Goal: Contribute content: Contribute content

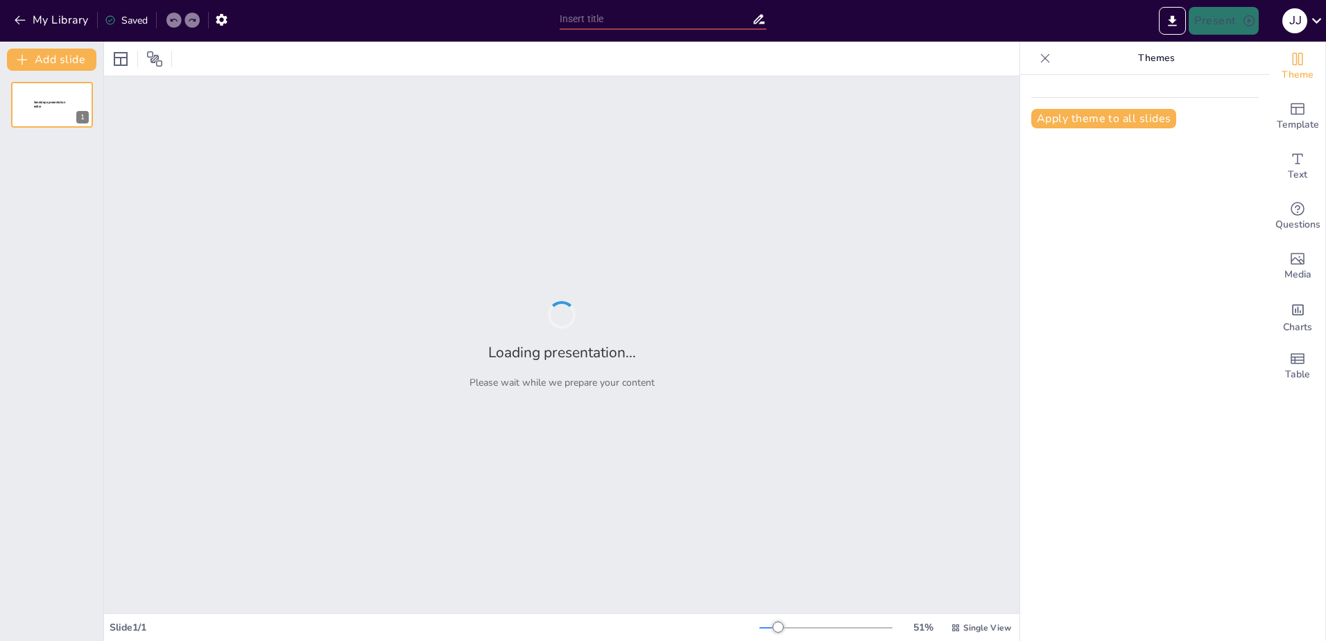
type input "Hydraulic Nozzle Design and Operation: A Comprehensive Review from CDX Medium/H…"
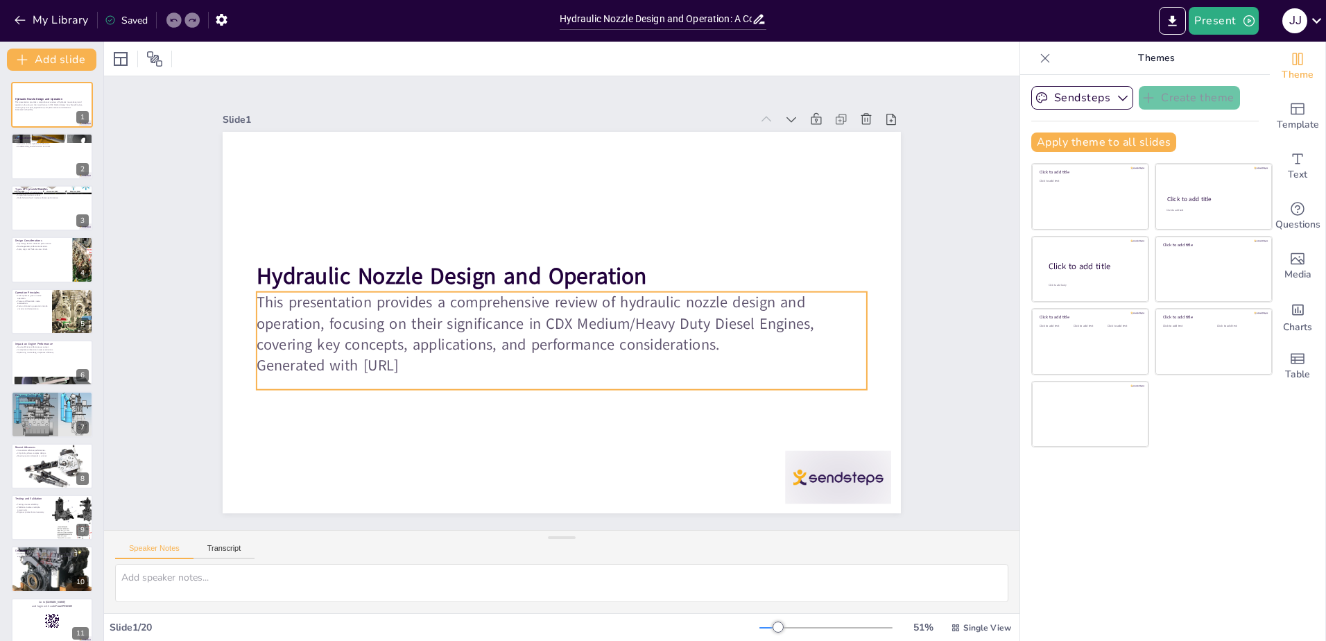
checkbox input "true"
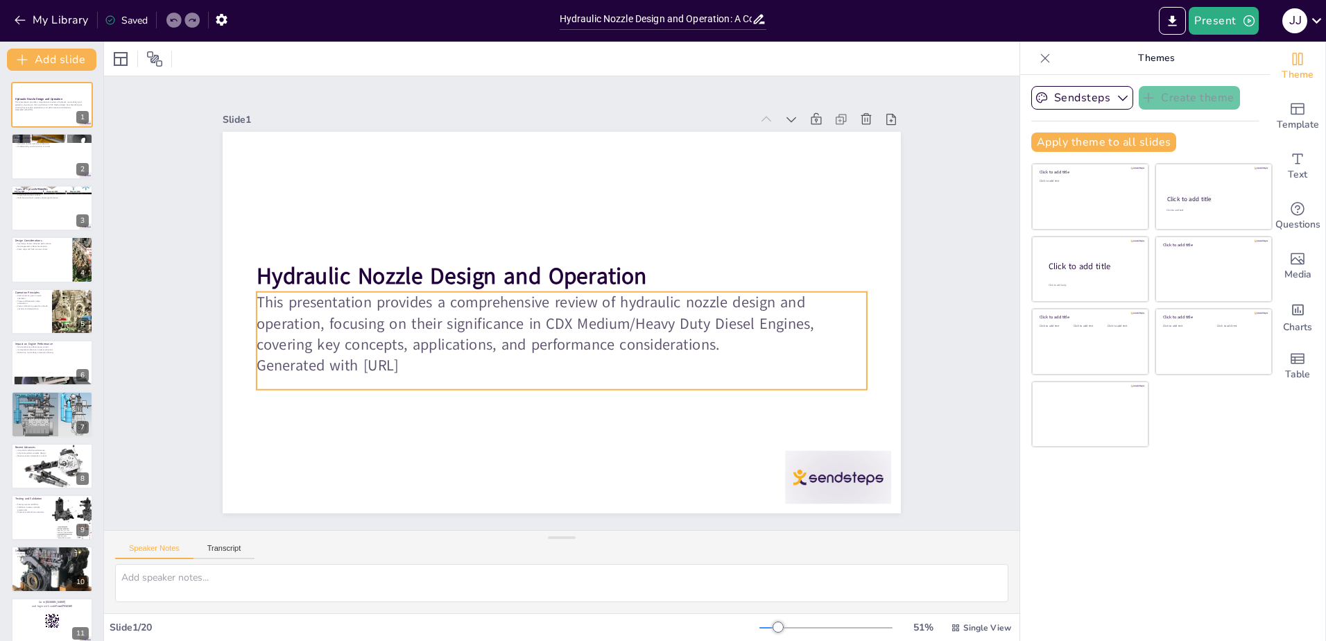
checkbox input "true"
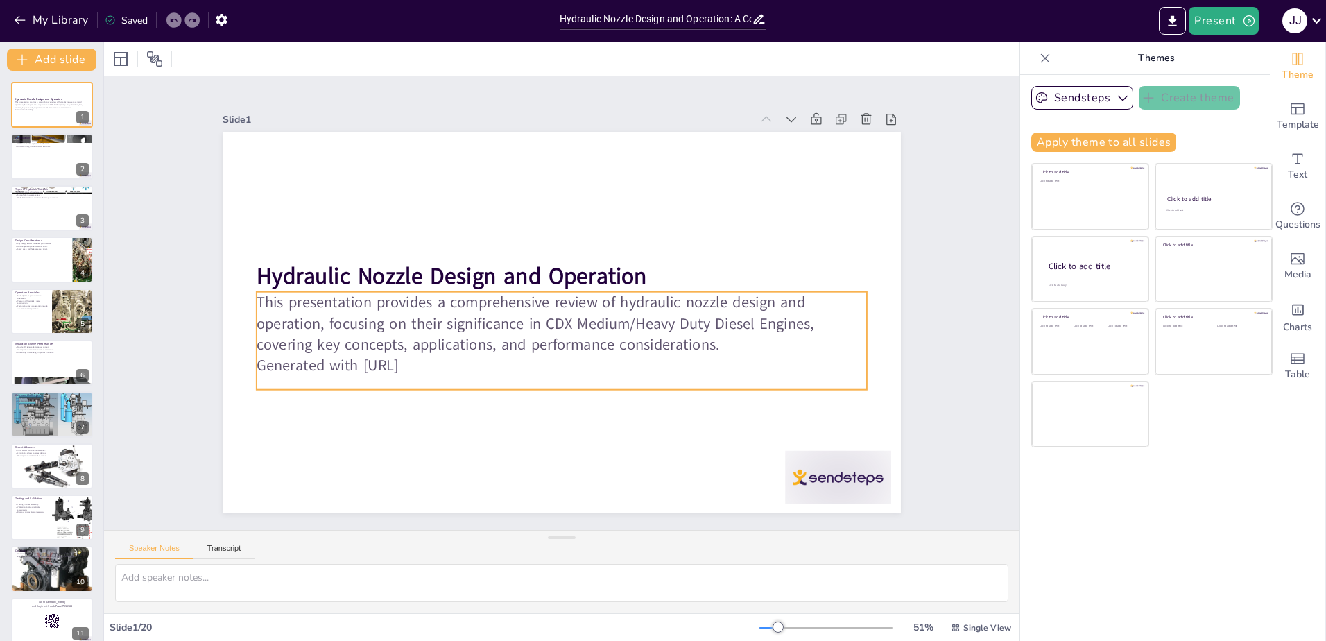
checkbox input "true"
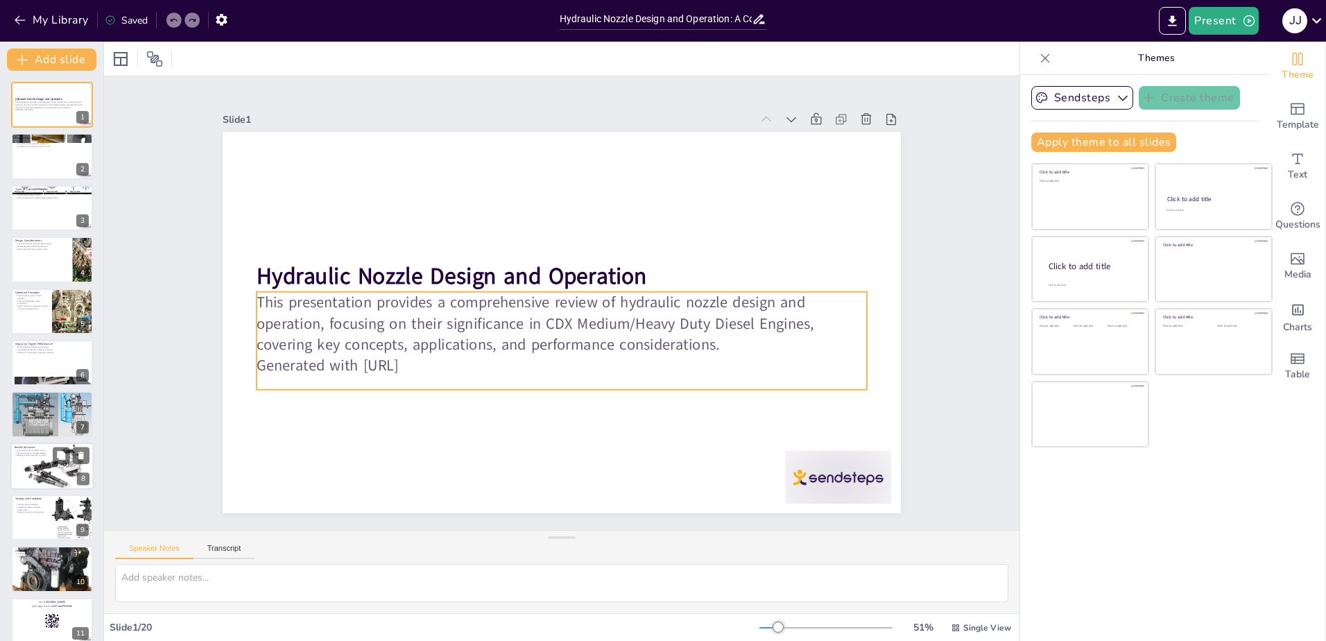
checkbox input "true"
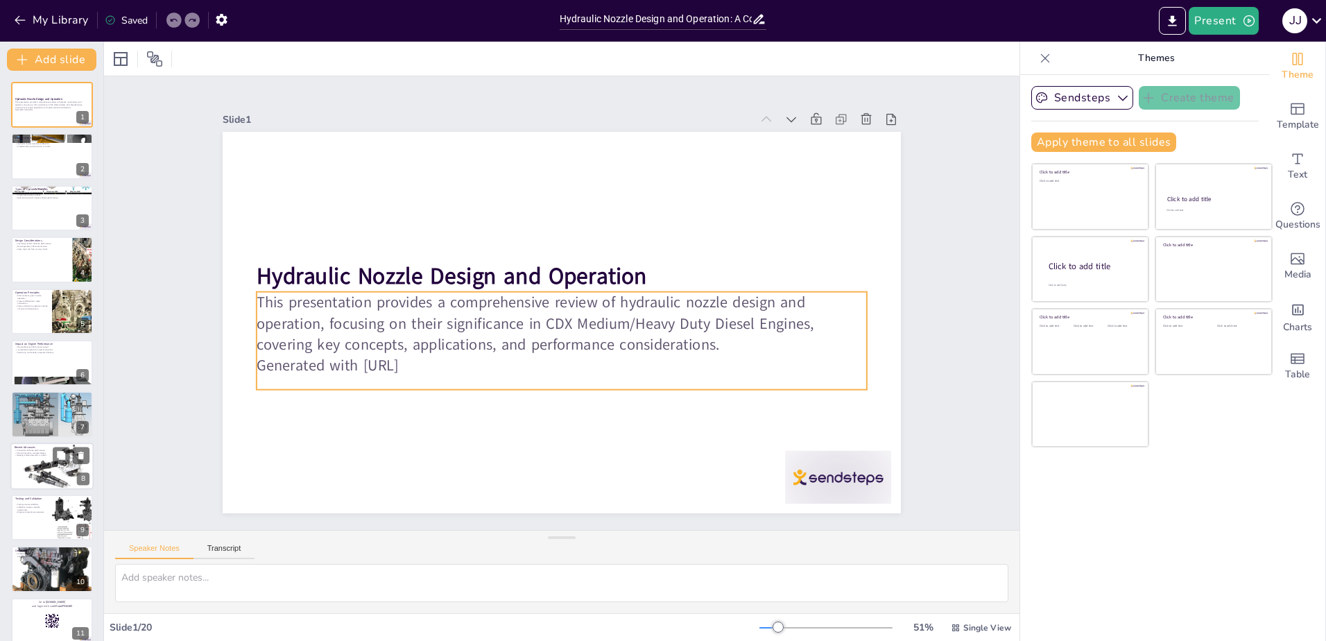
checkbox input "true"
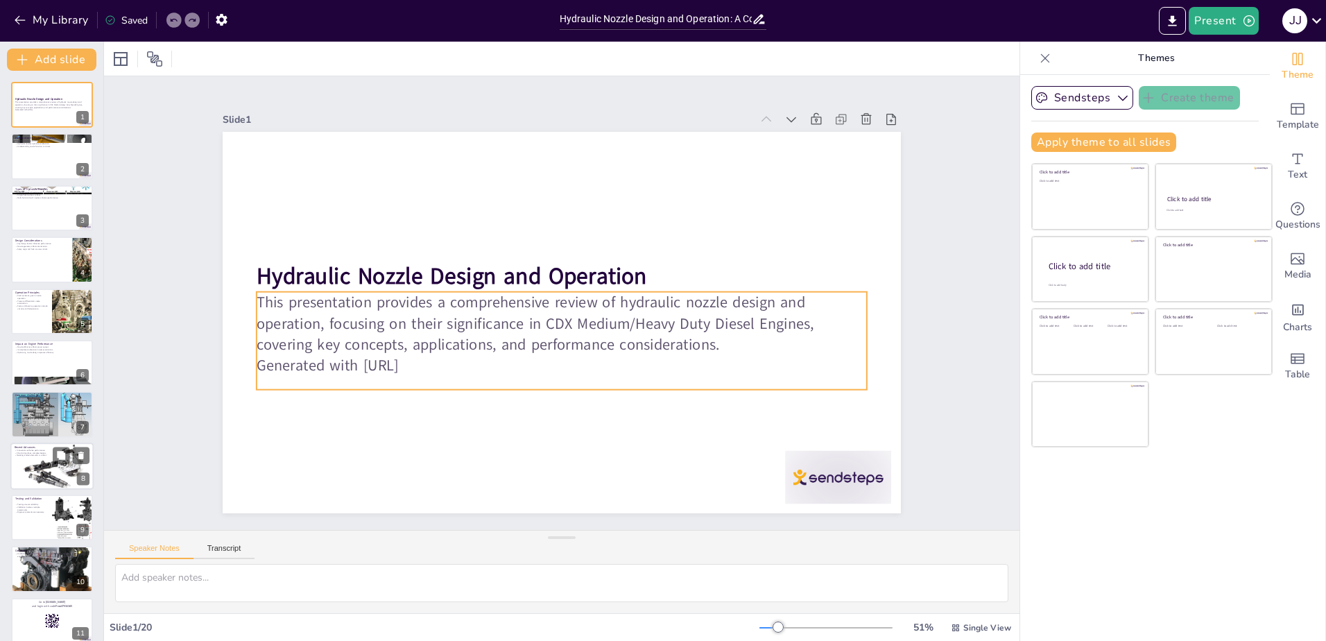
checkbox input "true"
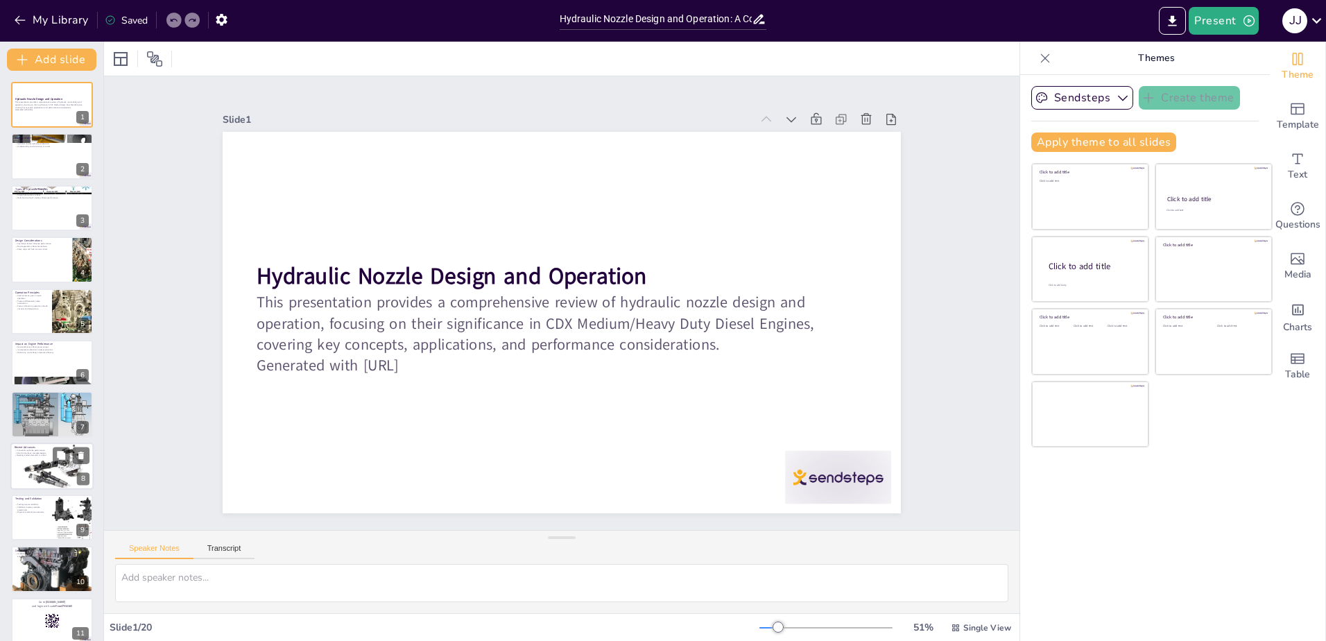
checkbox input "true"
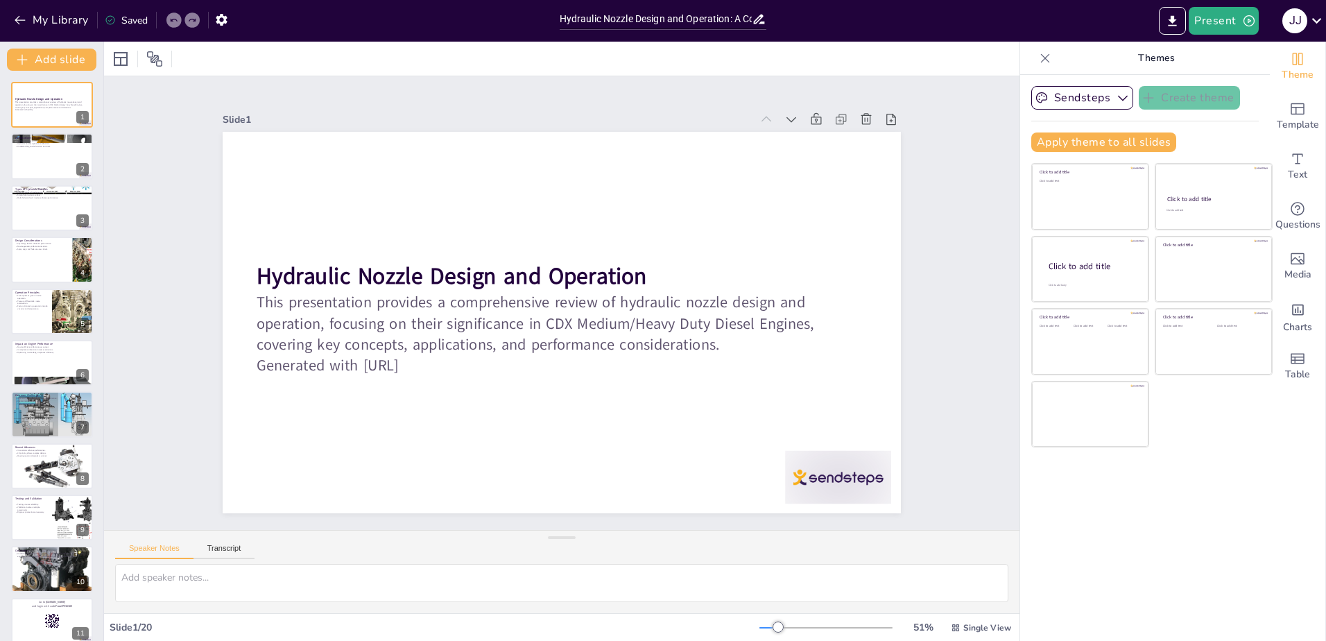
checkbox input "true"
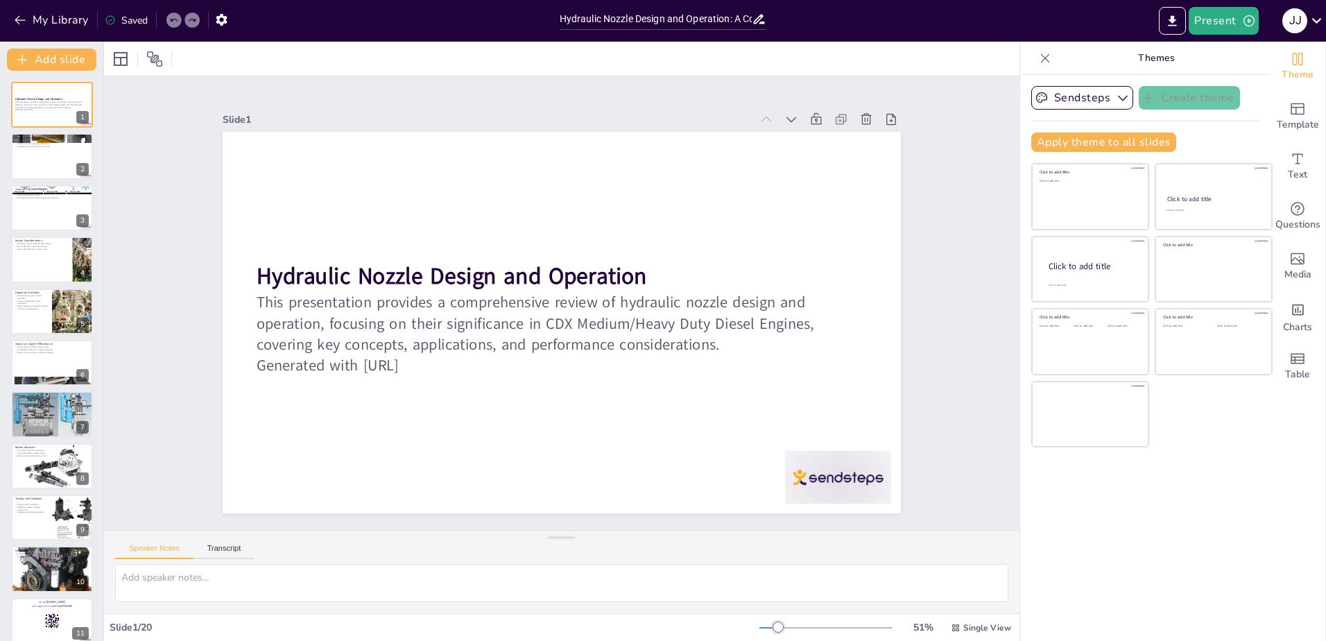
checkbox input "true"
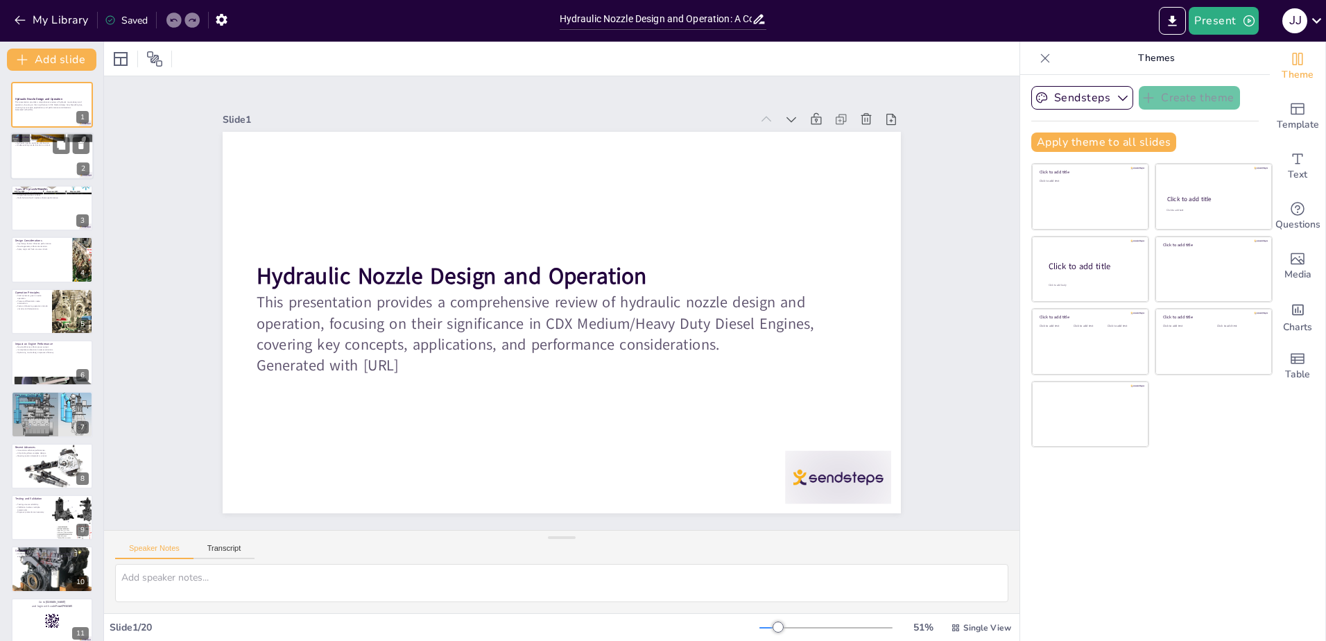
checkbox input "true"
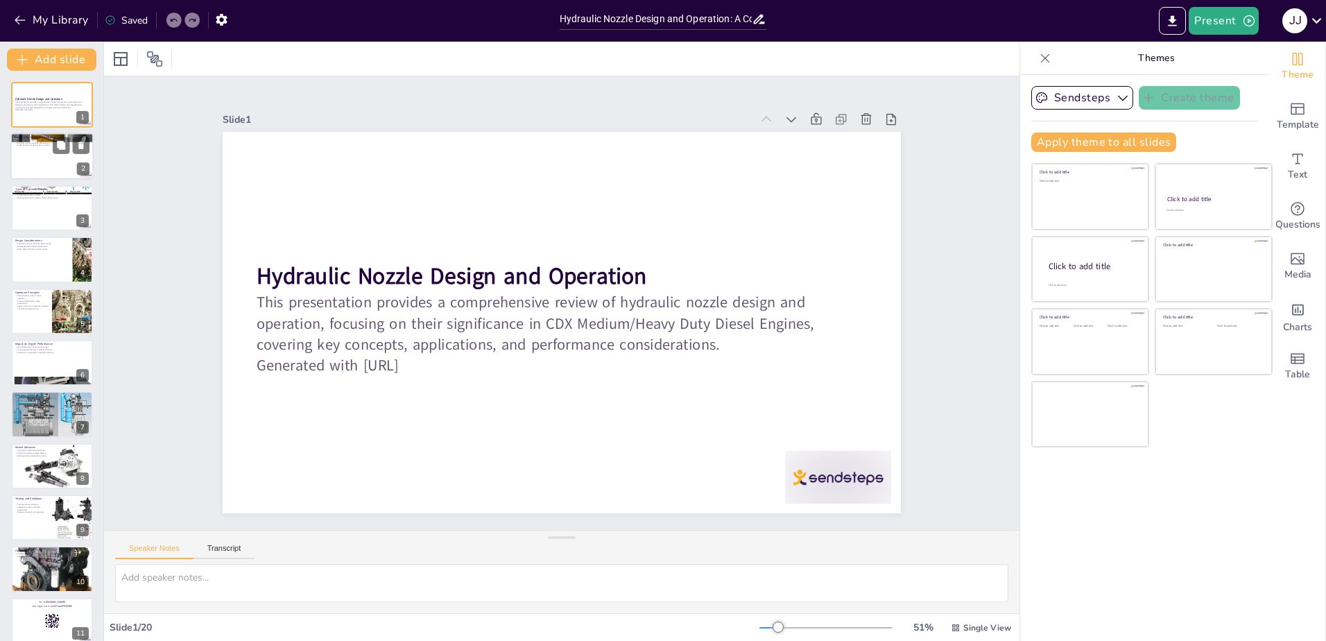
click at [24, 155] on div at bounding box center [51, 156] width 83 height 47
type textarea "Hydraulic nozzles regulate the timing and quantity of fuel injected into the en…"
checkbox input "true"
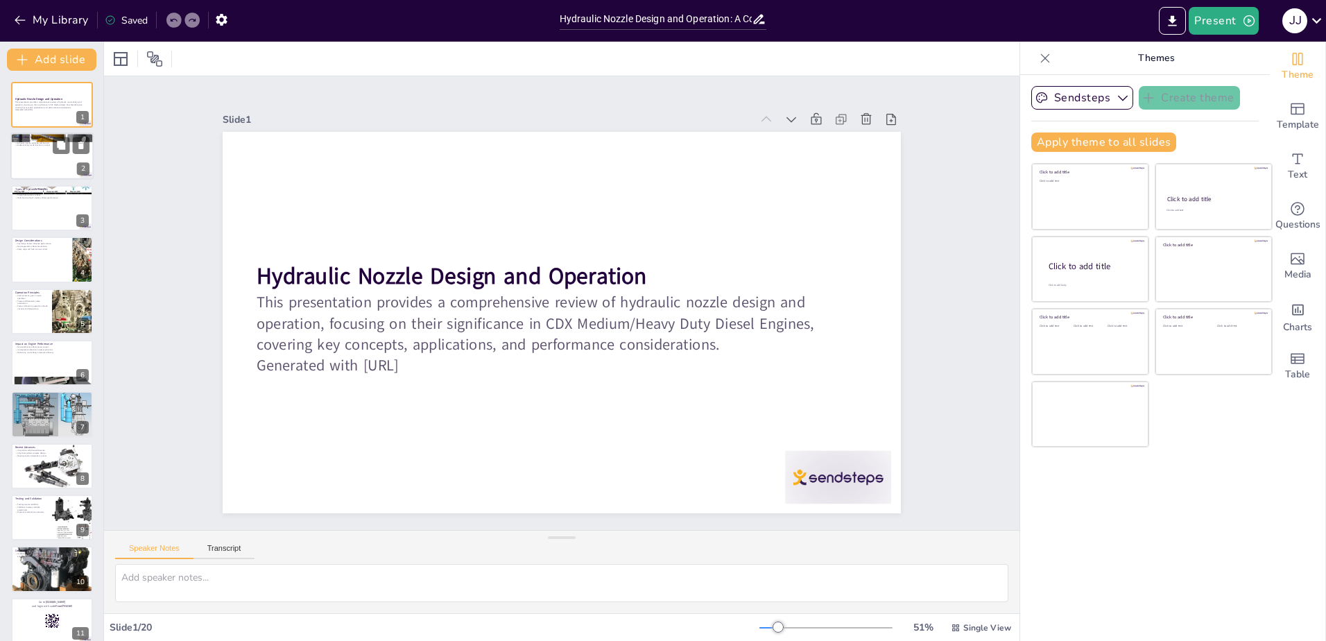
checkbox input "true"
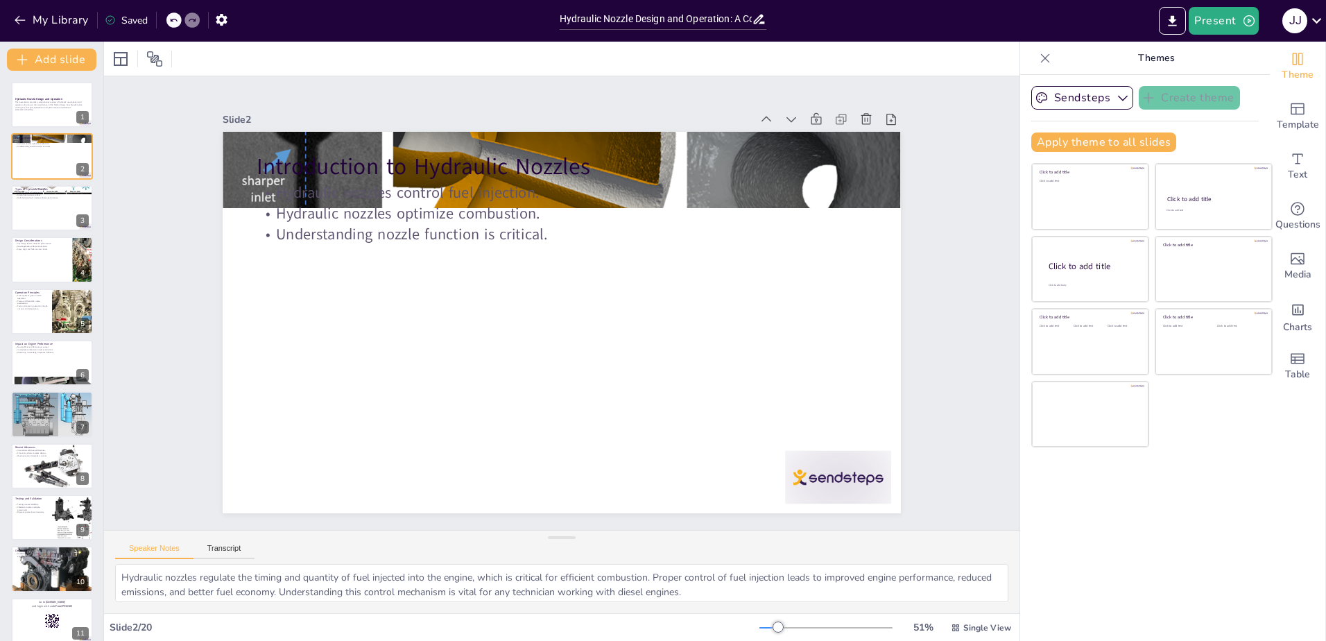
checkbox input "true"
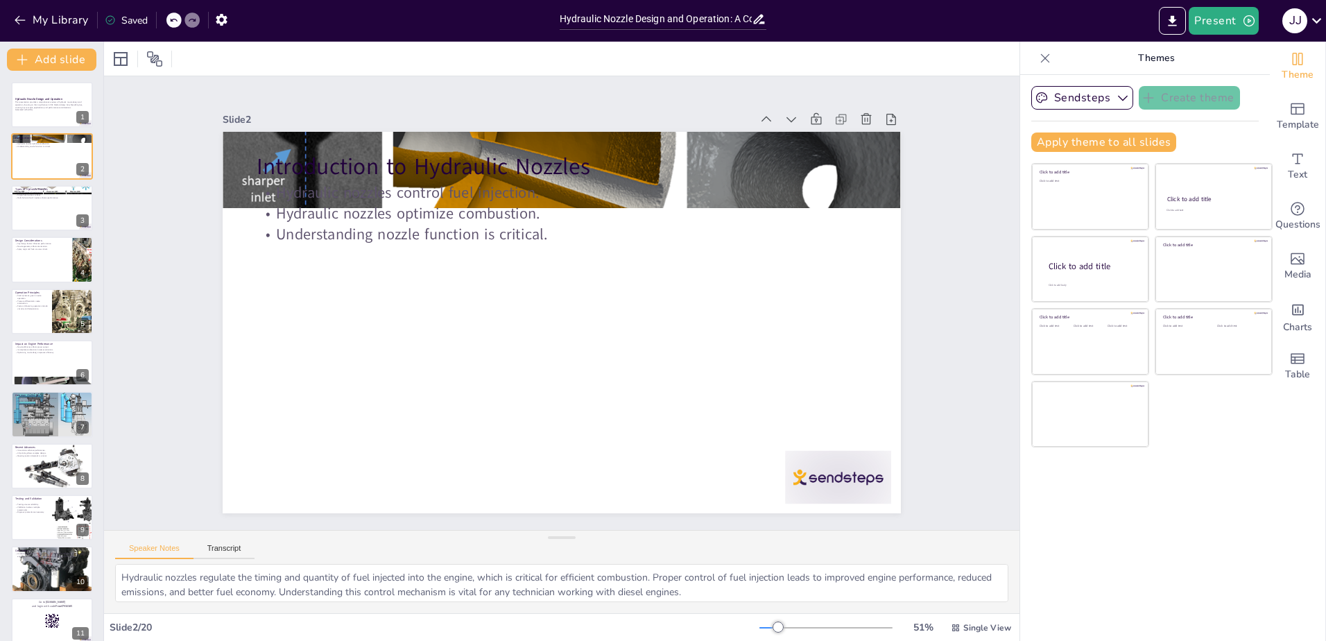
checkbox input "true"
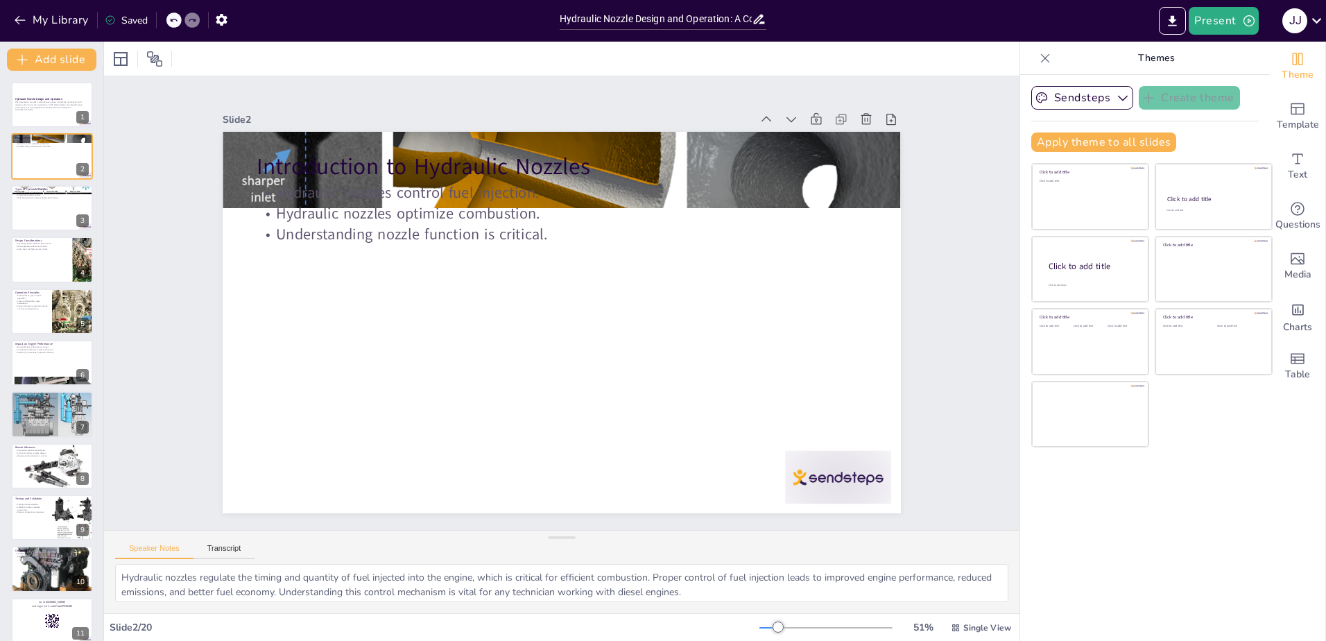
checkbox input "true"
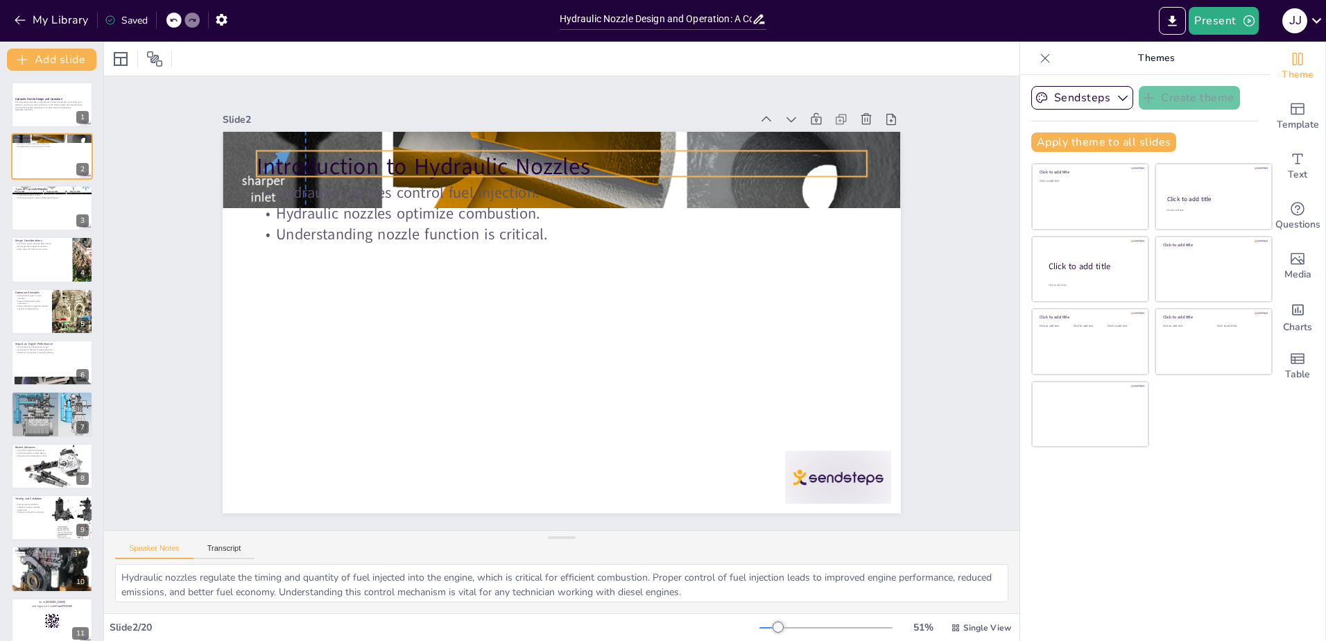
checkbox input "true"
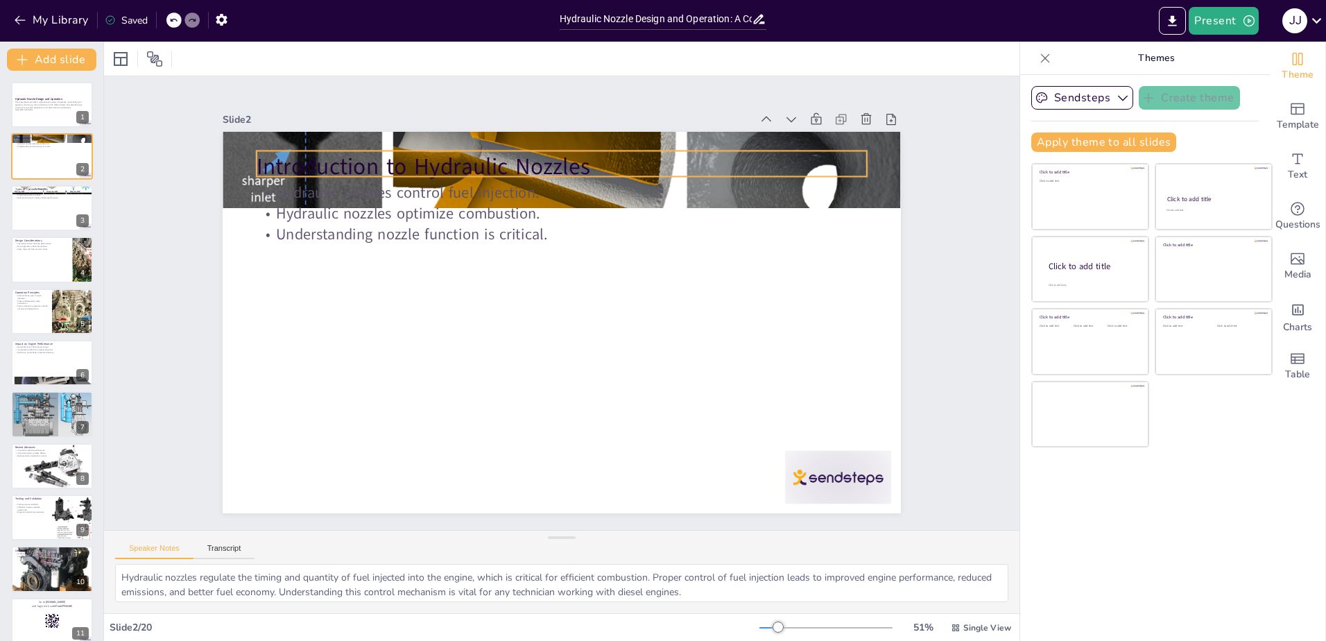
checkbox input "true"
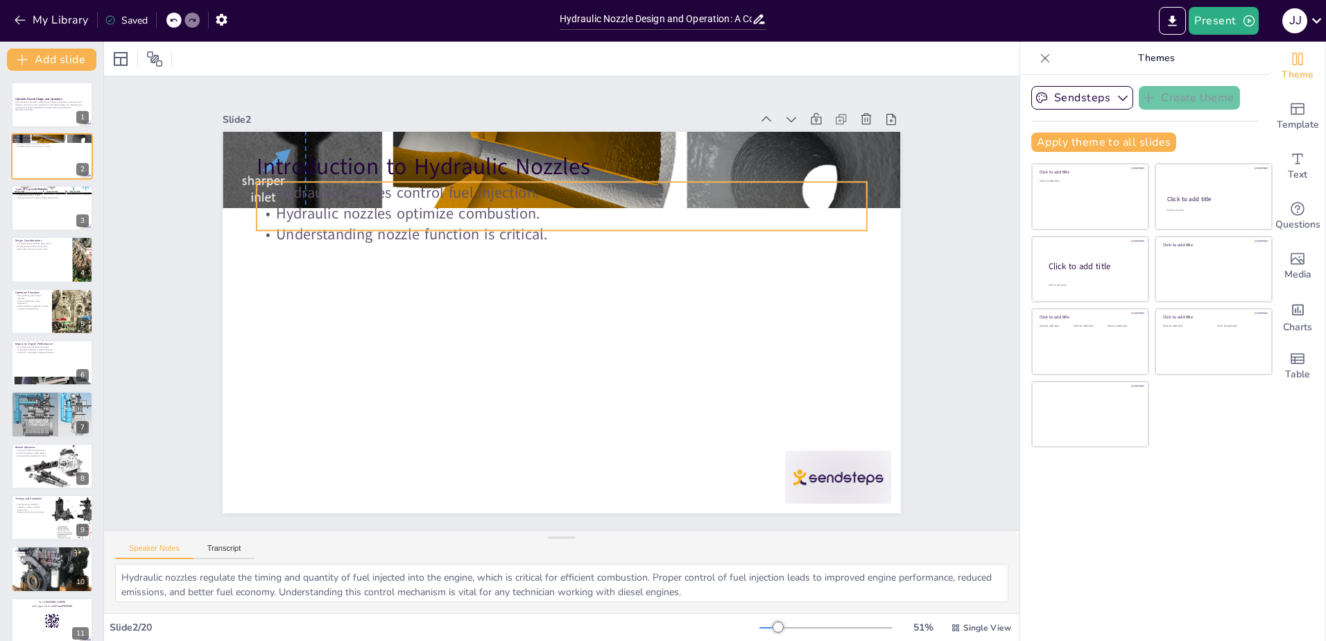
checkbox input "true"
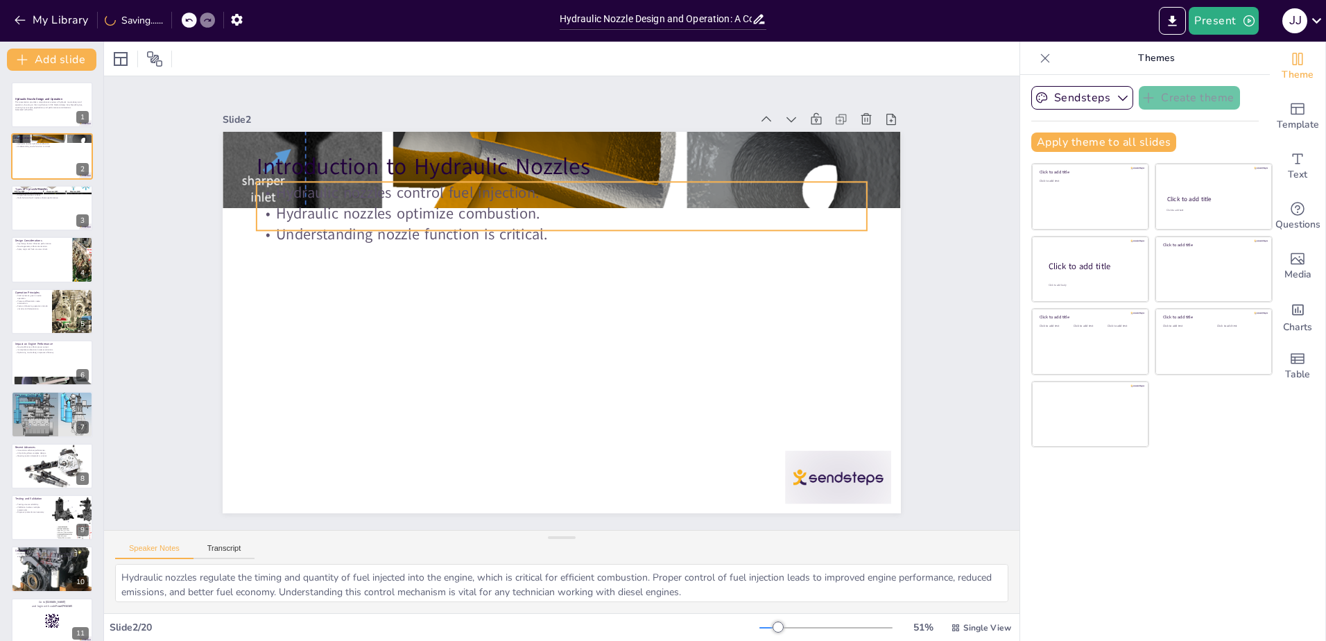
checkbox input "true"
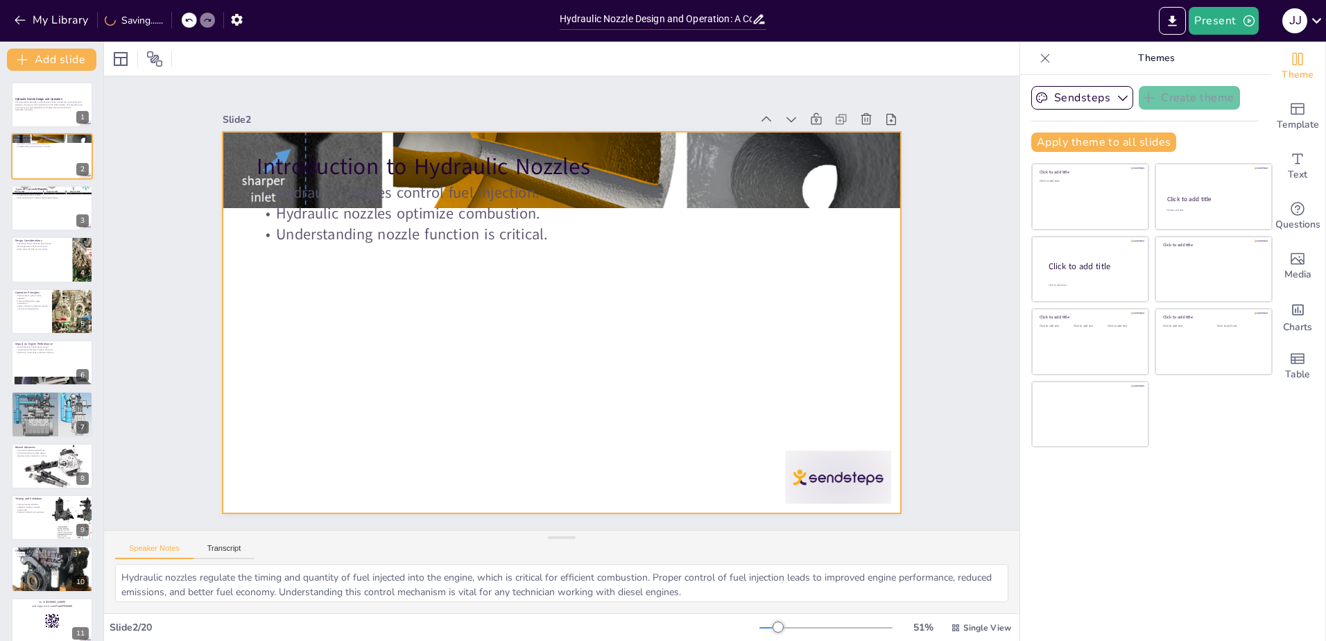
checkbox input "true"
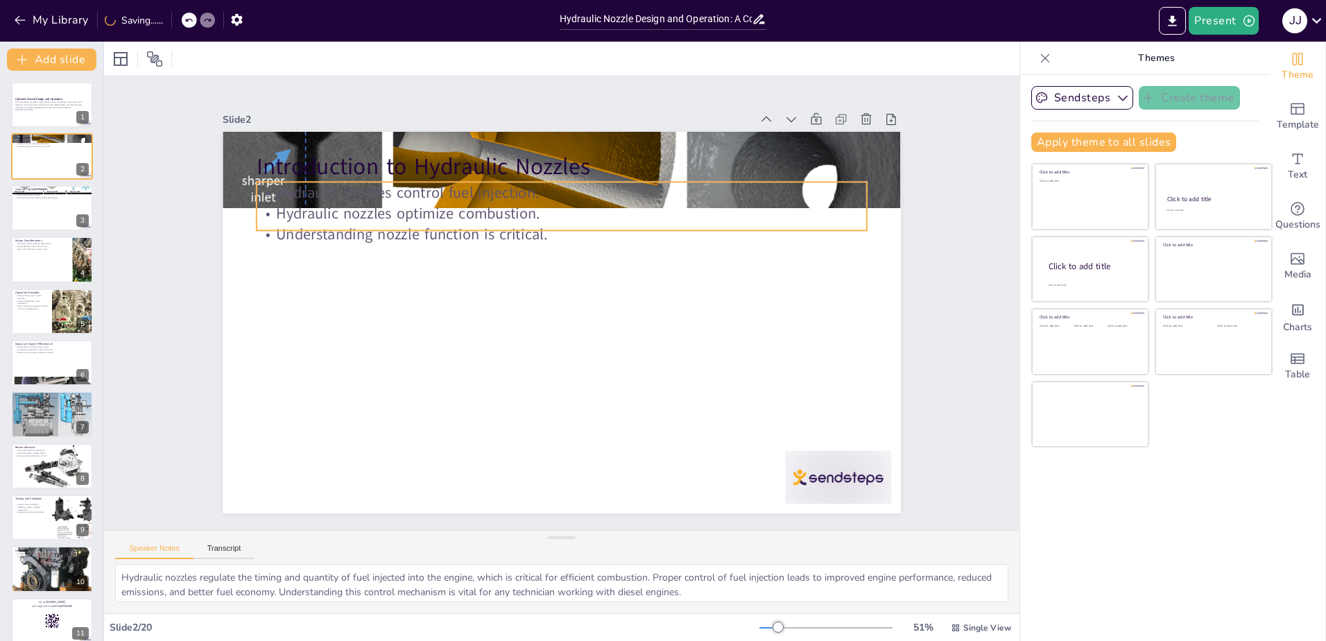
checkbox input "true"
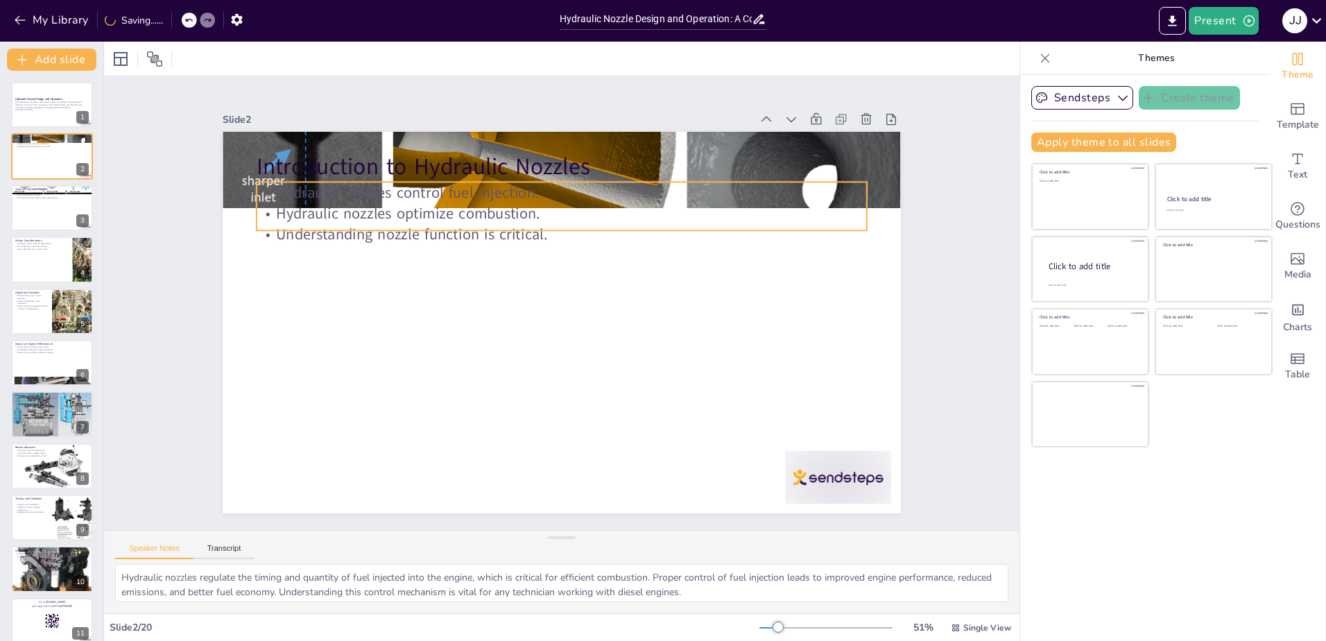
checkbox input "true"
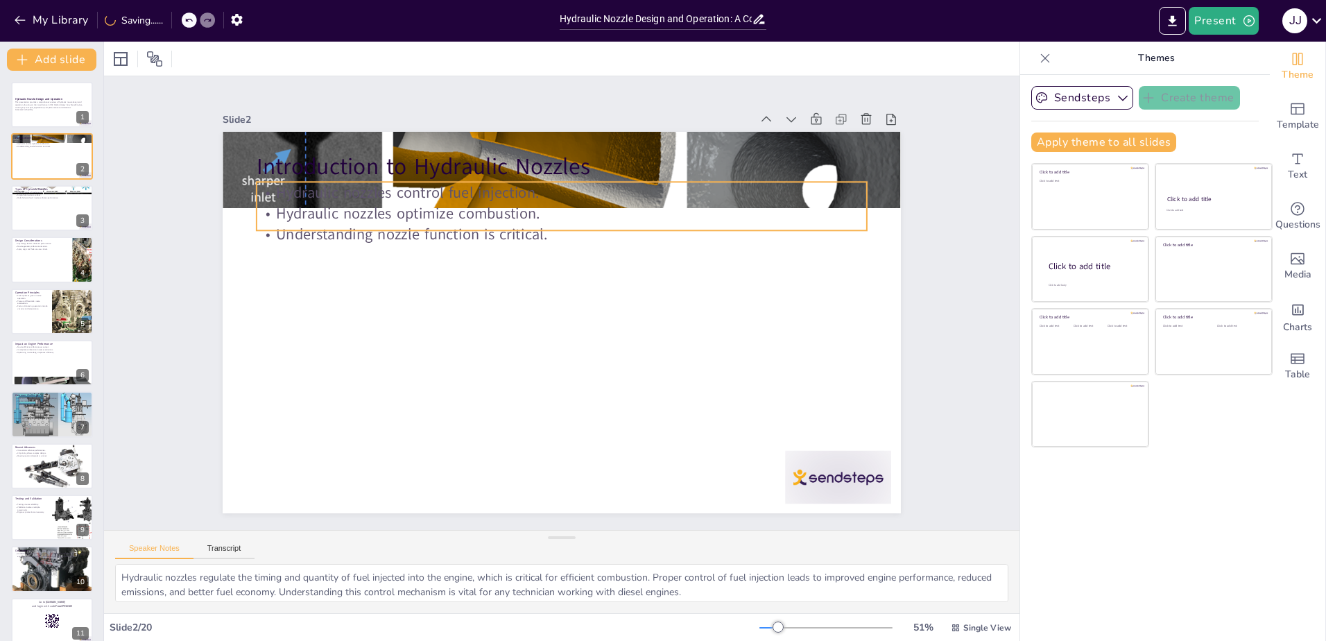
checkbox input "true"
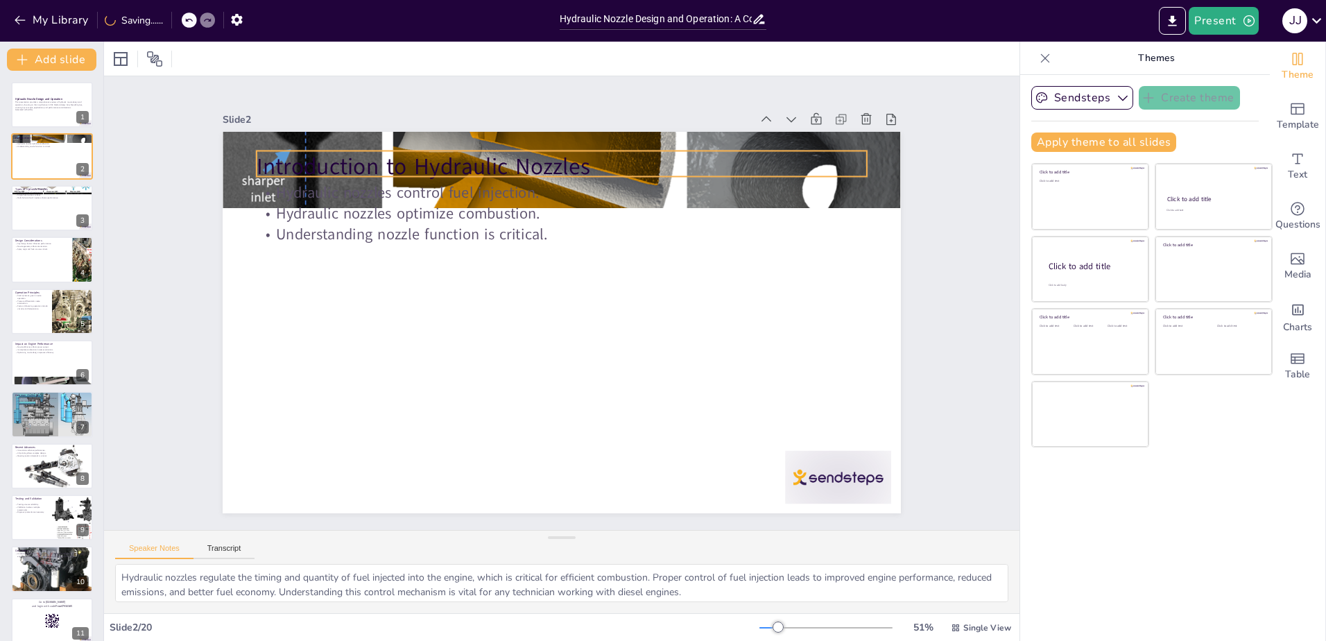
checkbox input "true"
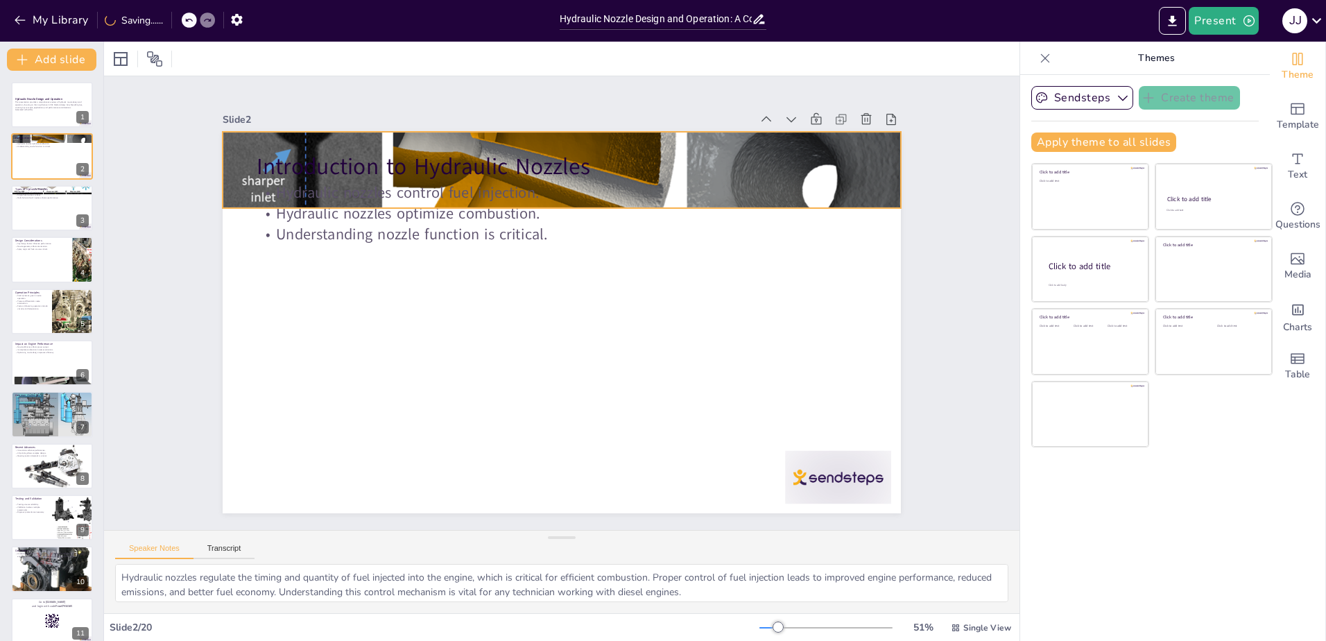
checkbox input "true"
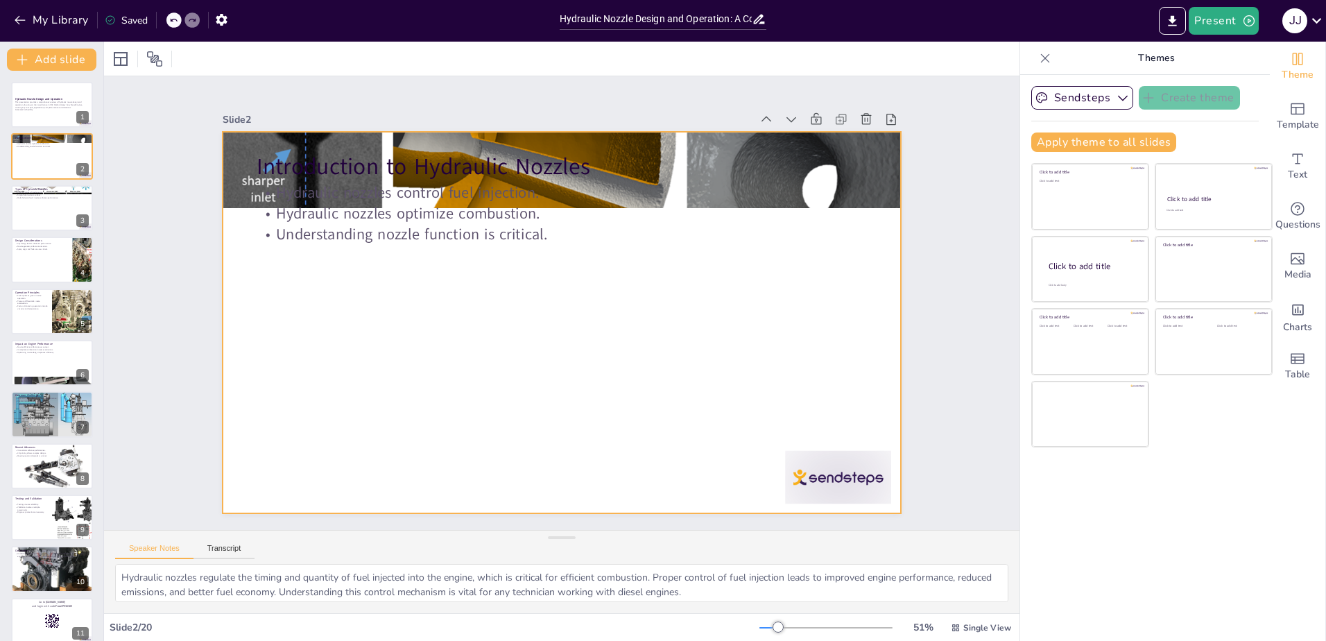
checkbox input "true"
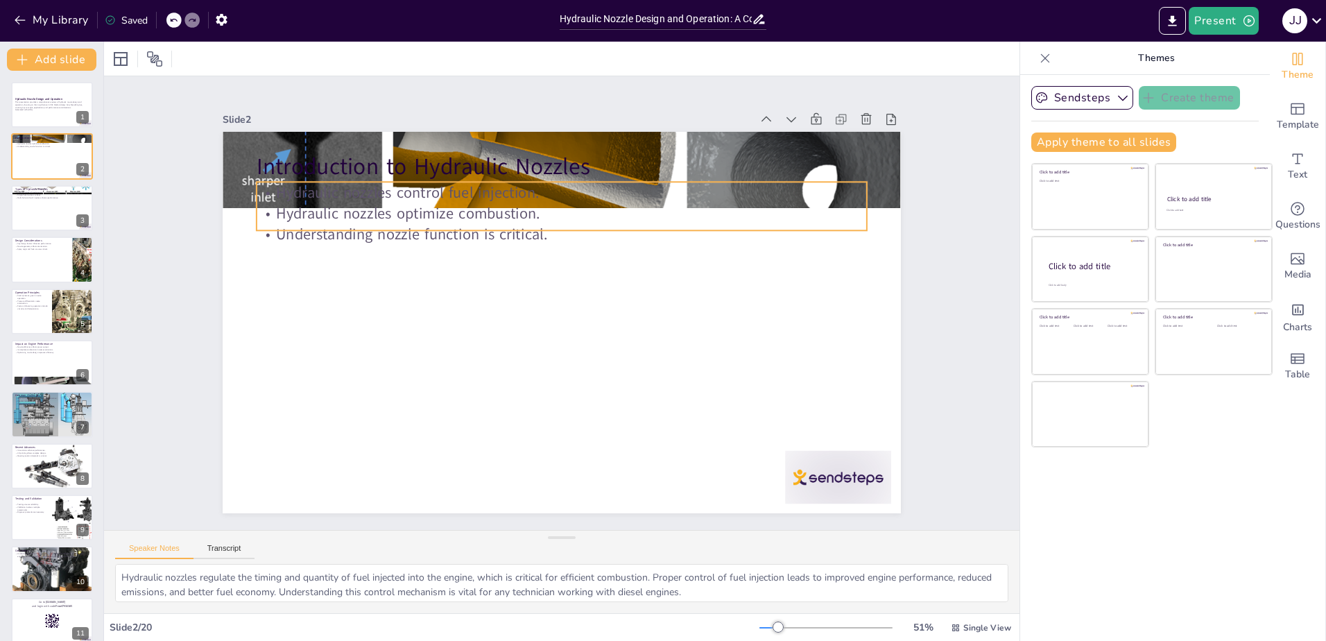
checkbox input "true"
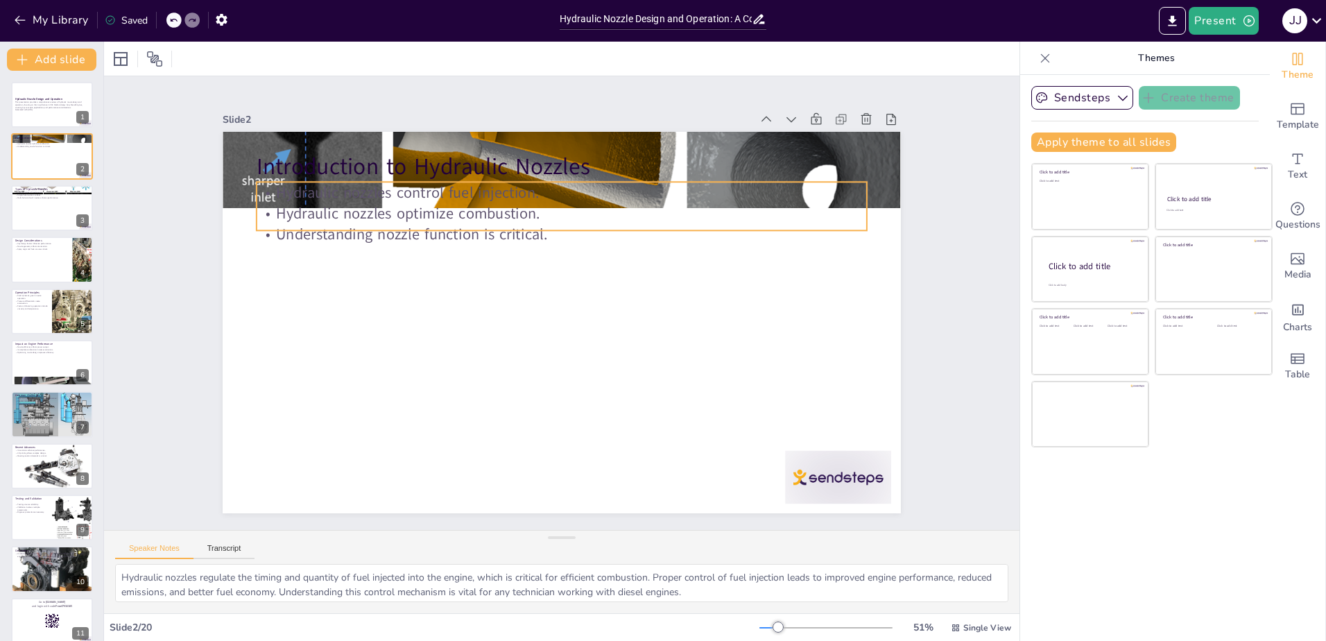
checkbox input "true"
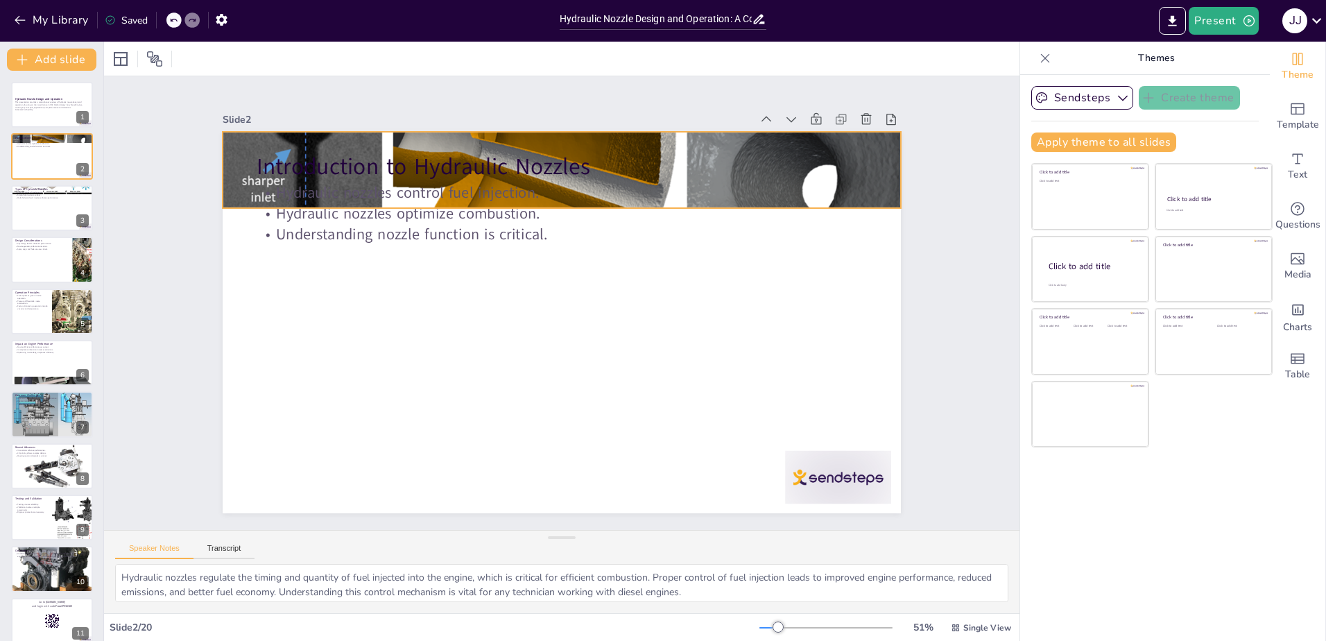
checkbox input "true"
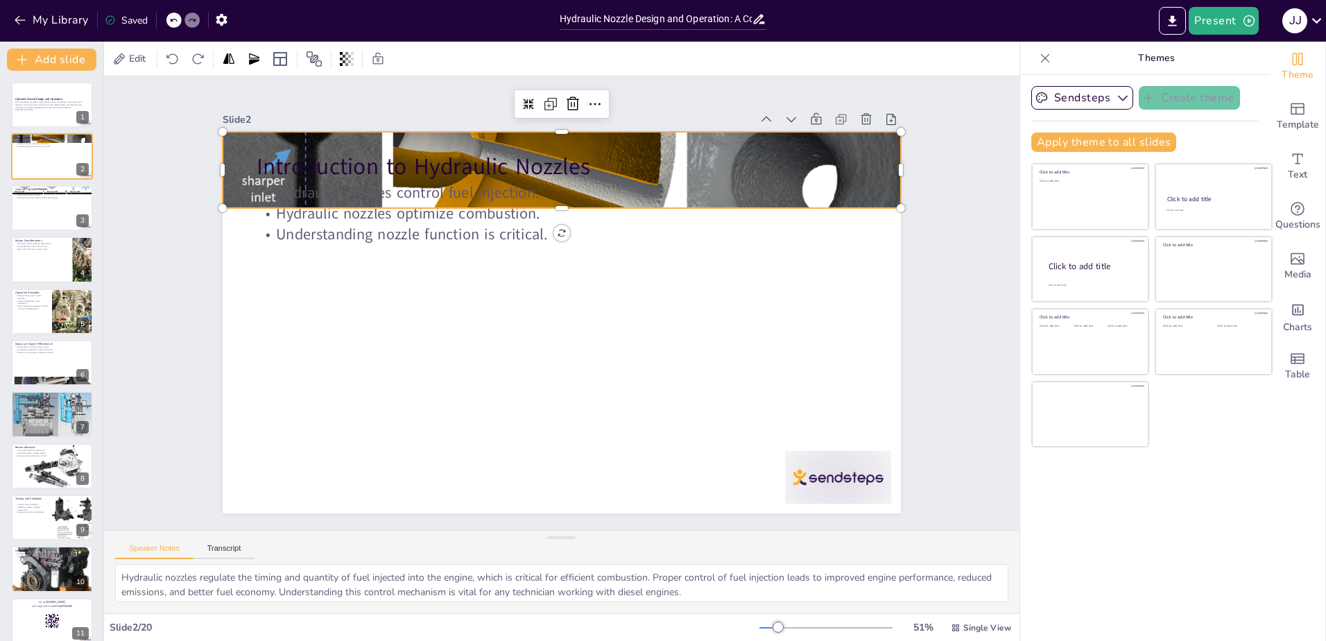
checkbox input "true"
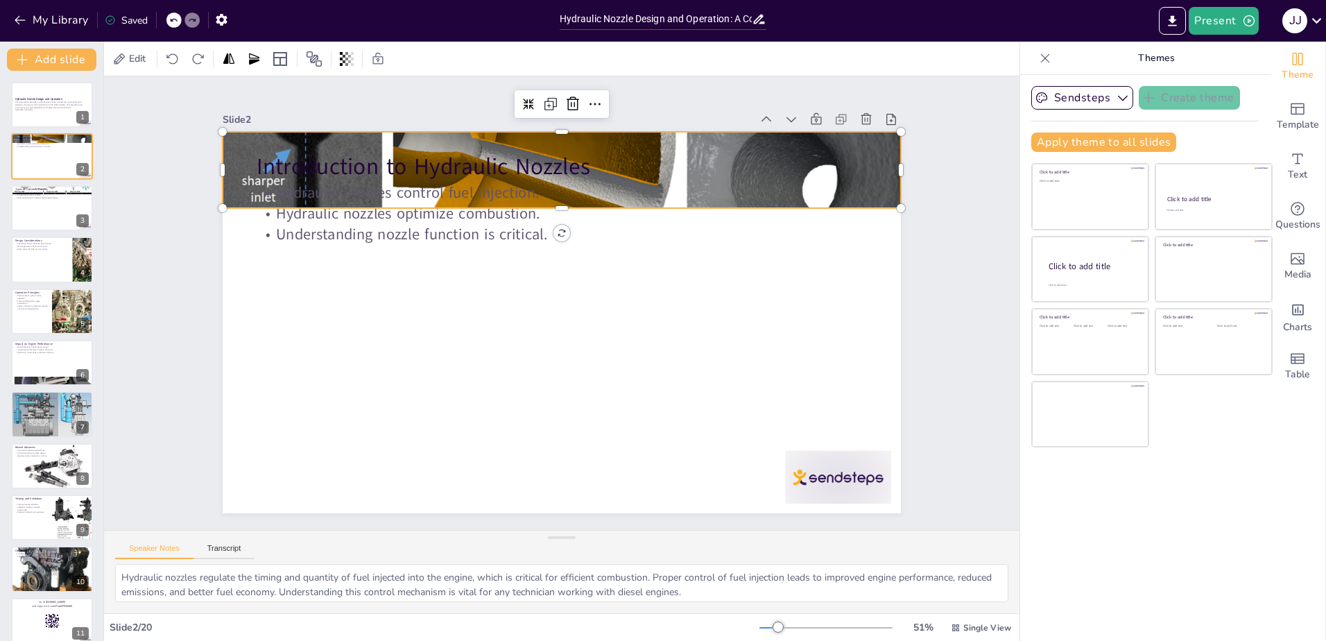
checkbox input "true"
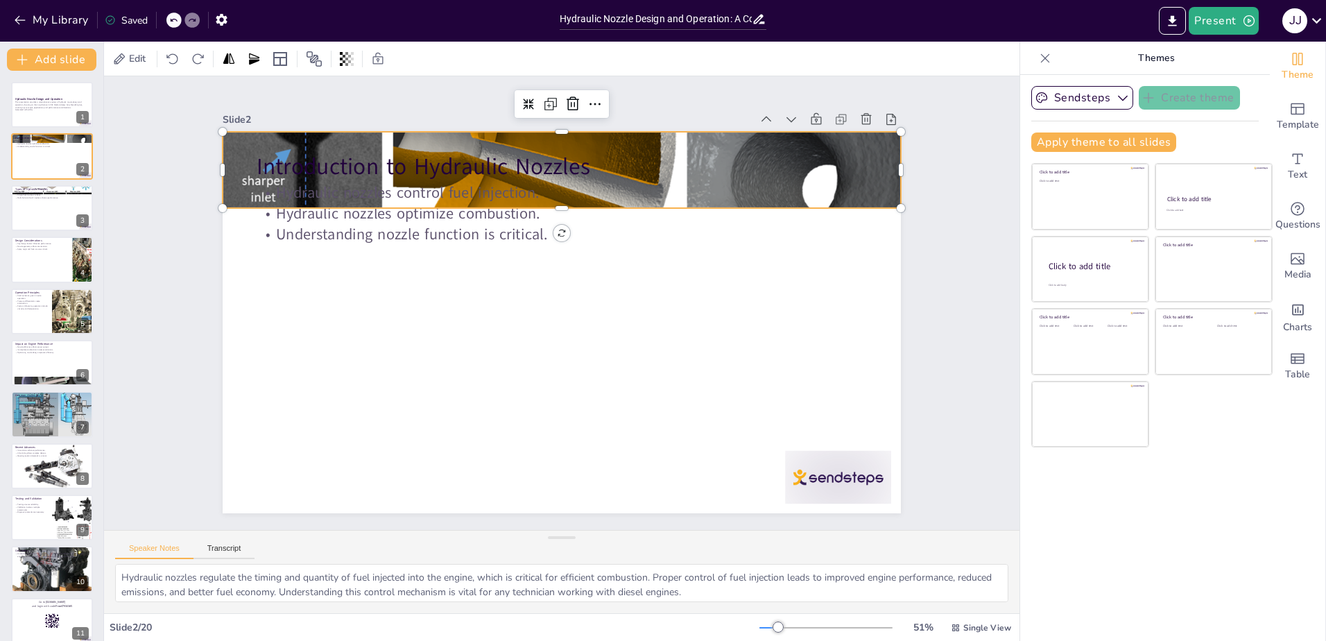
checkbox input "true"
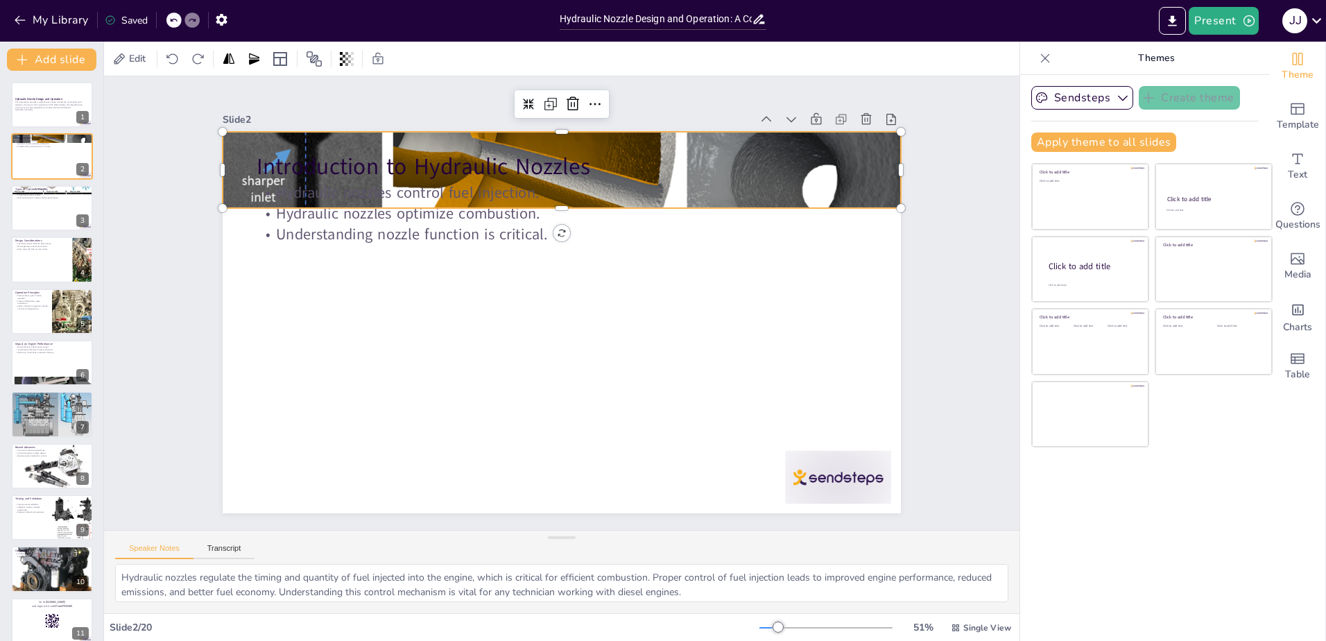
checkbox input "true"
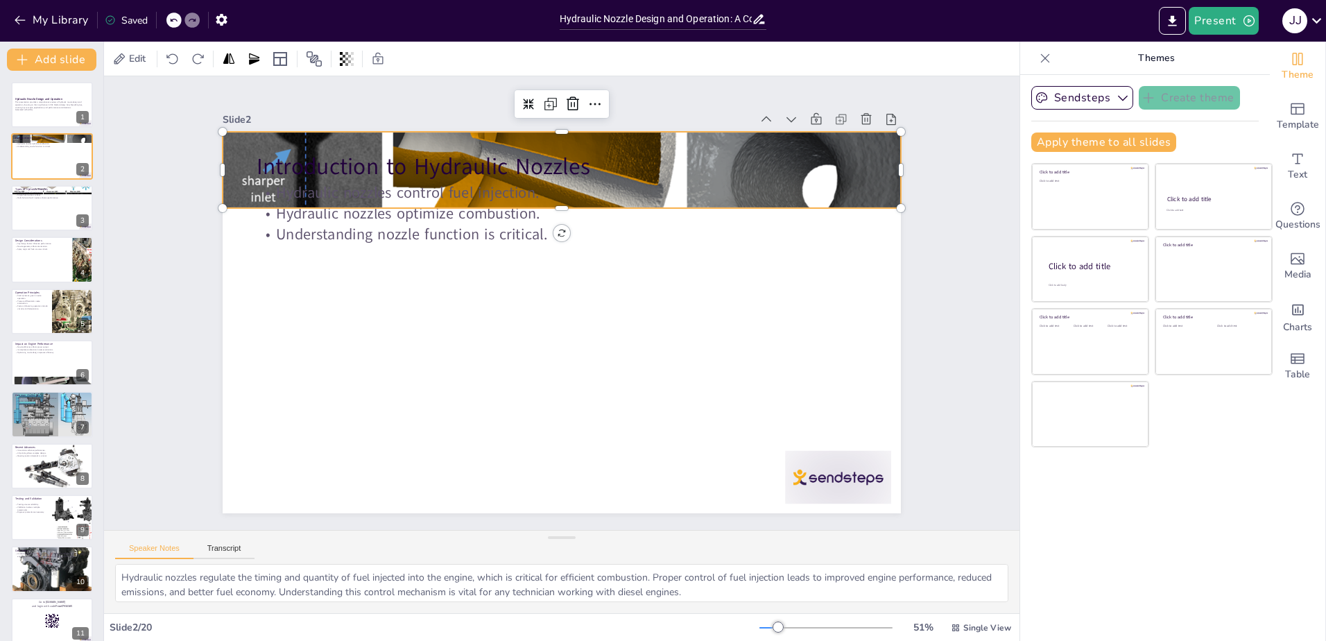
checkbox input "true"
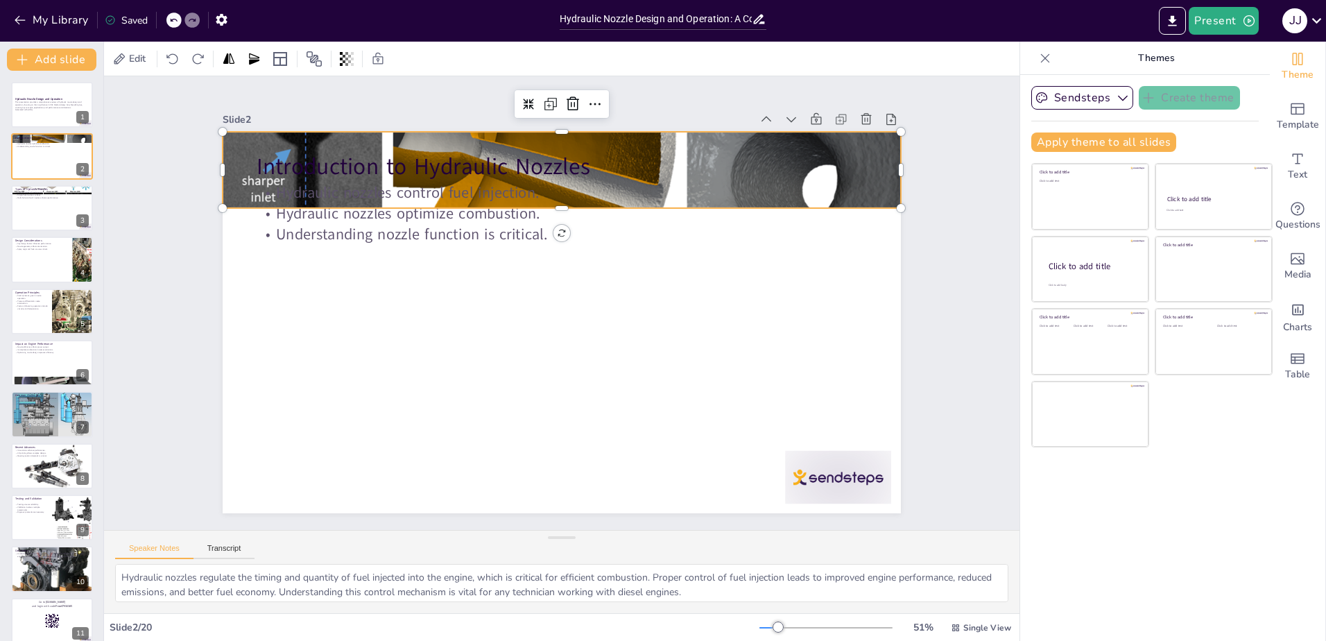
checkbox input "true"
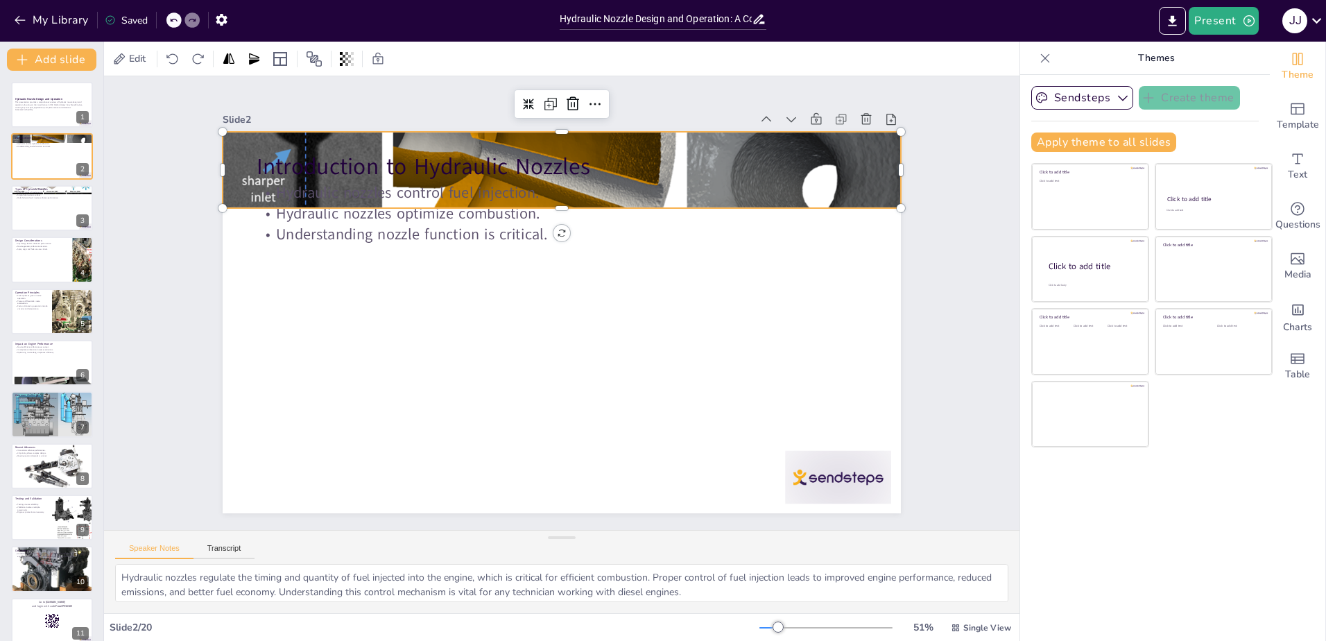
checkbox input "true"
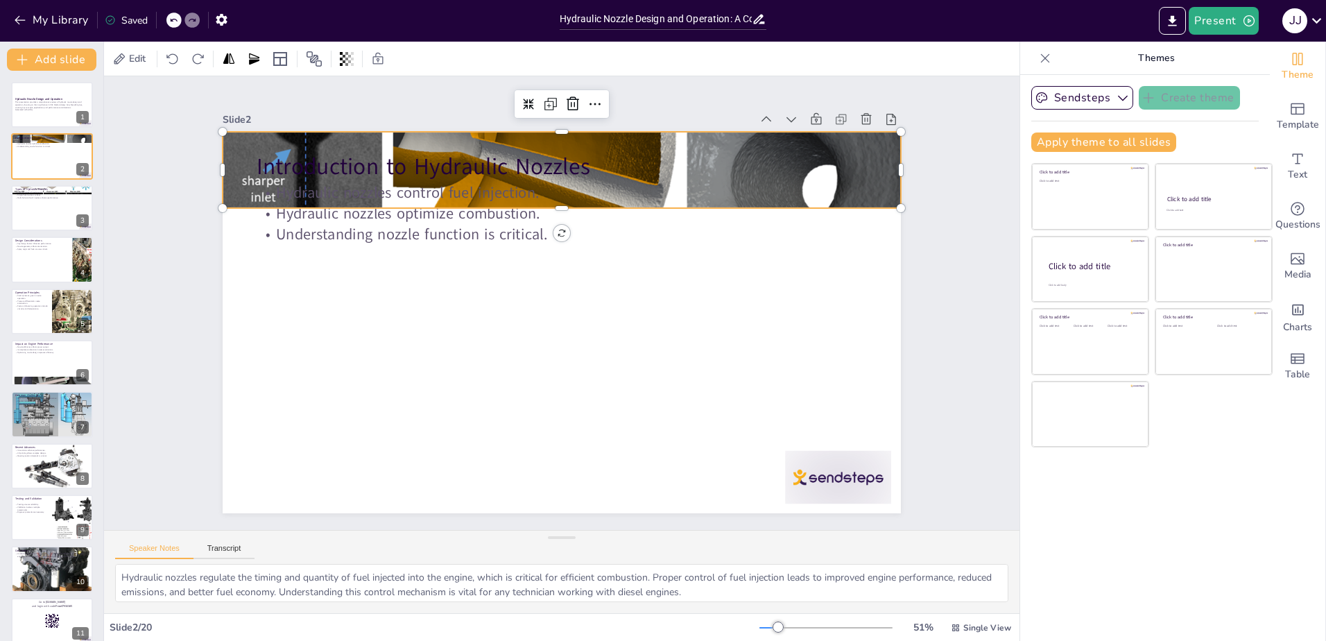
checkbox input "true"
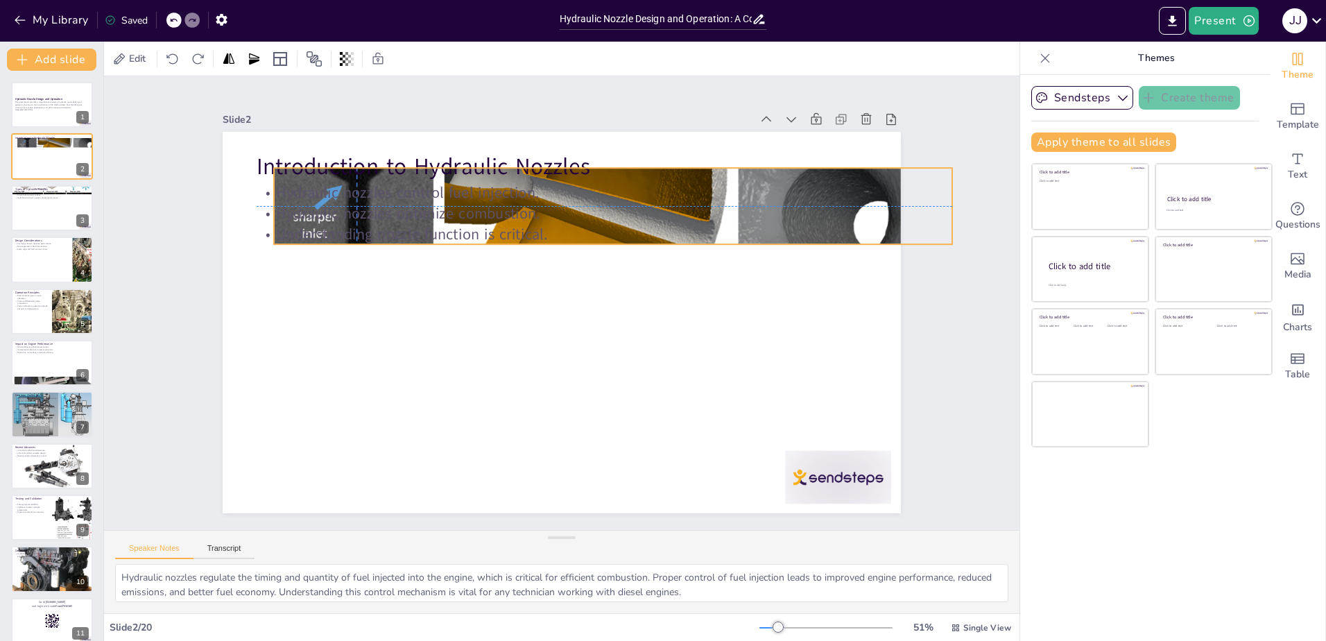
checkbox input "true"
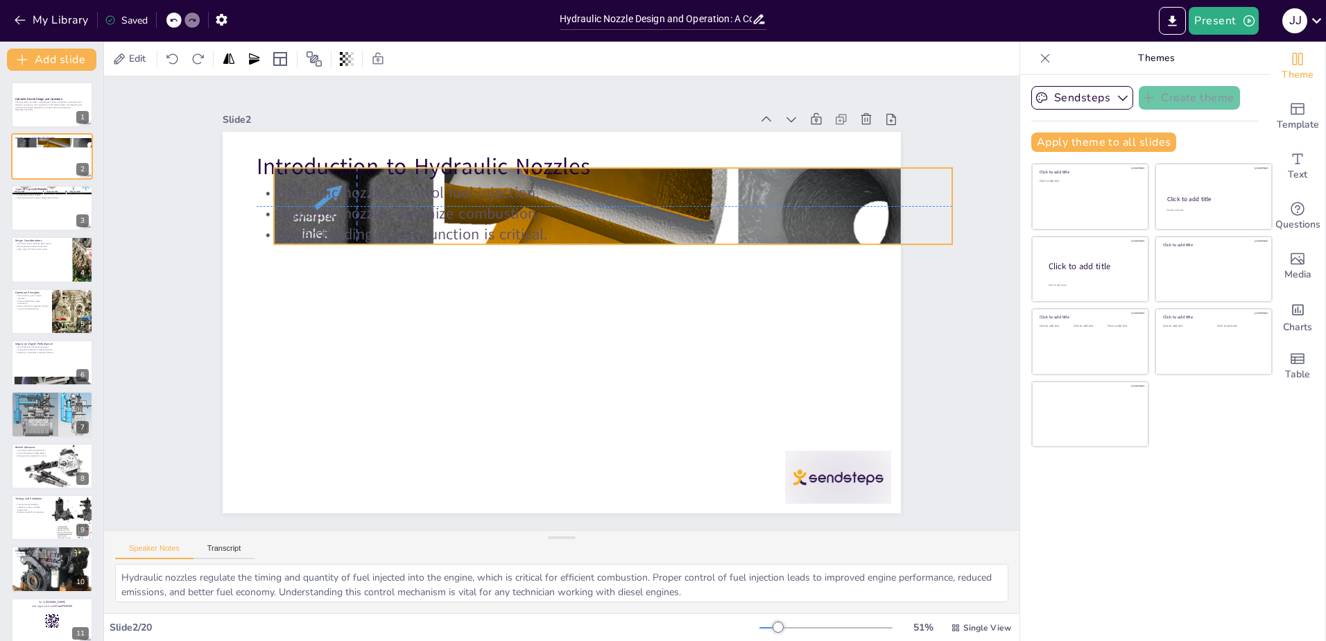
checkbox input "true"
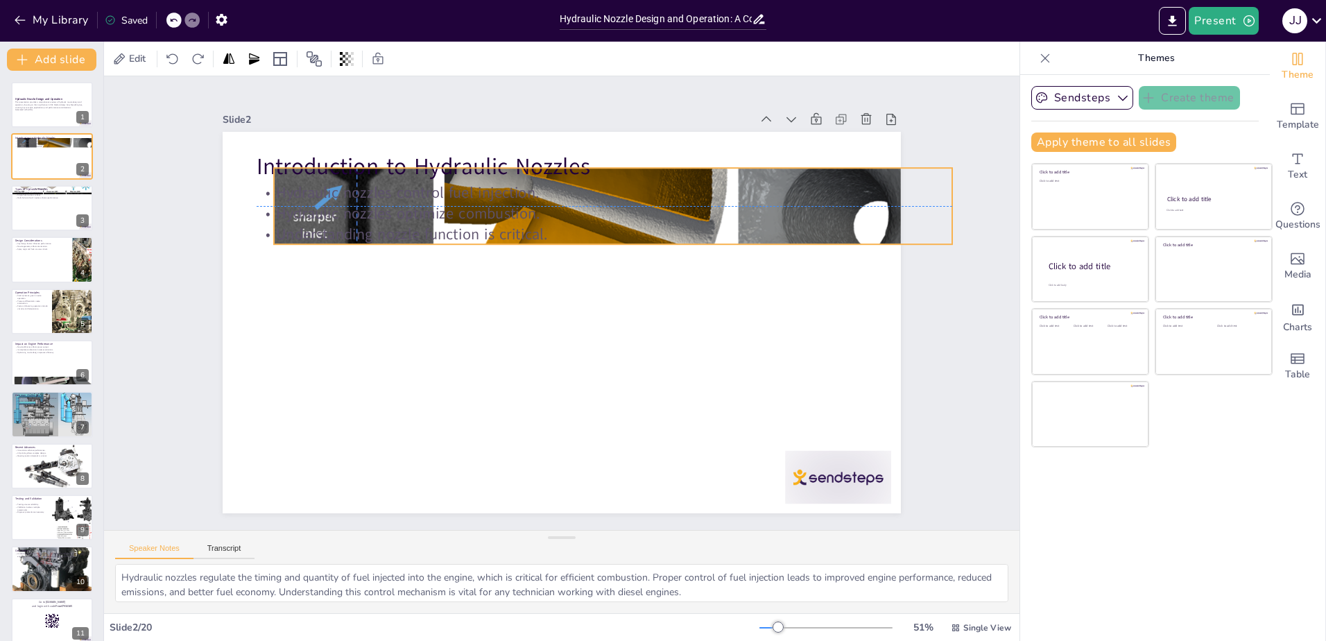
checkbox input "true"
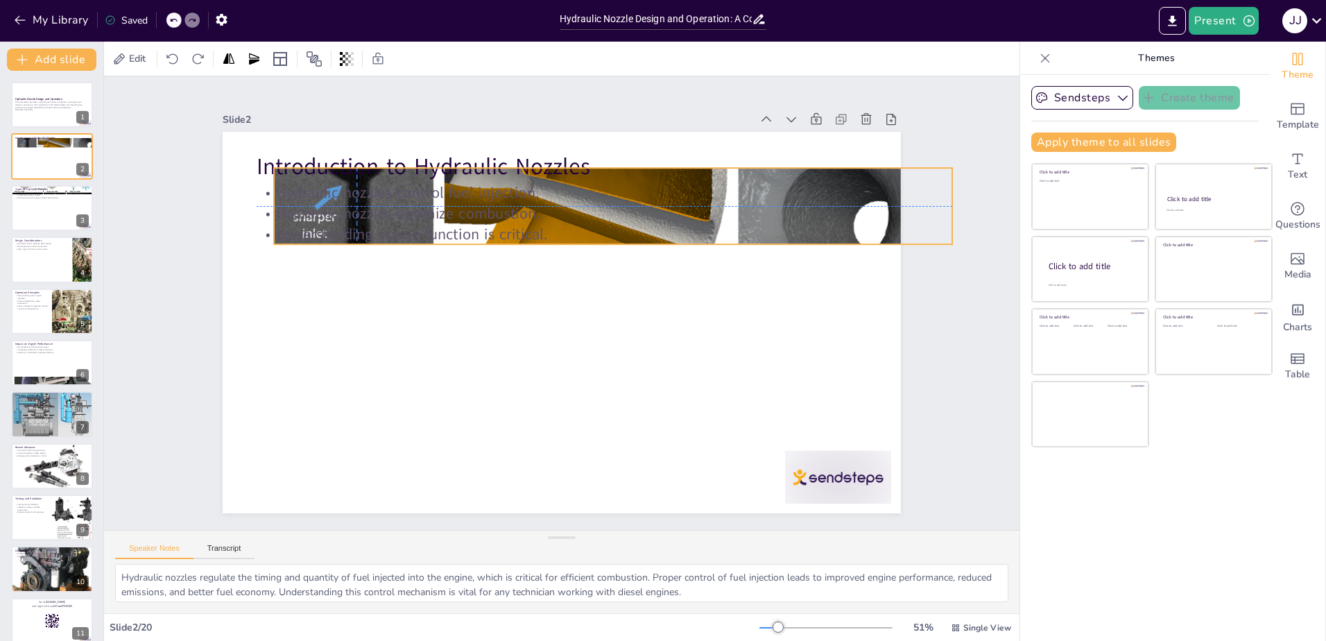
checkbox input "true"
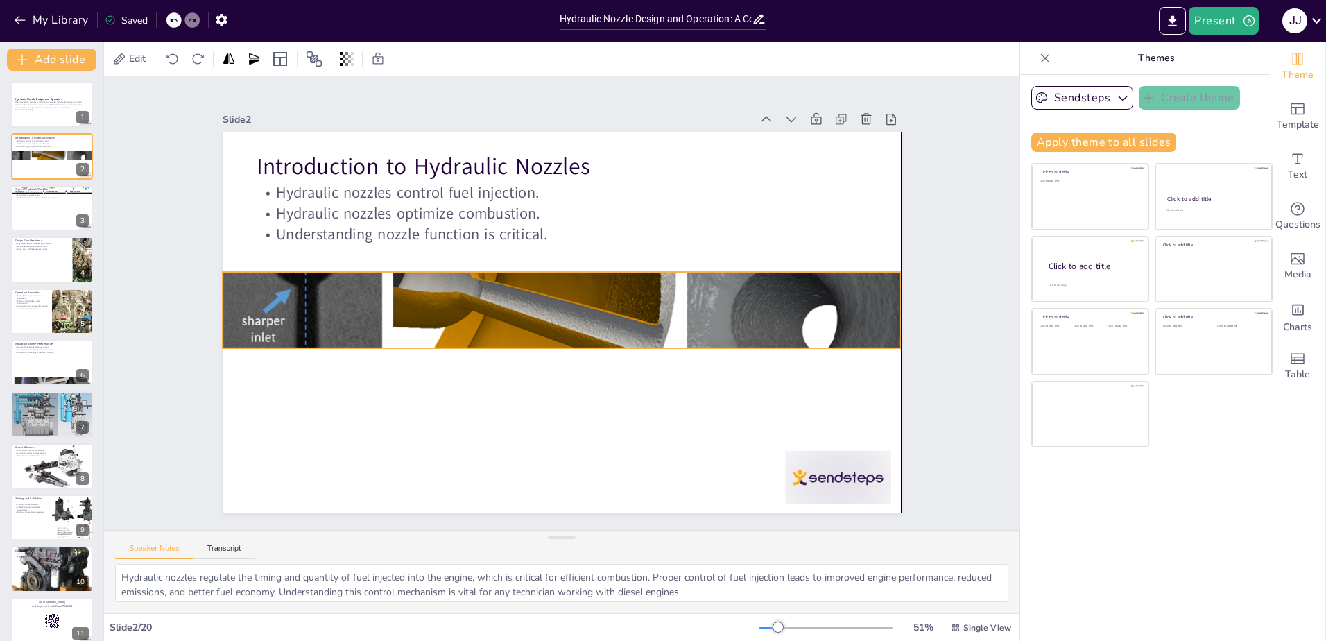
drag, startPoint x: 228, startPoint y: 146, endPoint x: 232, endPoint y: 286, distance: 140.1
click at [232, 286] on div at bounding box center [561, 309] width 695 height 264
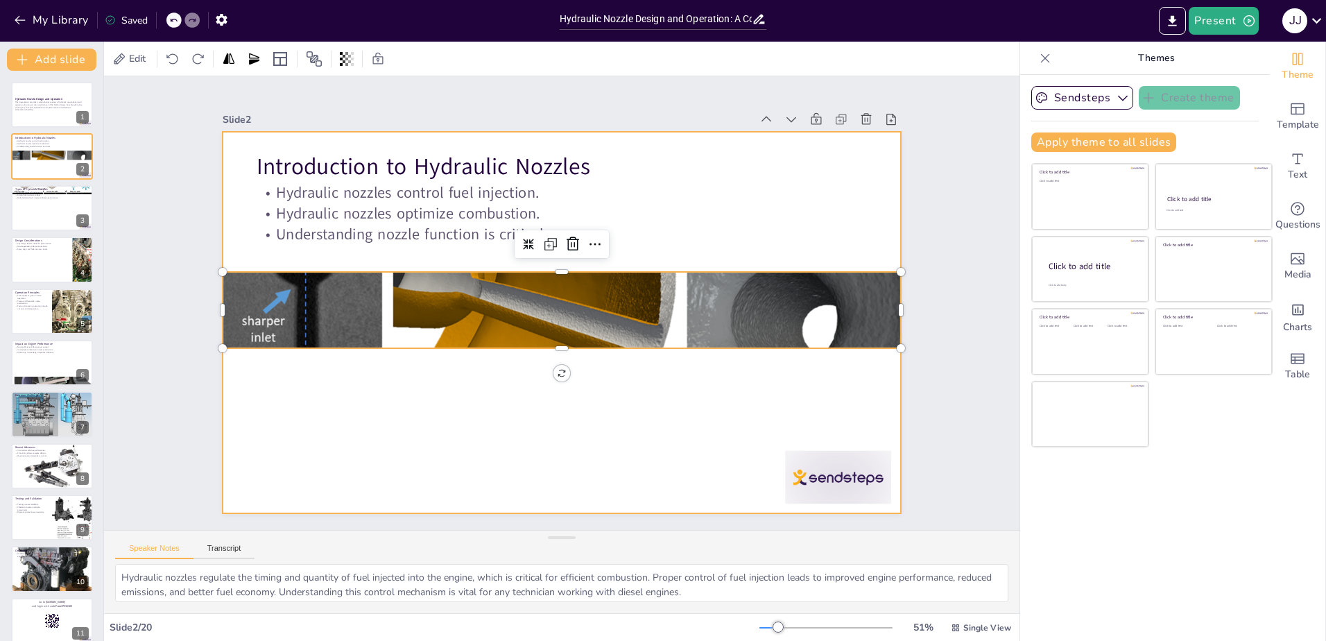
click at [265, 388] on div at bounding box center [555, 321] width 763 height 572
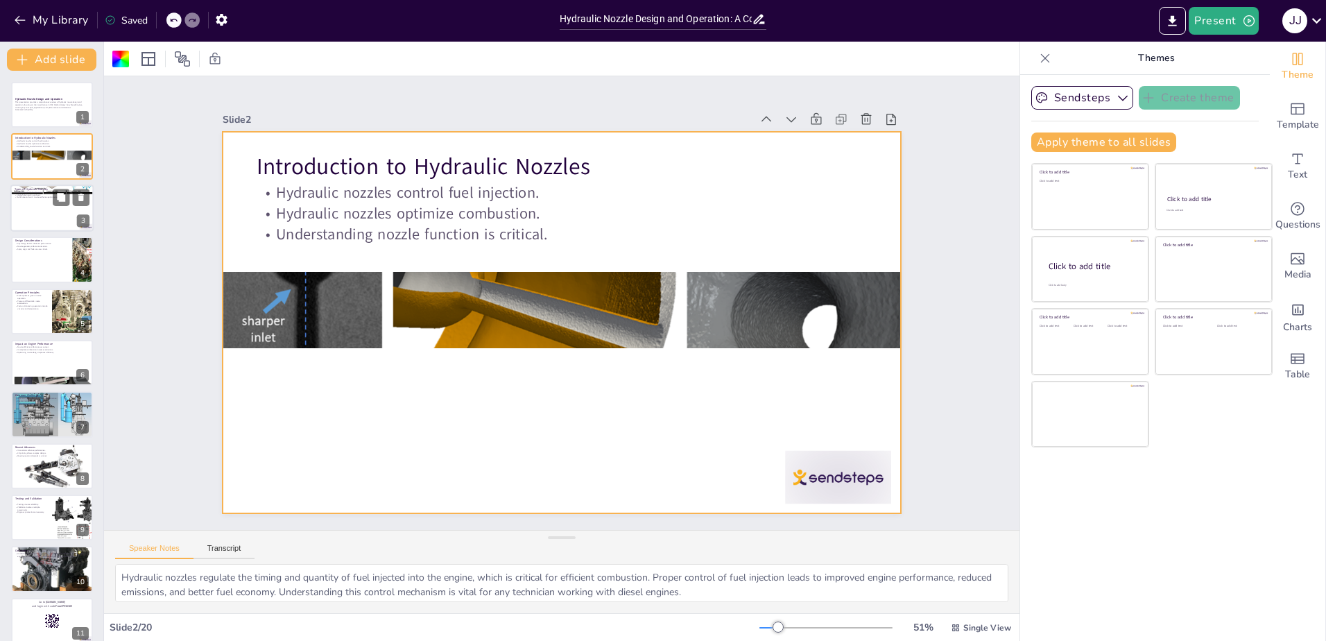
click at [55, 208] on div at bounding box center [51, 207] width 83 height 47
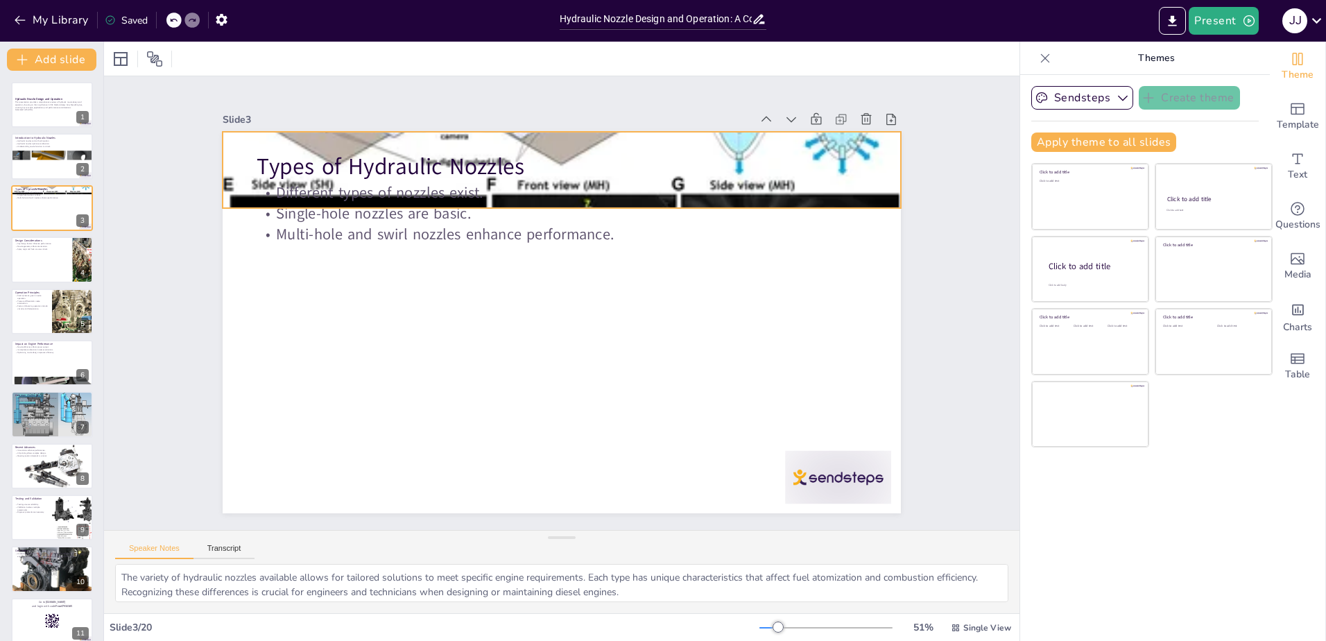
click at [546, 136] on div at bounding box center [575, 170] width 711 height 422
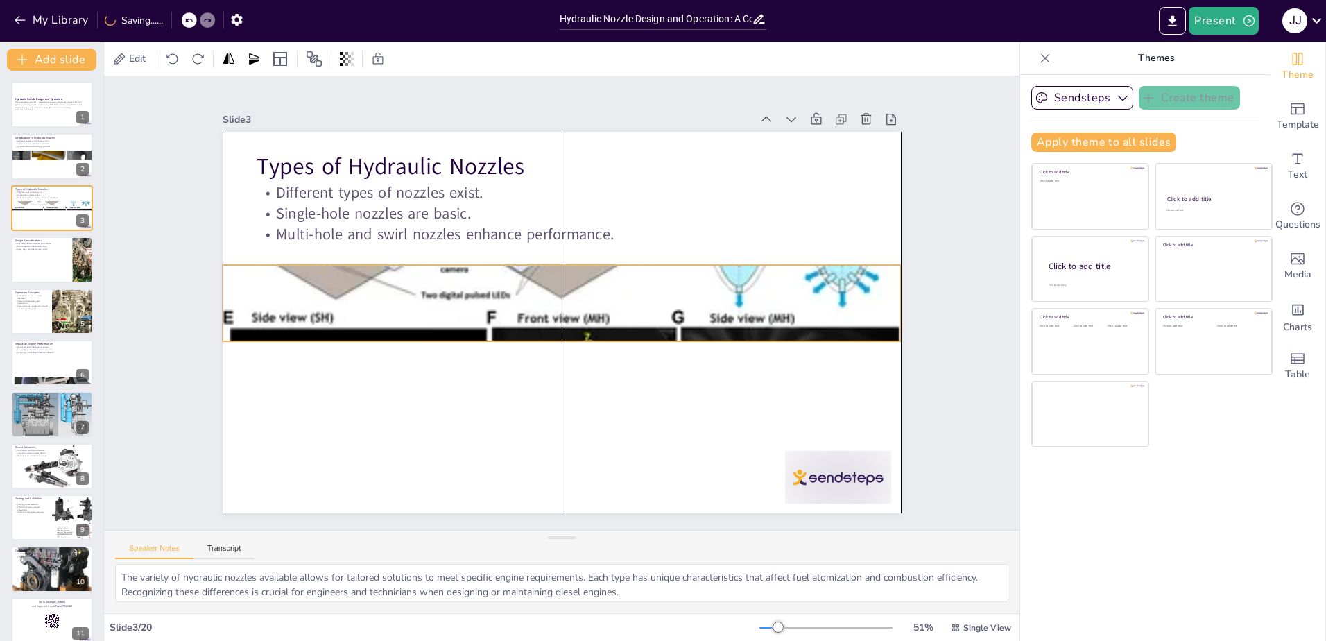
drag, startPoint x: 528, startPoint y: 140, endPoint x: 528, endPoint y: 273, distance: 133.1
click at [528, 273] on div at bounding box center [562, 303] width 678 height 354
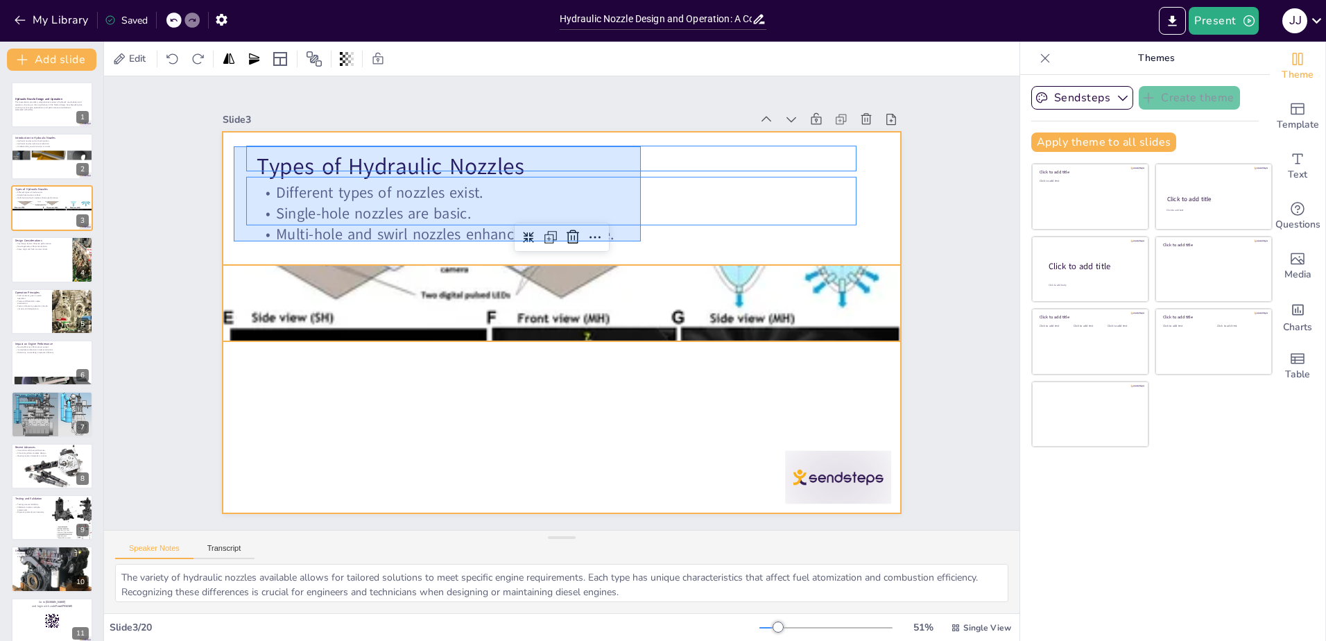
drag, startPoint x: 234, startPoint y: 146, endPoint x: 641, endPoint y: 241, distance: 417.9
click at [641, 241] on div at bounding box center [562, 322] width 678 height 381
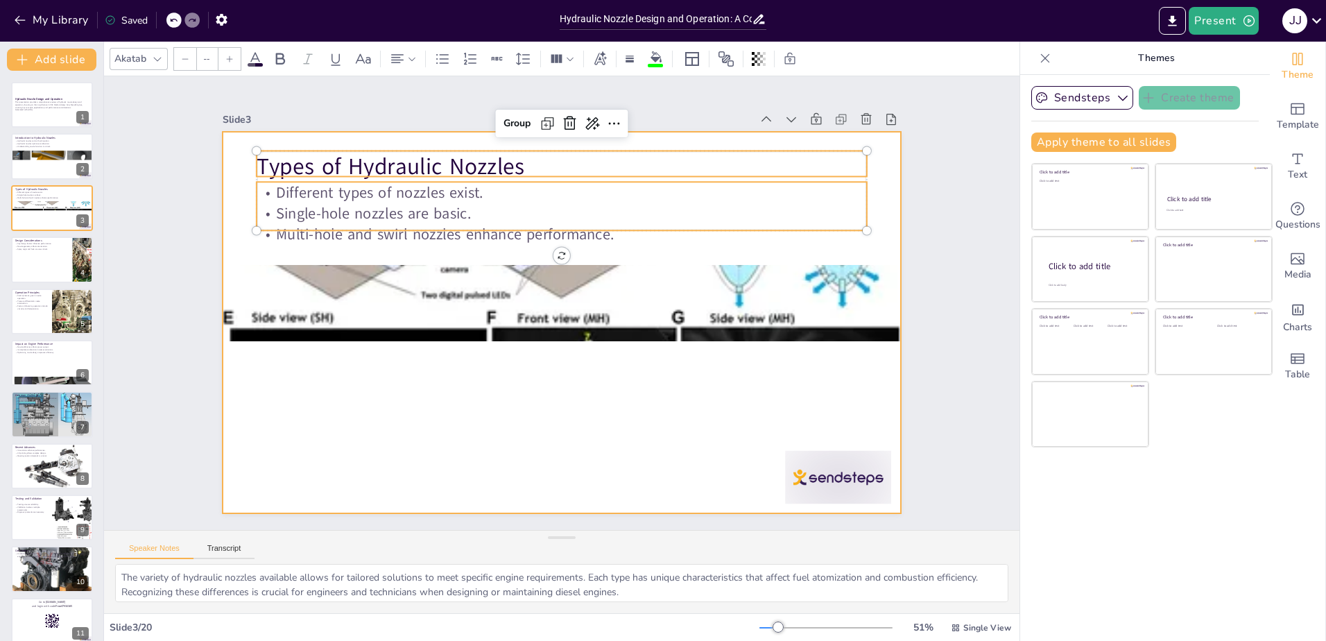
click at [630, 245] on div at bounding box center [562, 322] width 678 height 381
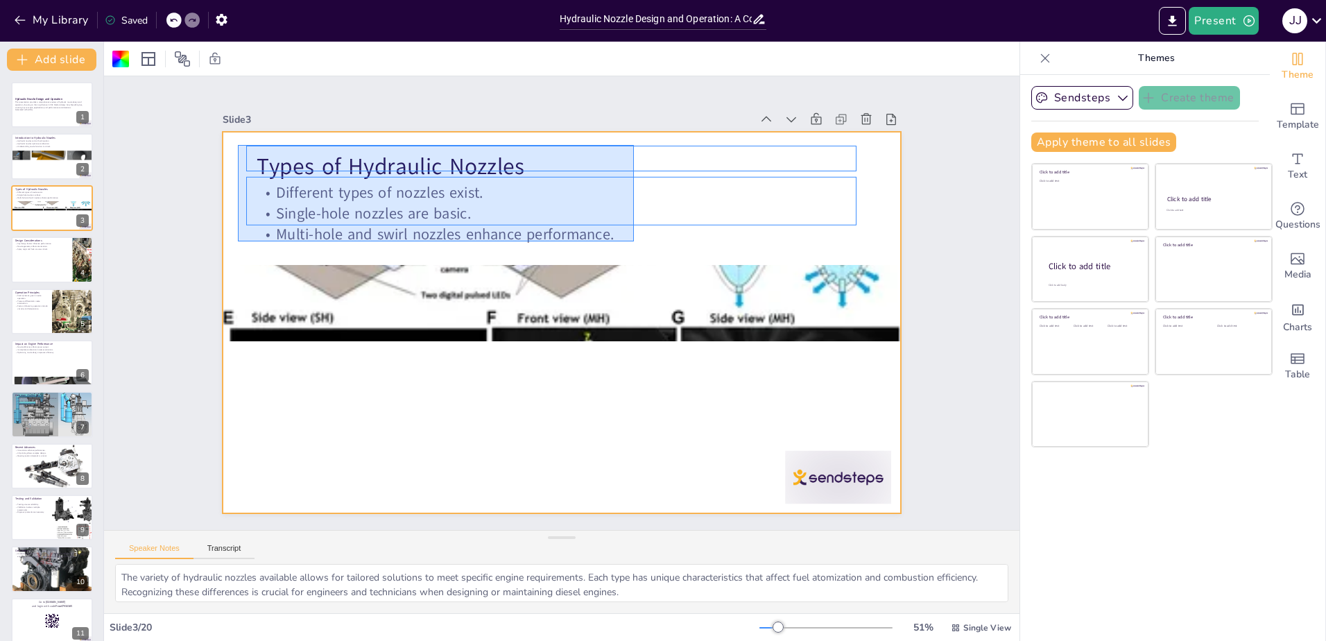
drag, startPoint x: 634, startPoint y: 241, endPoint x: 238, endPoint y: 145, distance: 407.4
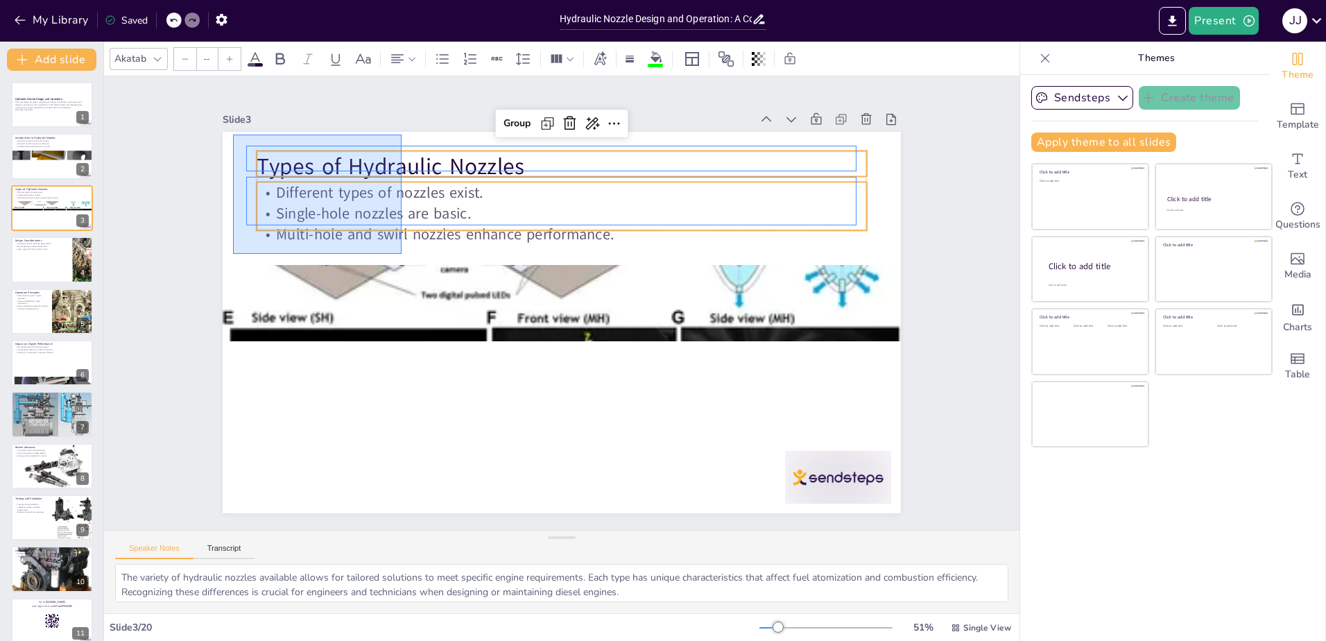
drag, startPoint x: 401, startPoint y: 254, endPoint x: 233, endPoint y: 134, distance: 206.4
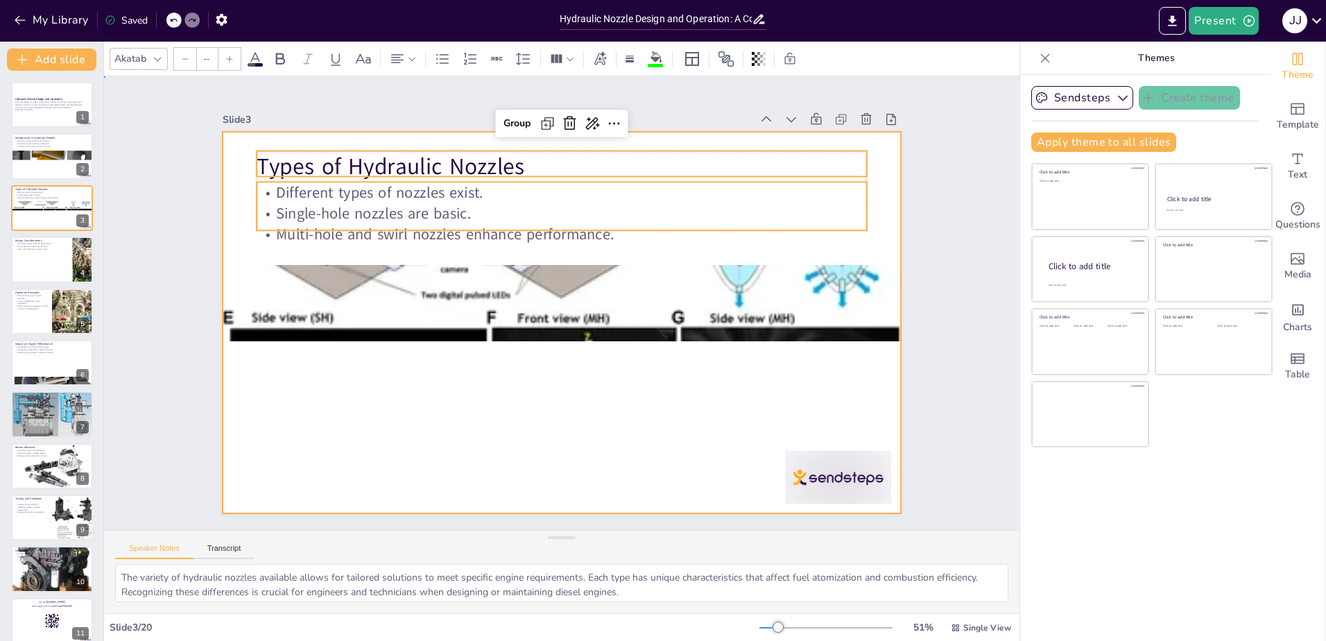
click at [232, 163] on div at bounding box center [562, 322] width 678 height 381
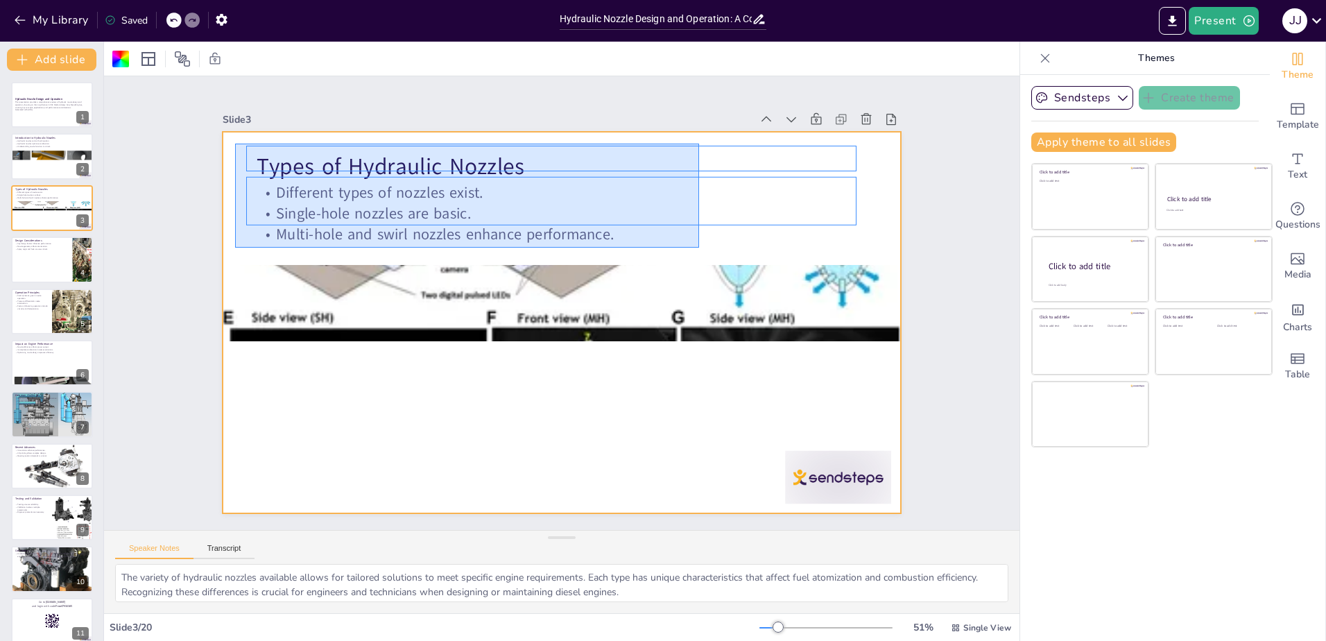
drag, startPoint x: 699, startPoint y: 248, endPoint x: 235, endPoint y: 144, distance: 475.3
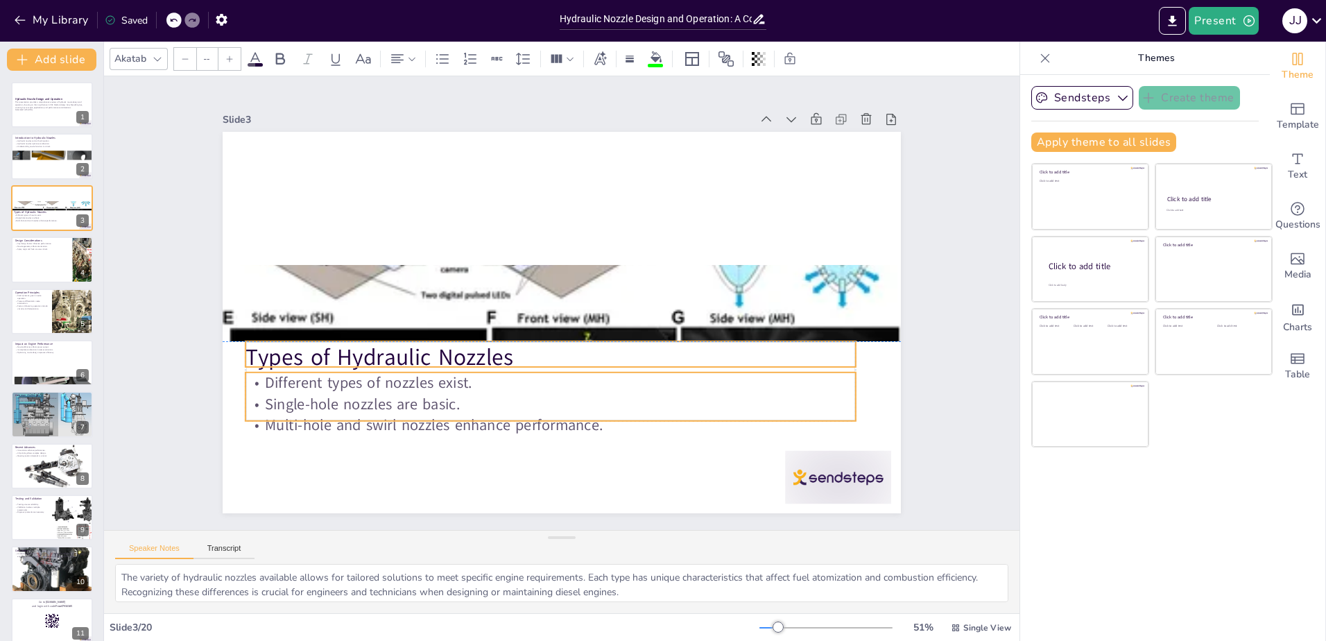
drag, startPoint x: 488, startPoint y: 185, endPoint x: 477, endPoint y: 381, distance: 195.8
click at [477, 381] on p "Different types of nozzles exist." at bounding box center [550, 382] width 610 height 21
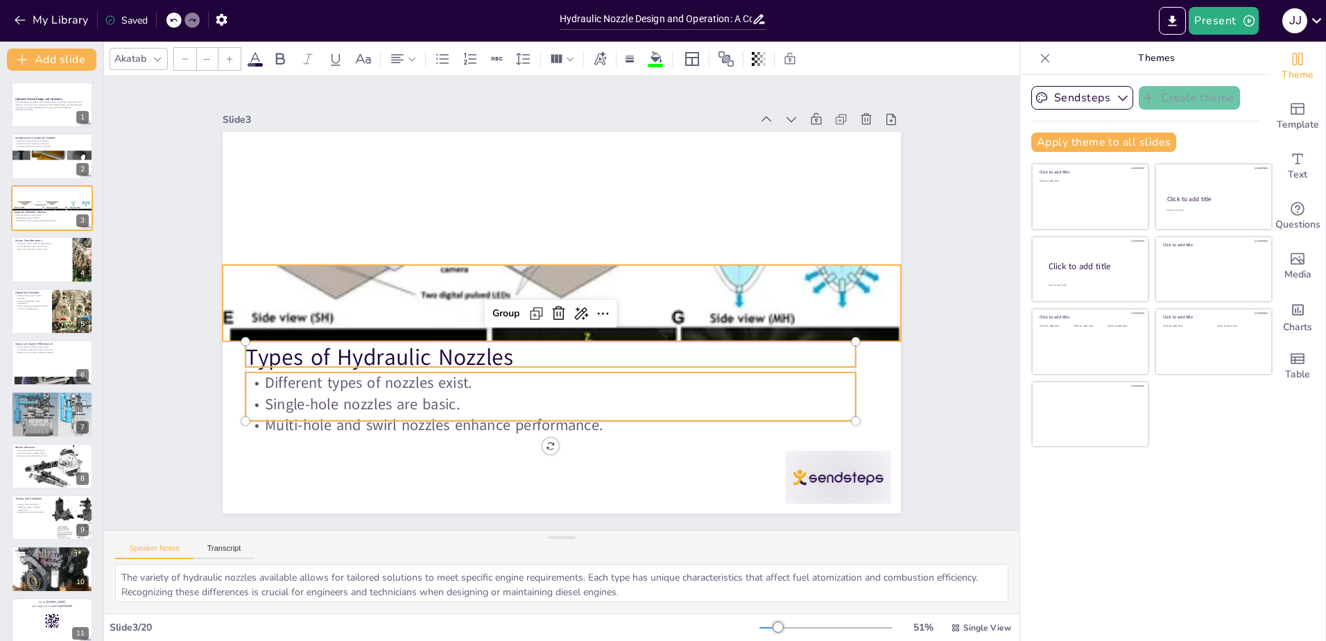
click at [412, 293] on div at bounding box center [562, 303] width 678 height 354
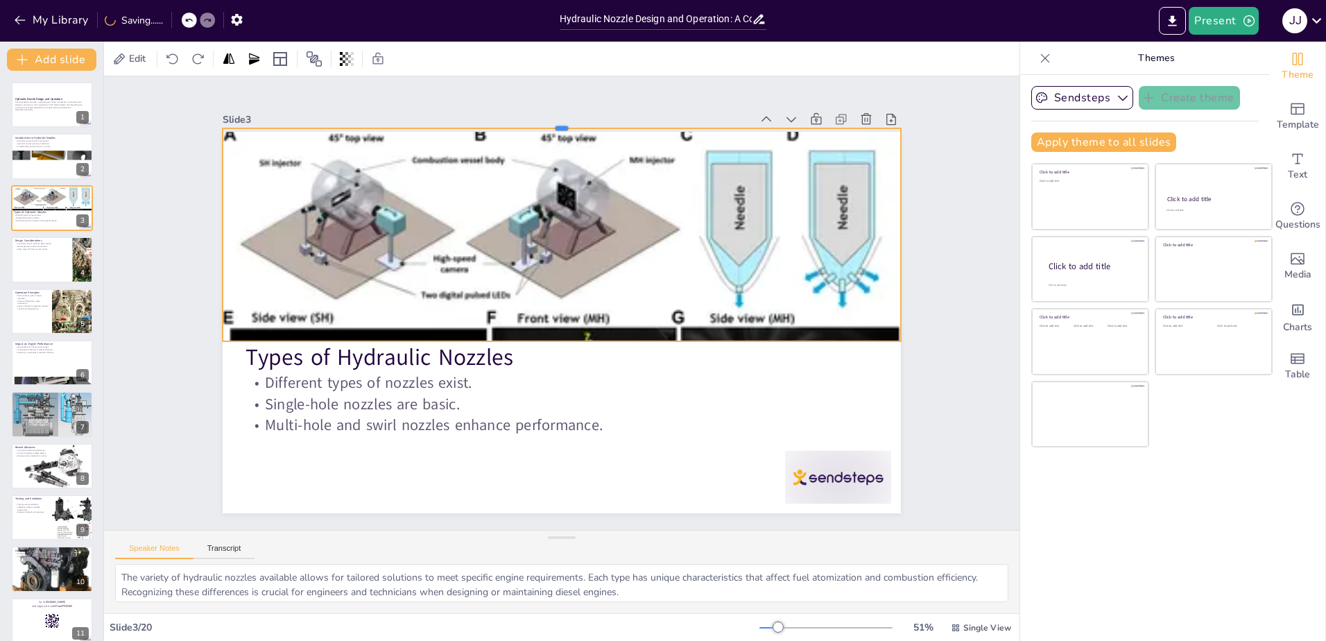
drag, startPoint x: 550, startPoint y: 257, endPoint x: 566, endPoint y: 120, distance: 137.5
click at [566, 120] on div at bounding box center [562, 122] width 678 height 11
click at [58, 166] on div at bounding box center [51, 156] width 83 height 47
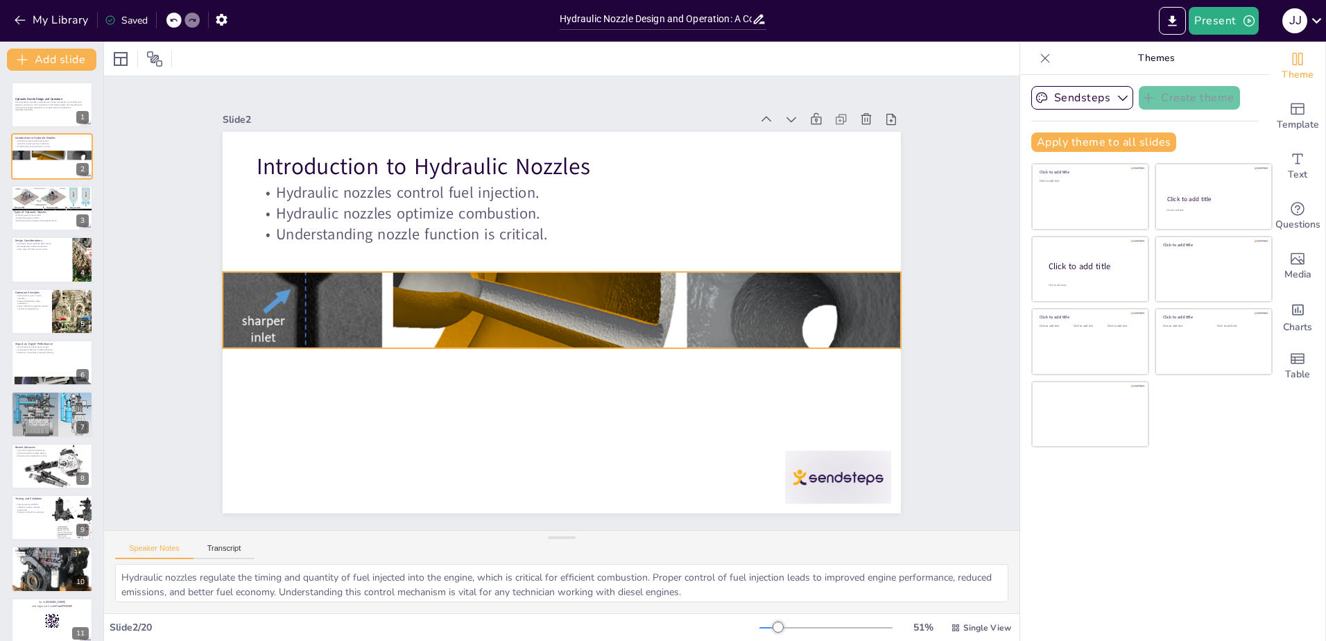
click at [462, 302] on div at bounding box center [561, 309] width 695 height 264
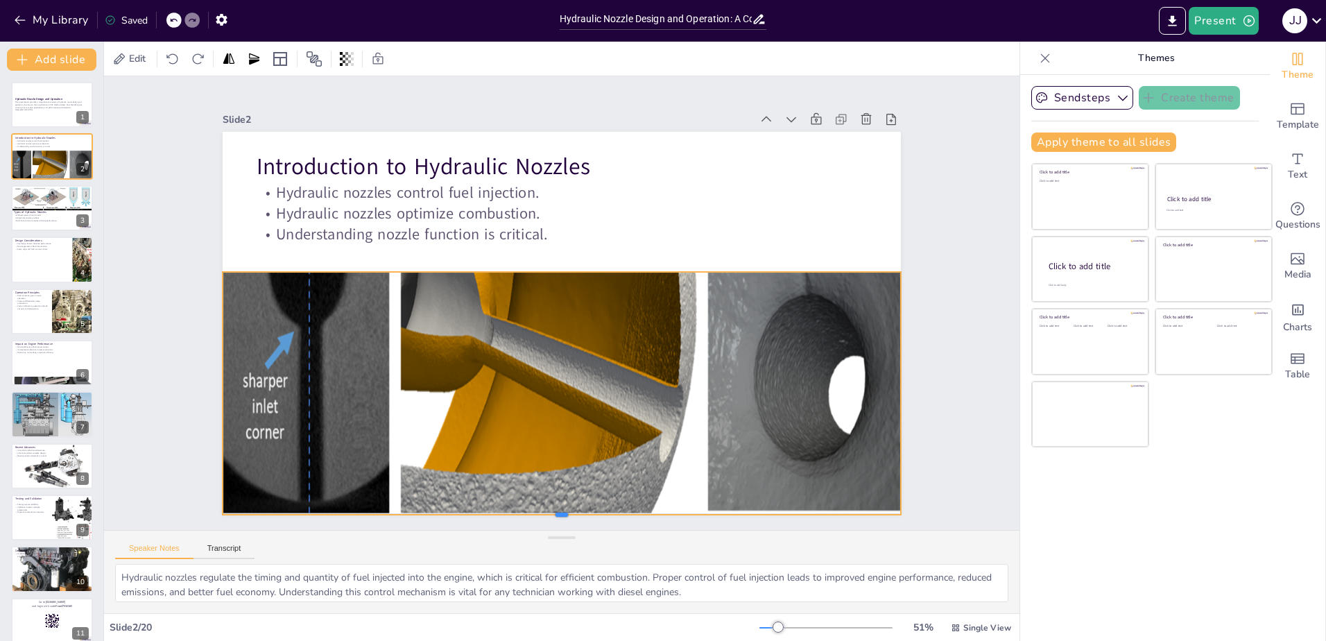
drag, startPoint x: 550, startPoint y: 344, endPoint x: 305, endPoint y: 510, distance: 295.9
click at [305, 510] on div at bounding box center [538, 519] width 675 height 82
click at [33, 204] on div at bounding box center [51, 206] width 83 height 44
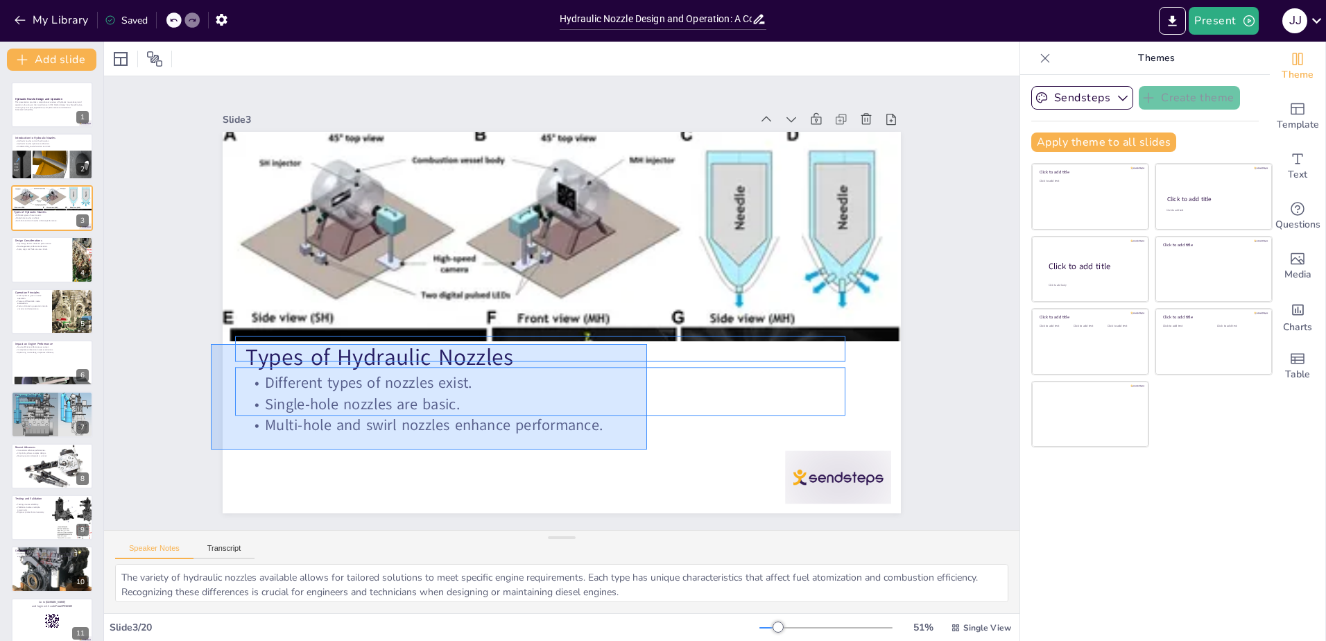
drag, startPoint x: 647, startPoint y: 449, endPoint x: 211, endPoint y: 344, distance: 448.6
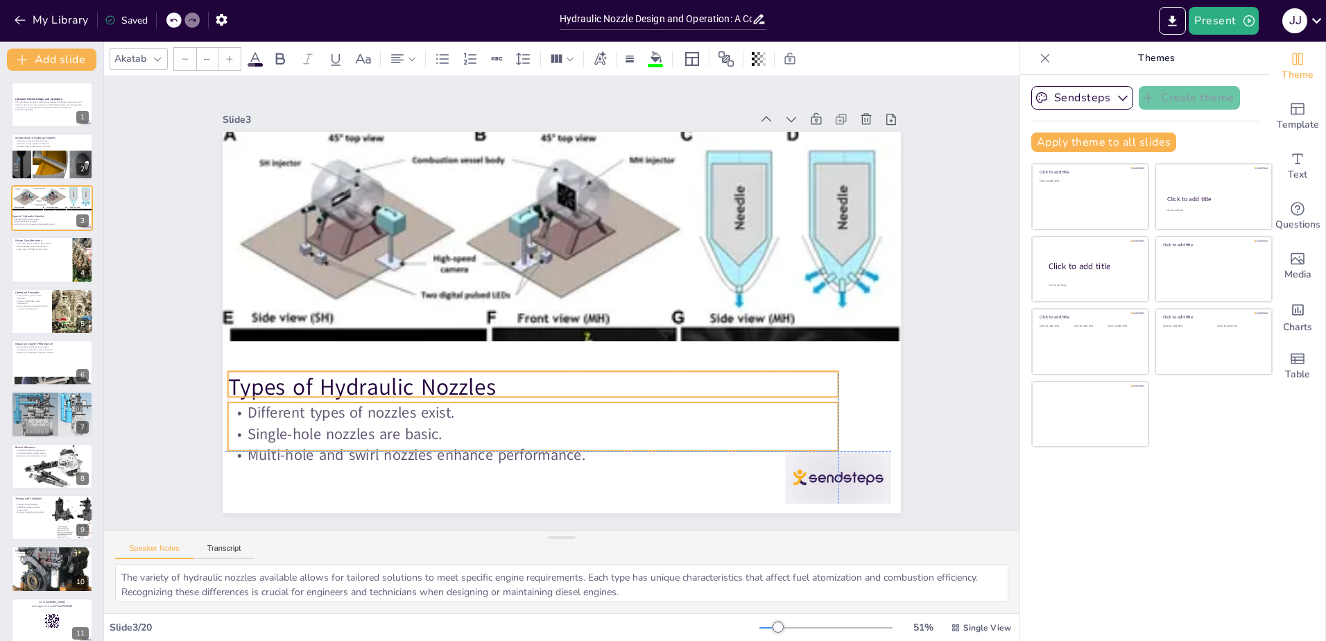
drag, startPoint x: 321, startPoint y: 346, endPoint x: 301, endPoint y: 379, distance: 38.3
click at [301, 379] on p "Types of Hydraulic Nozzles" at bounding box center [524, 384] width 610 height 96
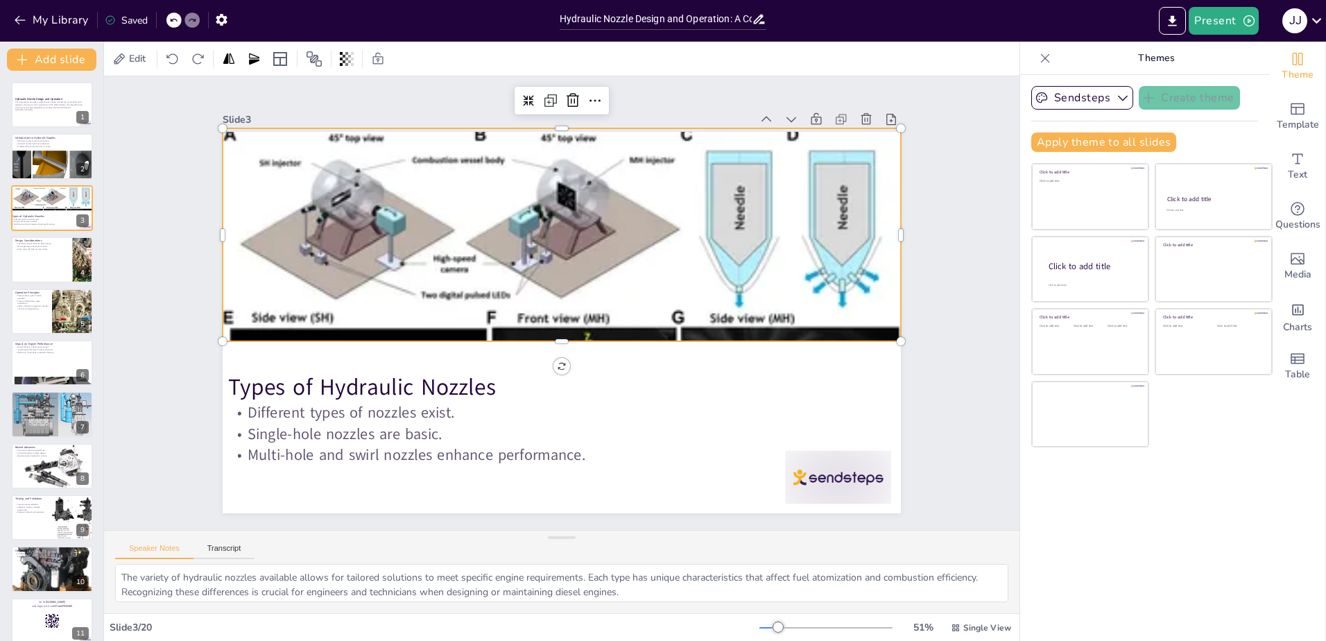
click at [501, 288] on div at bounding box center [562, 303] width 678 height 354
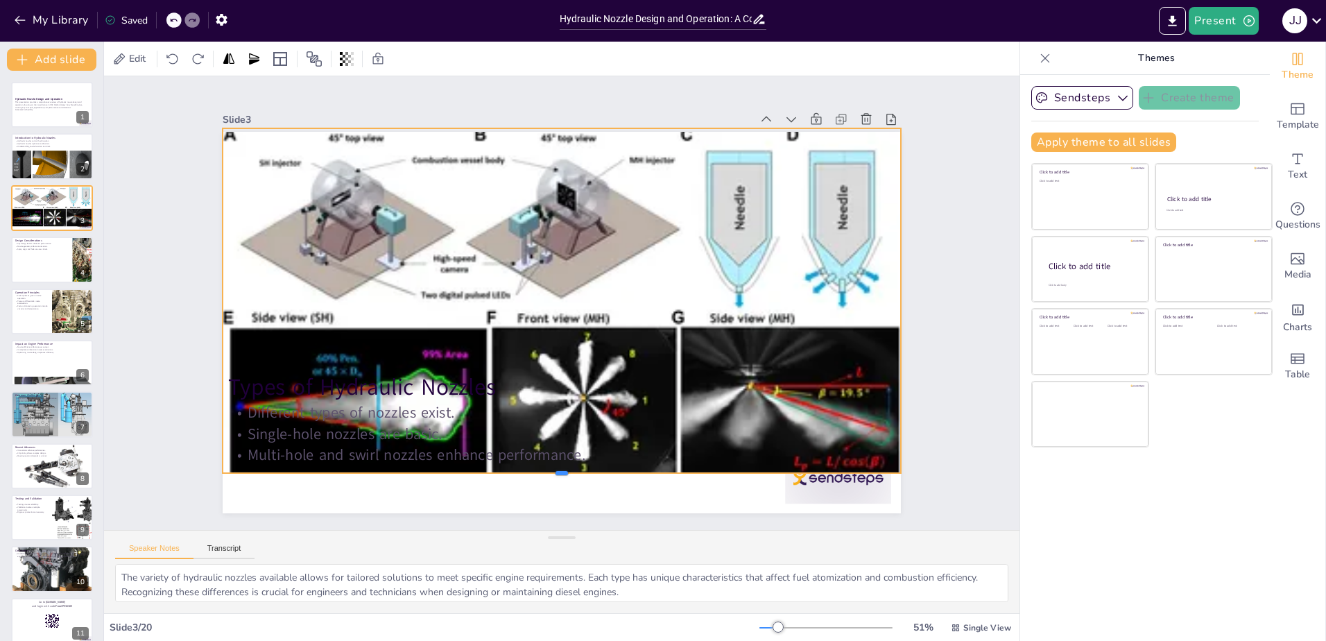
drag, startPoint x: 550, startPoint y: 337, endPoint x: 524, endPoint y: 469, distance: 134.3
click at [524, 469] on div at bounding box center [526, 475] width 666 height 152
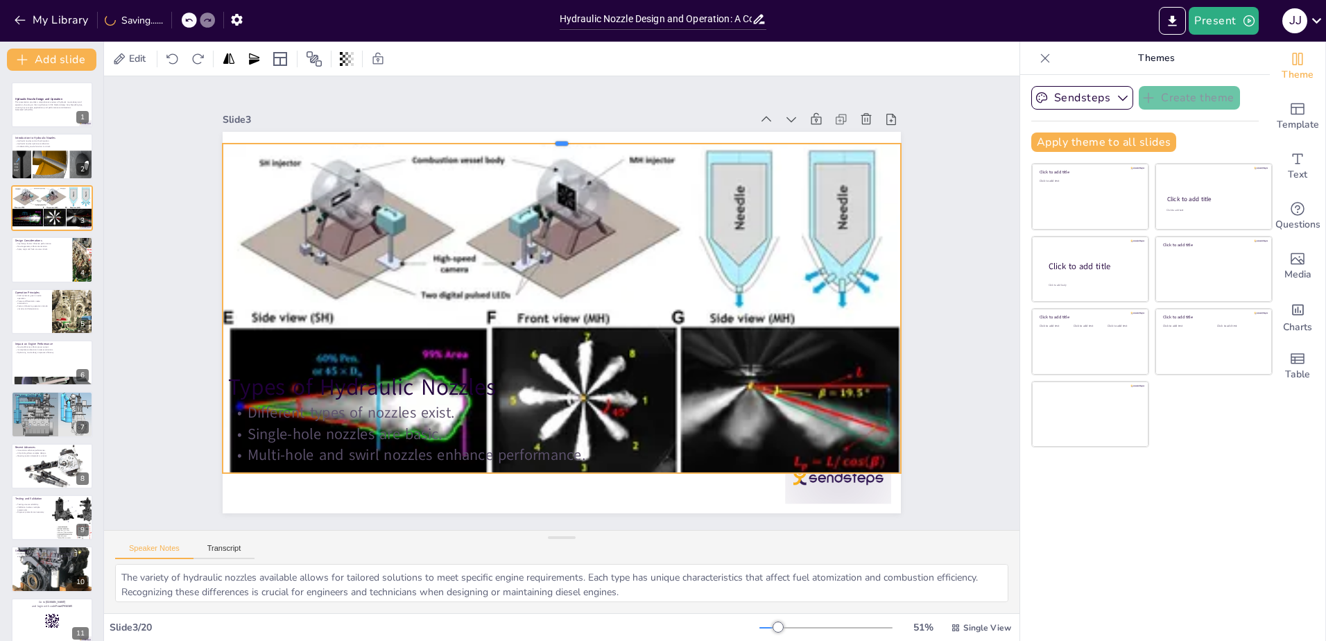
drag, startPoint x: 551, startPoint y: 122, endPoint x: 550, endPoint y: 137, distance: 15.3
click at [550, 137] on div at bounding box center [562, 137] width 678 height 11
drag, startPoint x: 550, startPoint y: 137, endPoint x: 550, endPoint y: 124, distance: 13.2
click at [550, 124] on div at bounding box center [562, 124] width 678 height 11
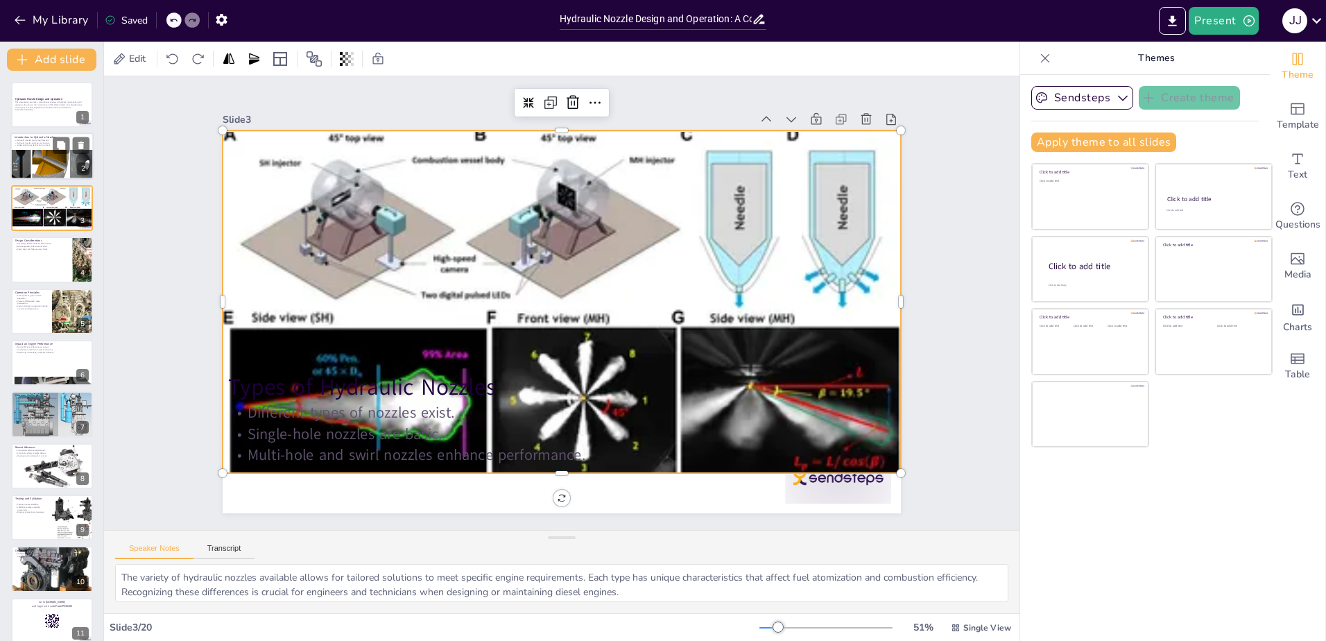
click at [31, 162] on div at bounding box center [53, 161] width 87 height 37
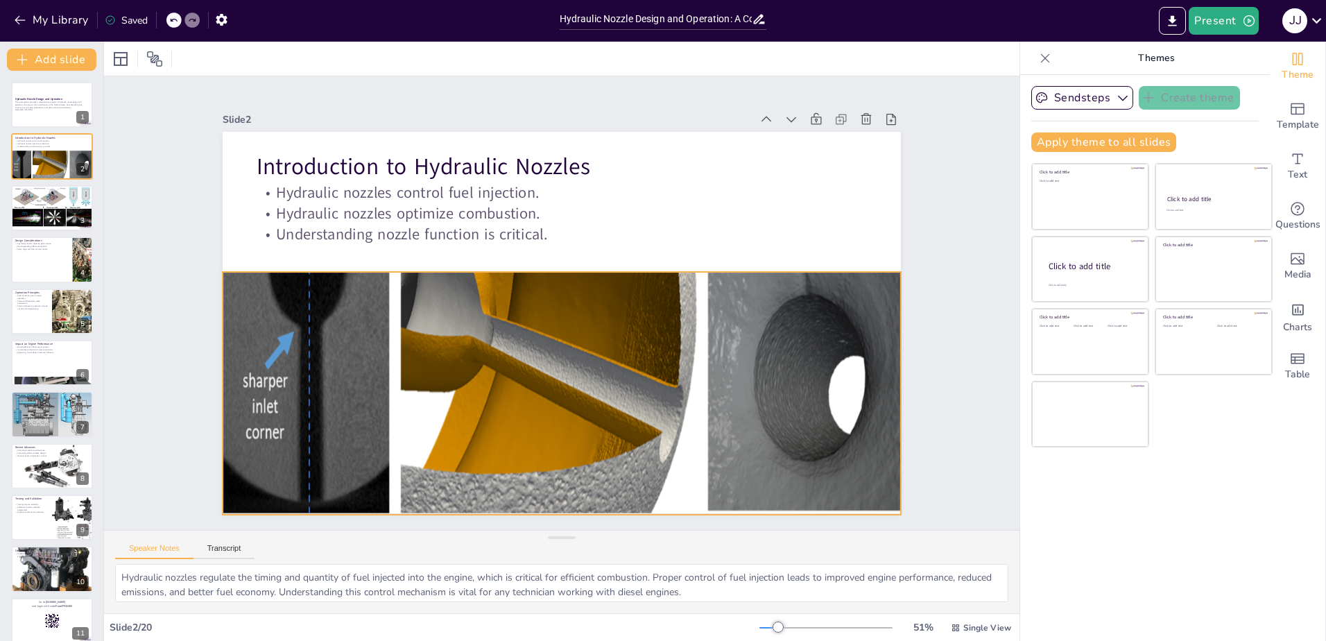
click at [506, 273] on div at bounding box center [570, 365] width 736 height 374
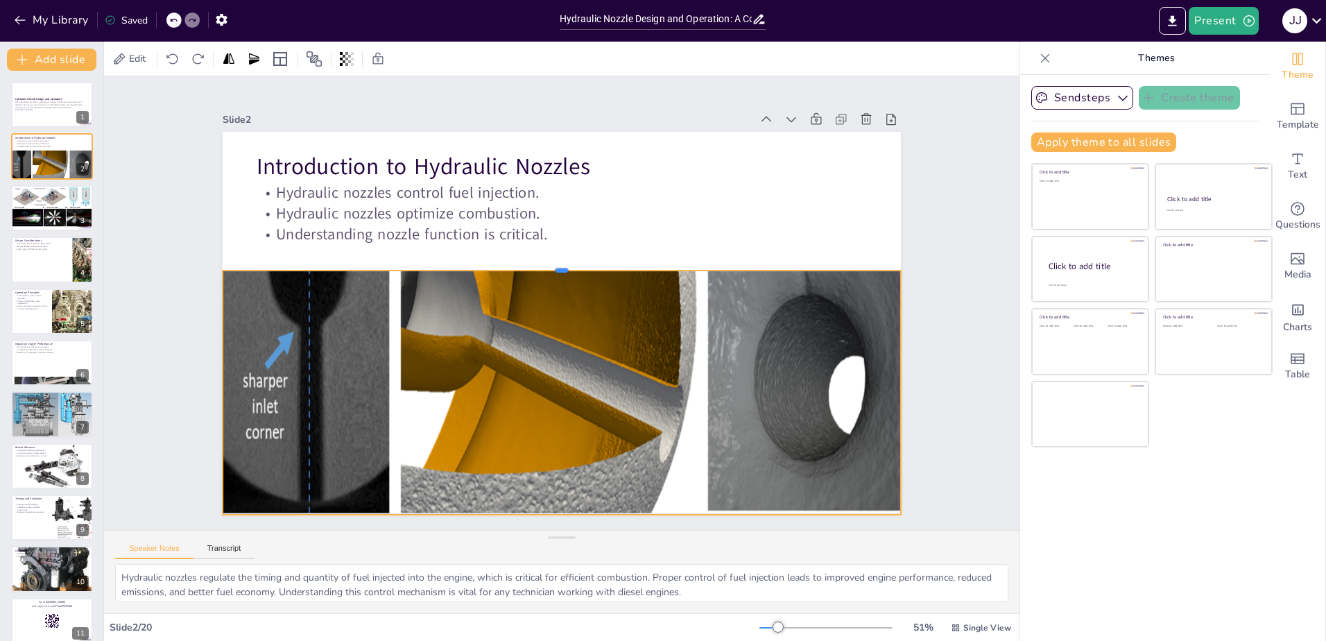
drag, startPoint x: 551, startPoint y: 265, endPoint x: 521, endPoint y: 263, distance: 29.8
click at [521, 263] on div at bounding box center [565, 265] width 675 height 82
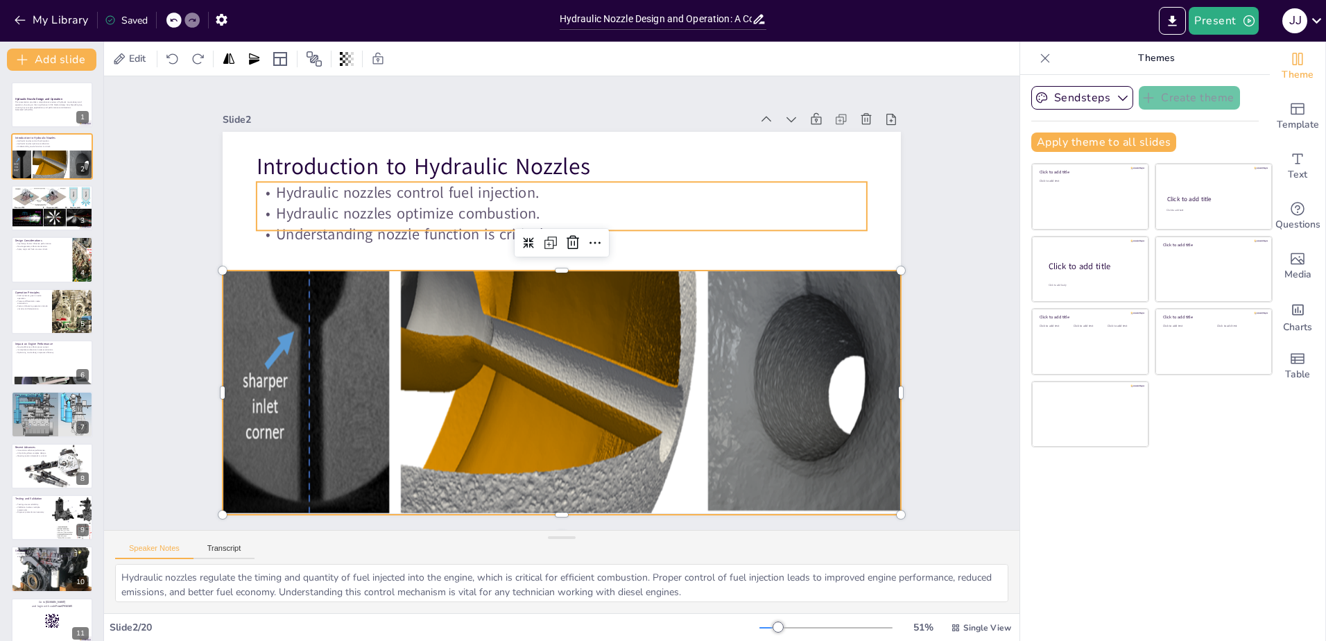
click at [607, 226] on div "Introduction to Hydraulic Nozzles Hydraulic nozzles control fuel injection. Hyd…" at bounding box center [562, 322] width 678 height 381
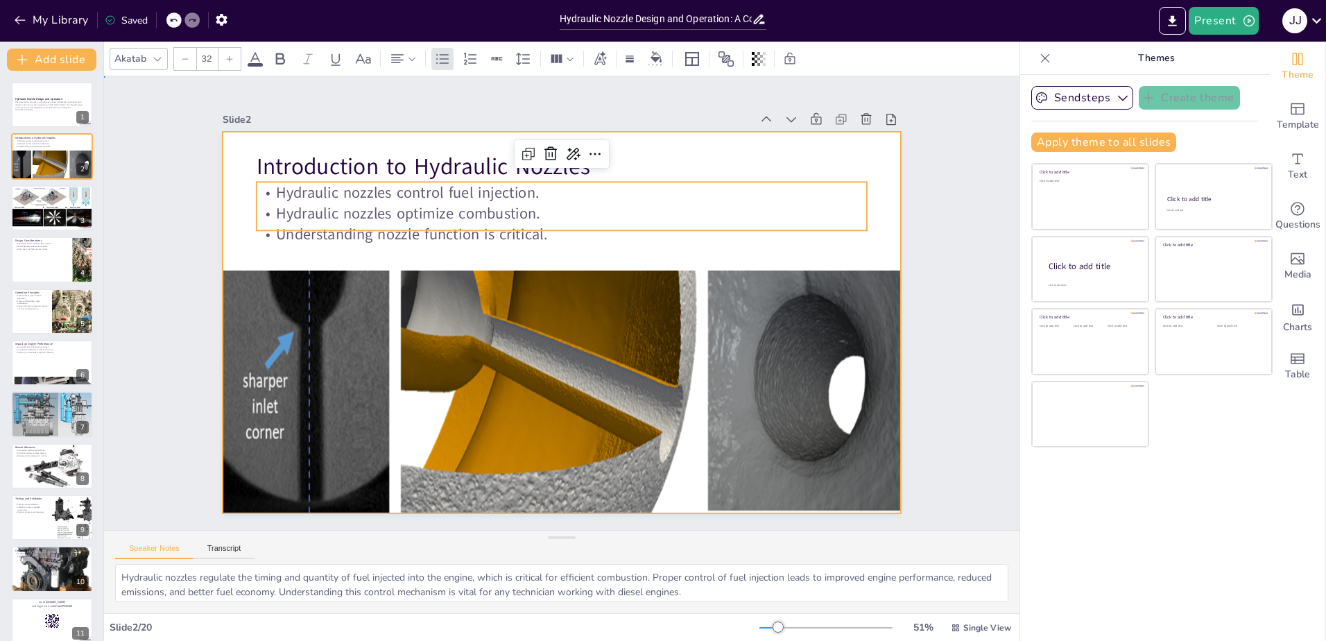
click at [611, 242] on div at bounding box center [562, 322] width 678 height 381
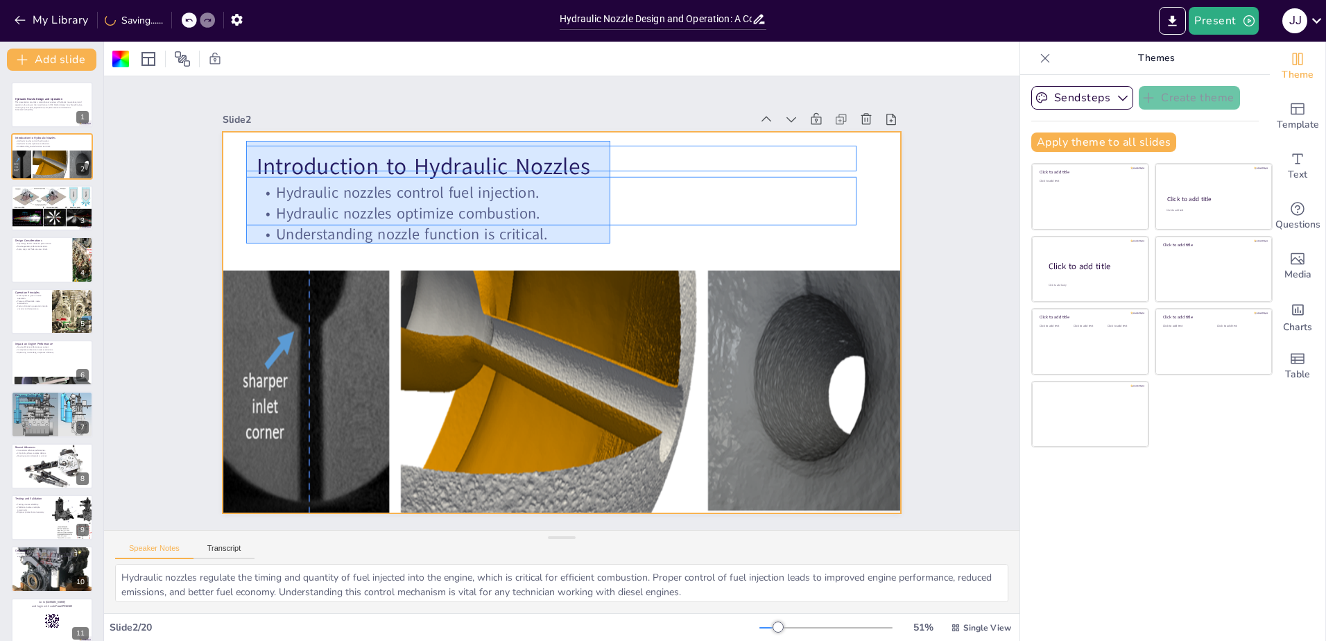
drag, startPoint x: 610, startPoint y: 243, endPoint x: 246, endPoint y: 141, distance: 378.2
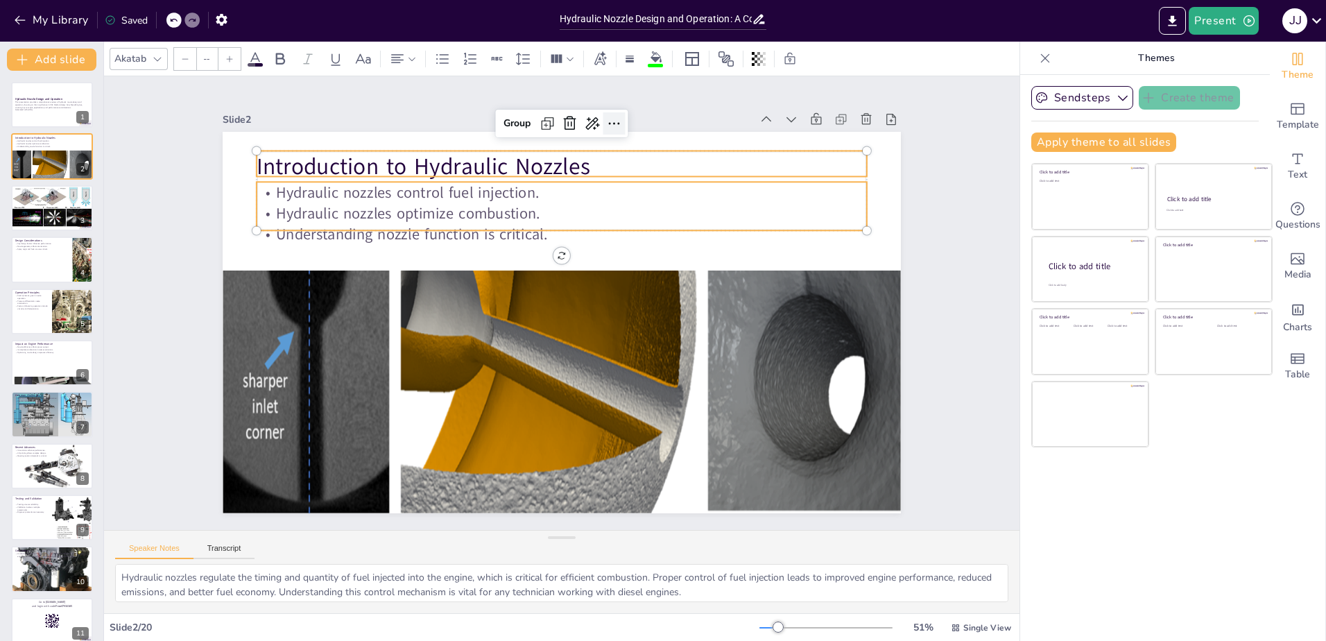
click at [623, 121] on icon at bounding box center [632, 130] width 18 height 18
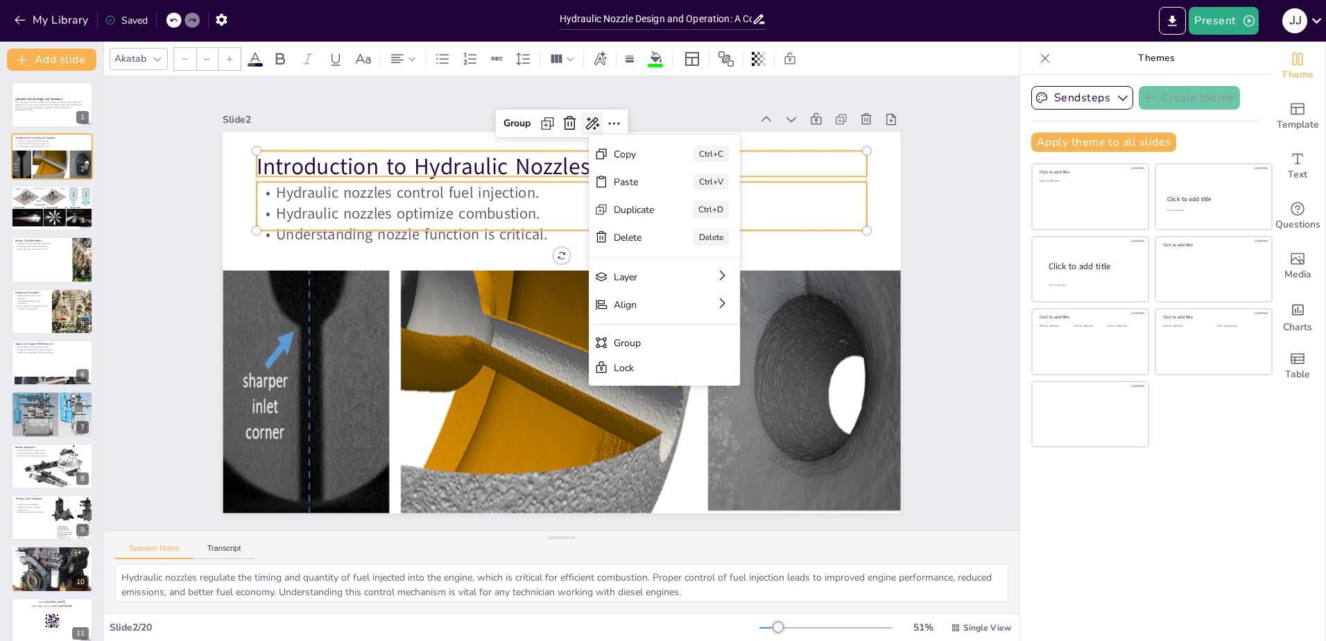
click at [601, 119] on icon at bounding box center [610, 127] width 18 height 18
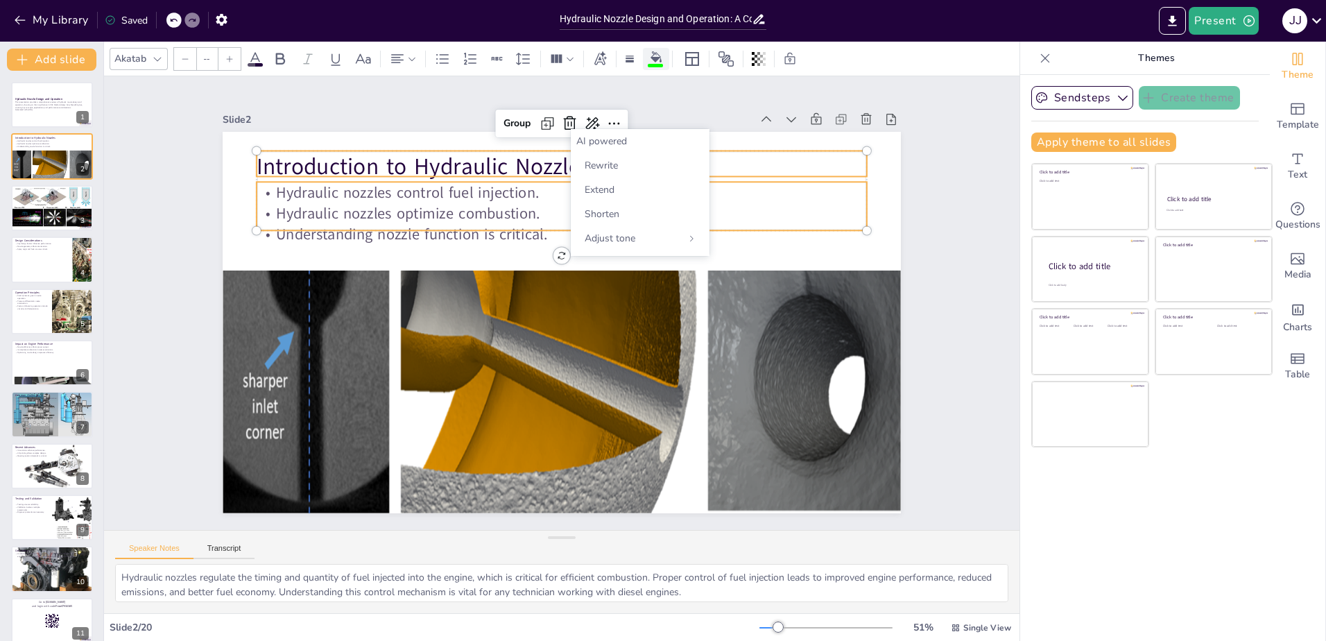
click at [659, 57] on icon at bounding box center [655, 56] width 11 height 11
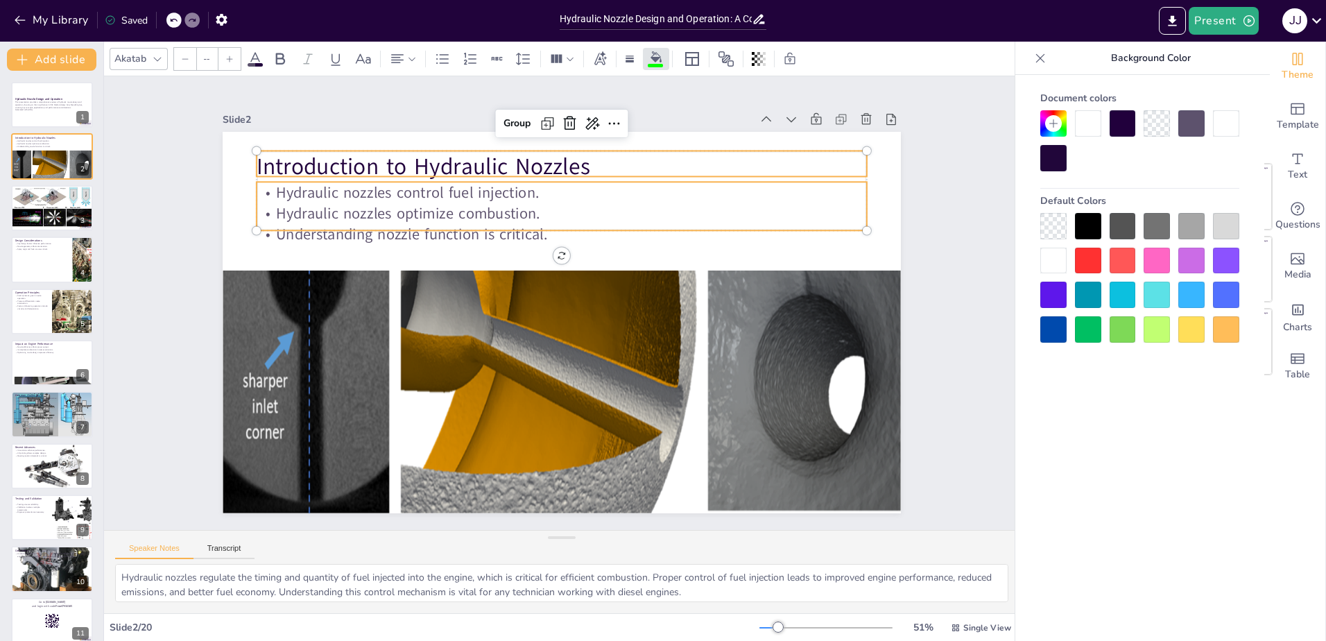
click at [1085, 262] on div at bounding box center [1088, 261] width 26 height 26
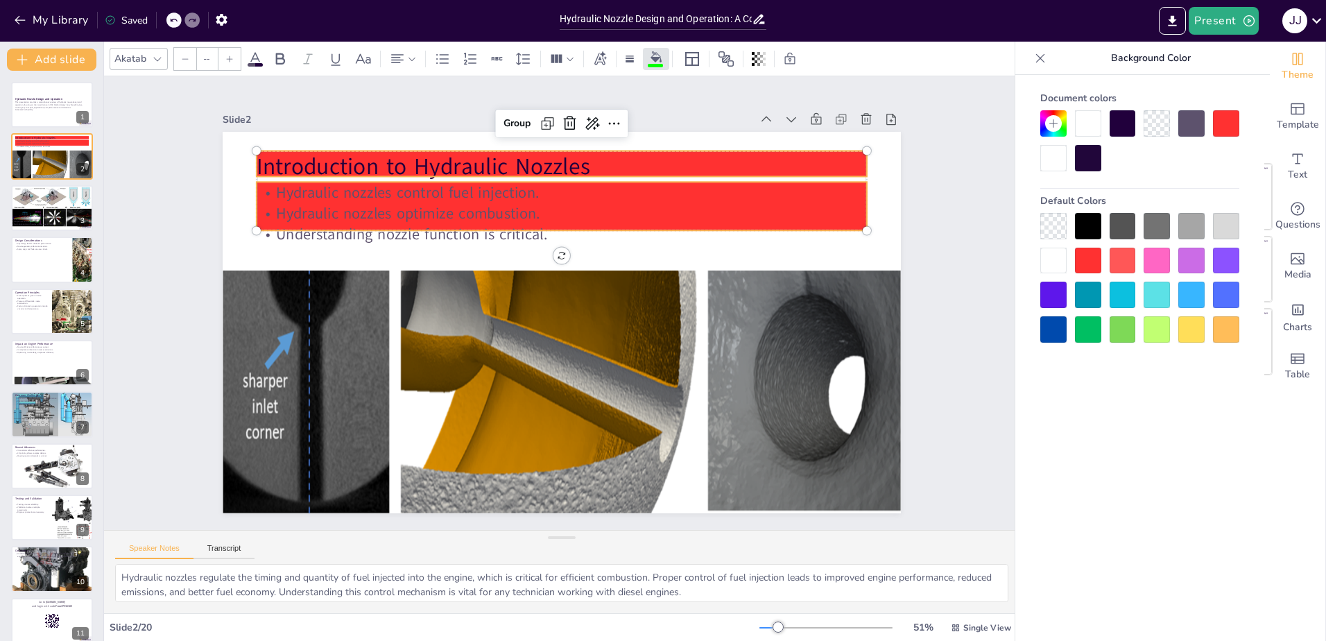
click at [1085, 262] on div at bounding box center [1088, 261] width 26 height 26
click at [1085, 120] on div at bounding box center [1088, 123] width 26 height 26
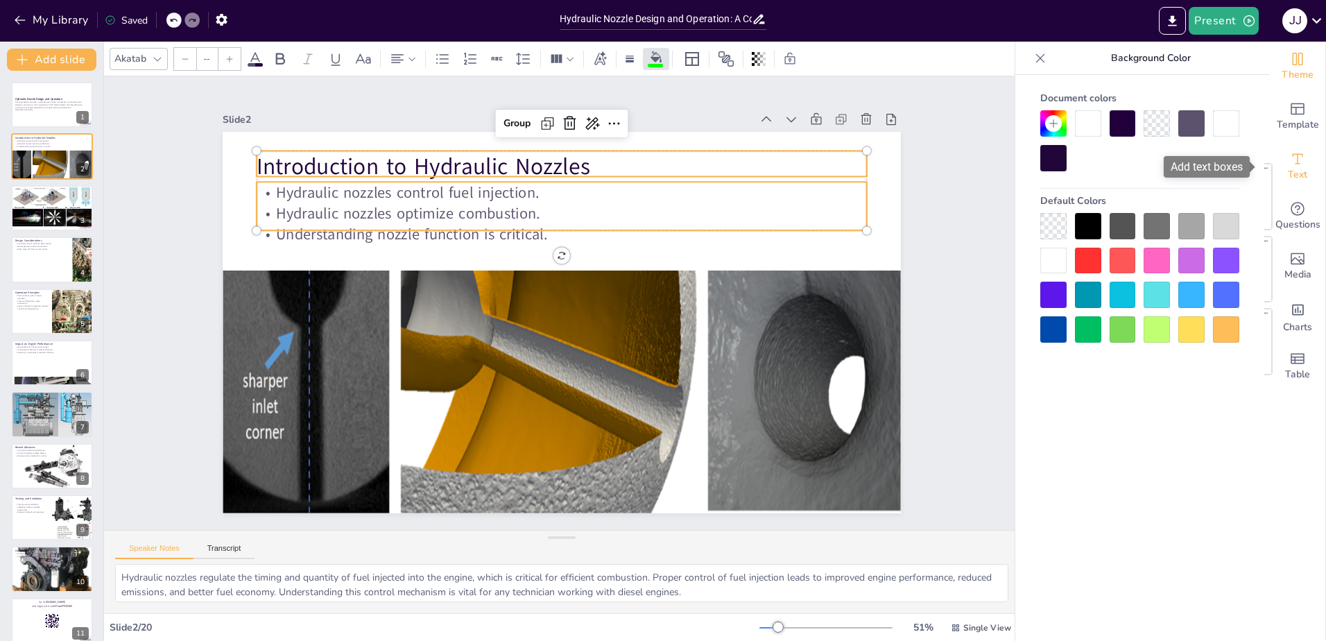
click at [1287, 168] on span "Text" at bounding box center [1296, 174] width 19 height 15
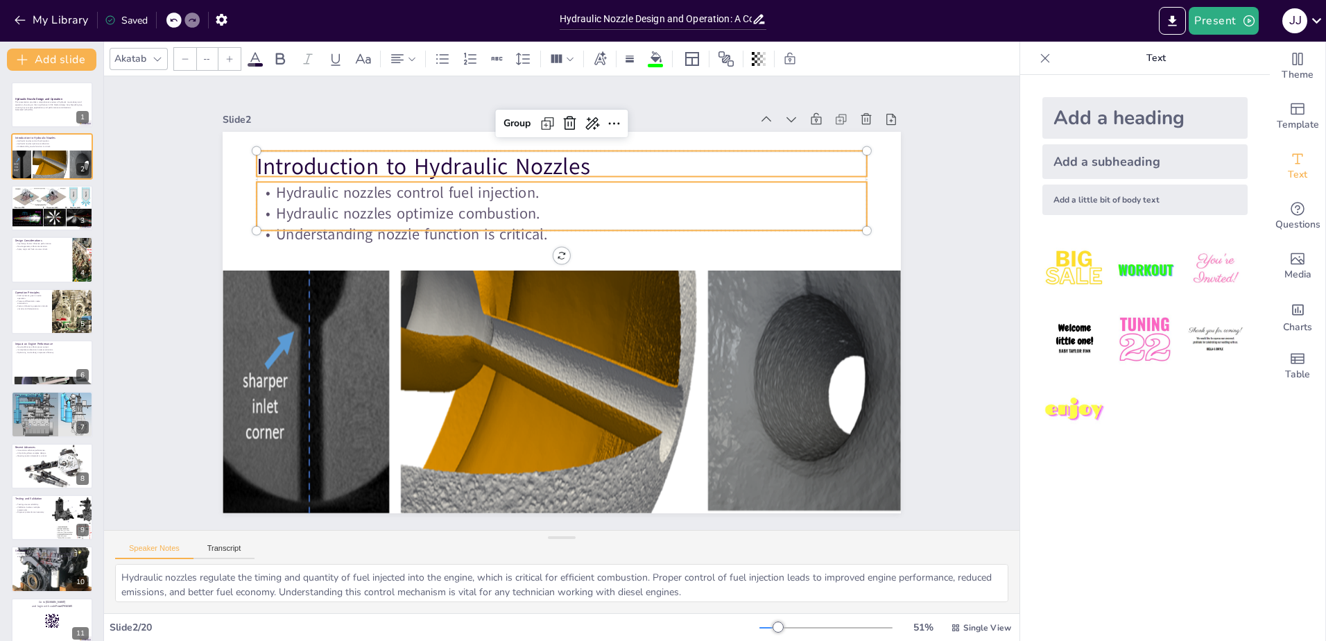
click at [1129, 339] on img at bounding box center [1144, 339] width 64 height 64
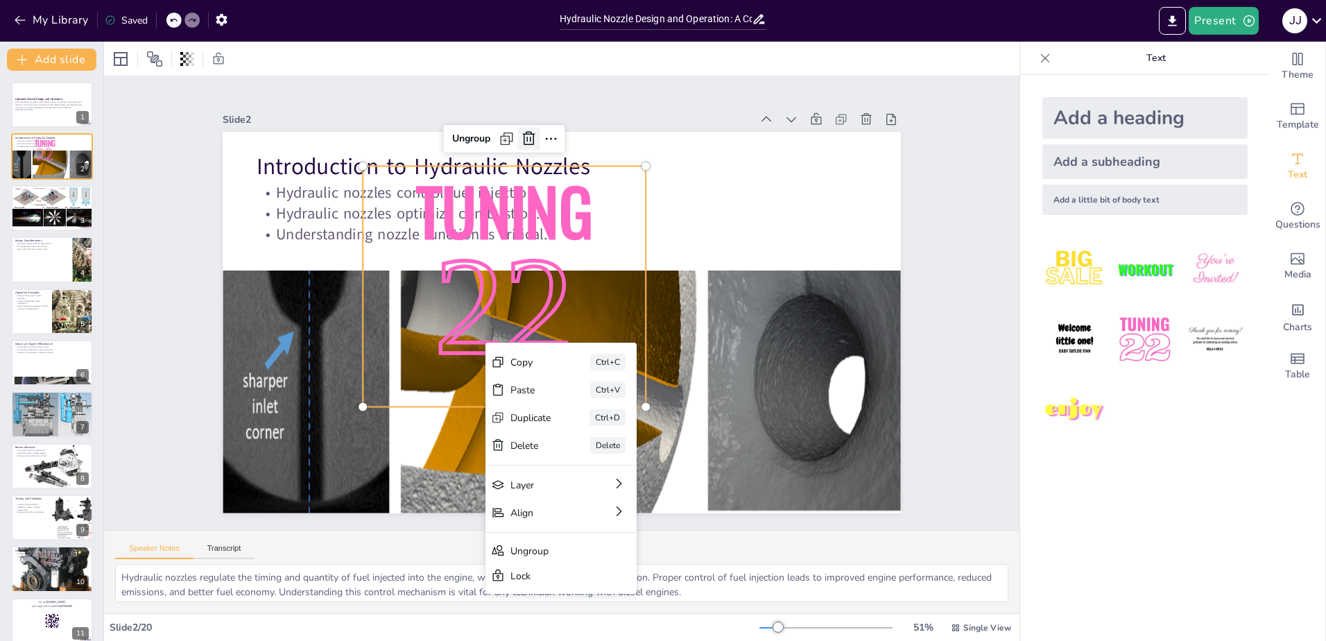
click at [688, 195] on icon at bounding box center [699, 206] width 22 height 22
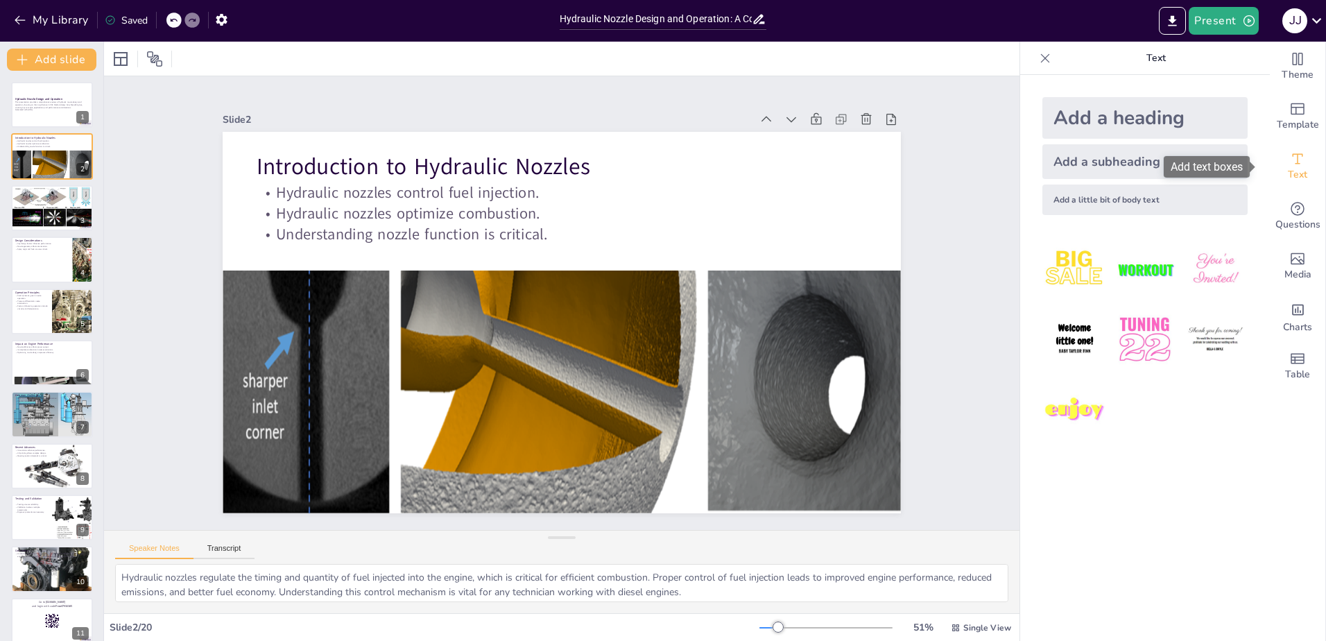
click at [1290, 163] on icon "Add text boxes" at bounding box center [1297, 158] width 17 height 17
click at [1139, 200] on div "Add a little bit of body text" at bounding box center [1144, 199] width 205 height 31
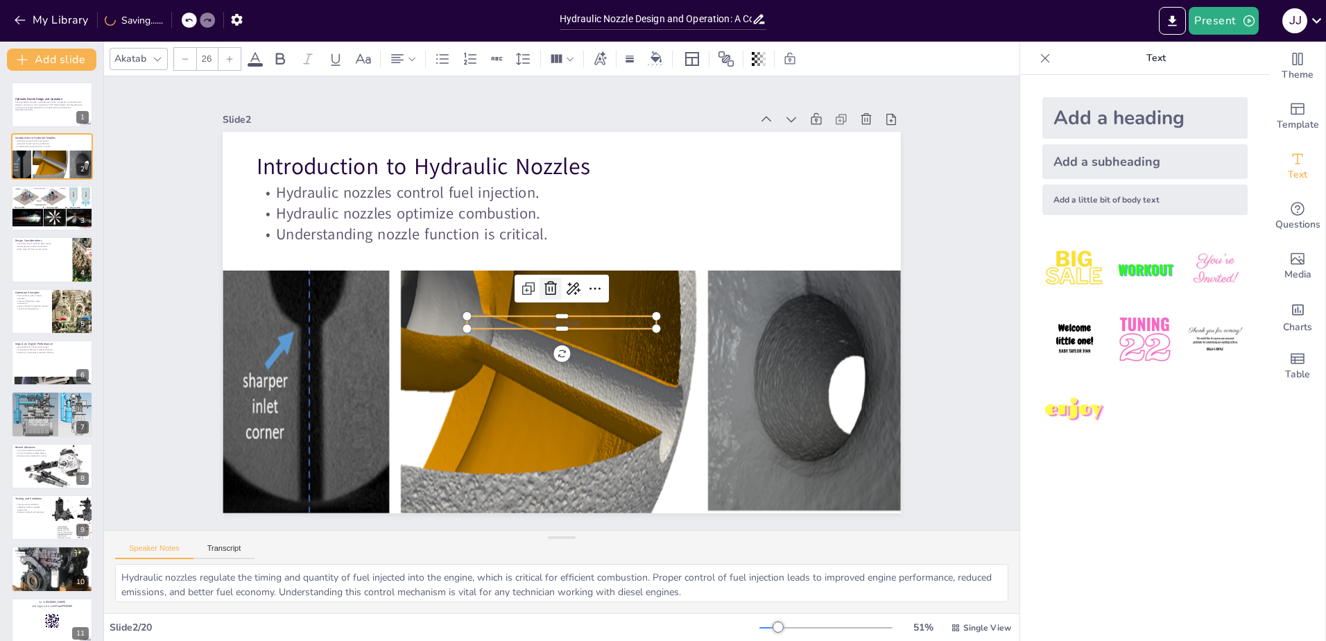
click at [543, 284] on icon at bounding box center [552, 287] width 18 height 18
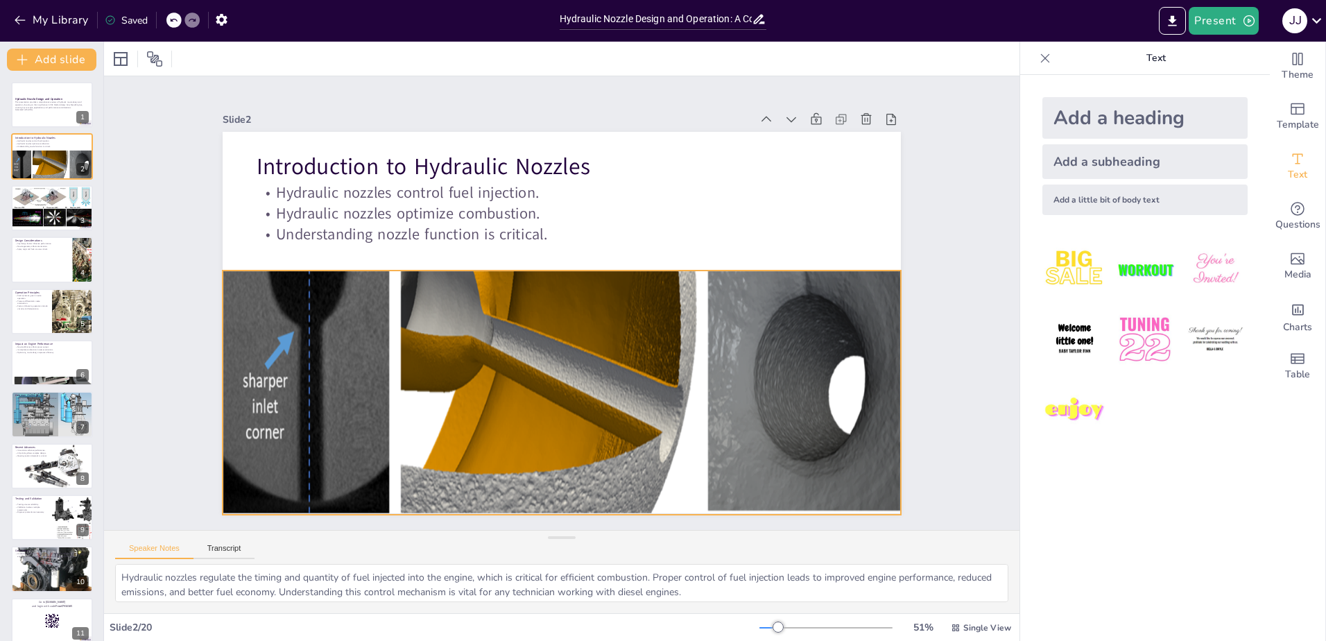
click at [517, 331] on div at bounding box center [577, 364] width 709 height 302
click at [548, 266] on div at bounding box center [570, 364] width 736 height 374
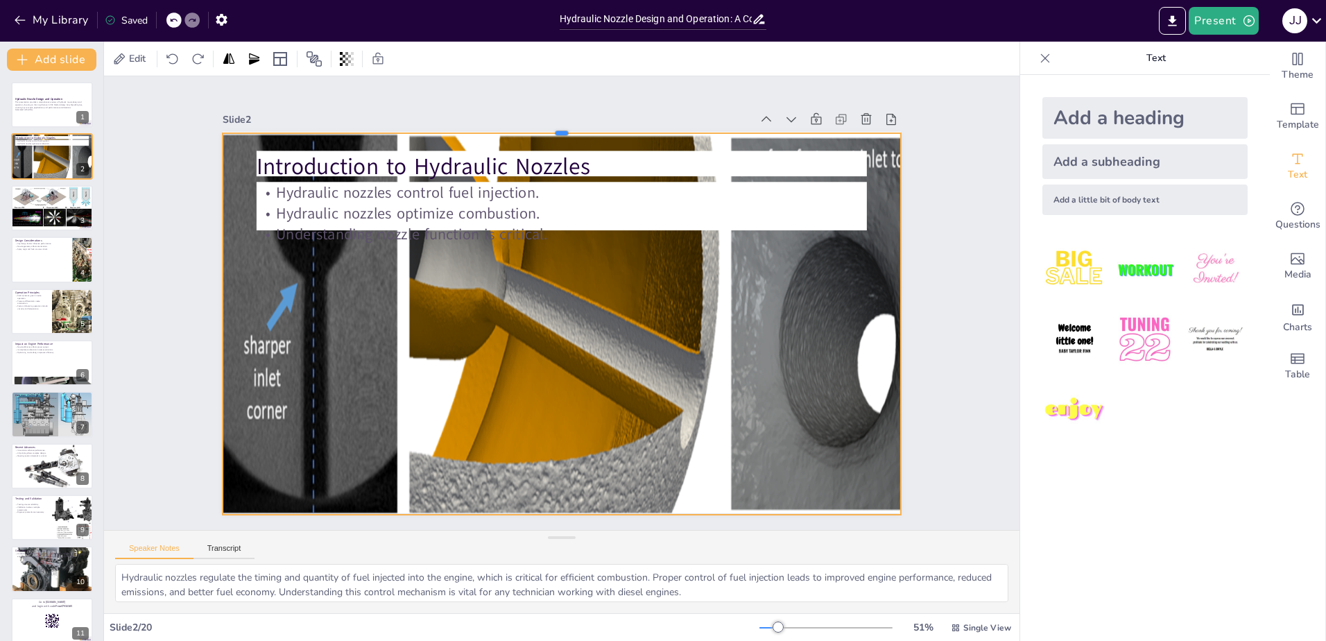
drag, startPoint x: 550, startPoint y: 262, endPoint x: 453, endPoint y: 125, distance: 168.5
click at [453, 125] on div at bounding box center [633, 143] width 624 height 286
click at [288, 160] on p "Introduction to Hydraulic Nozzles" at bounding box center [589, 170] width 603 height 158
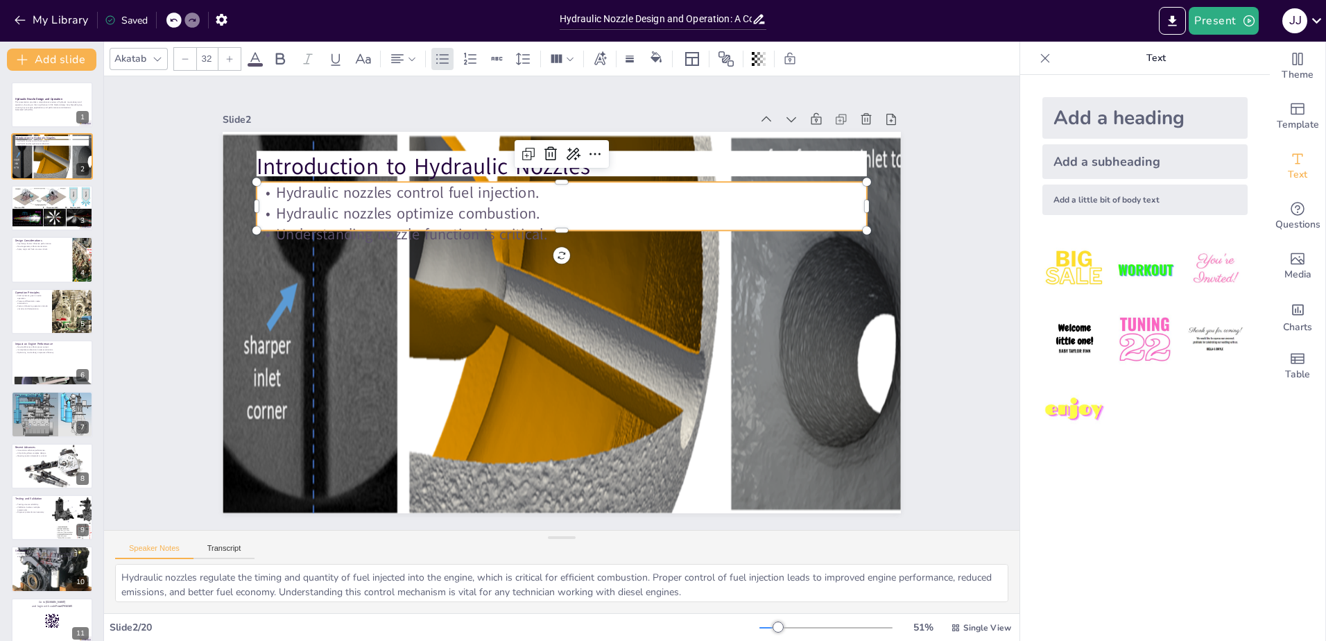
click at [300, 193] on p "Hydraulic nozzles control fuel injection." at bounding box center [572, 192] width 609 height 85
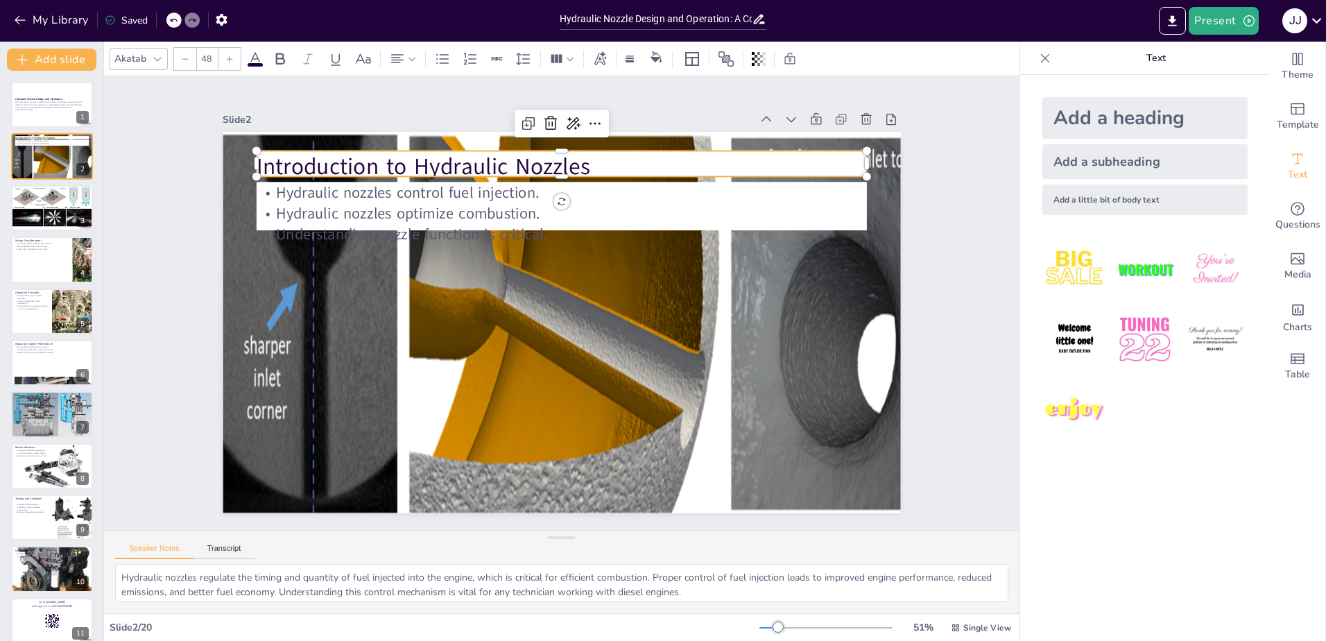
click at [391, 162] on p "Introduction to Hydraulic Nozzles" at bounding box center [576, 167] width 610 height 95
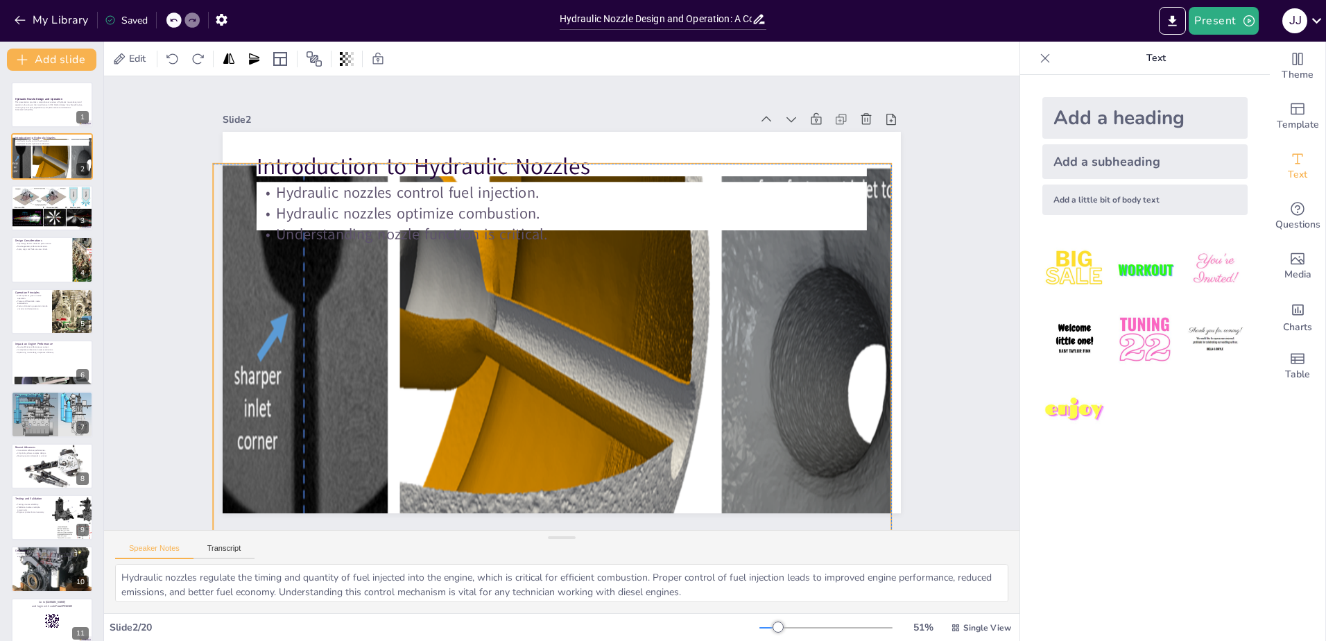
drag, startPoint x: 231, startPoint y: 145, endPoint x: 221, endPoint y: 177, distance: 33.3
click at [221, 177] on div at bounding box center [579, 356] width 779 height 457
drag, startPoint x: 882, startPoint y: 351, endPoint x: 892, endPoint y: 440, distance: 89.3
click at [901, 440] on div at bounding box center [906, 354] width 11 height 381
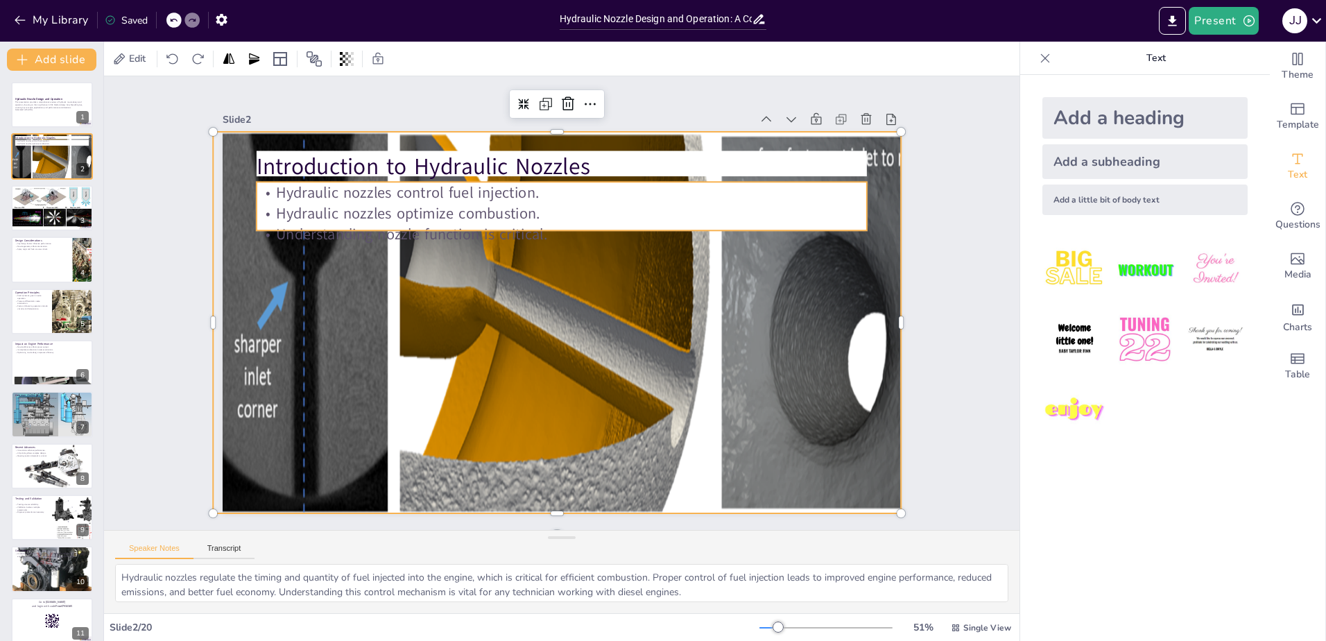
click at [575, 194] on p "Hydraulic nozzles control fuel injection." at bounding box center [572, 192] width 609 height 85
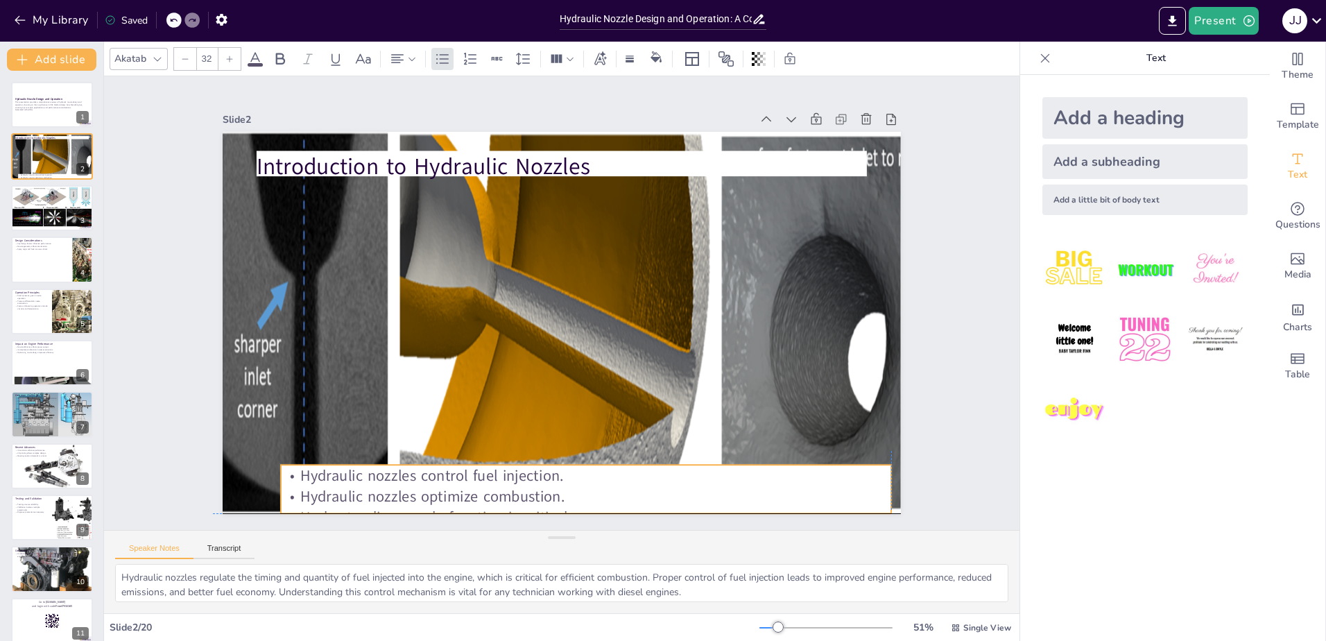
drag, startPoint x: 575, startPoint y: 195, endPoint x: 598, endPoint y: 474, distance: 280.3
click at [598, 474] on p "Hydraulic nozzles control fuel injection." at bounding box center [567, 477] width 609 height 85
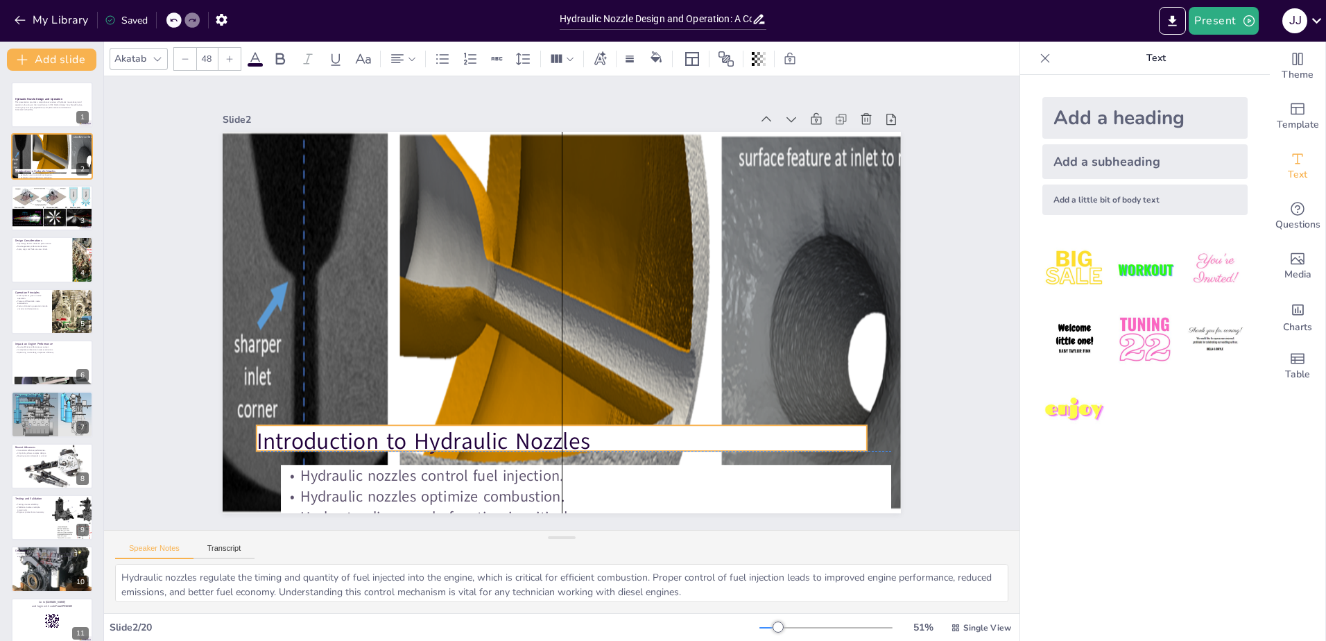
drag, startPoint x: 616, startPoint y: 159, endPoint x: 620, endPoint y: 435, distance: 276.0
click at [620, 435] on p "Introduction to Hydraulic Nozzles" at bounding box center [519, 434] width 590 height 218
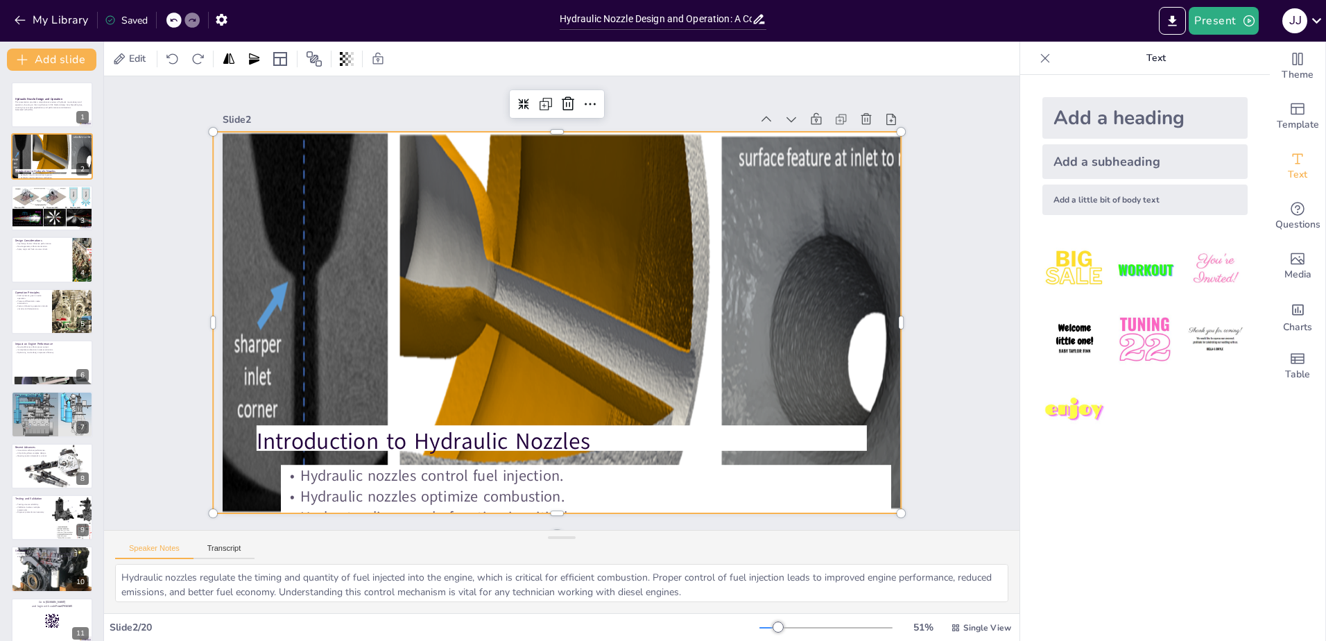
click at [877, 315] on div at bounding box center [580, 327] width 806 height 528
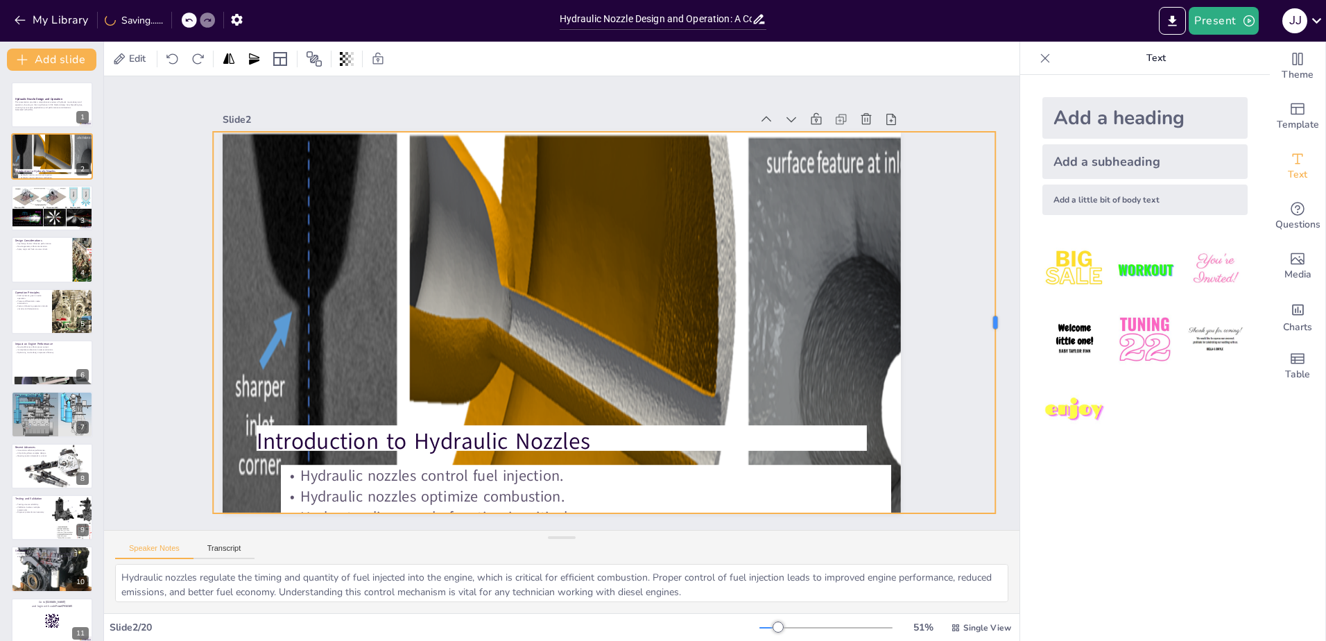
drag, startPoint x: 890, startPoint y: 313, endPoint x: 984, endPoint y: 347, distance: 100.0
click at [984, 347] on div at bounding box center [986, 412] width 90 height 375
click at [605, 103] on icon at bounding box center [612, 110] width 14 height 14
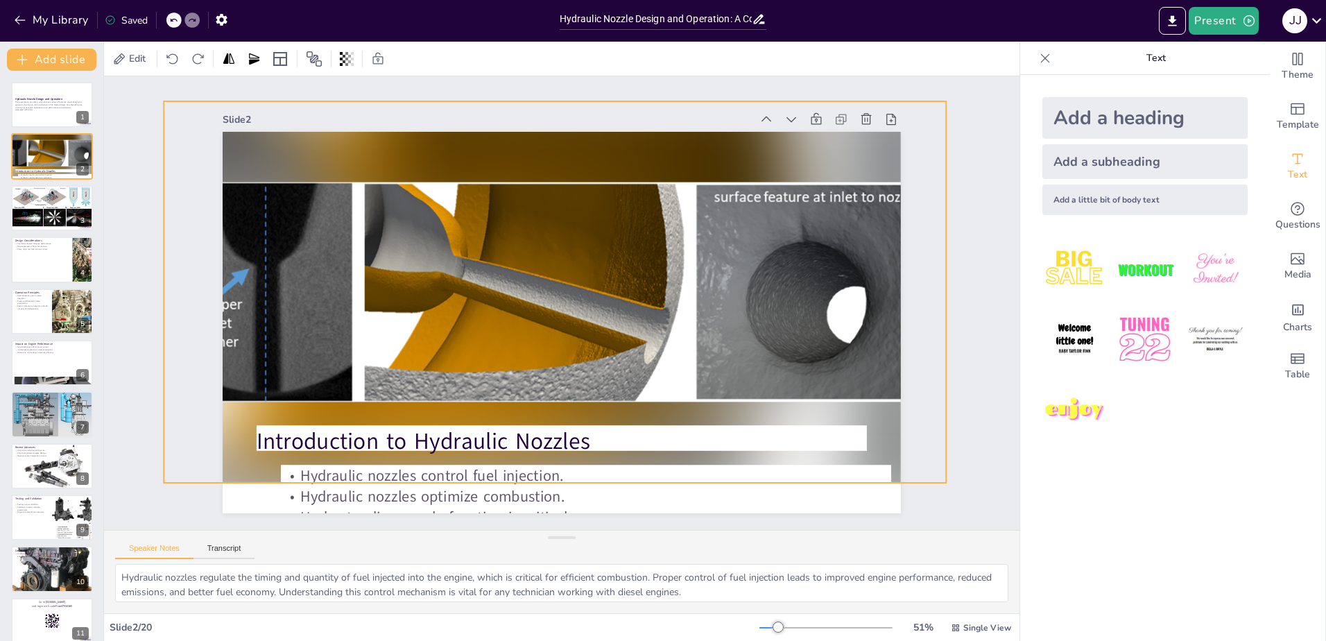
drag, startPoint x: 573, startPoint y: 268, endPoint x: 523, endPoint y: 238, distance: 57.9
click at [523, 238] on div at bounding box center [555, 291] width 817 height 461
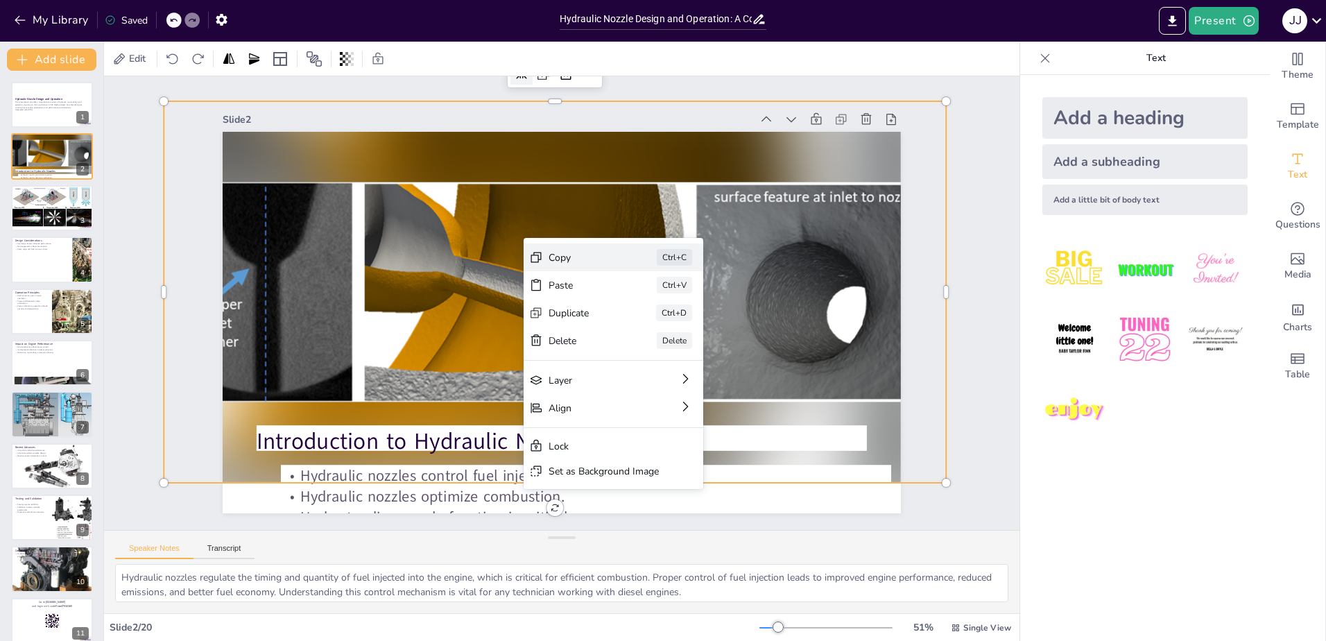
click at [629, 334] on icon at bounding box center [636, 341] width 15 height 15
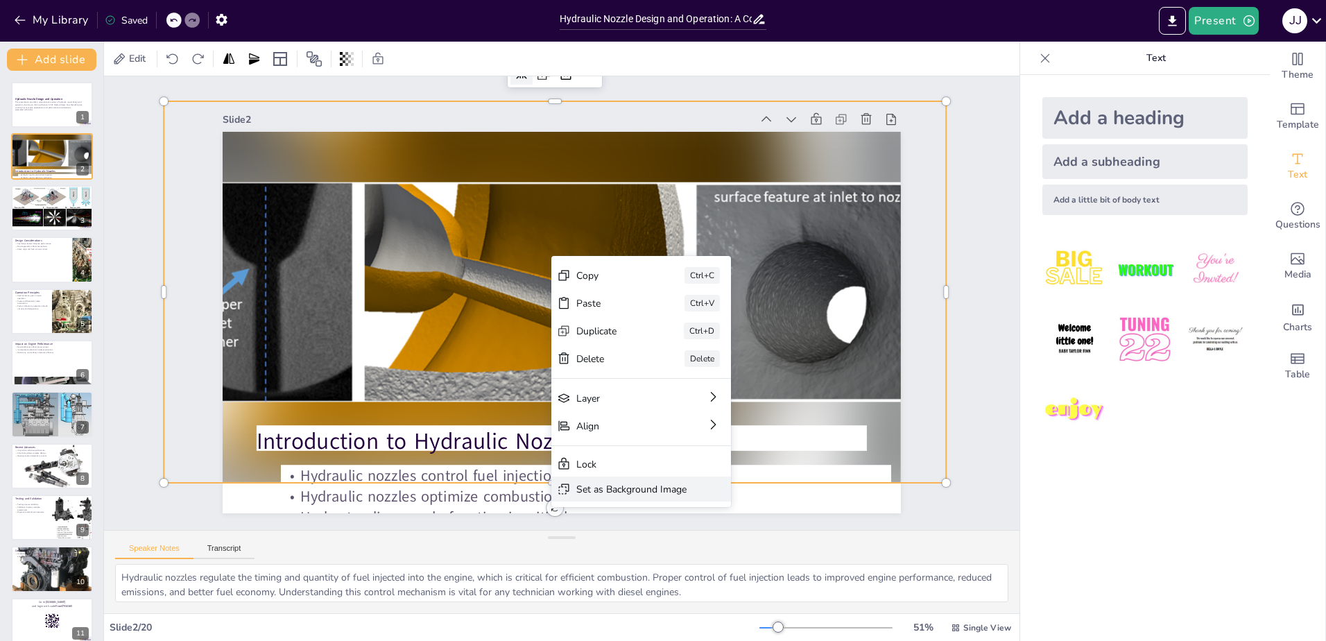
click at [652, 569] on div "Set as Background Image" at bounding box center [707, 581] width 111 height 24
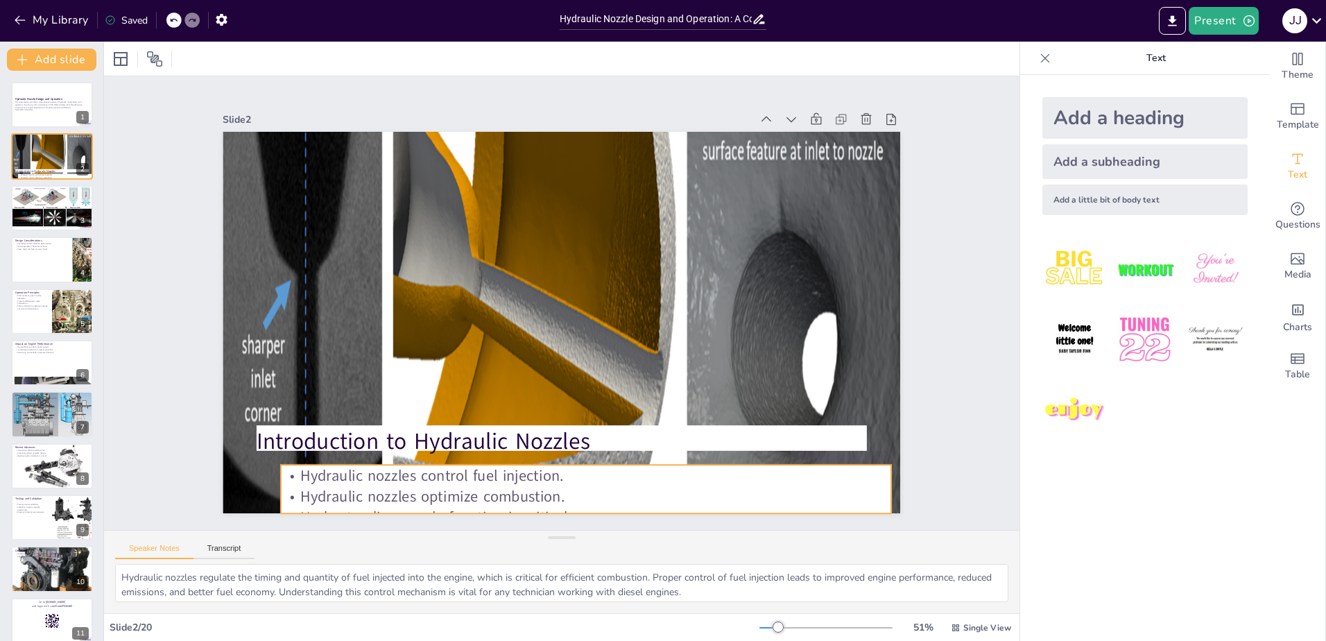
click at [566, 471] on p "Hydraulic nozzles control fuel injection." at bounding box center [567, 477] width 609 height 85
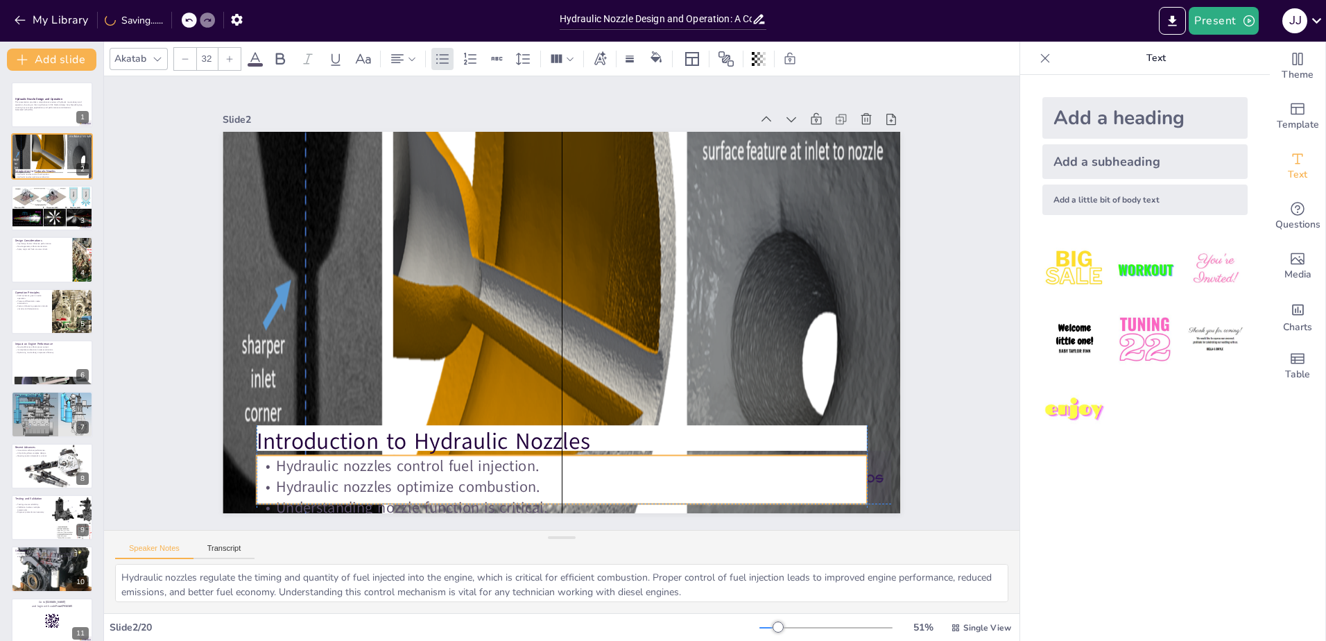
drag, startPoint x: 566, startPoint y: 471, endPoint x: 543, endPoint y: 465, distance: 24.2
click at [543, 465] on p "Hydraulic nozzles control fuel injection." at bounding box center [544, 464] width 609 height 85
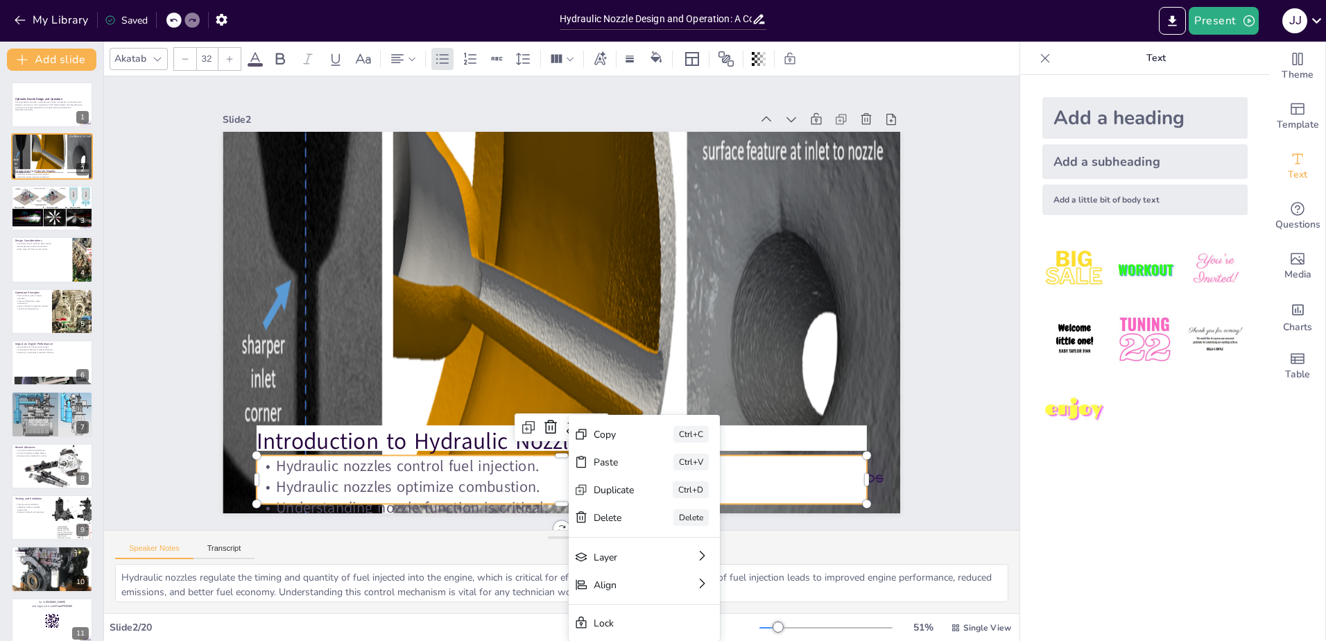
click at [489, 484] on p "Hydraulic nozzles optimize combustion." at bounding box center [542, 486] width 609 height 85
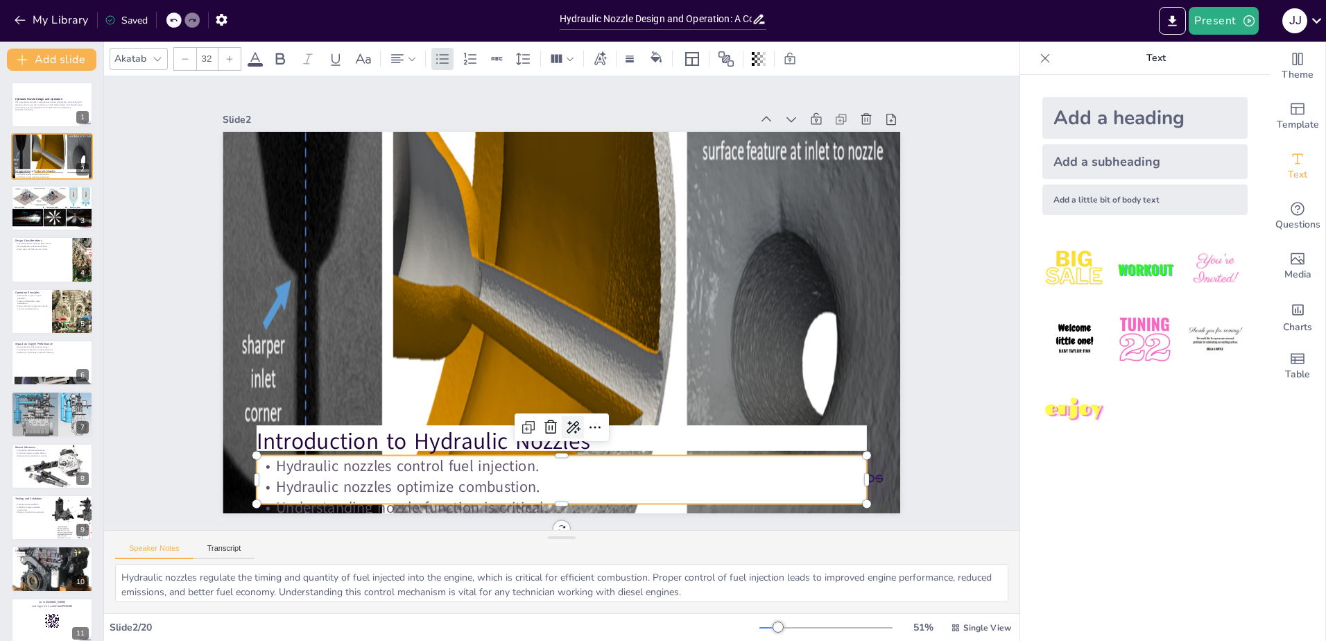
click at [556, 429] on icon at bounding box center [546, 426] width 19 height 19
click at [597, 545] on span "Adjust tone" at bounding box center [590, 542] width 51 height 13
click at [584, 498] on span "Neutral" at bounding box center [581, 493] width 32 height 13
click at [598, 473] on p "Hydraulic nozzles regulate fuel injection. Hydraulic nozzles enhance combustion…" at bounding box center [525, 472] width 605 height 168
click at [544, 426] on icon at bounding box center [533, 425] width 21 height 21
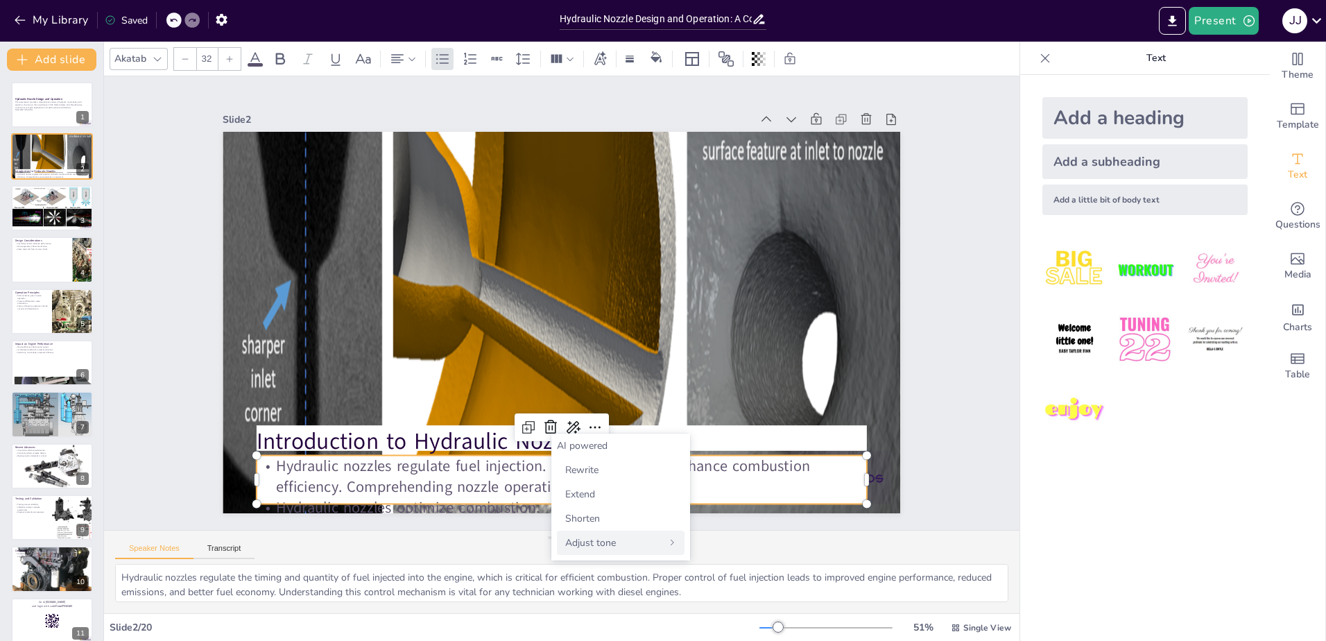
click at [582, 537] on span "Adjust tone" at bounding box center [590, 542] width 51 height 13
click at [589, 537] on span "Intellectual" at bounding box center [589, 542] width 48 height 13
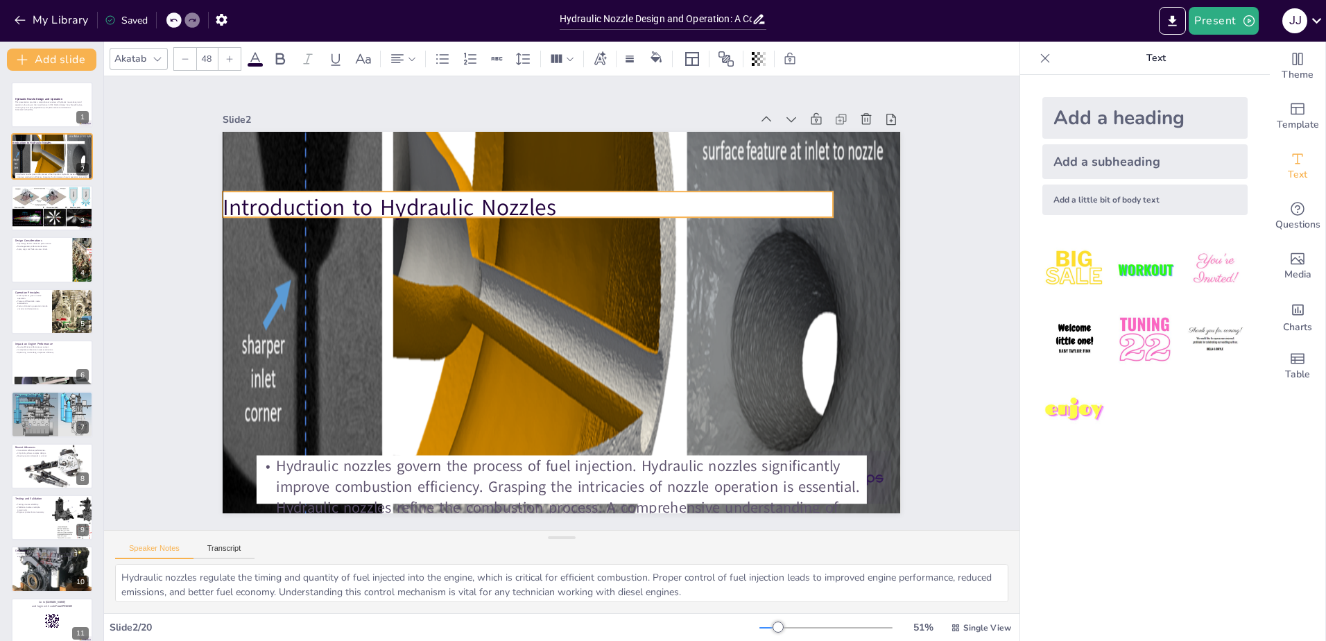
drag, startPoint x: 664, startPoint y: 433, endPoint x: 628, endPoint y: 200, distance: 236.4
click at [628, 200] on p "Introduction to Hydraulic Nozzles" at bounding box center [590, 205] width 512 height 384
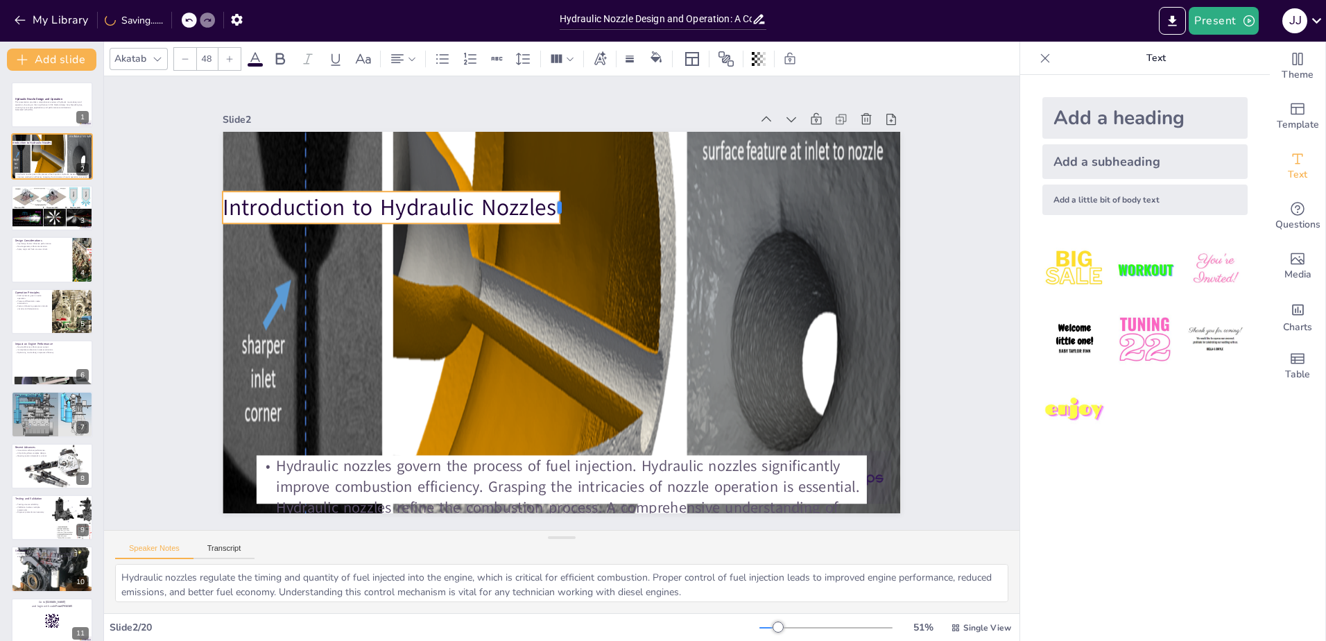
drag, startPoint x: 823, startPoint y: 203, endPoint x: 550, endPoint y: 209, distance: 273.2
click at [568, 209] on div at bounding box center [575, 208] width 15 height 33
click at [408, 157] on icon at bounding box center [417, 148] width 18 height 18
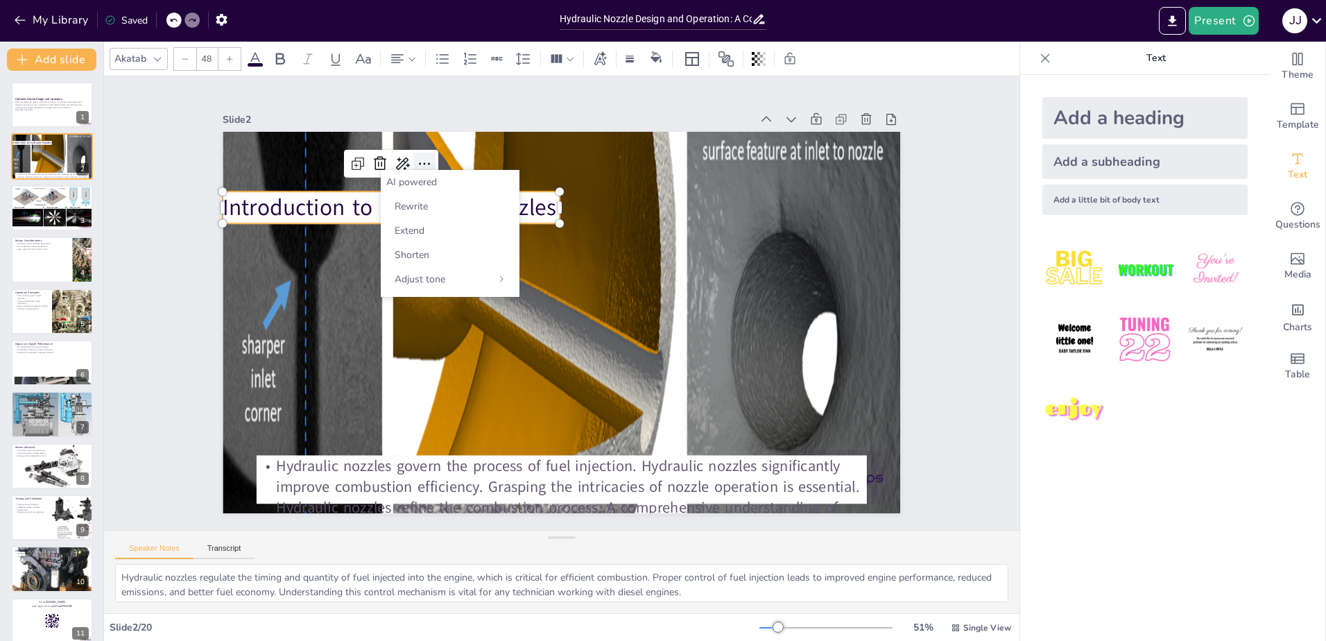
click at [416, 157] on icon at bounding box center [424, 163] width 17 height 17
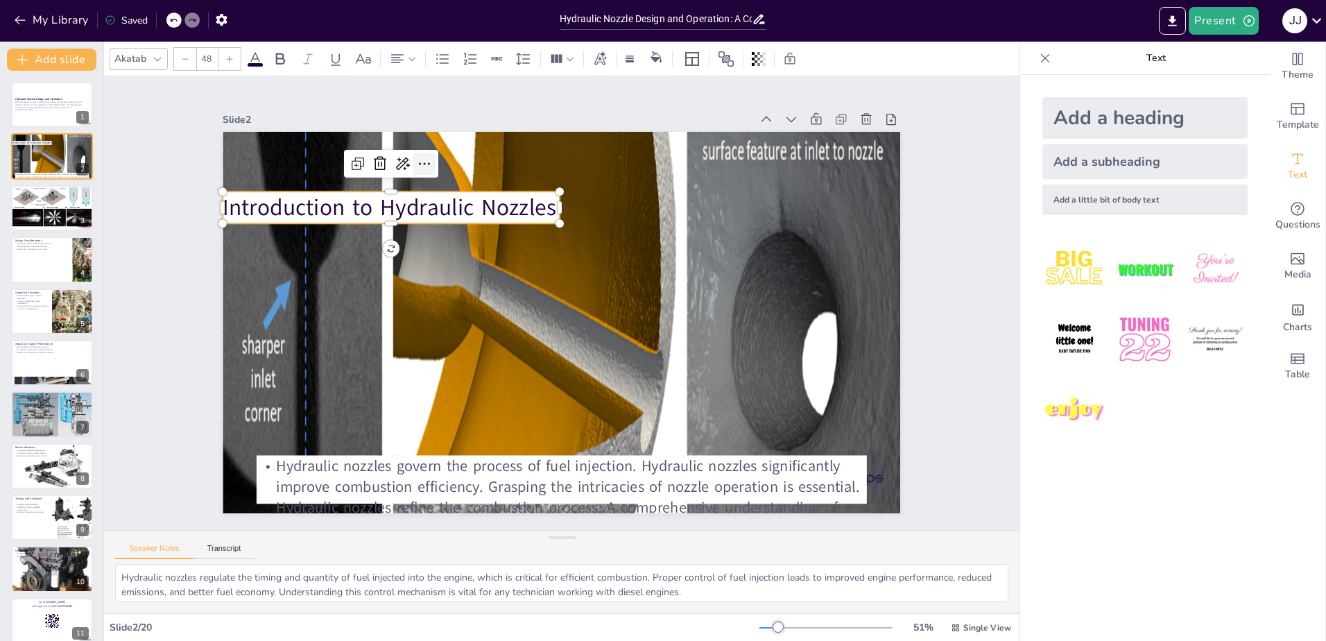
click at [431, 157] on icon at bounding box center [440, 150] width 18 height 18
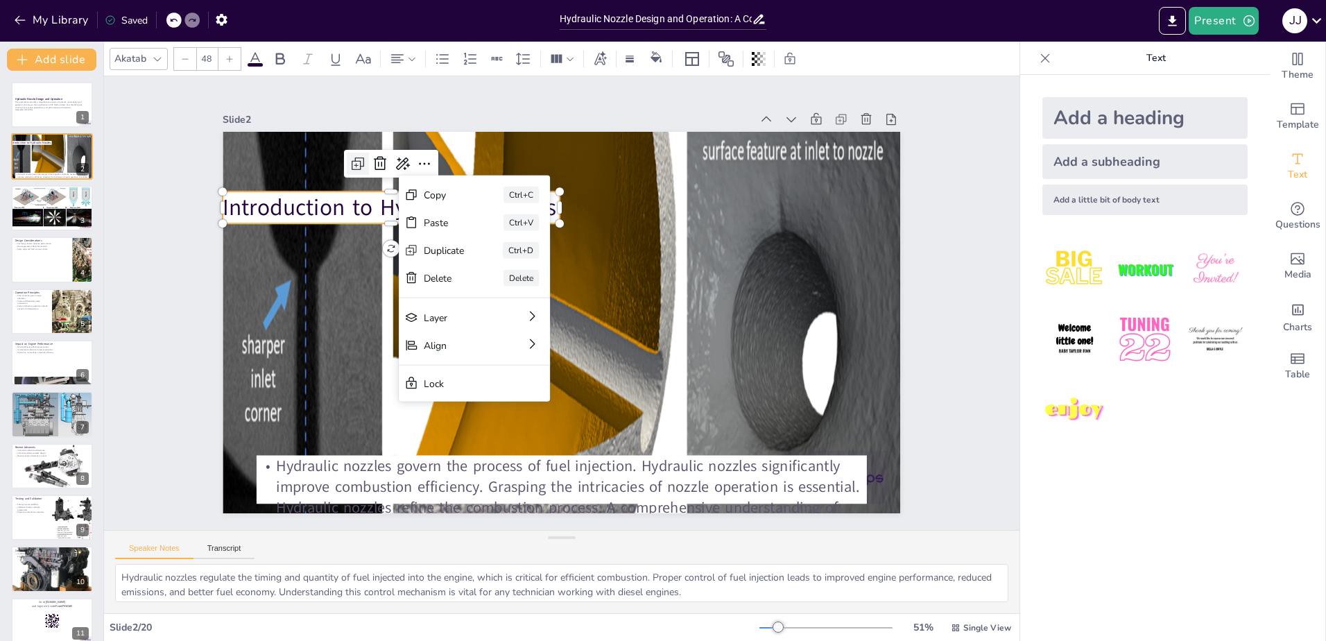
click at [370, 147] on icon at bounding box center [372, 144] width 5 height 5
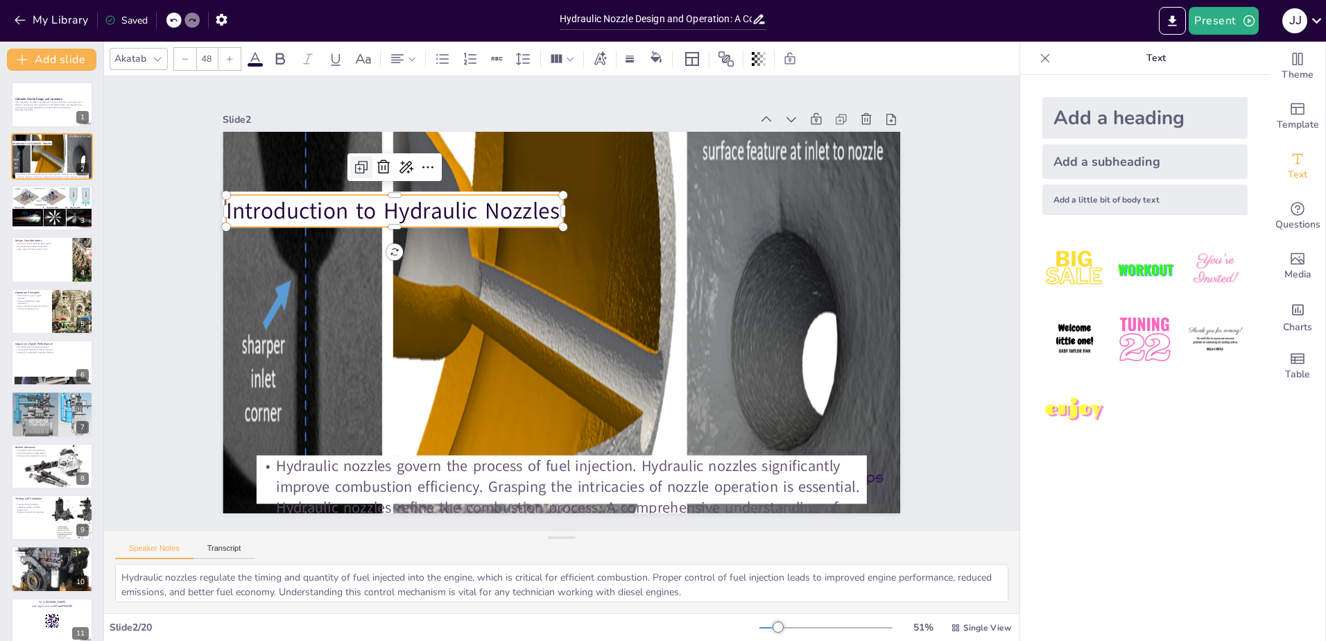
click at [367, 156] on icon at bounding box center [376, 147] width 18 height 18
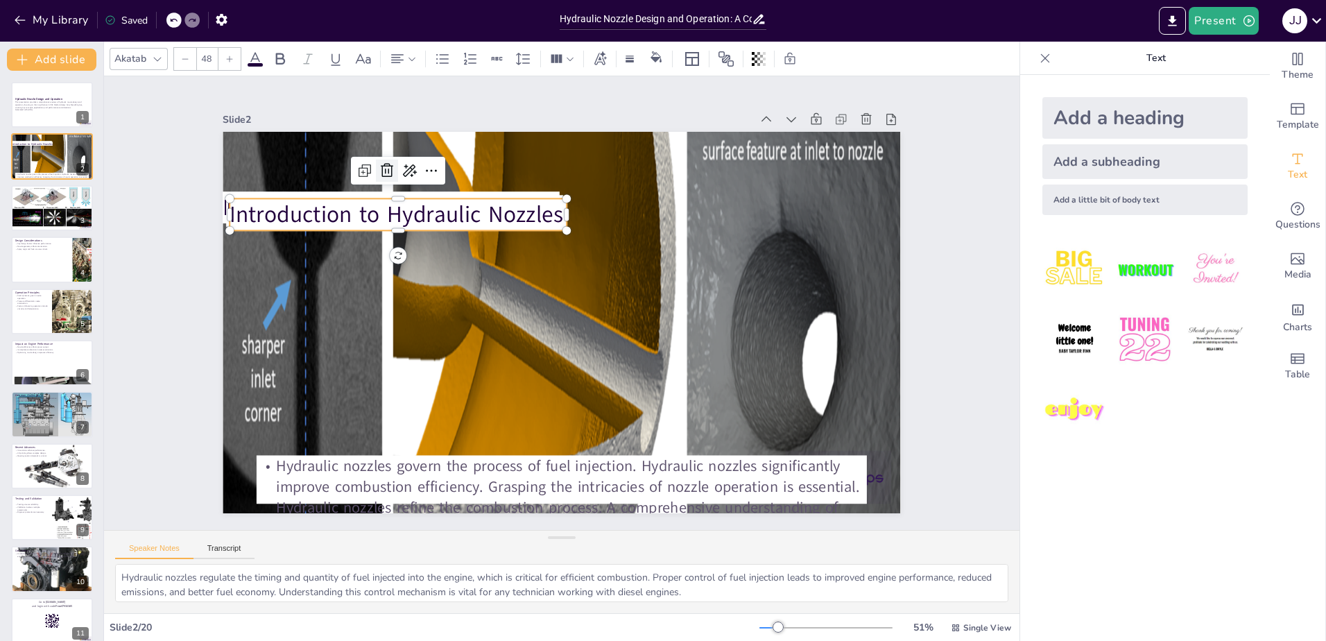
click at [381, 166] on icon at bounding box center [387, 171] width 12 height 14
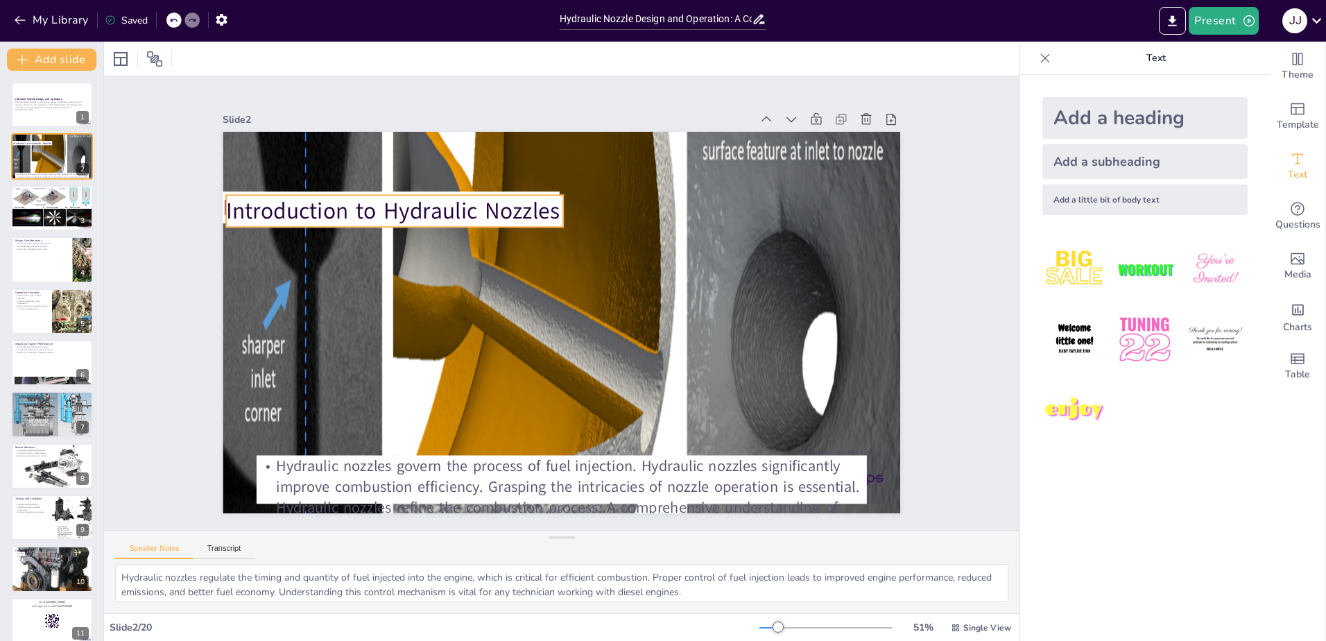
click at [354, 200] on p "Introduction to Hydraulic Nozzles" at bounding box center [405, 193] width 338 height 67
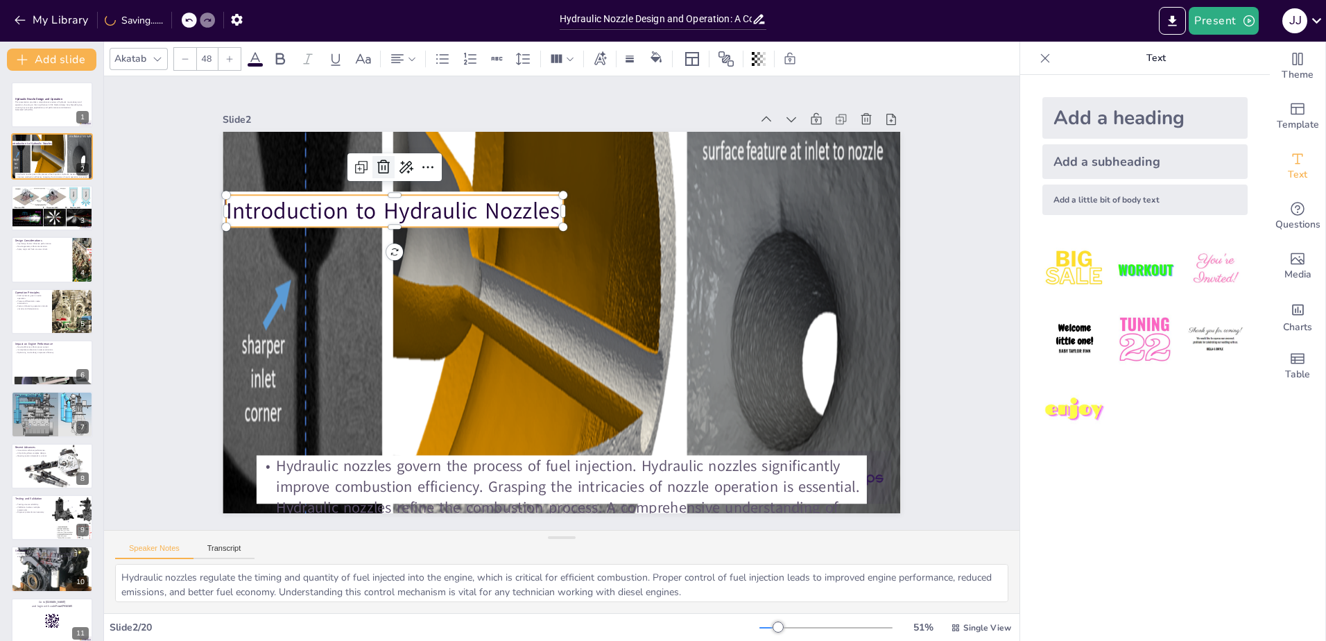
click at [377, 164] on icon at bounding box center [383, 167] width 12 height 14
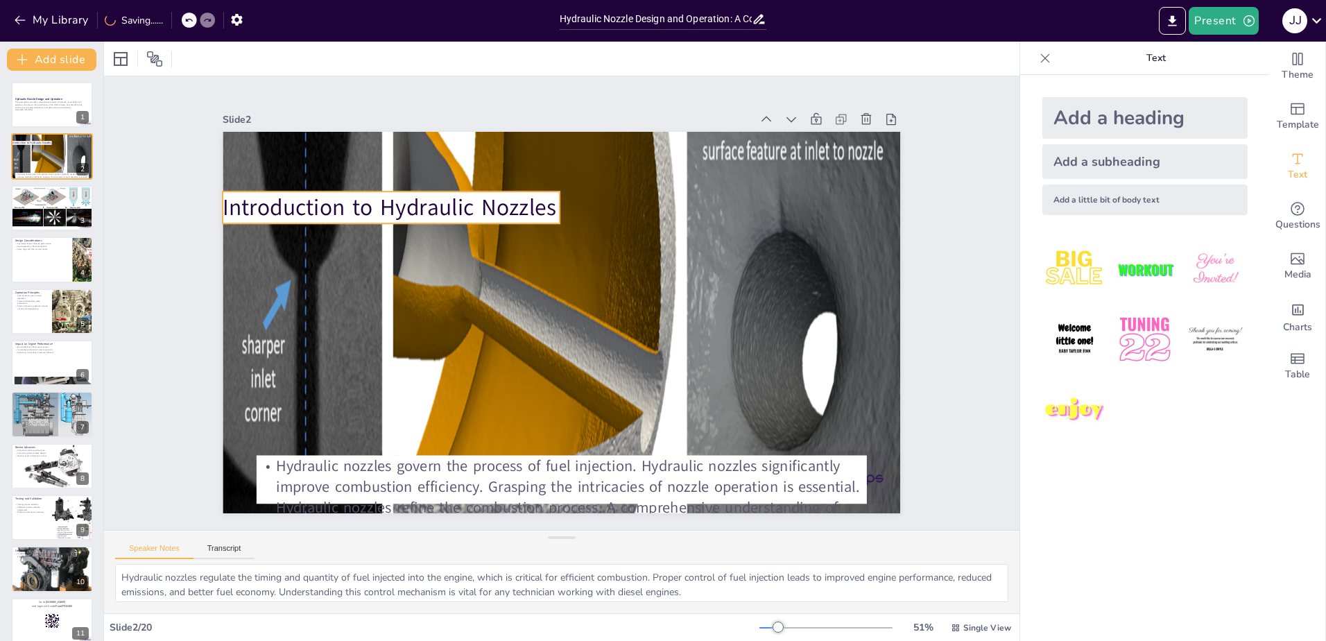
click at [355, 202] on p "Introduction to Hydraulic Nozzles" at bounding box center [415, 173] width 336 height 101
drag, startPoint x: 381, startPoint y: 218, endPoint x: 384, endPoint y: 211, distance: 7.8
click at [384, 211] on div "Introduction to Hydraulic Nozzles Hydraulic nozzles govern the process of fuel …" at bounding box center [559, 322] width 714 height 451
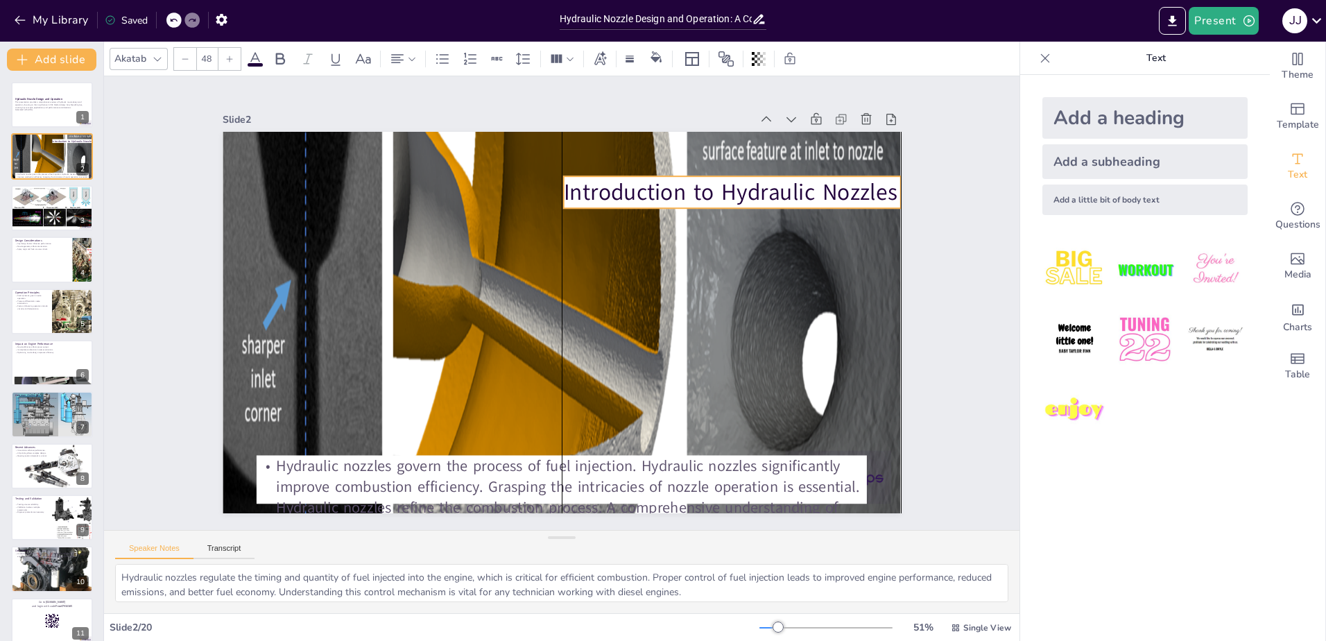
drag, startPoint x: 462, startPoint y: 197, endPoint x: 801, endPoint y: 182, distance: 338.7
click at [801, 182] on p "Introduction to Hydraulic Nozzles" at bounding box center [742, 210] width 338 height 67
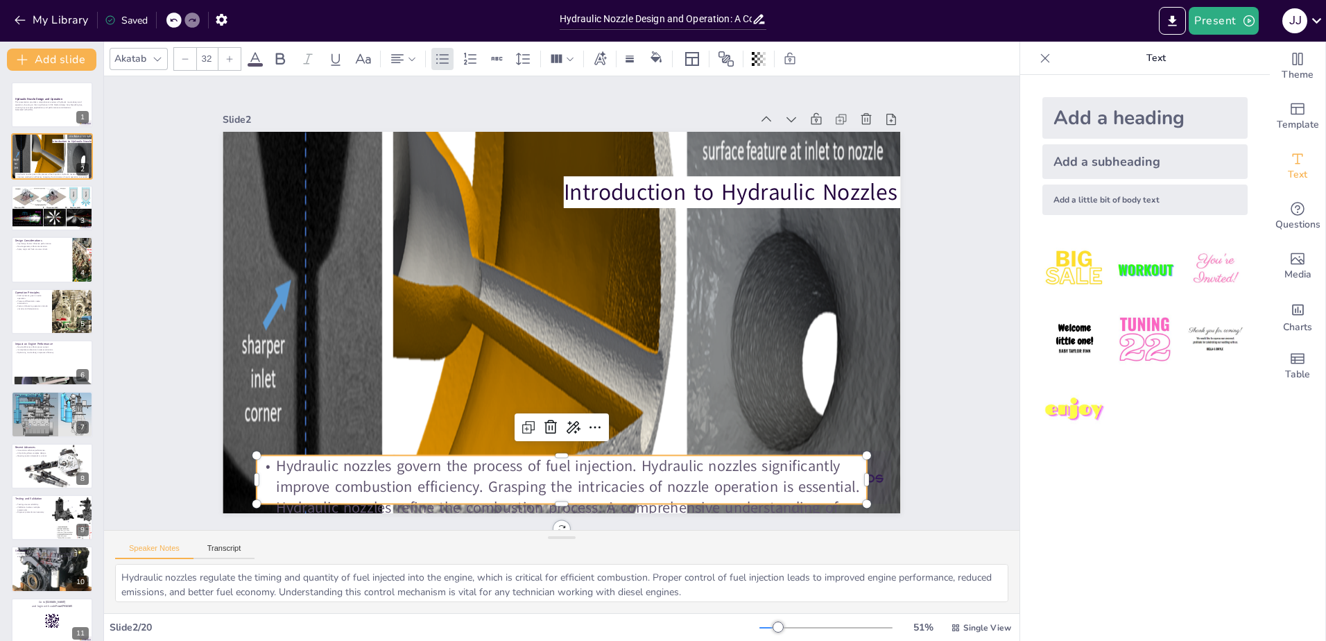
click at [528, 466] on p "Hydraulic nozzles govern the process of fuel injection. Hydraulic nozzles signi…" at bounding box center [521, 492] width 614 height 209
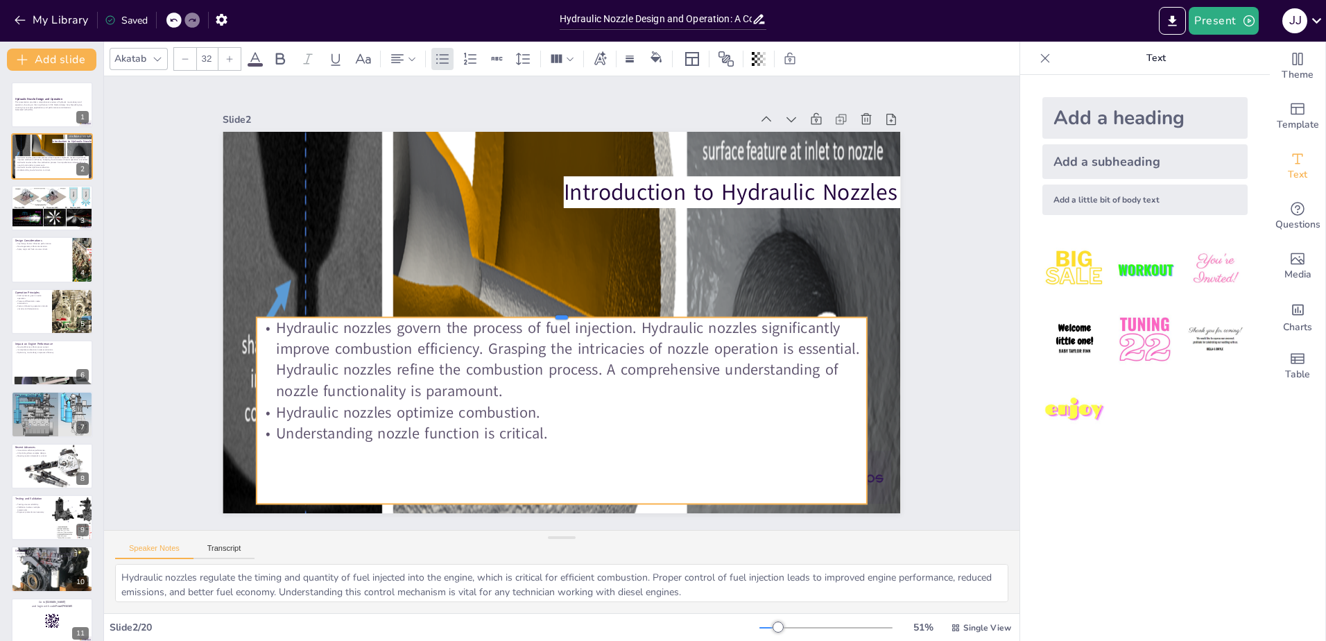
drag, startPoint x: 550, startPoint y: 447, endPoint x: 623, endPoint y: 309, distance: 155.7
click at [623, 309] on div at bounding box center [561, 311] width 608 height 75
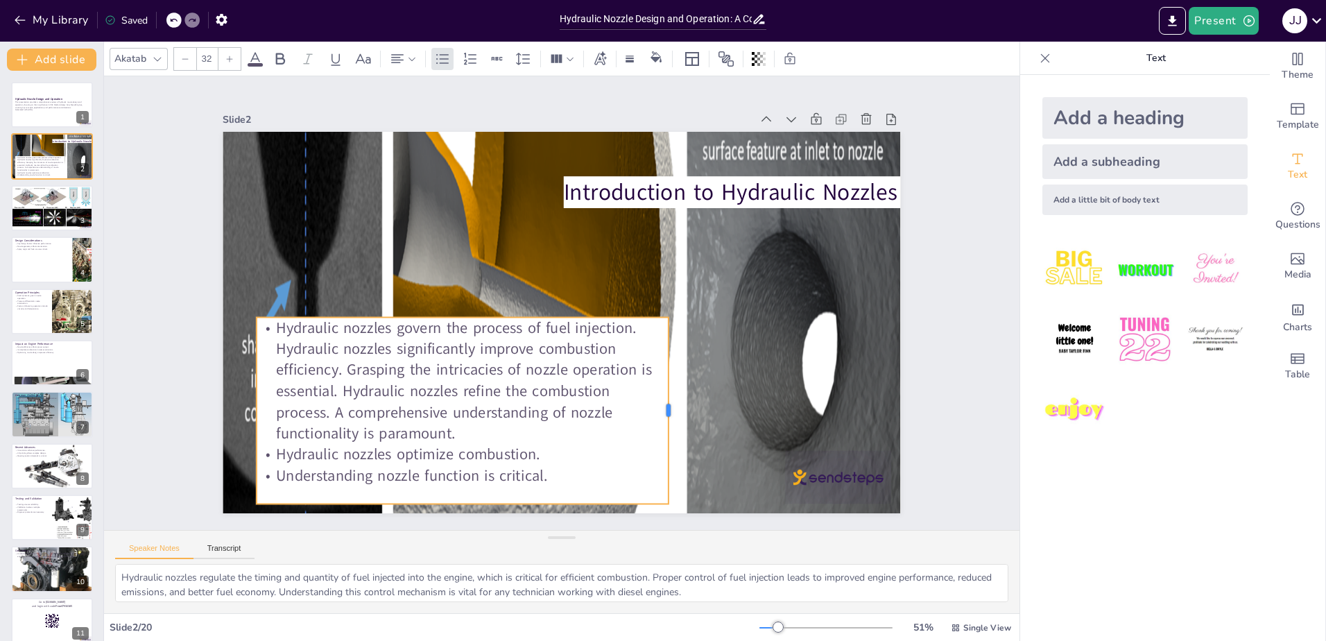
drag, startPoint x: 856, startPoint y: 405, endPoint x: 658, endPoint y: 396, distance: 198.5
click at [658, 396] on div at bounding box center [662, 421] width 31 height 186
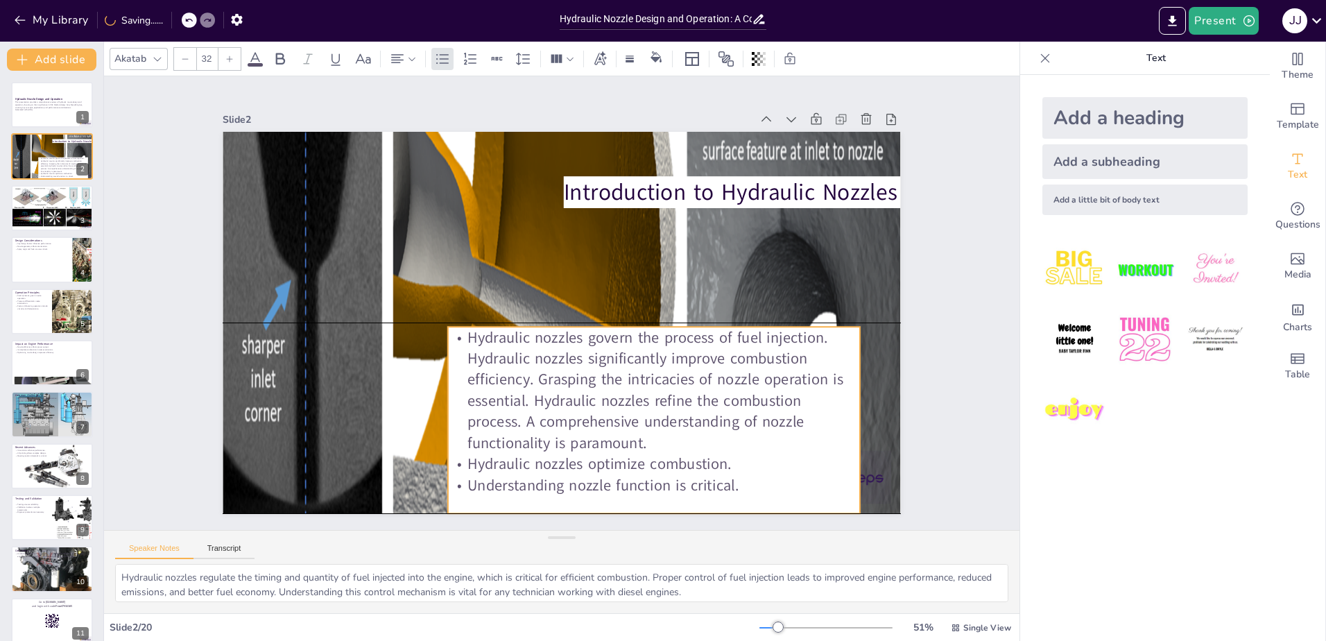
drag, startPoint x: 460, startPoint y: 399, endPoint x: 651, endPoint y: 406, distance: 191.5
click at [651, 406] on p "Hydraulic nozzles govern the process of fuel injection. Hydraulic nozzles signi…" at bounding box center [633, 406] width 429 height 209
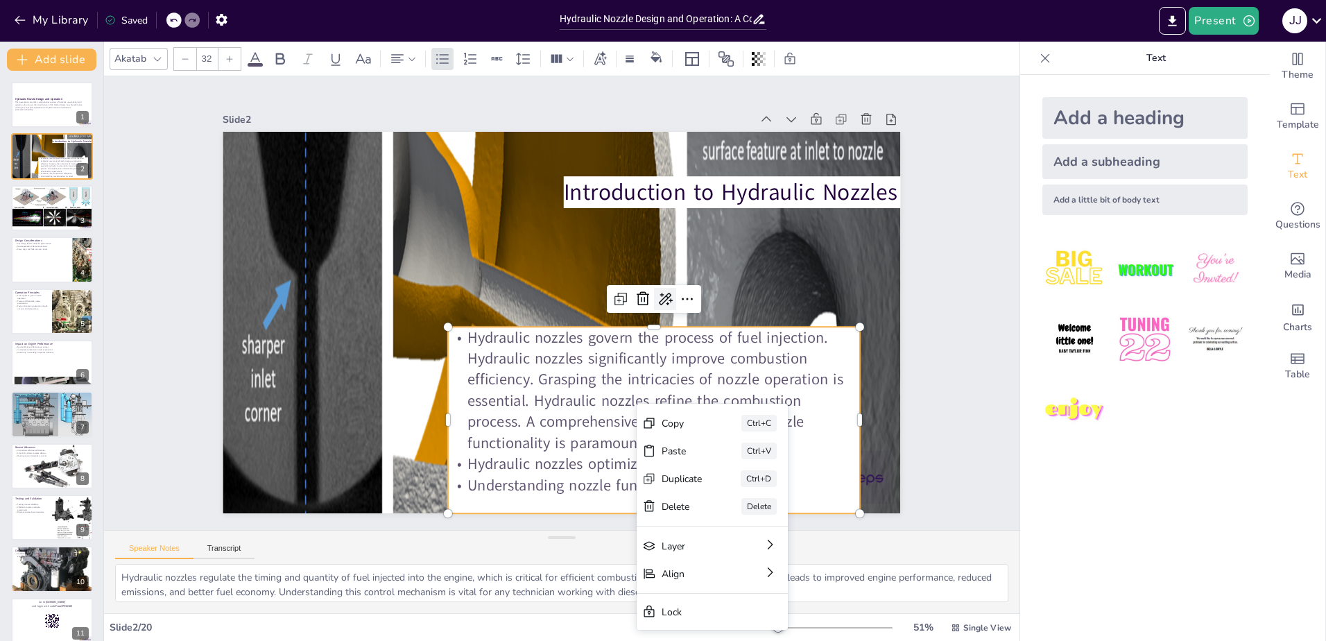
click at [653, 317] on div at bounding box center [661, 331] width 28 height 28
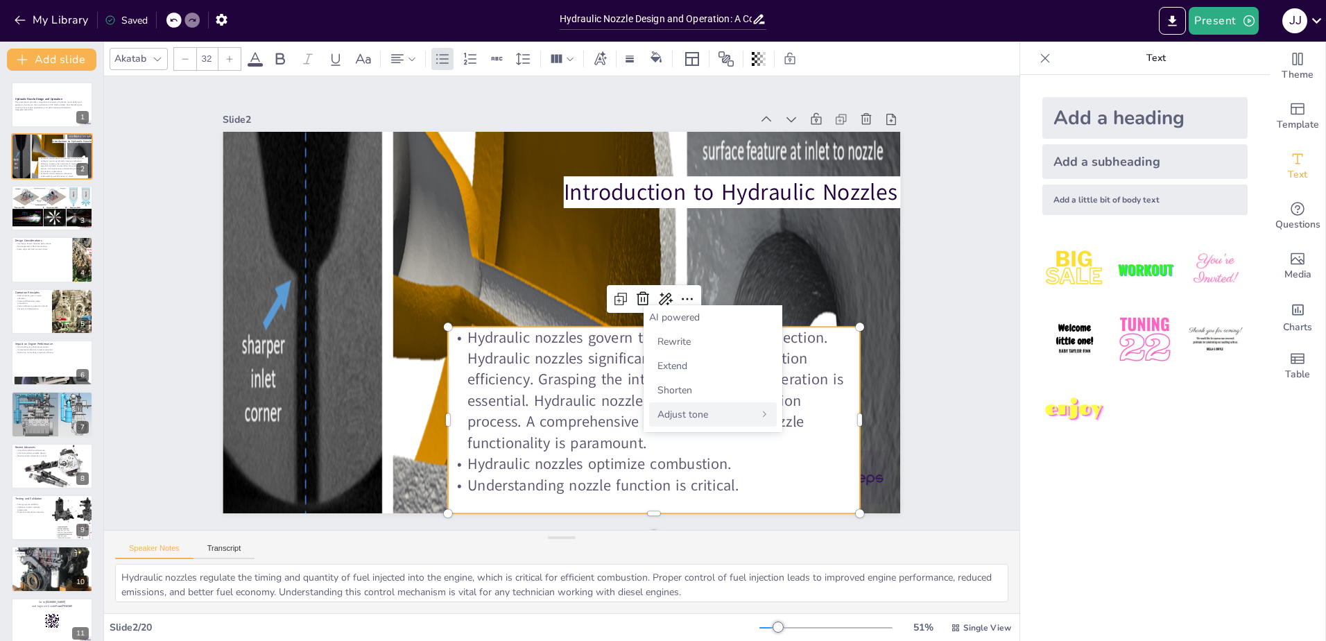
click at [683, 417] on span "Adjust tone" at bounding box center [682, 414] width 51 height 13
click at [676, 342] on span "Casual" at bounding box center [671, 341] width 29 height 13
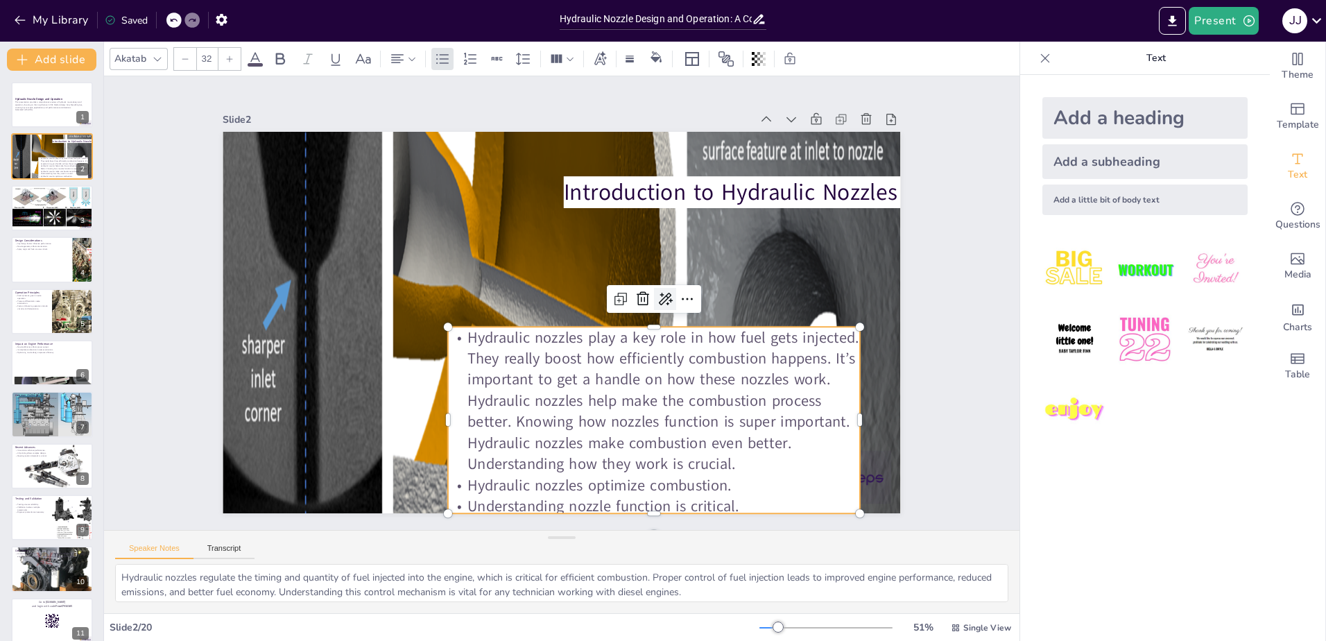
click at [660, 301] on icon at bounding box center [665, 310] width 18 height 18
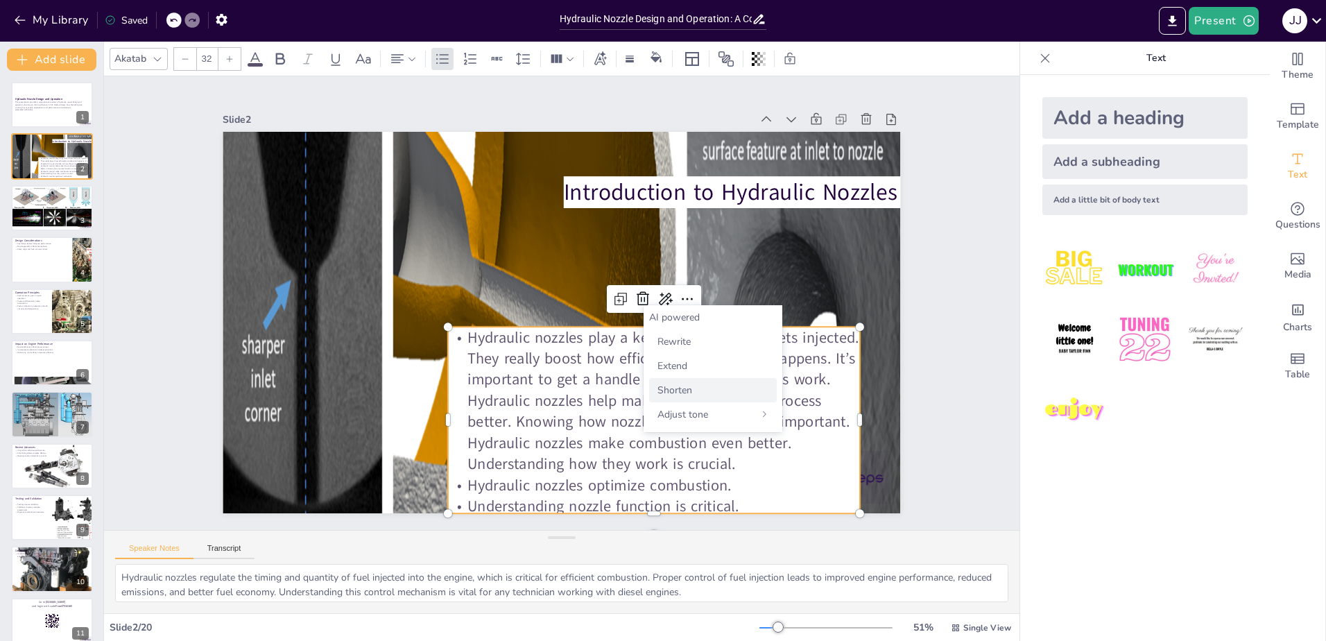
click at [672, 388] on span "Shorten" at bounding box center [674, 389] width 35 height 13
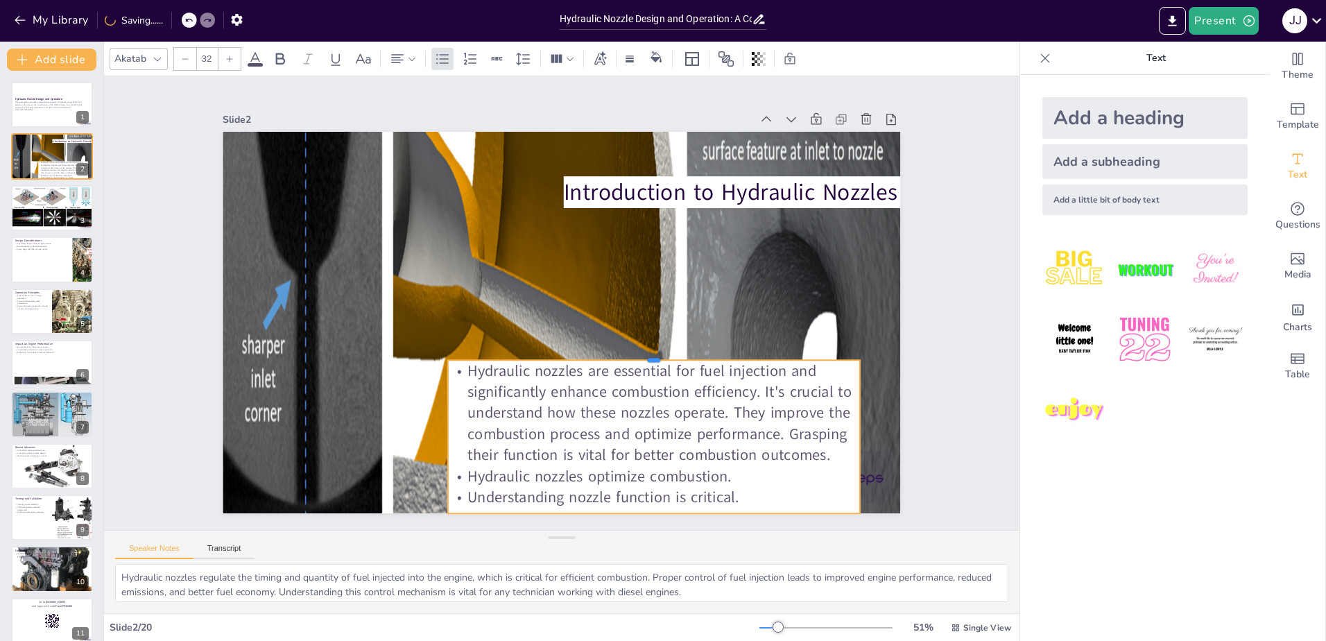
drag, startPoint x: 642, startPoint y: 318, endPoint x: 637, endPoint y: 351, distance: 33.6
click at [637, 351] on div at bounding box center [647, 364] width 410 height 54
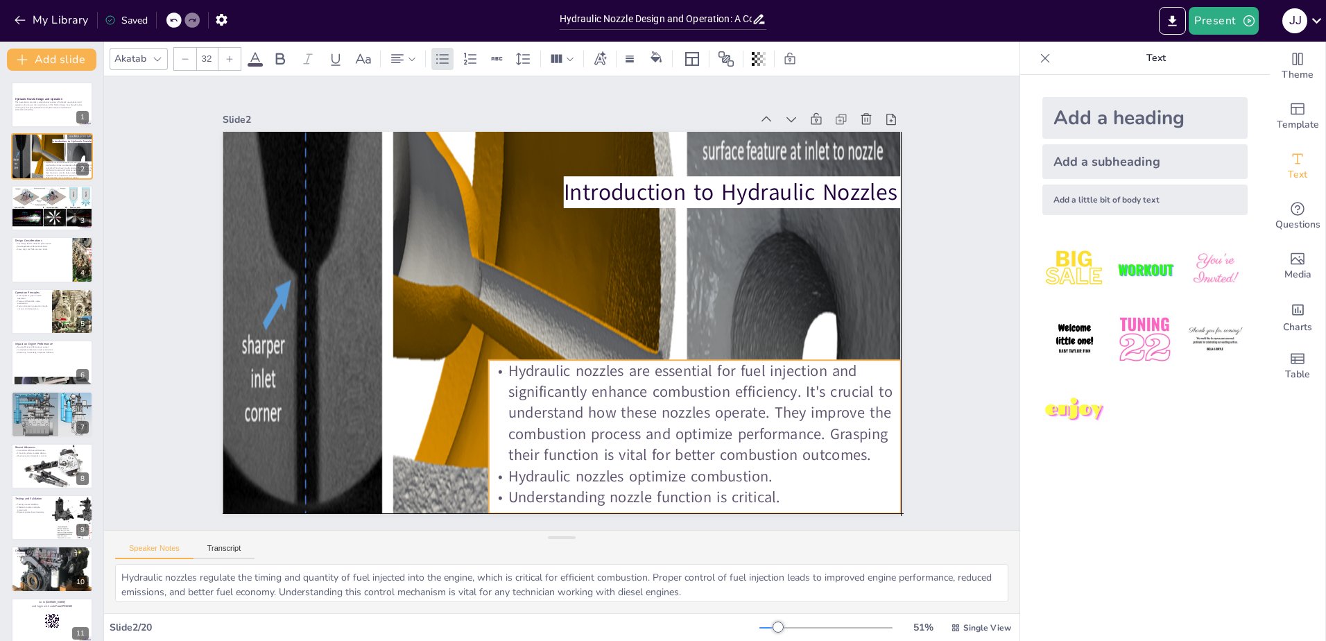
drag, startPoint x: 636, startPoint y: 410, endPoint x: 679, endPoint y: 413, distance: 43.8
click at [679, 413] on p "Hydraulic nozzles are essential for fuel injection and significantly enhance co…" at bounding box center [682, 426] width 421 height 148
click at [1038, 58] on icon at bounding box center [1045, 58] width 14 height 14
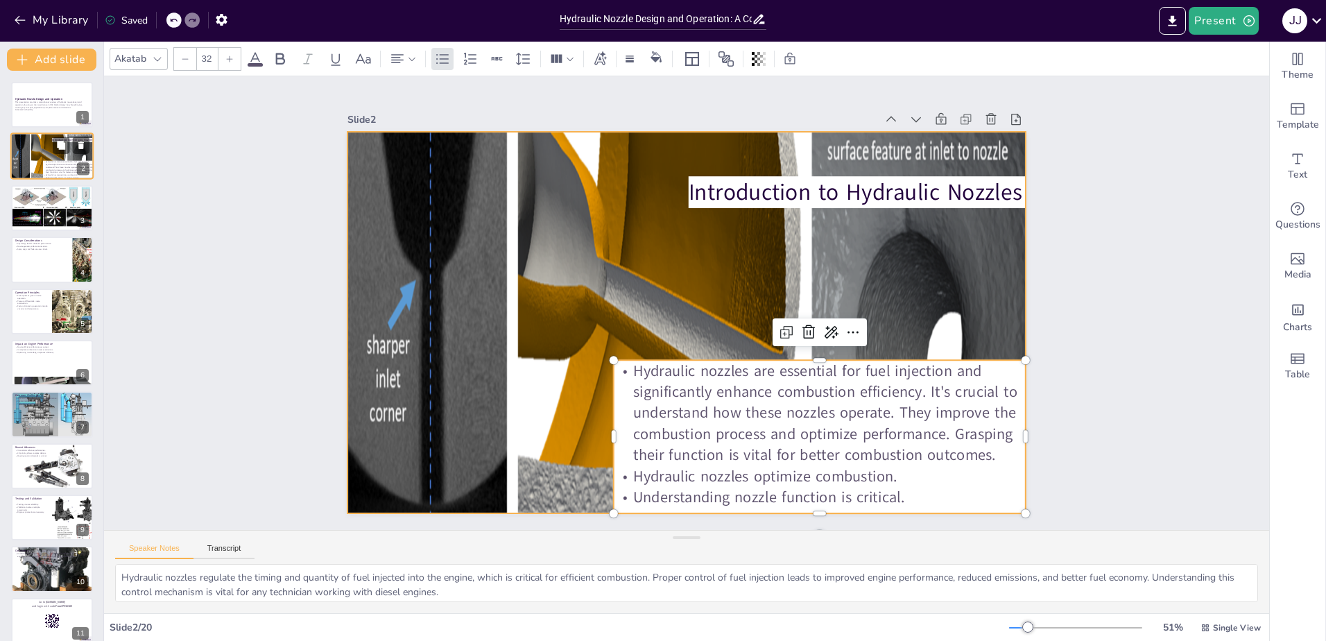
click at [40, 154] on div at bounding box center [51, 156] width 83 height 49
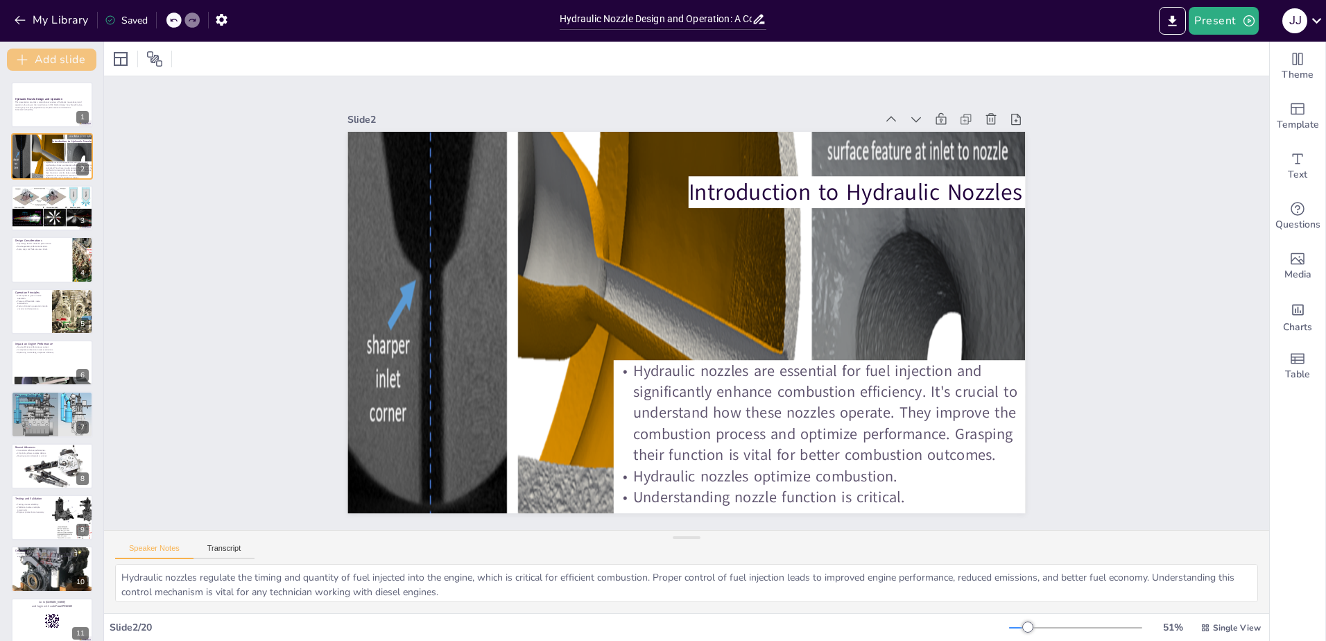
click at [37, 59] on button "Add slide" at bounding box center [51, 60] width 89 height 22
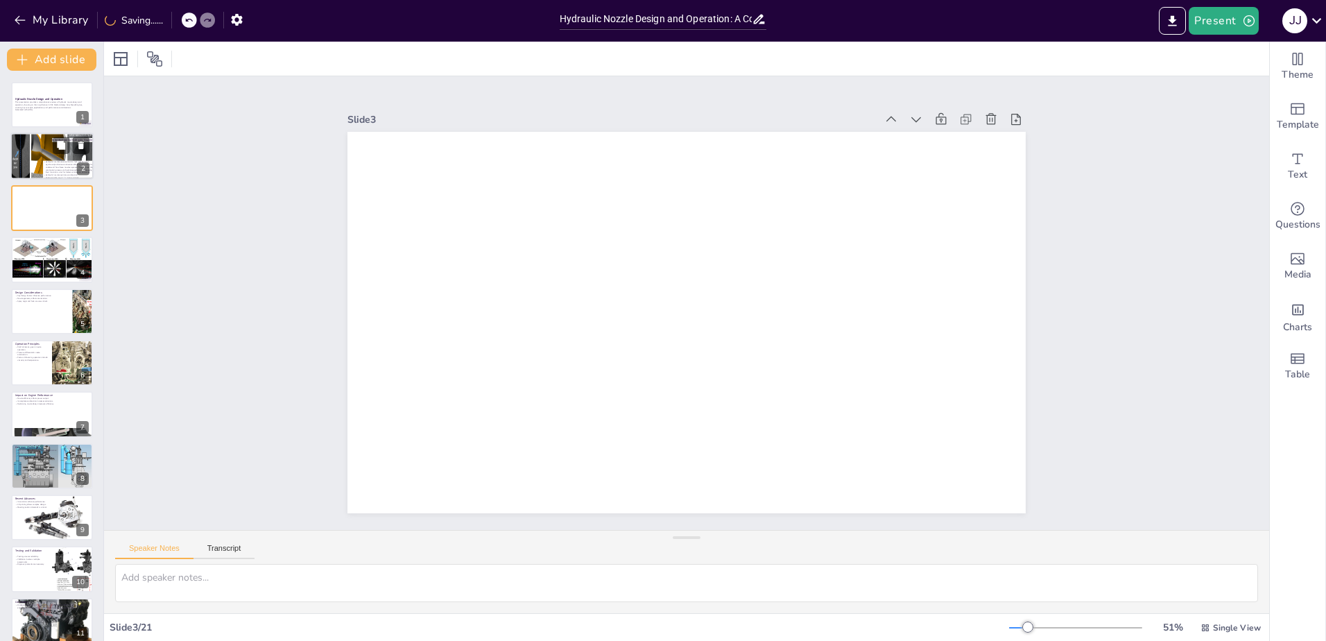
click at [35, 144] on div at bounding box center [51, 156] width 83 height 49
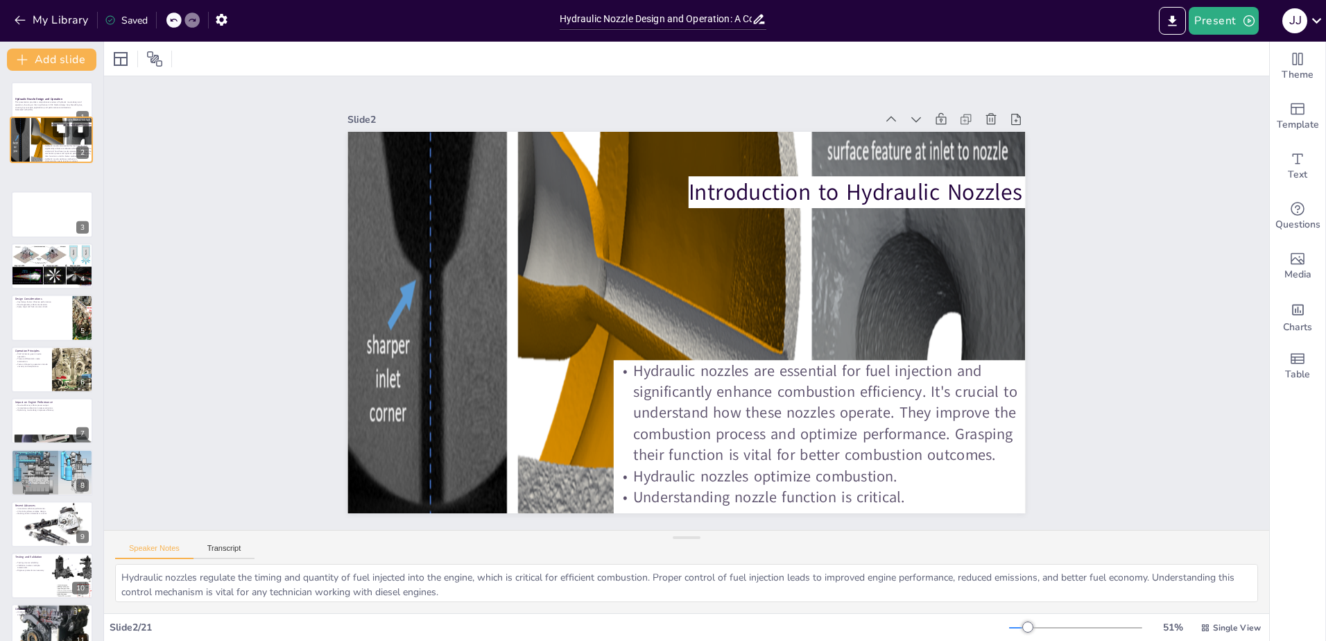
drag, startPoint x: 35, startPoint y: 142, endPoint x: 34, endPoint y: 129, distance: 13.2
click at [34, 129] on div at bounding box center [51, 140] width 82 height 48
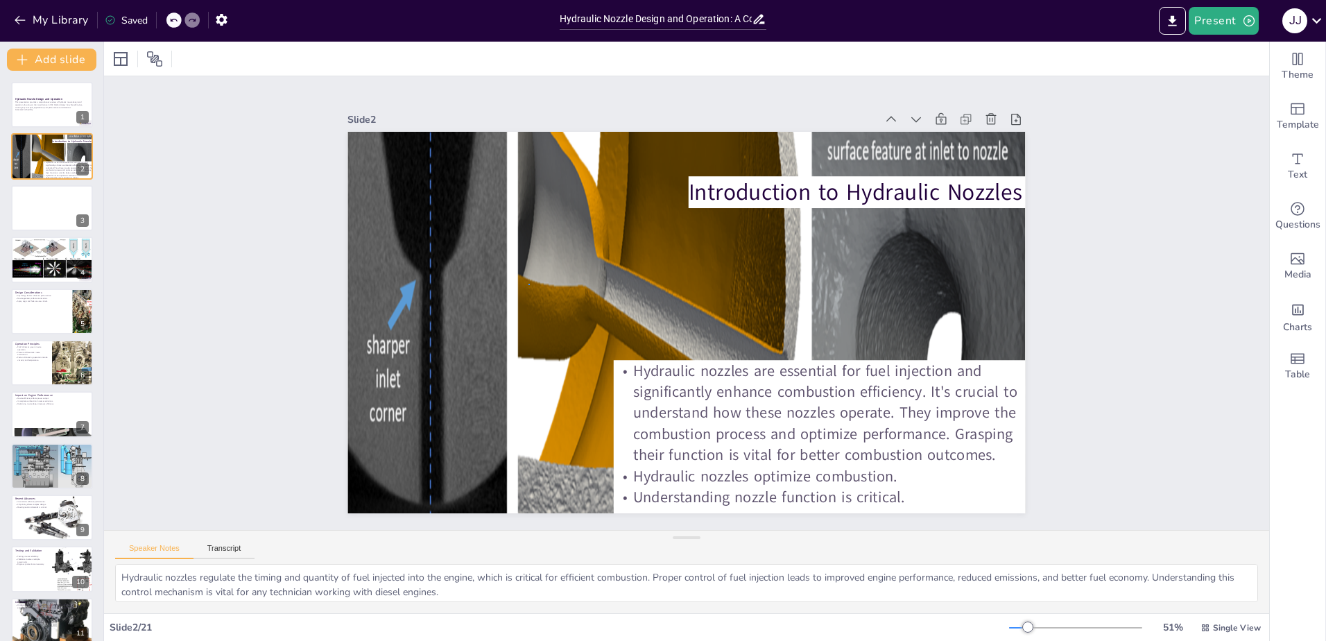
drag, startPoint x: 37, startPoint y: 147, endPoint x: 528, endPoint y: 284, distance: 510.2
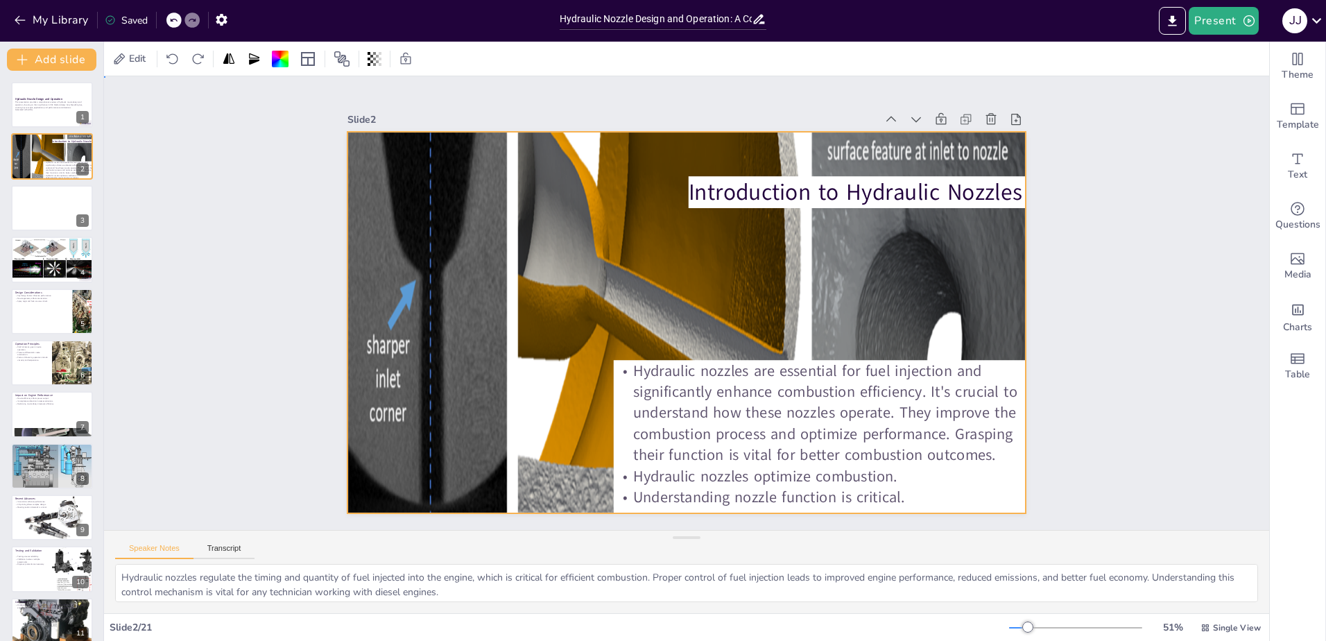
click at [557, 252] on div at bounding box center [680, 321] width 767 height 587
click at [575, 123] on div "Slide 2" at bounding box center [724, 123] width 667 height 159
click at [394, 152] on div at bounding box center [680, 321] width 767 height 587
click at [42, 155] on div at bounding box center [51, 156] width 83 height 49
click at [373, 243] on div at bounding box center [681, 322] width 745 height 529
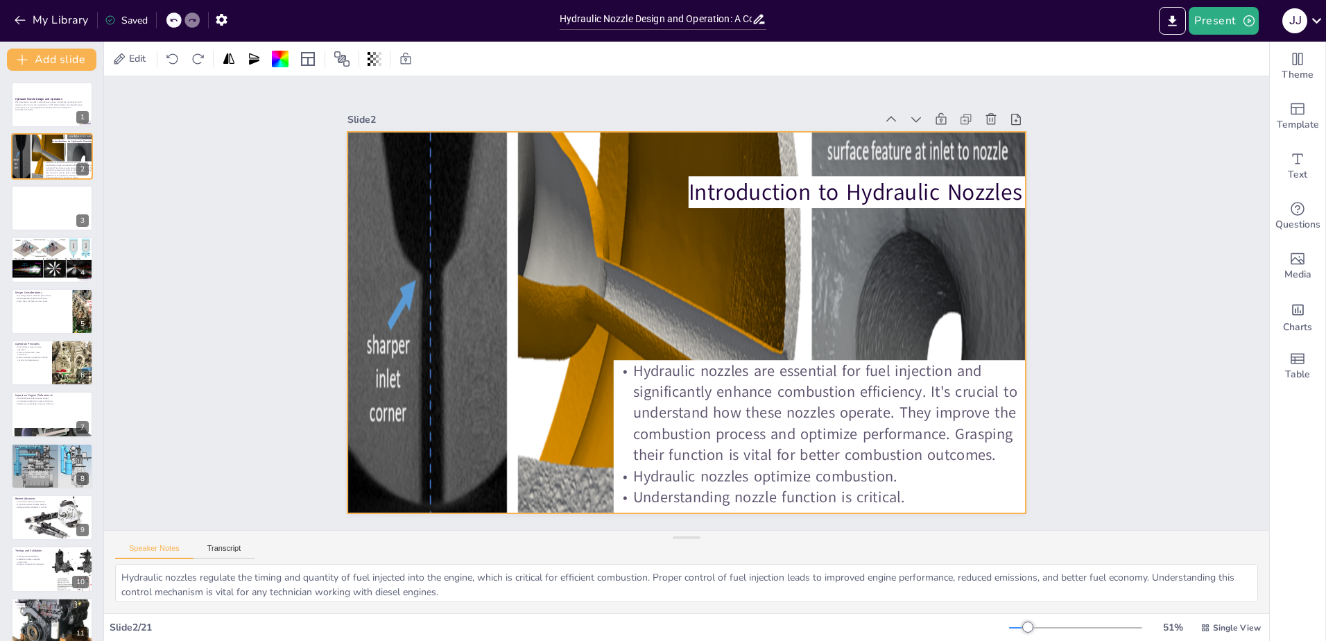
click at [599, 255] on div at bounding box center [680, 321] width 767 height 587
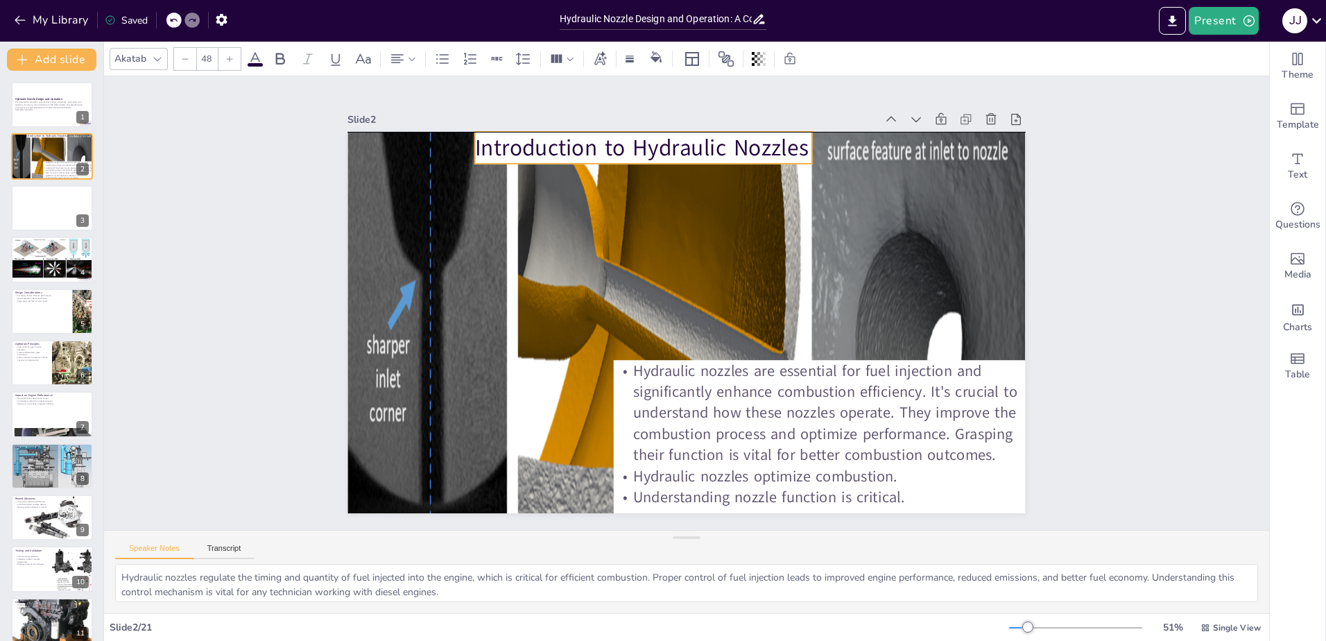
drag, startPoint x: 867, startPoint y: 189, endPoint x: 654, endPoint y: 148, distance: 217.5
click at [654, 148] on p "Introduction to Hydraulic Nozzles" at bounding box center [677, 142] width 336 height 101
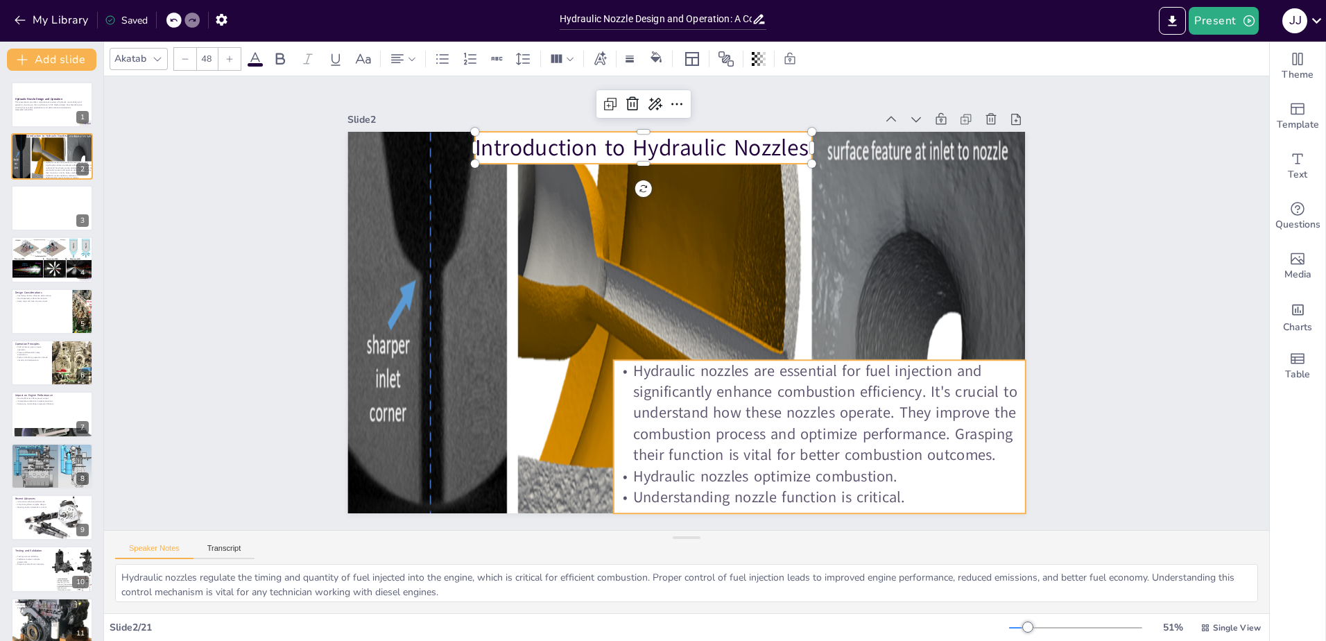
click at [614, 428] on p "Hydraulic nozzles are essential for fuel injection and significantly enhance co…" at bounding box center [820, 412] width 412 height 105
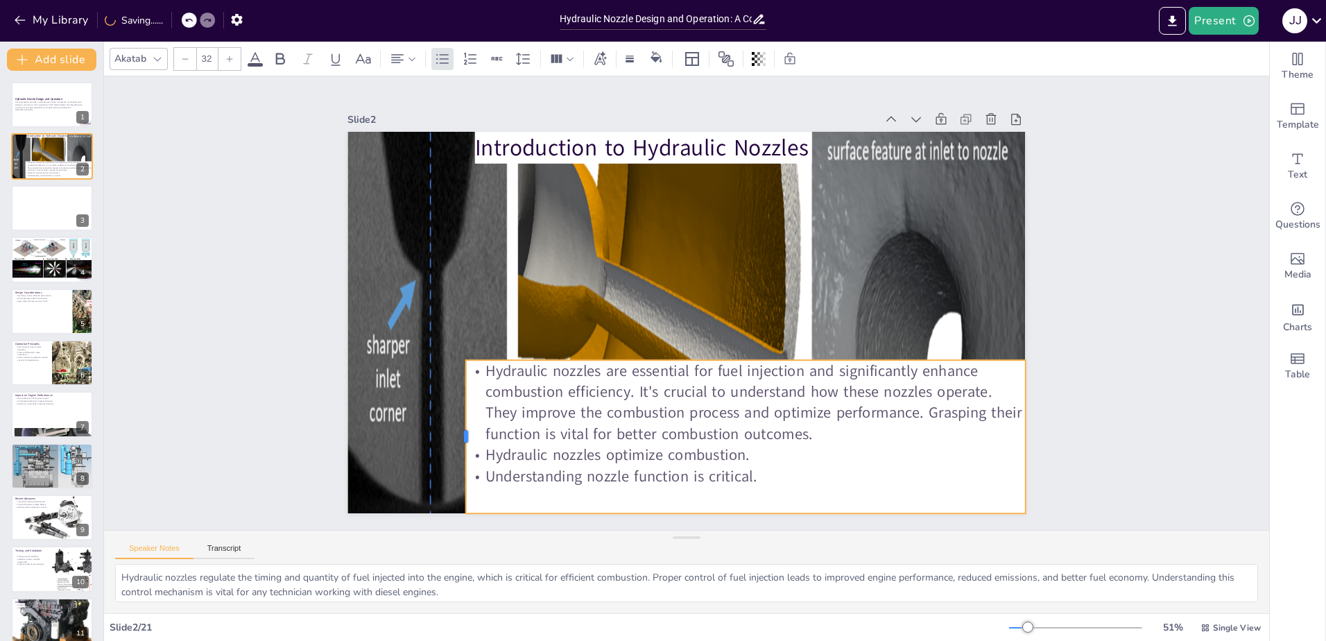
drag, startPoint x: 602, startPoint y: 432, endPoint x: 455, endPoint y: 439, distance: 147.8
click at [455, 439] on div at bounding box center [460, 436] width 11 height 153
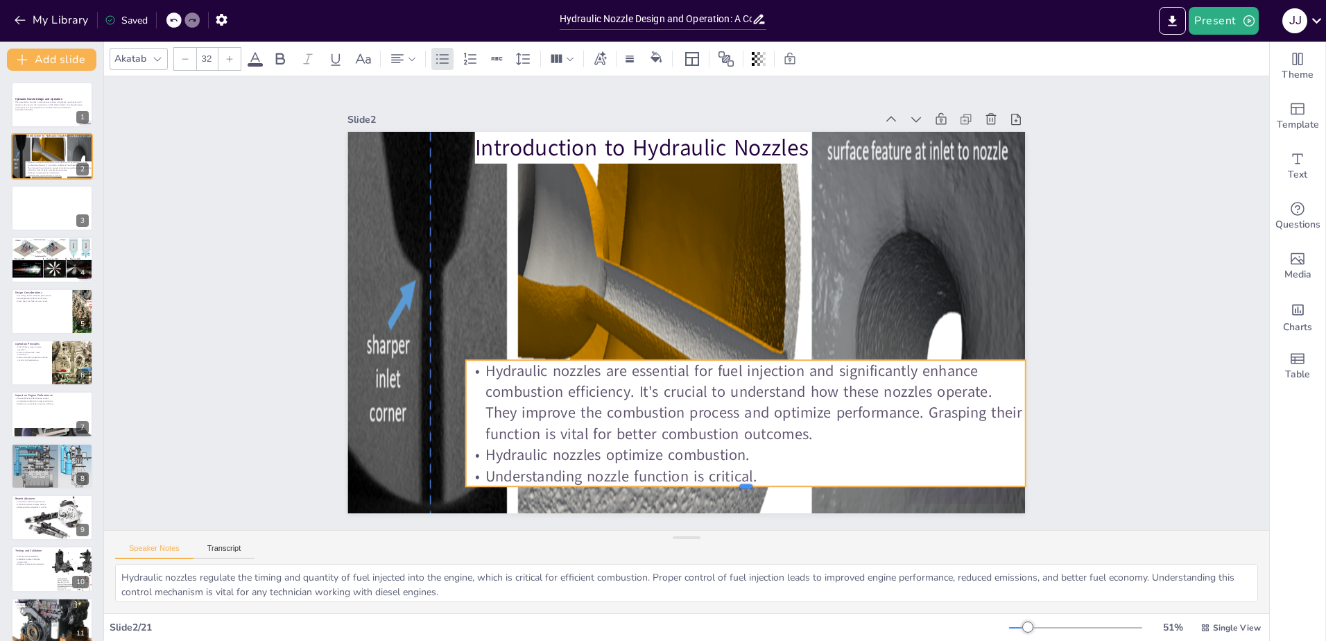
drag, startPoint x: 735, startPoint y: 508, endPoint x: 736, endPoint y: 480, distance: 27.7
click at [736, 480] on div "Introduction to Hydraulic Nozzles Hydraulic nozzles are essential for fuel inje…" at bounding box center [684, 322] width 714 height 450
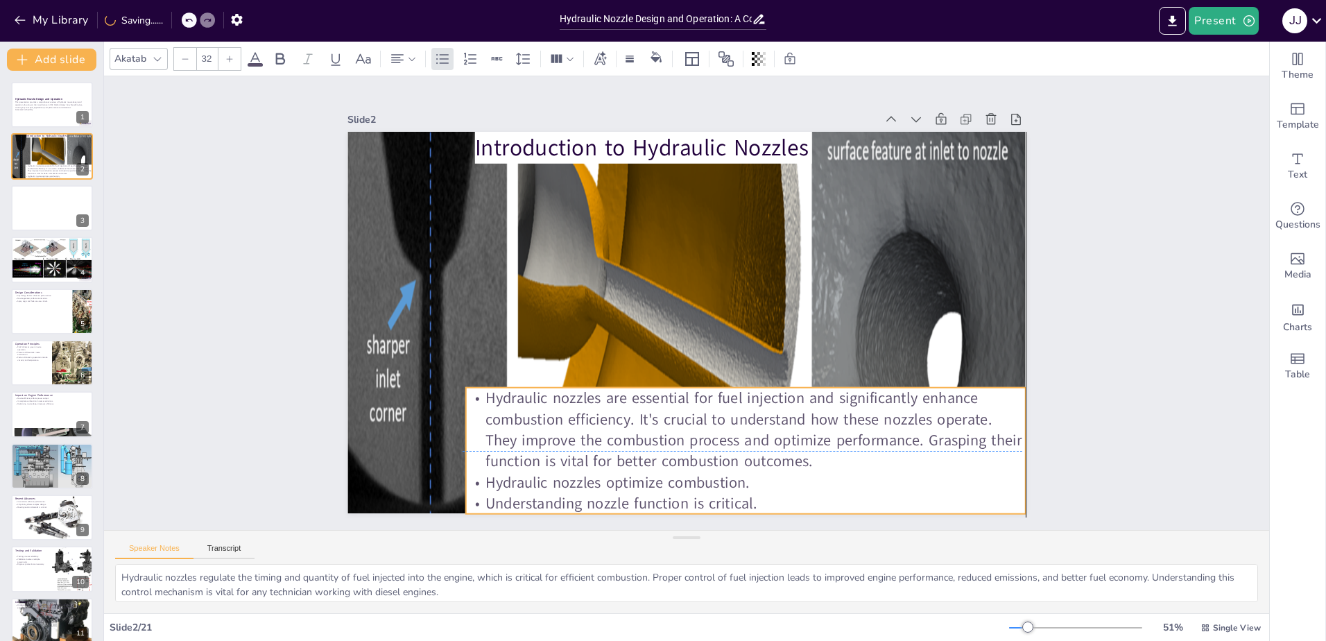
drag, startPoint x: 772, startPoint y: 400, endPoint x: 769, endPoint y: 431, distance: 30.7
click at [769, 431] on p "Hydraulic nozzles are essential for fuel injection and significantly enhance co…" at bounding box center [745, 430] width 559 height 85
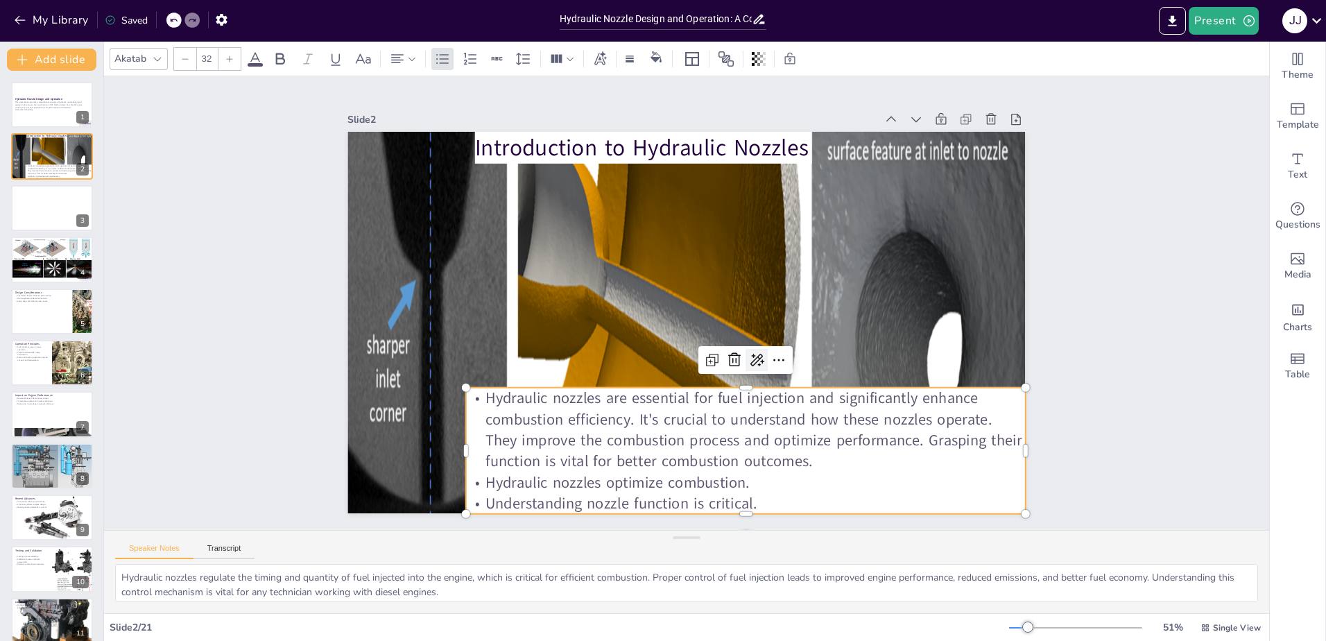
click at [747, 359] on icon at bounding box center [750, 367] width 18 height 18
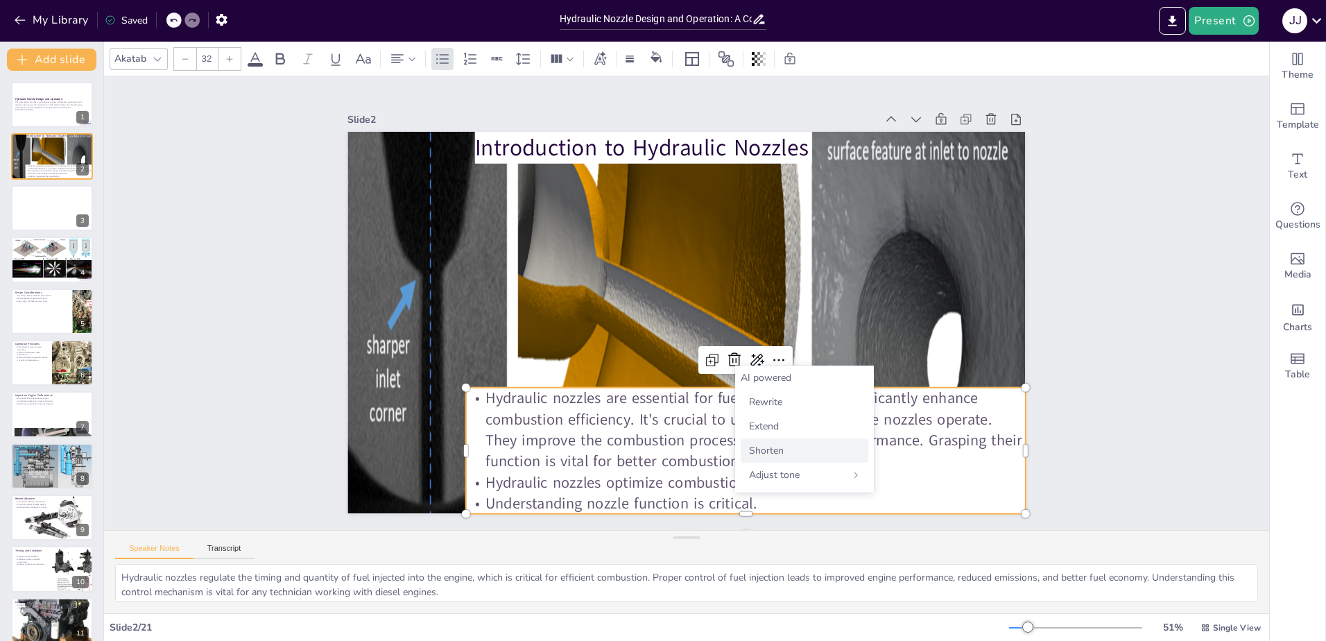
click at [755, 448] on span "Shorten" at bounding box center [766, 450] width 35 height 13
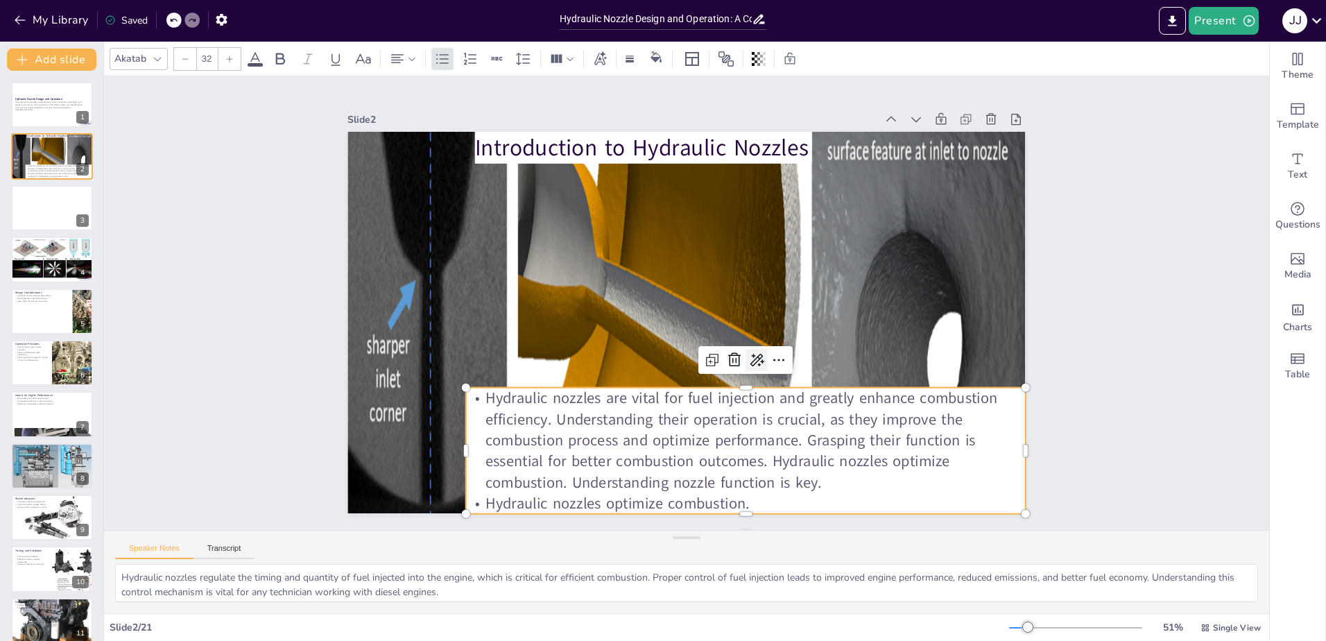
click at [744, 360] on icon at bounding box center [750, 367] width 18 height 18
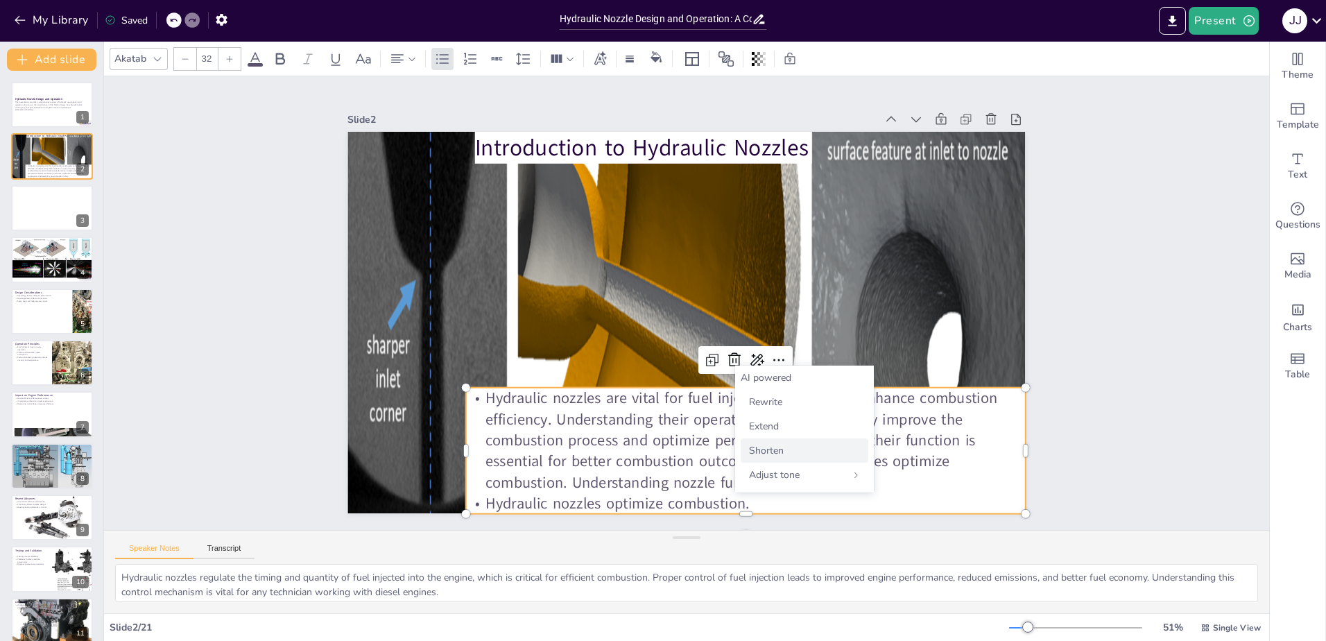
click at [755, 449] on span "Shorten" at bounding box center [766, 450] width 35 height 13
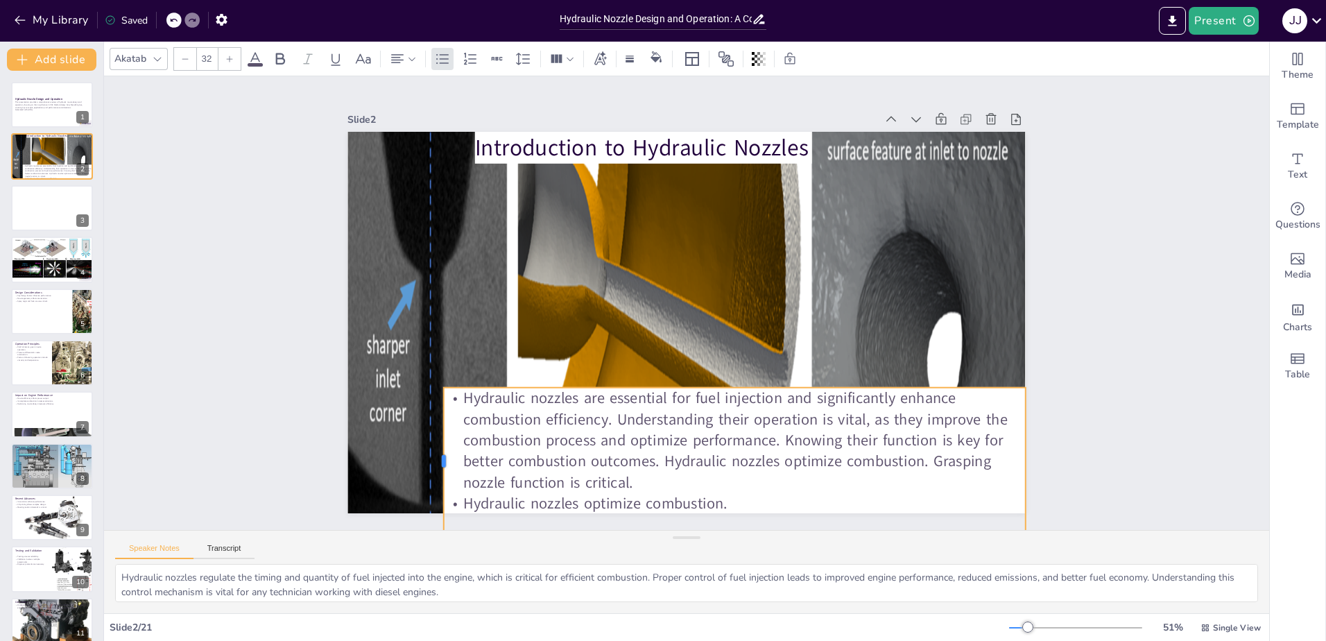
drag, startPoint x: 453, startPoint y: 422, endPoint x: 431, endPoint y: 440, distance: 28.2
click at [431, 440] on div at bounding box center [423, 435] width 26 height 148
click at [458, 394] on p "Hydraulic nozzles are essential for fuel injection and significantly enhance co…" at bounding box center [719, 444] width 589 height 166
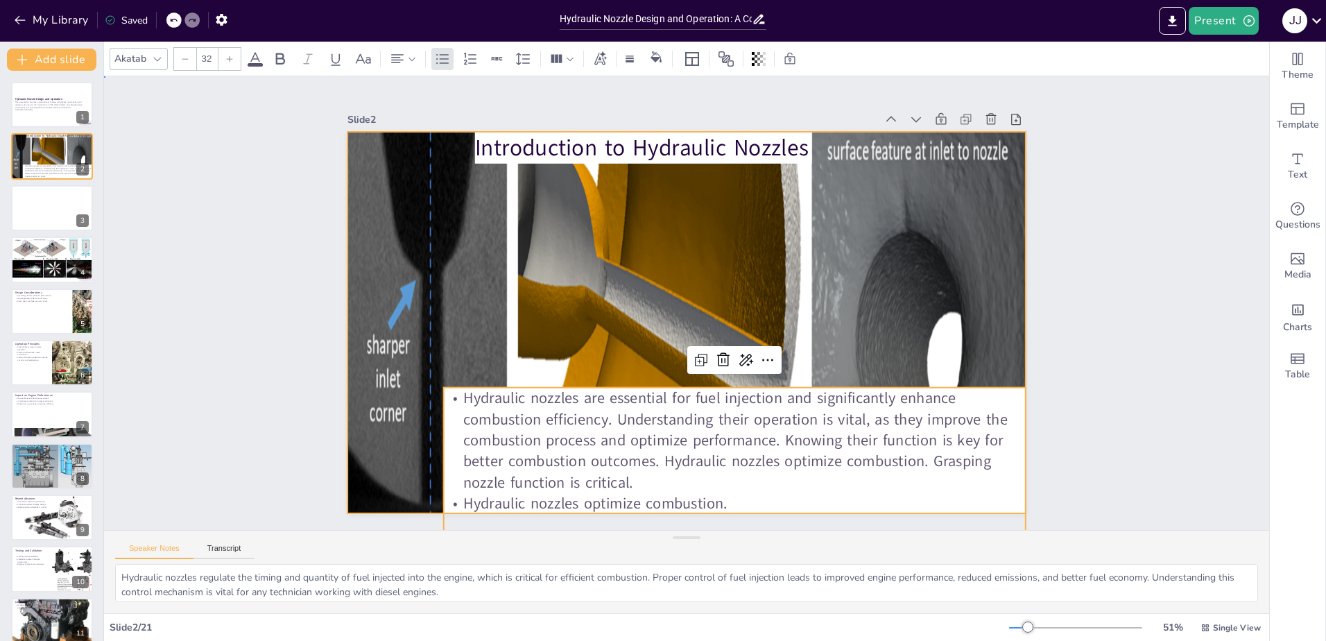
click at [389, 480] on div at bounding box center [684, 321] width 715 height 465
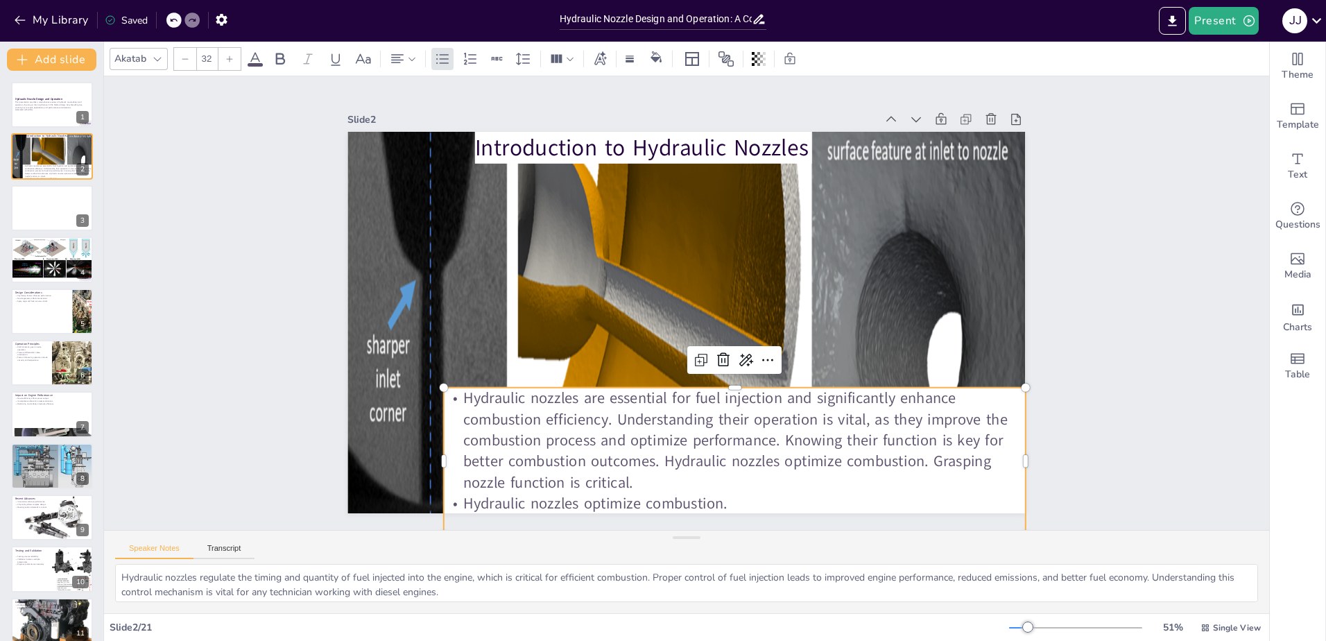
click at [716, 467] on p "Hydraulic nozzles are essential for fuel injection and significantly enhance co…" at bounding box center [719, 444] width 589 height 166
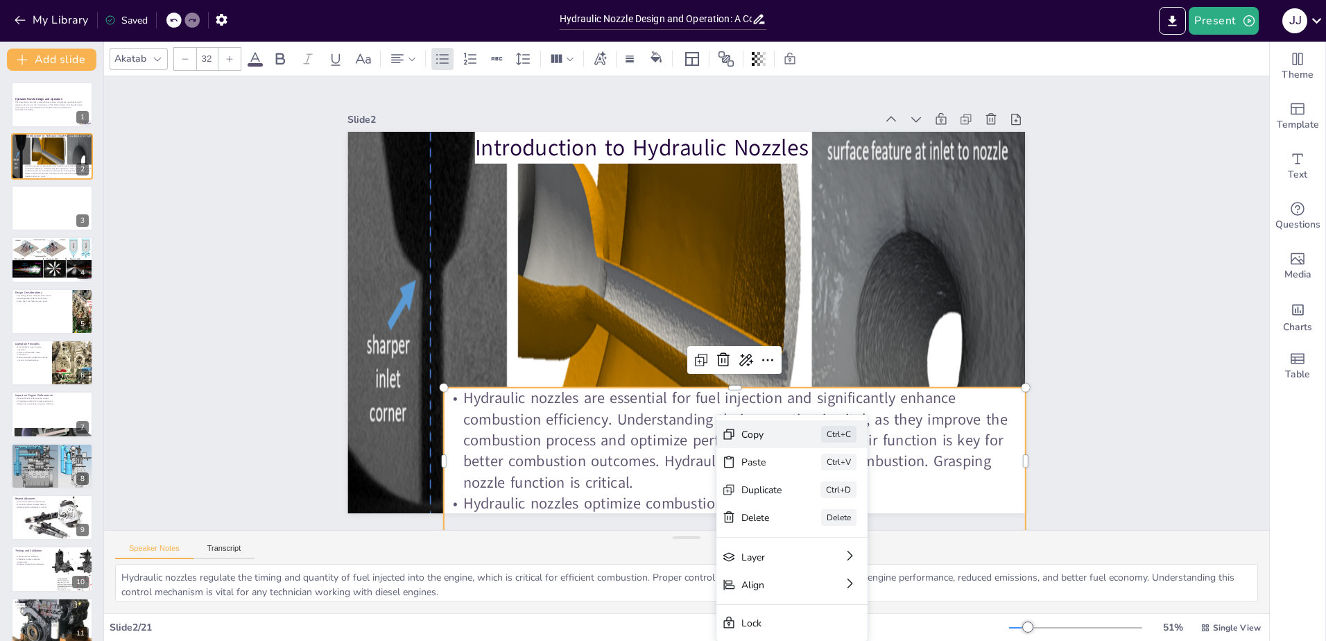
click at [822, 519] on div "Copy" at bounding box center [843, 527] width 42 height 17
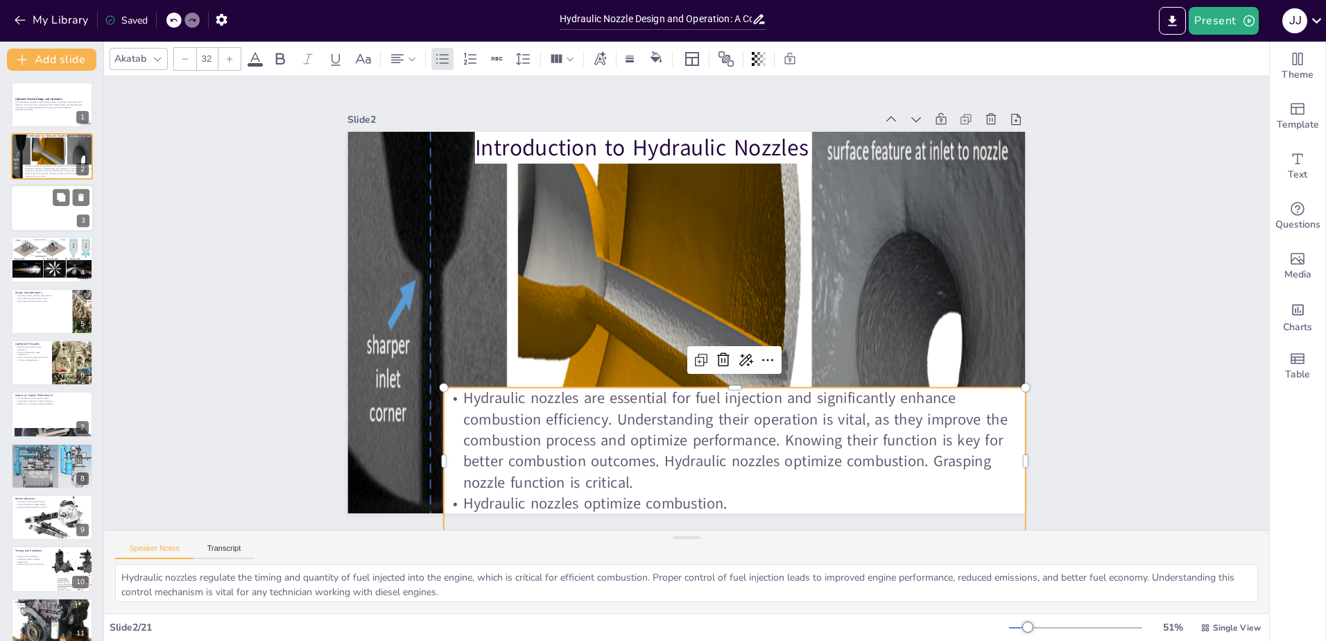
click at [35, 202] on div at bounding box center [51, 207] width 83 height 47
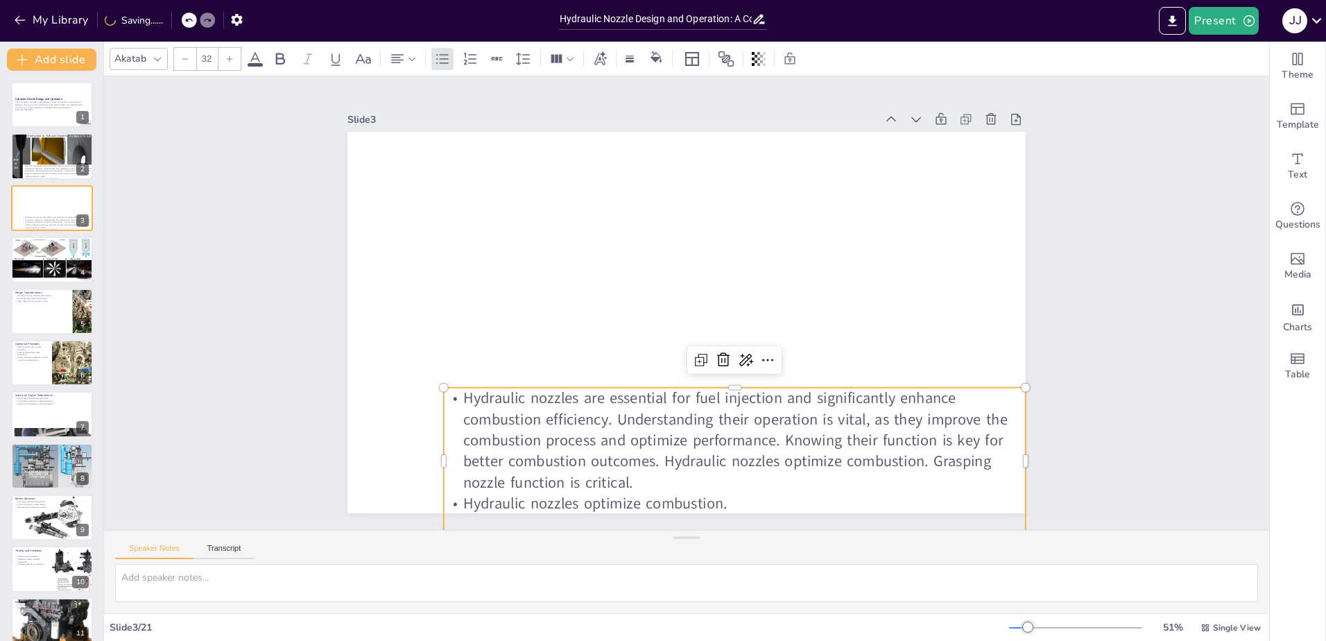
click at [720, 383] on p "Hydraulic nozzles are essential for fuel injection and significantly enhance co…" at bounding box center [659, 445] width 557 height 382
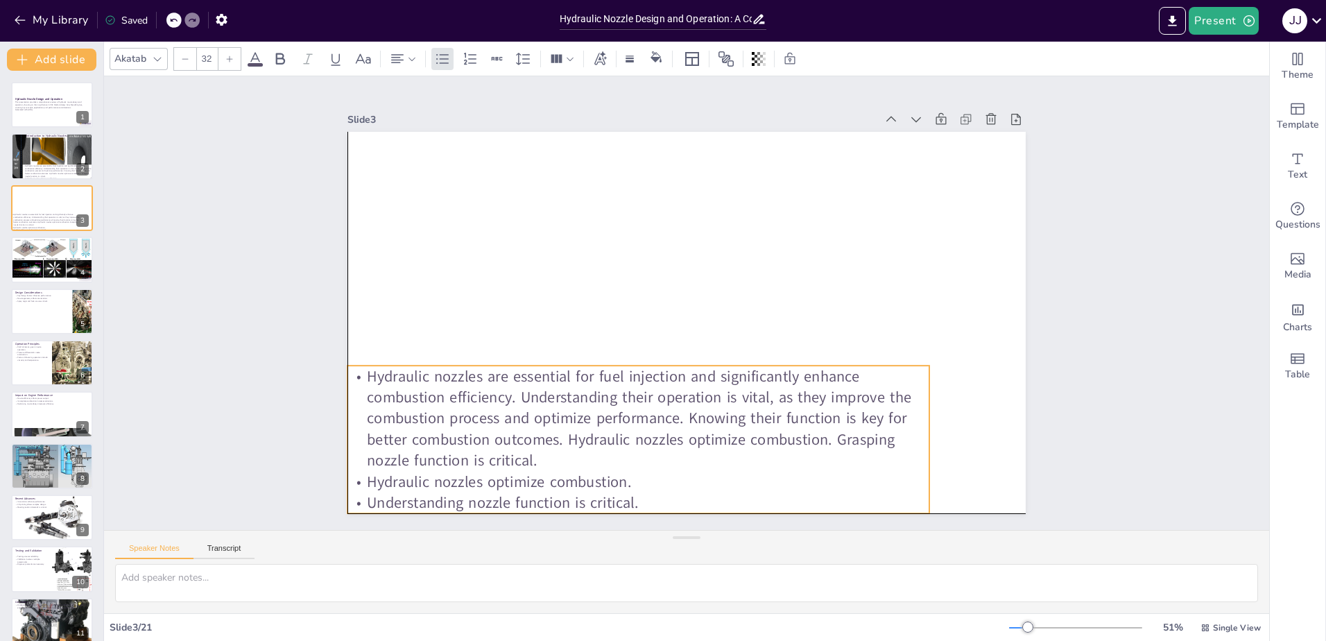
drag, startPoint x: 727, startPoint y: 416, endPoint x: 630, endPoint y: 390, distance: 99.9
click at [630, 390] on p "Hydraulic nozzles are essential for fuel injection and significantly enhance co…" at bounding box center [625, 412] width 589 height 166
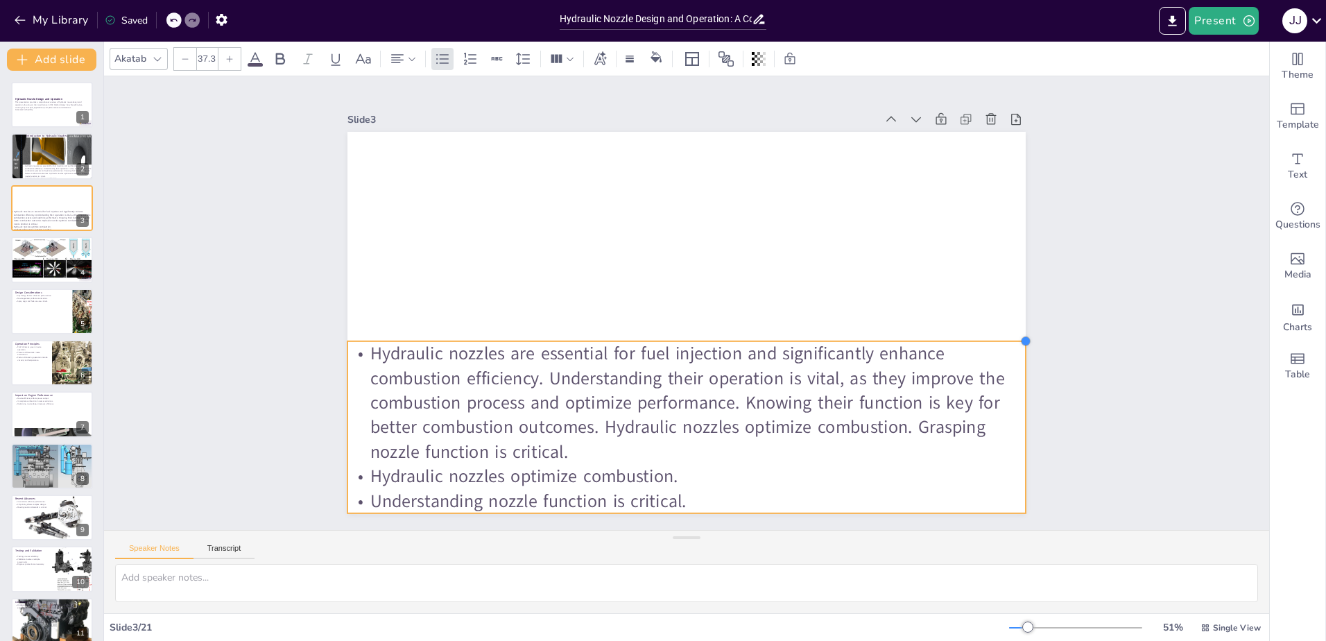
drag, startPoint x: 920, startPoint y: 362, endPoint x: 1016, endPoint y: 365, distance: 96.4
click at [1016, 365] on div "Slide 1 Hydraulic Nozzle Design and Operation This presentation provides a comp…" at bounding box center [687, 303] width 756 height 420
click at [43, 168] on p "Hydraulic nozzles are essential for fuel injection and significantly enhance co…" at bounding box center [57, 170] width 71 height 13
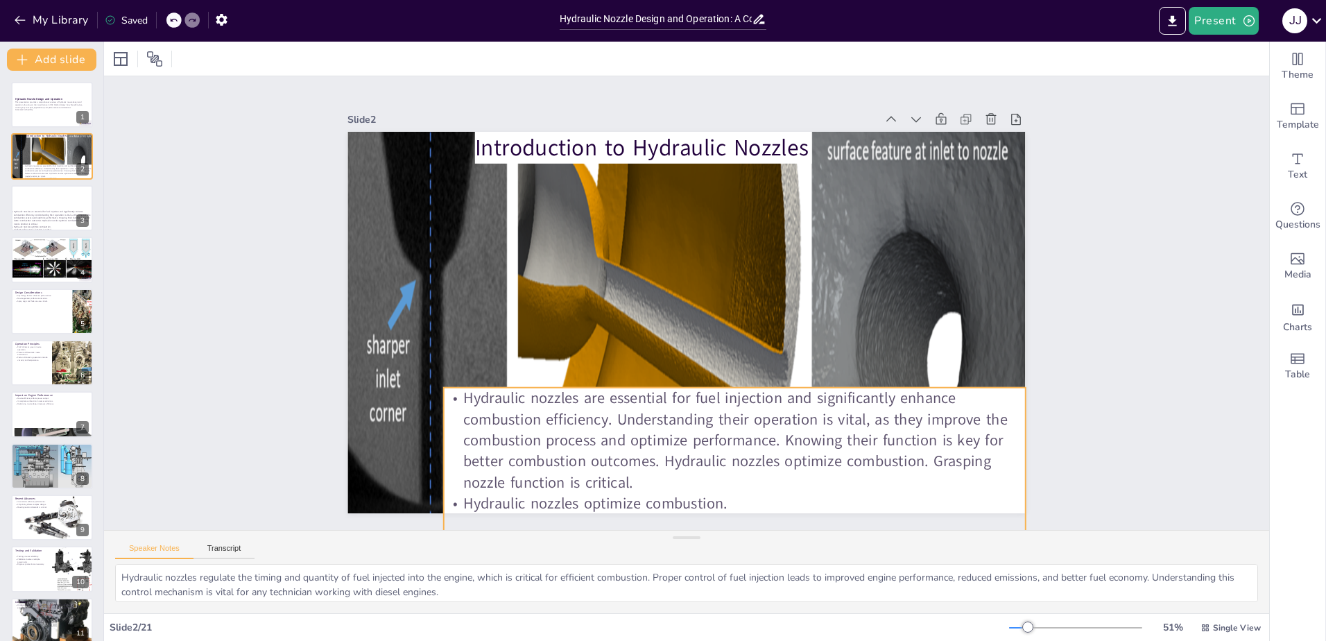
click at [684, 415] on p "Hydraulic nozzles are essential for fuel injection and significantly enhance co…" at bounding box center [735, 440] width 582 height 105
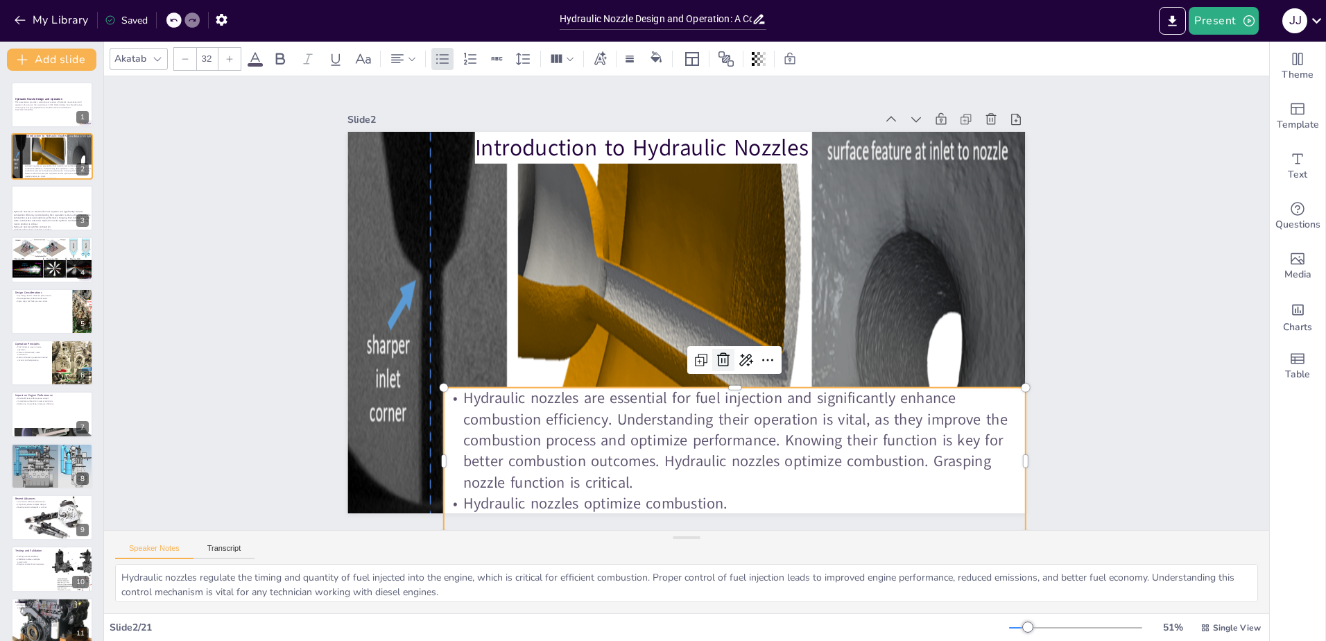
click at [711, 359] on icon at bounding box center [717, 363] width 18 height 18
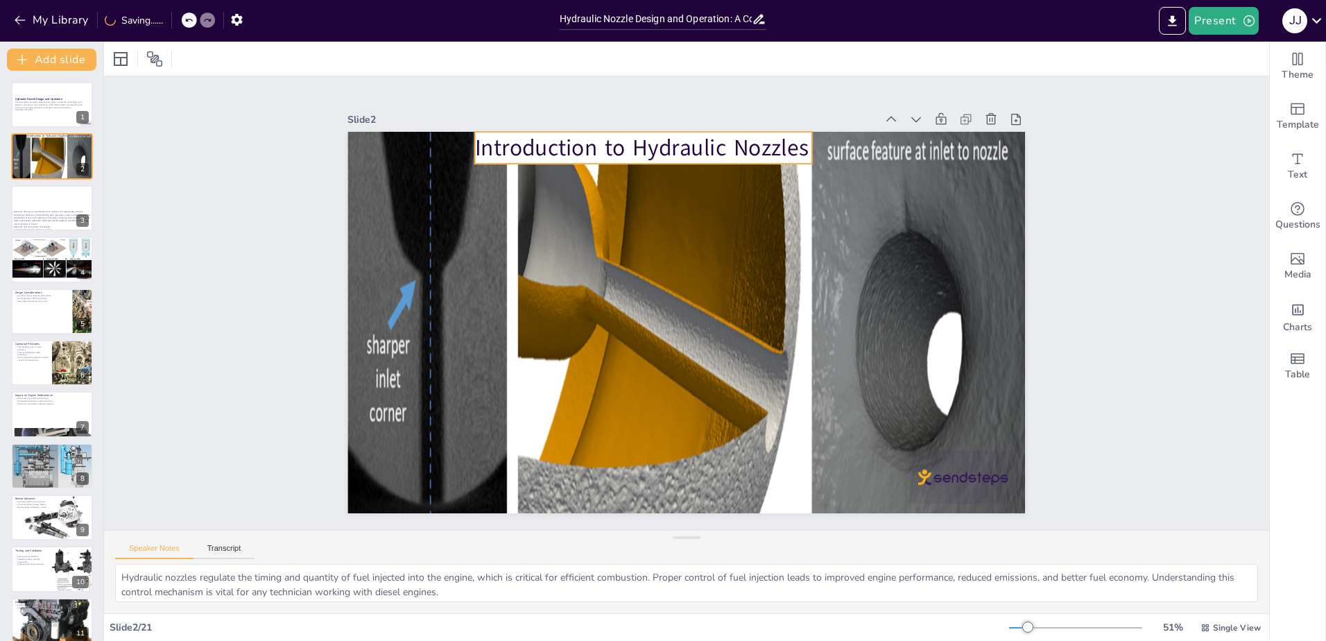
click at [606, 146] on p "Introduction to Hydraulic Nozzles" at bounding box center [660, 143] width 338 height 67
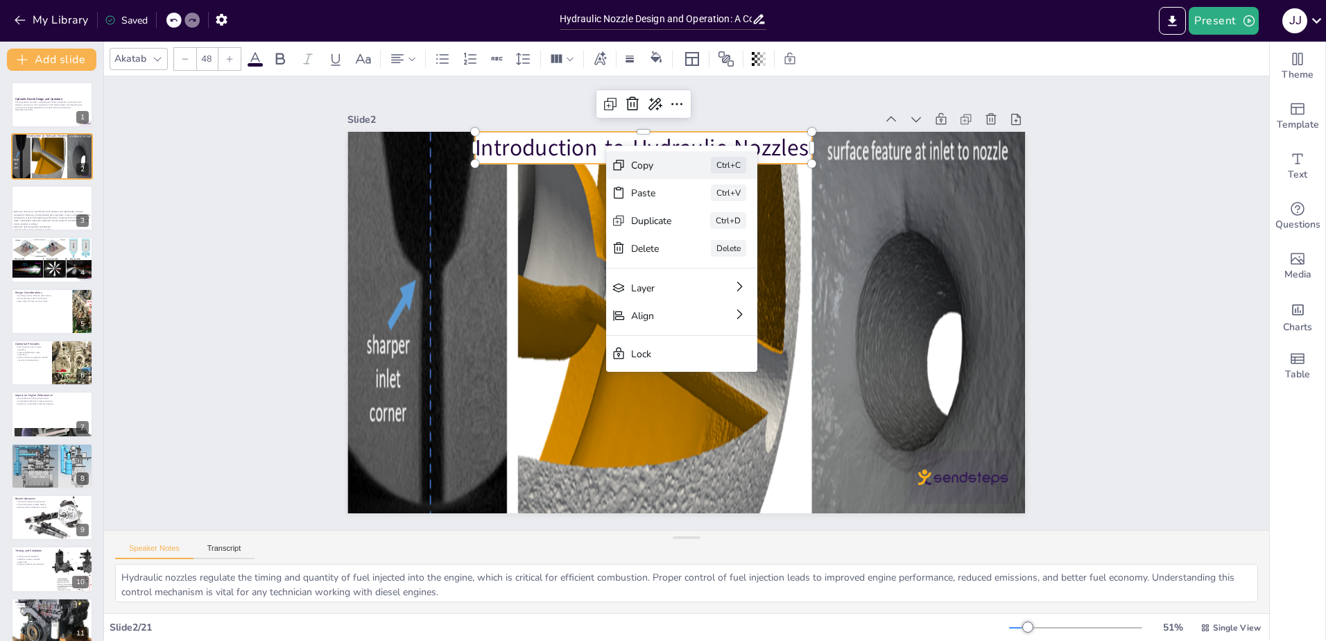
click at [735, 235] on div "Copy" at bounding box center [755, 241] width 41 height 13
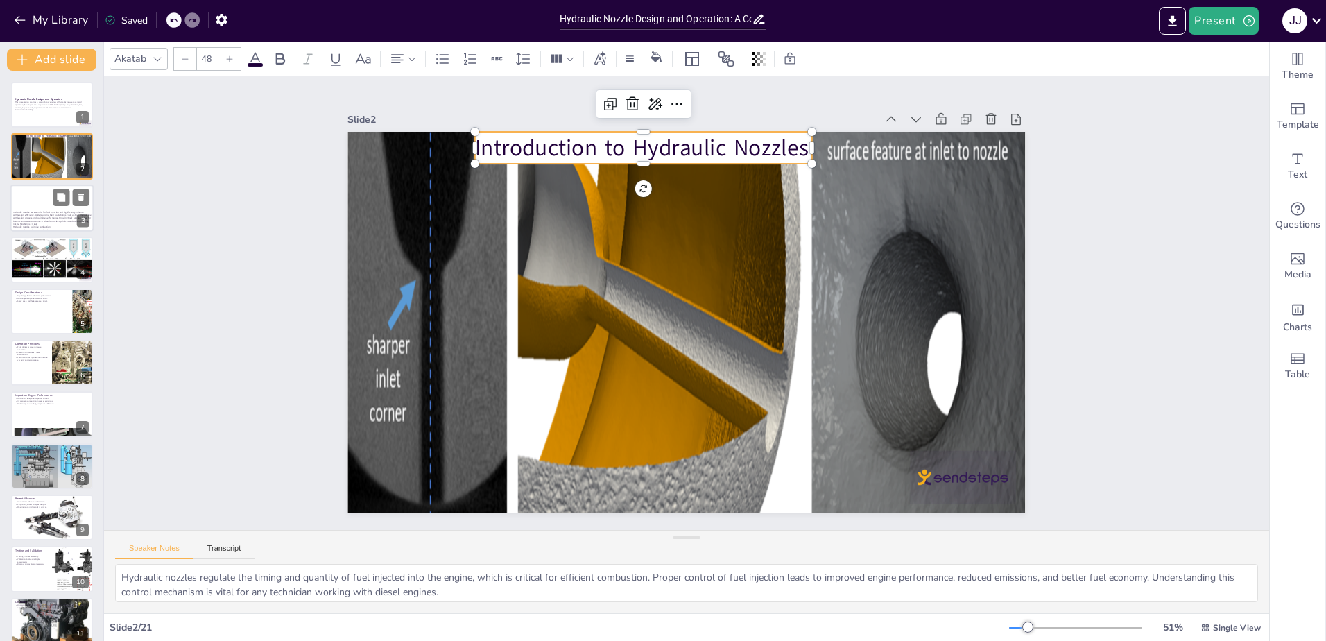
click at [33, 198] on div at bounding box center [51, 207] width 83 height 47
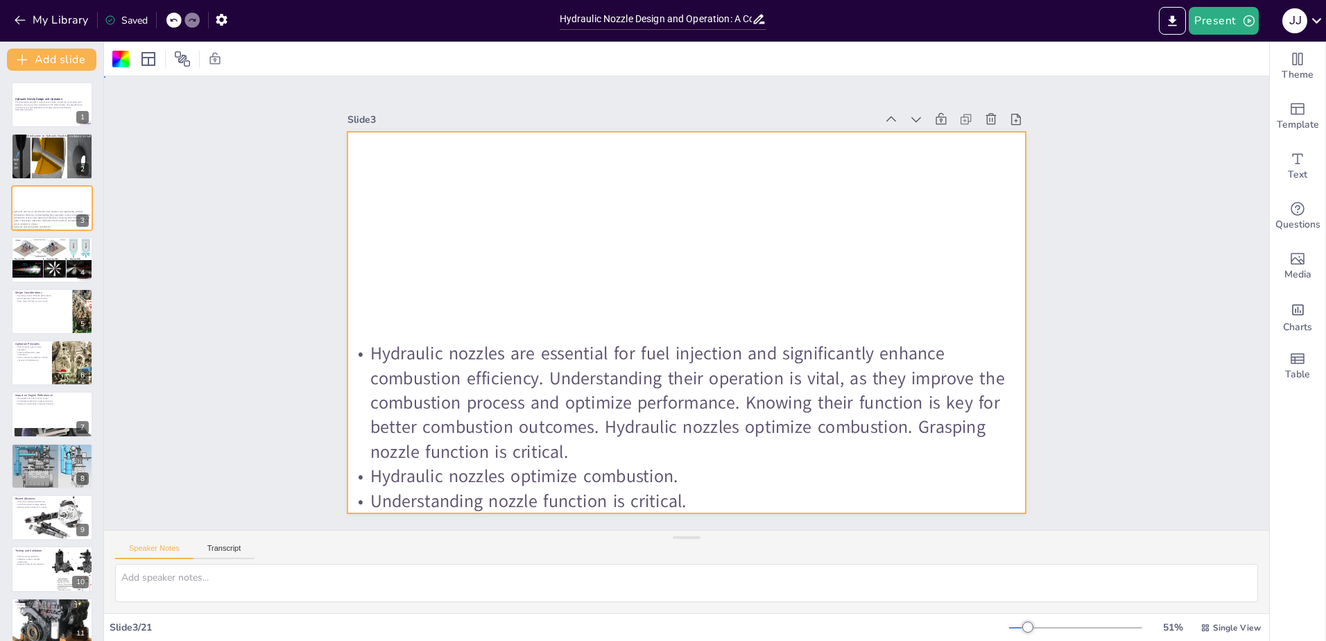
click at [498, 225] on div at bounding box center [686, 322] width 678 height 381
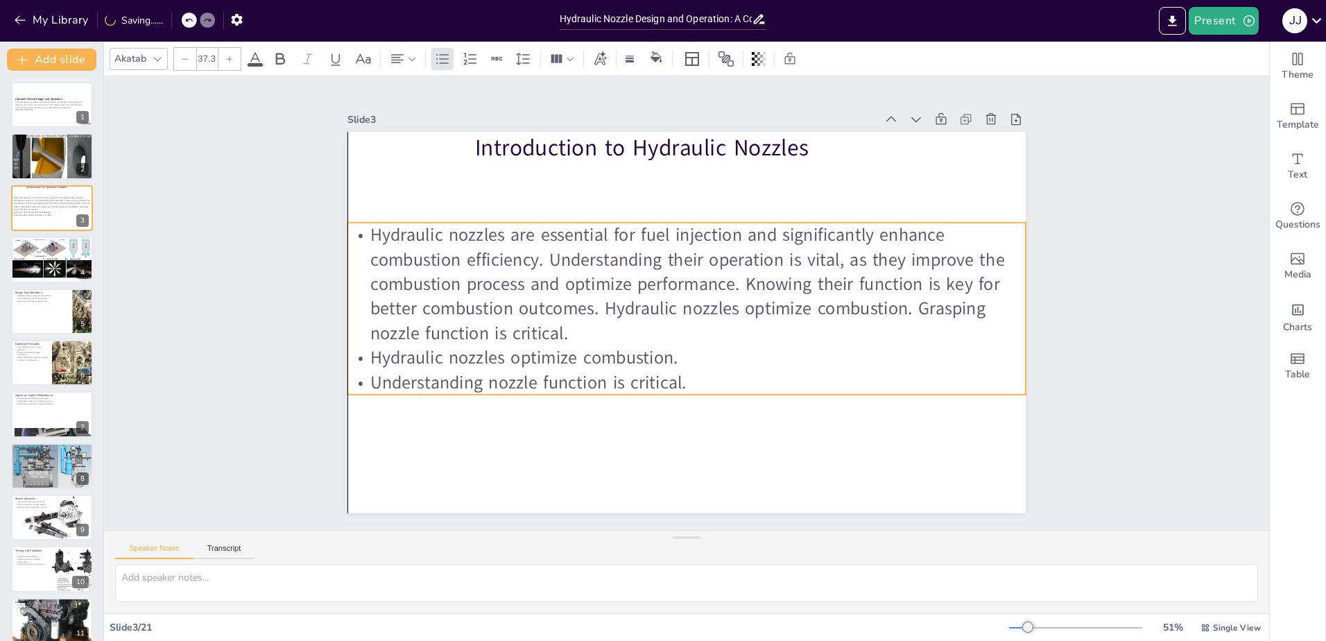
drag, startPoint x: 593, startPoint y: 370, endPoint x: 589, endPoint y: 251, distance: 118.6
click at [589, 251] on p "Hydraulic nozzles are essential for fuel injection and significantly enhance co…" at bounding box center [686, 284] width 678 height 123
click at [55, 162] on div at bounding box center [51, 156] width 83 height 49
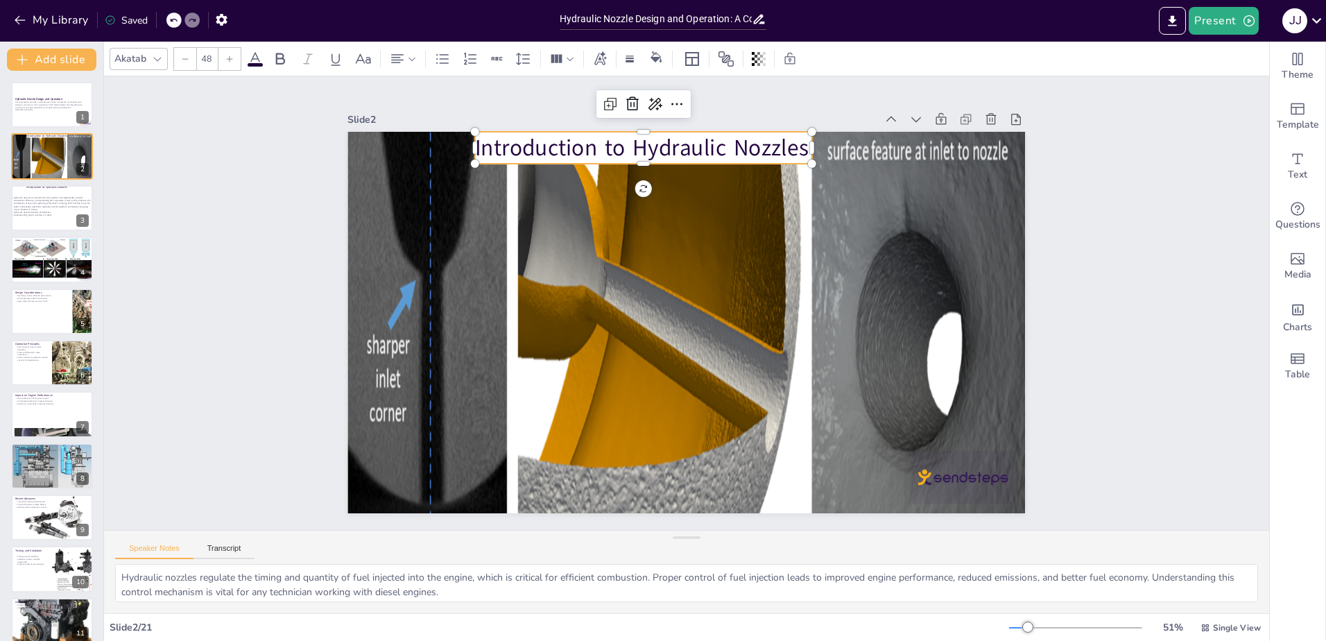
click at [600, 155] on p "Introduction to Hydraulic Nozzles" at bounding box center [660, 144] width 338 height 67
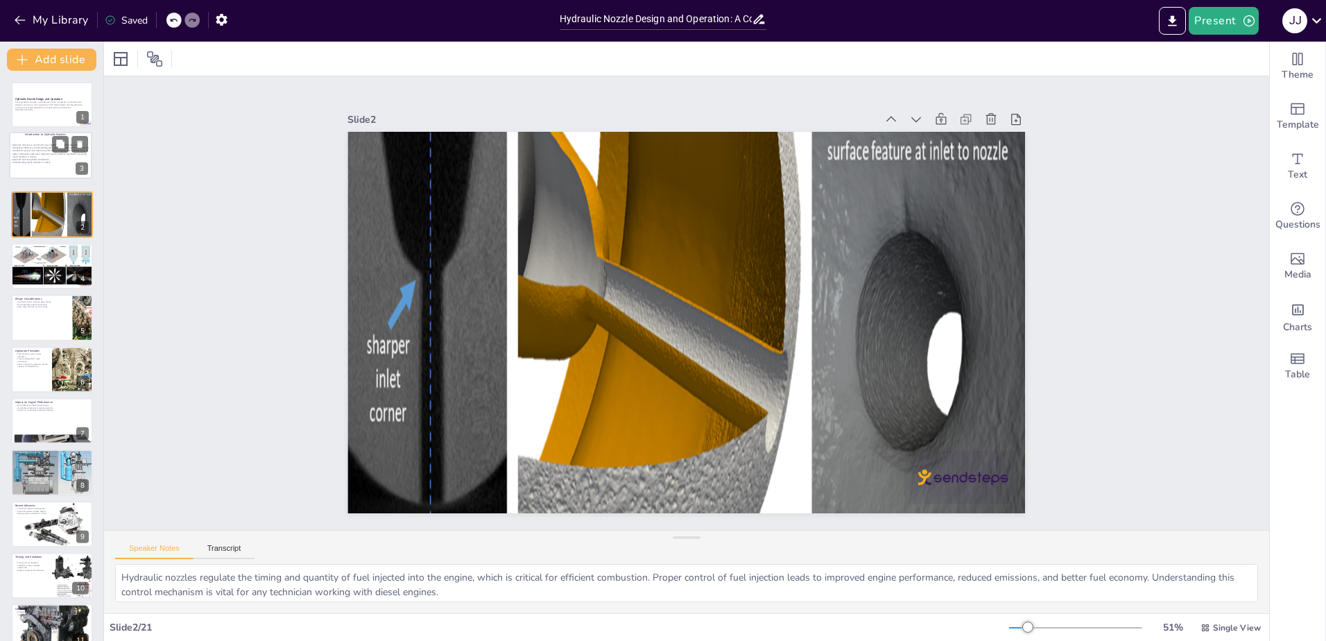
drag, startPoint x: 38, startPoint y: 207, endPoint x: 38, endPoint y: 150, distance: 56.2
click at [38, 150] on p "Hydraulic nozzles are essential for fuel injection and significantly enhance co…" at bounding box center [51, 151] width 82 height 15
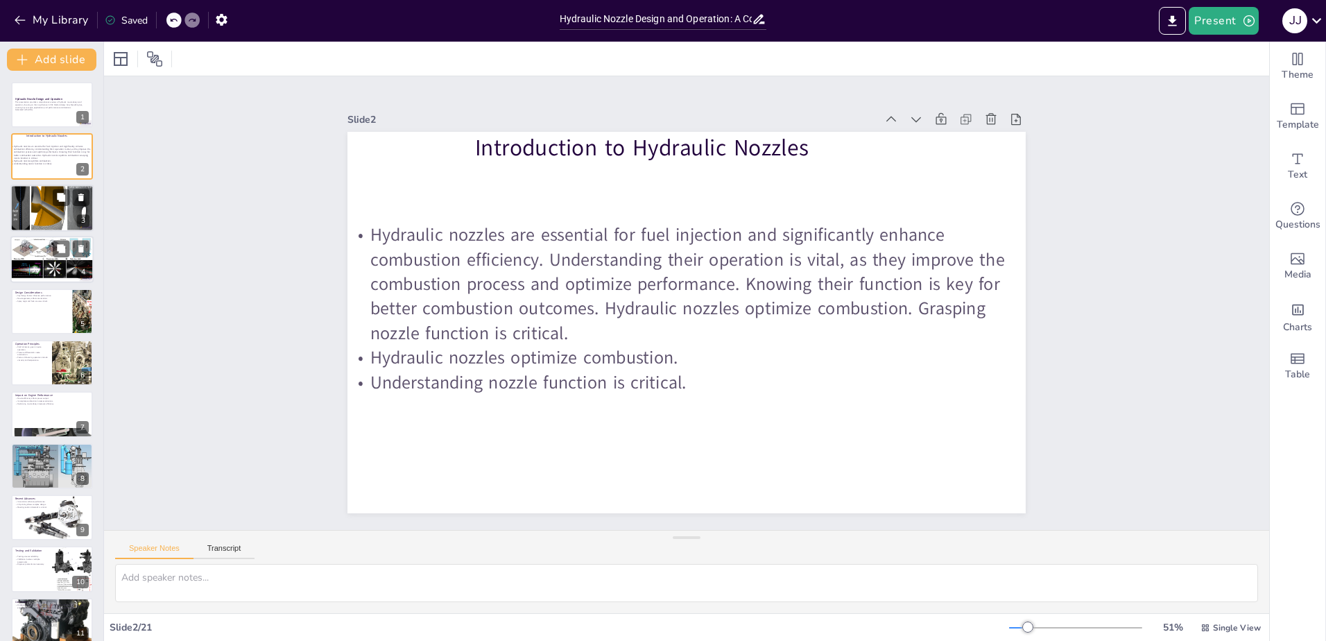
click at [50, 266] on p "Types of Hydraulic Nozzles" at bounding box center [48, 268] width 75 height 4
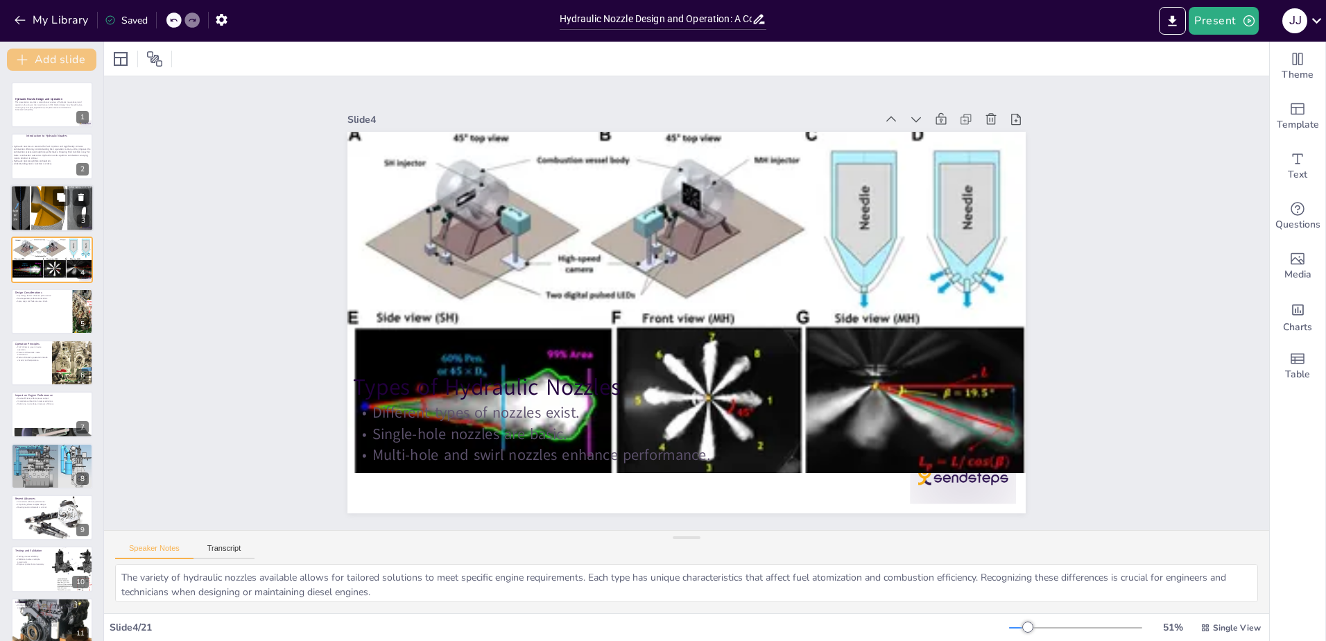
click at [46, 57] on button "Add slide" at bounding box center [51, 60] width 89 height 22
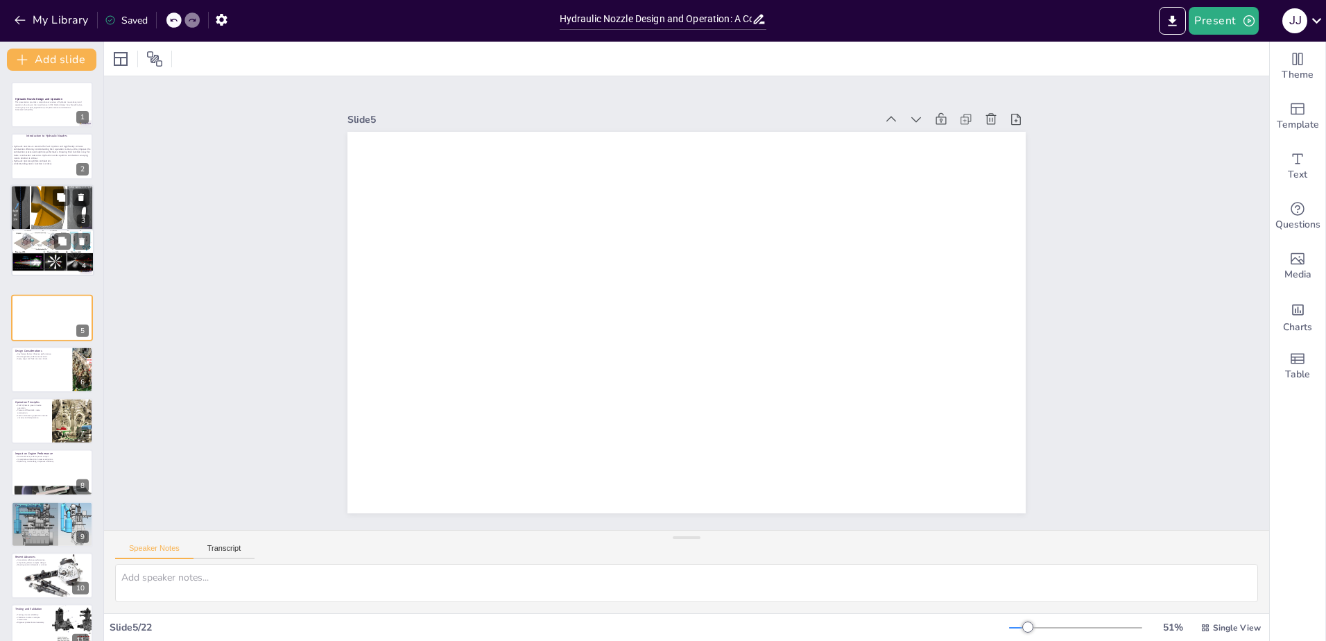
click at [37, 254] on div at bounding box center [53, 250] width 82 height 43
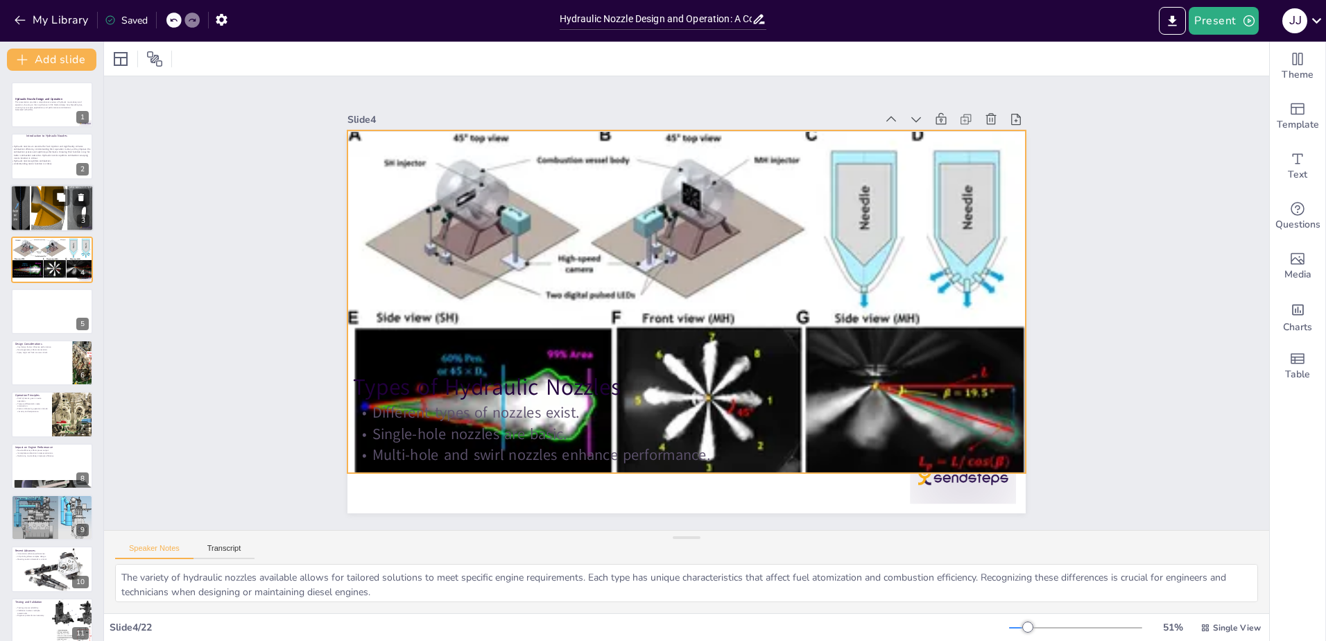
click at [612, 238] on div at bounding box center [686, 303] width 711 height 423
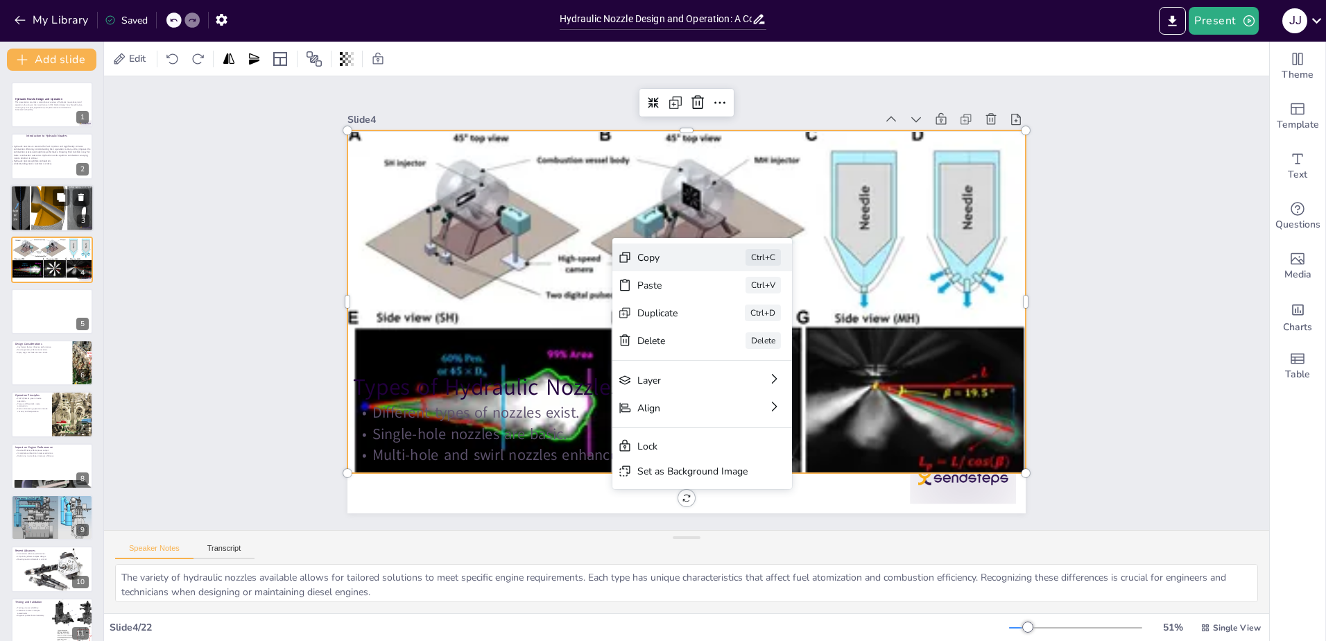
click at [716, 320] on div "Copy Ctrl+C" at bounding box center [806, 334] width 180 height 28
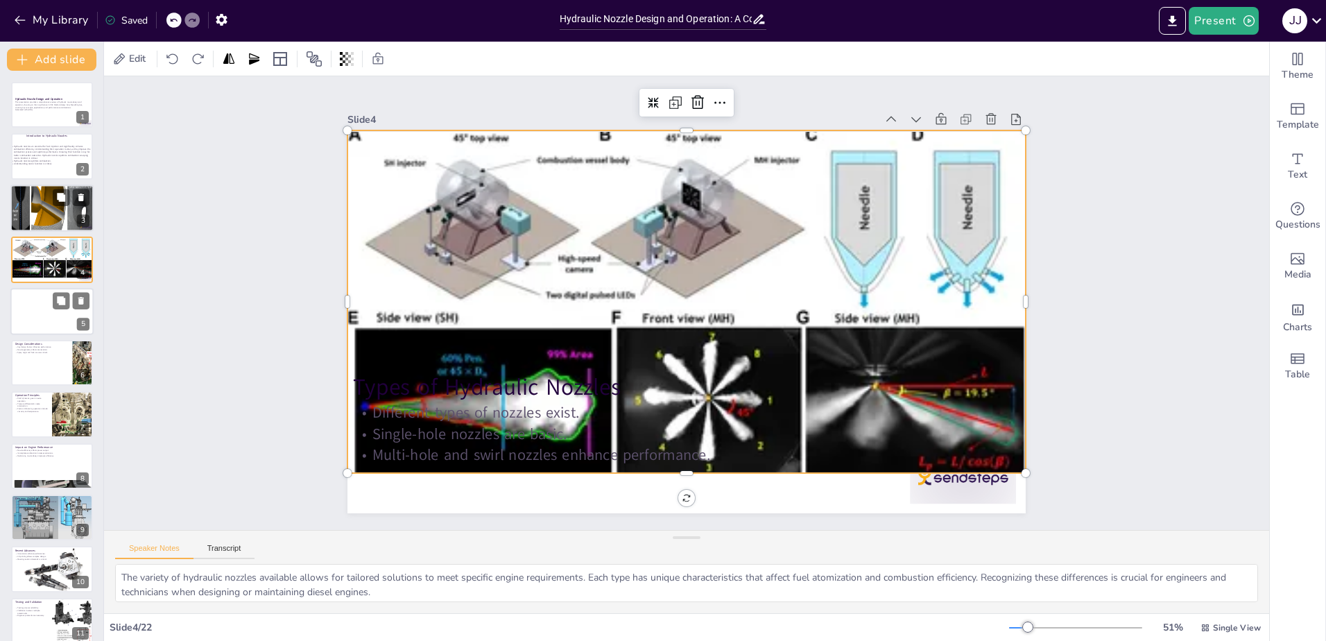
click at [37, 296] on div at bounding box center [51, 311] width 83 height 47
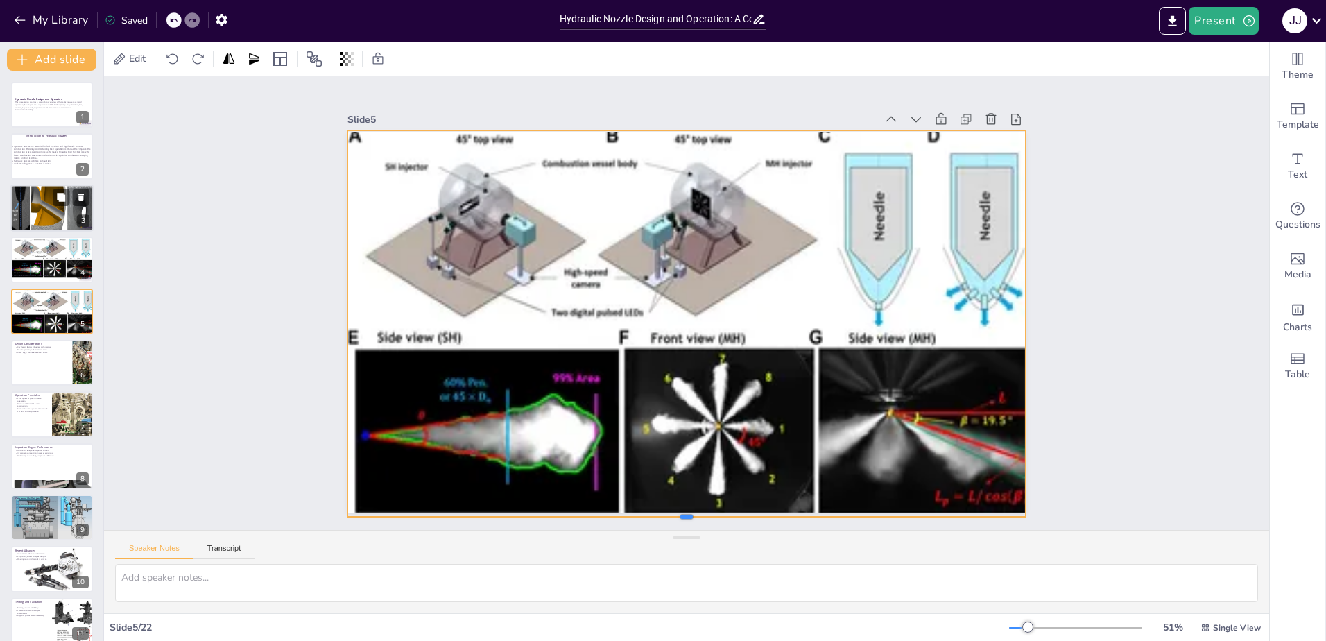
drag, startPoint x: 675, startPoint y: 469, endPoint x: 643, endPoint y: 512, distance: 53.7
click at [643, 517] on div at bounding box center [686, 522] width 678 height 11
click at [677, 125] on div at bounding box center [686, 126] width 678 height 11
click at [668, 102] on icon at bounding box center [674, 102] width 12 height 12
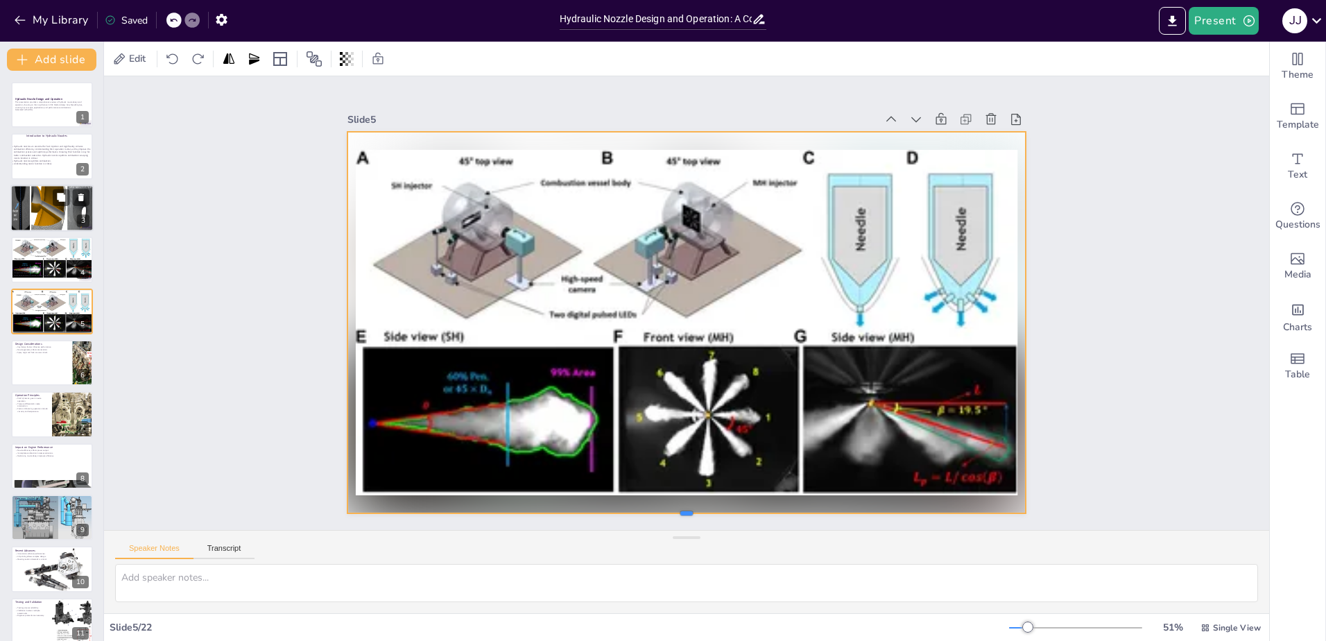
drag, startPoint x: 677, startPoint y: 514, endPoint x: 663, endPoint y: 511, distance: 13.5
click at [663, 513] on div at bounding box center [686, 518] width 678 height 11
click at [37, 304] on div at bounding box center [51, 311] width 83 height 47
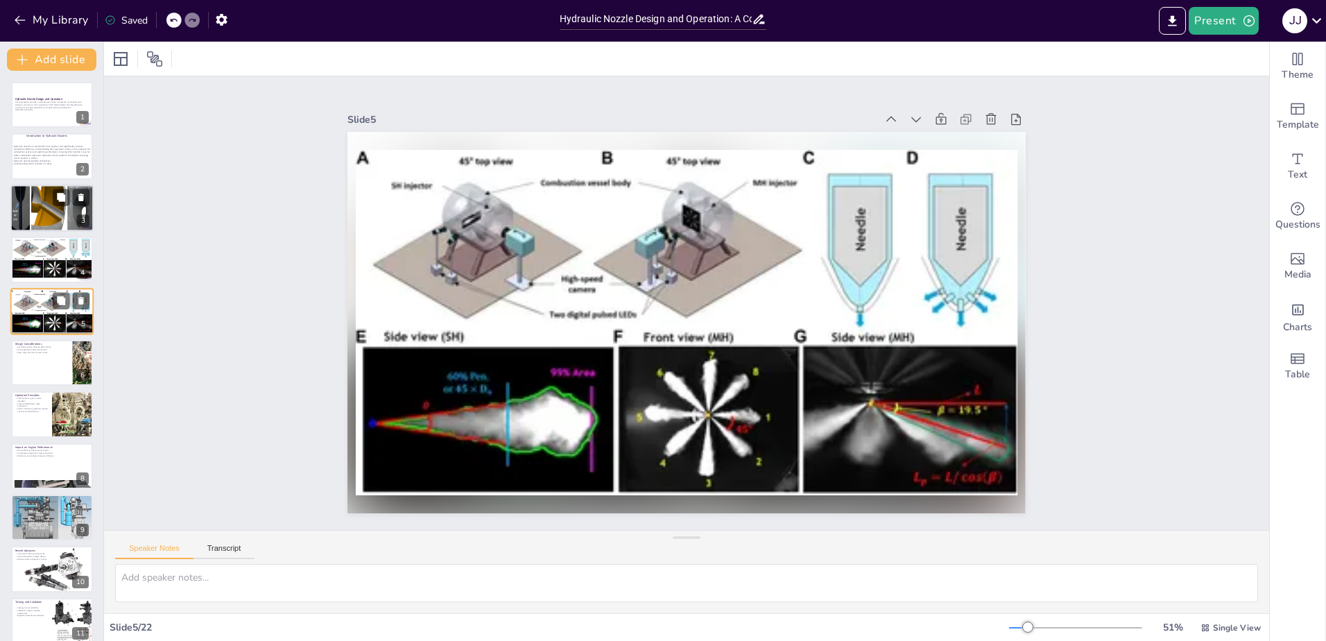
click at [46, 310] on div at bounding box center [51, 311] width 83 height 47
click at [46, 261] on div at bounding box center [51, 257] width 83 height 44
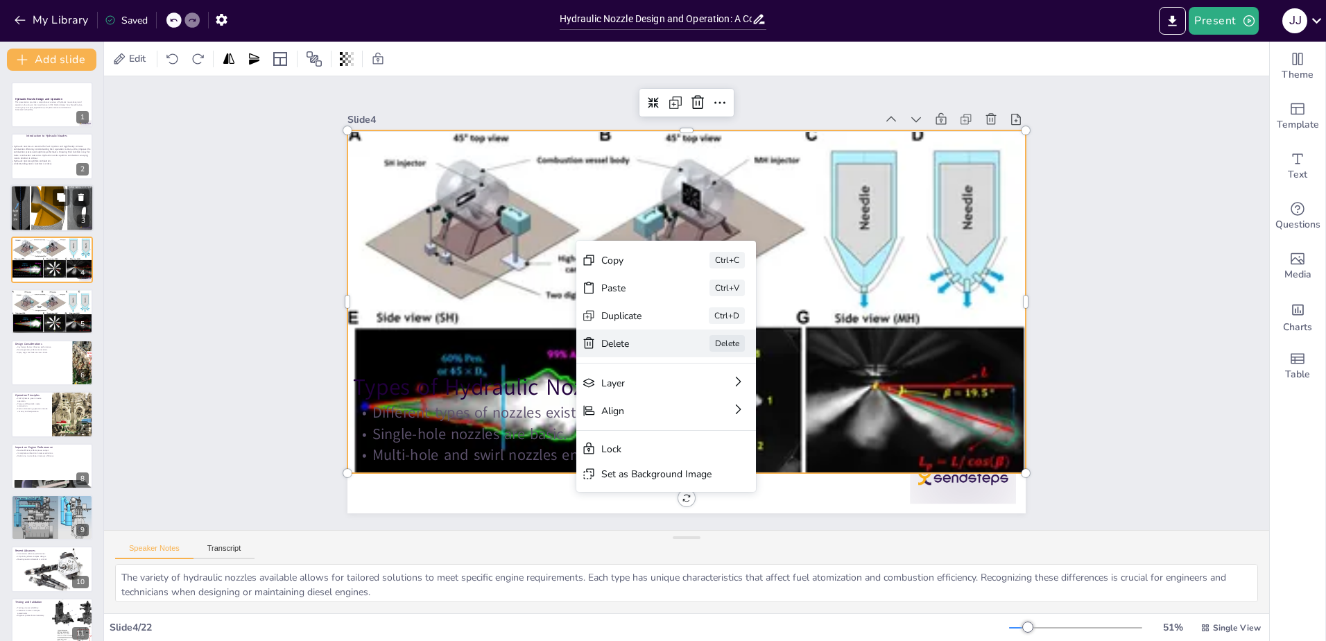
click at [680, 406] on div "[PERSON_NAME]" at bounding box center [770, 420] width 180 height 28
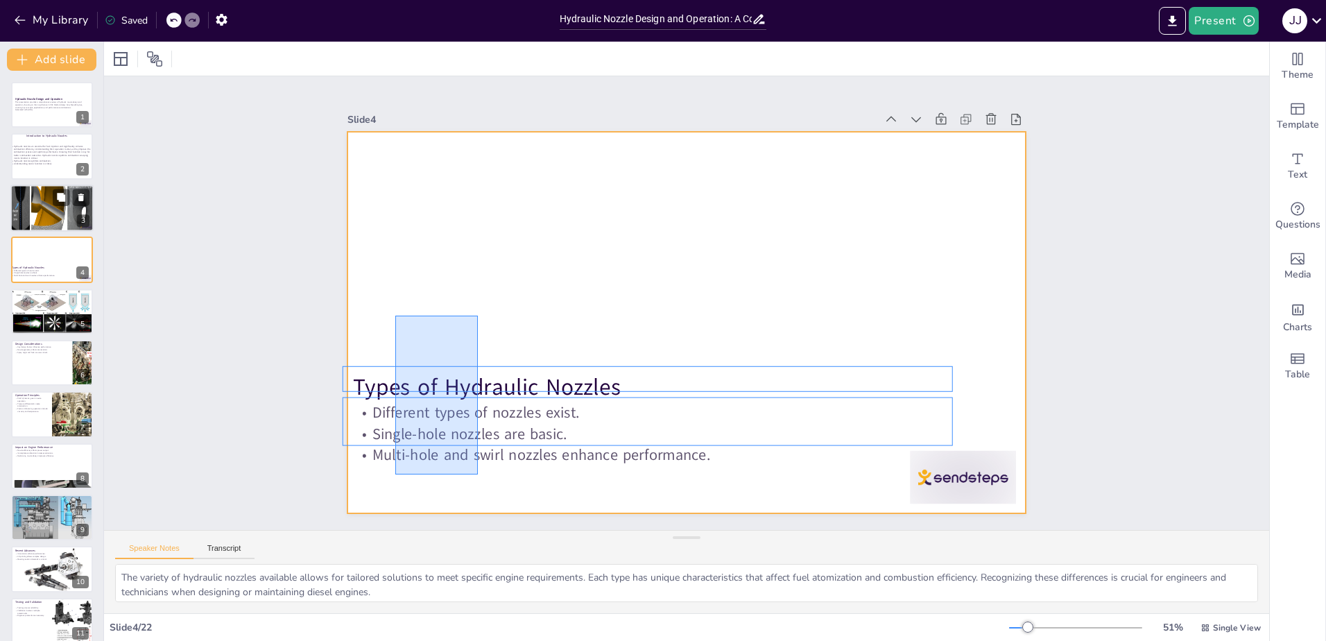
drag, startPoint x: 395, startPoint y: 315, endPoint x: 478, endPoint y: 474, distance: 178.9
click at [478, 474] on div at bounding box center [686, 322] width 678 height 381
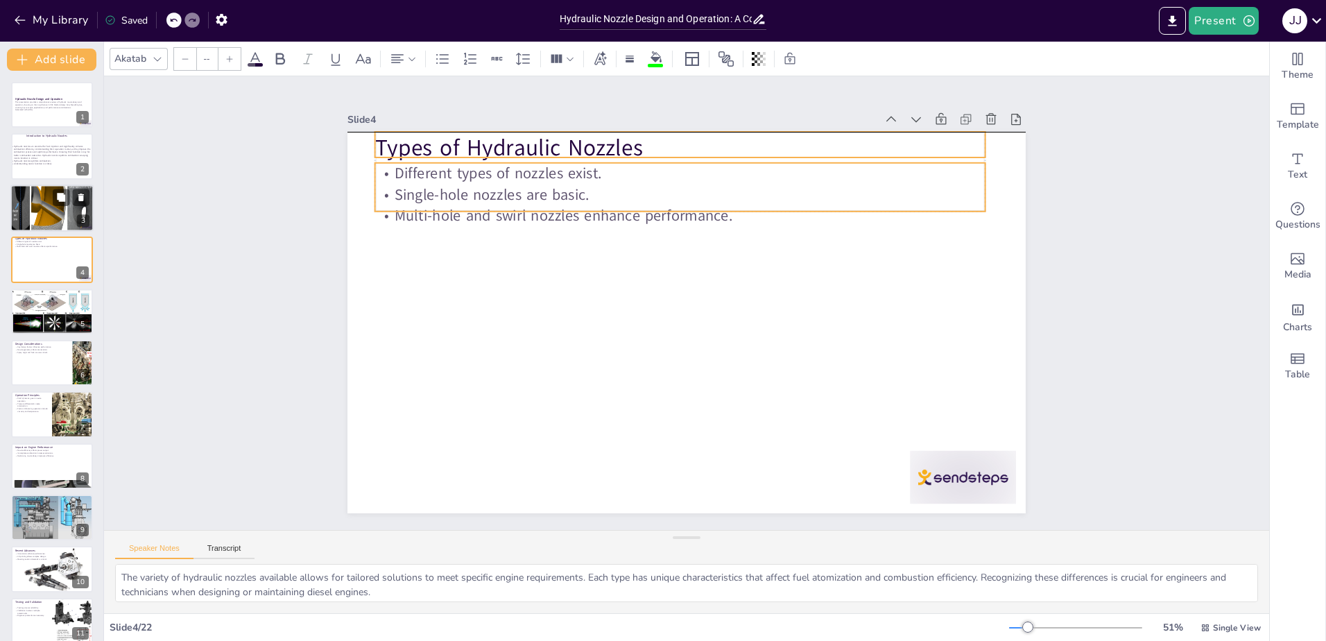
drag, startPoint x: 521, startPoint y: 417, endPoint x: 544, endPoint y: 181, distance: 237.5
click at [544, 181] on div "Different types of nozzles exist. Single-hole nozzles are basic. Multi-hole and…" at bounding box center [692, 194] width 614 height 127
click at [44, 312] on div at bounding box center [51, 311] width 83 height 47
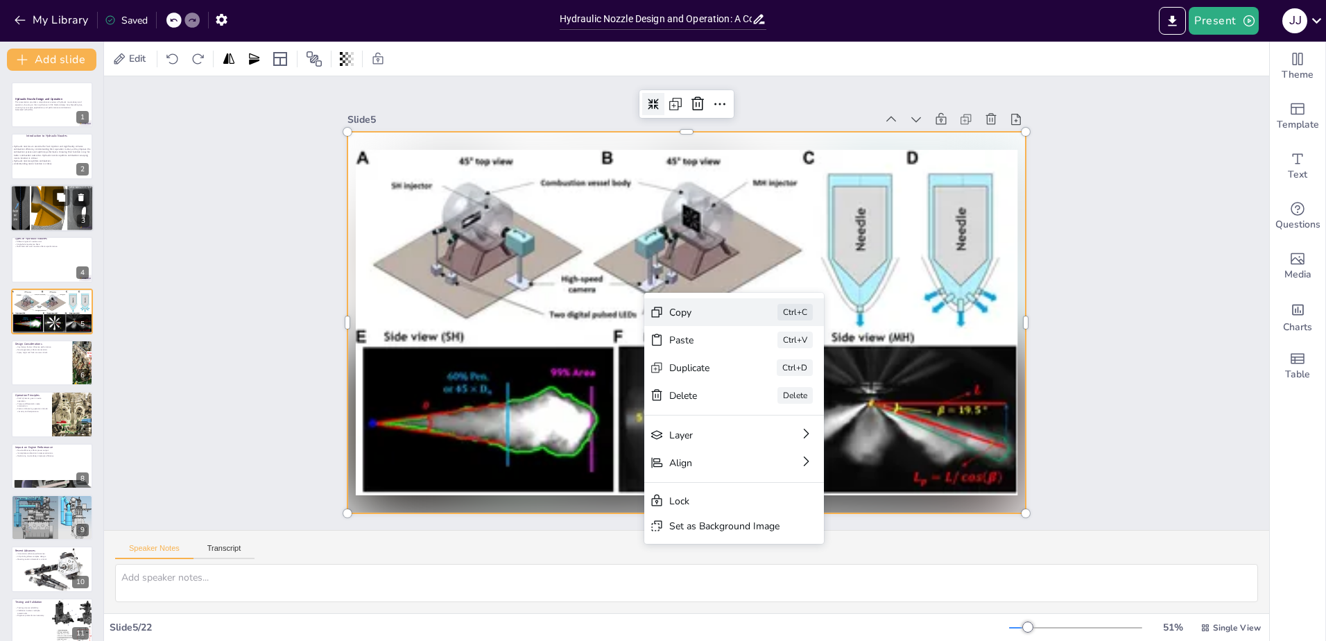
click at [738, 381] on div "Copy Ctrl+C" at bounding box center [829, 404] width 182 height 46
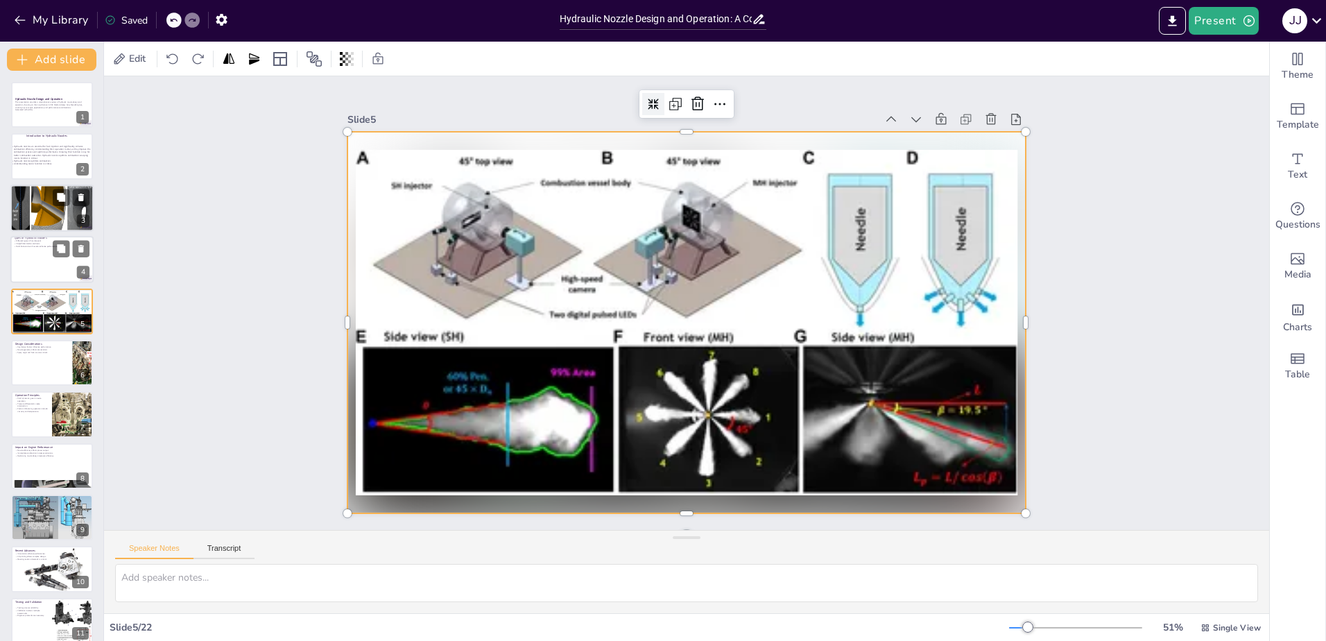
click at [39, 269] on div at bounding box center [51, 259] width 83 height 47
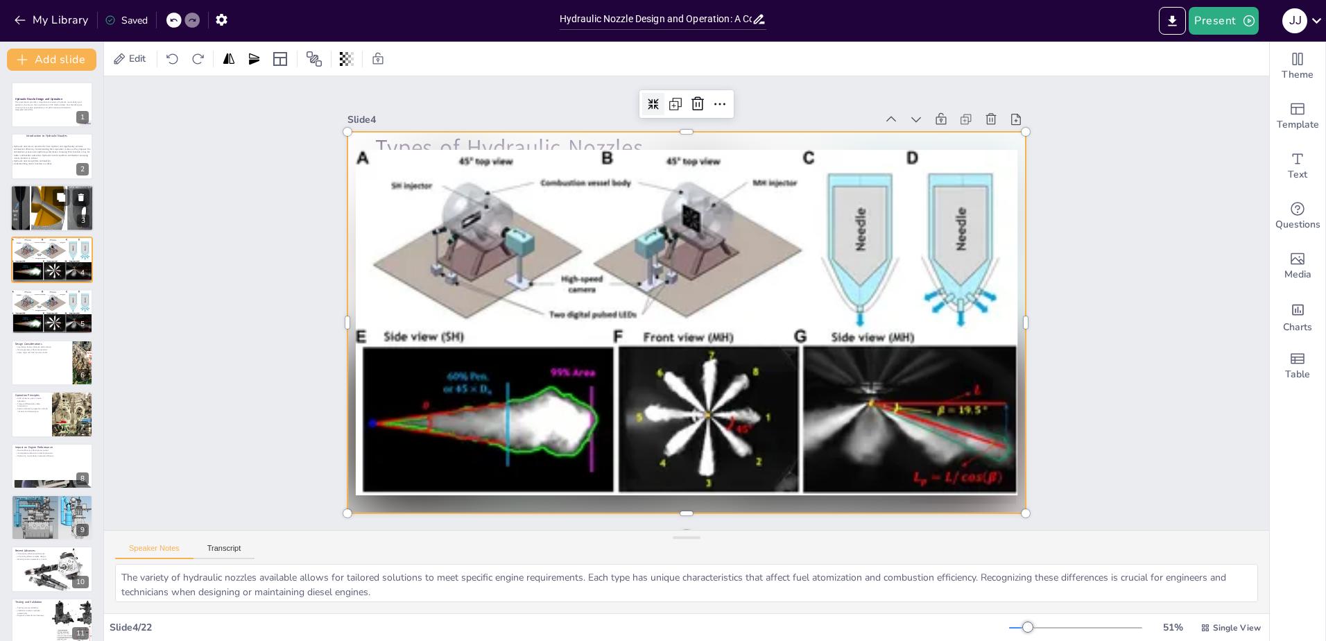
click at [494, 141] on div at bounding box center [686, 322] width 678 height 381
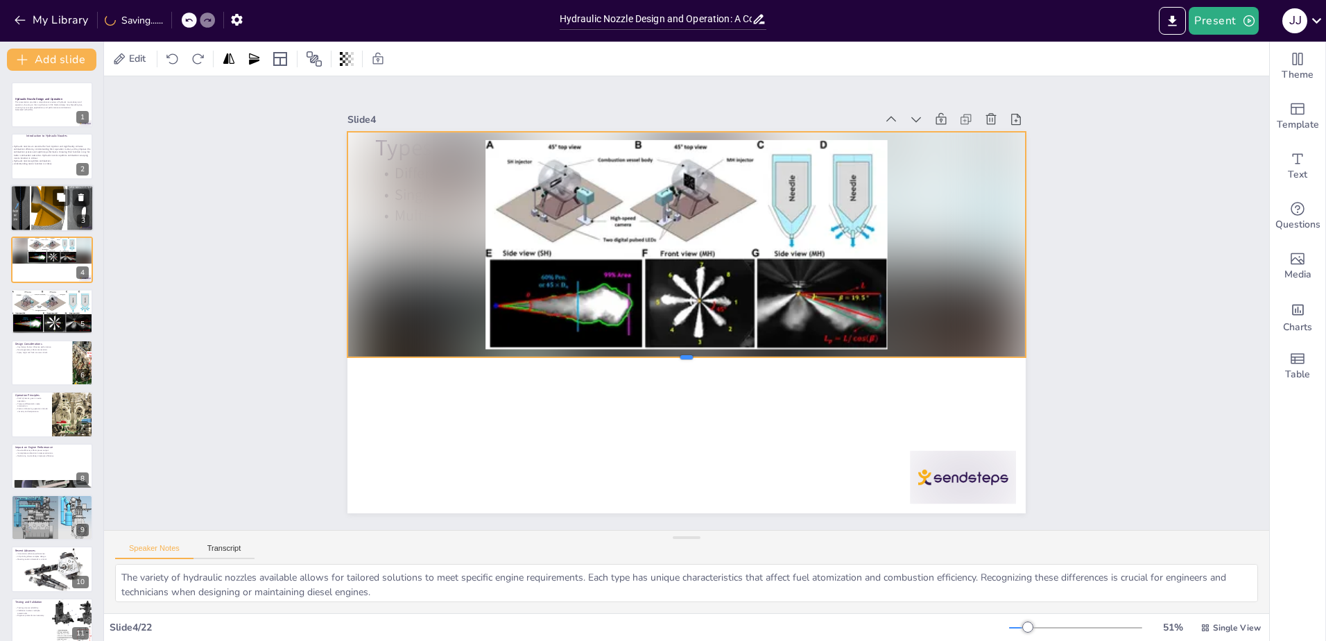
drag, startPoint x: 674, startPoint y: 510, endPoint x: 688, endPoint y: 354, distance: 156.7
click at [688, 357] on div at bounding box center [686, 362] width 678 height 11
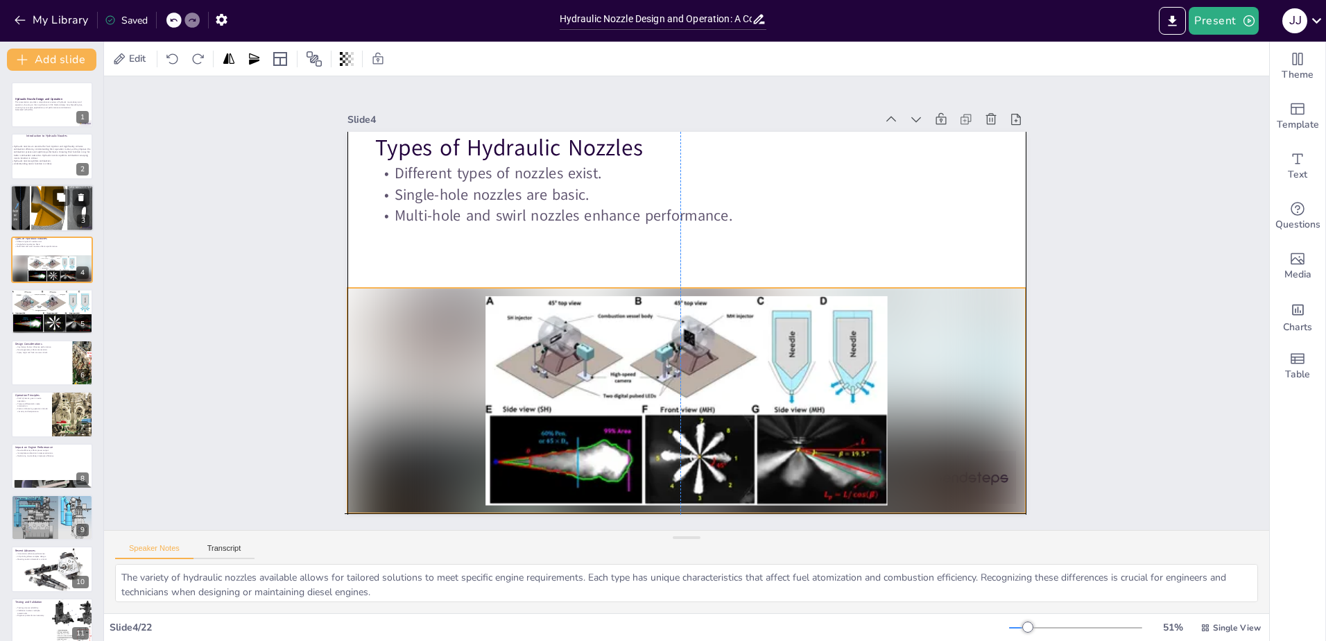
drag, startPoint x: 713, startPoint y: 191, endPoint x: 710, endPoint y: 349, distance: 157.4
click at [710, 349] on div at bounding box center [686, 400] width 678 height 225
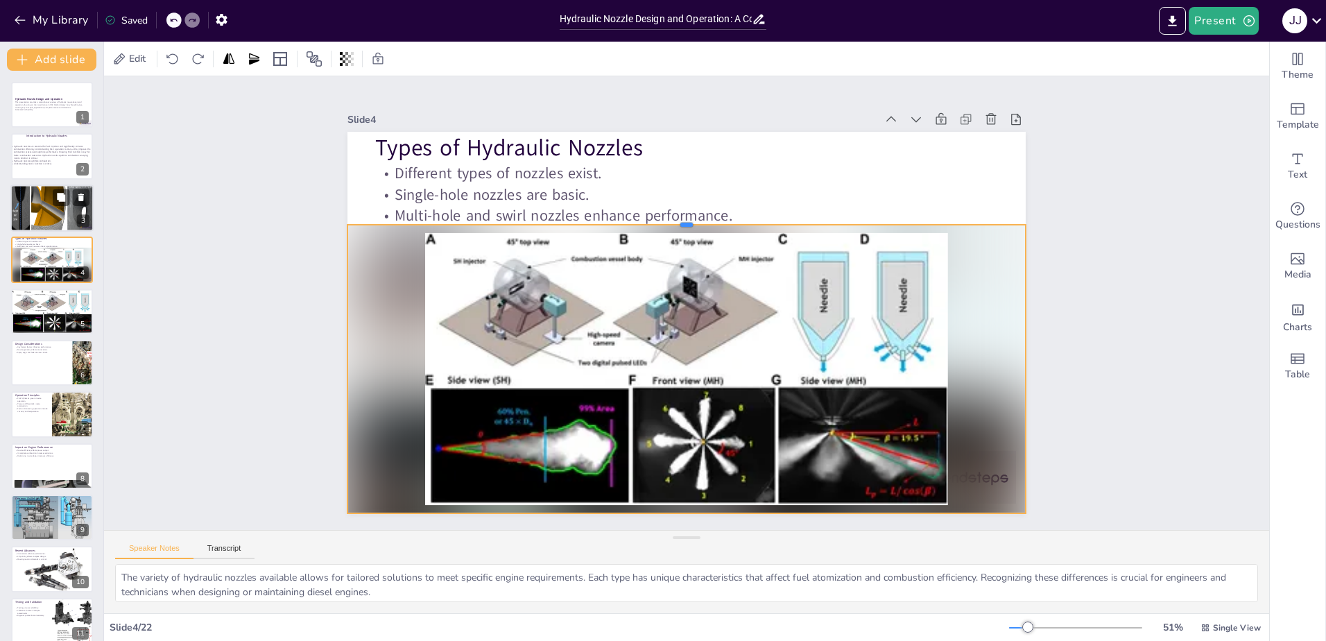
drag, startPoint x: 676, startPoint y: 281, endPoint x: 678, endPoint y: 218, distance: 63.1
click at [678, 218] on div at bounding box center [686, 219] width 678 height 11
click at [56, 372] on div at bounding box center [51, 362] width 83 height 47
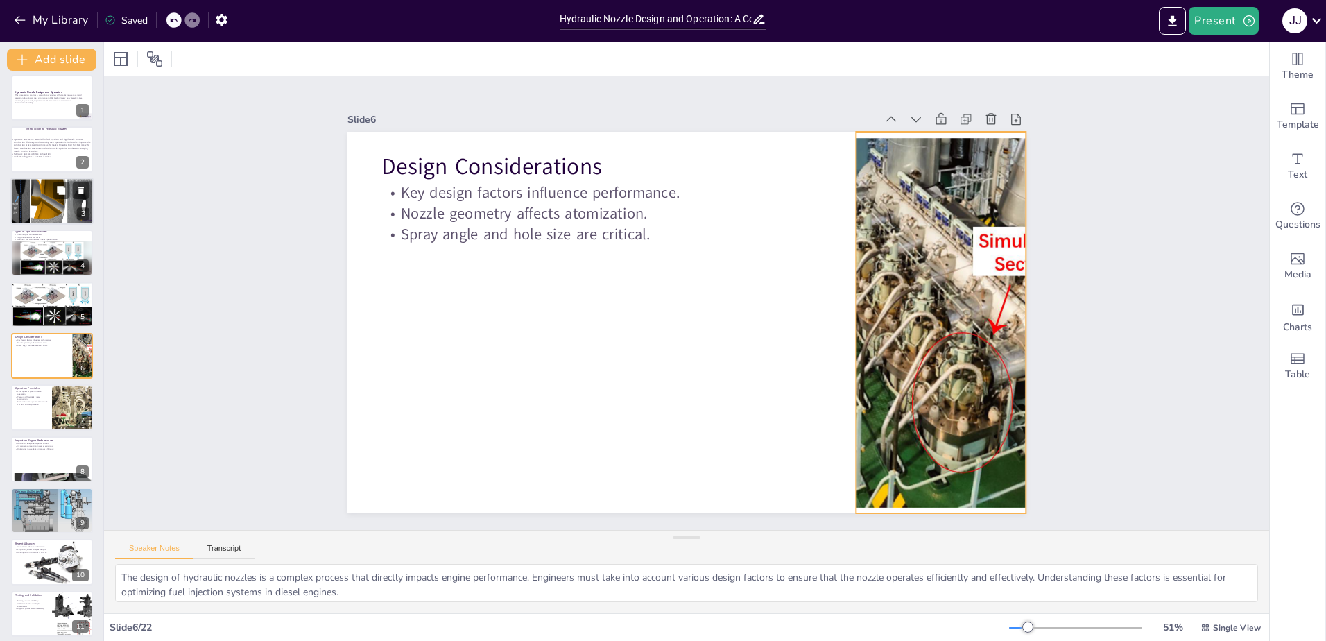
click at [876, 346] on div at bounding box center [937, 349] width 445 height 422
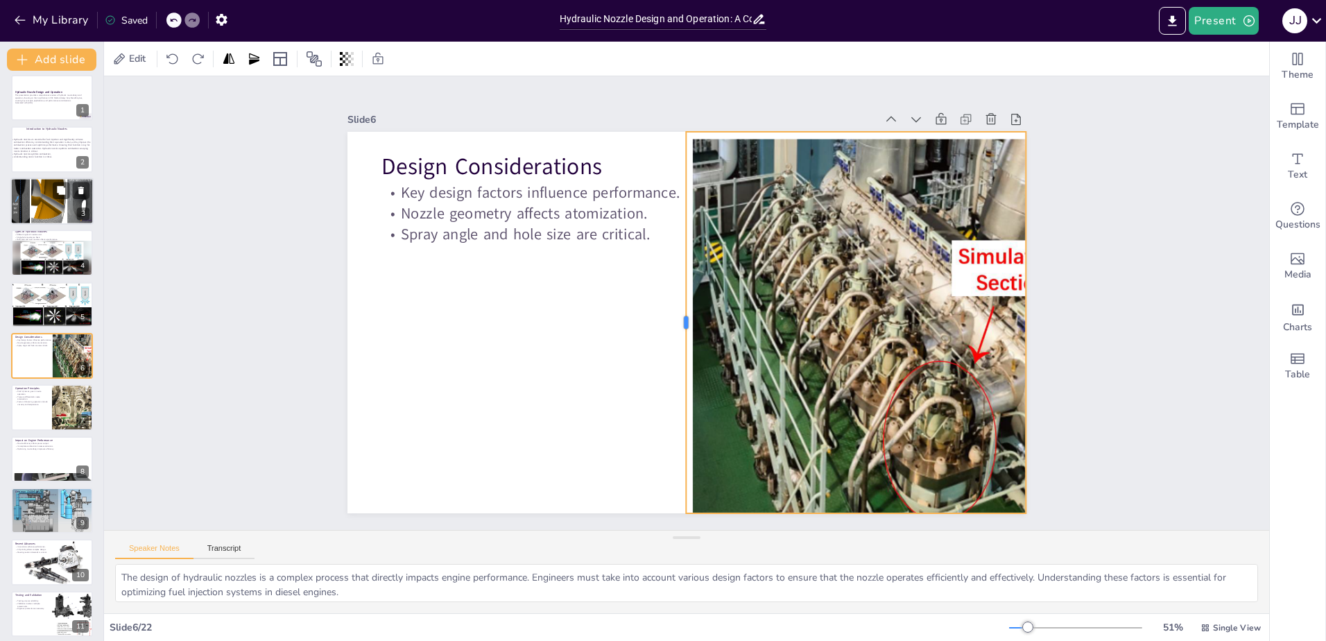
drag, startPoint x: 840, startPoint y: 314, endPoint x: 670, endPoint y: 313, distance: 169.9
click at [670, 313] on div at bounding box center [678, 322] width 51 height 381
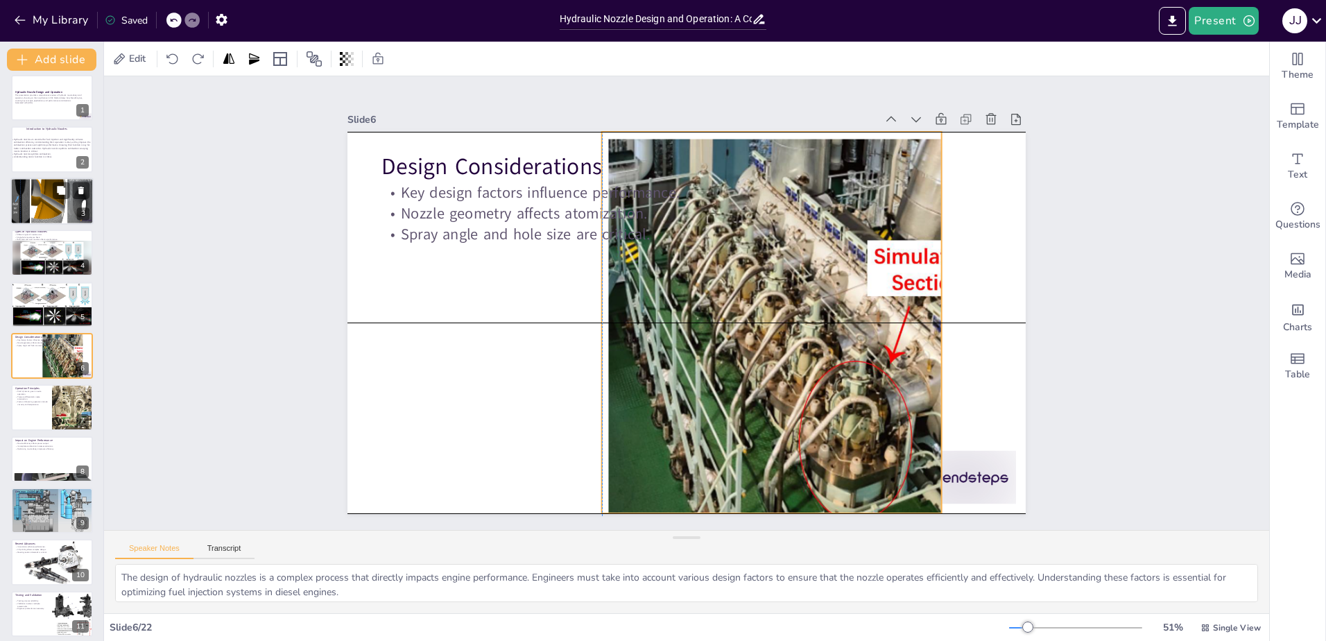
drag, startPoint x: 868, startPoint y: 329, endPoint x: 779, endPoint y: 331, distance: 88.8
click at [779, 331] on div at bounding box center [826, 364] width 502 height 481
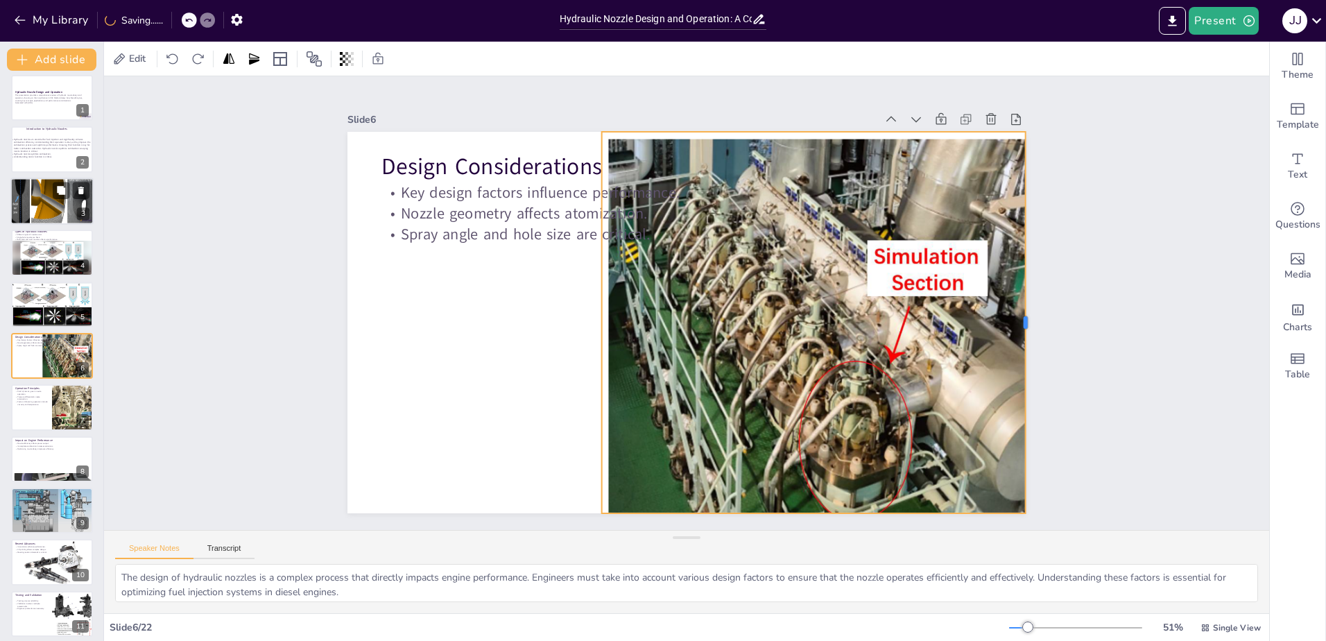
drag, startPoint x: 932, startPoint y: 318, endPoint x: 1016, endPoint y: 336, distance: 85.8
click at [1016, 336] on div at bounding box center [1027, 358] width 51 height 381
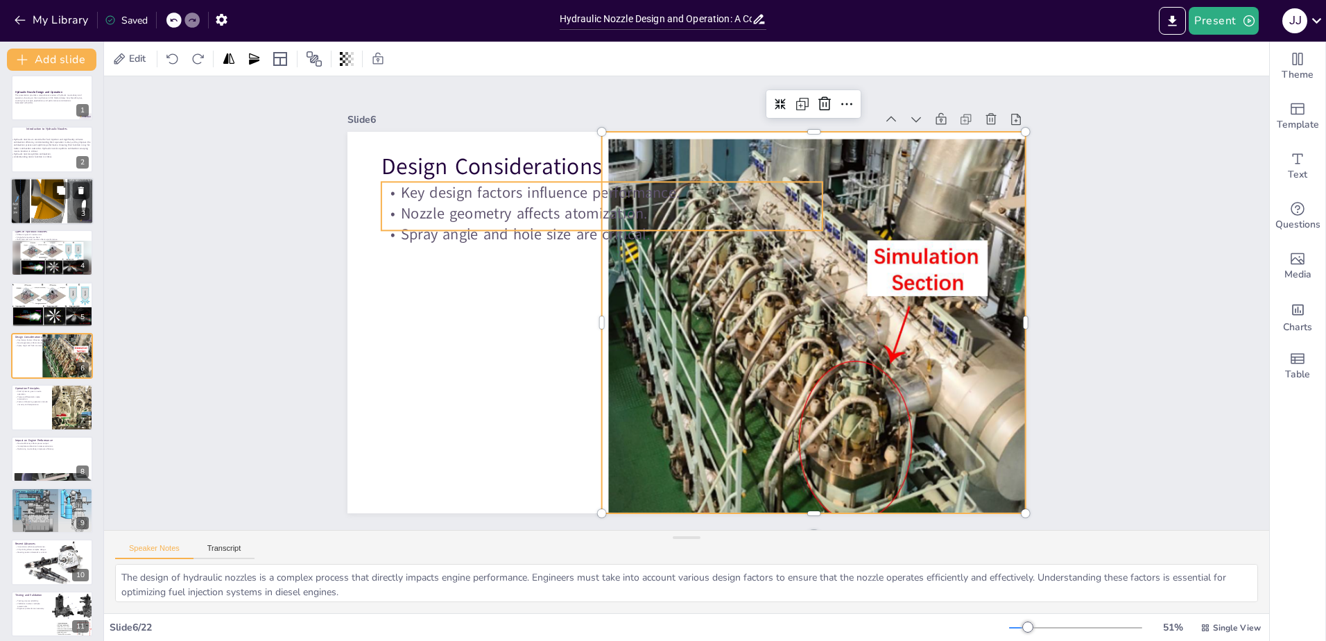
click at [505, 223] on p "Spray angle and hole size are critical." at bounding box center [609, 226] width 440 height 67
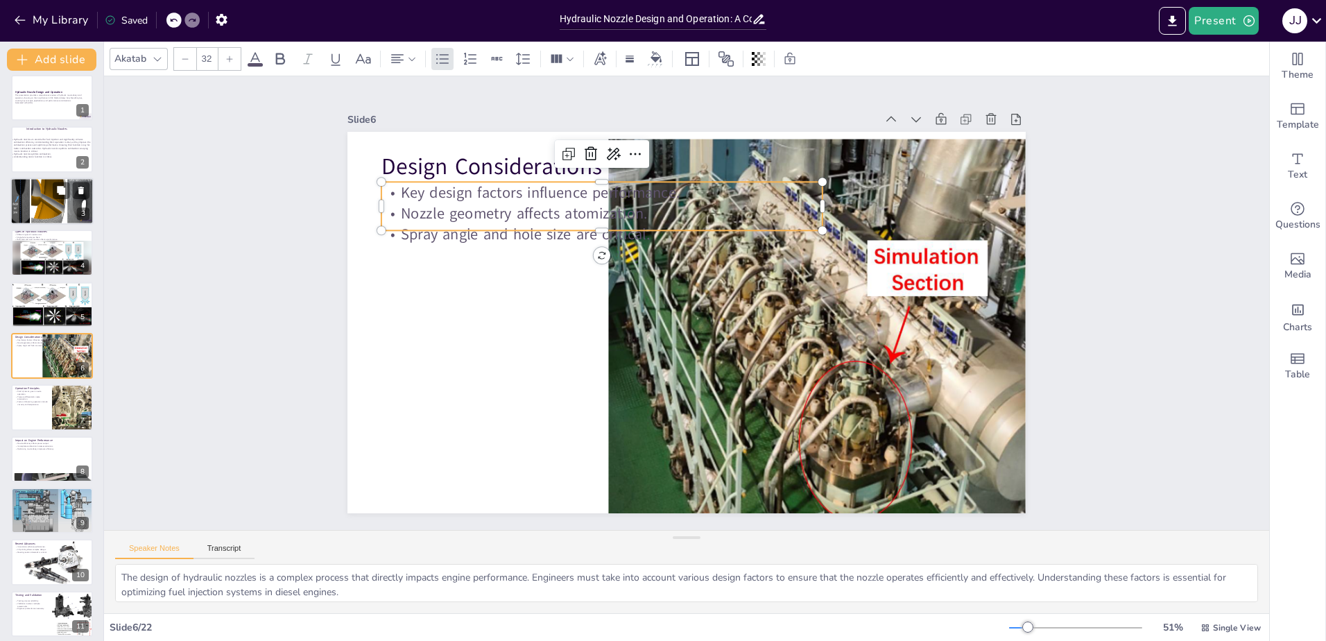
click at [505, 224] on p "Spray angle and hole size are critical." at bounding box center [601, 234] width 441 height 21
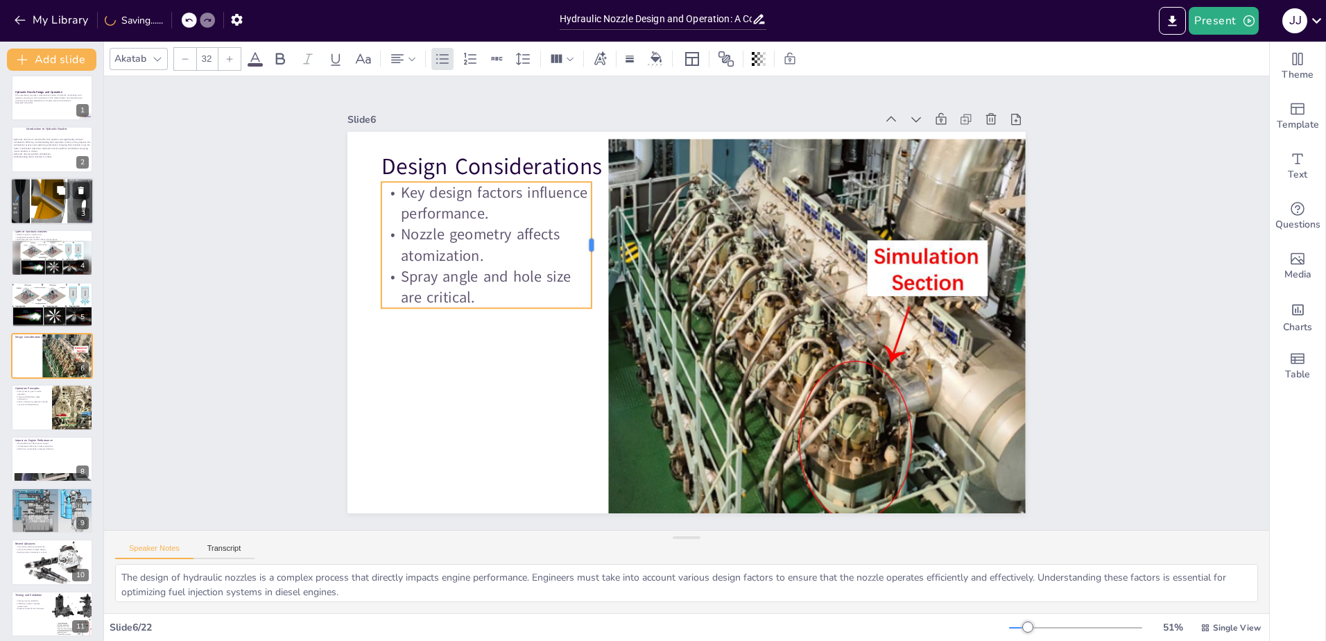
drag, startPoint x: 813, startPoint y: 206, endPoint x: 582, endPoint y: 215, distance: 231.0
click at [591, 215] on div at bounding box center [603, 236] width 24 height 127
click at [511, 166] on p "Design Considerations" at bounding box center [601, 166] width 441 height 32
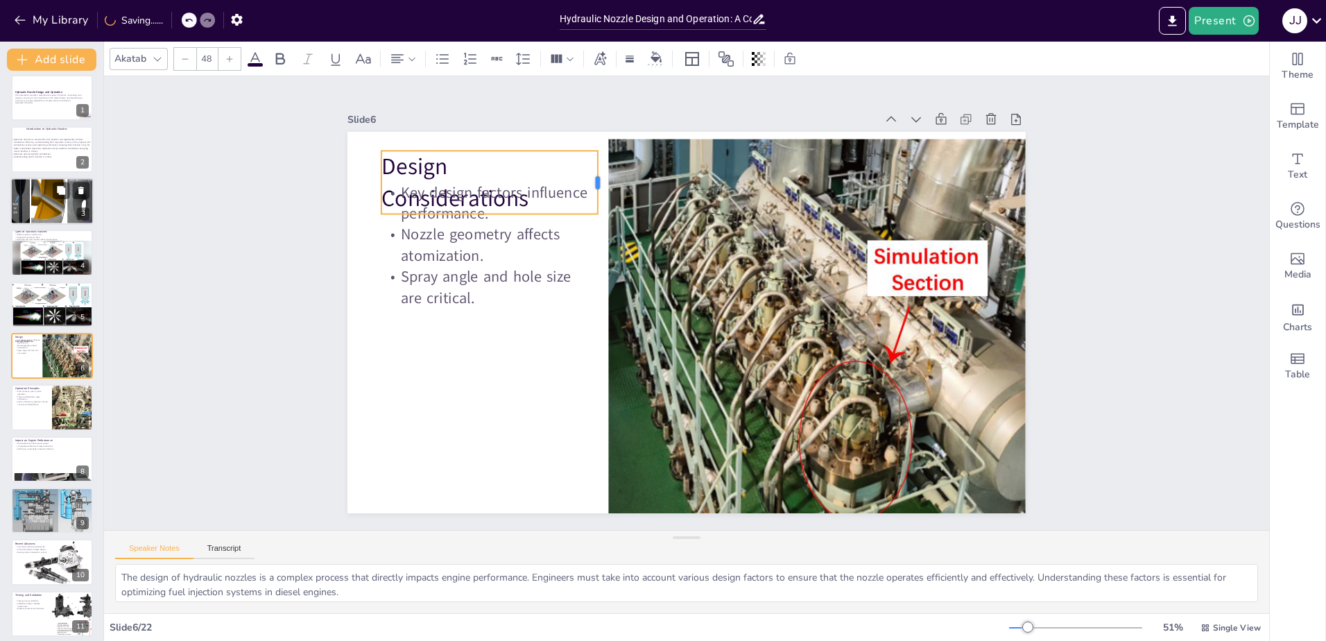
drag, startPoint x: 811, startPoint y: 157, endPoint x: 587, endPoint y: 159, distance: 224.6
click at [598, 159] on div at bounding box center [603, 182] width 11 height 63
click at [476, 243] on p "Nozzle geometry affects atomization." at bounding box center [503, 204] width 214 height 85
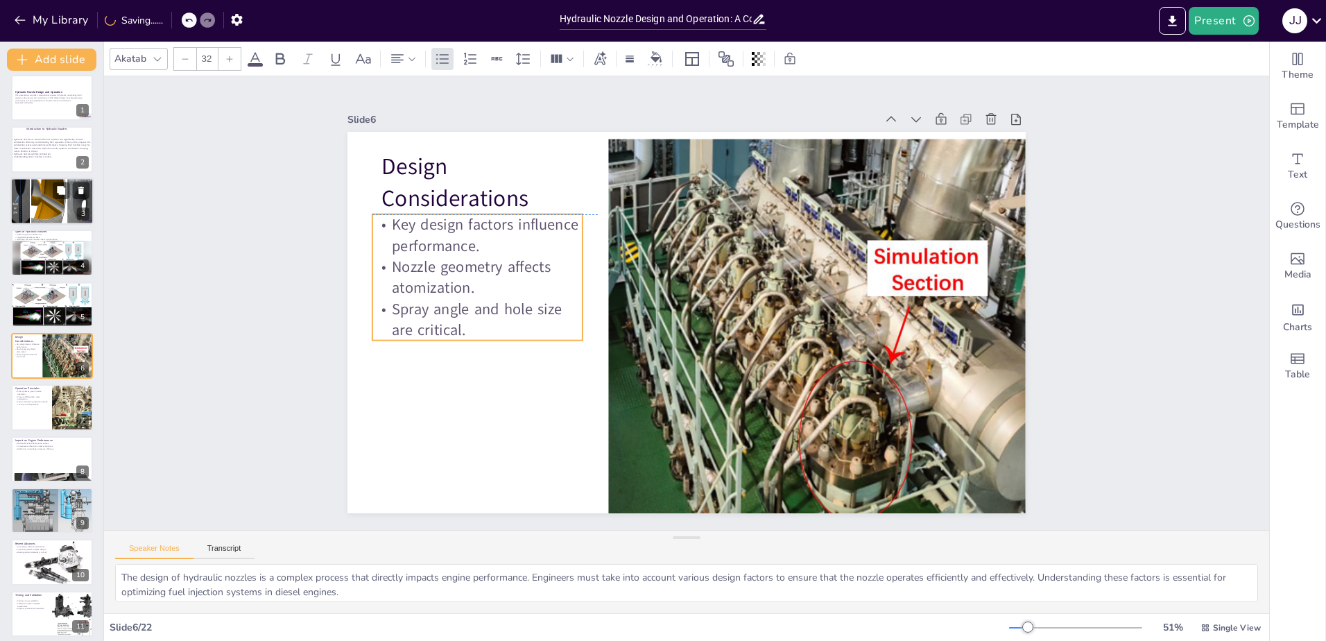
drag, startPoint x: 476, startPoint y: 243, endPoint x: 467, endPoint y: 275, distance: 33.1
click at [467, 275] on p "Nozzle geometry affects atomization." at bounding box center [480, 255] width 213 height 64
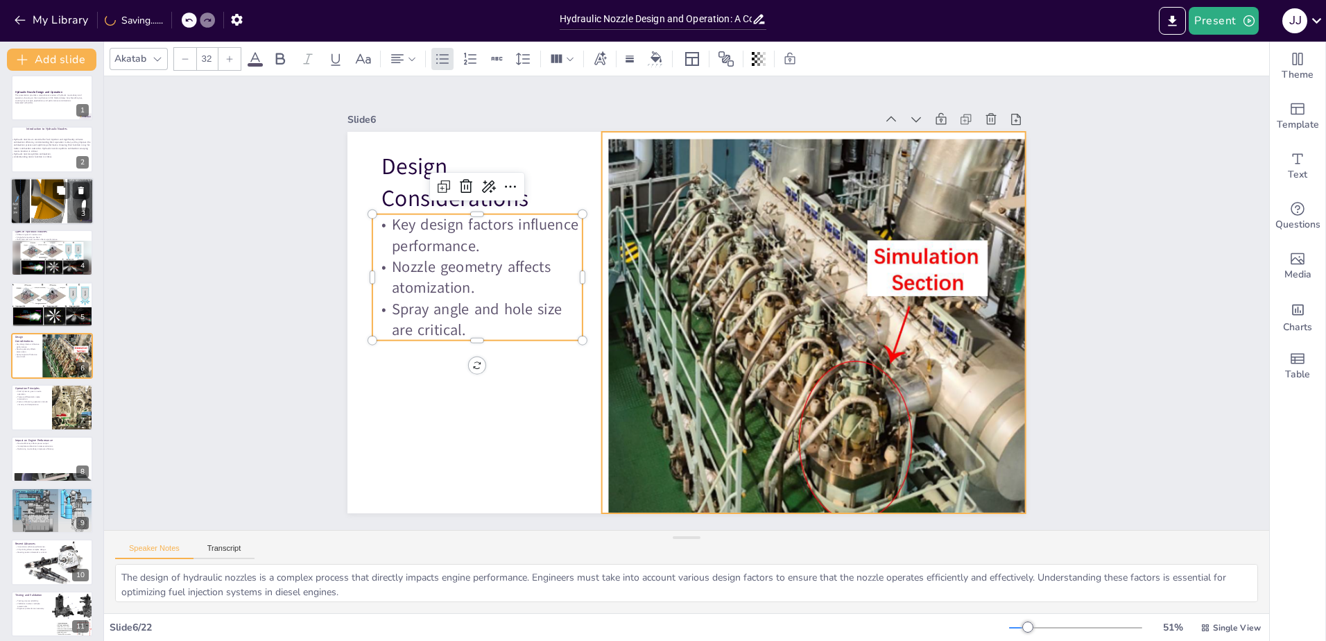
click at [728, 319] on div at bounding box center [831, 349] width 458 height 435
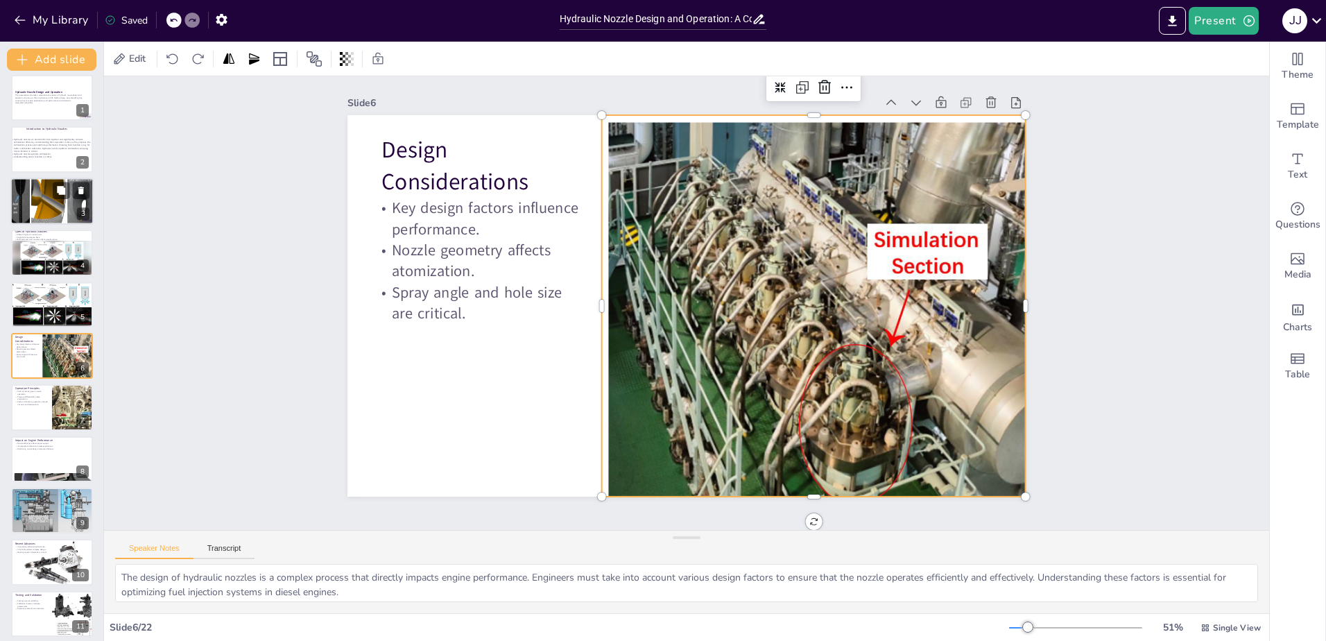
scroll to position [0, 0]
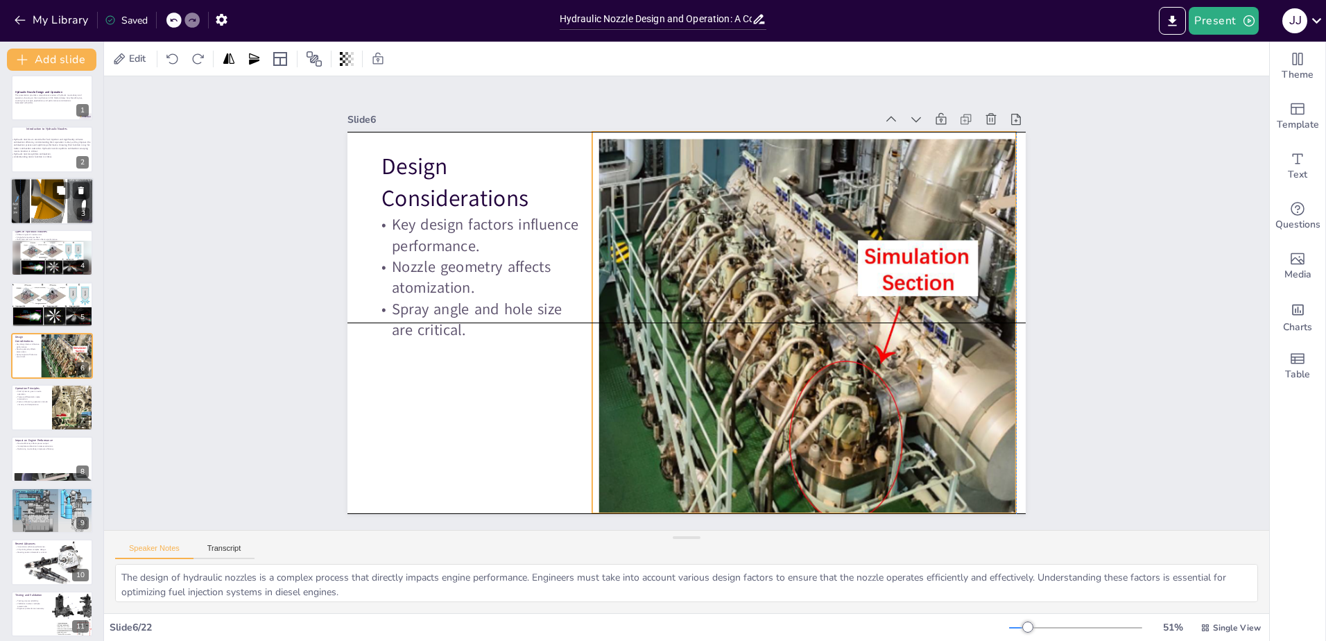
drag, startPoint x: 724, startPoint y: 309, endPoint x: 711, endPoint y: 309, distance: 13.2
click at [711, 309] on div at bounding box center [821, 349] width 458 height 435
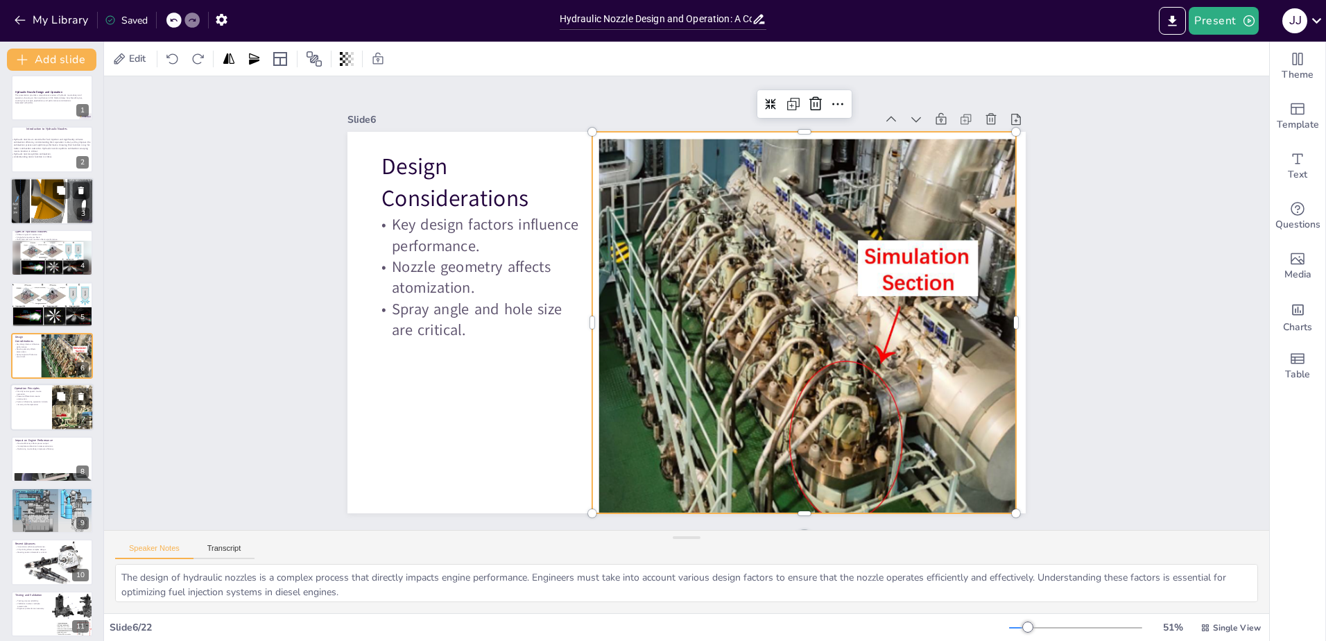
click at [50, 419] on div at bounding box center [51, 407] width 83 height 47
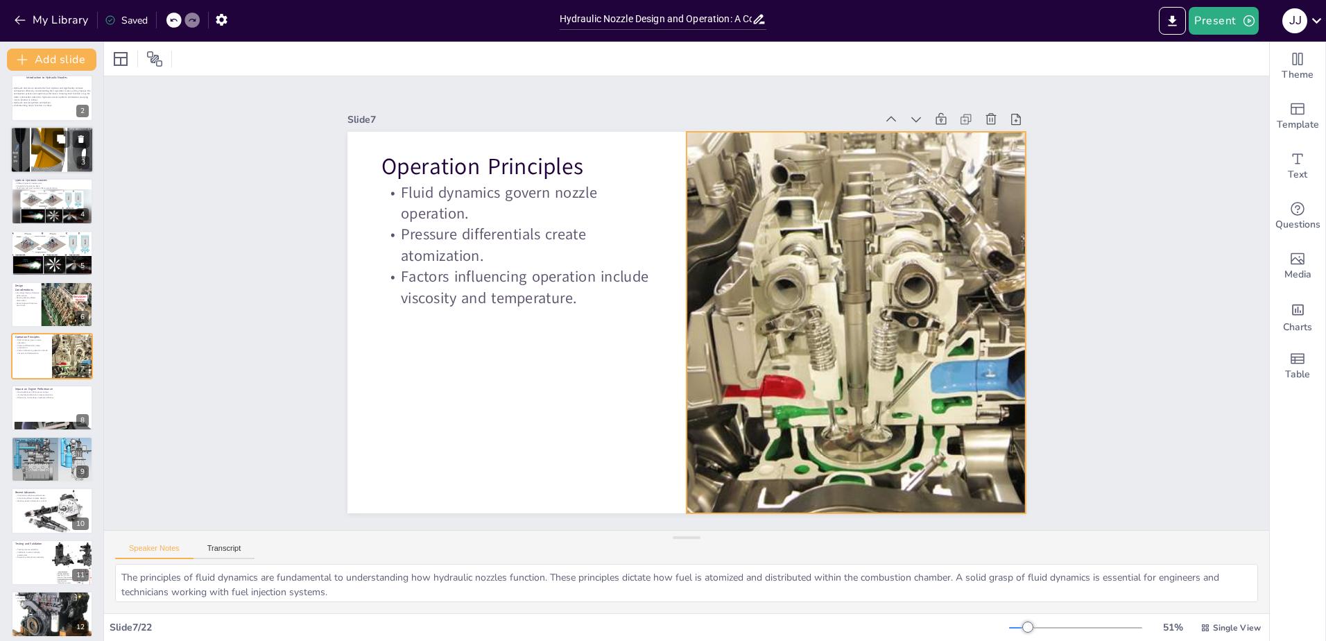
click at [810, 363] on div at bounding box center [852, 339] width 379 height 435
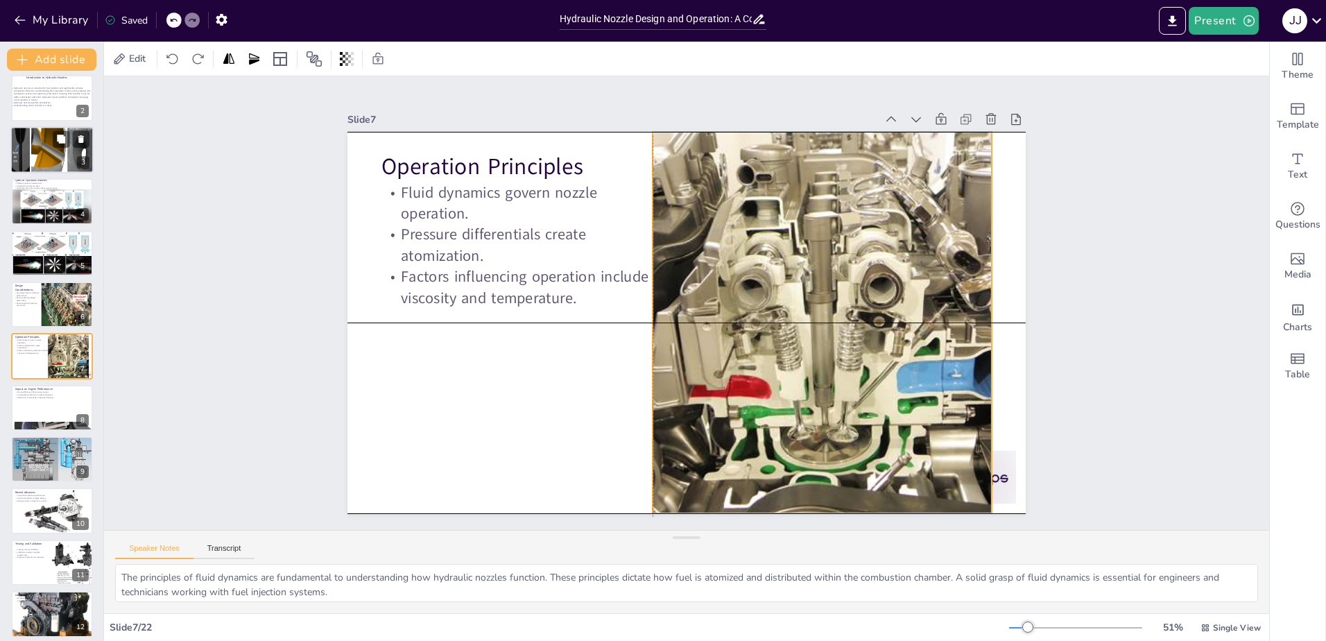
drag, startPoint x: 810, startPoint y: 363, endPoint x: 774, endPoint y: 367, distance: 35.5
click at [774, 367] on div at bounding box center [819, 336] width 379 height 435
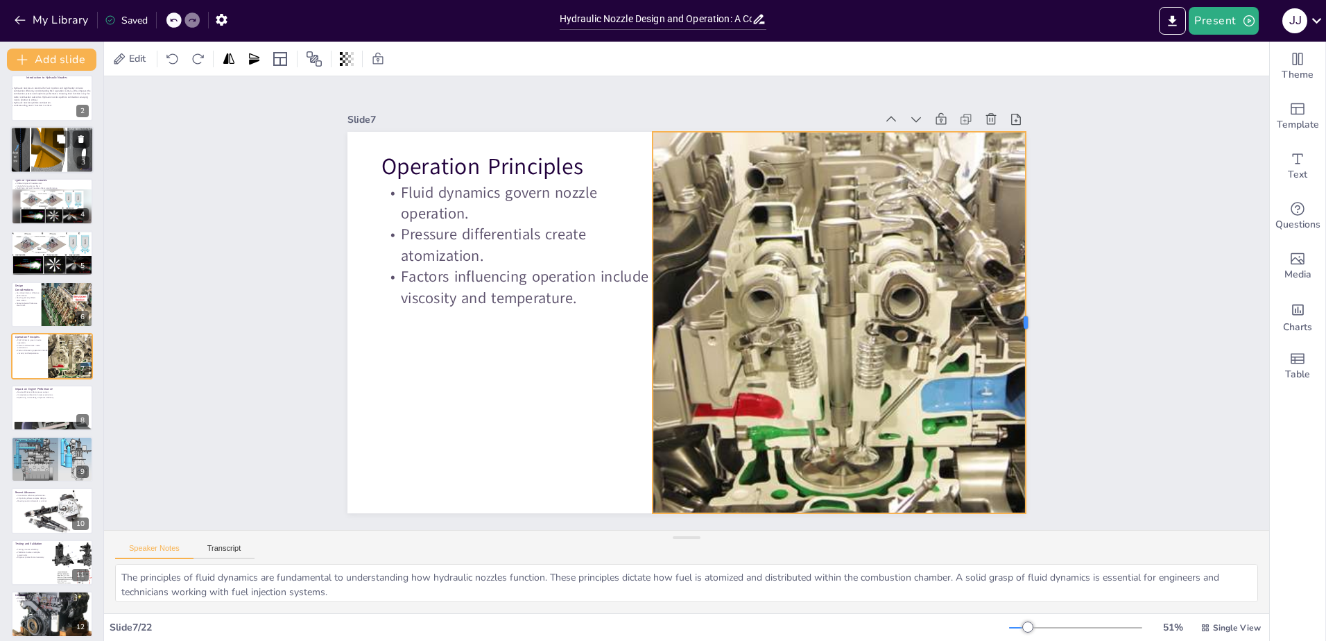
drag, startPoint x: 981, startPoint y: 317, endPoint x: 1015, endPoint y: 320, distance: 34.1
click at [1025, 320] on div at bounding box center [1030, 322] width 11 height 381
click at [39, 416] on div at bounding box center [51, 407] width 83 height 47
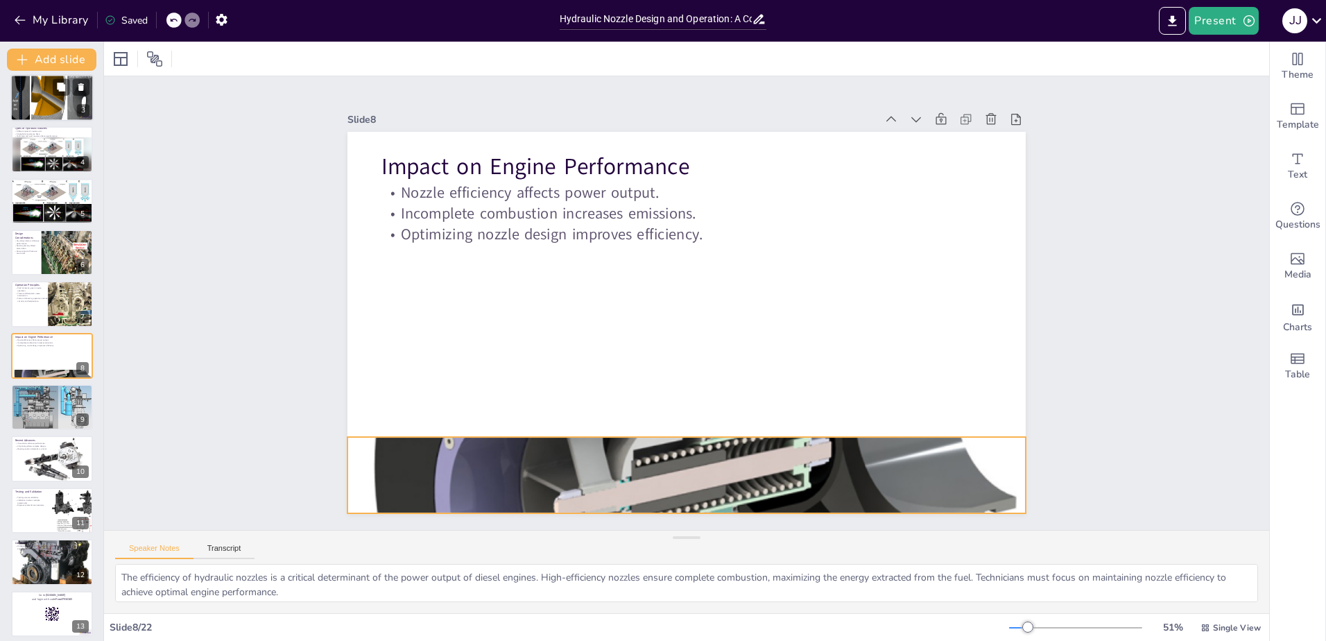
click at [663, 449] on div at bounding box center [669, 474] width 738 height 682
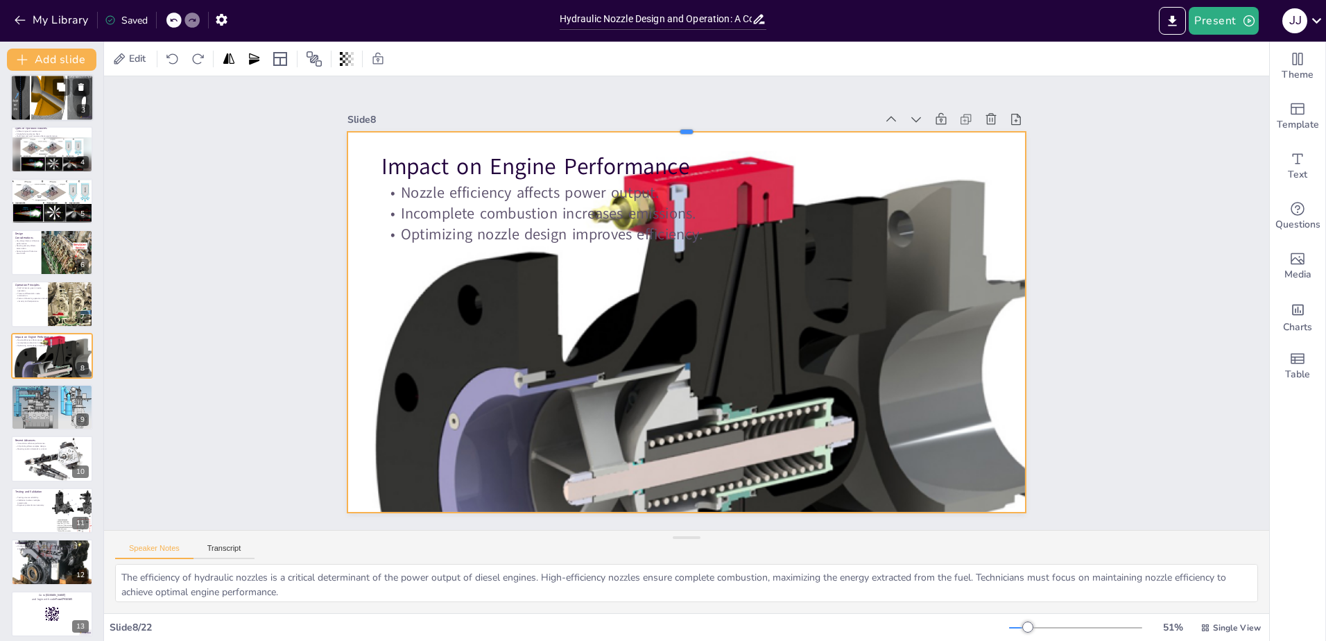
drag, startPoint x: 677, startPoint y: 429, endPoint x: 737, endPoint y: 125, distance: 310.3
click at [737, 125] on div at bounding box center [704, 127] width 675 height 82
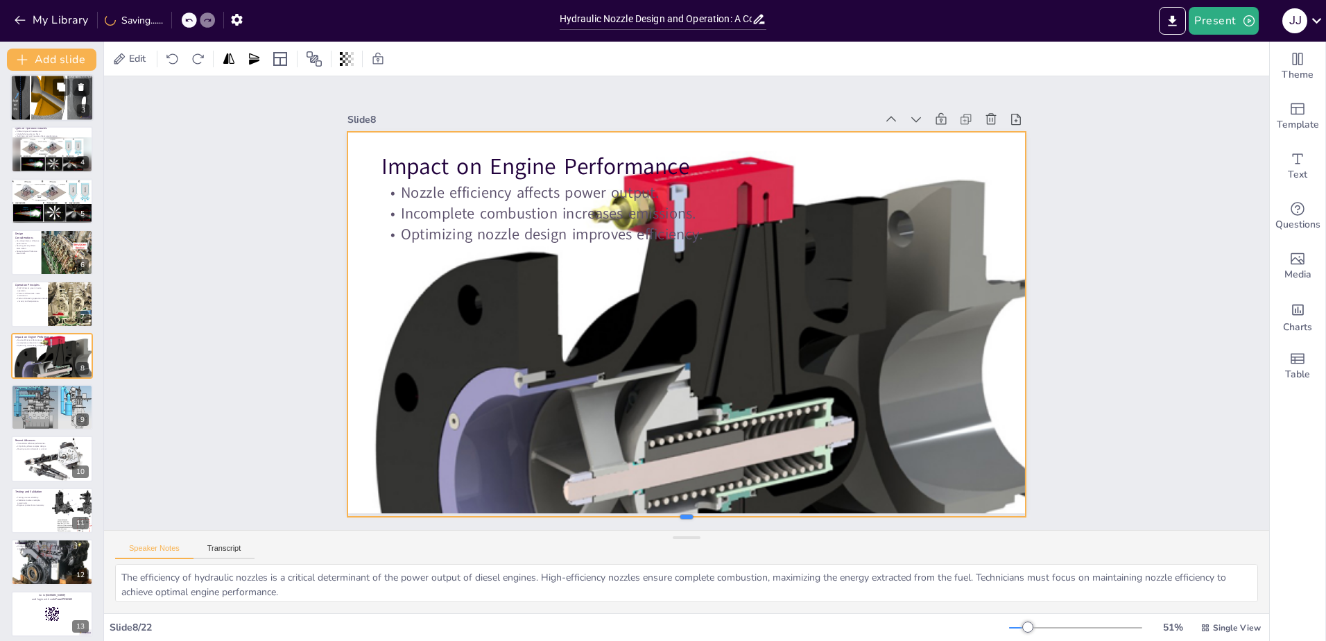
click at [678, 512] on div at bounding box center [663, 521] width 675 height 82
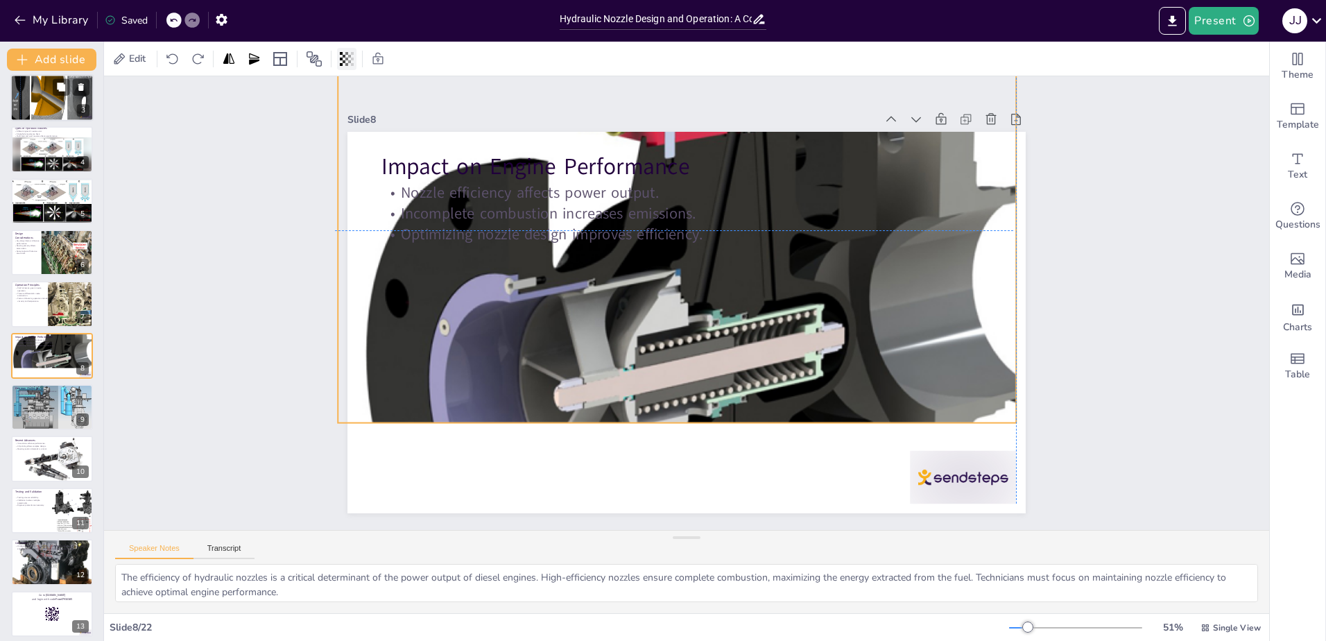
drag, startPoint x: 363, startPoint y: 148, endPoint x: 350, endPoint y: 55, distance: 93.0
click at [350, 55] on div "Edit Slide 1 Hydraulic Nozzle Design and Operation This presentation provides a…" at bounding box center [686, 341] width 1165 height 599
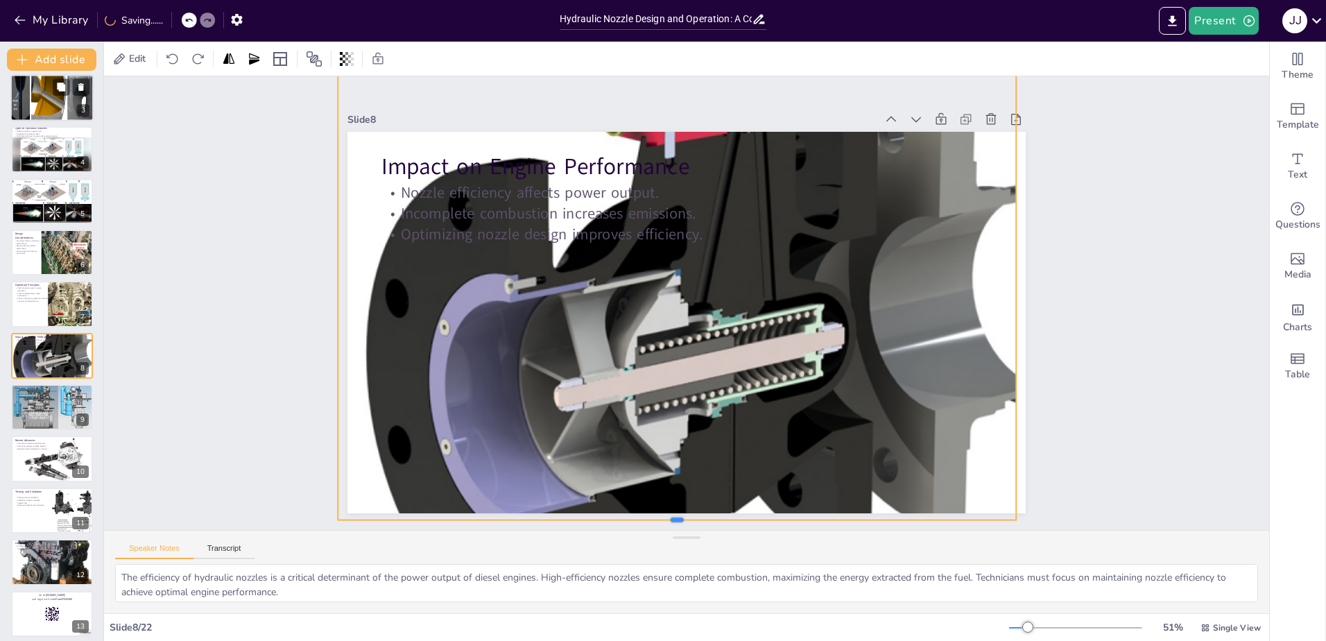
drag, startPoint x: 669, startPoint y: 418, endPoint x: 669, endPoint y: 515, distance: 97.1
click at [669, 515] on div at bounding box center [653, 523] width 675 height 82
click at [644, 359] on div at bounding box center [693, 363] width 710 height 650
click at [743, 278] on div at bounding box center [687, 363] width 774 height 720
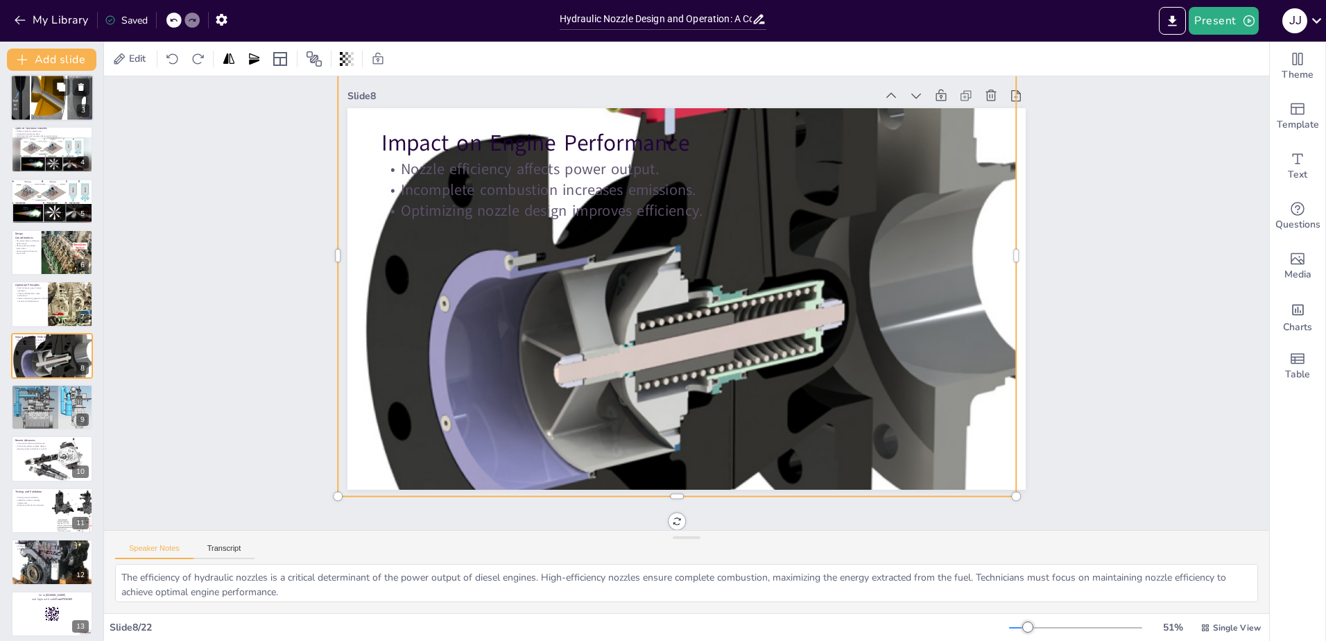
scroll to position [0, 0]
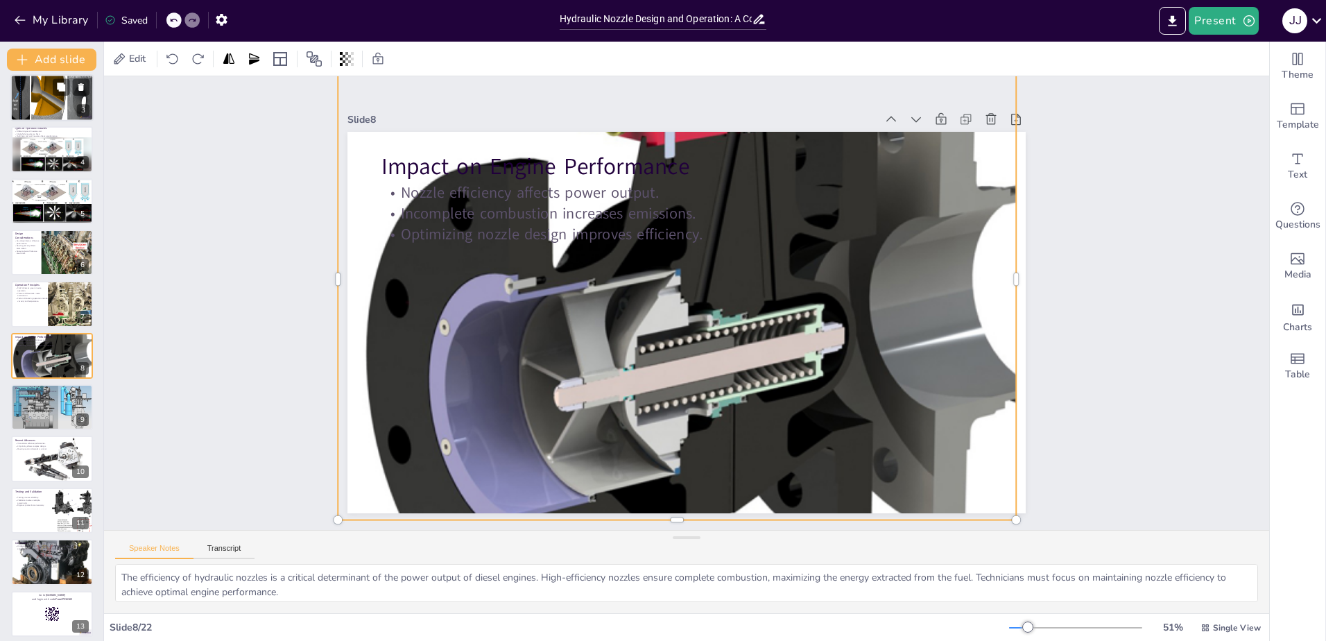
click at [375, 376] on div at bounding box center [687, 363] width 774 height 720
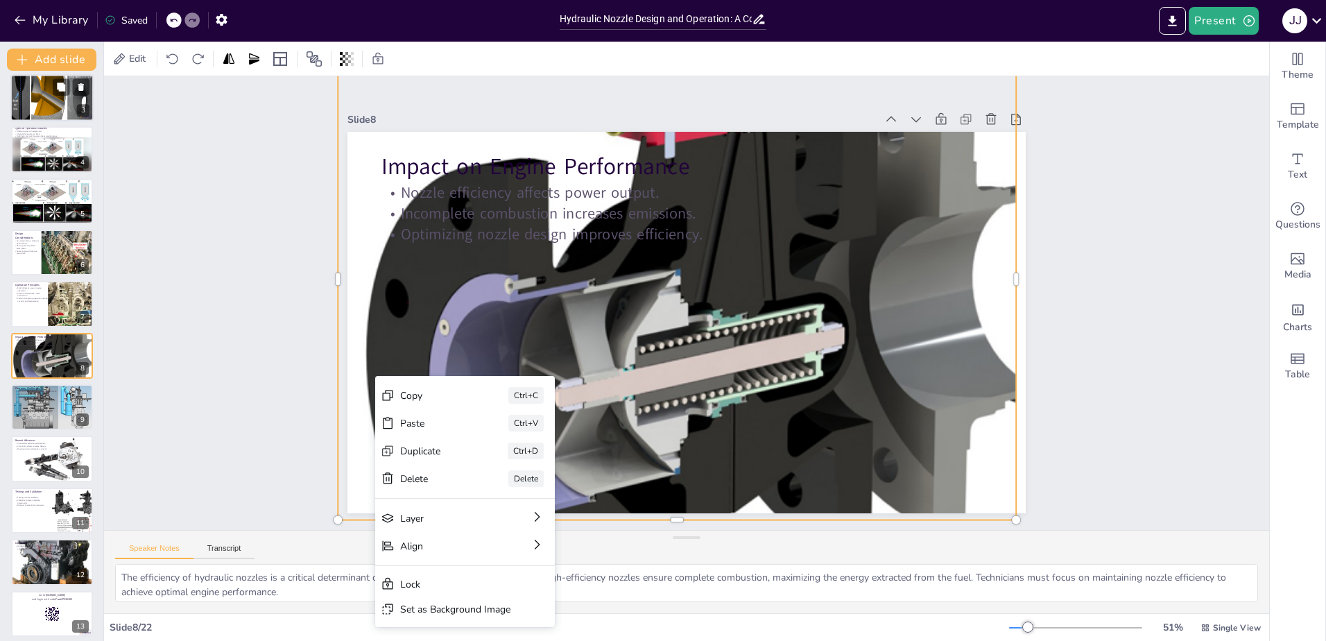
click at [849, 449] on div at bounding box center [687, 363] width 774 height 720
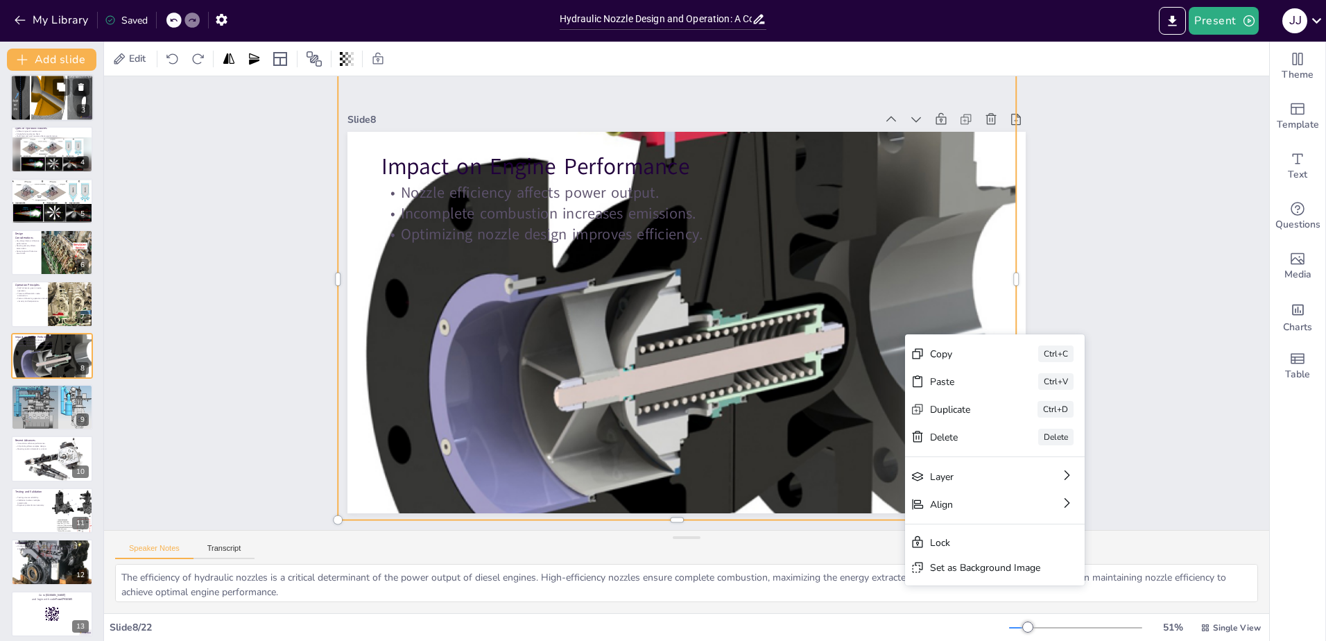
click at [865, 315] on div at bounding box center [693, 363] width 710 height 650
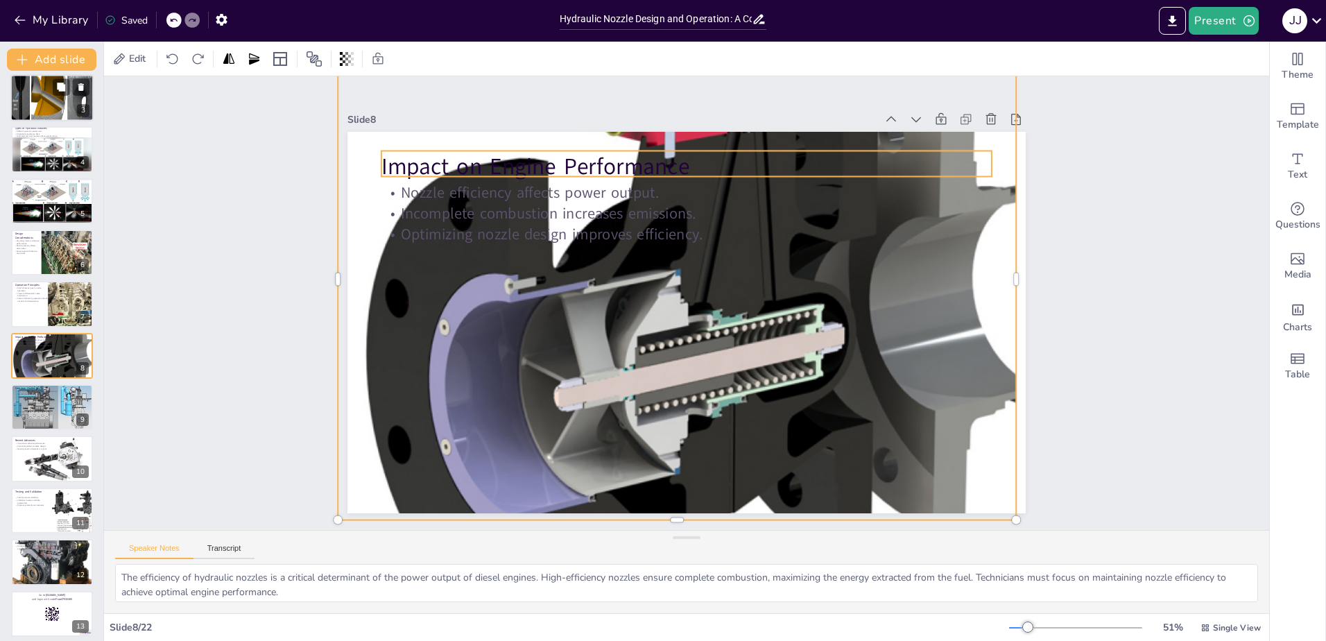
click at [892, 166] on p "Impact on Engine Performance" at bounding box center [810, 358] width 277 height 570
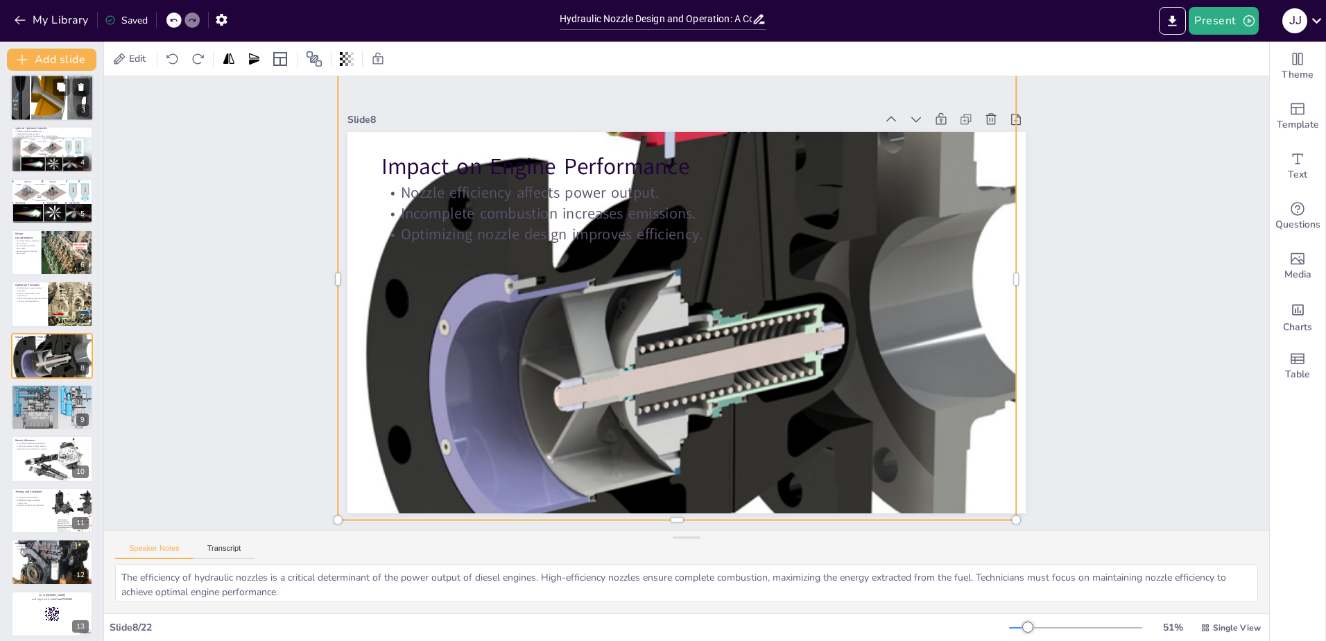
click at [804, 306] on div at bounding box center [693, 363] width 710 height 650
click at [891, 335] on div at bounding box center [687, 363] width 774 height 720
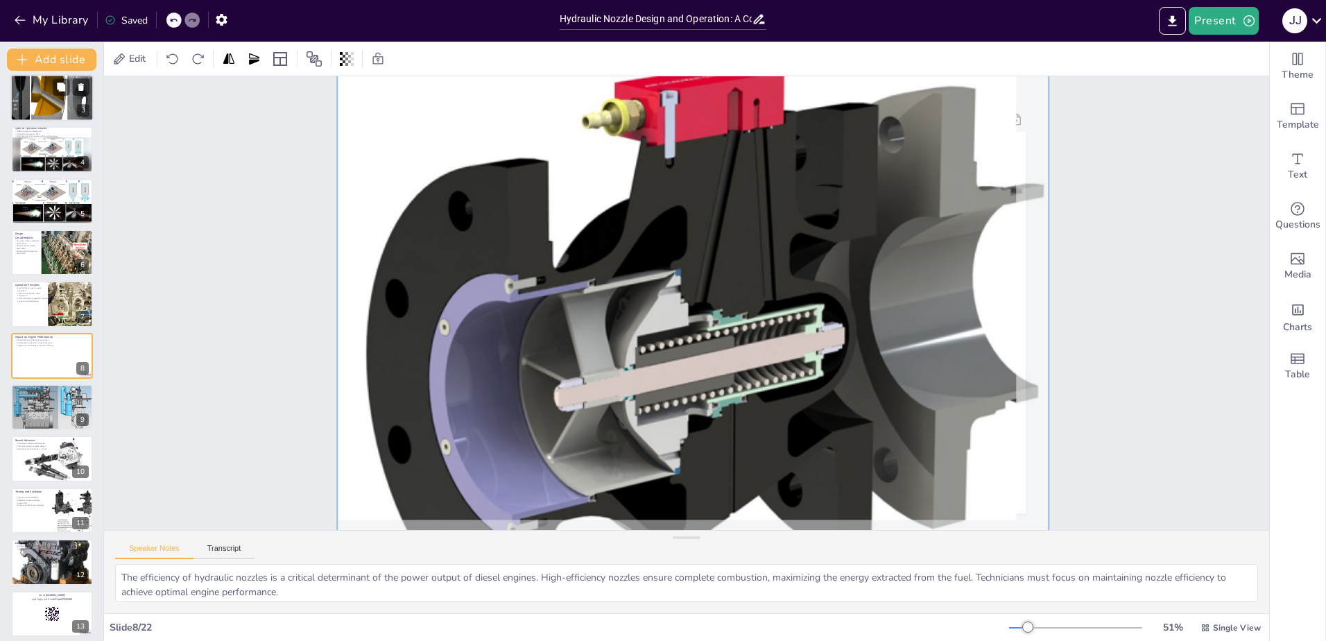
click at [896, 338] on div at bounding box center [686, 363] width 792 height 739
click at [897, 338] on div at bounding box center [692, 363] width 727 height 666
drag, startPoint x: 797, startPoint y: 179, endPoint x: 797, endPoint y: 289, distance: 110.2
click at [797, 289] on div at bounding box center [692, 363] width 727 height 666
drag, startPoint x: 752, startPoint y: 240, endPoint x: 761, endPoint y: 280, distance: 41.1
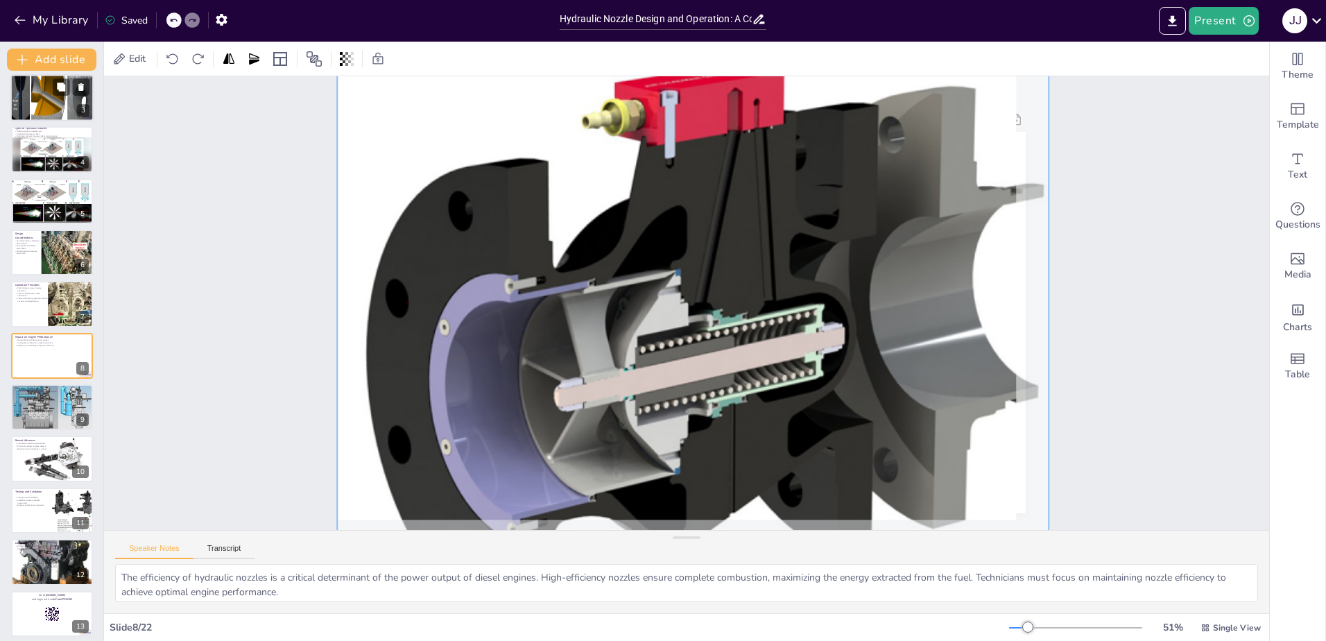
click at [761, 280] on div at bounding box center [692, 363] width 727 height 666
click at [888, 91] on div at bounding box center [631, 327] width 858 height 897
click at [826, 77] on div at bounding box center [686, 363] width 792 height 739
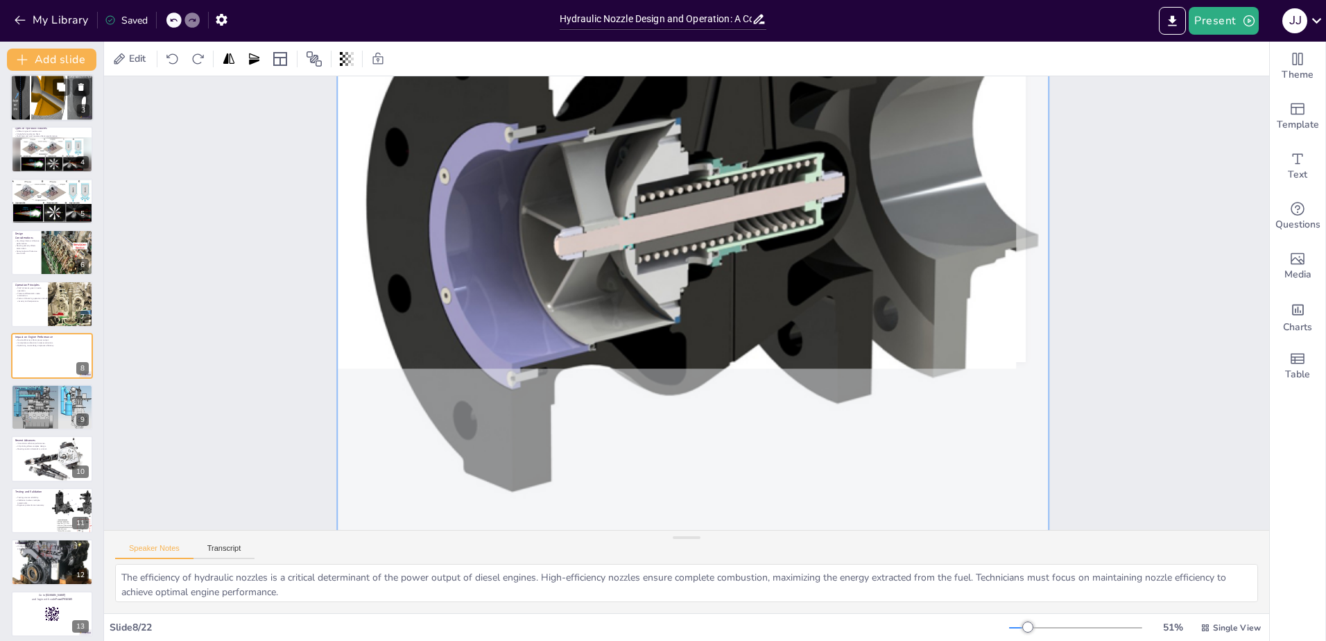
scroll to position [174, 0]
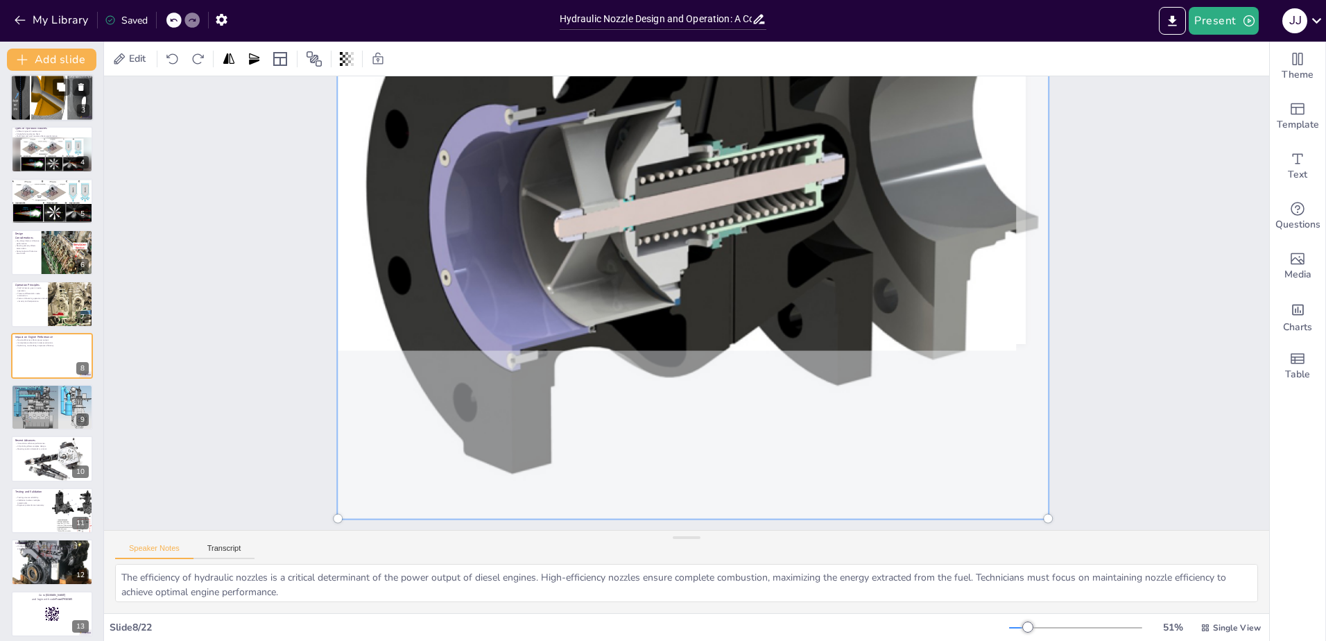
drag, startPoint x: 701, startPoint y: 302, endPoint x: 652, endPoint y: 333, distance: 58.3
click at [652, 333] on div at bounding box center [705, 194] width 792 height 738
drag, startPoint x: 623, startPoint y: 329, endPoint x: 614, endPoint y: 324, distance: 10.2
click at [614, 327] on div at bounding box center [692, 194] width 727 height 666
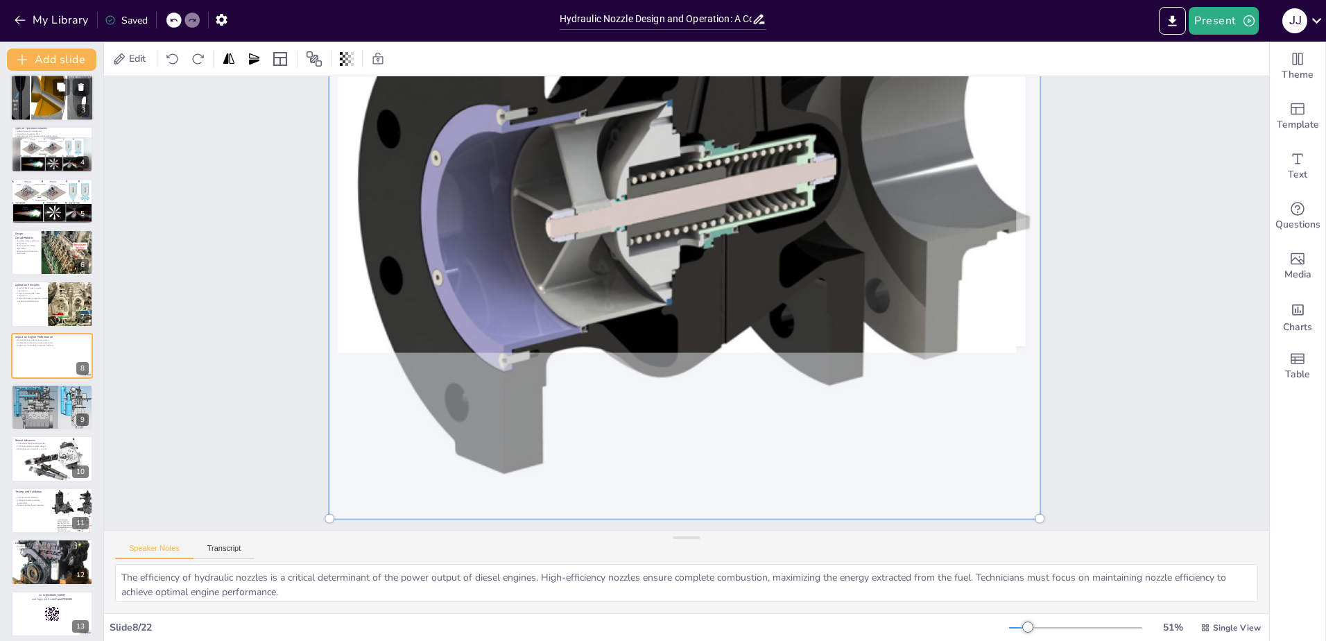
click at [598, 319] on div at bounding box center [707, 195] width 849 height 803
click at [376, 494] on div at bounding box center [718, 198] width 896 height 858
click at [313, 485] on div at bounding box center [308, 480] width 9 height 9
click at [991, 582] on div at bounding box center [987, 587] width 10 height 10
drag, startPoint x: 911, startPoint y: 426, endPoint x: 873, endPoint y: 435, distance: 39.2
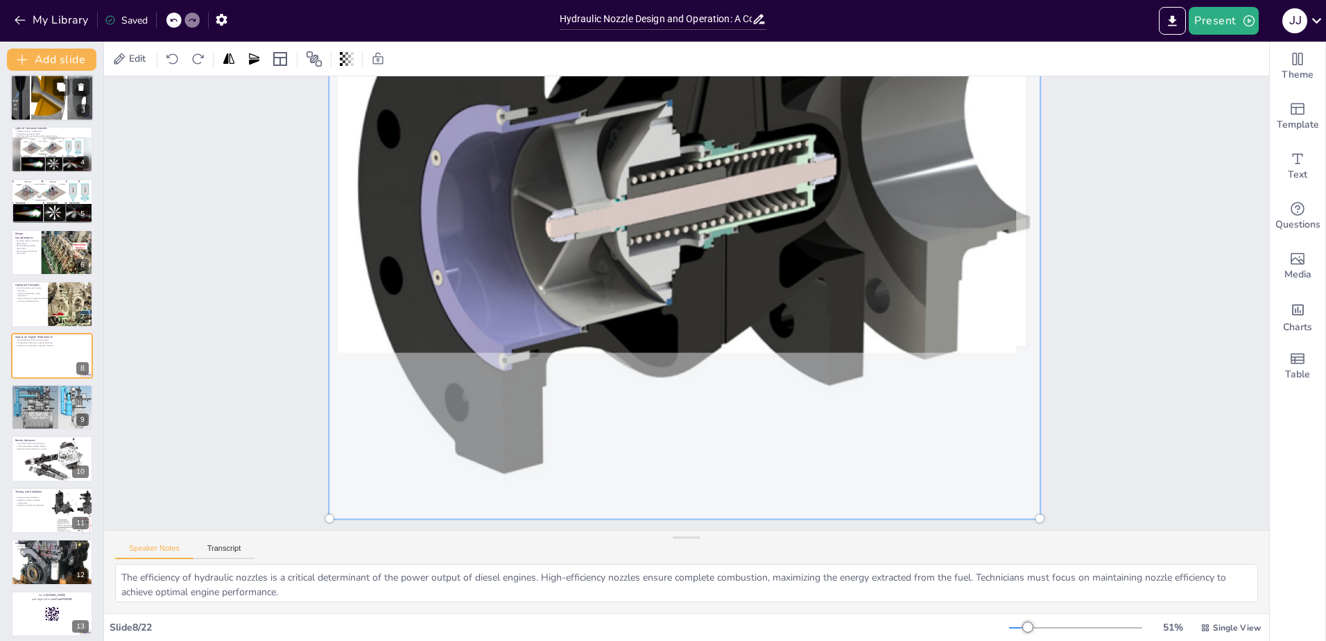
click at [873, 435] on div at bounding box center [684, 194] width 727 height 666
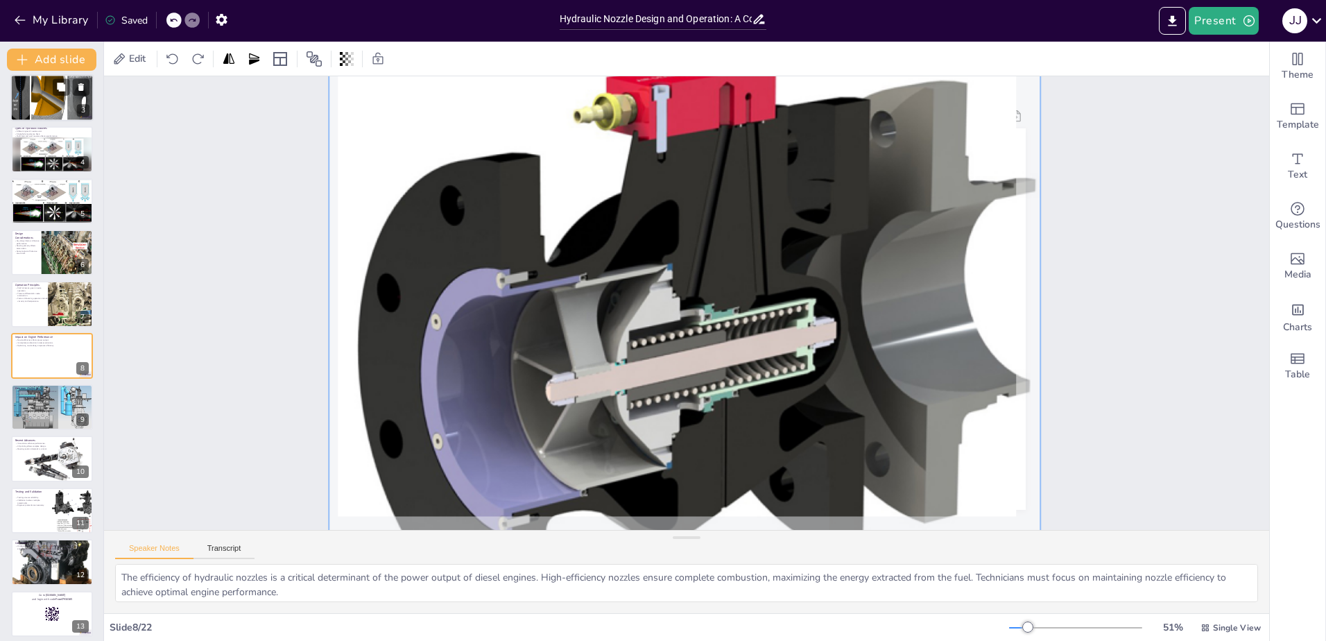
scroll to position [0, 0]
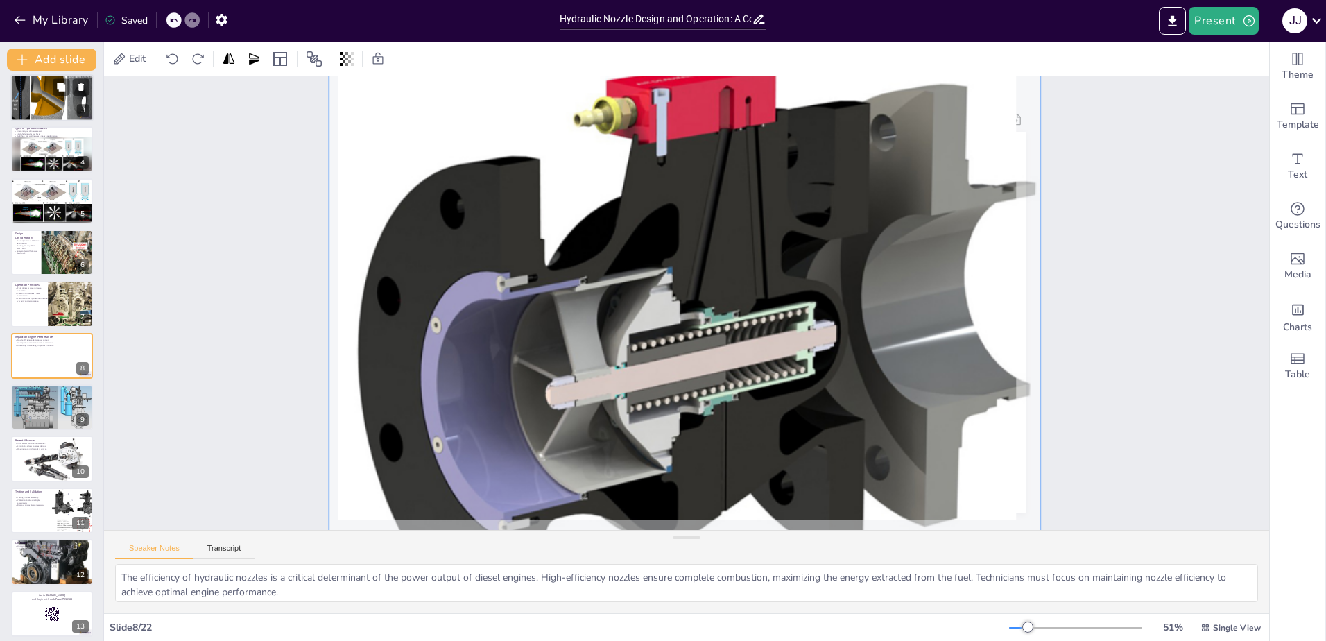
click at [815, 358] on div at bounding box center [684, 361] width 727 height 666
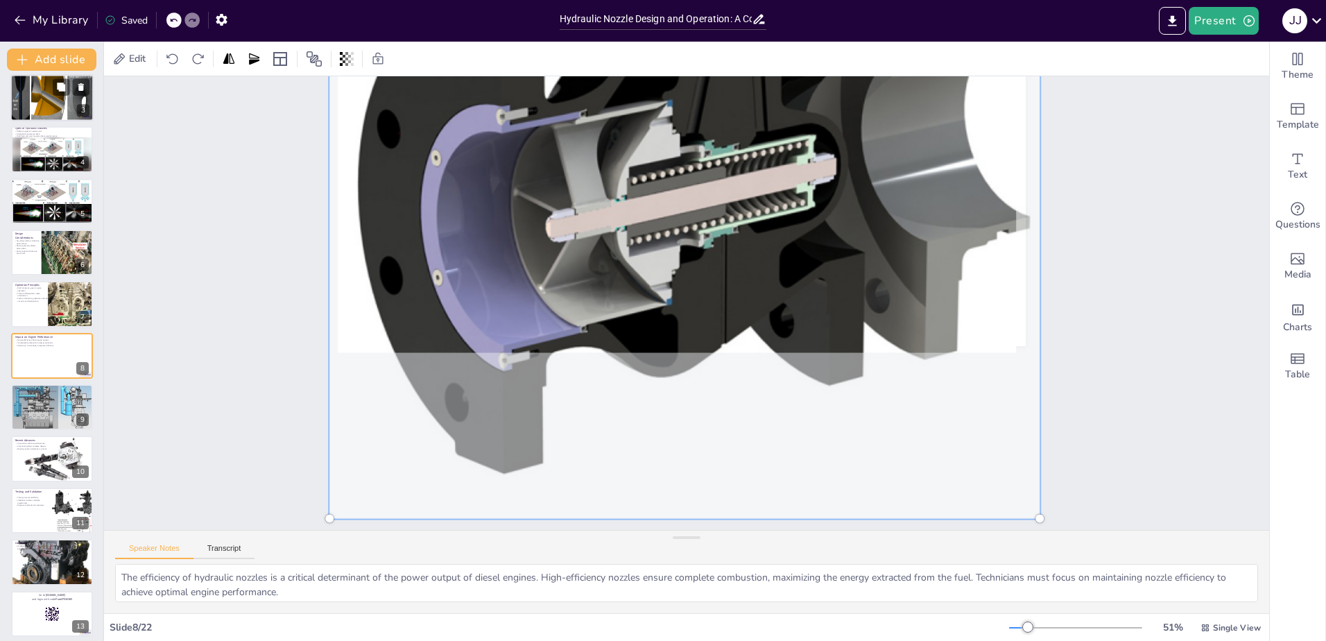
click at [1019, 550] on div at bounding box center [1014, 554] width 9 height 9
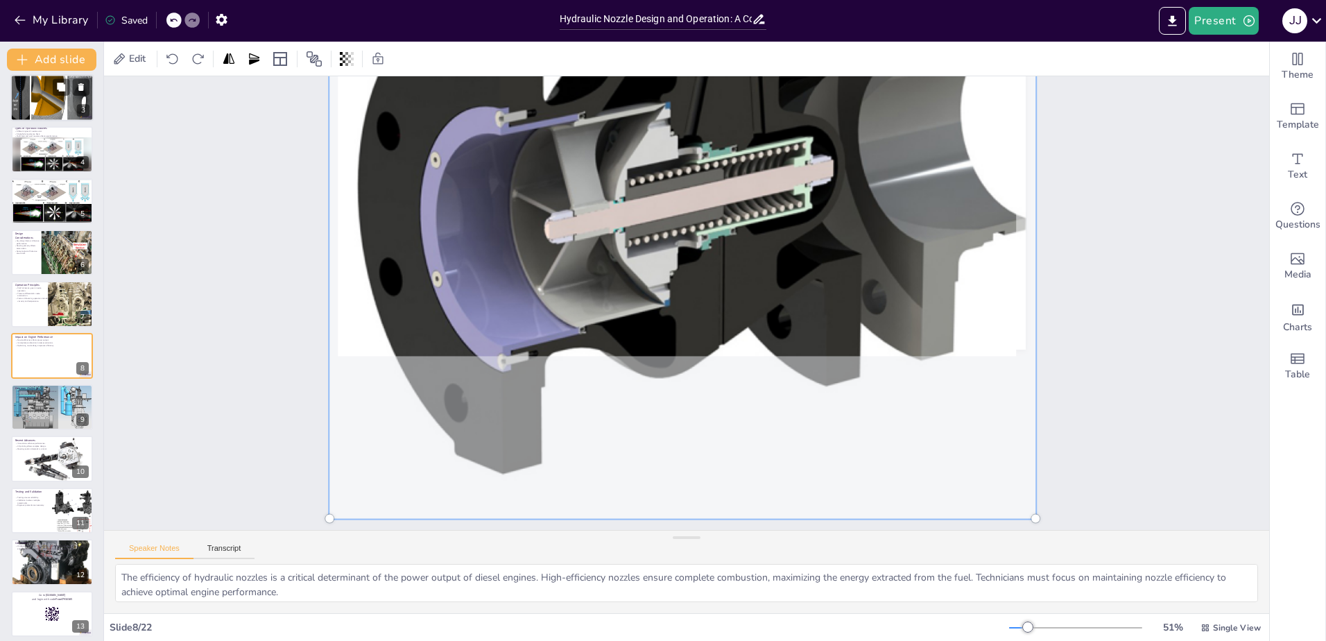
scroll to position [150, 0]
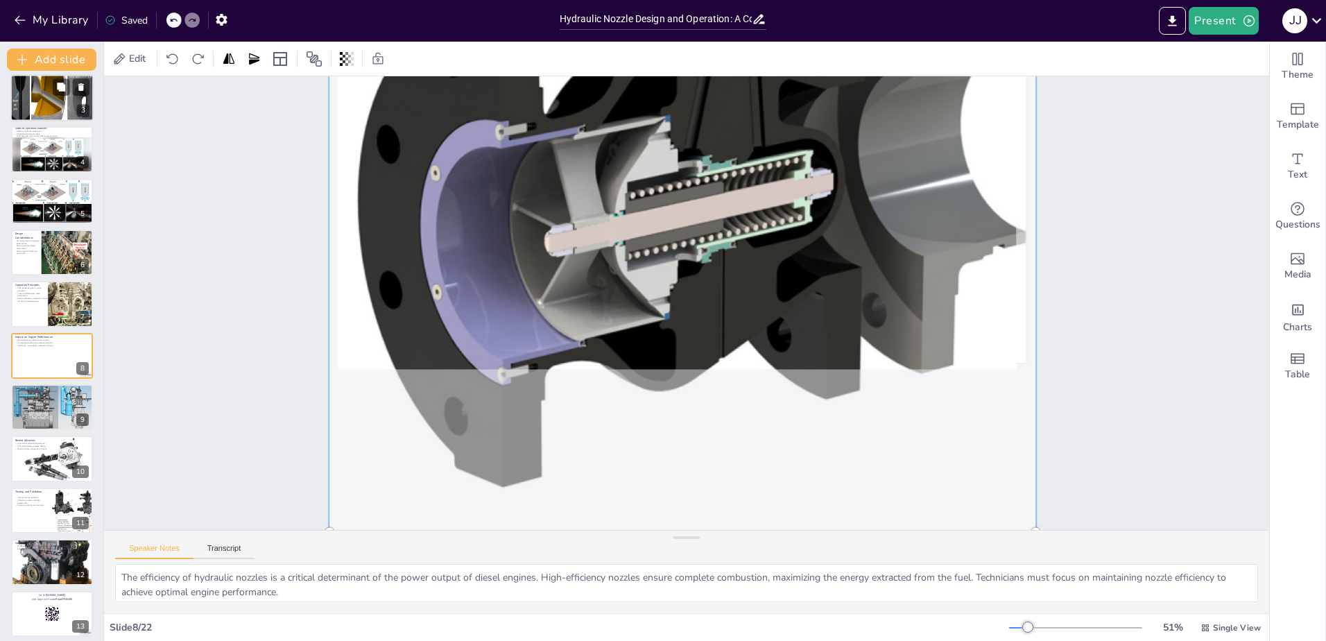
drag, startPoint x: 1025, startPoint y: 507, endPoint x: 731, endPoint y: 463, distance: 297.3
click at [751, 467] on div at bounding box center [682, 209] width 706 height 646
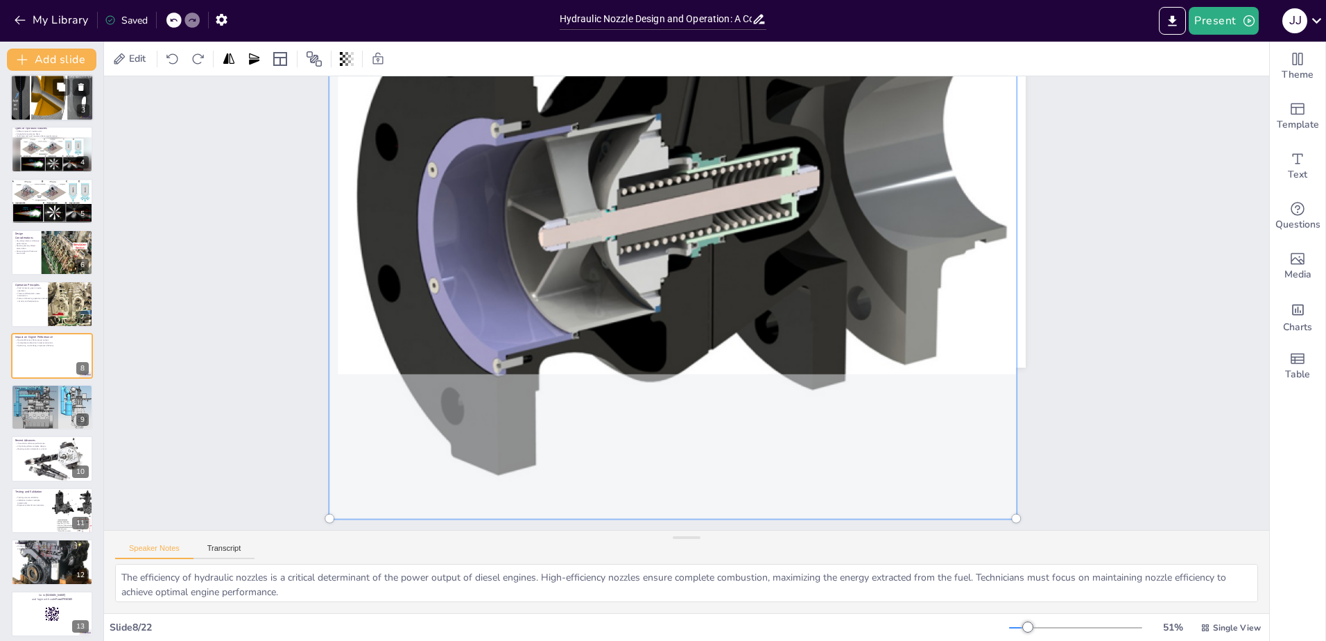
drag, startPoint x: 1004, startPoint y: 509, endPoint x: 948, endPoint y: 462, distance: 72.9
click at [948, 462] on div at bounding box center [683, 203] width 748 height 697
drag, startPoint x: 1001, startPoint y: 503, endPoint x: 981, endPoint y: 477, distance: 33.1
click at [951, 447] on div at bounding box center [683, 203] width 748 height 697
drag, startPoint x: 1005, startPoint y: 505, endPoint x: 971, endPoint y: 419, distance: 92.4
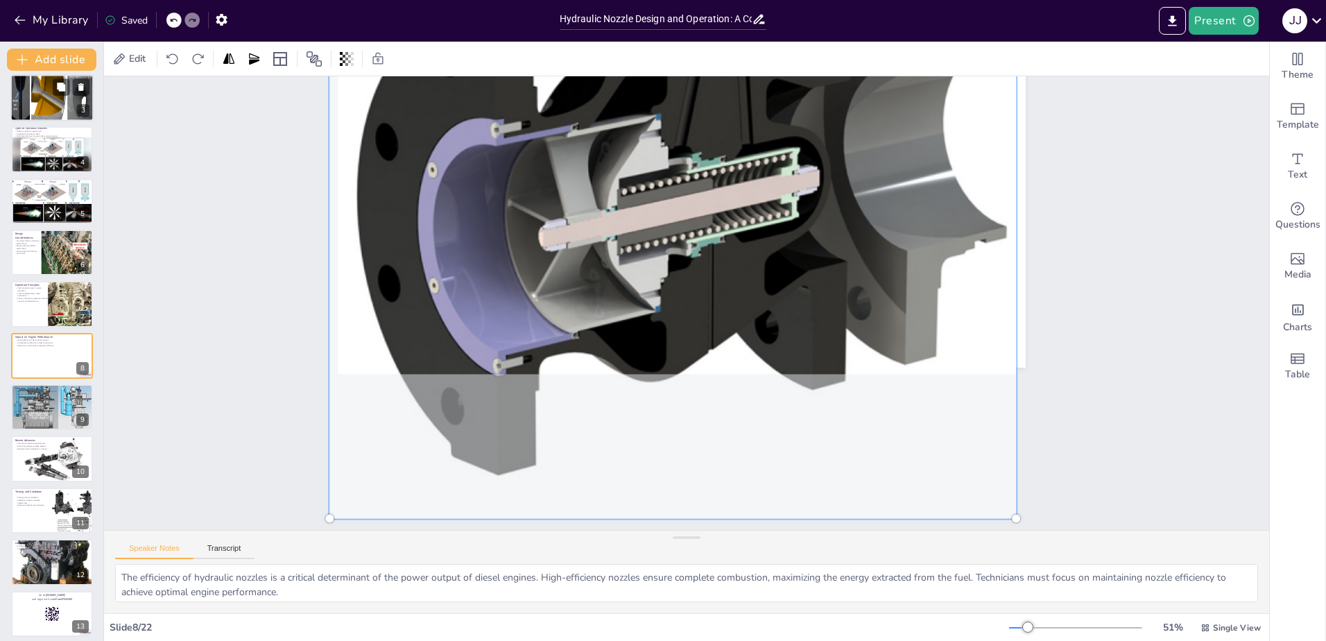
click at [971, 419] on div at bounding box center [683, 203] width 748 height 696
click at [313, 484] on div at bounding box center [308, 479] width 9 height 9
click at [325, 514] on div at bounding box center [329, 518] width 8 height 8
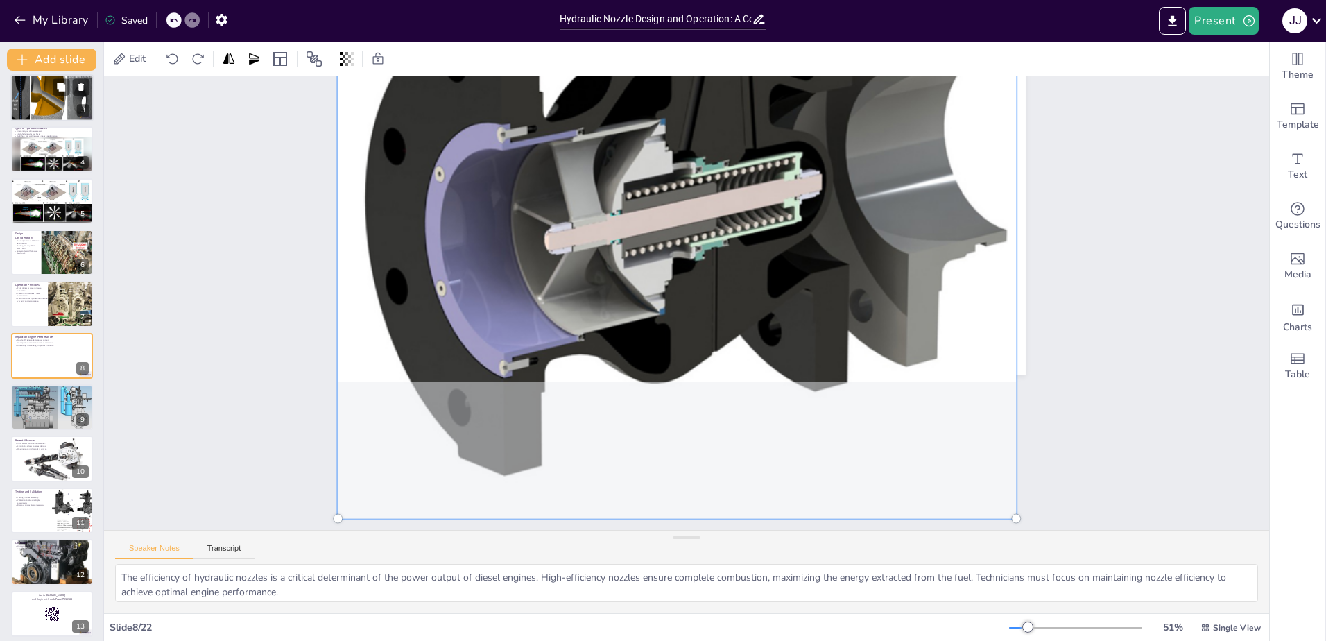
scroll to position [143, 0]
drag, startPoint x: 320, startPoint y: 507, endPoint x: 563, endPoint y: 396, distance: 267.1
click at [562, 396] on div at bounding box center [687, 207] width 739 height 688
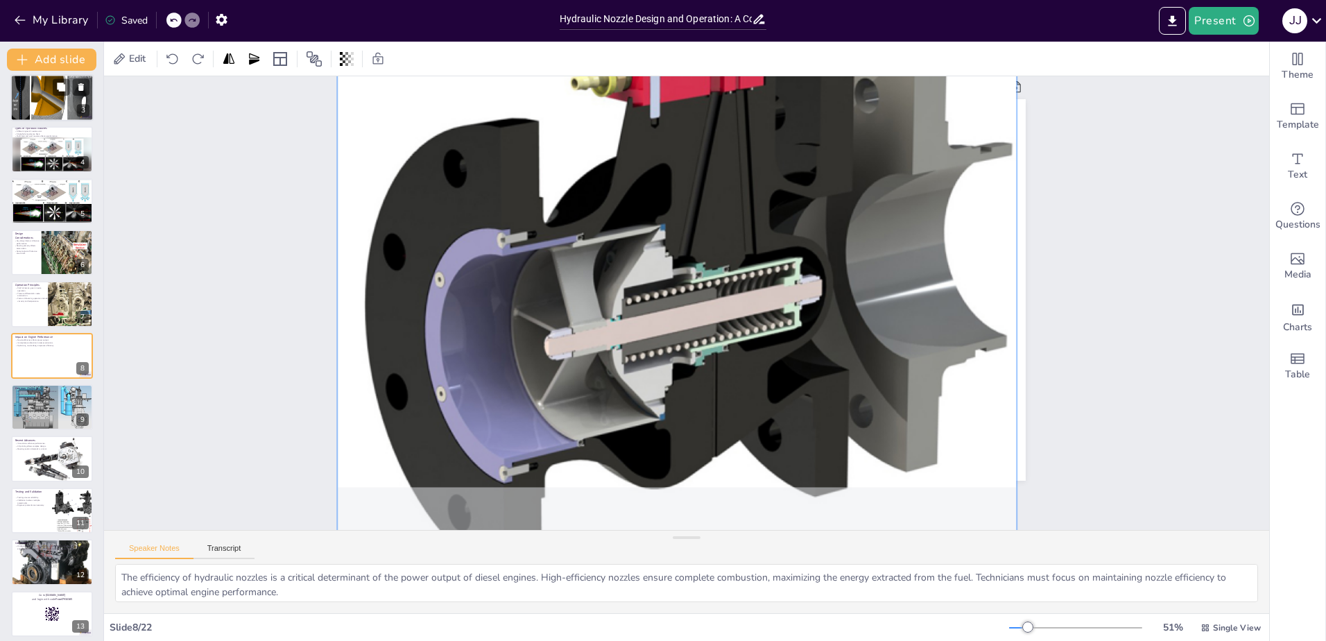
scroll to position [0, 0]
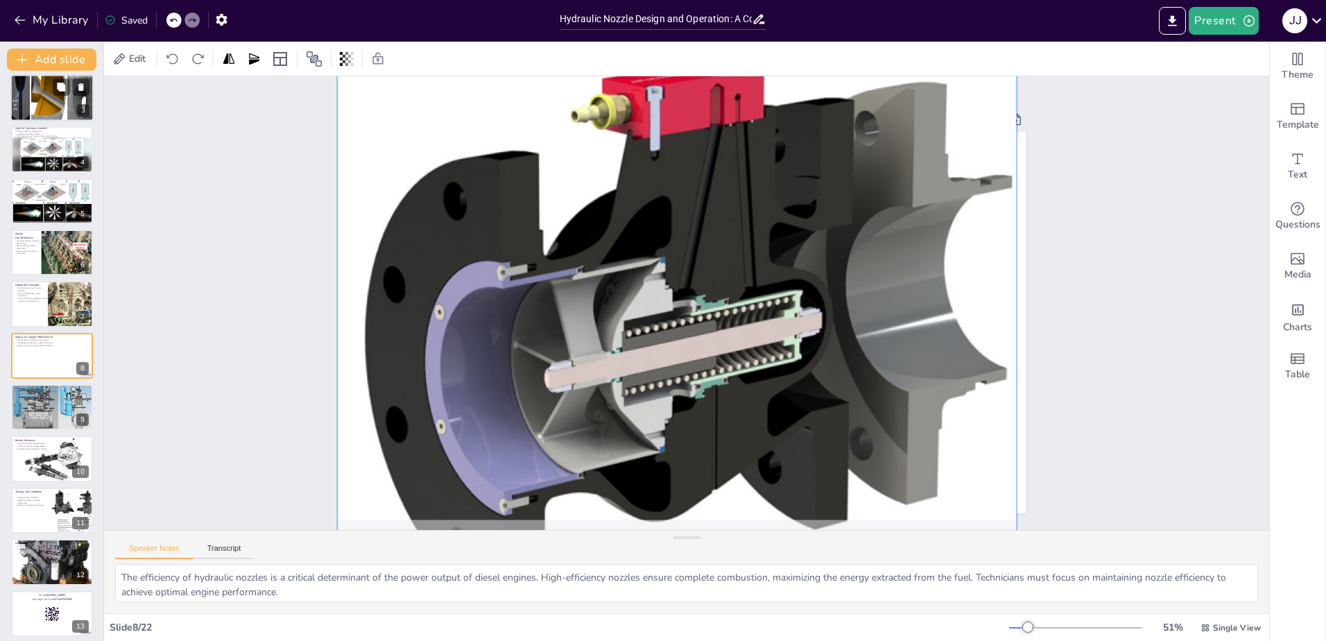
click at [607, 338] on div at bounding box center [676, 346] width 695 height 637
drag, startPoint x: 607, startPoint y: 338, endPoint x: 431, endPoint y: 422, distance: 194.4
click at [431, 422] on div at bounding box center [676, 346] width 695 height 637
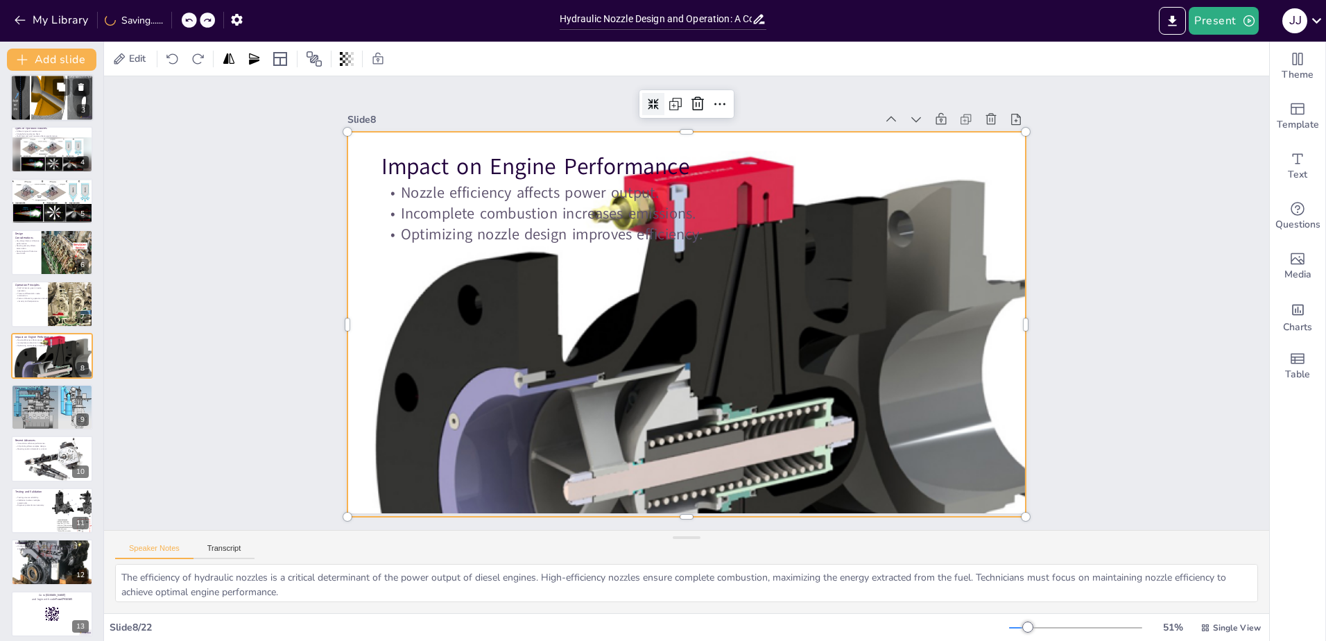
click at [648, 102] on icon at bounding box center [653, 103] width 11 height 11
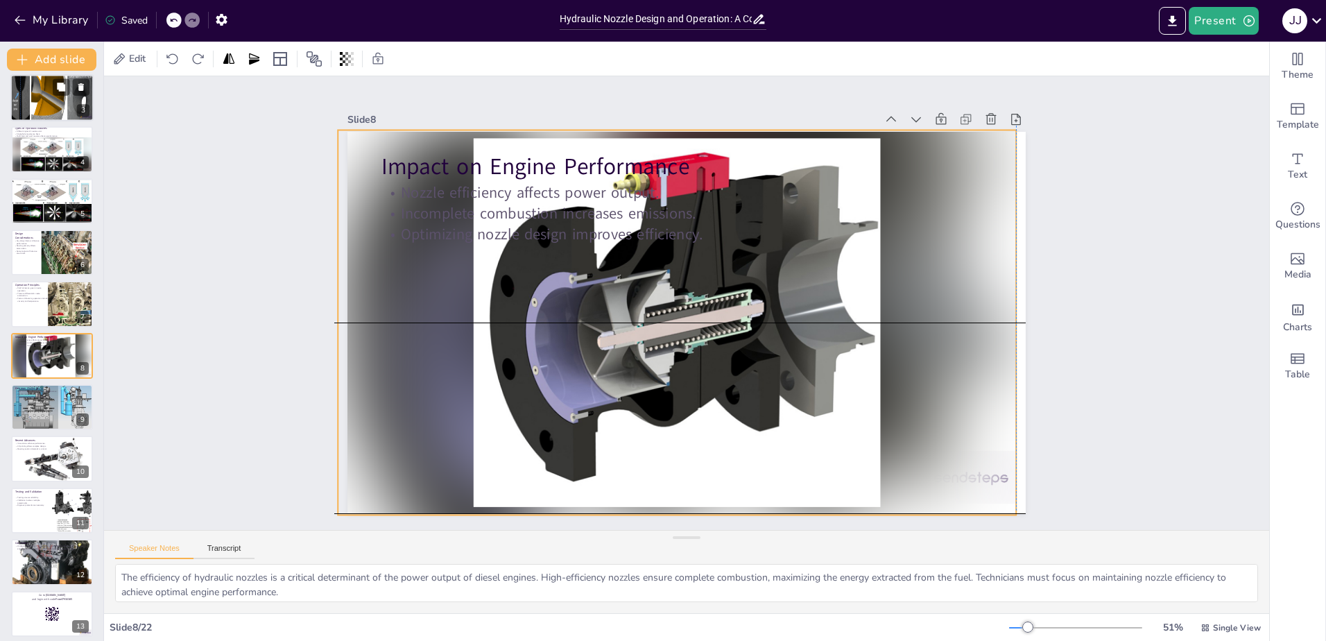
drag, startPoint x: 526, startPoint y: 290, endPoint x: 512, endPoint y: 284, distance: 14.6
click at [512, 284] on div at bounding box center [677, 322] width 678 height 385
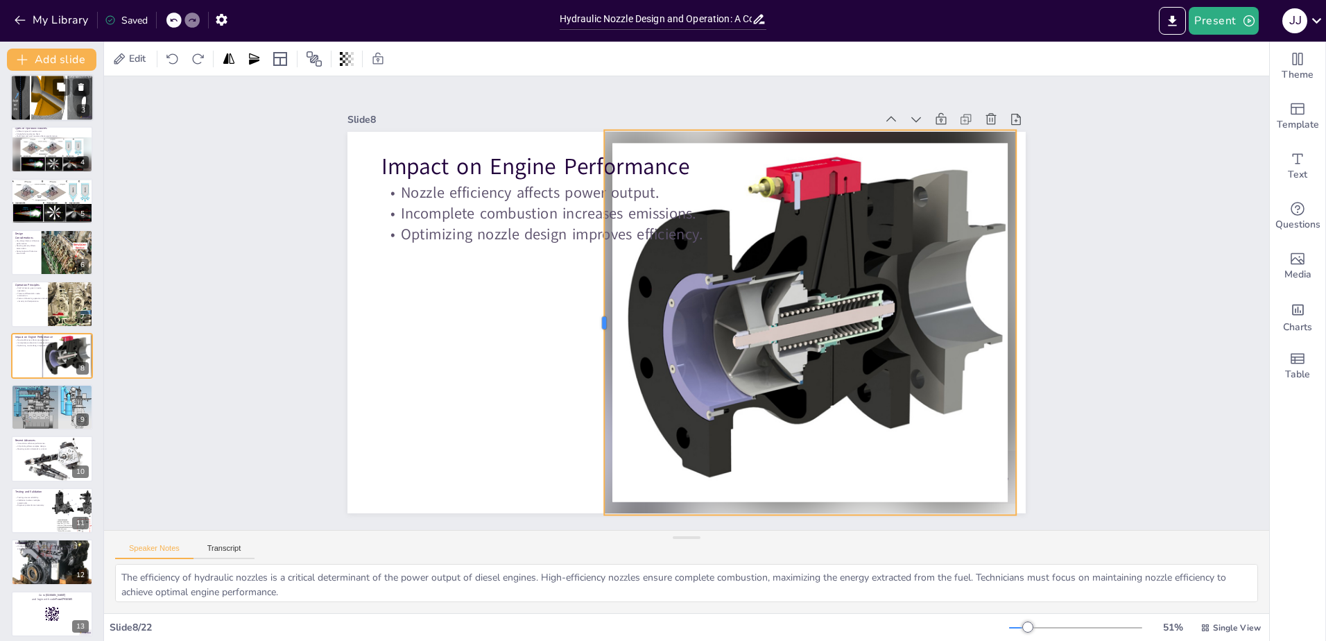
drag, startPoint x: 327, startPoint y: 320, endPoint x: 593, endPoint y: 361, distance: 269.3
click at [593, 361] on div at bounding box center [598, 322] width 11 height 385
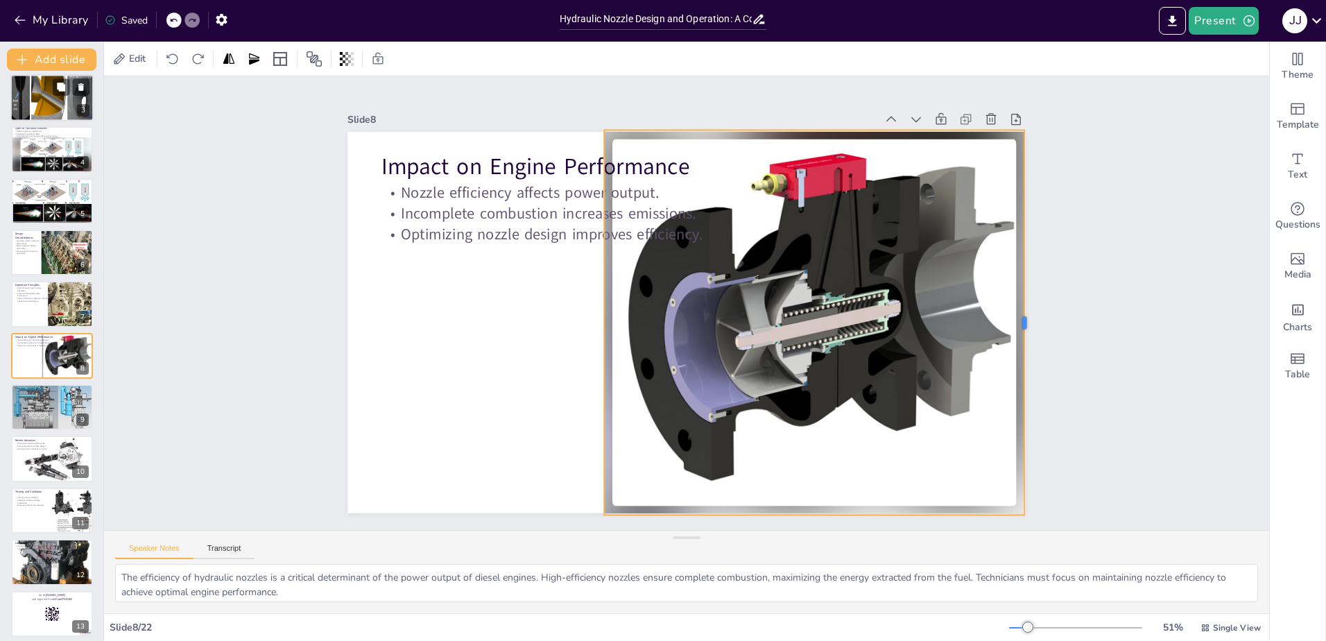
drag, startPoint x: 1006, startPoint y: 316, endPoint x: 1014, endPoint y: 319, distance: 8.8
click at [1024, 319] on div at bounding box center [1029, 322] width 11 height 385
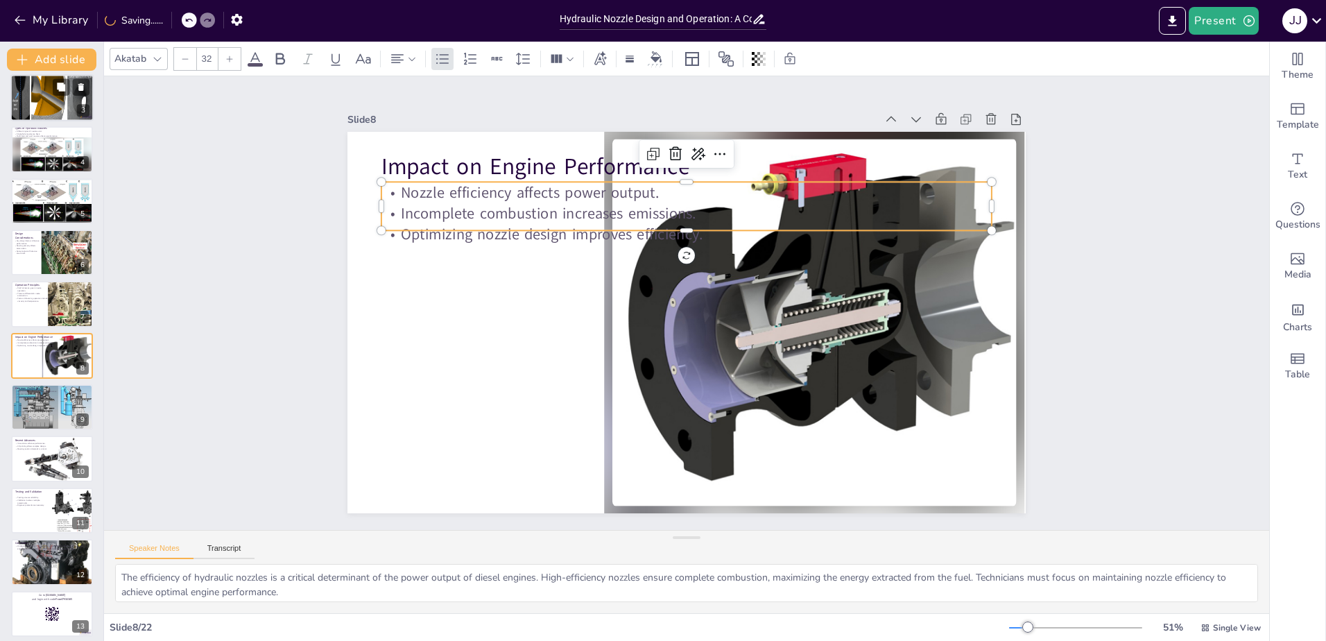
click at [452, 216] on p "Incomplete combustion increases emissions." at bounding box center [686, 213] width 610 height 21
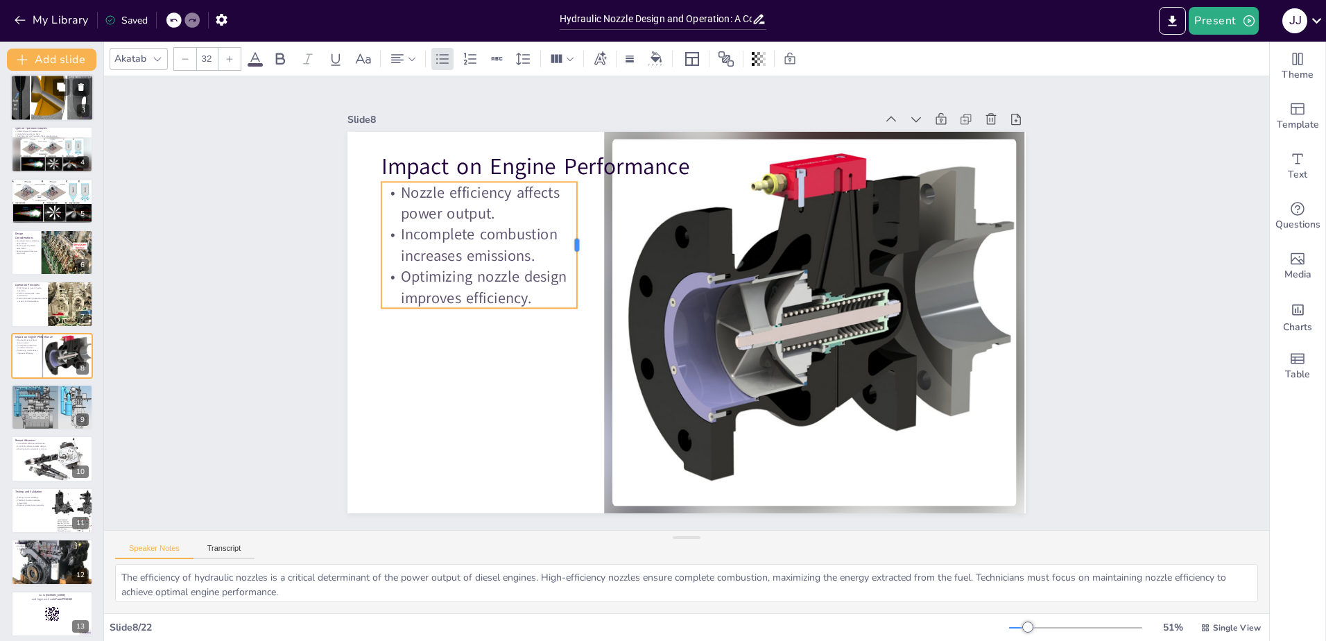
drag, startPoint x: 985, startPoint y: 202, endPoint x: 571, endPoint y: 198, distance: 414.6
click at [577, 198] on div at bounding box center [582, 245] width 11 height 126
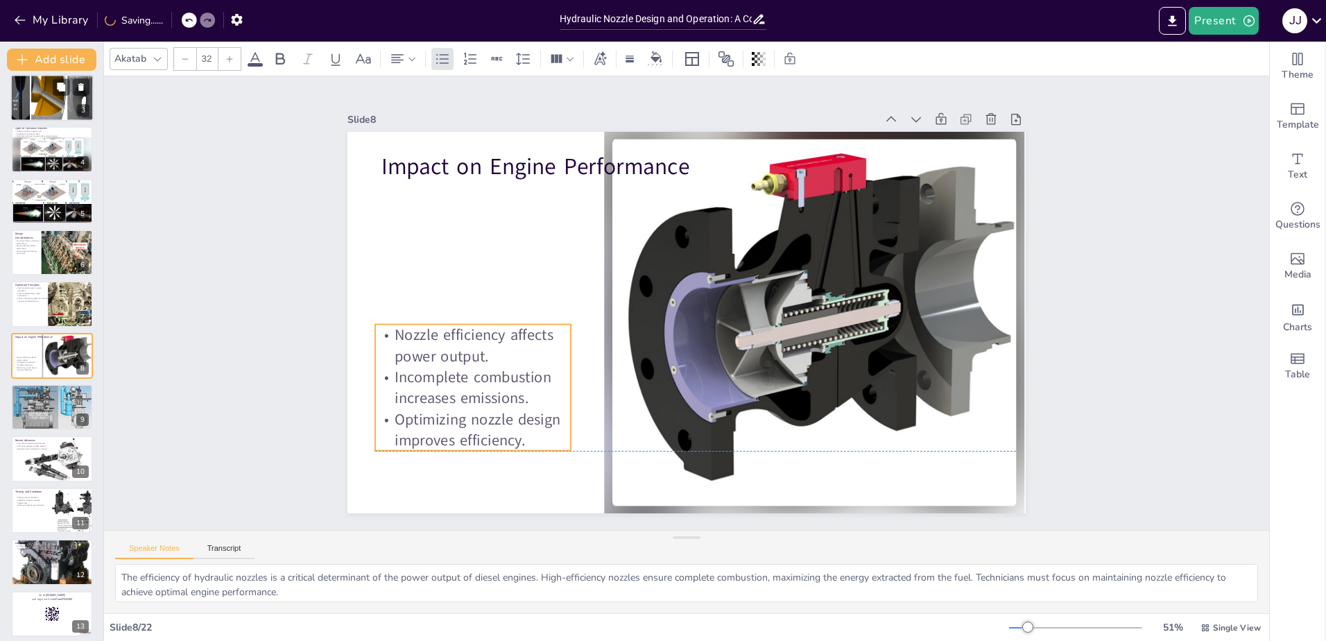
drag, startPoint x: 447, startPoint y: 217, endPoint x: 441, endPoint y: 361, distance: 143.6
click at [441, 361] on p "Nozzle efficiency affects power output." at bounding box center [473, 345] width 196 height 42
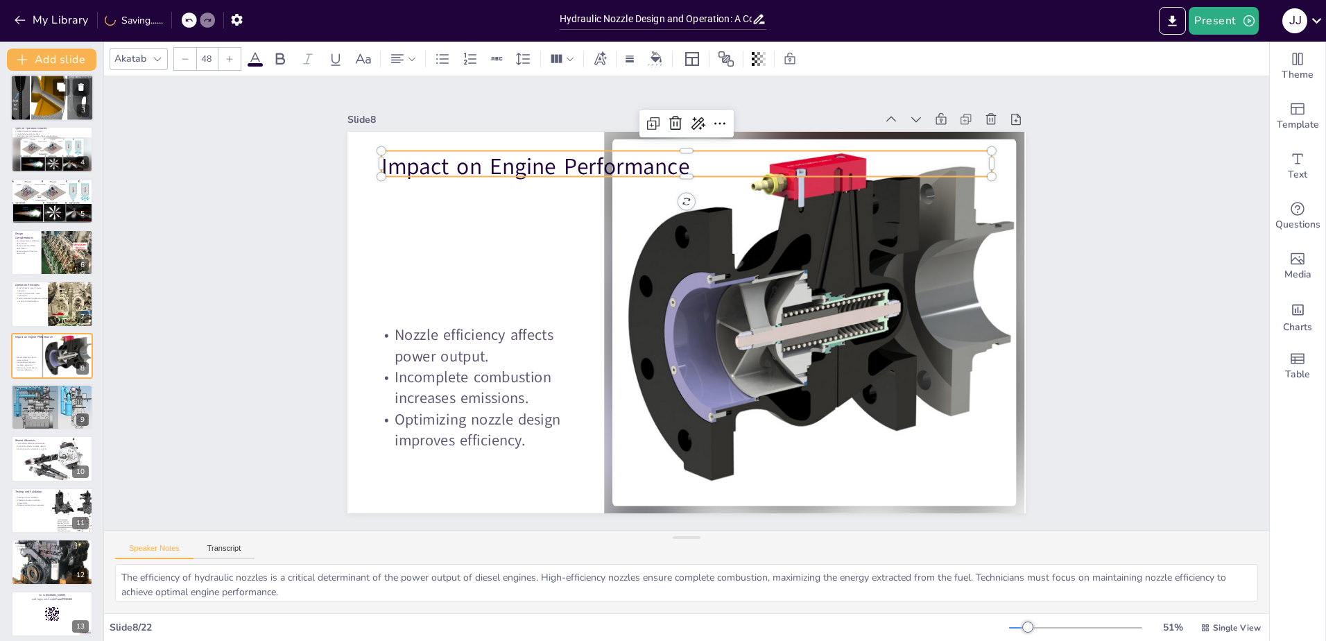
click at [469, 163] on p "Impact on Engine Performance" at bounding box center [686, 166] width 610 height 32
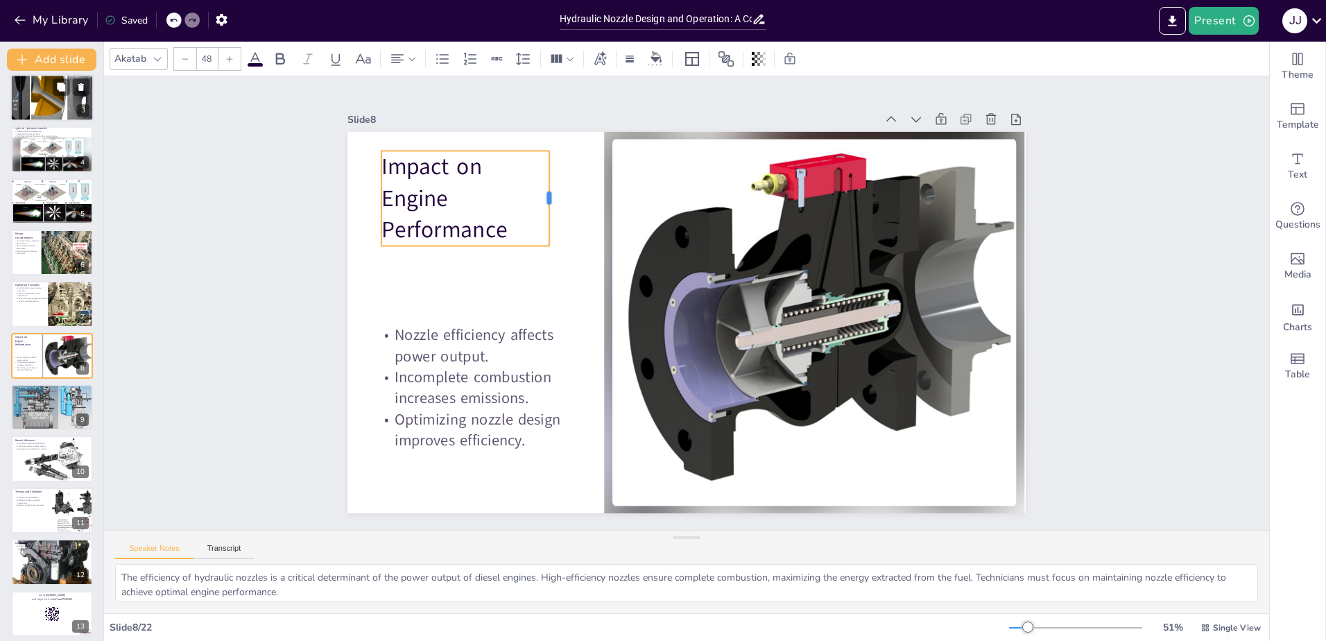
drag, startPoint x: 980, startPoint y: 158, endPoint x: 538, endPoint y: 243, distance: 450.3
click at [538, 243] on div "Impact on Engine Performance Nozzle efficiency affects power output. Incomplete…" at bounding box center [686, 322] width 678 height 381
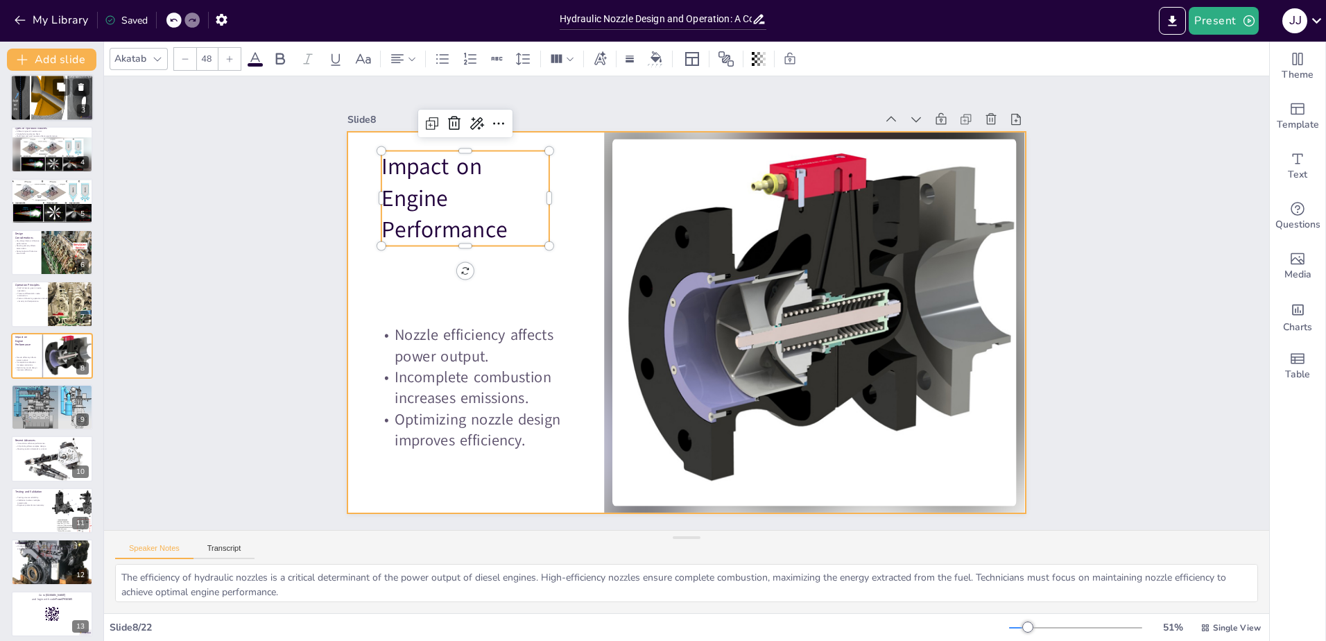
click at [505, 288] on div at bounding box center [686, 322] width 678 height 381
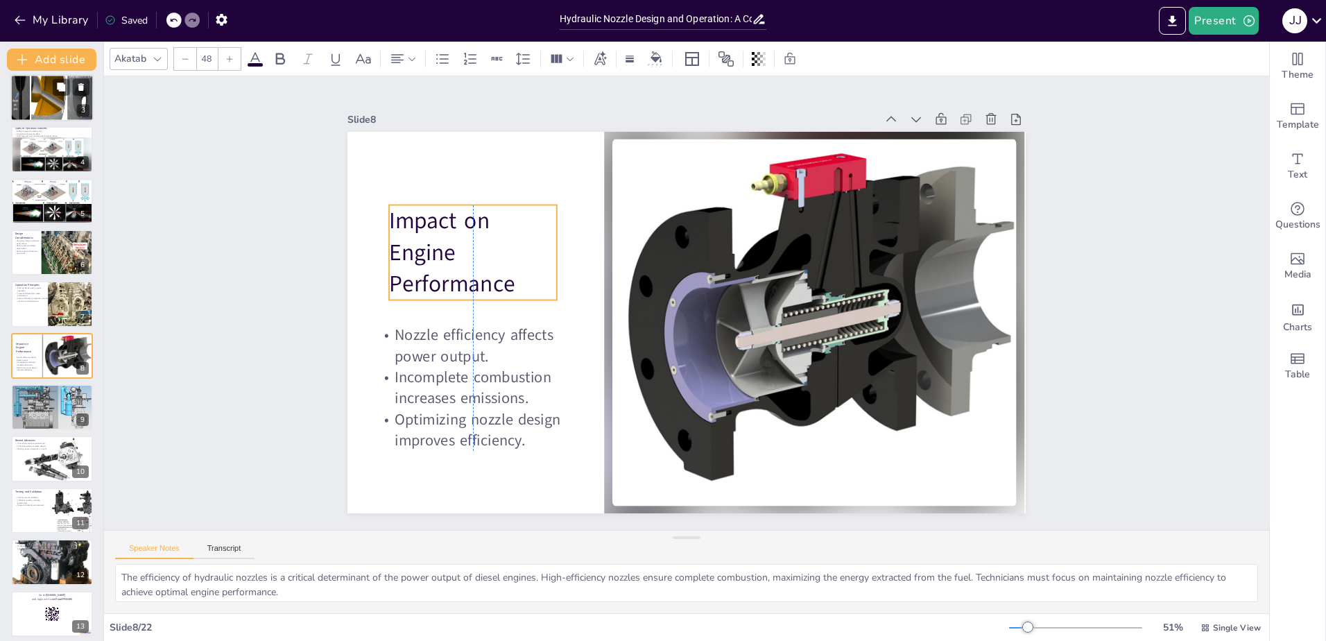
drag, startPoint x: 399, startPoint y: 170, endPoint x: 402, endPoint y: 224, distance: 54.2
click at [402, 224] on p "Impact on Engine Performance" at bounding box center [473, 252] width 168 height 95
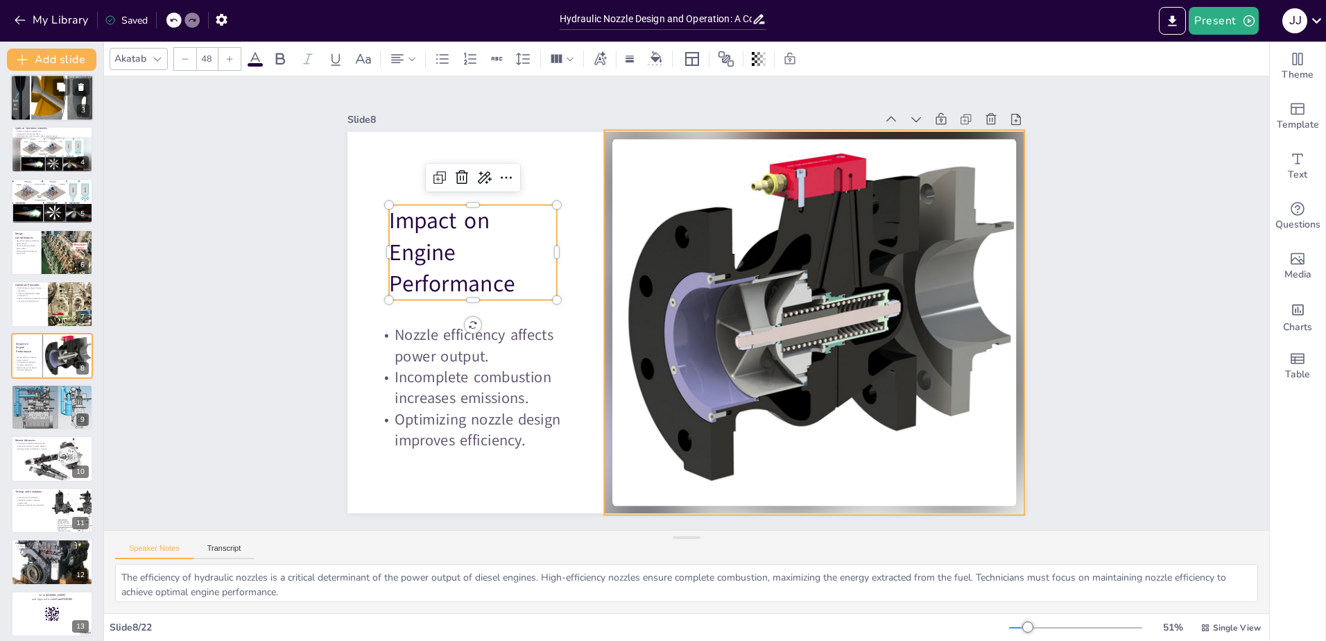
click at [706, 334] on div at bounding box center [814, 322] width 420 height 385
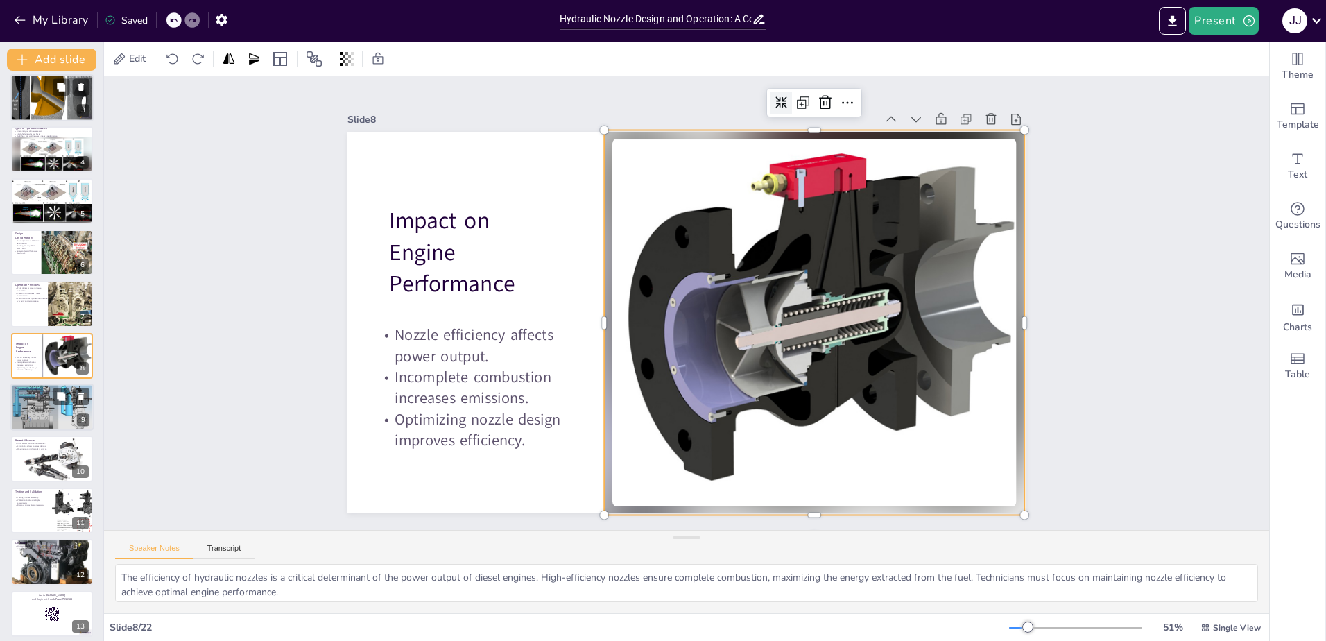
click at [31, 409] on div at bounding box center [51, 407] width 83 height 48
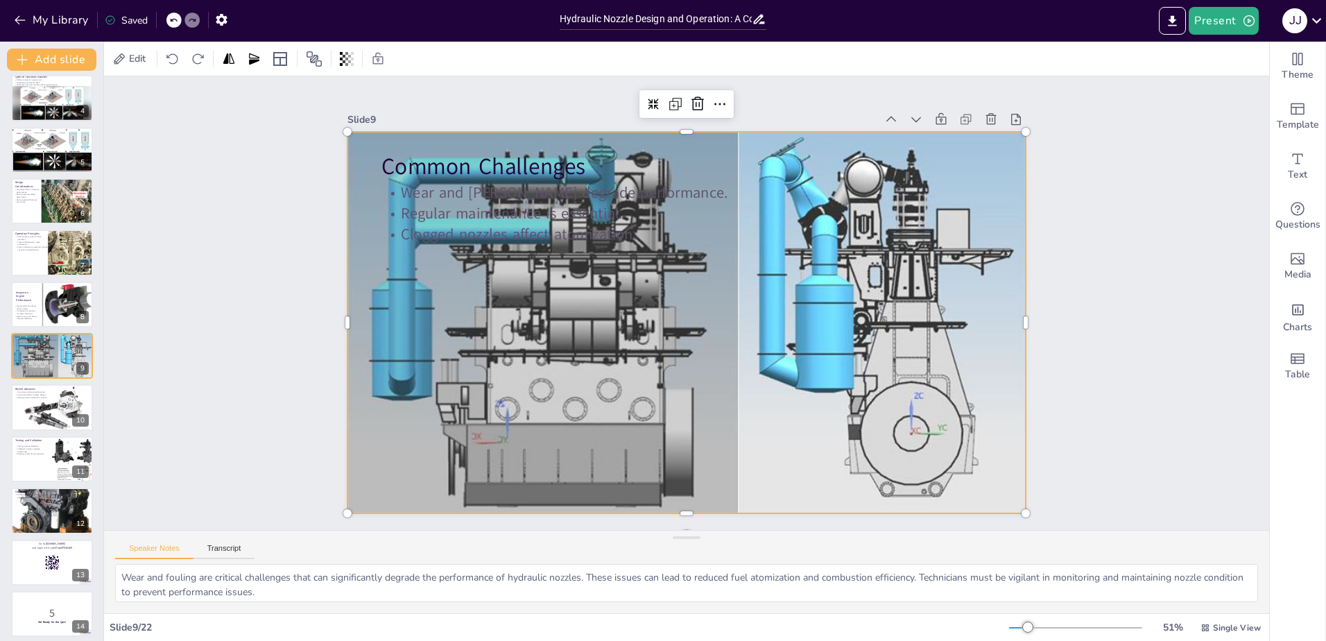
click at [503, 313] on div at bounding box center [684, 322] width 715 height 456
click at [668, 96] on icon at bounding box center [674, 101] width 12 height 12
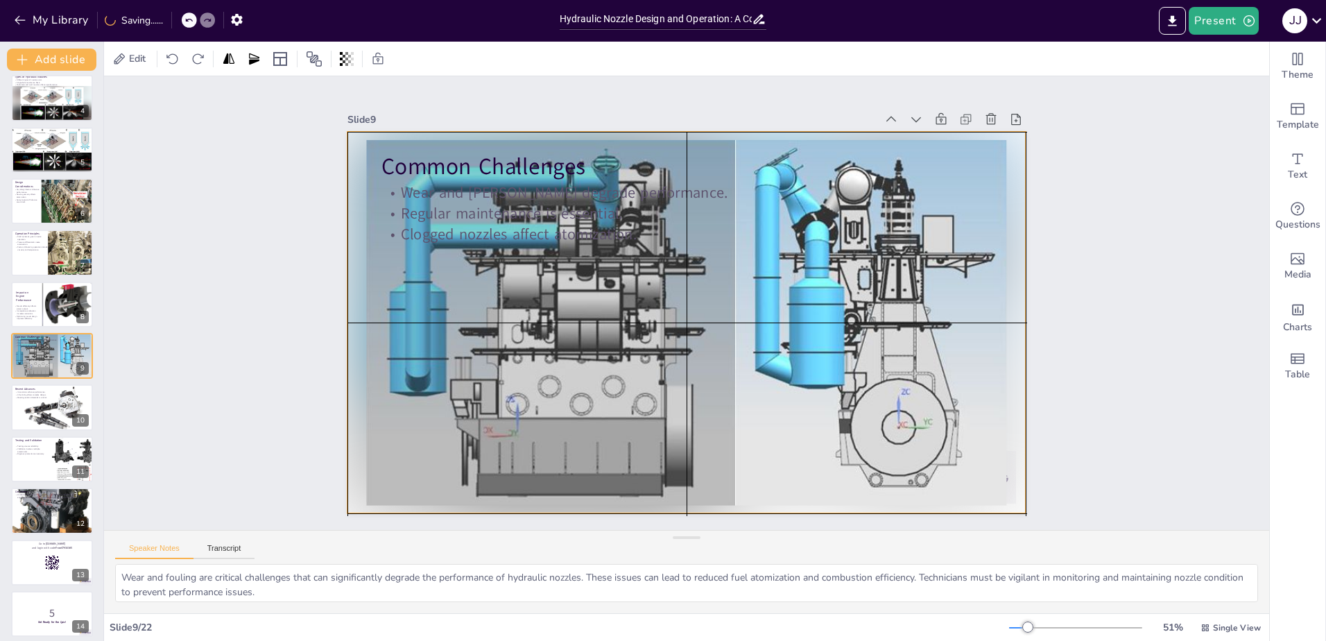
click at [363, 153] on div at bounding box center [686, 322] width 678 height 381
click at [640, 273] on div at bounding box center [686, 322] width 678 height 381
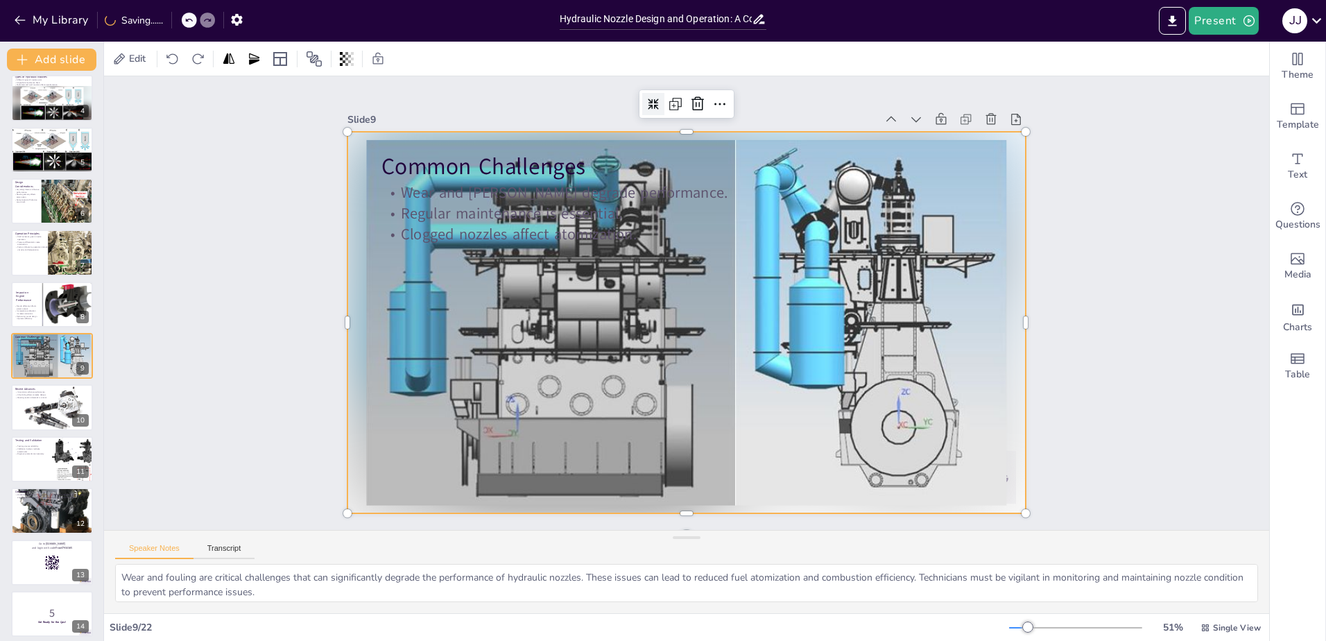
click at [250, 270] on div "Slide 1 Hydraulic Nozzle Design and Operation This presentation provides a comp…" at bounding box center [686, 302] width 1165 height 453
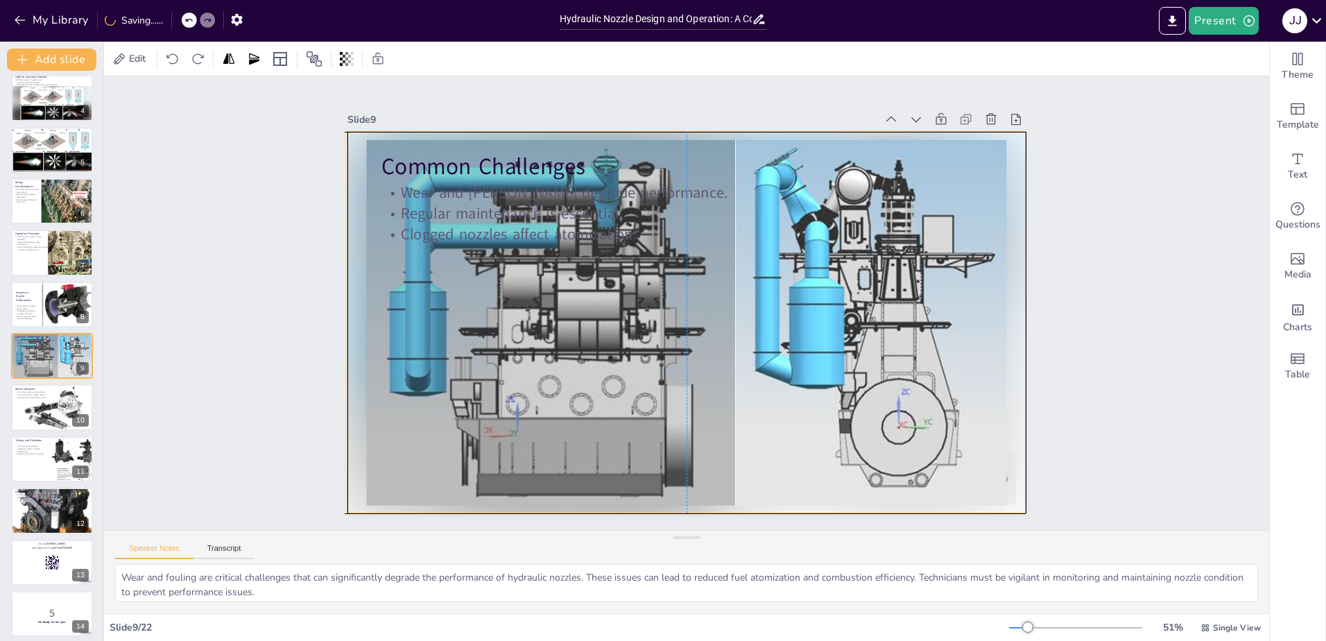
click at [361, 145] on div at bounding box center [686, 322] width 678 height 381
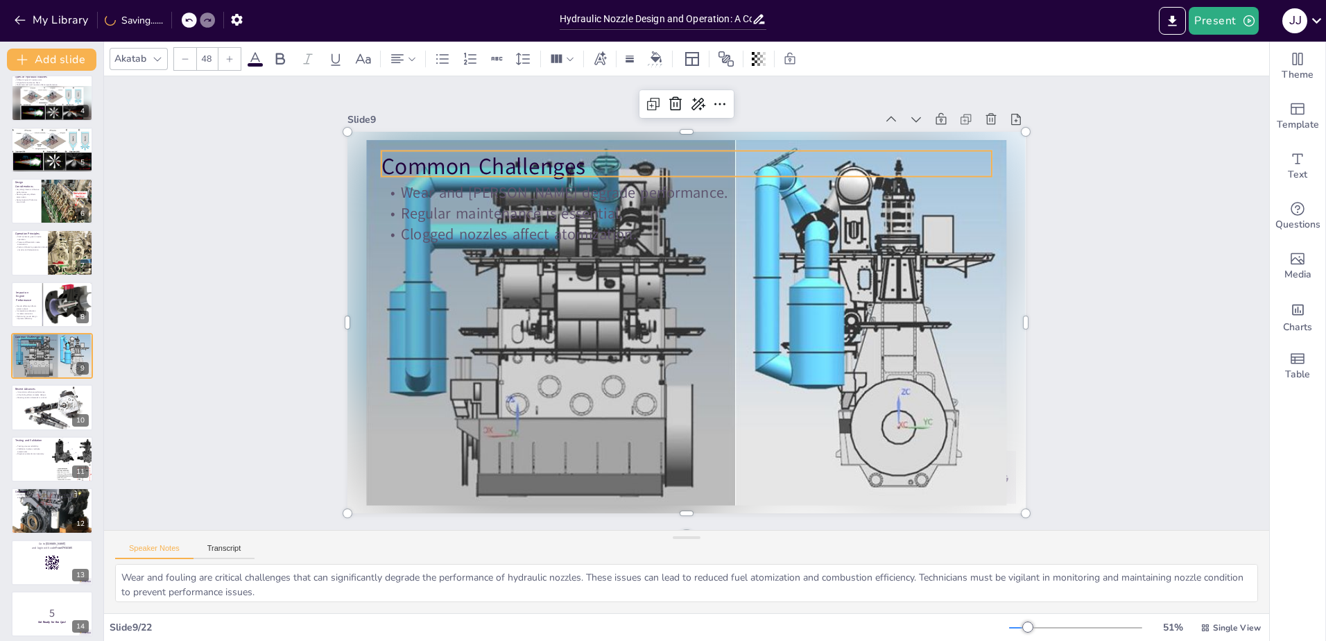
click at [381, 164] on p "Common Challenges" at bounding box center [686, 166] width 610 height 32
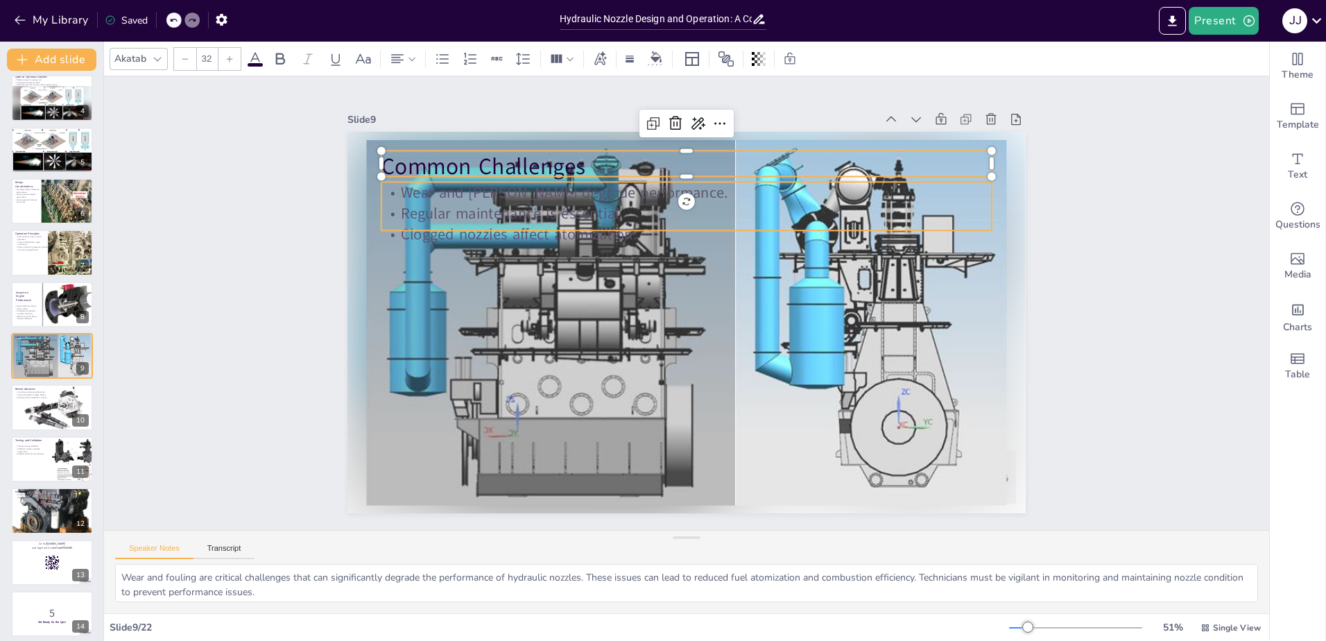
click at [398, 191] on p "Wear and [PERSON_NAME] degrade performance." at bounding box center [686, 192] width 610 height 21
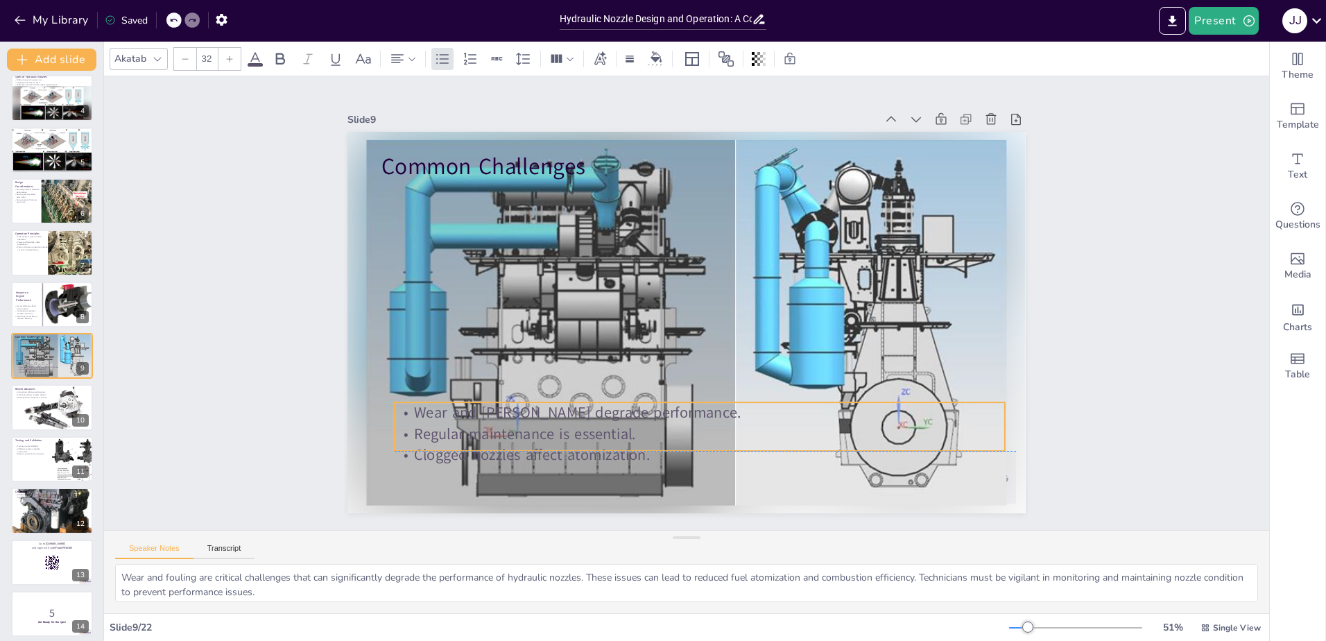
drag, startPoint x: 517, startPoint y: 196, endPoint x: 530, endPoint y: 413, distance: 218.1
click at [530, 413] on p "Wear and [PERSON_NAME] degrade performance." at bounding box center [699, 412] width 610 height 21
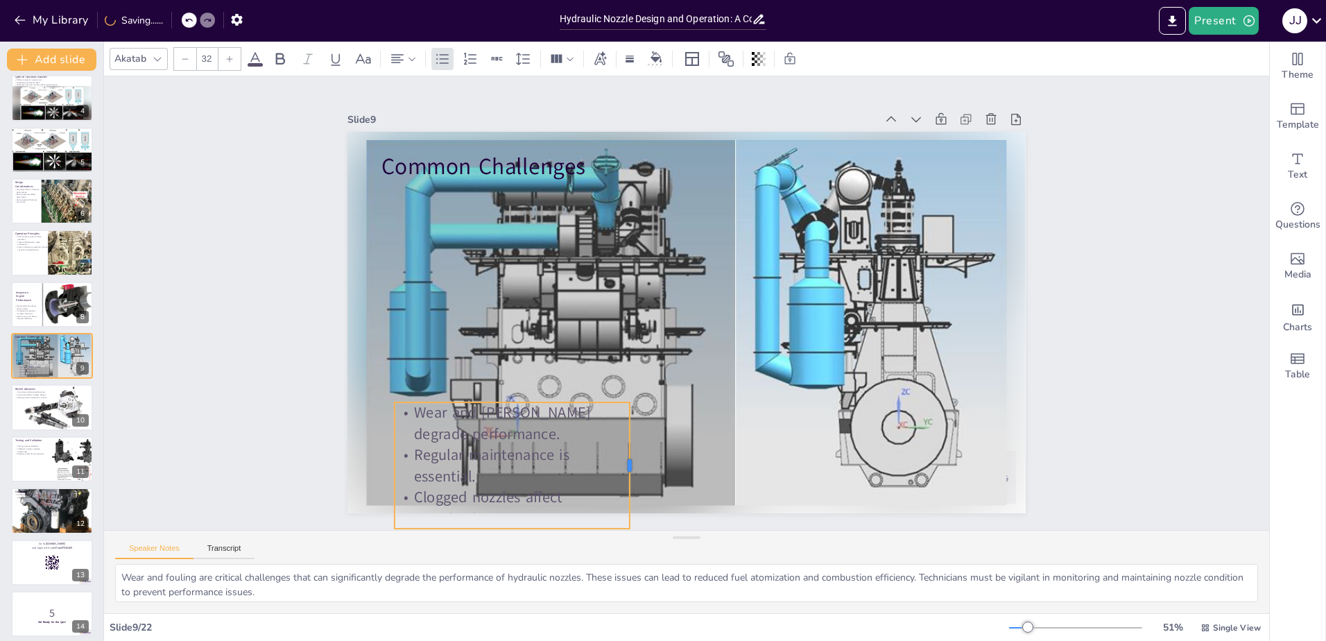
drag, startPoint x: 997, startPoint y: 422, endPoint x: 622, endPoint y: 413, distance: 375.2
click at [630, 413] on div at bounding box center [635, 465] width 11 height 126
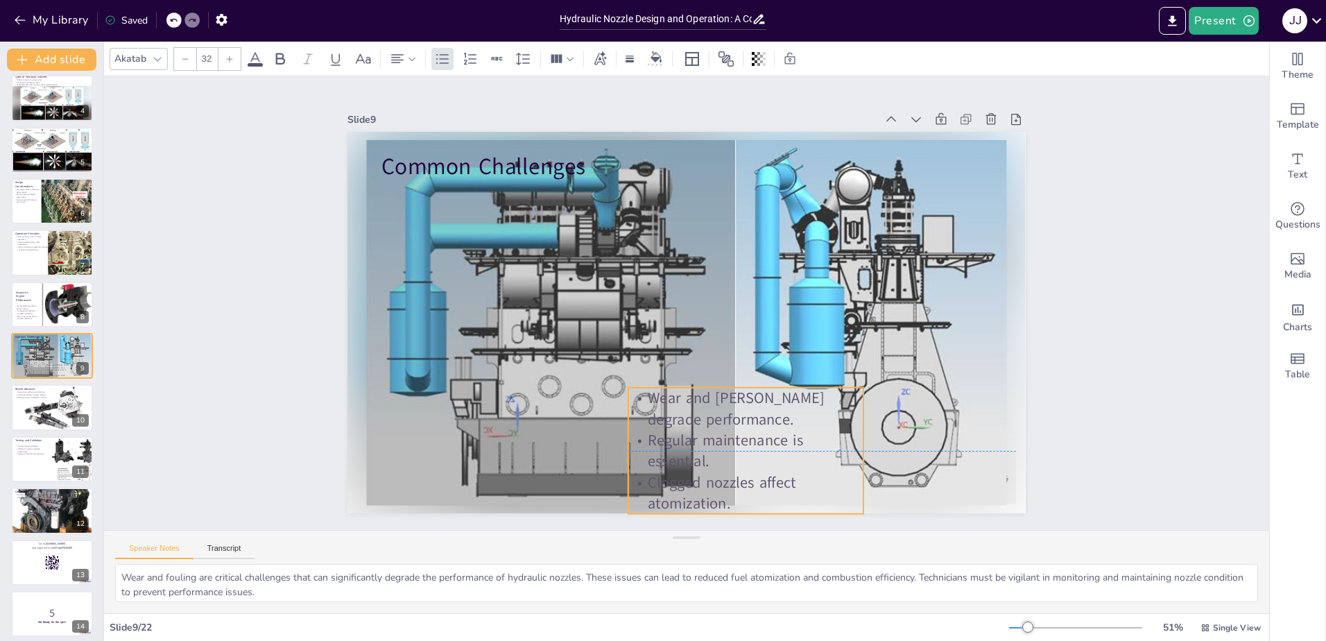
drag, startPoint x: 476, startPoint y: 407, endPoint x: 668, endPoint y: 390, distance: 192.1
click at [668, 390] on p "Wear and [PERSON_NAME] degrade performance." at bounding box center [734, 414] width 238 height 67
drag, startPoint x: 853, startPoint y: 443, endPoint x: 788, endPoint y: 434, distance: 65.8
click at [798, 434] on div at bounding box center [803, 451] width 11 height 126
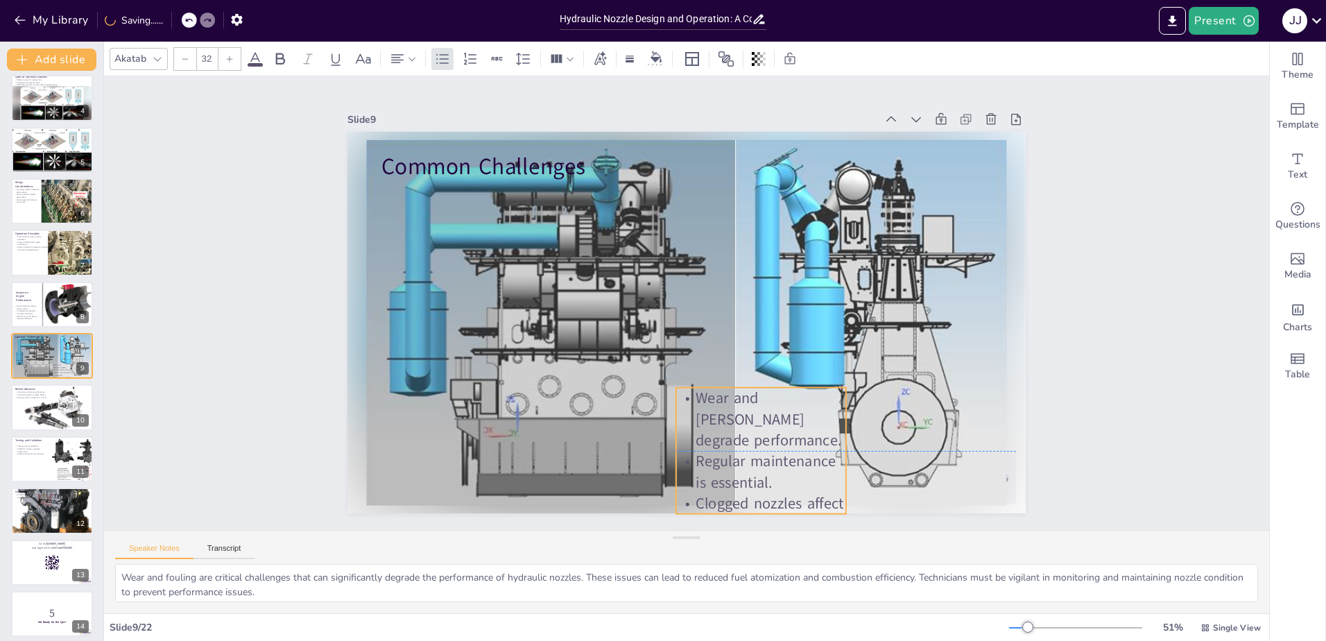
drag, startPoint x: 684, startPoint y: 414, endPoint x: 718, endPoint y: 417, distance: 33.5
click at [718, 417] on p "Wear and [PERSON_NAME] degrade performance." at bounding box center [761, 419] width 170 height 63
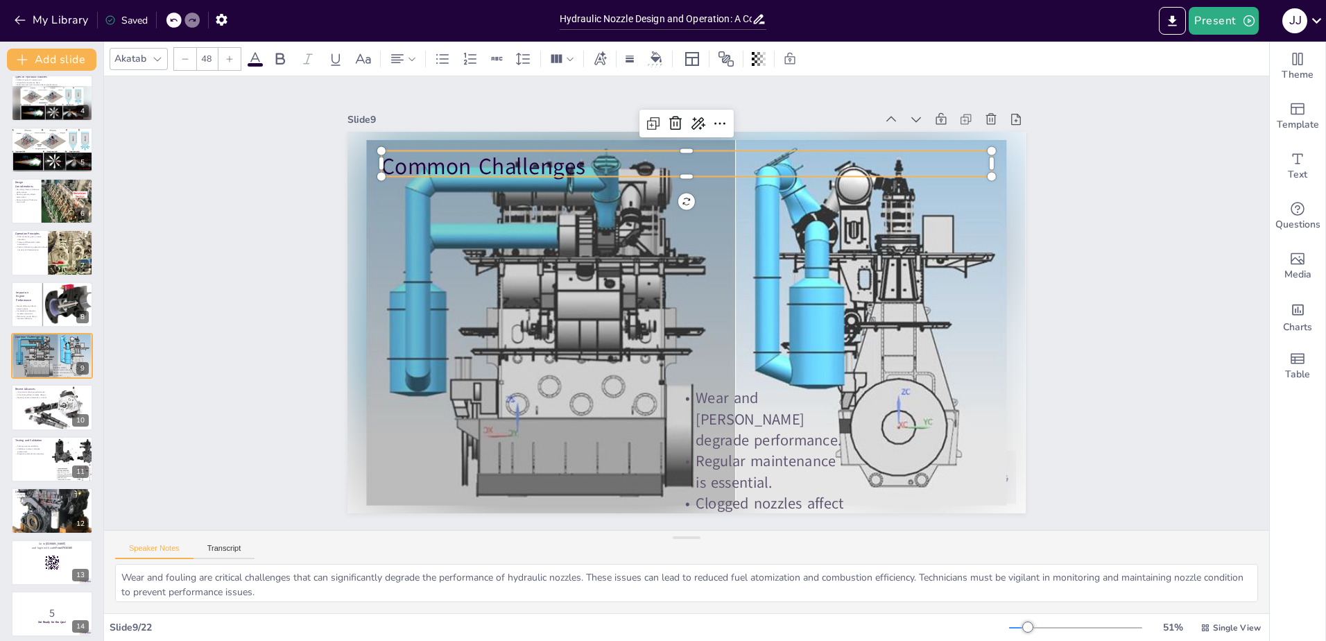
click at [411, 157] on p "Common Challenges" at bounding box center [686, 166] width 610 height 32
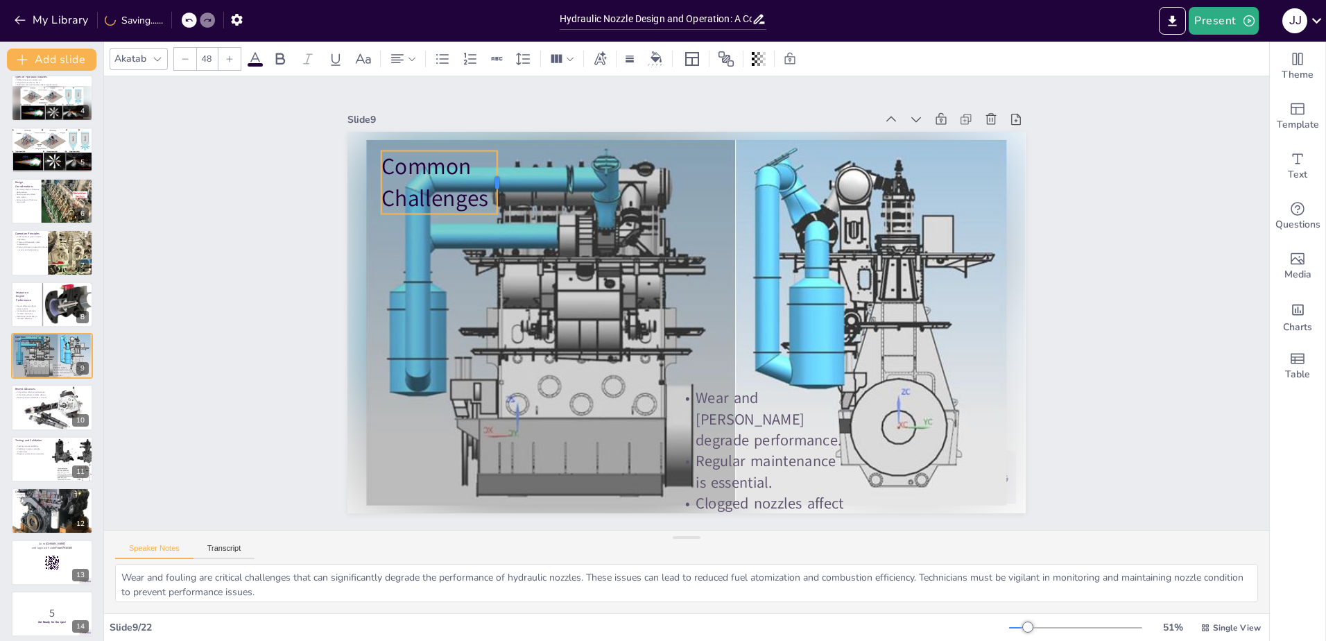
drag, startPoint x: 983, startPoint y: 157, endPoint x: 489, endPoint y: 148, distance: 494.4
click at [489, 148] on div "Common Challenges Wear and fouling degrade performance. Regular maintenance is …" at bounding box center [686, 322] width 678 height 381
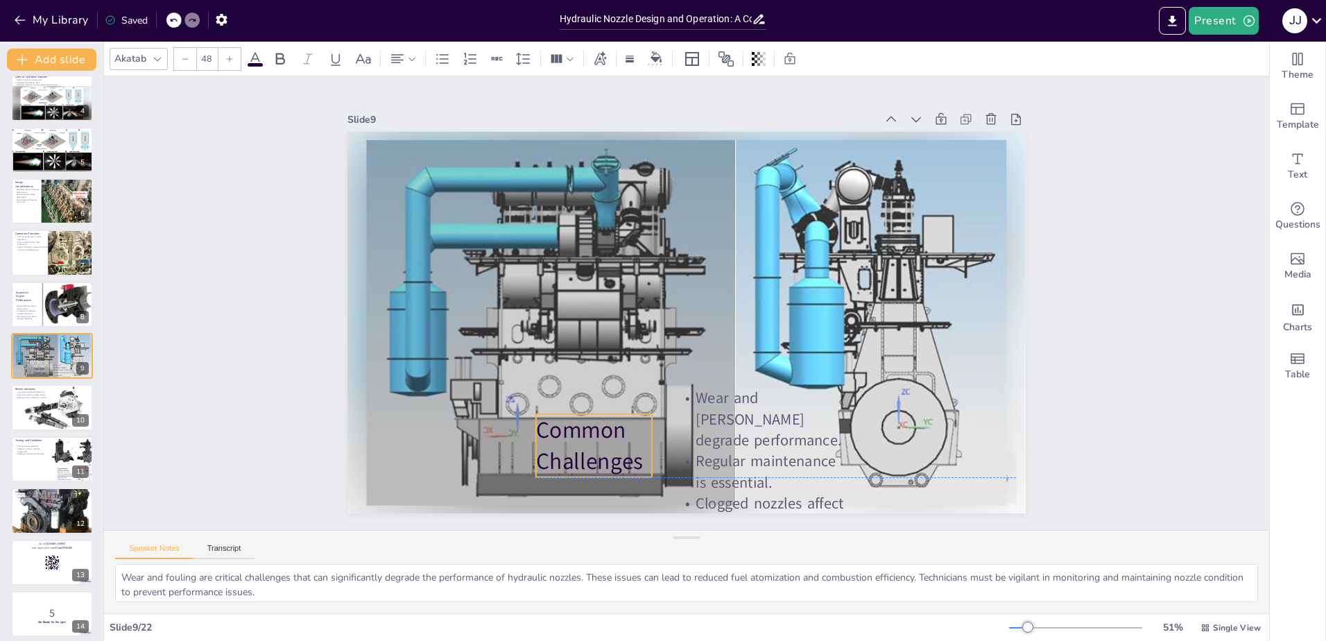
drag, startPoint x: 390, startPoint y: 176, endPoint x: 545, endPoint y: 437, distance: 303.7
click at [545, 437] on p "Common Challenges" at bounding box center [594, 445] width 116 height 63
click at [67, 407] on div at bounding box center [52, 407] width 94 height 47
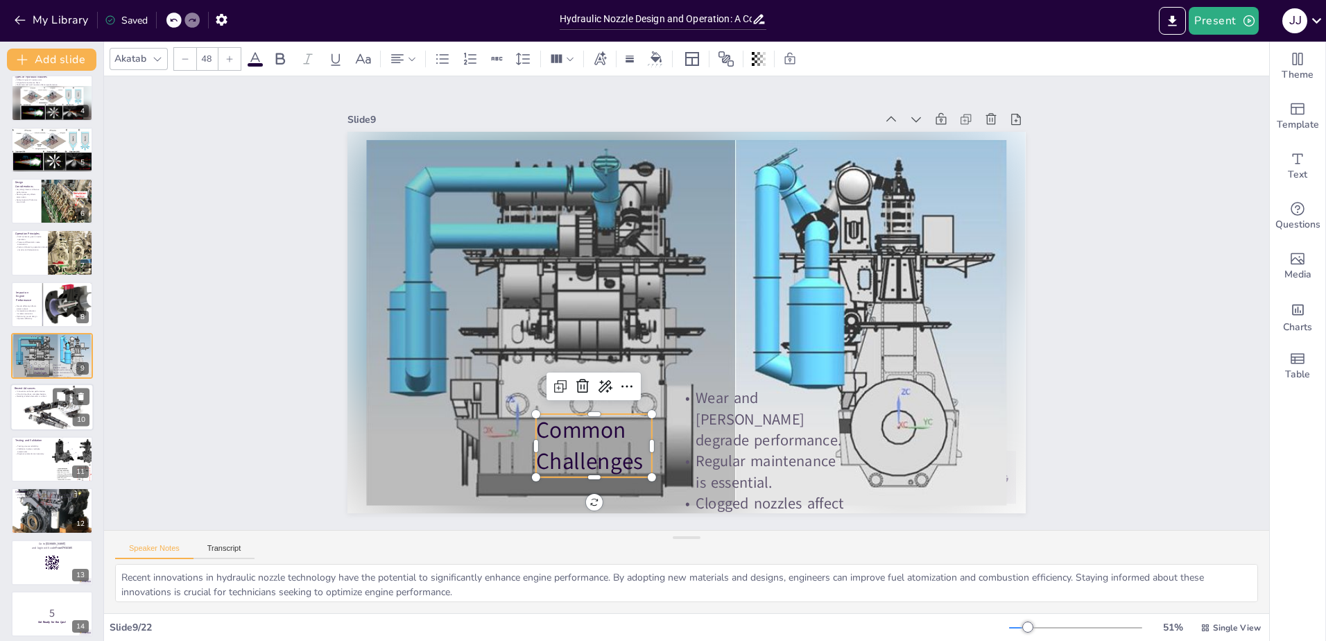
scroll to position [214, 0]
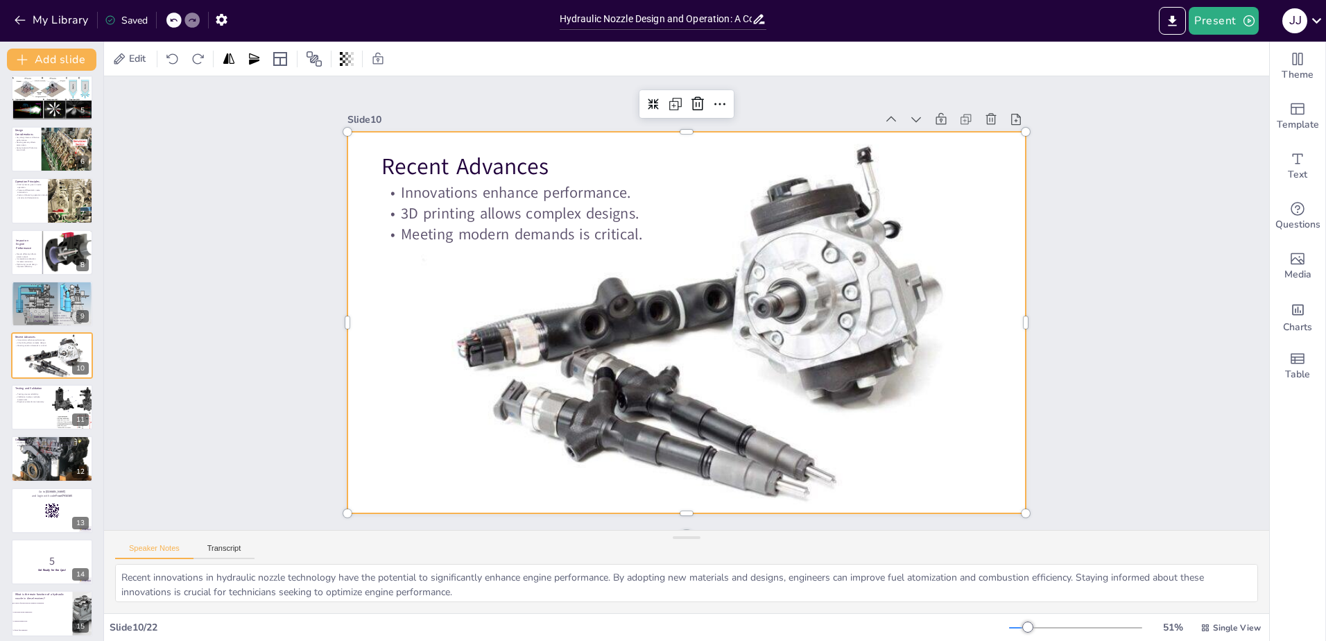
click at [691, 358] on div at bounding box center [667, 303] width 382 height 763
click at [668, 101] on icon at bounding box center [674, 102] width 12 height 12
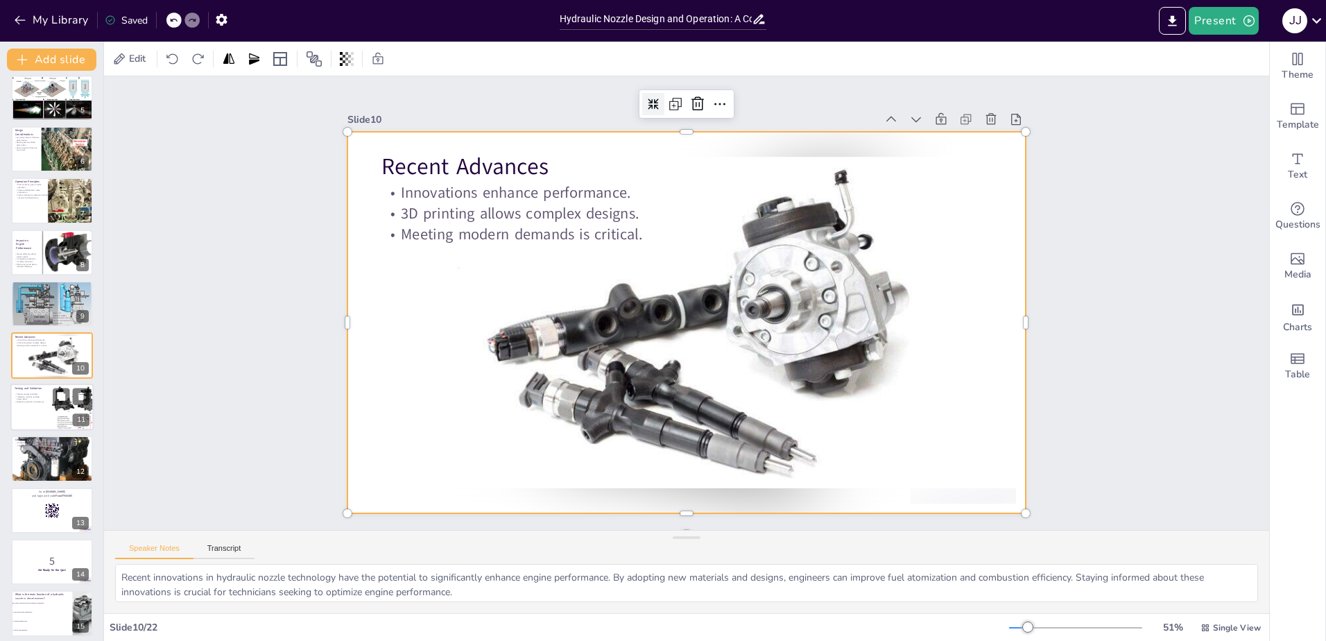
click at [37, 422] on div at bounding box center [51, 406] width 83 height 47
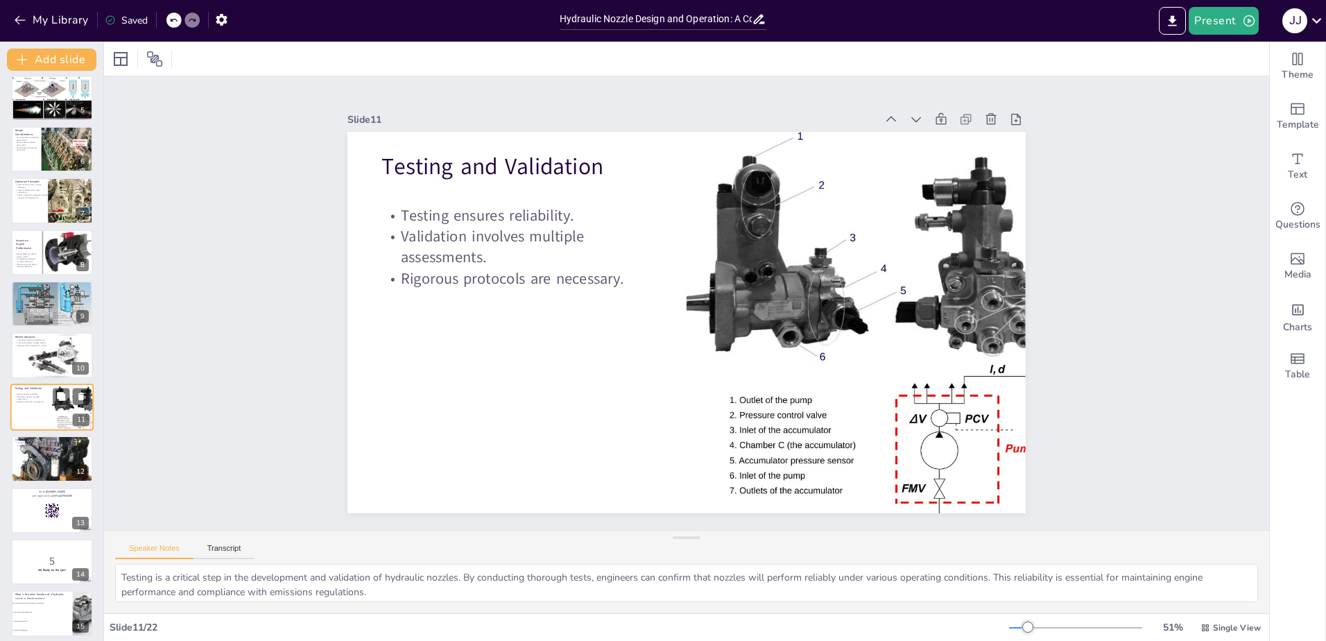
scroll to position [265, 0]
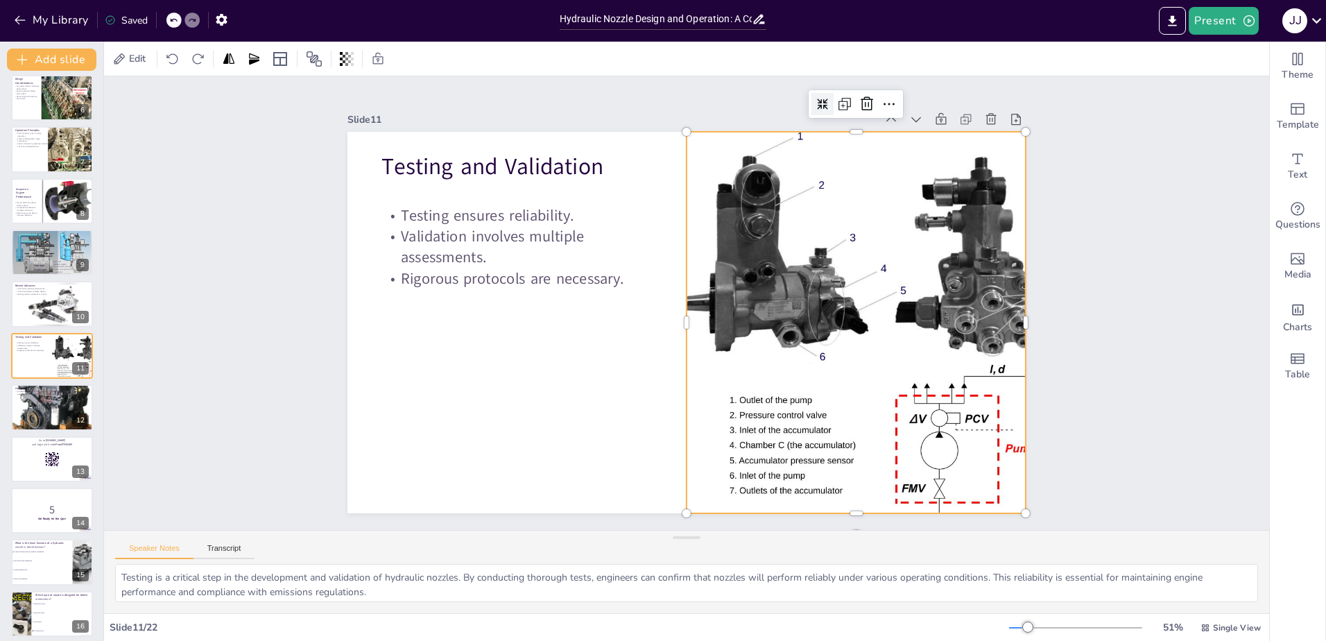
click at [817, 98] on icon at bounding box center [823, 104] width 12 height 12
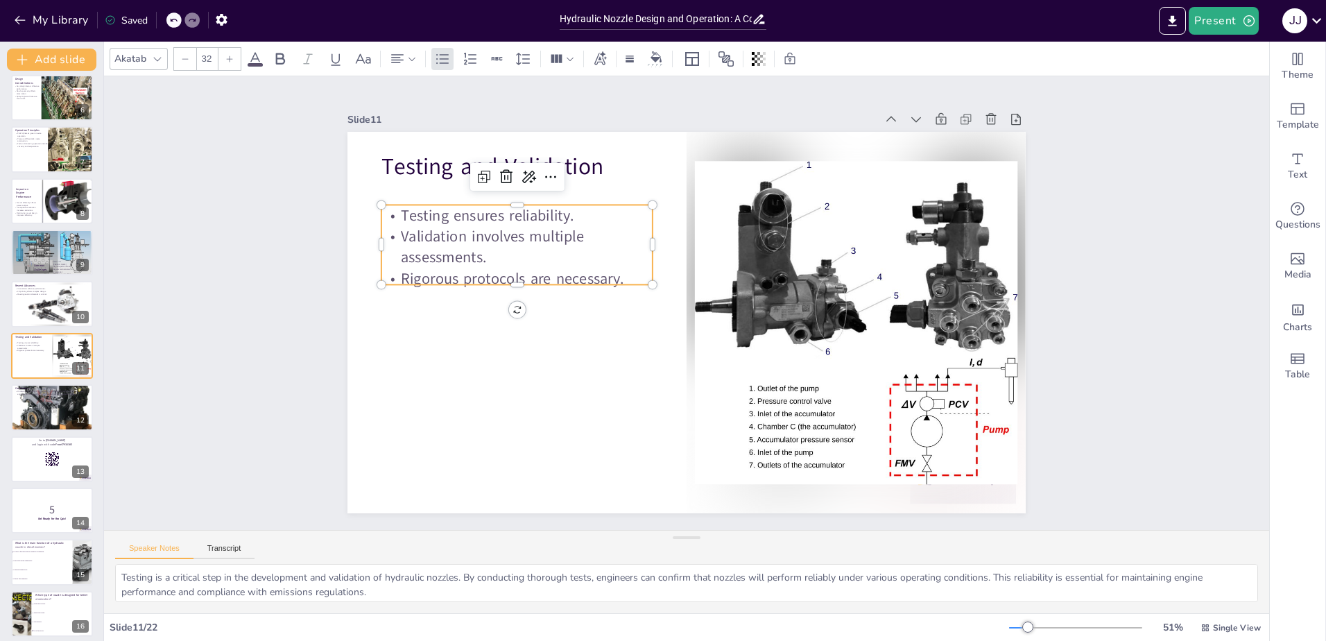
click at [583, 255] on p "Validation involves multiple assessments." at bounding box center [524, 229] width 274 height 70
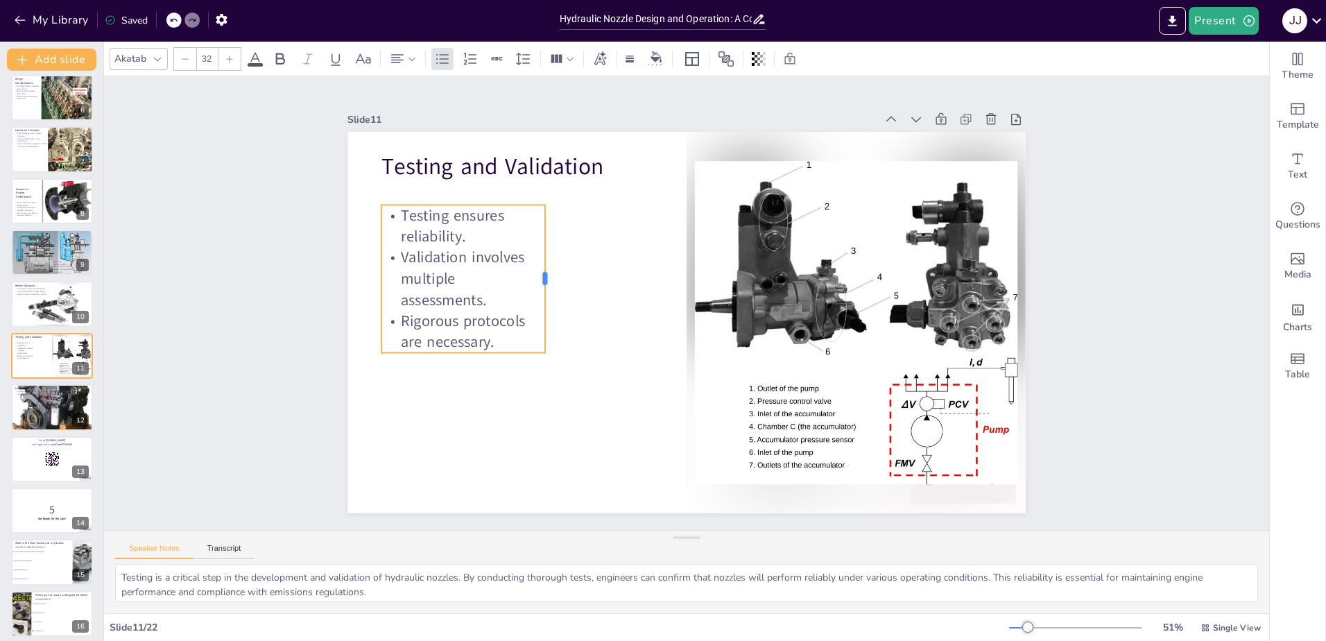
drag, startPoint x: 642, startPoint y: 240, endPoint x: 535, endPoint y: 248, distance: 107.8
click at [541, 248] on div at bounding box center [554, 265] width 26 height 148
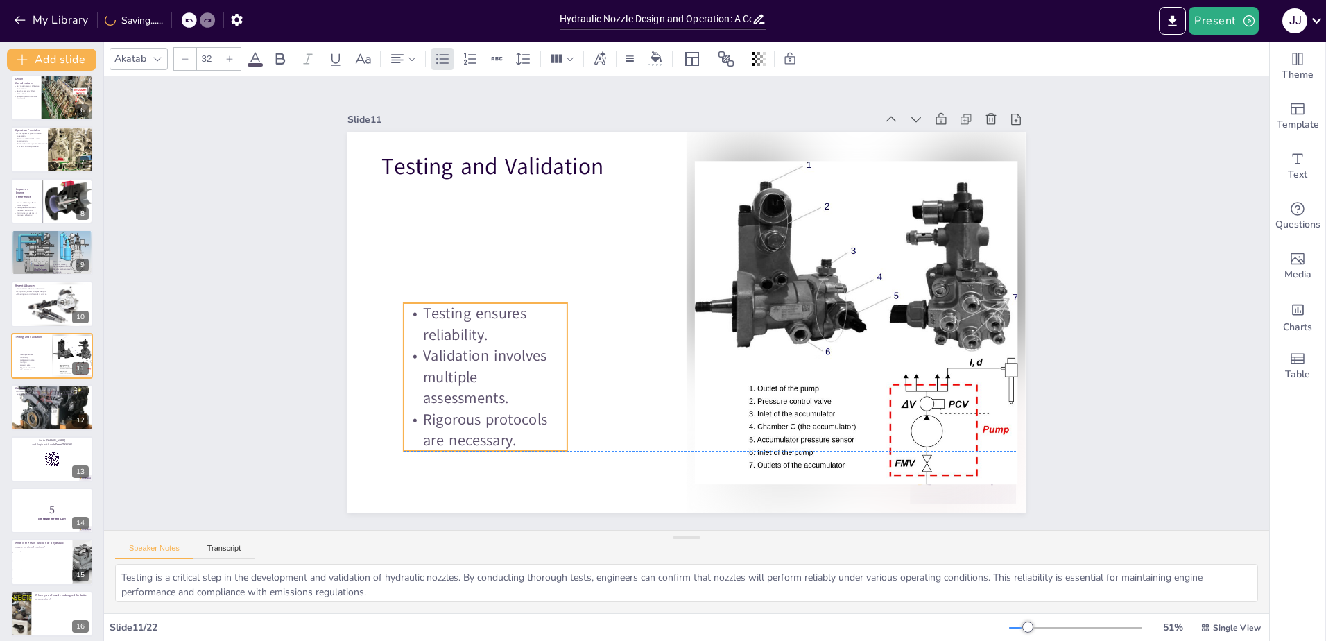
drag, startPoint x: 458, startPoint y: 241, endPoint x: 480, endPoint y: 336, distance: 97.5
click at [480, 336] on p "Testing ensures reliability." at bounding box center [485, 324] width 164 height 42
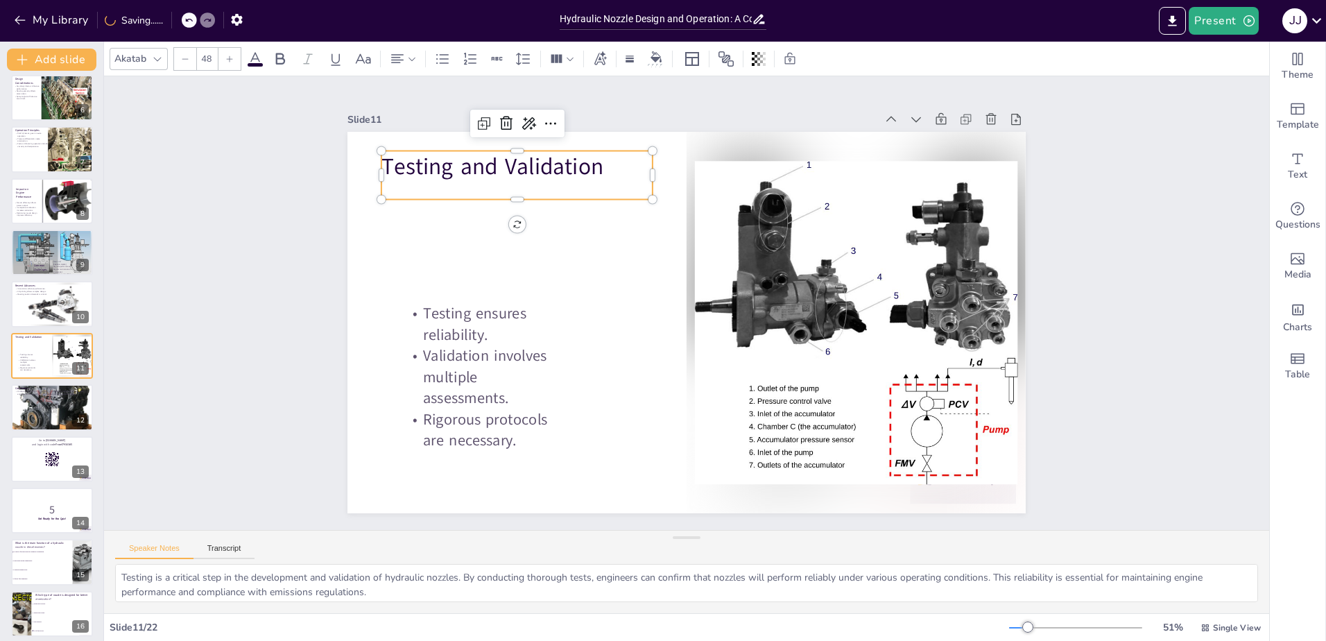
click at [499, 169] on p "Testing and Validation" at bounding box center [516, 166] width 271 height 32
click at [641, 170] on p "Testing and Validation" at bounding box center [516, 166] width 271 height 32
click at [639, 171] on p "Testing and Validation" at bounding box center [532, 150] width 273 height 60
click at [652, 171] on div at bounding box center [657, 175] width 11 height 49
drag, startPoint x: 642, startPoint y: 173, endPoint x: 598, endPoint y: 179, distance: 44.1
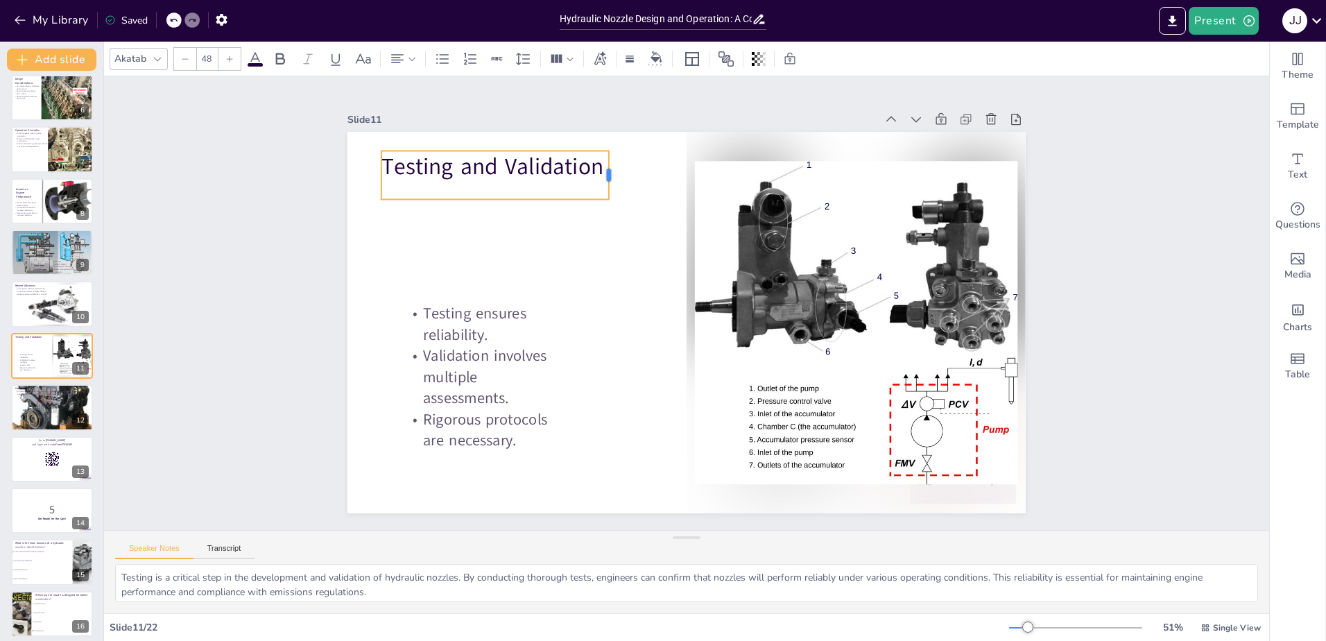
click at [609, 179] on div at bounding box center [614, 175] width 11 height 49
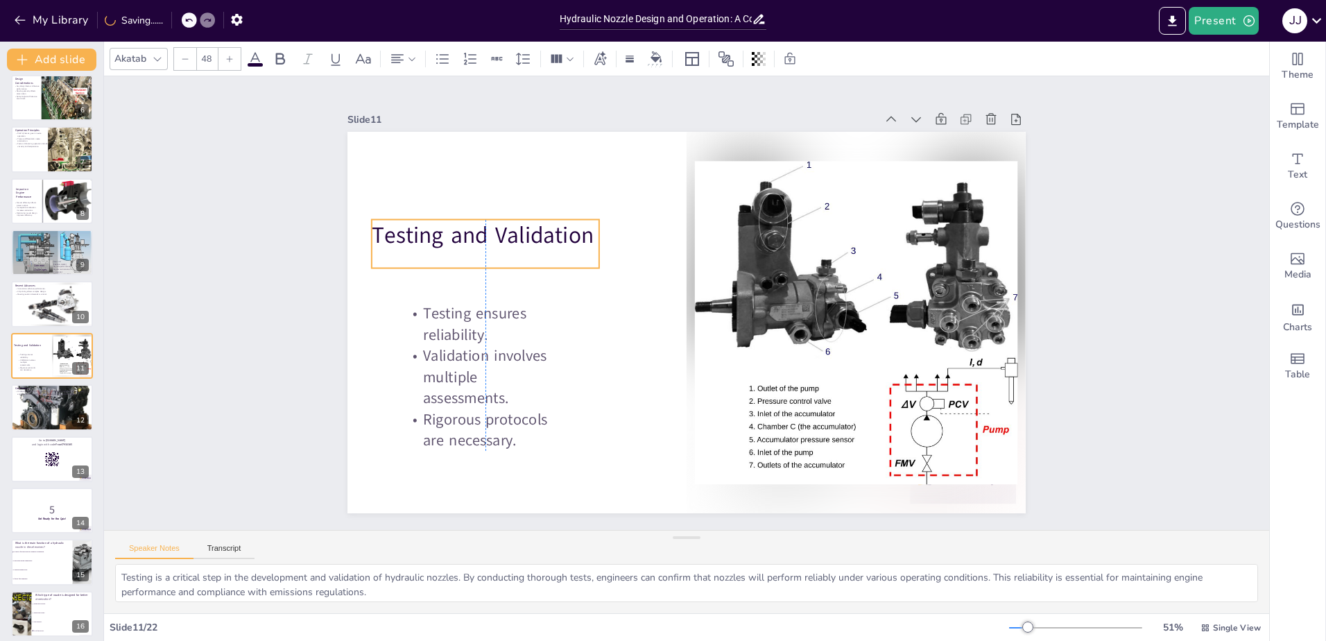
drag, startPoint x: 509, startPoint y: 161, endPoint x: 505, endPoint y: 229, distance: 68.8
click at [505, 229] on p "Testing and Validation" at bounding box center [485, 235] width 227 height 32
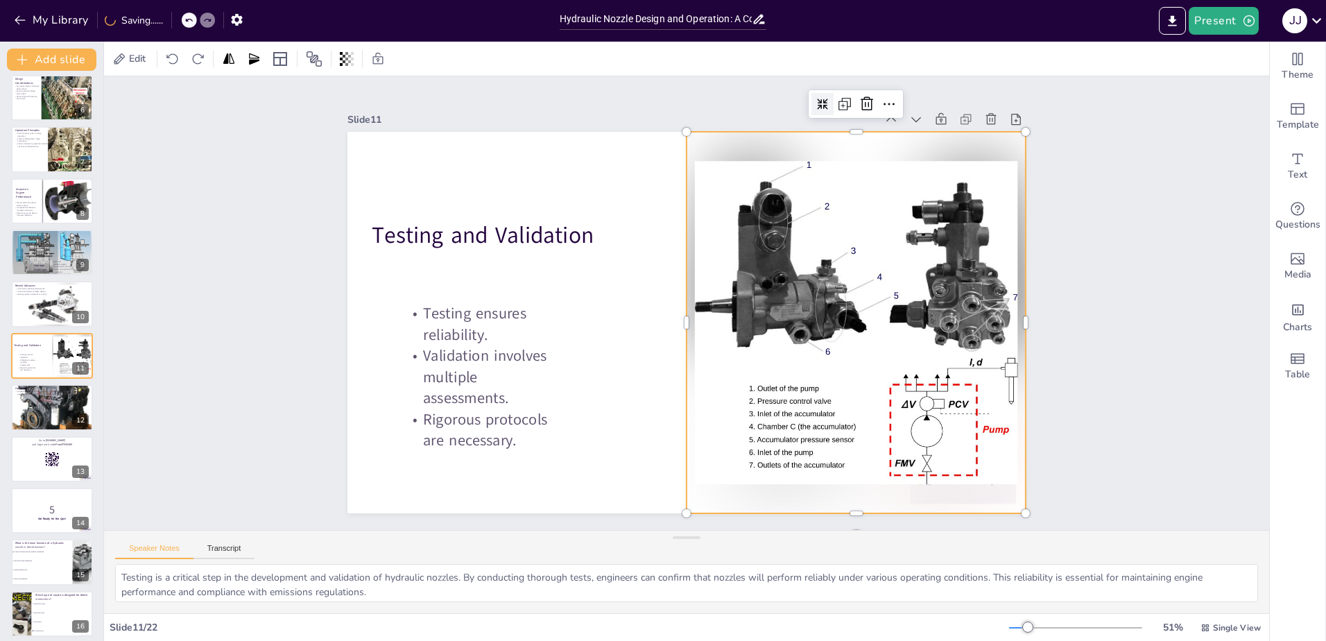
click at [684, 297] on div at bounding box center [852, 339] width 377 height 415
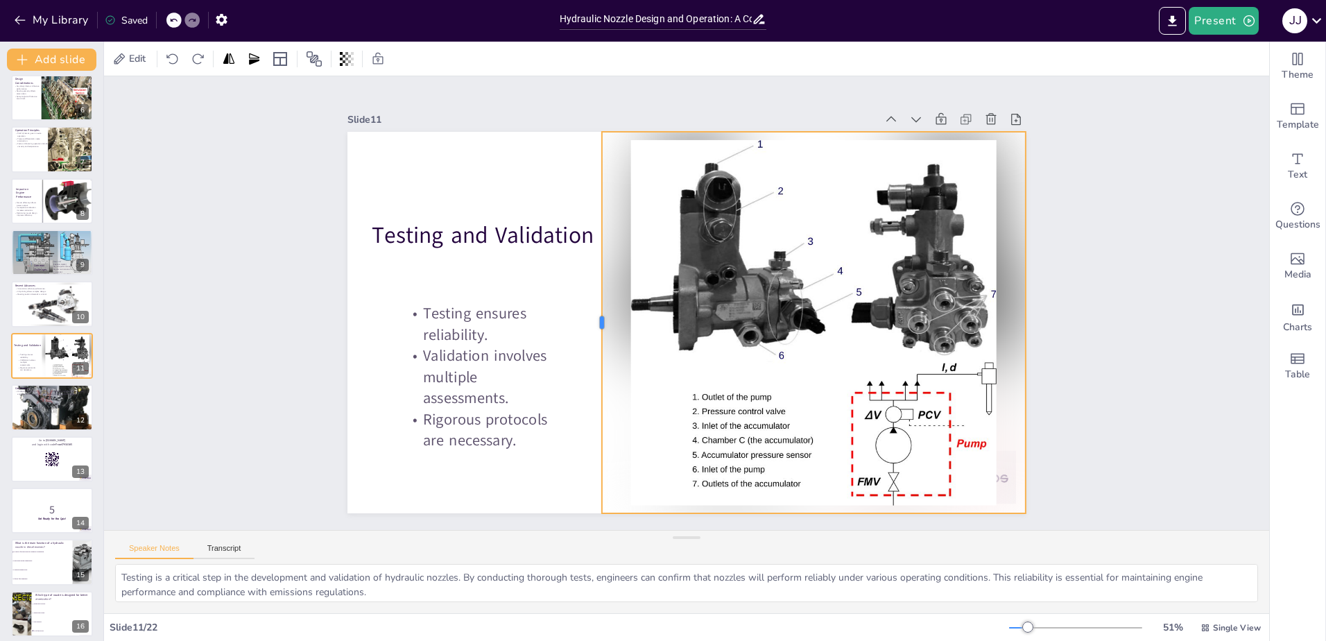
drag, startPoint x: 674, startPoint y: 317, endPoint x: 589, endPoint y: 313, distance: 84.7
click at [591, 313] on div at bounding box center [596, 322] width 11 height 381
click at [259, 315] on div "Slide 1 Hydraulic Nozzle Design and Operation This presentation provides a comp…" at bounding box center [686, 302] width 1165 height 453
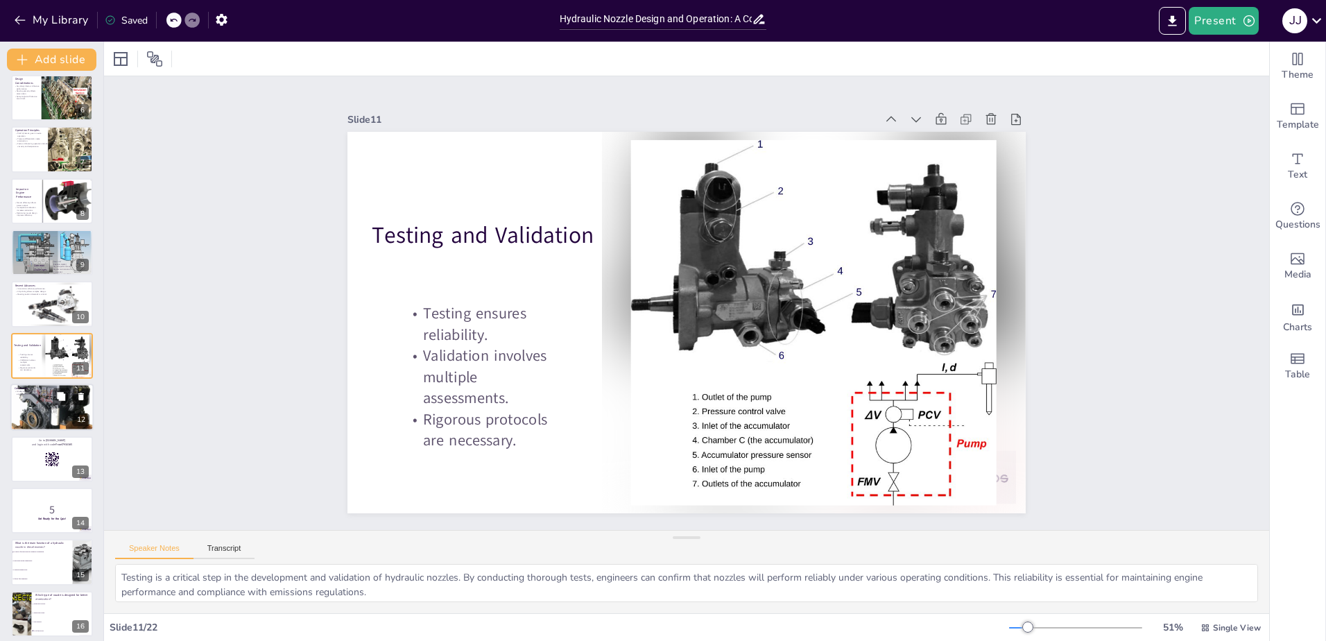
click at [37, 398] on div at bounding box center [51, 406] width 83 height 83
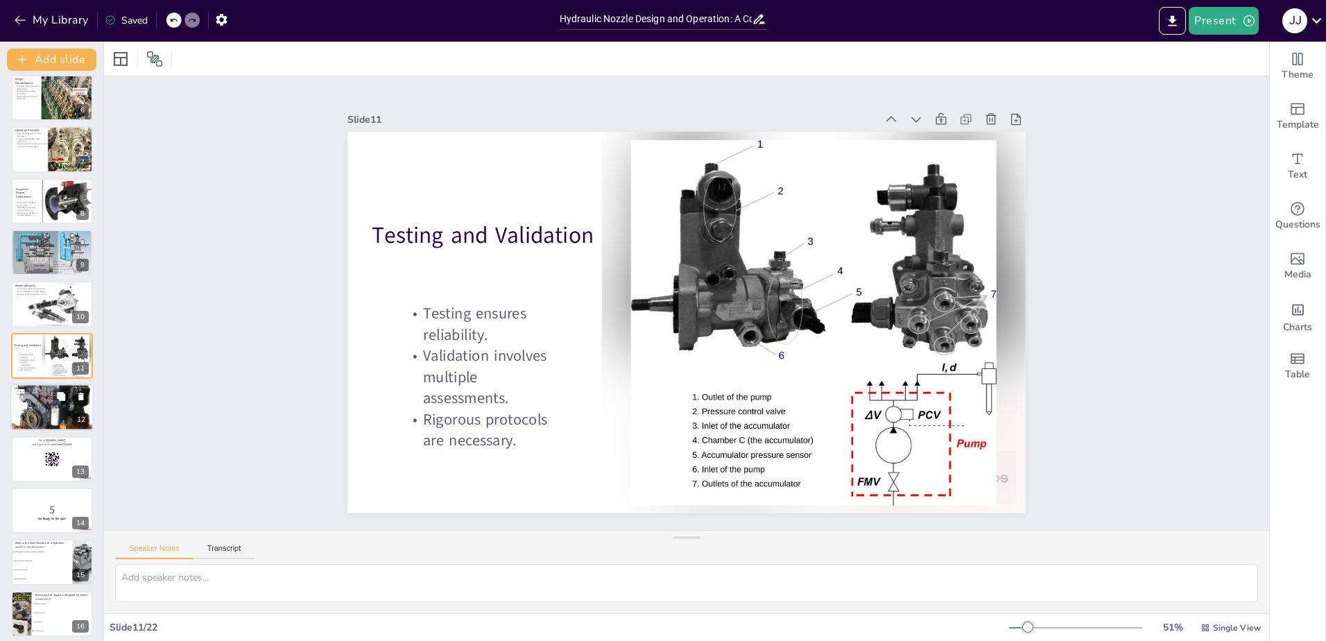
scroll to position [316, 0]
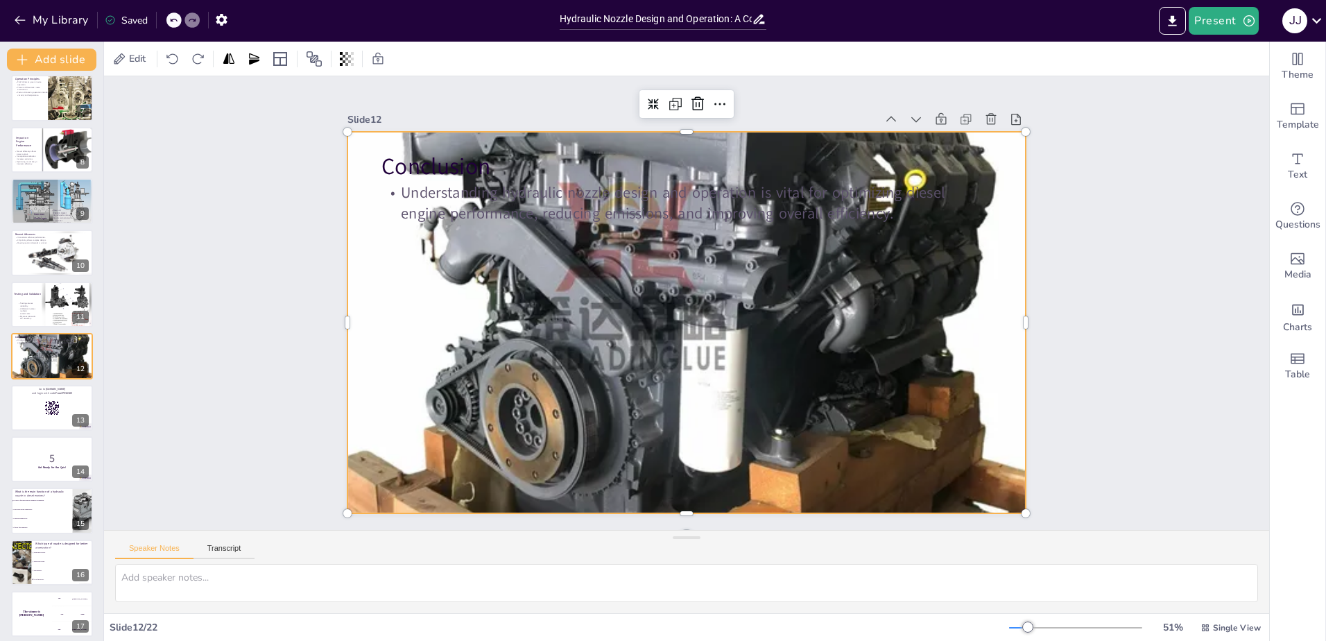
click at [915, 409] on div at bounding box center [686, 322] width 678 height 678
click at [729, 100] on icon at bounding box center [736, 107] width 15 height 15
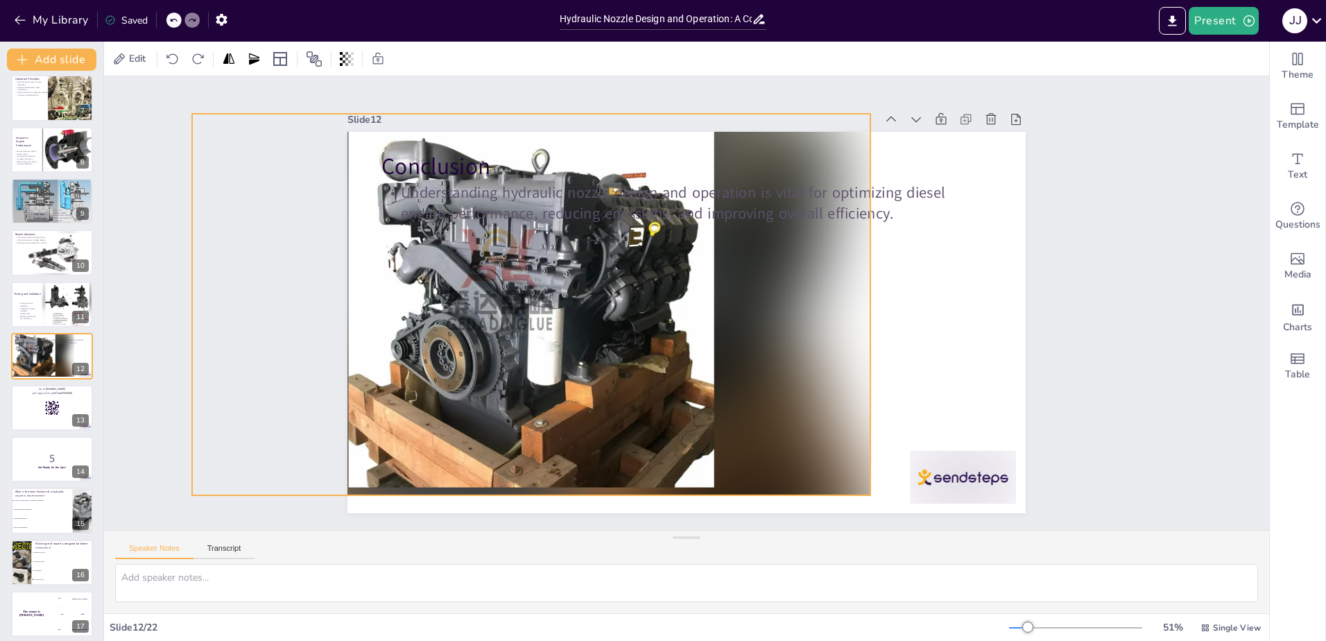
drag, startPoint x: 819, startPoint y: 334, endPoint x: 664, endPoint y: 316, distance: 156.3
click at [664, 316] on div at bounding box center [532, 288] width 714 height 450
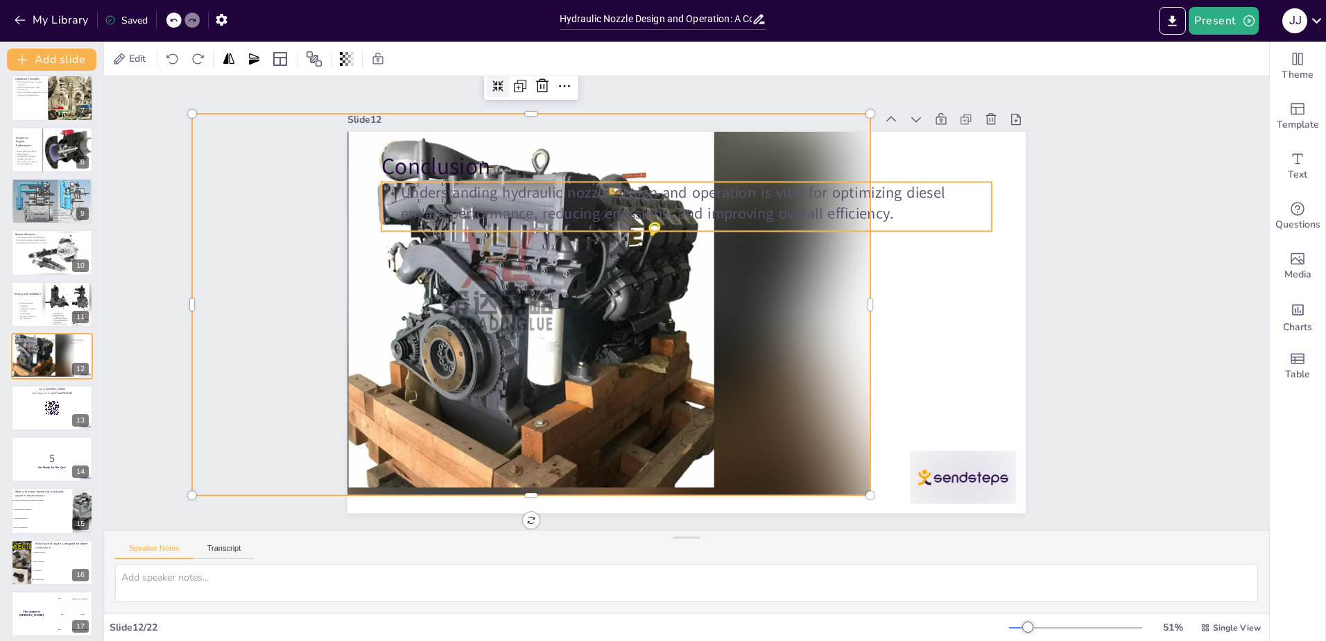
click at [479, 198] on p "Understanding hydraulic nozzle design and operation is vital for optimizing die…" at bounding box center [686, 203] width 610 height 42
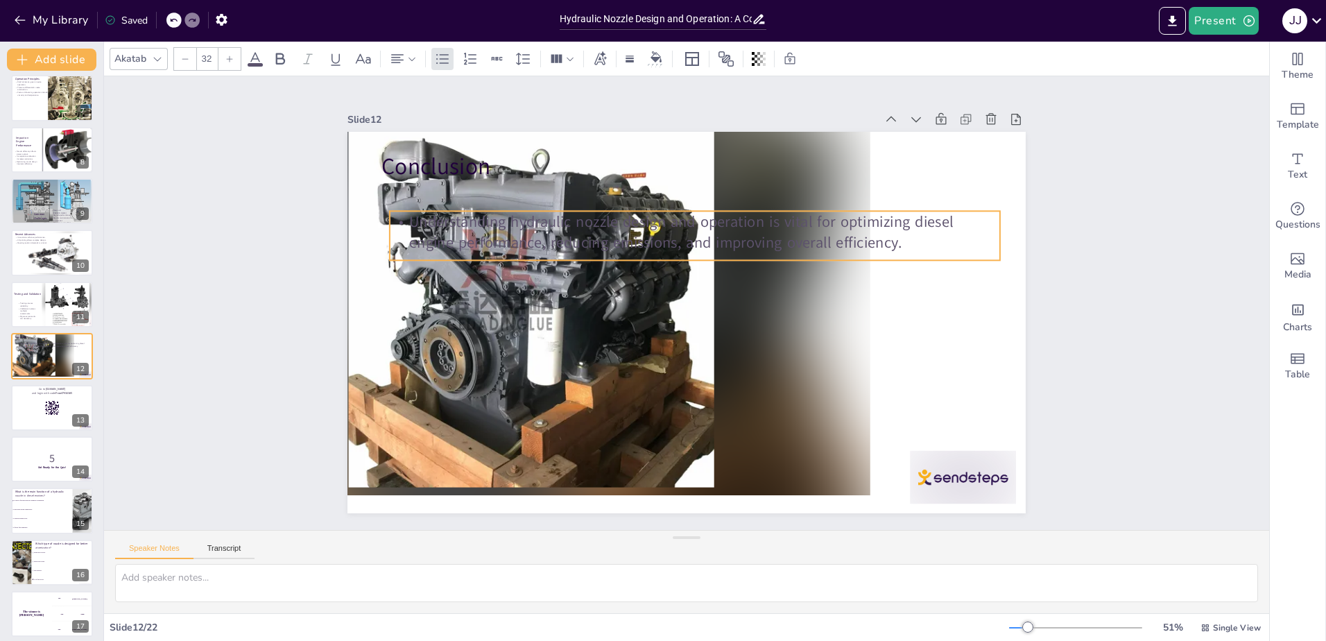
drag, startPoint x: 371, startPoint y: 198, endPoint x: 379, endPoint y: 227, distance: 30.3
click at [406, 227] on p "Understanding hydraulic nozzle design and operation is vital for optimizing die…" at bounding box center [708, 235] width 605 height 168
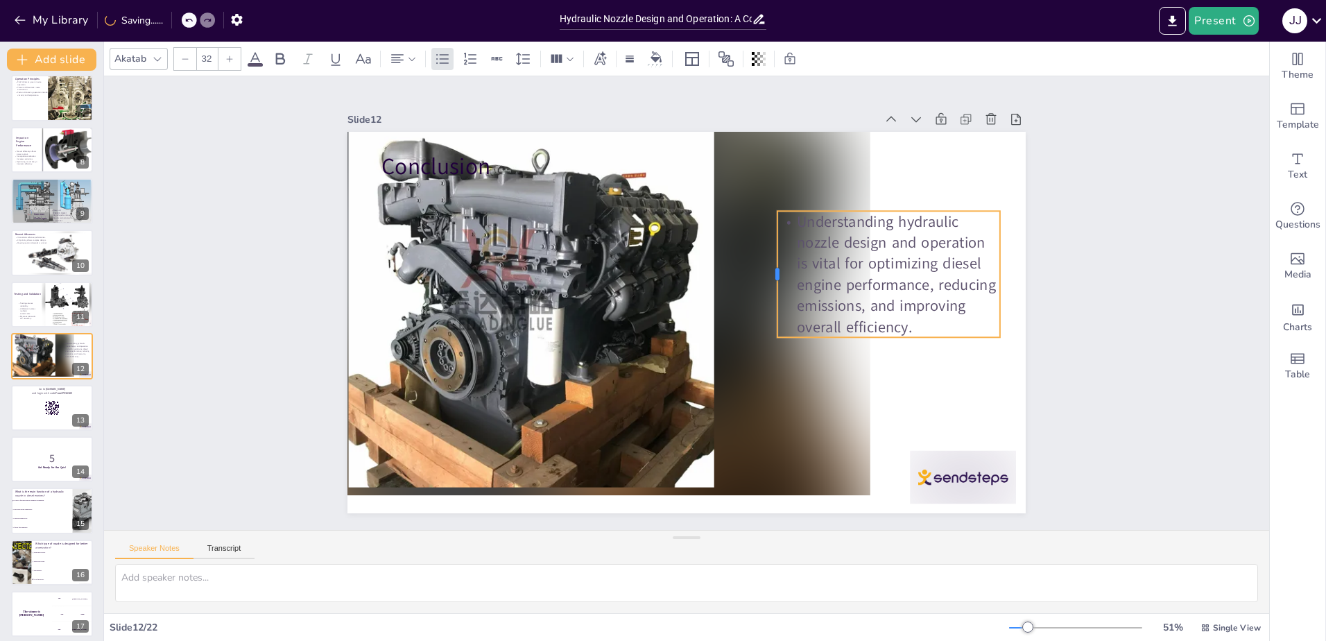
drag, startPoint x: 377, startPoint y: 229, endPoint x: 765, endPoint y: 294, distance: 392.9
click at [766, 294] on div at bounding box center [771, 274] width 11 height 126
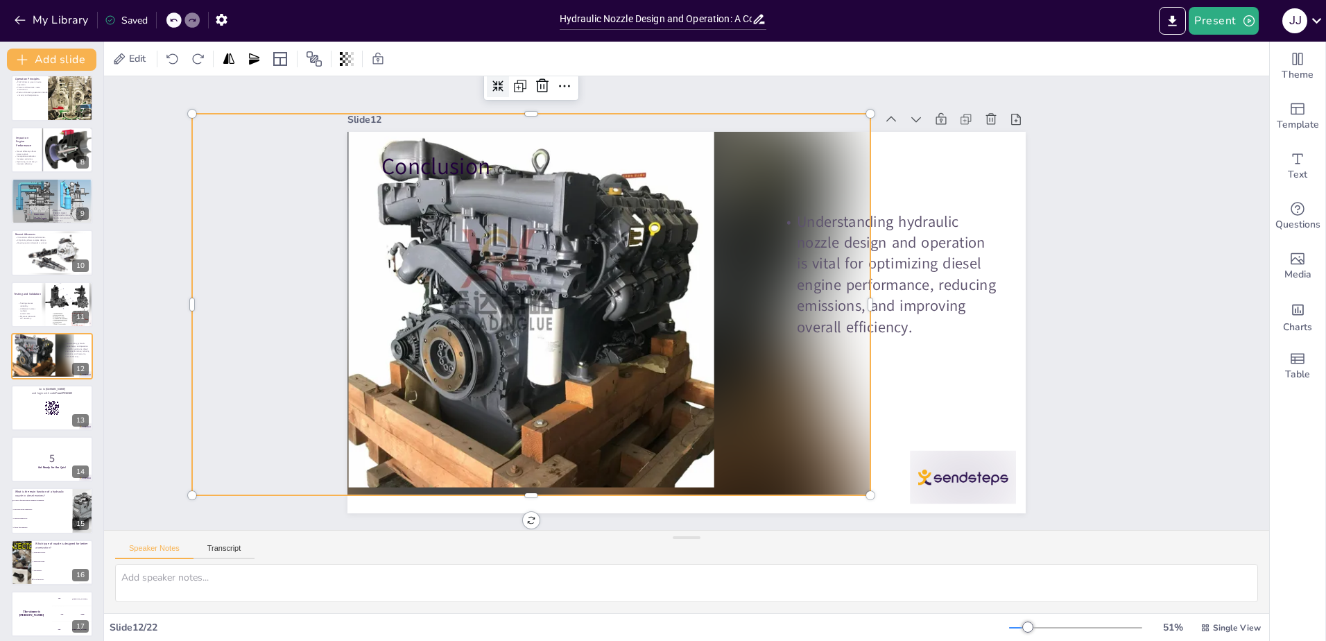
click at [745, 361] on div at bounding box center [531, 304] width 678 height 381
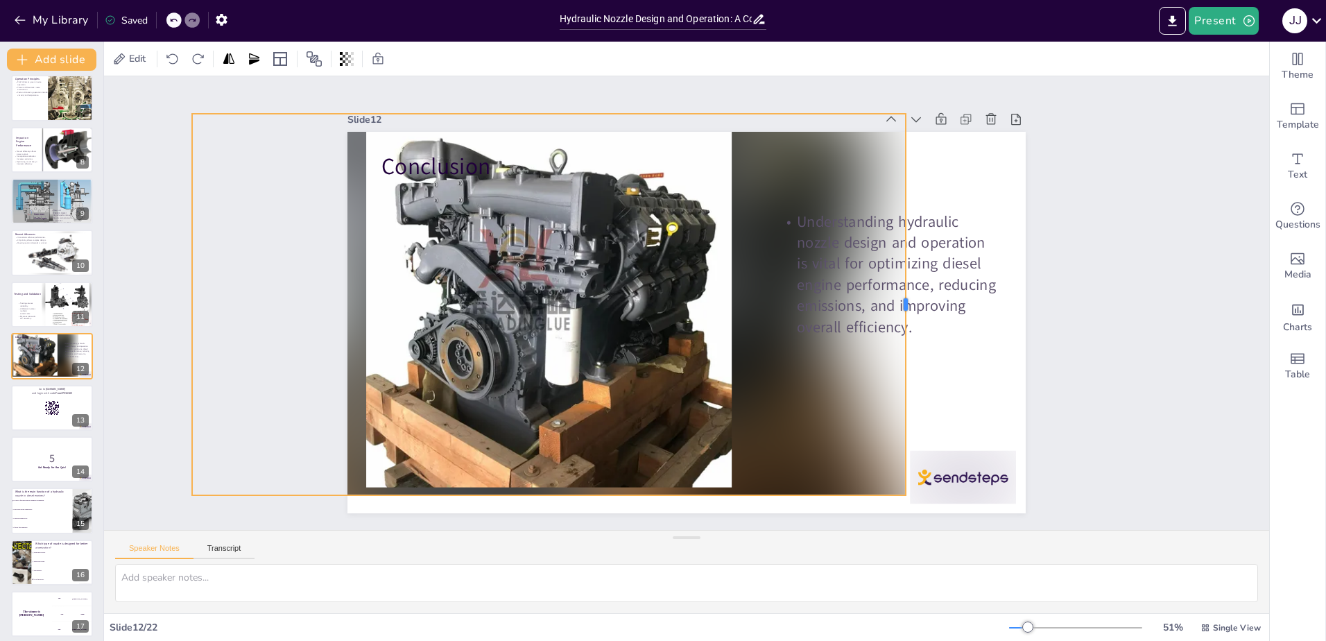
drag, startPoint x: 860, startPoint y: 298, endPoint x: 896, endPoint y: 336, distance: 52.0
click at [905, 336] on div at bounding box center [910, 304] width 11 height 381
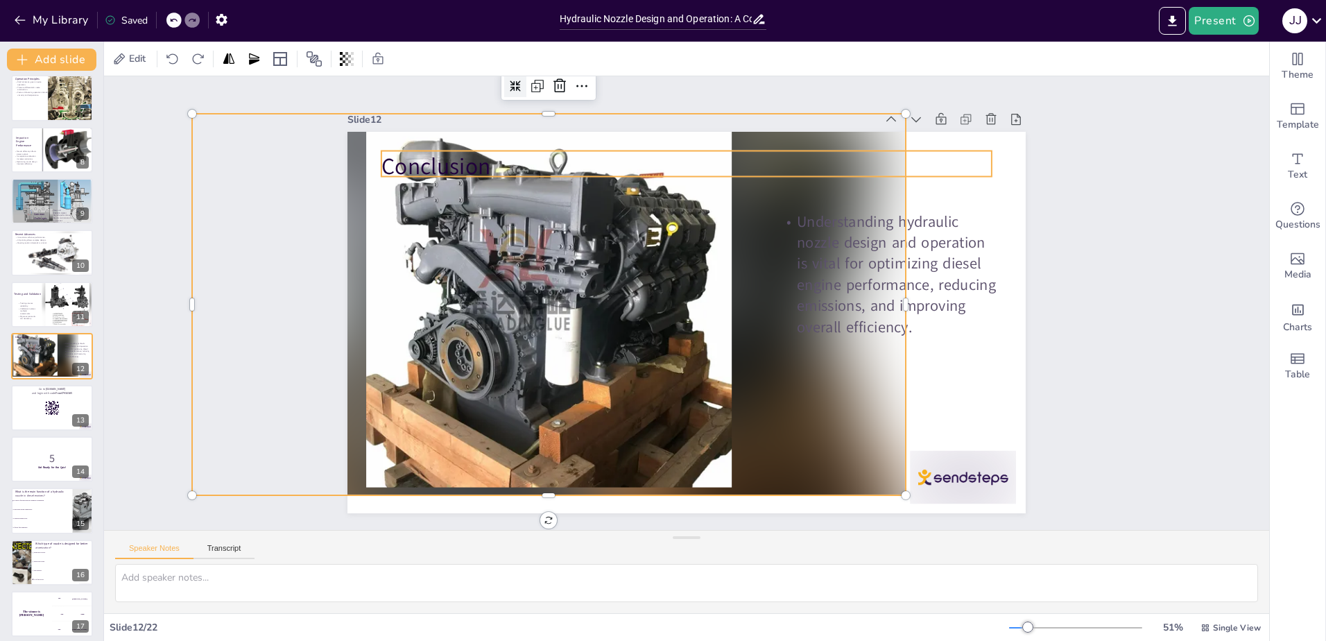
click at [415, 163] on p "Conclusion" at bounding box center [701, 167] width 610 height 95
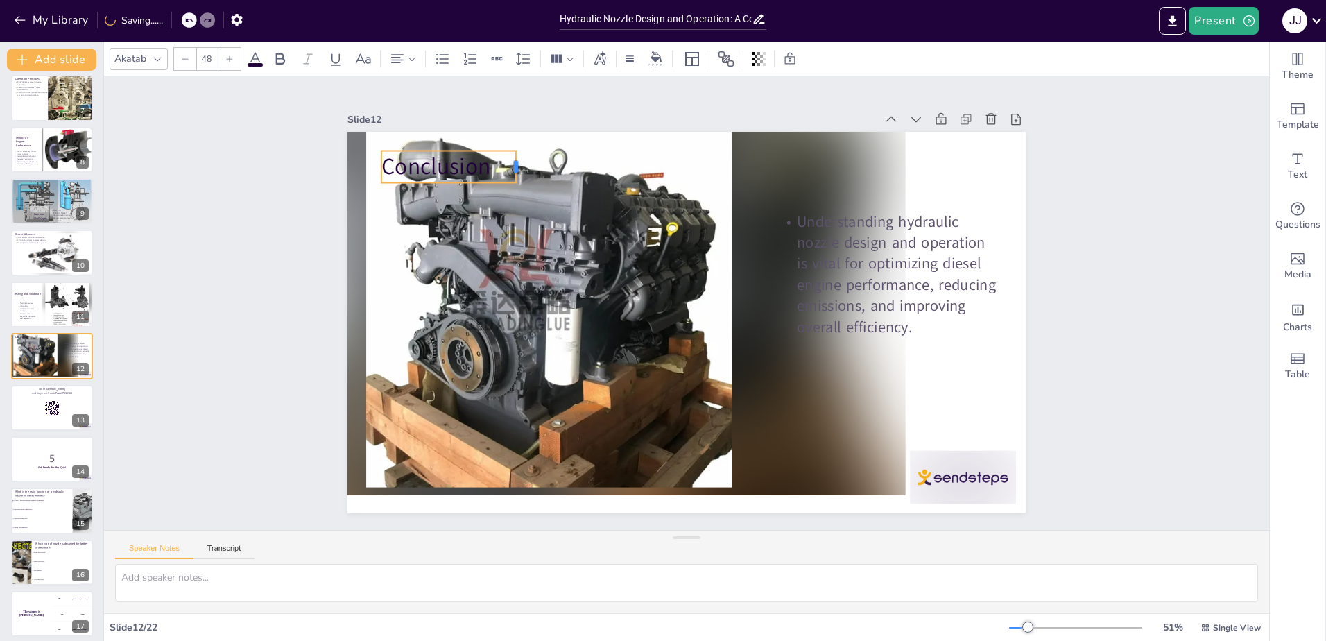
drag, startPoint x: 984, startPoint y: 162, endPoint x: 508, endPoint y: 158, distance: 475.6
click at [516, 158] on div at bounding box center [521, 167] width 11 height 32
drag, startPoint x: 413, startPoint y: 161, endPoint x: 852, endPoint y: 169, distance: 439.6
click at [852, 169] on p "Conclusion" at bounding box center [888, 175] width 134 height 32
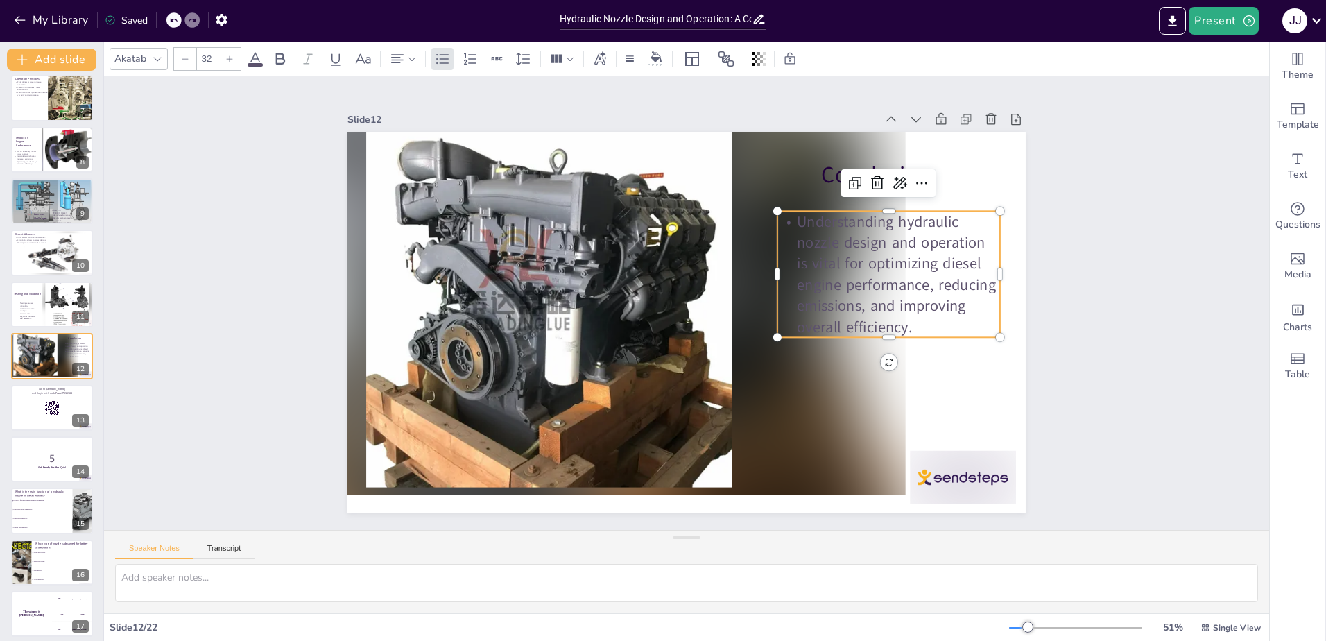
click at [793, 223] on p "Understanding hydraulic nozzle design and operation is vital for optimizing die…" at bounding box center [888, 274] width 223 height 127
click at [786, 216] on p "Understanding hydraulic nozzle design and operation is vital for optimizing die…" at bounding box center [888, 274] width 223 height 127
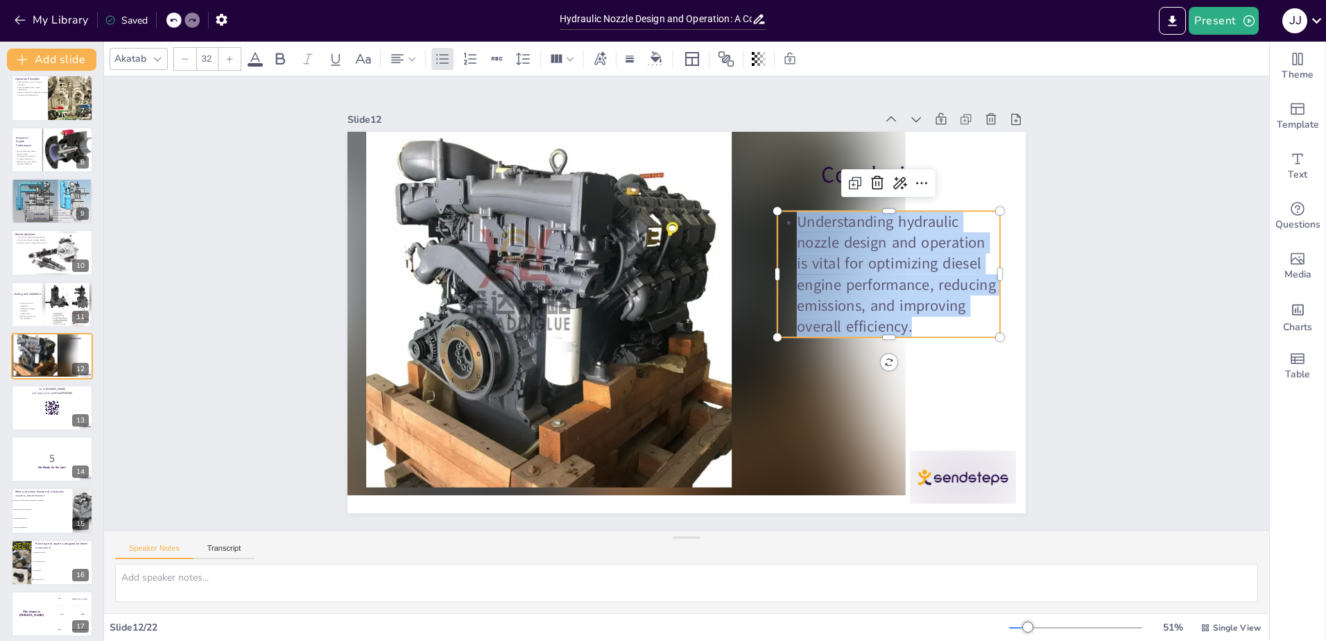
drag, startPoint x: 786, startPoint y: 216, endPoint x: 925, endPoint y: 318, distance: 172.5
click at [925, 318] on p "Understanding hydraulic nozzle design and operation is vital for optimizing die…" at bounding box center [888, 274] width 223 height 127
drag, startPoint x: 855, startPoint y: 289, endPoint x: 1281, endPoint y: 169, distance: 442.3
click at [1287, 169] on span "Text" at bounding box center [1296, 174] width 19 height 15
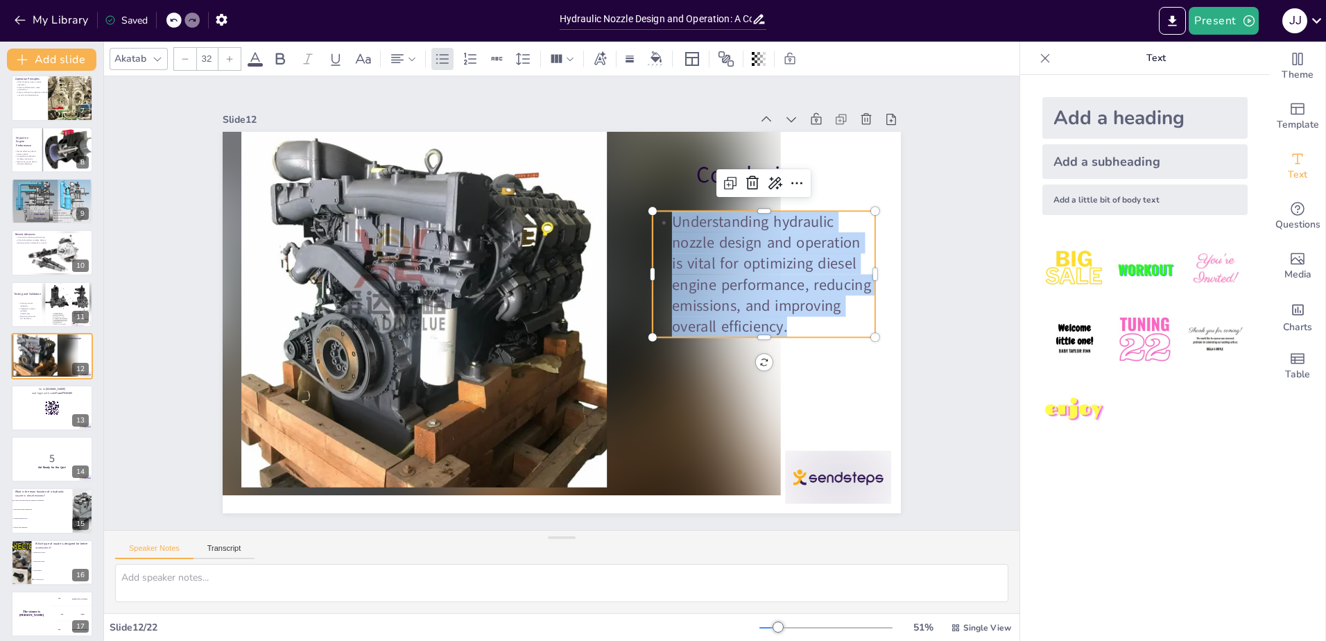
click at [1038, 56] on icon at bounding box center [1045, 58] width 14 height 14
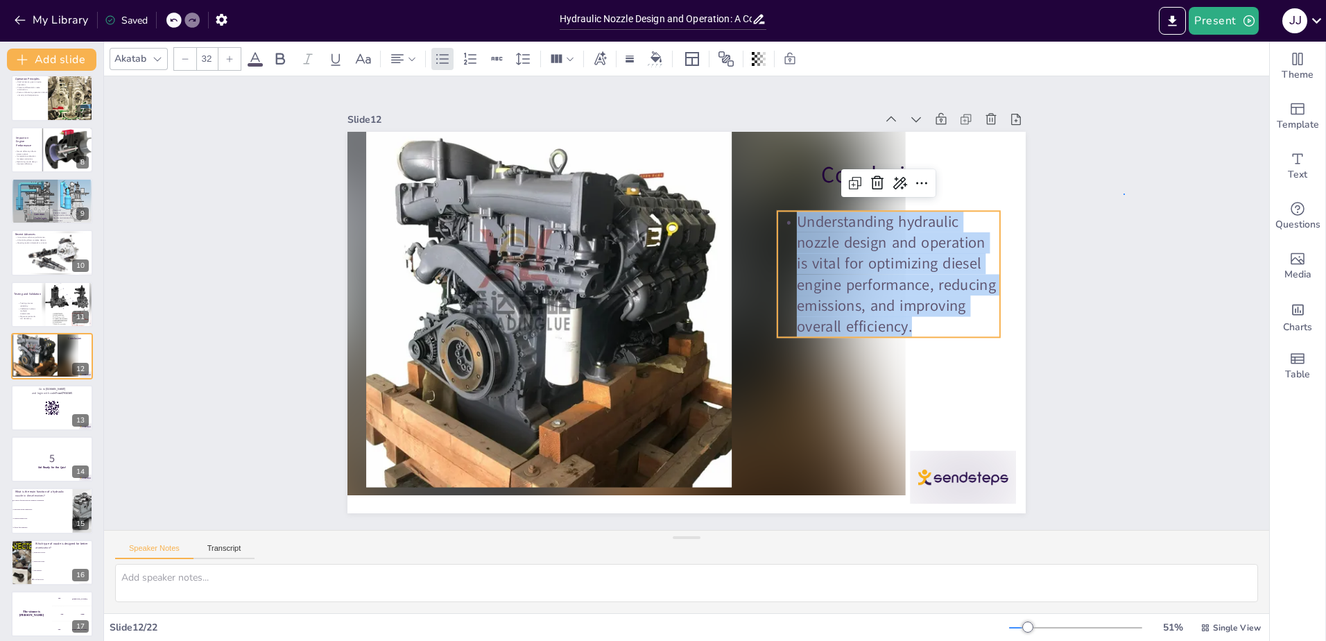
drag, startPoint x: 849, startPoint y: 262, endPoint x: 1123, endPoint y: 193, distance: 283.0
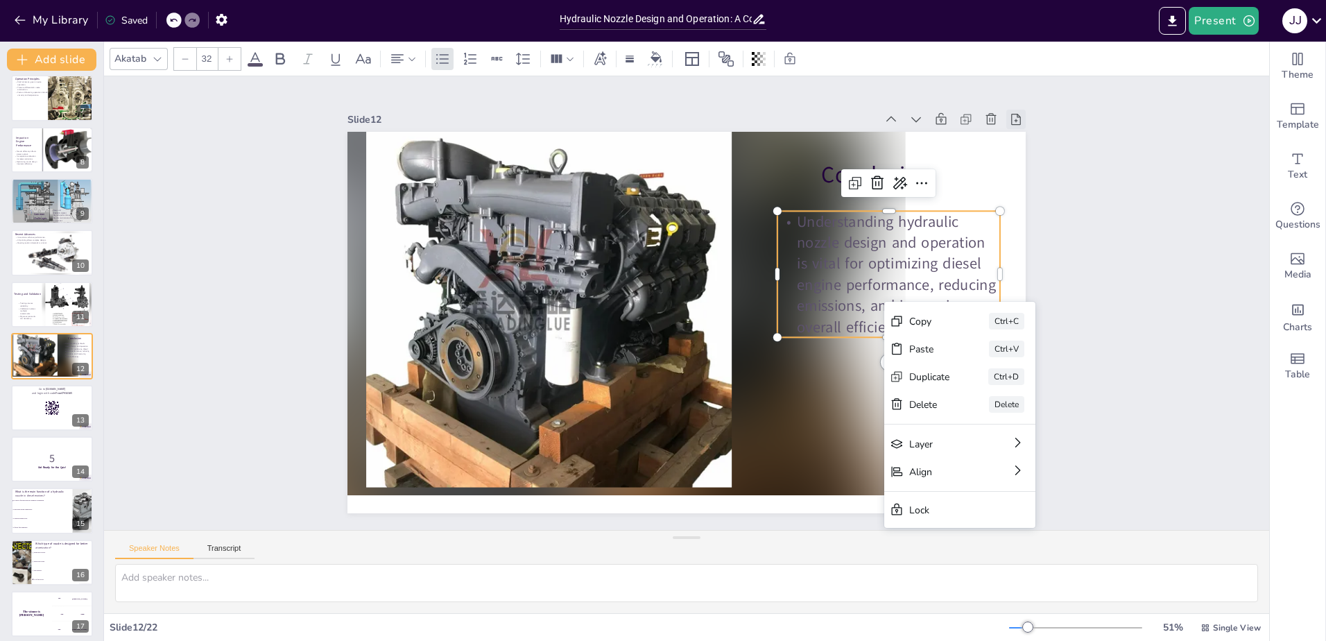
click at [1025, 147] on icon at bounding box center [1032, 154] width 15 height 15
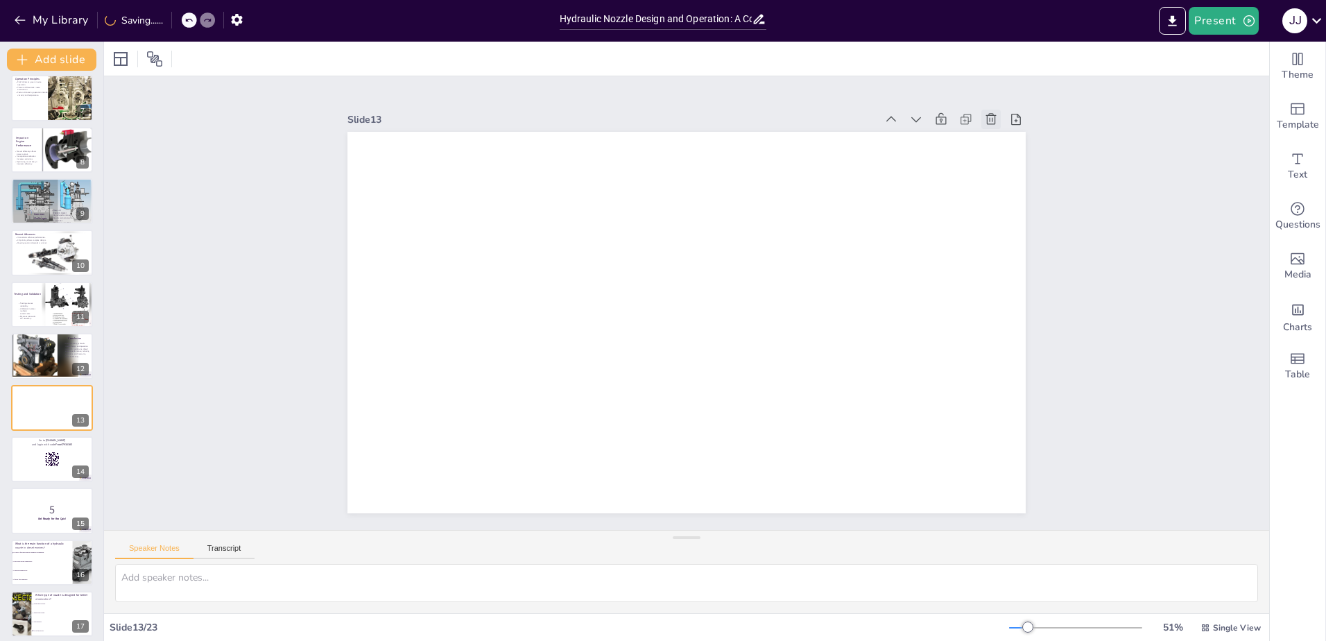
click at [987, 120] on icon at bounding box center [991, 119] width 14 height 14
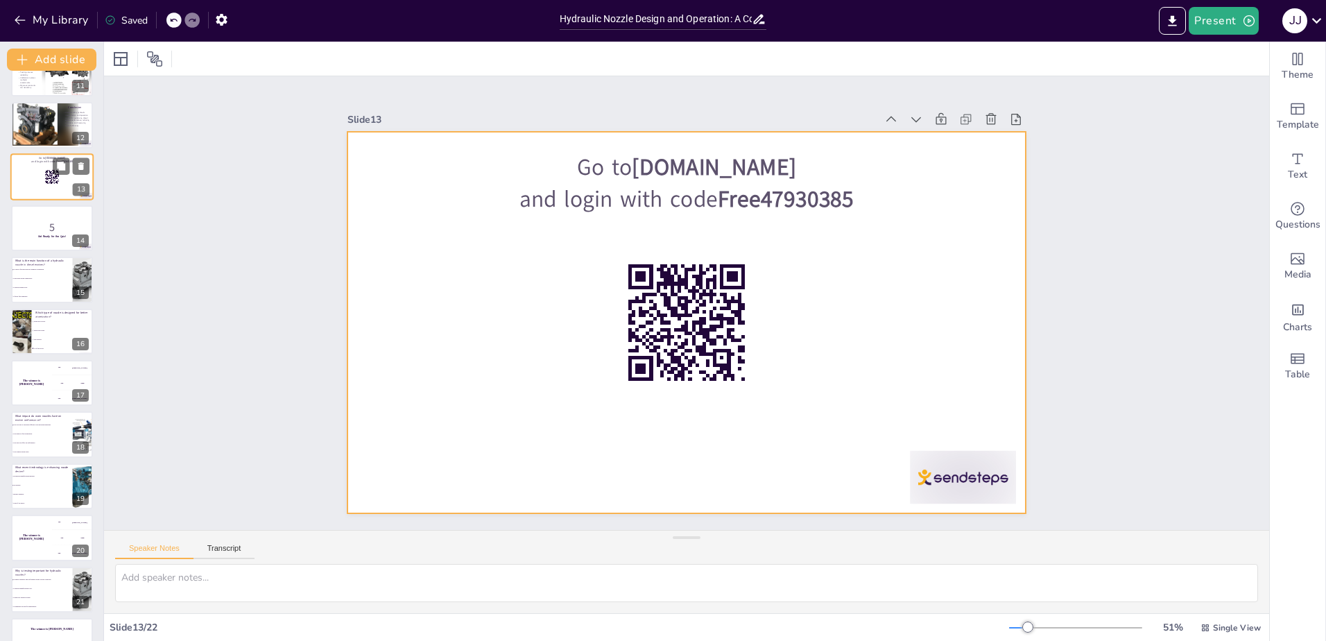
scroll to position [581, 0]
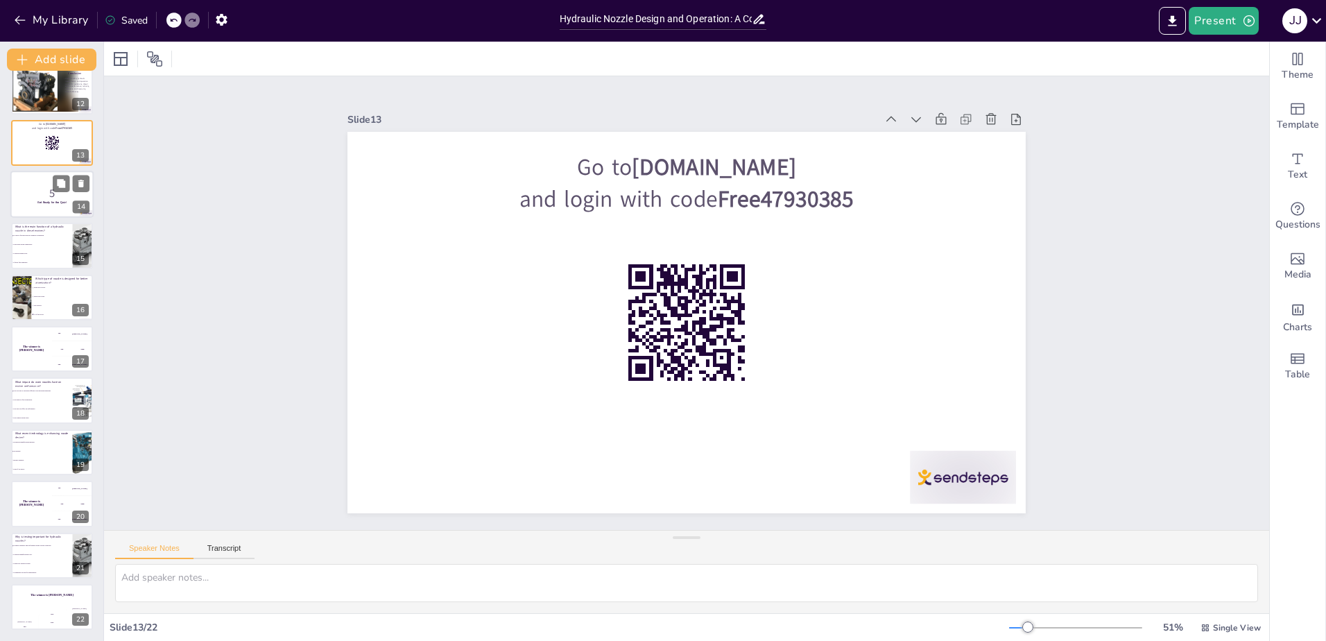
click at [56, 202] on strong "Get Ready for the Quiz!" at bounding box center [51, 201] width 28 height 3
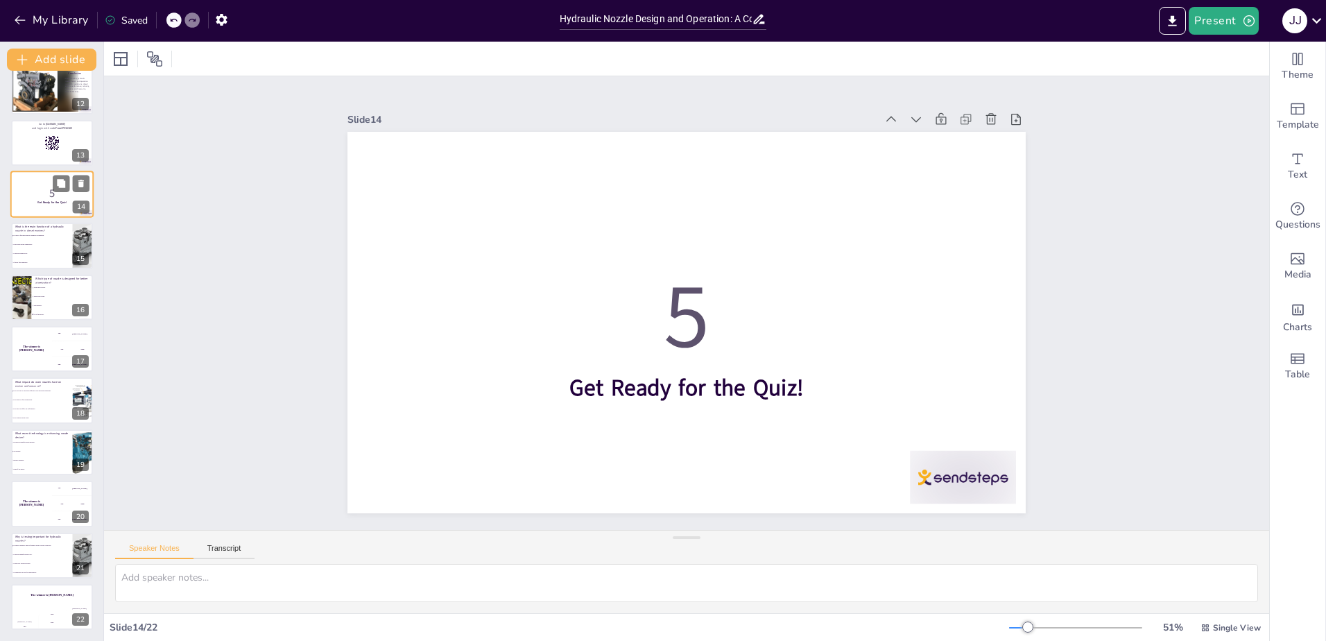
scroll to position [419, 0]
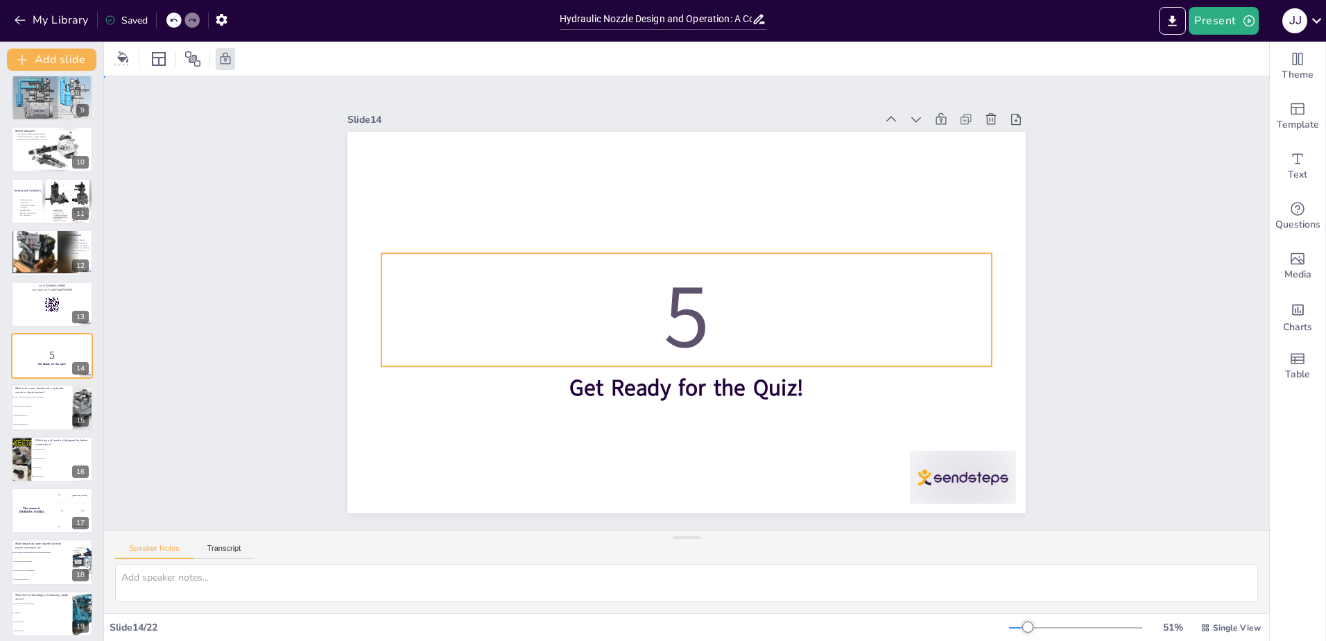
click at [652, 289] on p "5" at bounding box center [686, 316] width 610 height 127
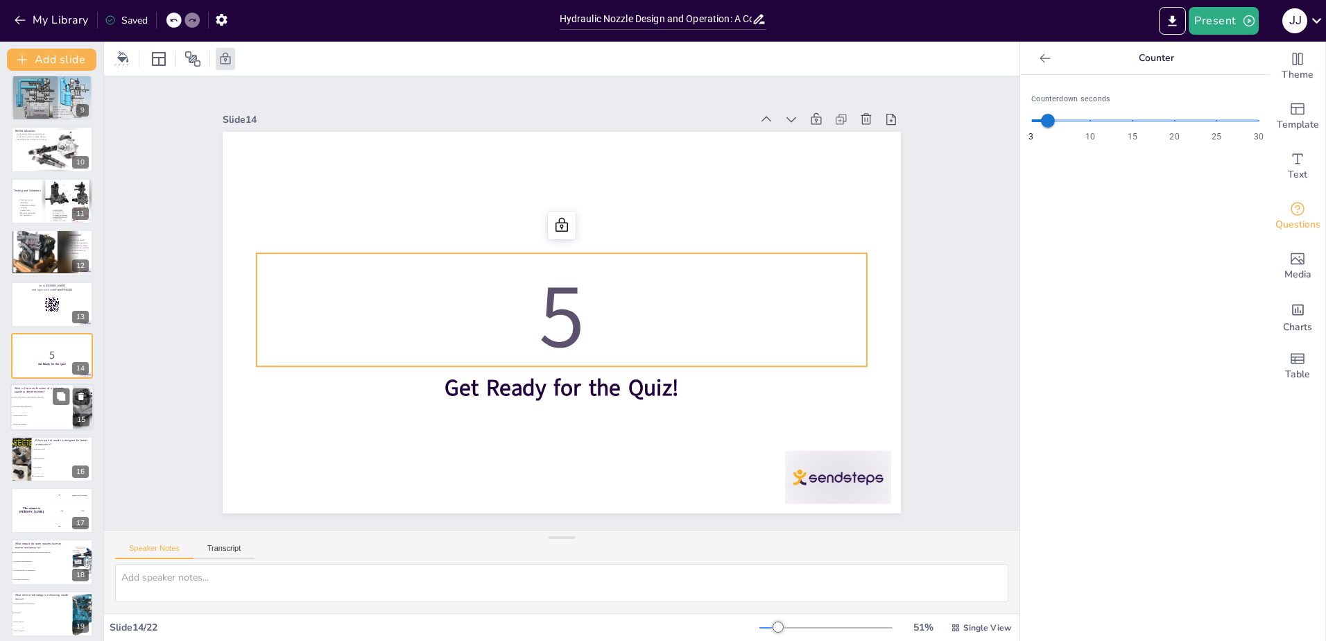
click at [26, 411] on li "It reduces engine noise." at bounding box center [41, 415] width 62 height 9
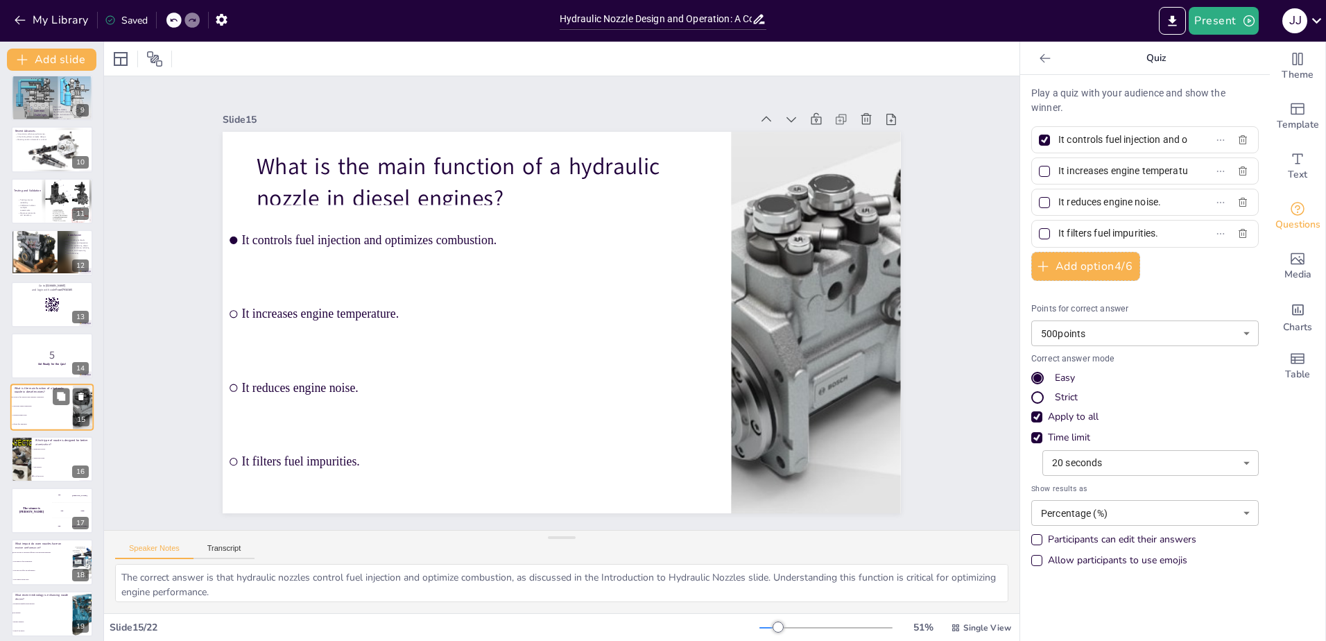
scroll to position [471, 0]
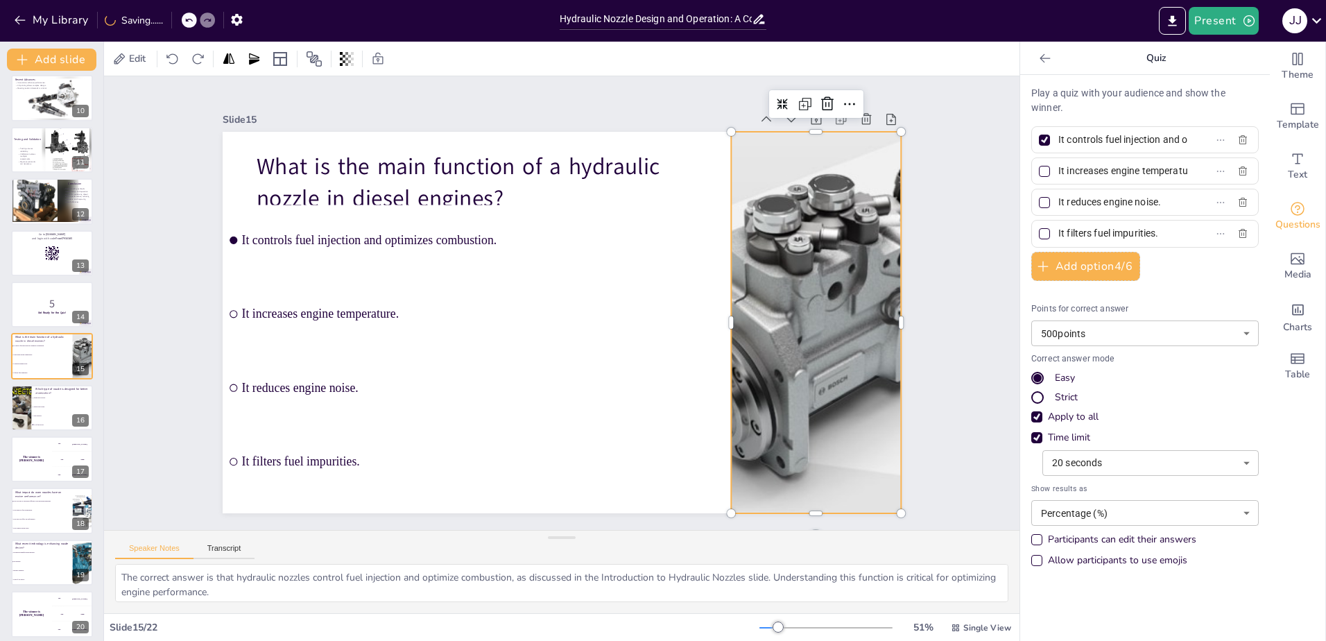
click at [813, 279] on div at bounding box center [816, 322] width 678 height 381
click at [806, 141] on div at bounding box center [819, 154] width 26 height 26
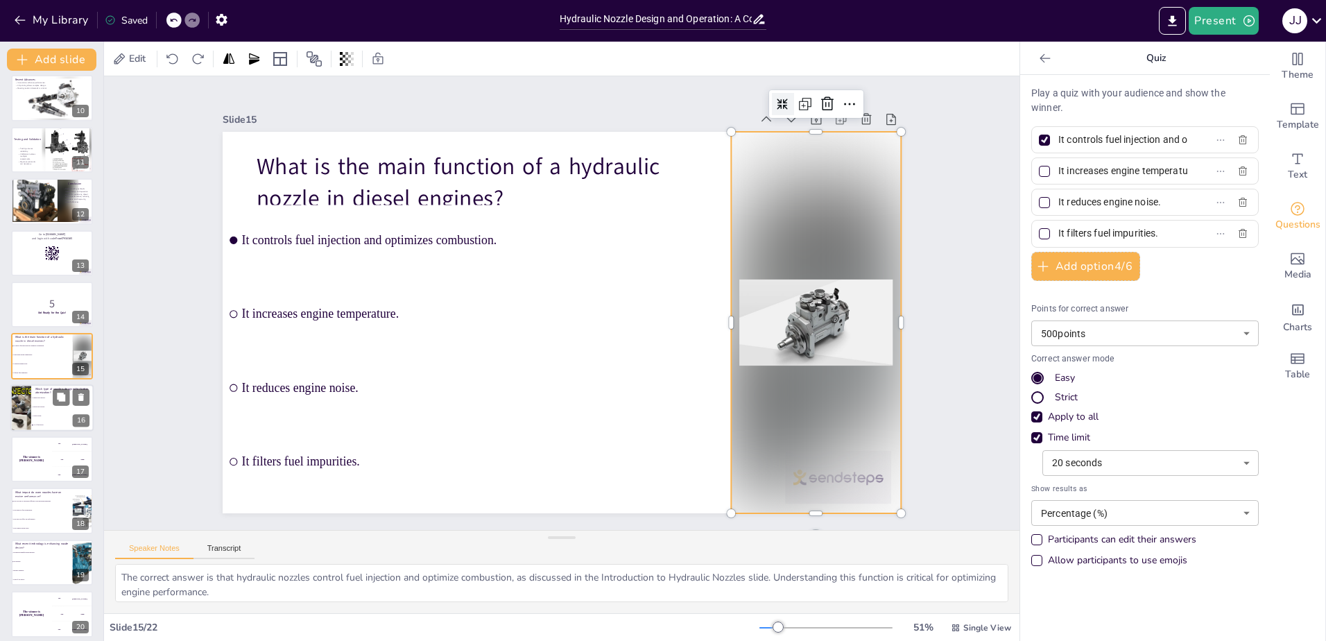
click at [54, 419] on li "Swirl nozzle." at bounding box center [62, 415] width 62 height 9
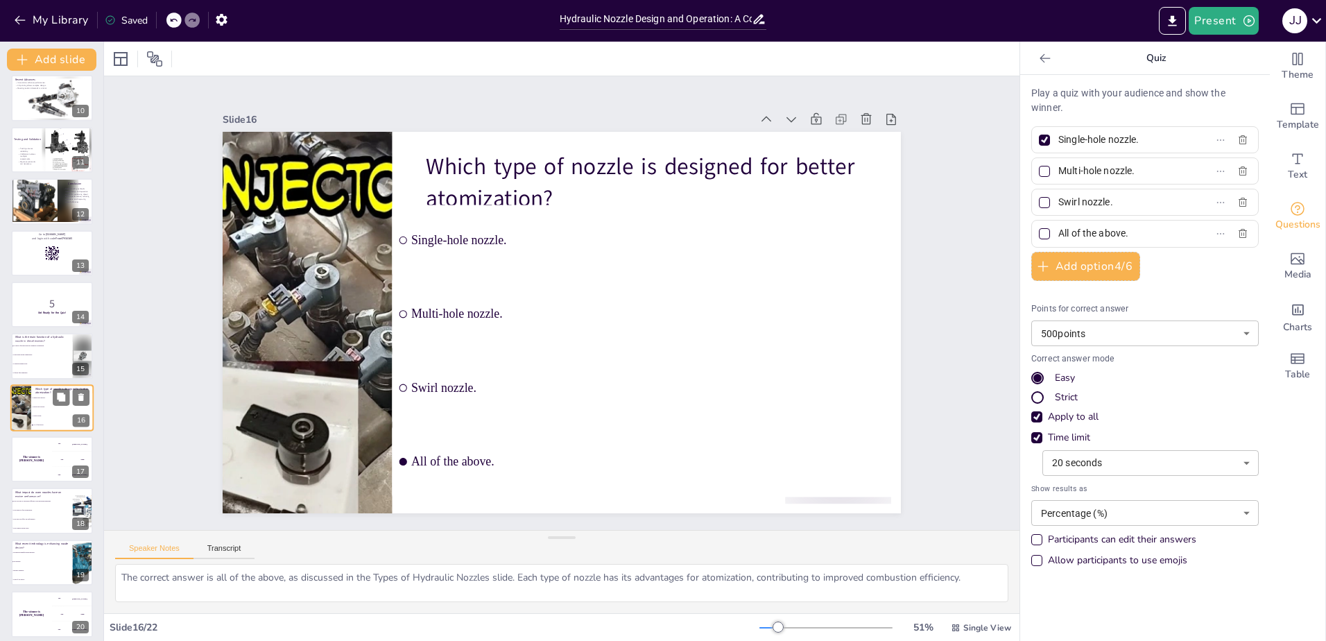
scroll to position [523, 0]
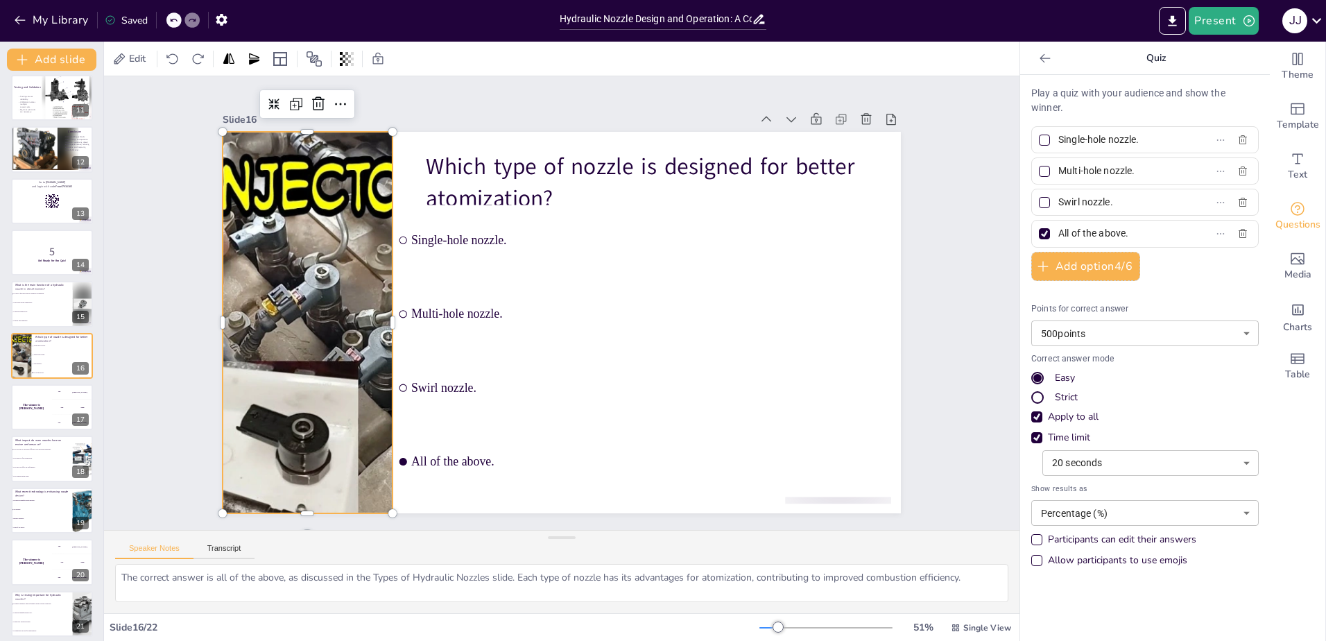
click at [245, 286] on div at bounding box center [307, 322] width 648 height 381
click at [268, 103] on icon at bounding box center [273, 103] width 11 height 11
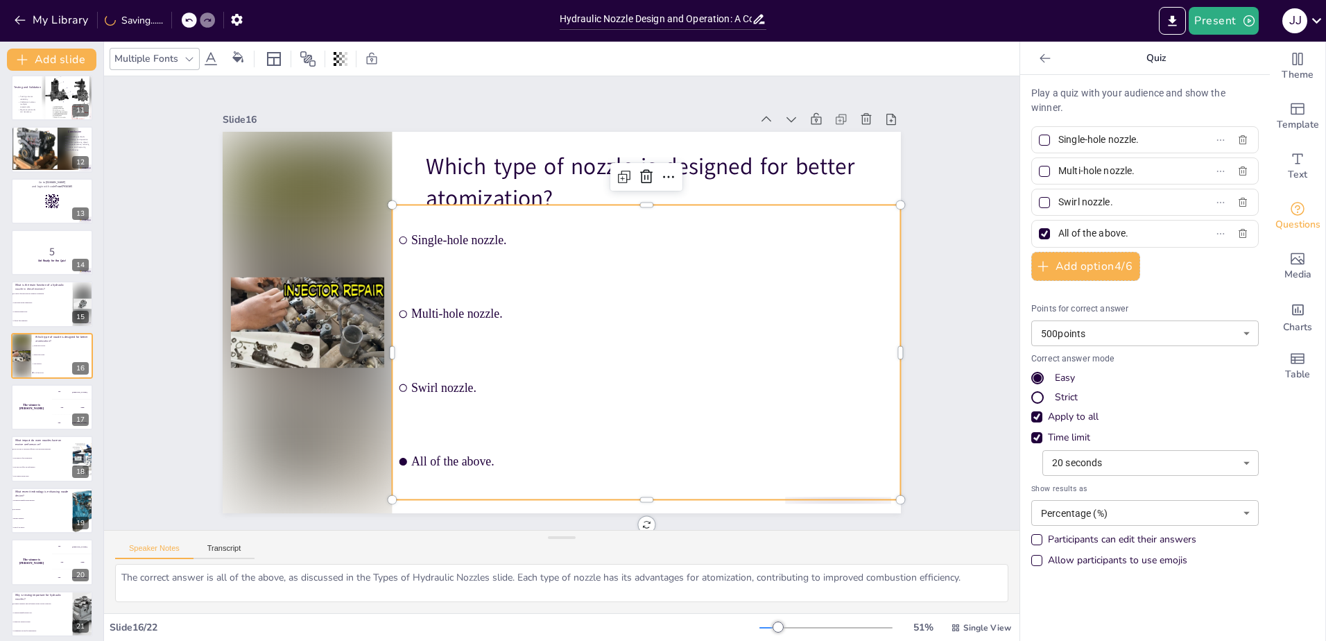
click at [440, 284] on li "Multi-hole nozzle." at bounding box center [646, 314] width 508 height 71
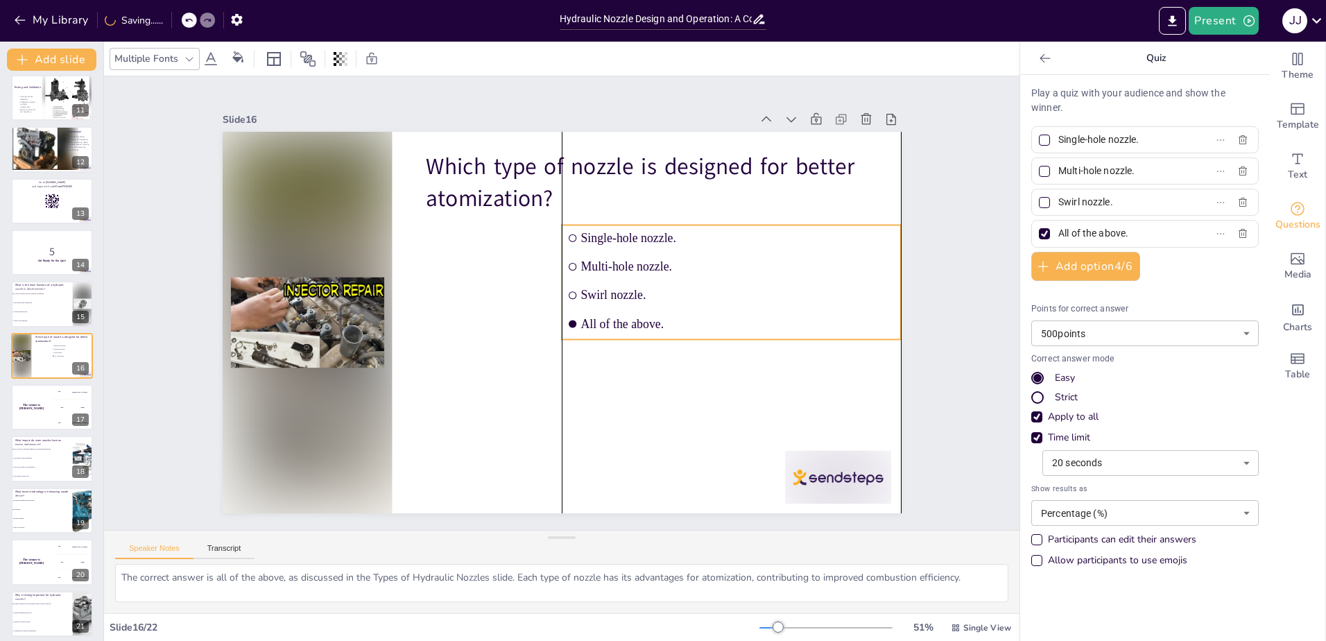
drag, startPoint x: 525, startPoint y: 263, endPoint x: 698, endPoint y: 283, distance: 174.5
click at [698, 288] on span "Swirl nozzle." at bounding box center [737, 295] width 314 height 14
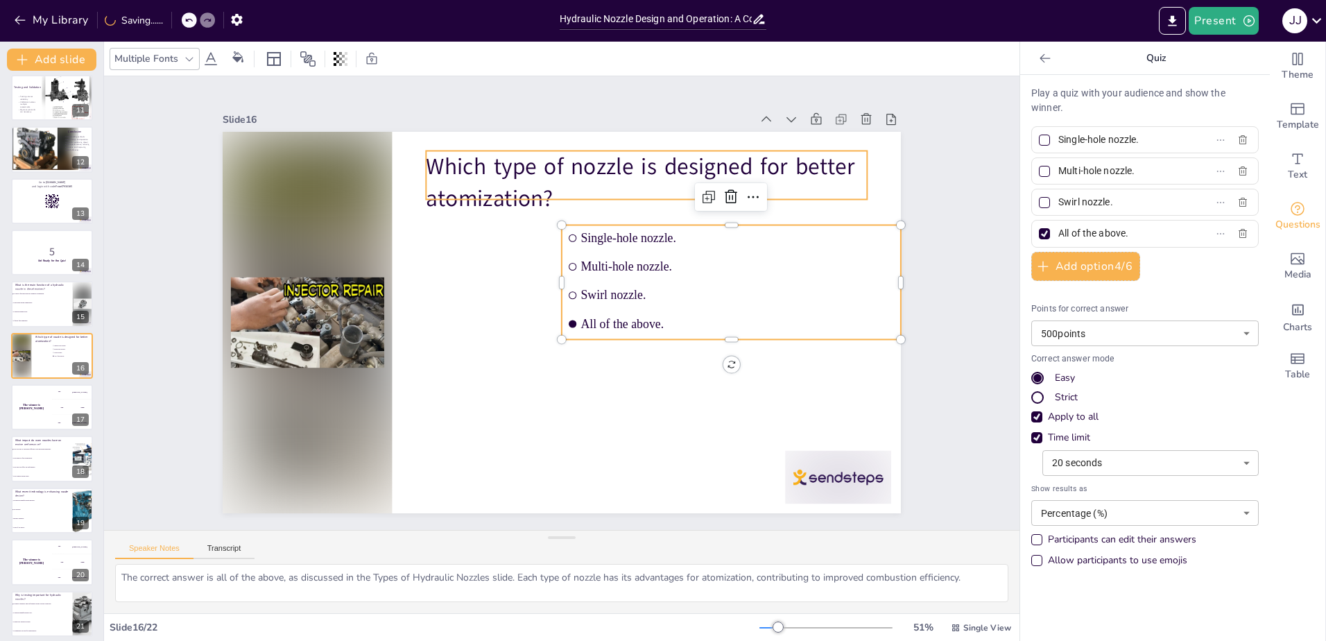
click at [464, 182] on p "Which type of nozzle is designed for better atomization?" at bounding box center [646, 181] width 441 height 63
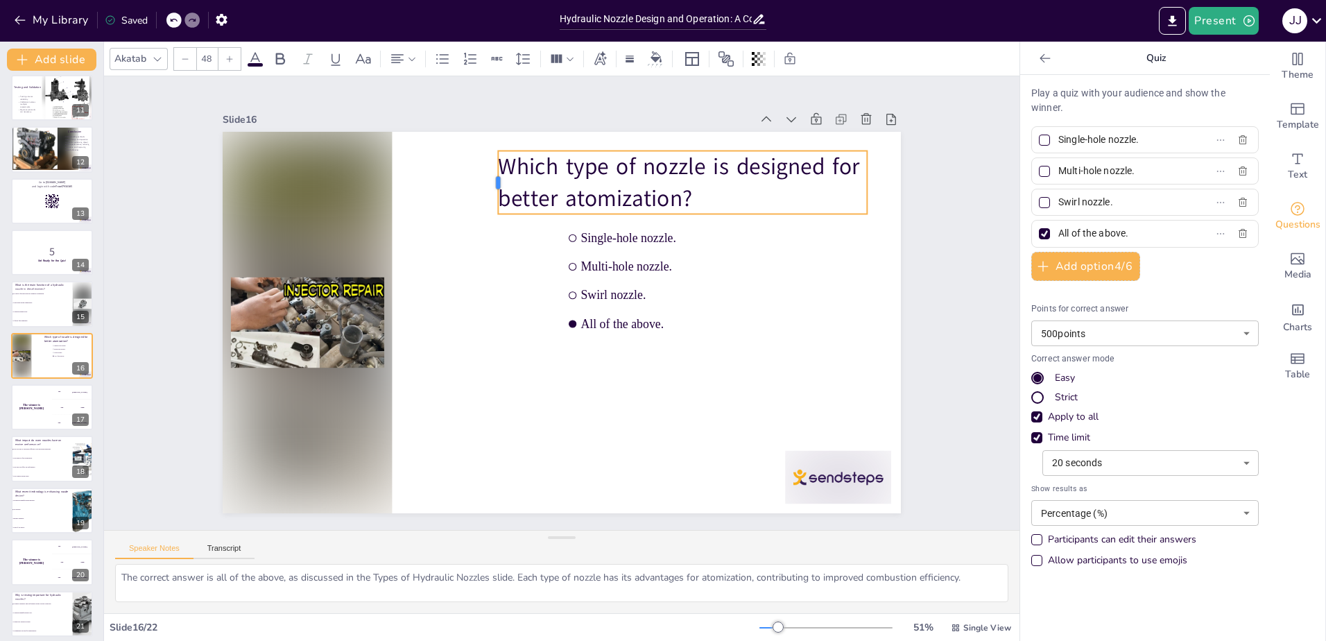
drag, startPoint x: 415, startPoint y: 172, endPoint x: 487, endPoint y: 203, distance: 78.6
click at [487, 203] on div at bounding box center [492, 182] width 11 height 63
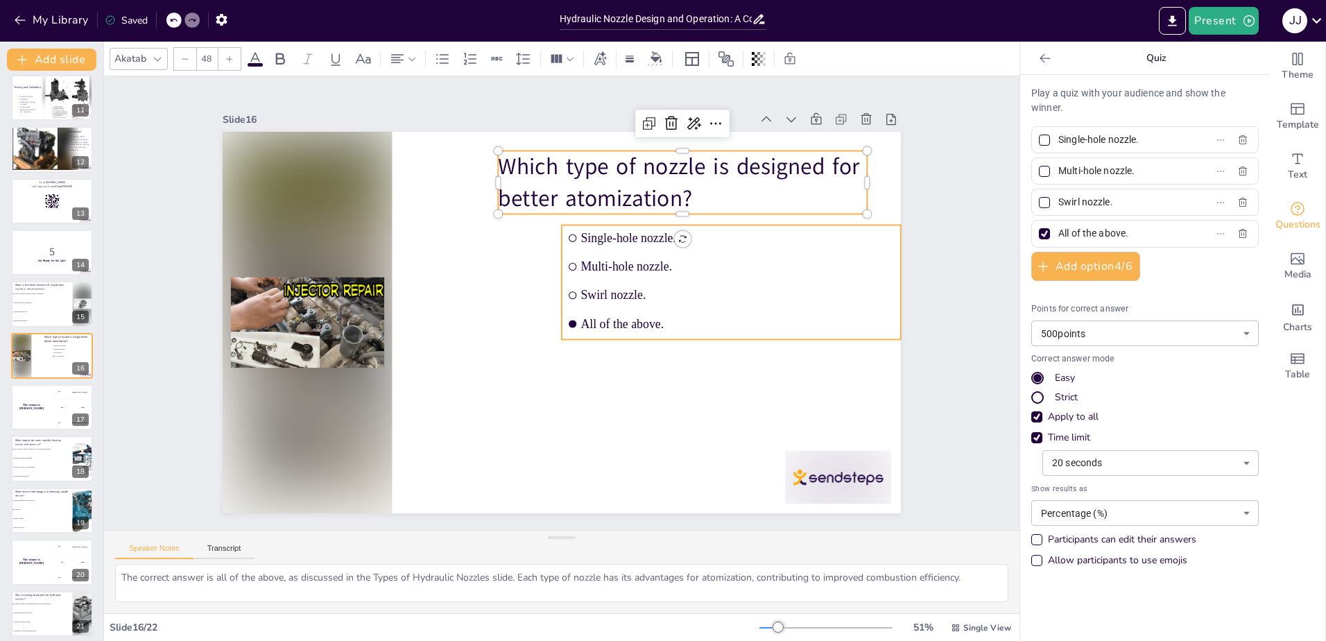
click at [595, 261] on span "Multi-hole nozzle." at bounding box center [741, 284] width 314 height 47
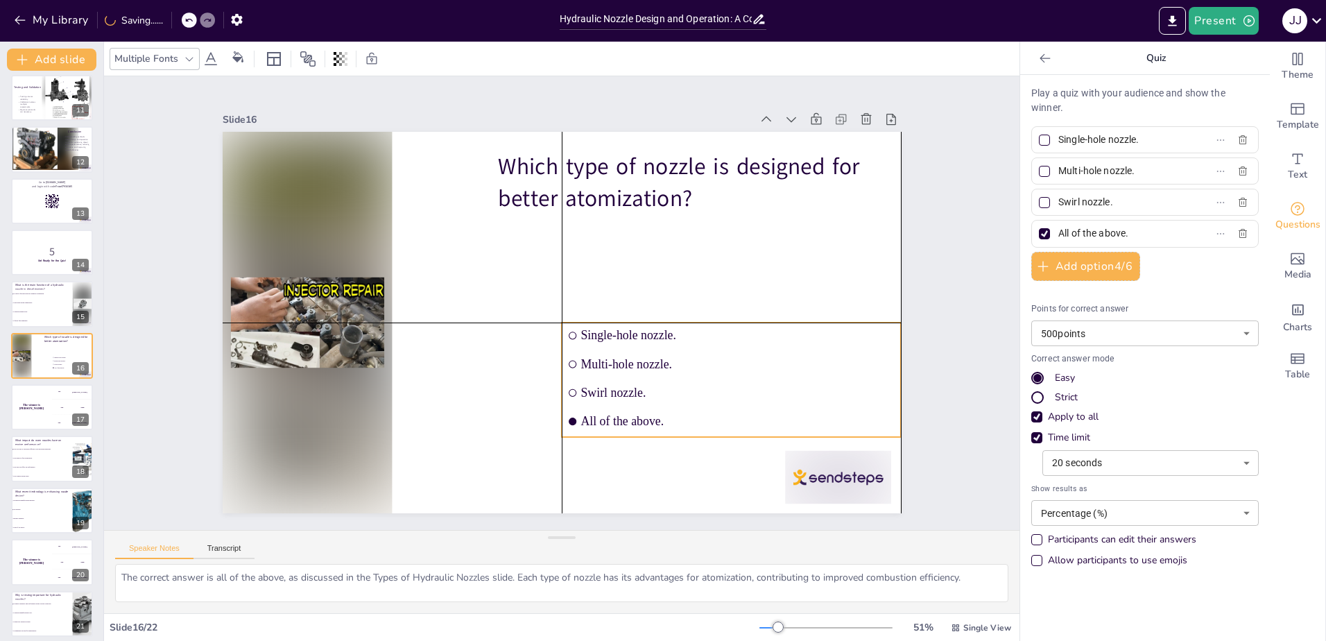
drag, startPoint x: 615, startPoint y: 259, endPoint x: 614, endPoint y: 358, distance: 99.8
click at [614, 358] on span "Multi-hole nozzle." at bounding box center [737, 364] width 314 height 14
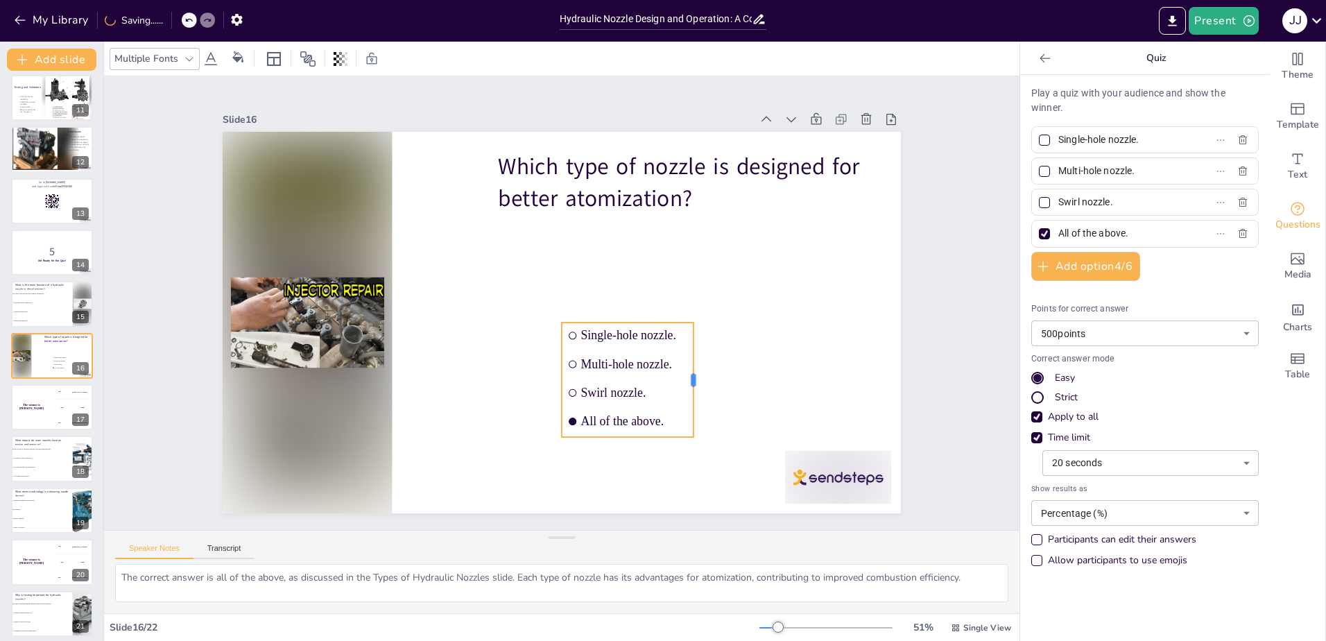
drag, startPoint x: 893, startPoint y: 370, endPoint x: 685, endPoint y: 370, distance: 208.0
click at [693, 370] on div at bounding box center [698, 379] width 11 height 114
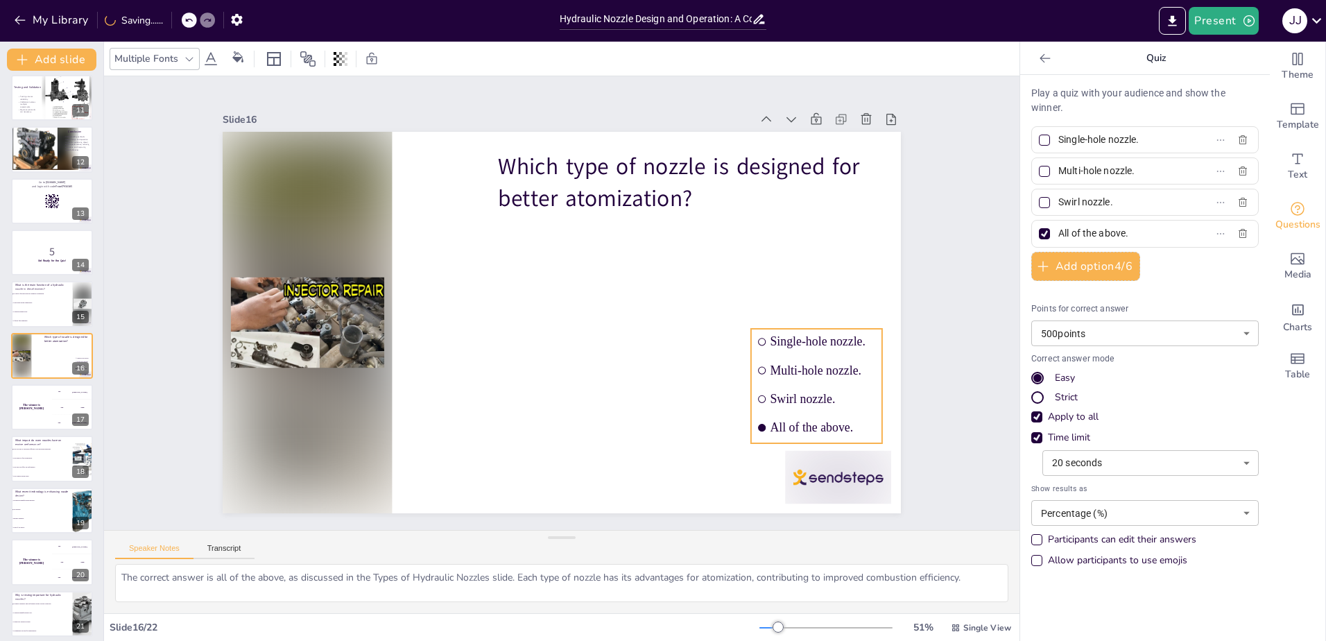
drag, startPoint x: 593, startPoint y: 370, endPoint x: 782, endPoint y: 376, distance: 189.4
click at [782, 376] on li "Multi-hole nozzle." at bounding box center [816, 370] width 131 height 26
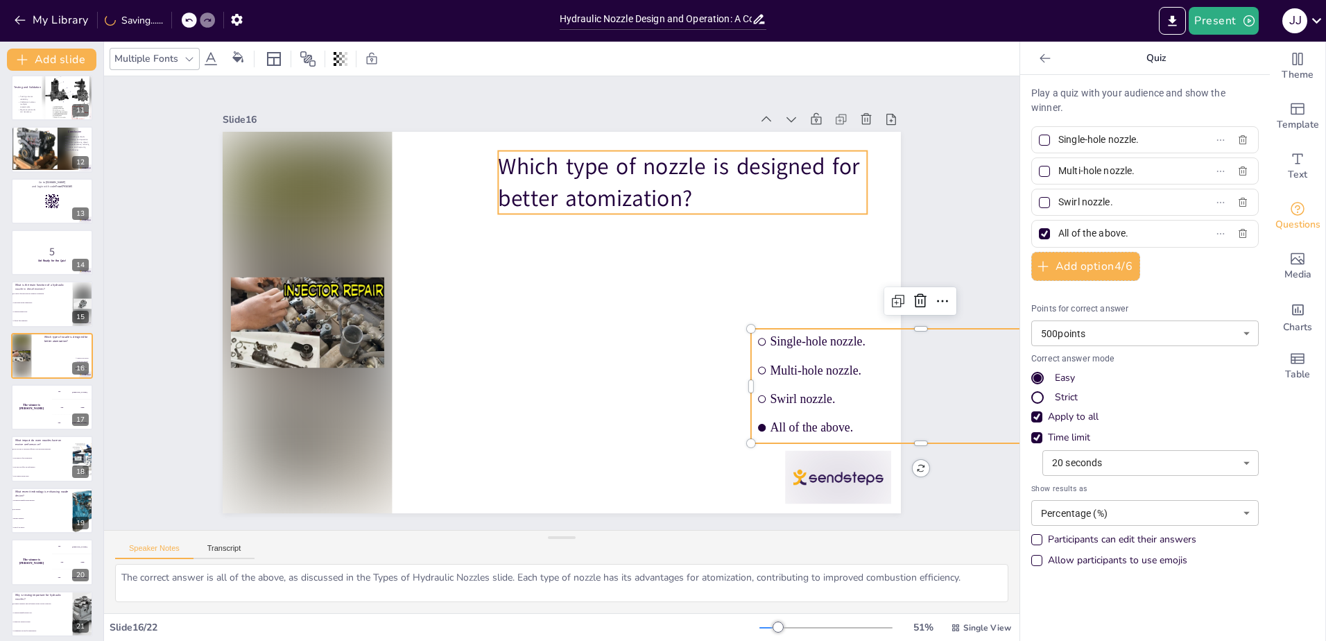
click at [519, 166] on p "Which type of nozzle is designed for better atomization?" at bounding box center [693, 195] width 373 height 101
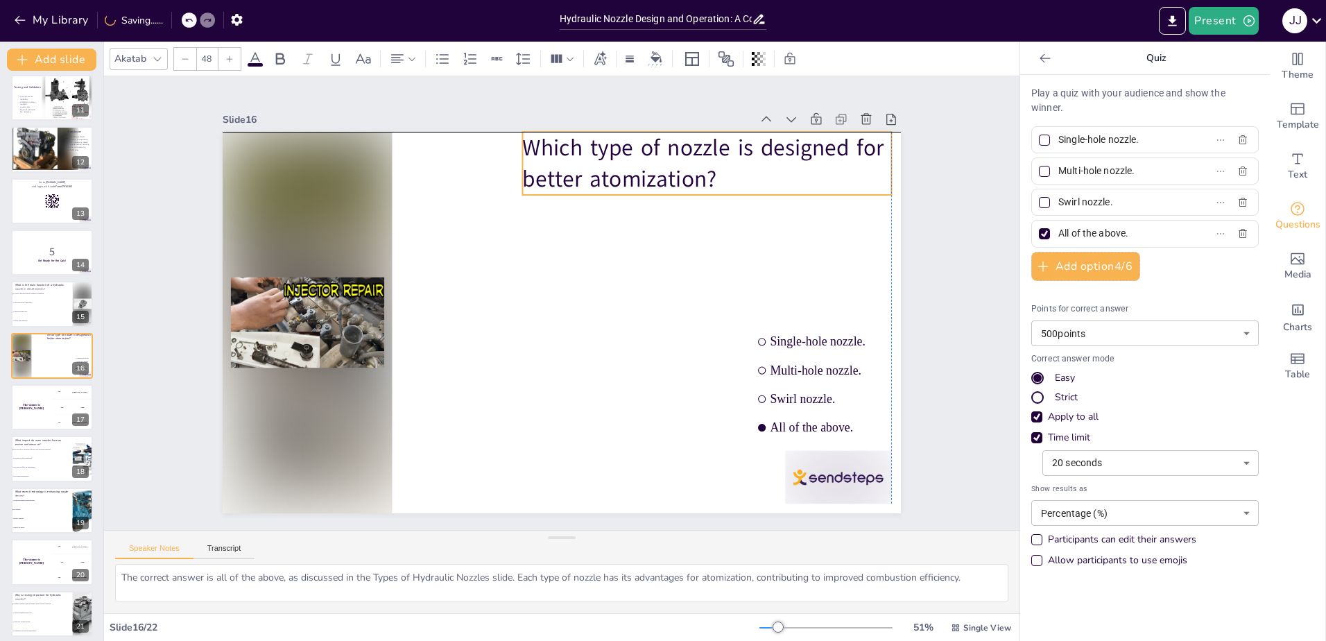
drag, startPoint x: 571, startPoint y: 182, endPoint x: 596, endPoint y: 163, distance: 31.2
click at [596, 163] on p "Which type of nozzle is designed for better atomization?" at bounding box center [707, 163] width 369 height 63
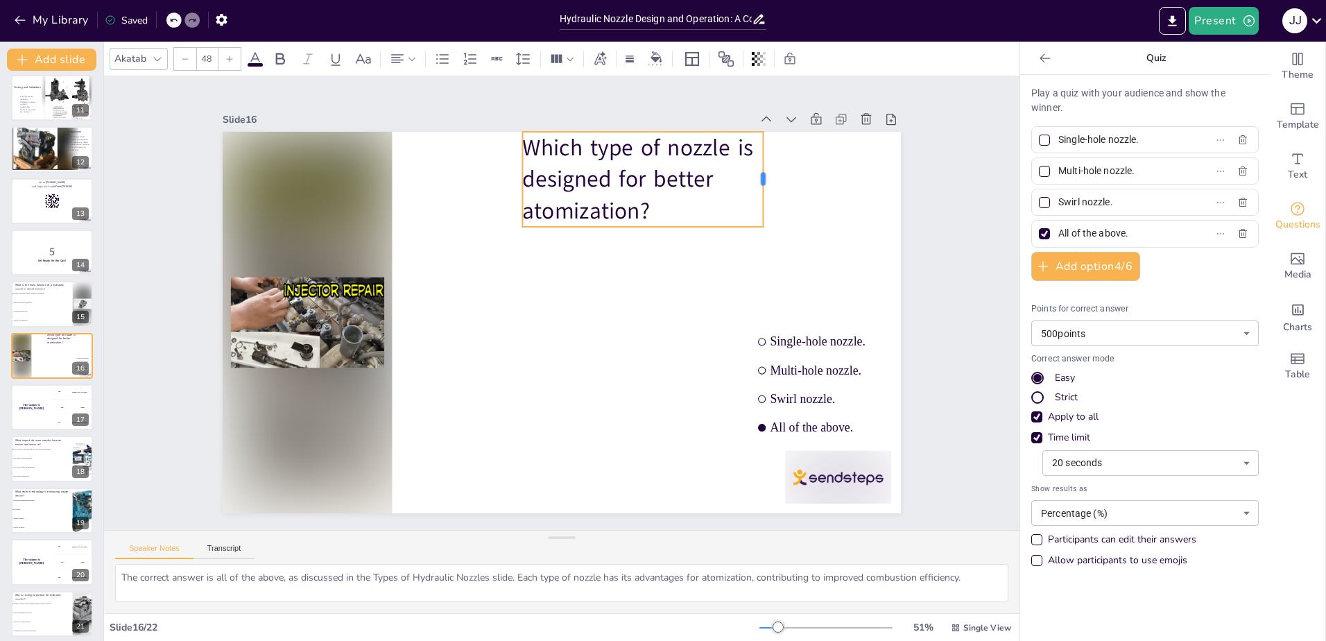
drag, startPoint x: 882, startPoint y: 159, endPoint x: 754, endPoint y: 177, distance: 129.5
click at [763, 177] on div at bounding box center [768, 179] width 11 height 95
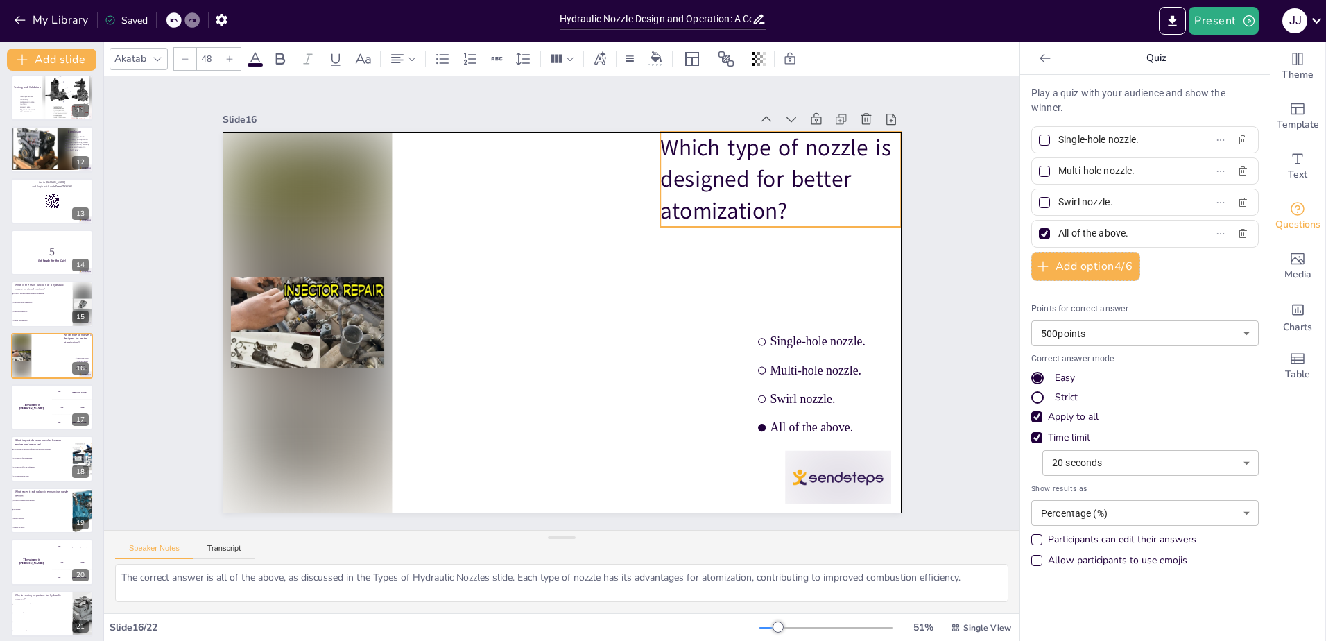
drag, startPoint x: 596, startPoint y: 154, endPoint x: 720, endPoint y: 157, distance: 123.4
click at [720, 157] on p "Which type of nozzle is designed for better atomization?" at bounding box center [780, 179] width 241 height 95
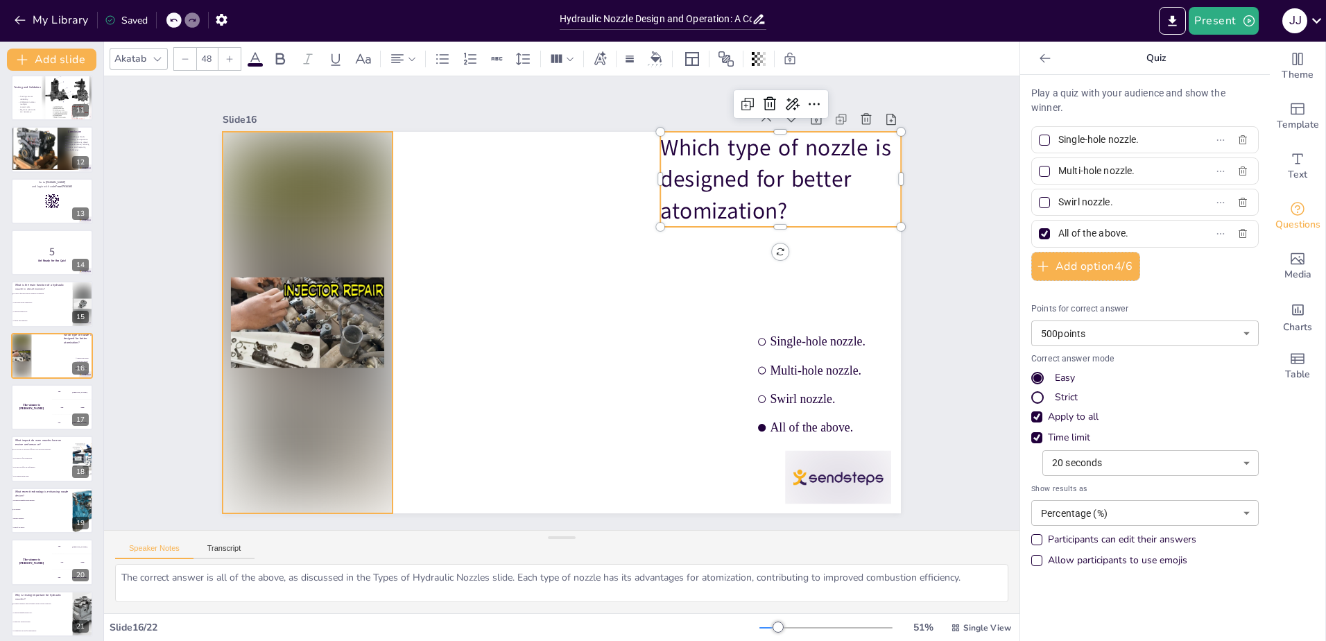
click at [320, 256] on div at bounding box center [307, 322] width 169 height 381
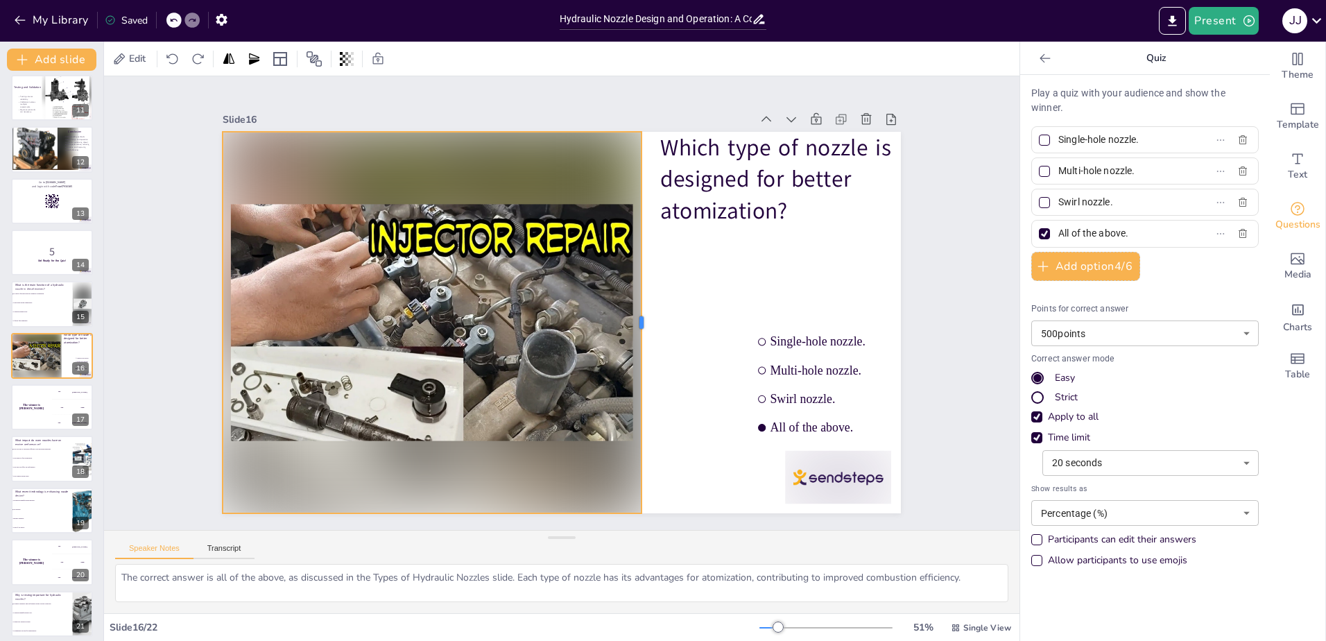
drag, startPoint x: 382, startPoint y: 319, endPoint x: 631, endPoint y: 342, distance: 249.9
click at [641, 342] on div at bounding box center [646, 322] width 11 height 381
click at [161, 379] on div "Slide 1 Hydraulic Nozzle Design and Operation This presentation provides a comp…" at bounding box center [561, 302] width 915 height 453
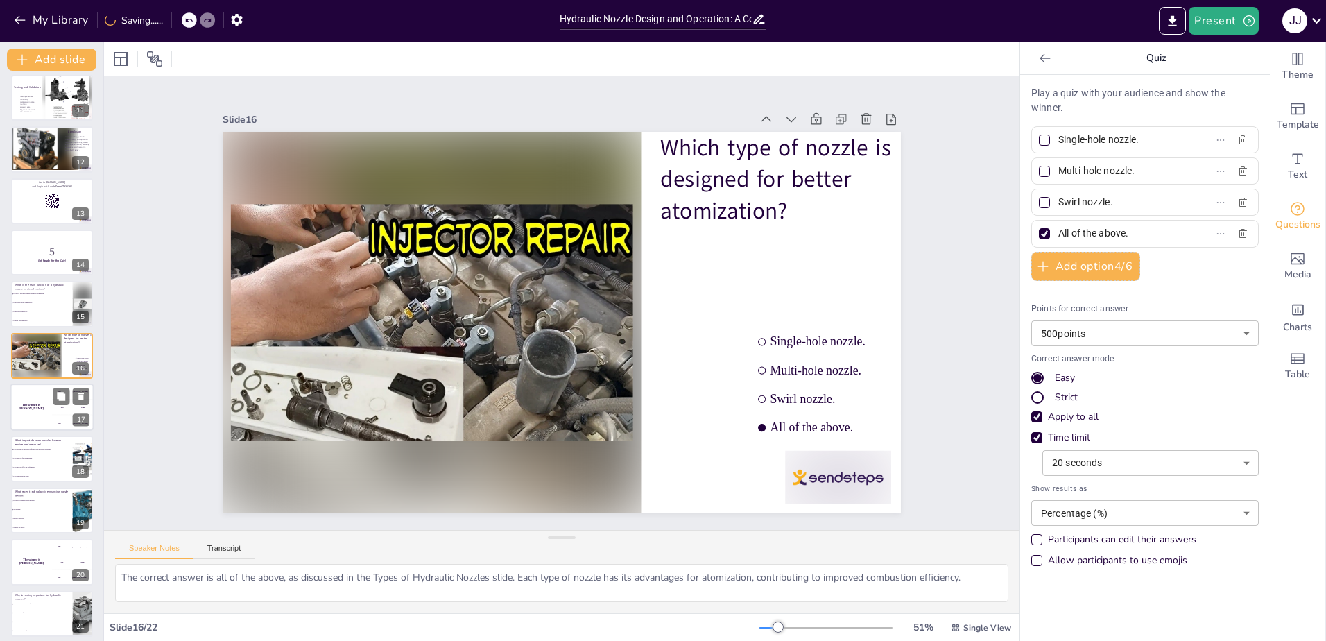
click at [45, 416] on div "The winner is [PERSON_NAME]" at bounding box center [31, 406] width 42 height 47
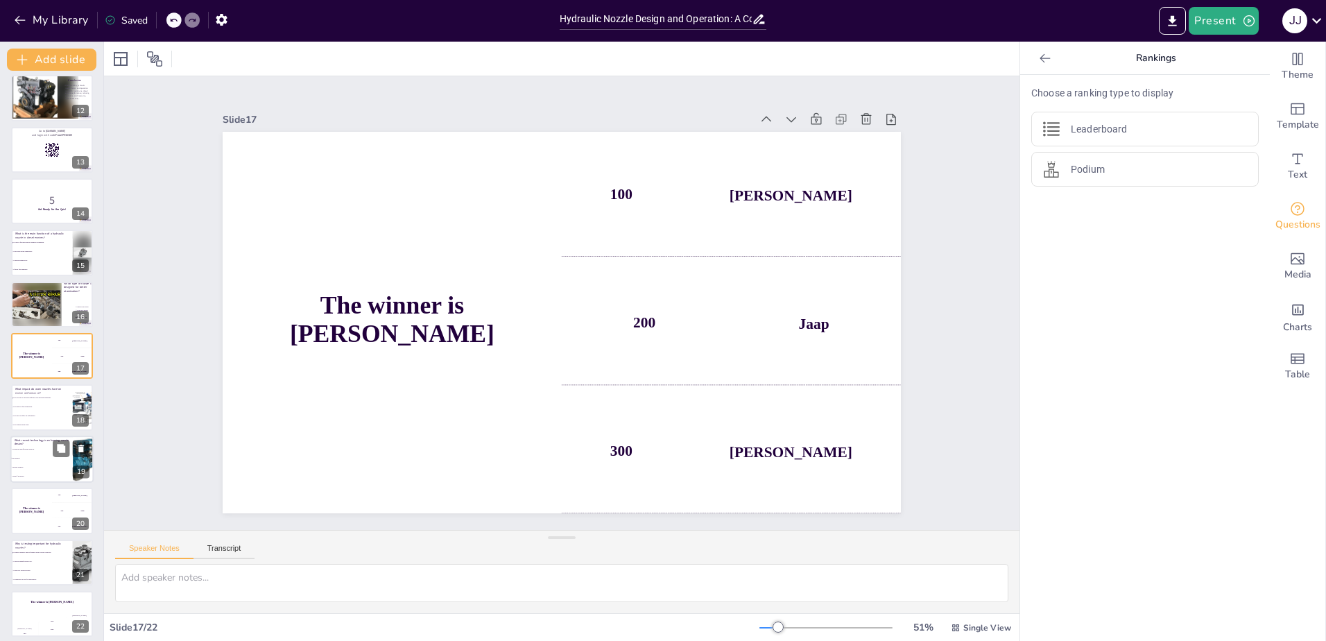
click at [45, 461] on li "3D printing." at bounding box center [41, 457] width 62 height 9
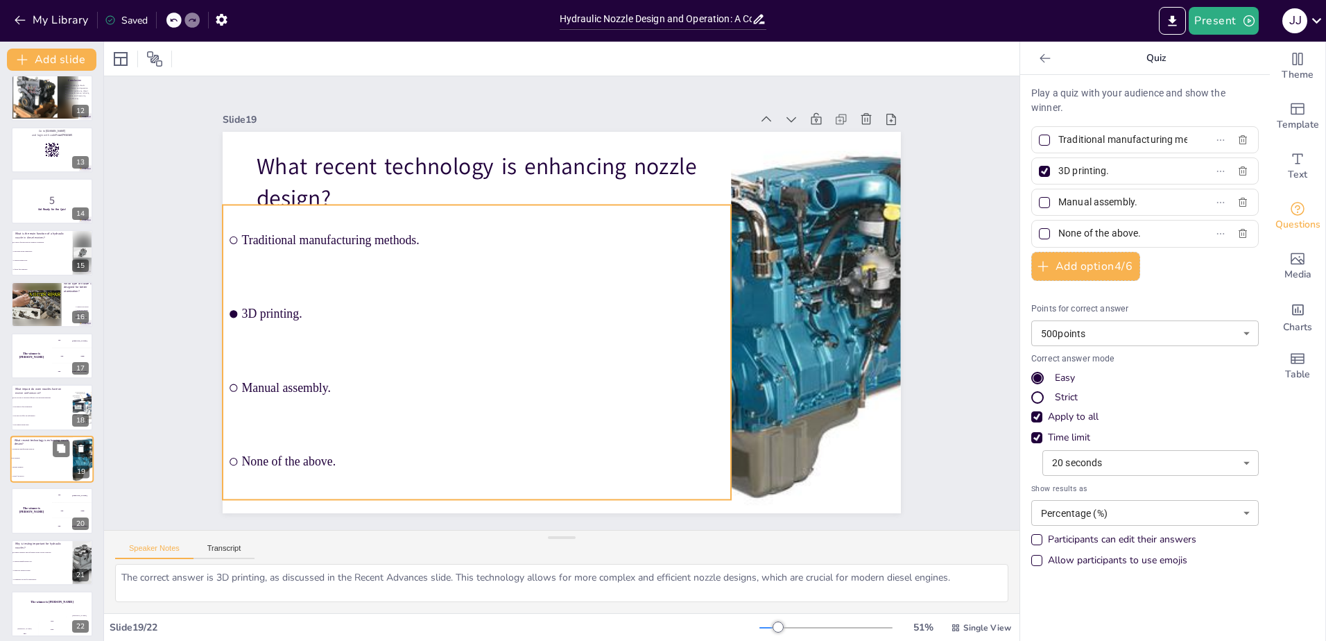
scroll to position [581, 0]
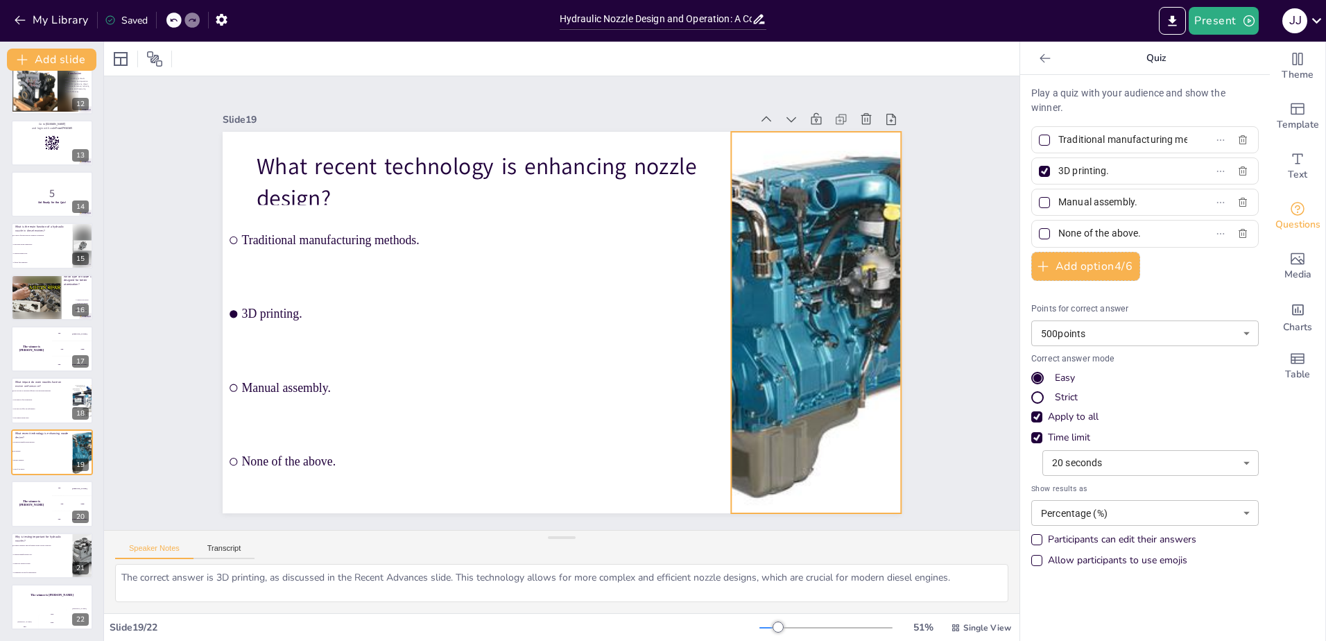
click at [787, 316] on div at bounding box center [816, 322] width 373 height 381
click at [776, 101] on icon at bounding box center [782, 104] width 12 height 12
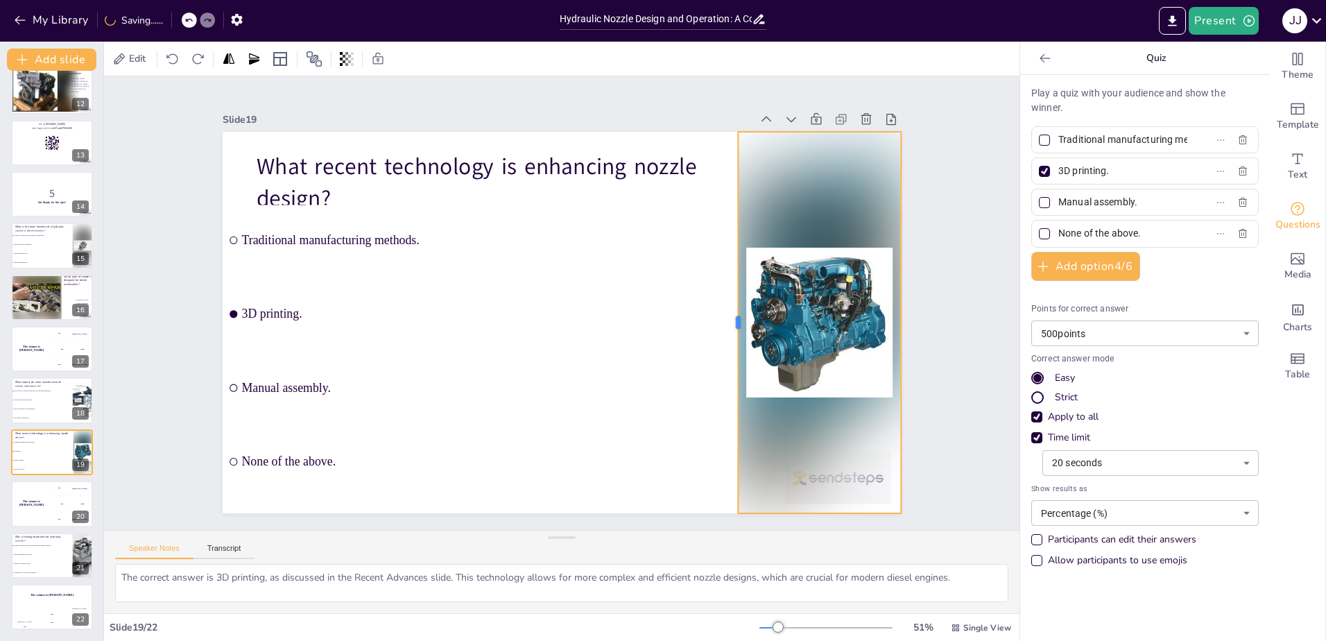
drag, startPoint x: 720, startPoint y: 319, endPoint x: 727, endPoint y: 321, distance: 7.2
click at [727, 321] on div at bounding box center [732, 322] width 11 height 381
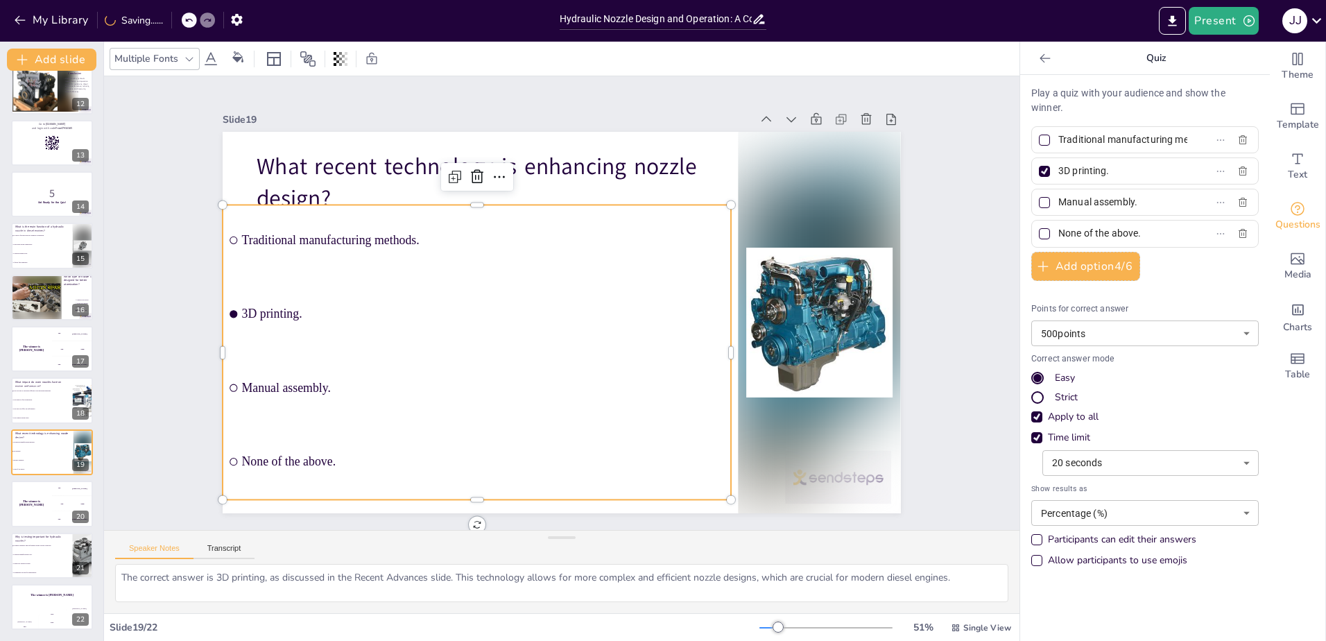
click at [548, 300] on ul "Traditional manufacturing methods. 3D printing. Manual assembly. None of the ab…" at bounding box center [477, 352] width 508 height 295
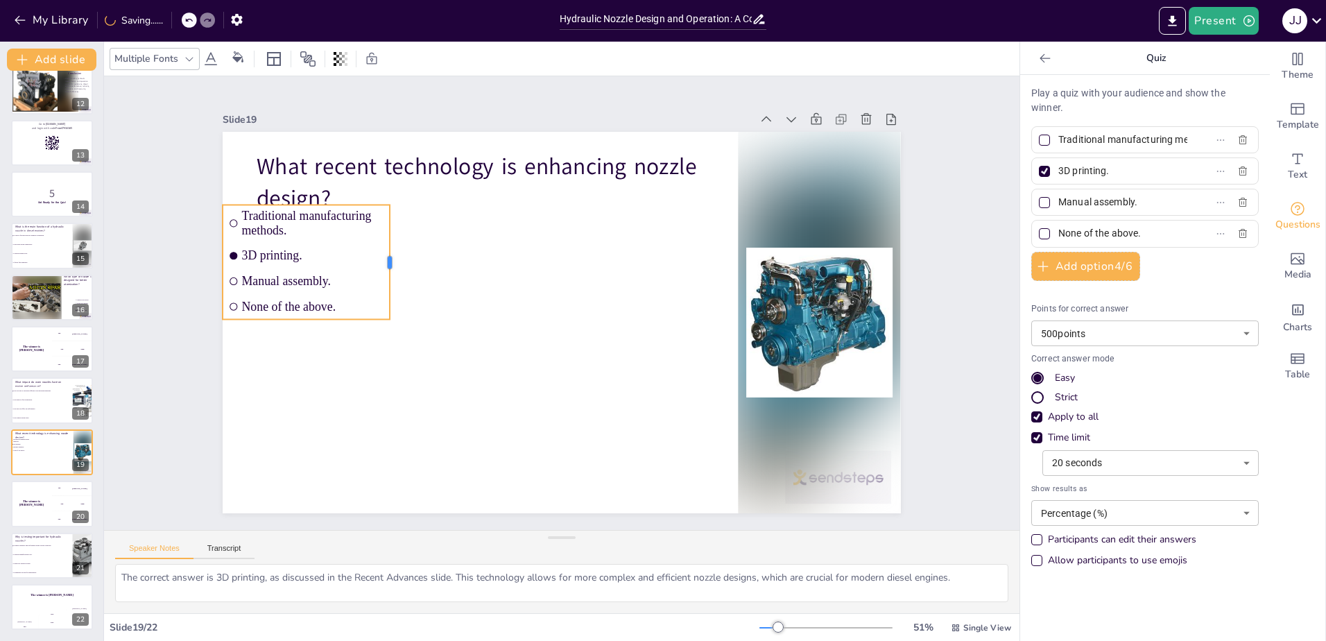
drag, startPoint x: 553, startPoint y: 256, endPoint x: 381, endPoint y: 254, distance: 171.9
click at [390, 254] on div at bounding box center [395, 262] width 11 height 114
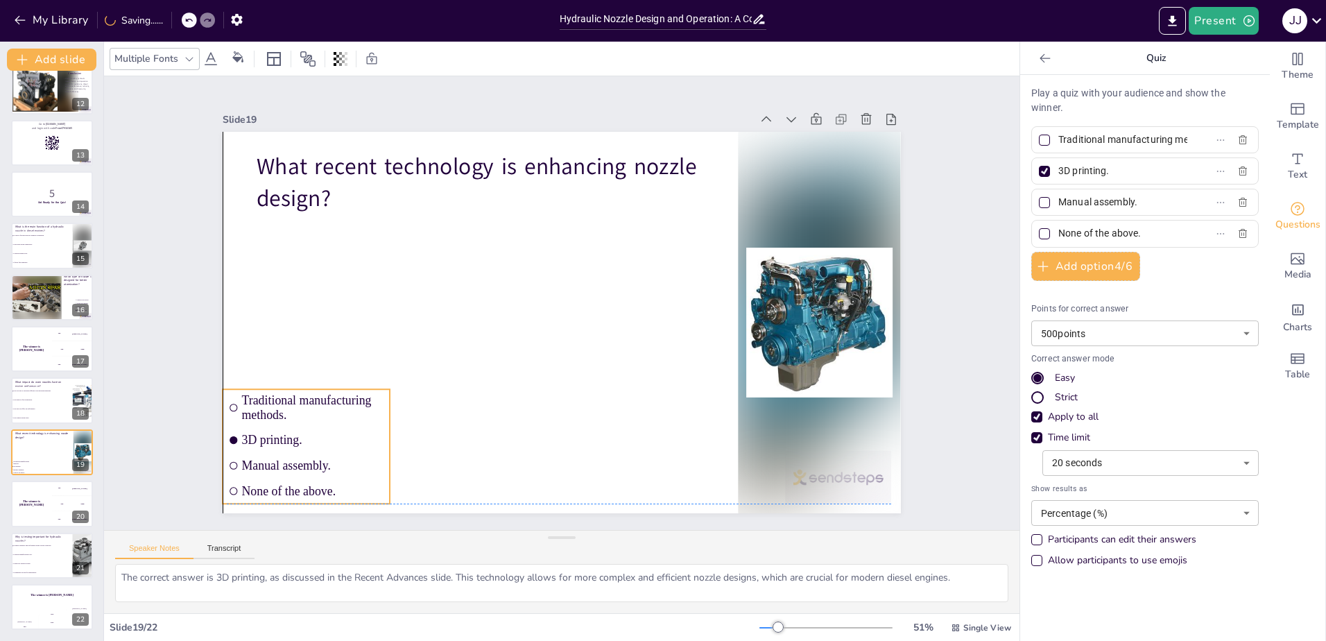
drag, startPoint x: 344, startPoint y: 252, endPoint x: 348, endPoint y: 435, distance: 183.1
click at [348, 435] on span "3D printing." at bounding box center [313, 440] width 142 height 14
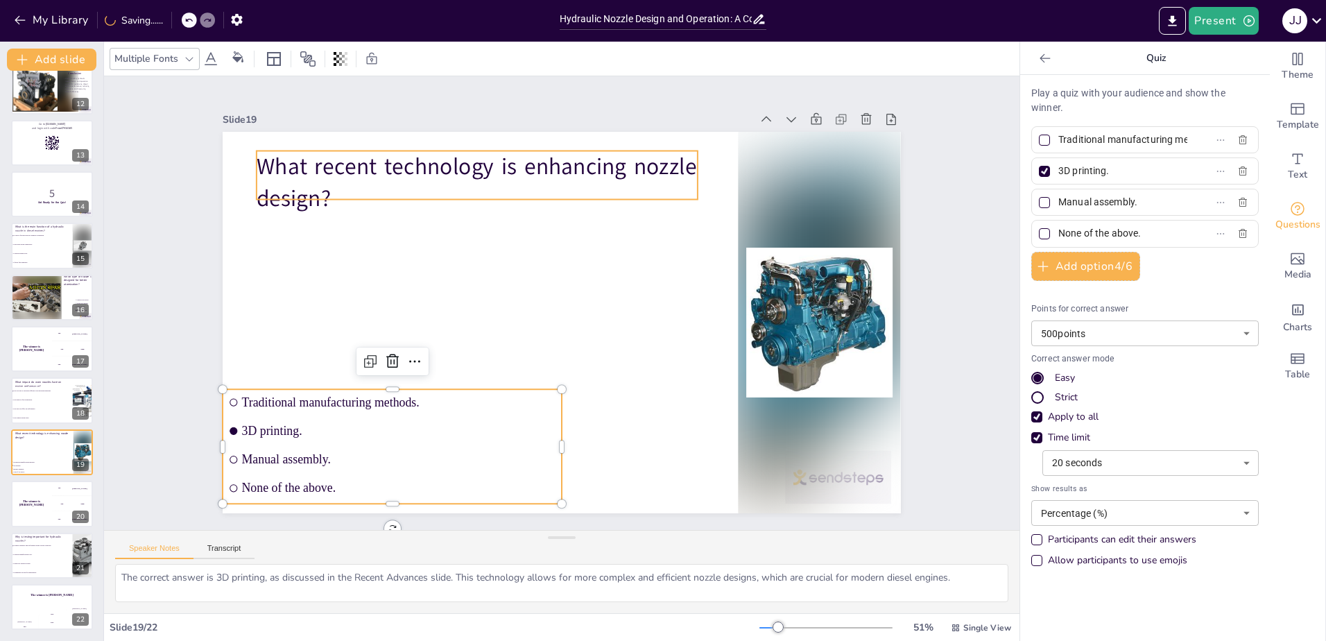
click at [453, 169] on p "What recent technology is enhancing nozzle design?" at bounding box center [477, 181] width 441 height 63
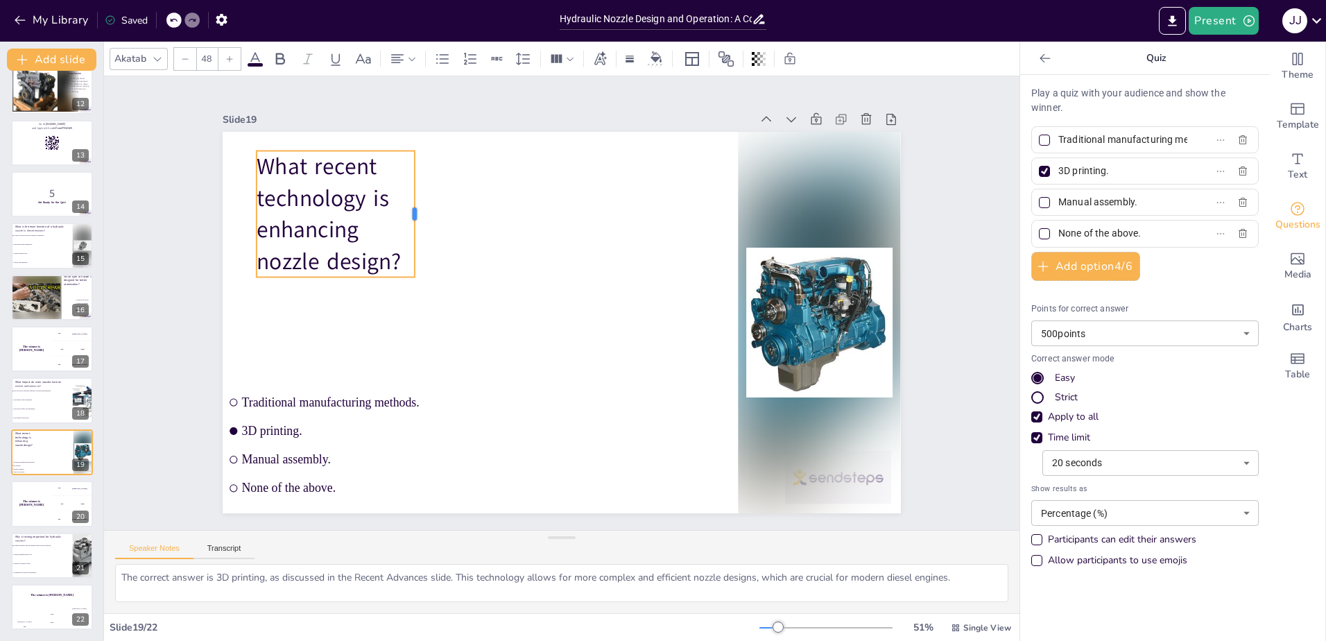
drag, startPoint x: 687, startPoint y: 167, endPoint x: 404, endPoint y: 270, distance: 300.9
click at [404, 270] on div "What recent technology is enhancing nozzle design? Traditional manufacturing me…" at bounding box center [562, 322] width 678 height 381
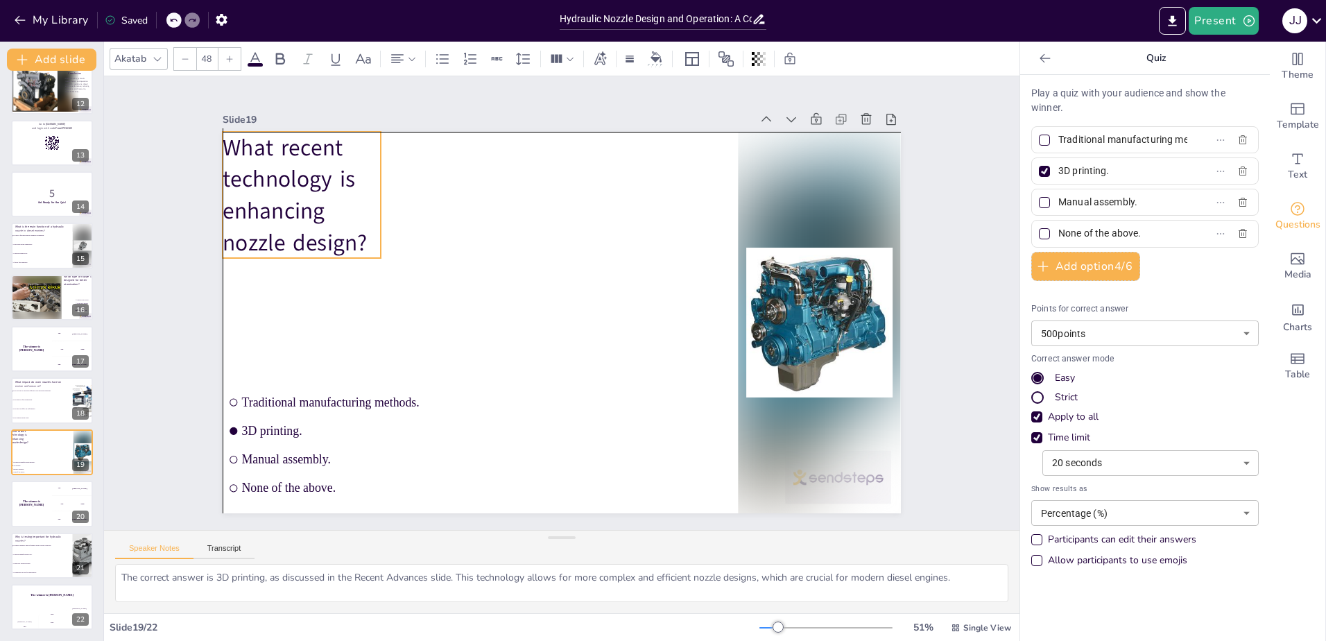
drag, startPoint x: 333, startPoint y: 216, endPoint x: 302, endPoint y: 193, distance: 38.7
click at [302, 193] on p "What recent technology is enhancing nozzle design?" at bounding box center [302, 195] width 158 height 127
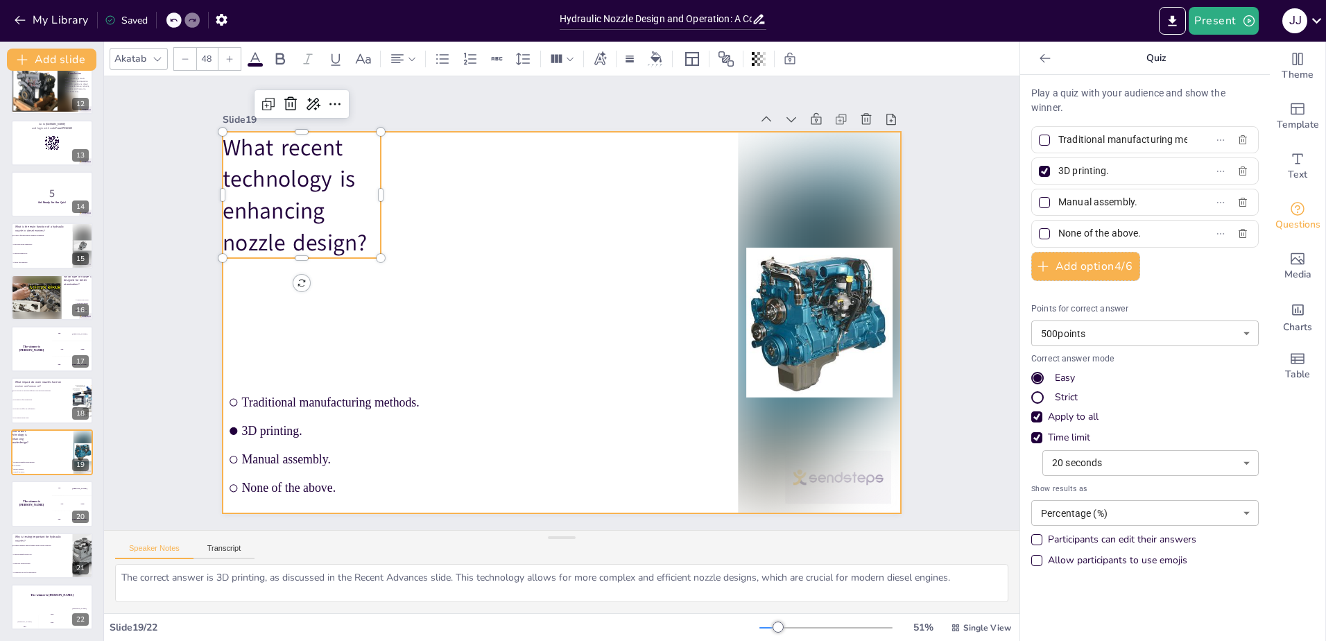
click at [268, 375] on div at bounding box center [562, 322] width 678 height 381
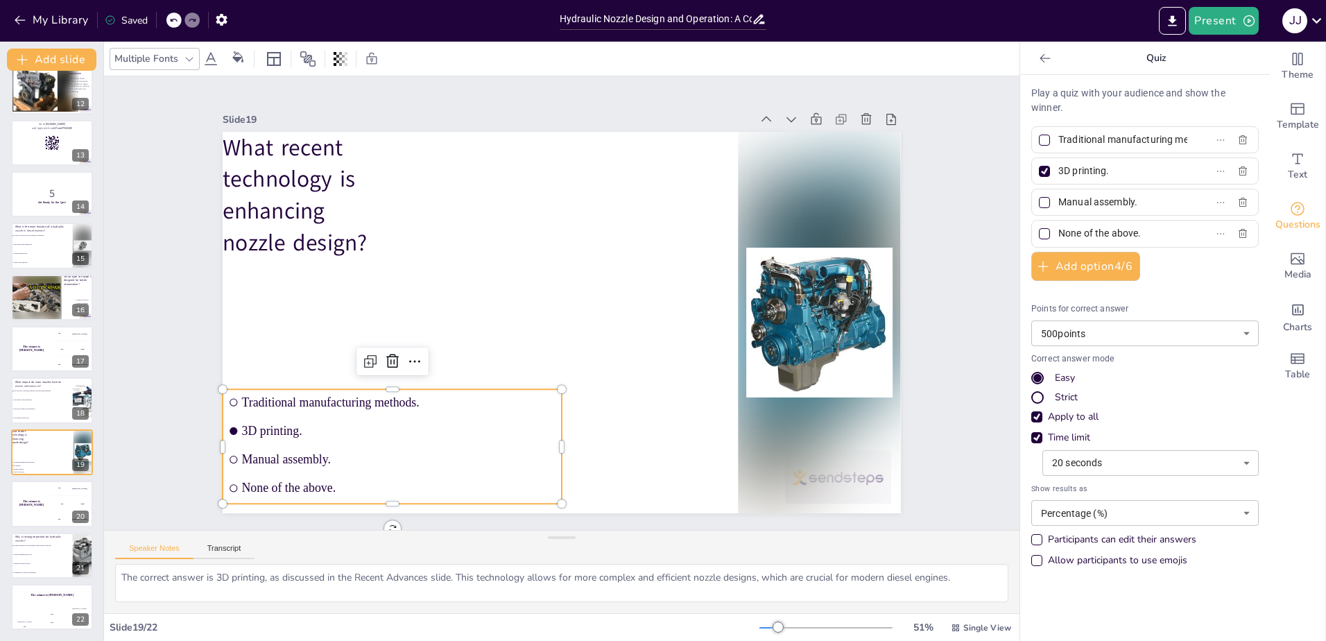
click at [263, 417] on li "3D printing." at bounding box center [392, 430] width 339 height 26
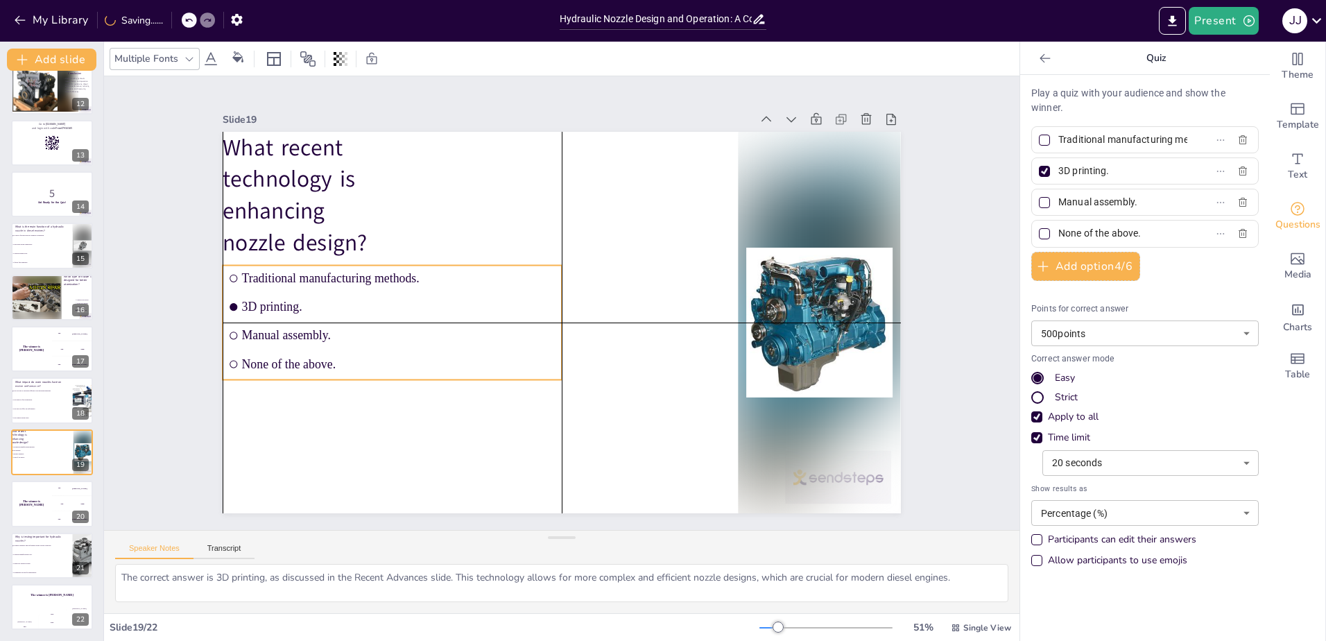
drag, startPoint x: 263, startPoint y: 415, endPoint x: 265, endPoint y: 287, distance: 127.6
click at [265, 287] on ul "Traditional manufacturing methods. 3D printing. Manual assembly. None of the ab…" at bounding box center [392, 322] width 339 height 114
drag, startPoint x: 553, startPoint y: 317, endPoint x: 421, endPoint y: 318, distance: 131.7
click at [430, 318] on div at bounding box center [435, 323] width 11 height 114
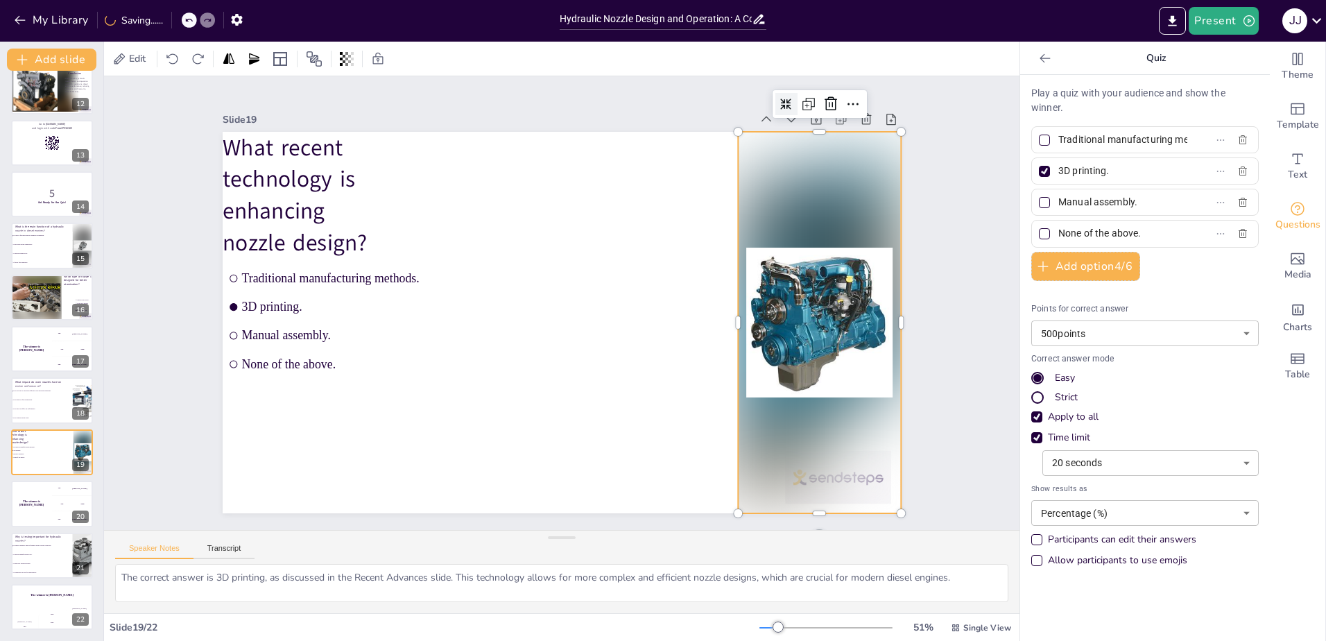
click at [773, 334] on div at bounding box center [819, 322] width 162 height 381
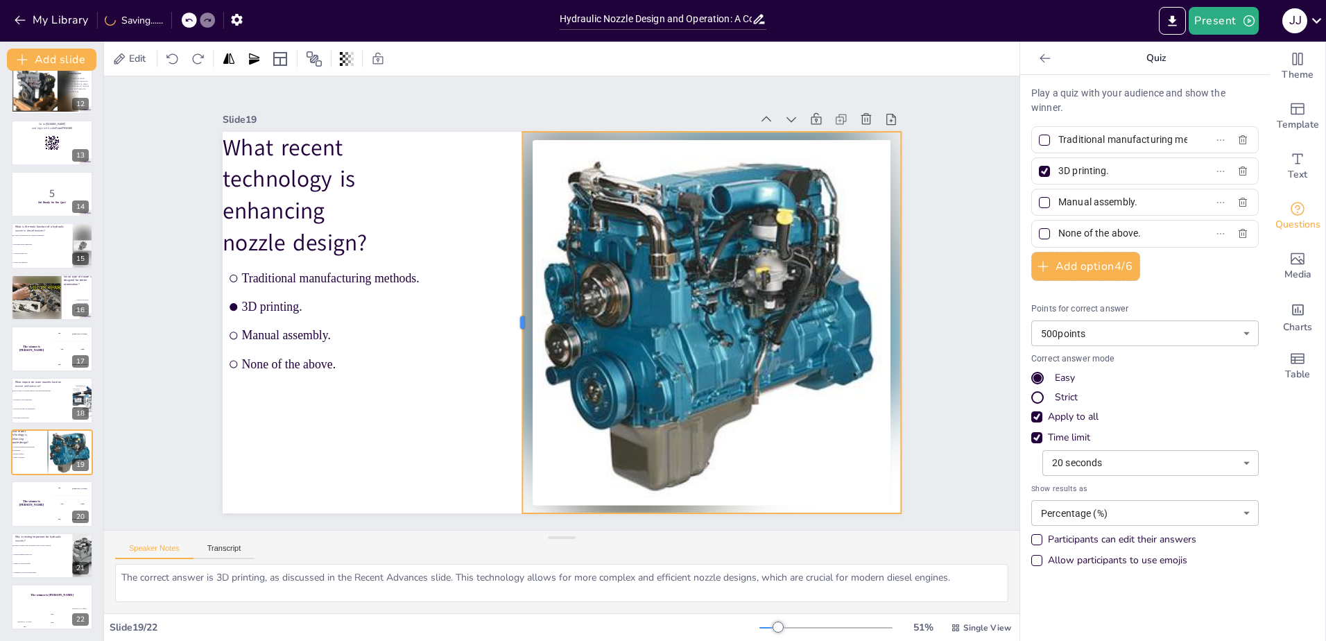
drag, startPoint x: 724, startPoint y: 318, endPoint x: 508, endPoint y: 323, distance: 215.7
click at [511, 323] on div at bounding box center [516, 322] width 11 height 381
click at [47, 516] on div "The winner is [PERSON_NAME]" at bounding box center [31, 503] width 42 height 47
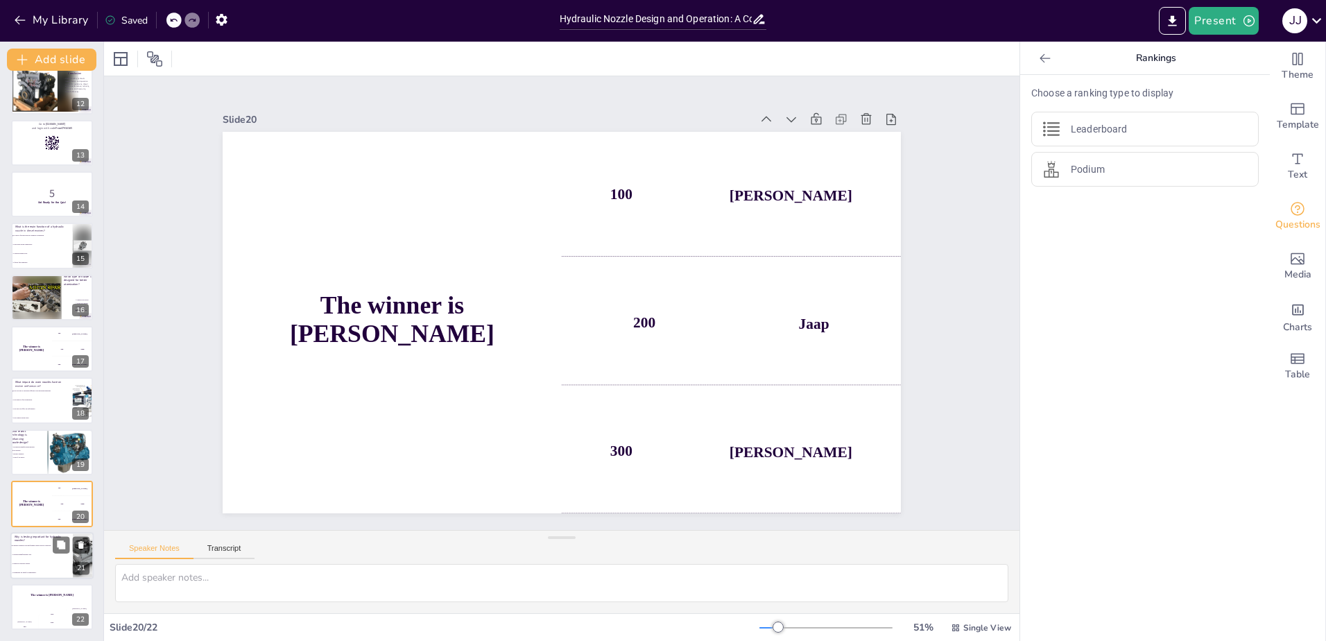
click at [37, 565] on li "It improves aesthetic design." at bounding box center [41, 563] width 62 height 9
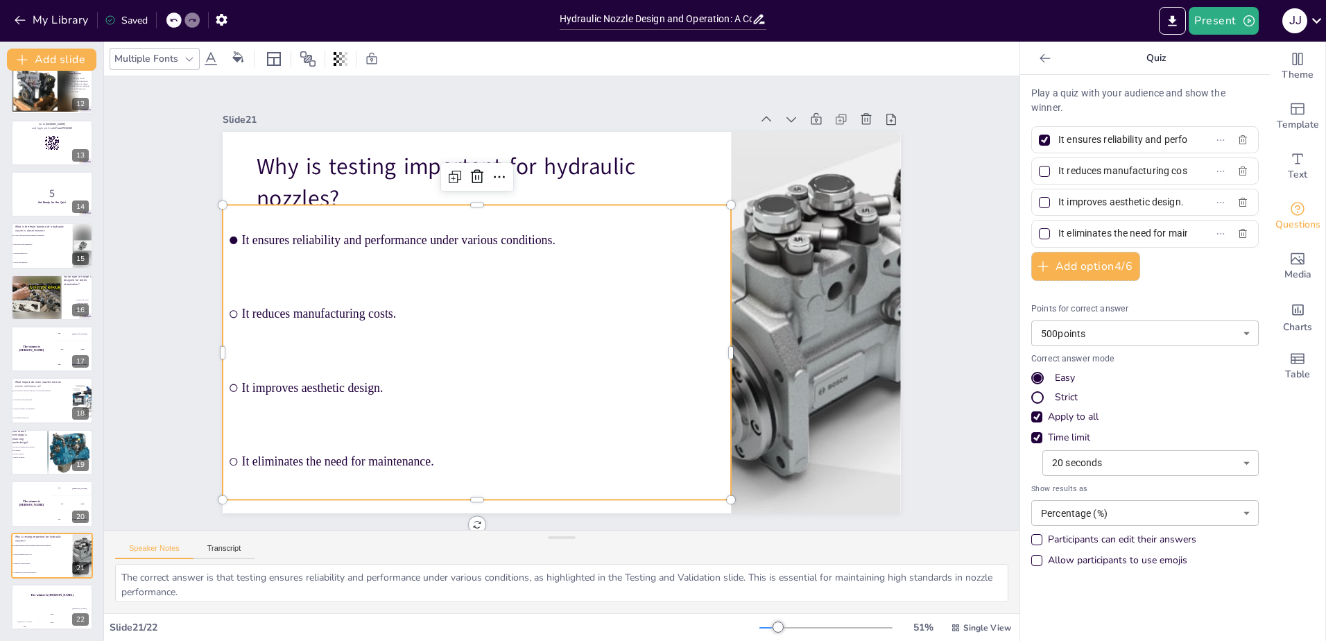
click at [636, 168] on div "Why is testing important for hydraulic nozzles? It ensures reliability and perf…" at bounding box center [580, 132] width 674 height 71
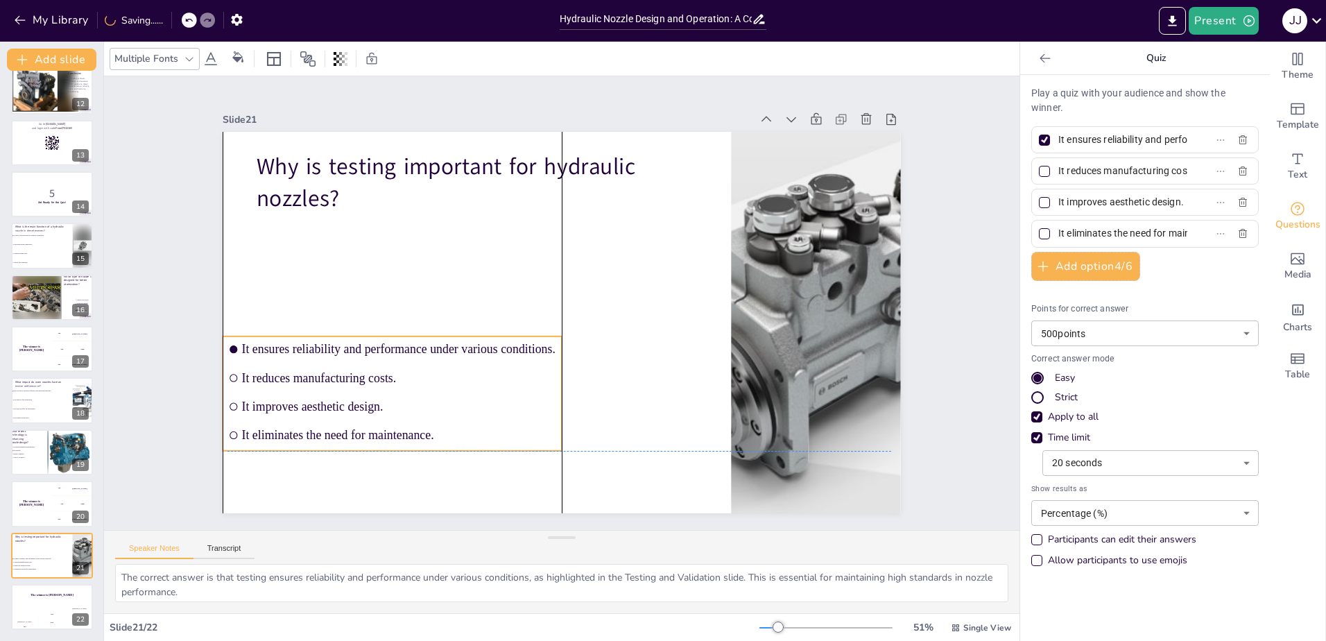
drag, startPoint x: 479, startPoint y: 257, endPoint x: 484, endPoint y: 388, distance: 131.8
click at [484, 393] on li "It improves aesthetic design." at bounding box center [392, 406] width 339 height 26
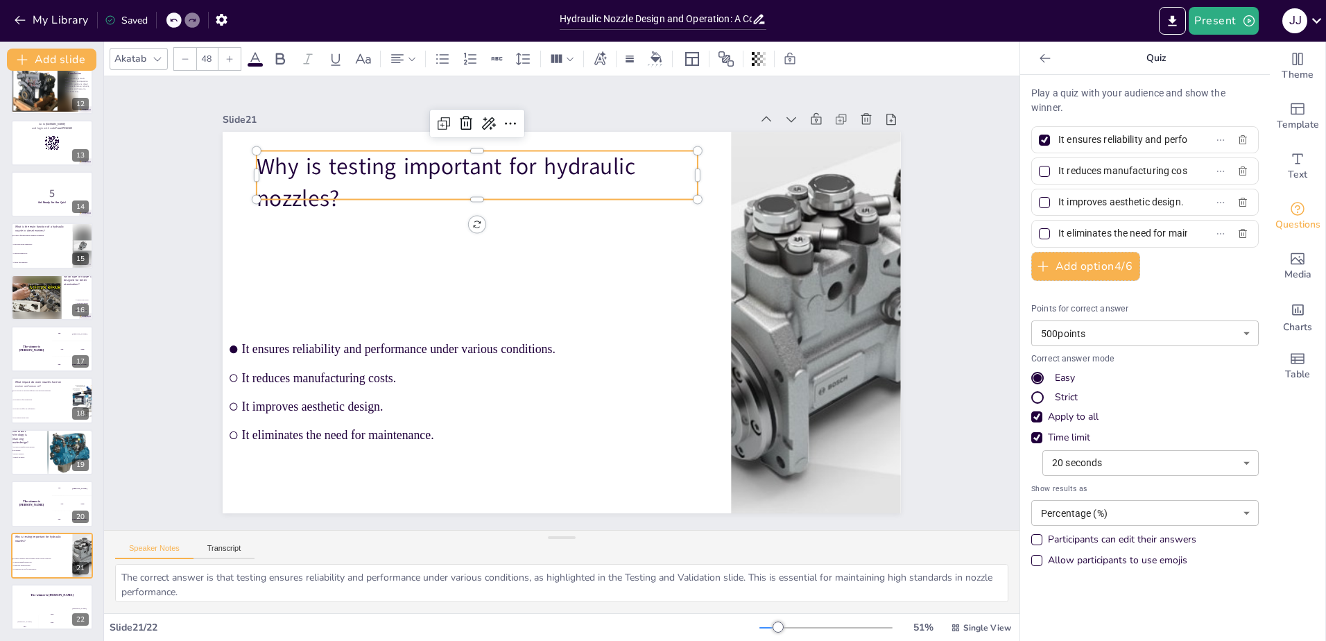
click at [440, 161] on p "Why is testing important for hydraulic nozzles?" at bounding box center [490, 174] width 445 height 109
click at [685, 170] on p "Why is testing important for hydraulic nozzles?" at bounding box center [477, 181] width 441 height 63
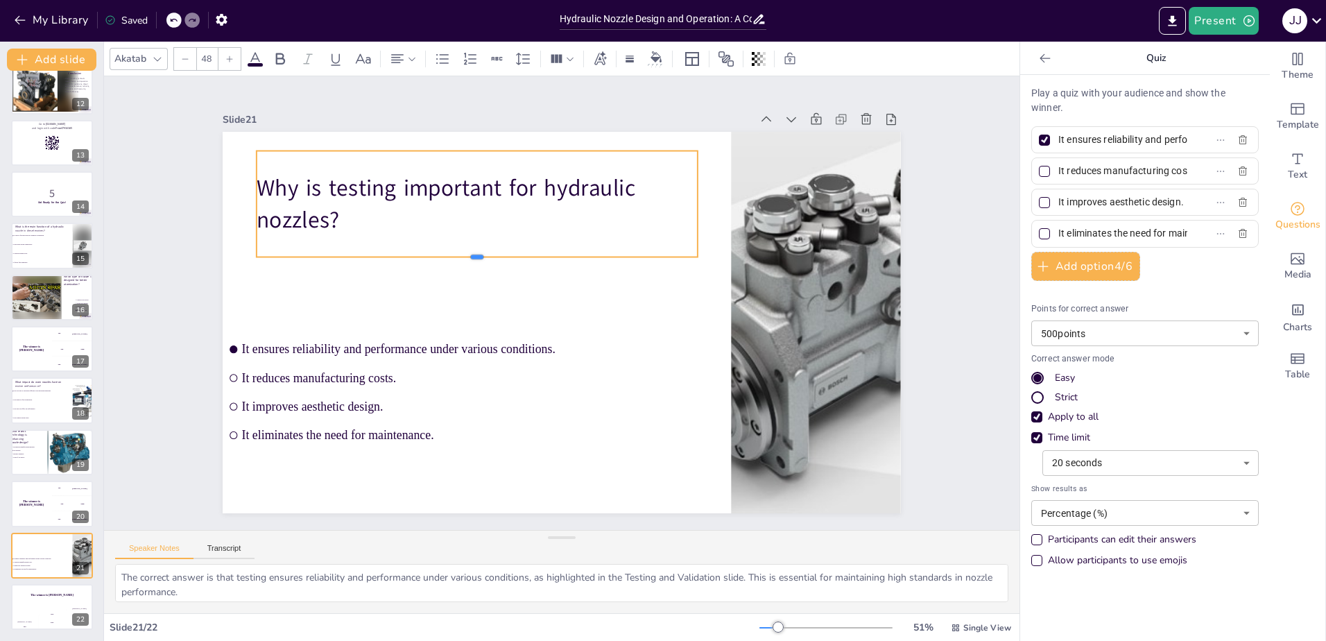
drag, startPoint x: 463, startPoint y: 194, endPoint x: 426, endPoint y: 252, distance: 68.6
click at [426, 252] on div at bounding box center [482, 253] width 440 height 57
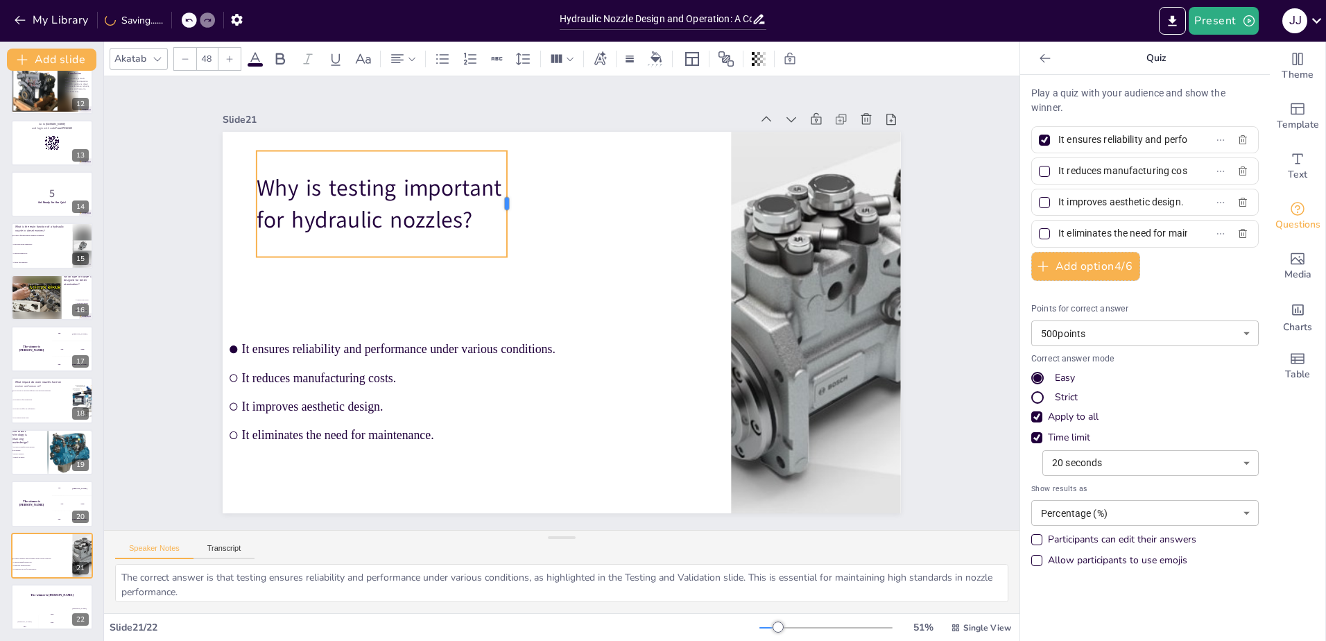
drag, startPoint x: 688, startPoint y: 201, endPoint x: 497, endPoint y: 219, distance: 191.5
click at [507, 219] on div at bounding box center [512, 204] width 11 height 106
drag, startPoint x: 347, startPoint y: 193, endPoint x: 324, endPoint y: 245, distance: 56.5
click at [324, 245] on div "Why is testing important for hydraulic nozzles?" at bounding box center [382, 204] width 250 height 106
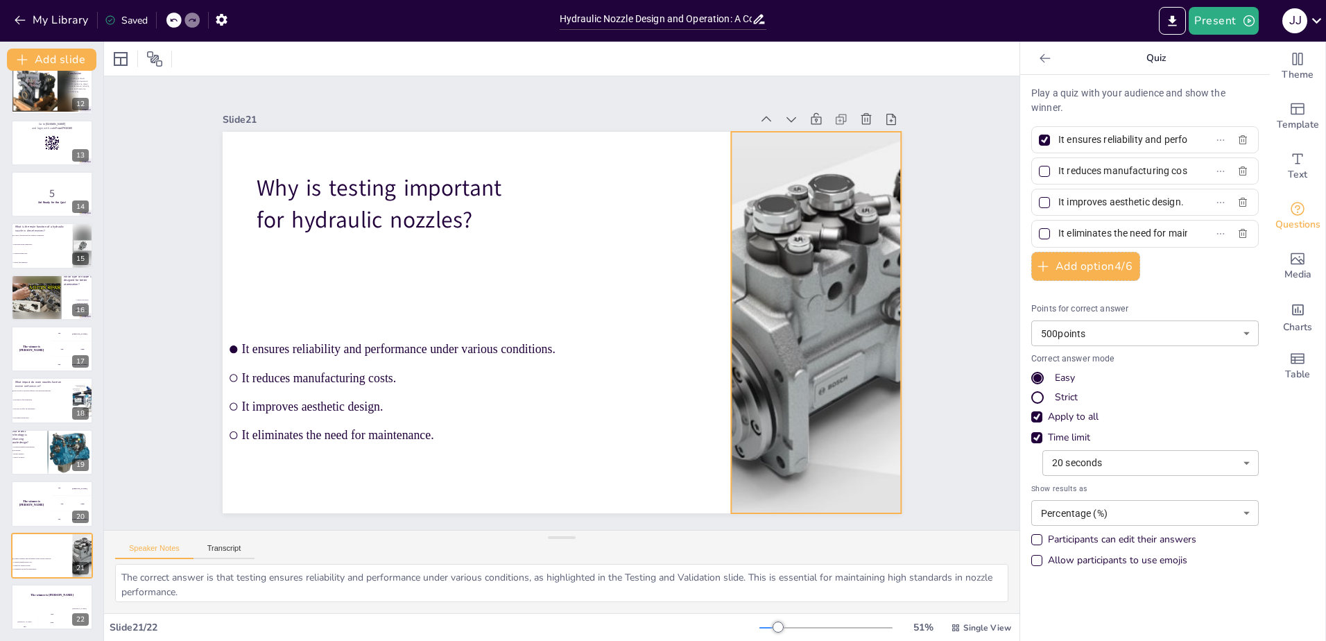
click at [776, 302] on div at bounding box center [816, 322] width 678 height 381
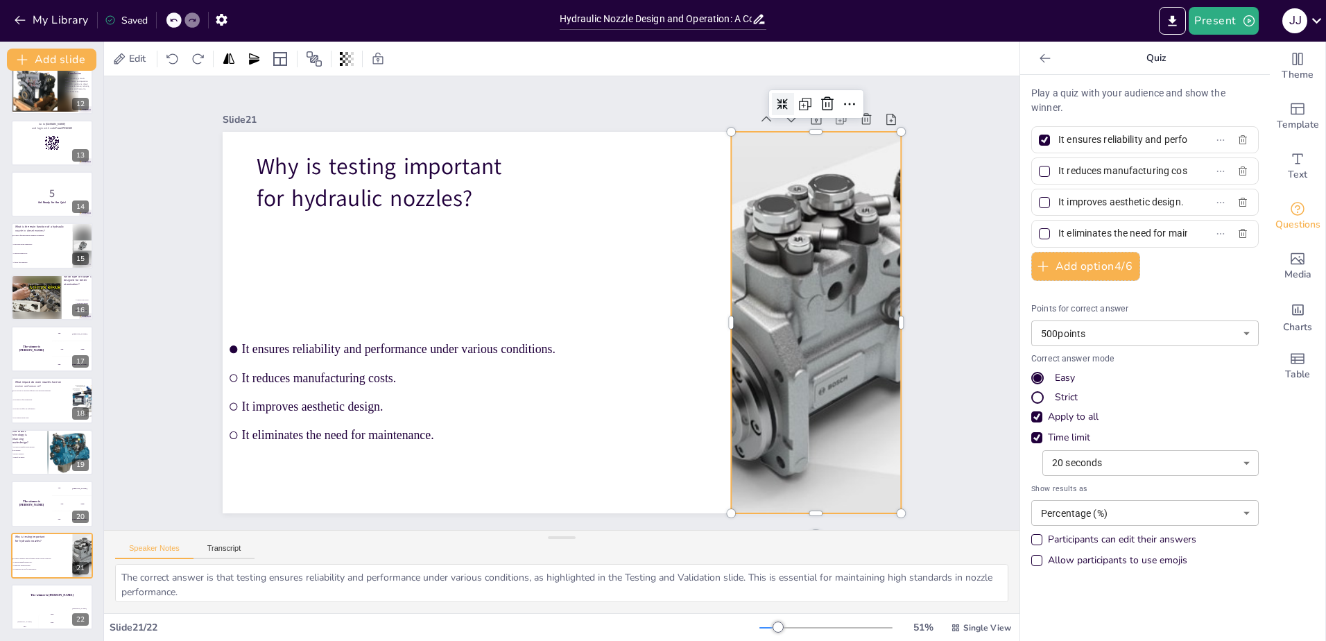
click at [777, 103] on icon at bounding box center [782, 103] width 11 height 11
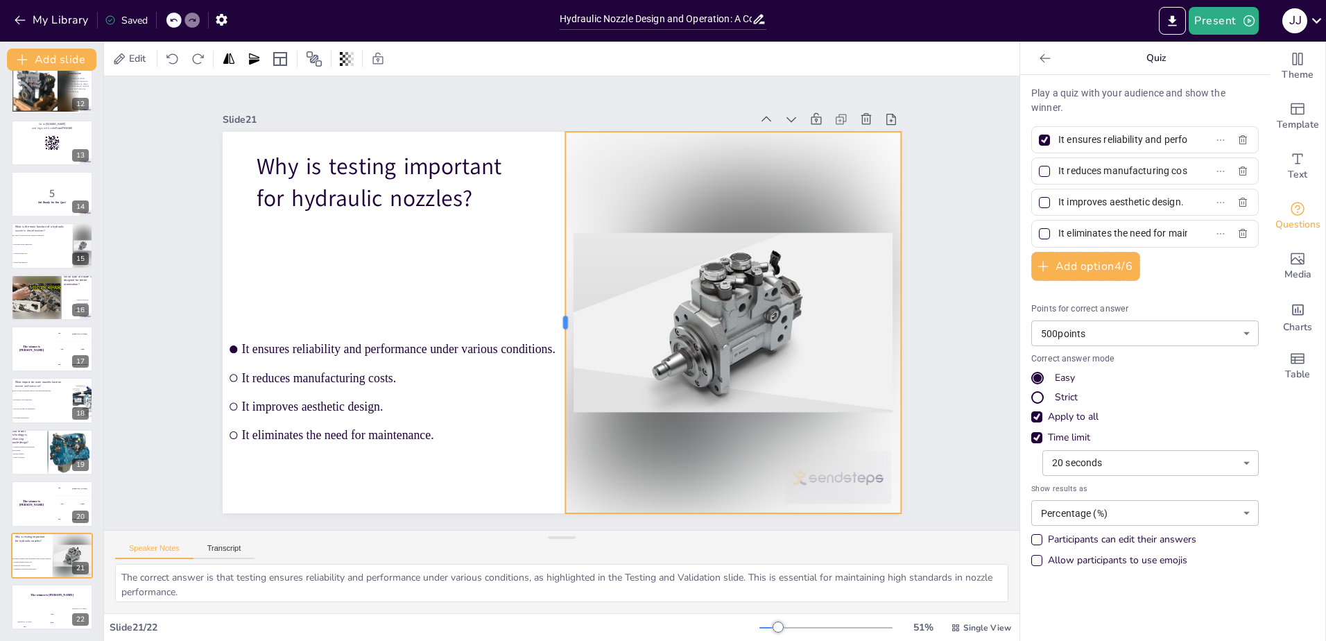
drag, startPoint x: 717, startPoint y: 316, endPoint x: 551, endPoint y: 318, distance: 165.7
click at [554, 318] on div at bounding box center [559, 322] width 11 height 381
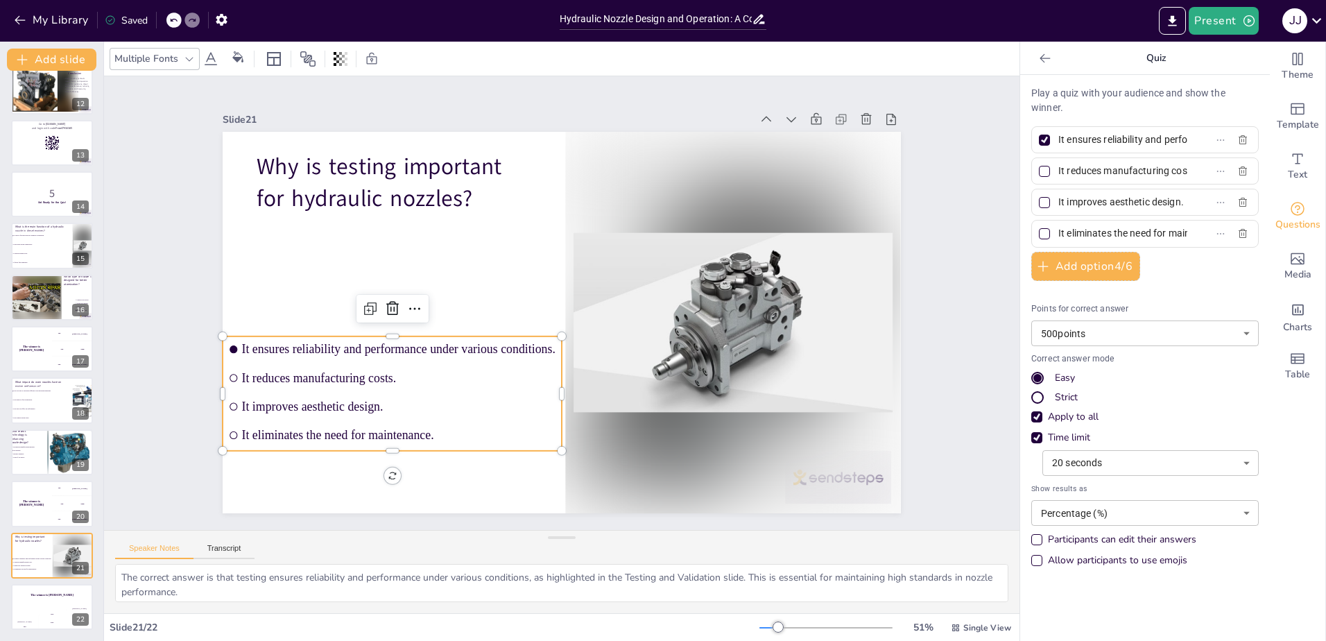
click at [389, 354] on li "It ensures reliability and performance under various conditions." at bounding box center [392, 349] width 339 height 26
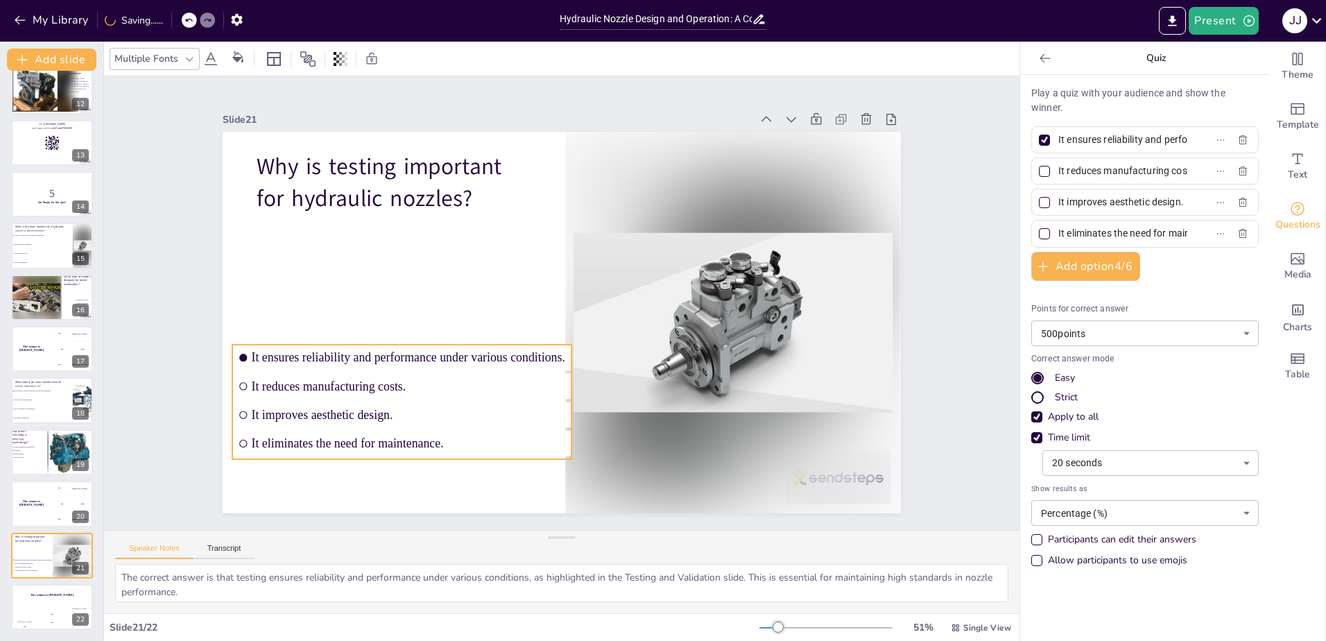
drag, startPoint x: 548, startPoint y: 388, endPoint x: 558, endPoint y: 397, distance: 12.8
click at [558, 401] on li "It improves aesthetic design." at bounding box center [401, 414] width 339 height 26
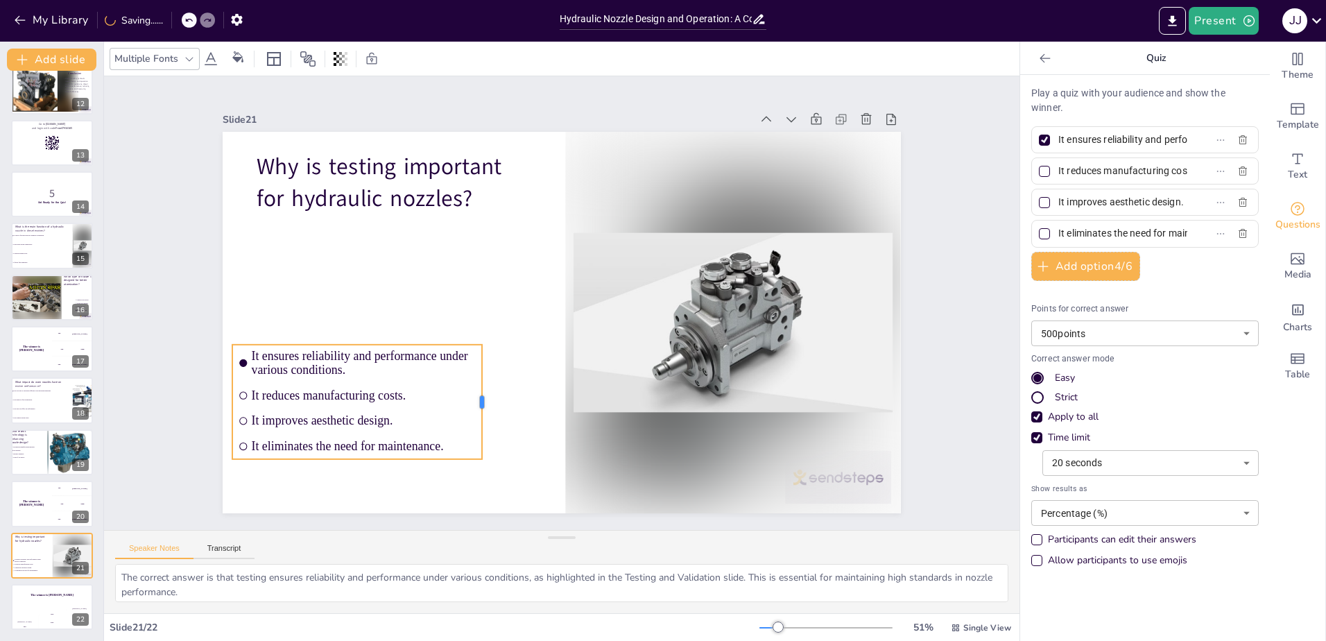
drag, startPoint x: 563, startPoint y: 397, endPoint x: 474, endPoint y: 388, distance: 89.9
click at [482, 388] on div at bounding box center [487, 402] width 11 height 114
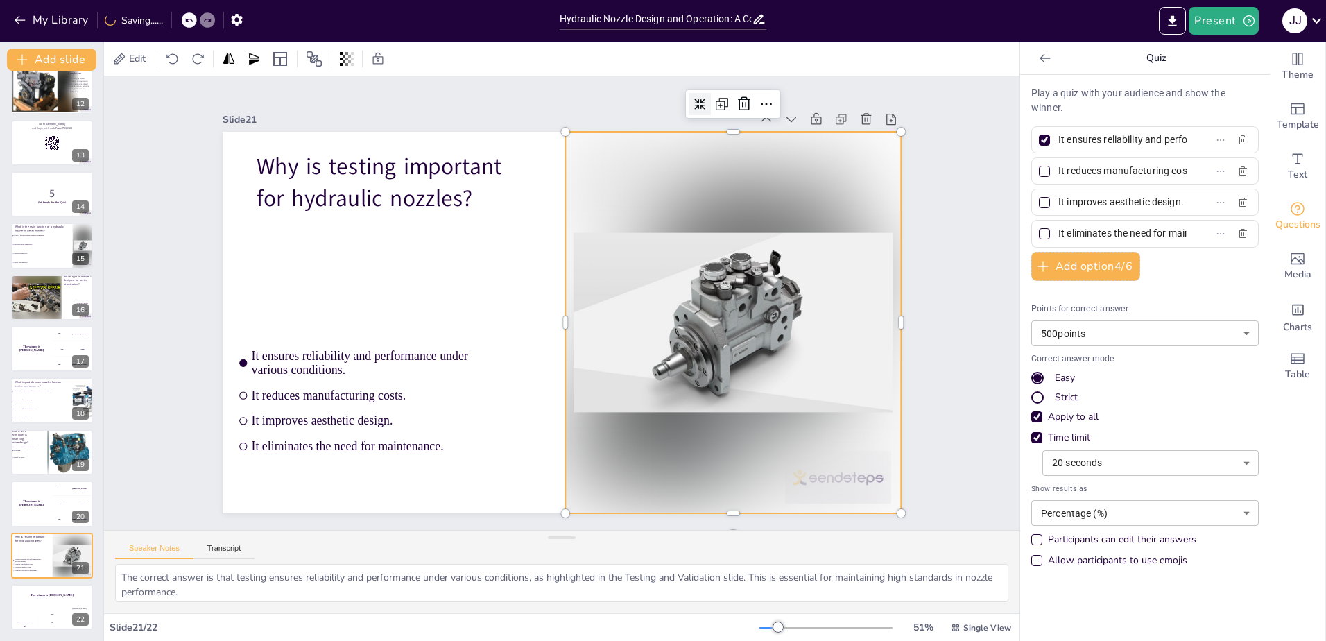
click at [591, 353] on div at bounding box center [732, 322] width 335 height 381
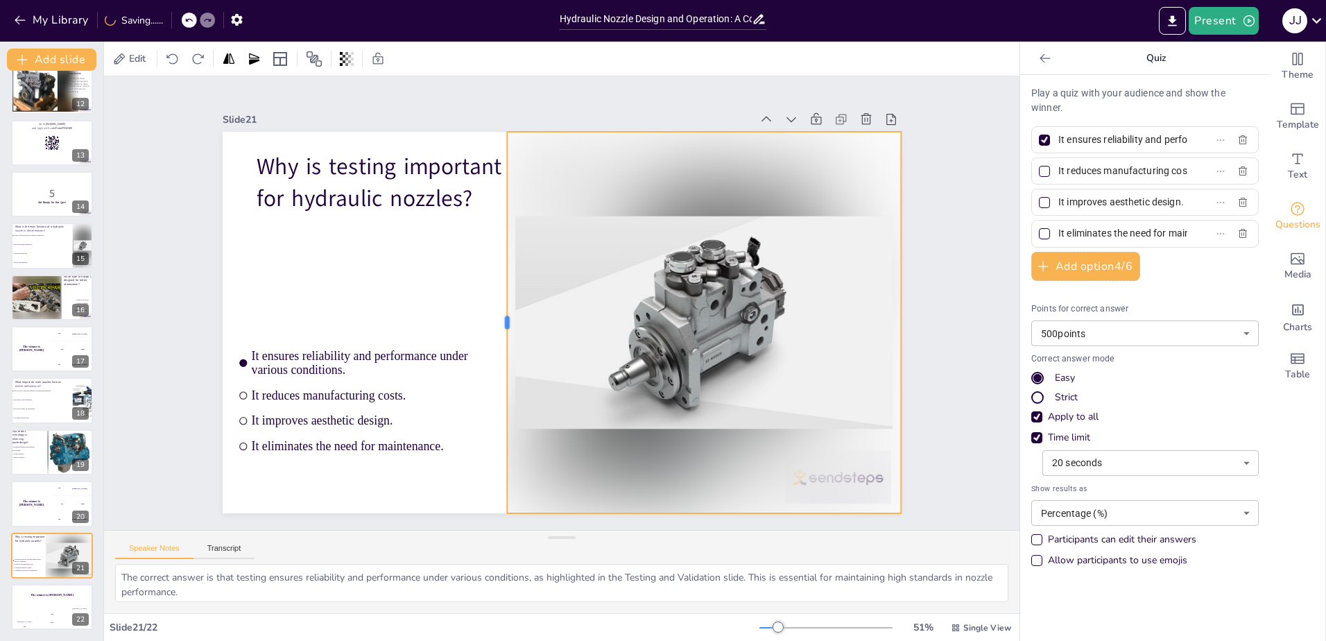
drag, startPoint x: 553, startPoint y: 322, endPoint x: 494, endPoint y: 323, distance: 58.3
click at [496, 323] on div at bounding box center [501, 322] width 11 height 381
click at [963, 356] on div "Slide 1 Hydraulic Nozzle Design and Operation This presentation provides a comp…" at bounding box center [561, 302] width 915 height 453
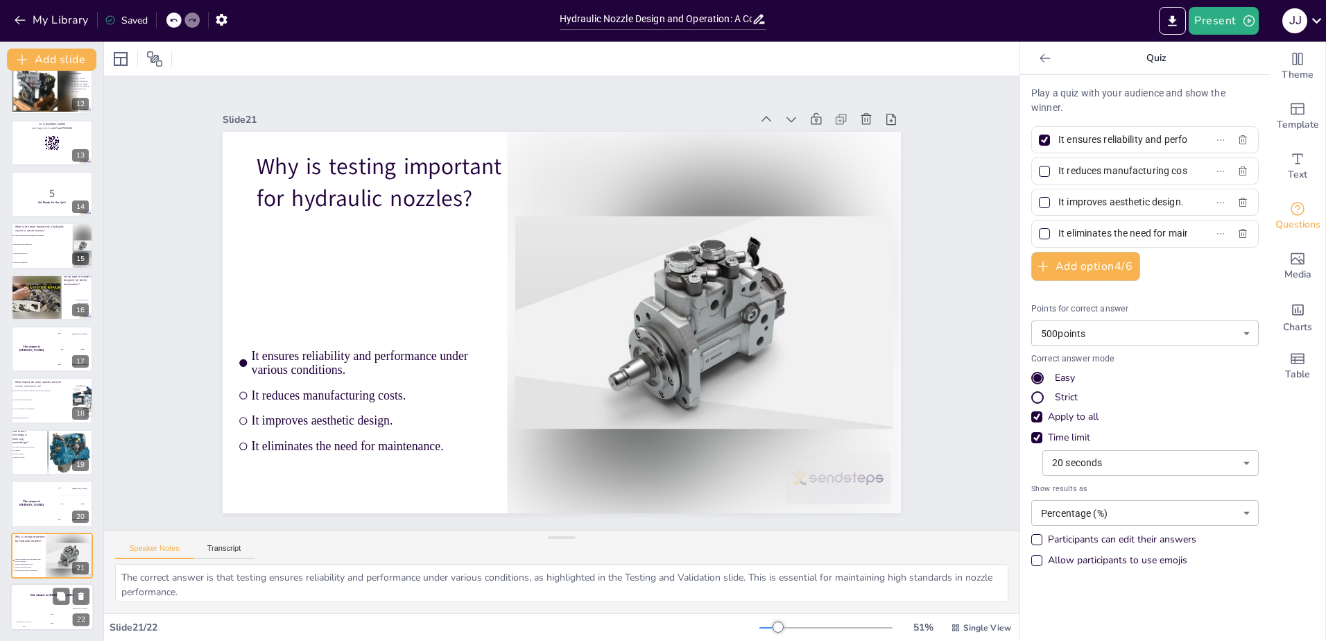
click at [45, 604] on div "The winner is [PERSON_NAME]" at bounding box center [51, 595] width 83 height 24
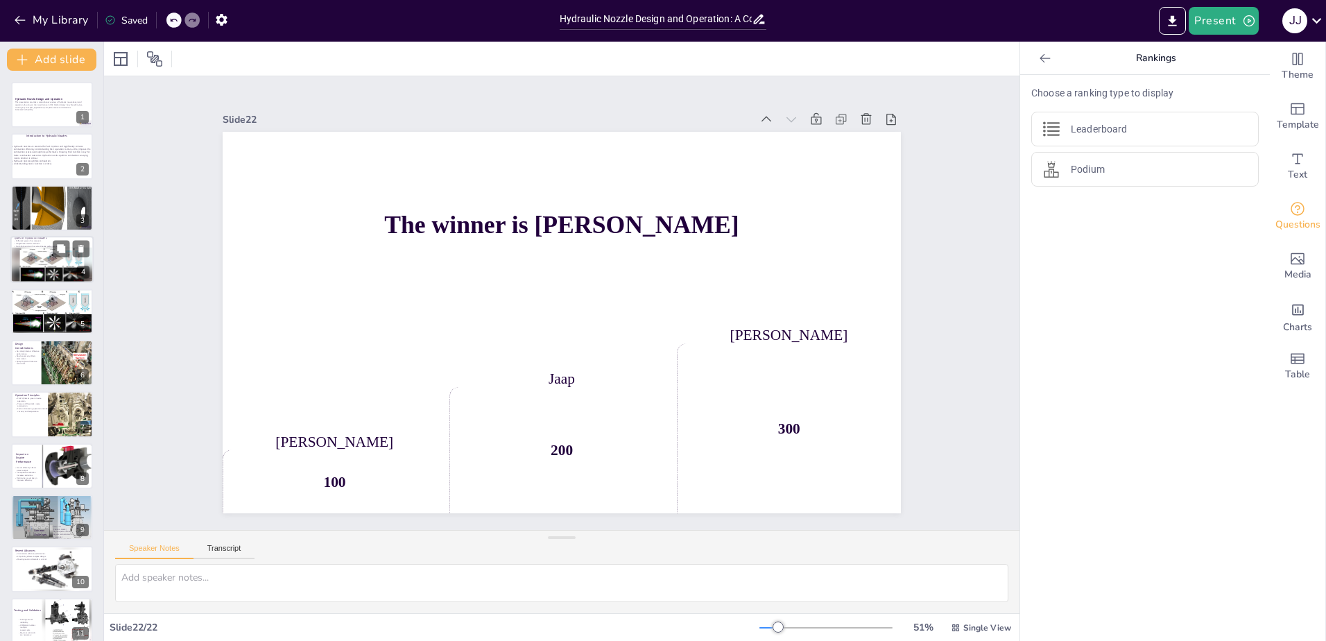
checkbox input "true"
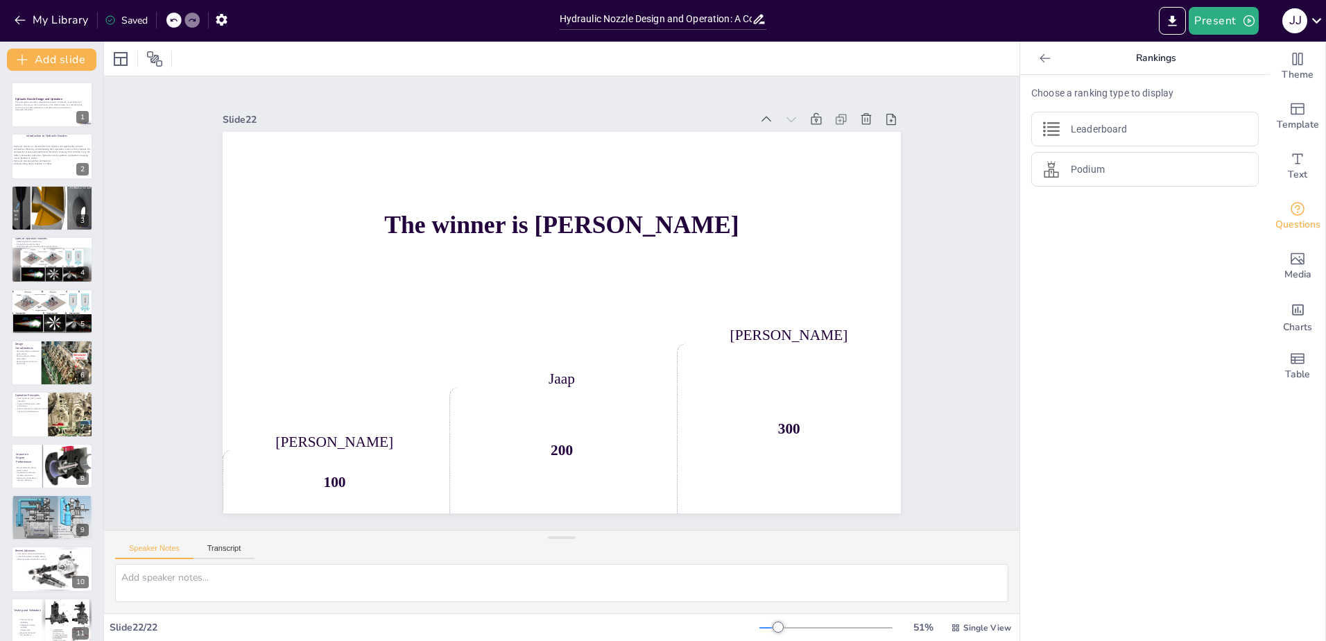
checkbox input "true"
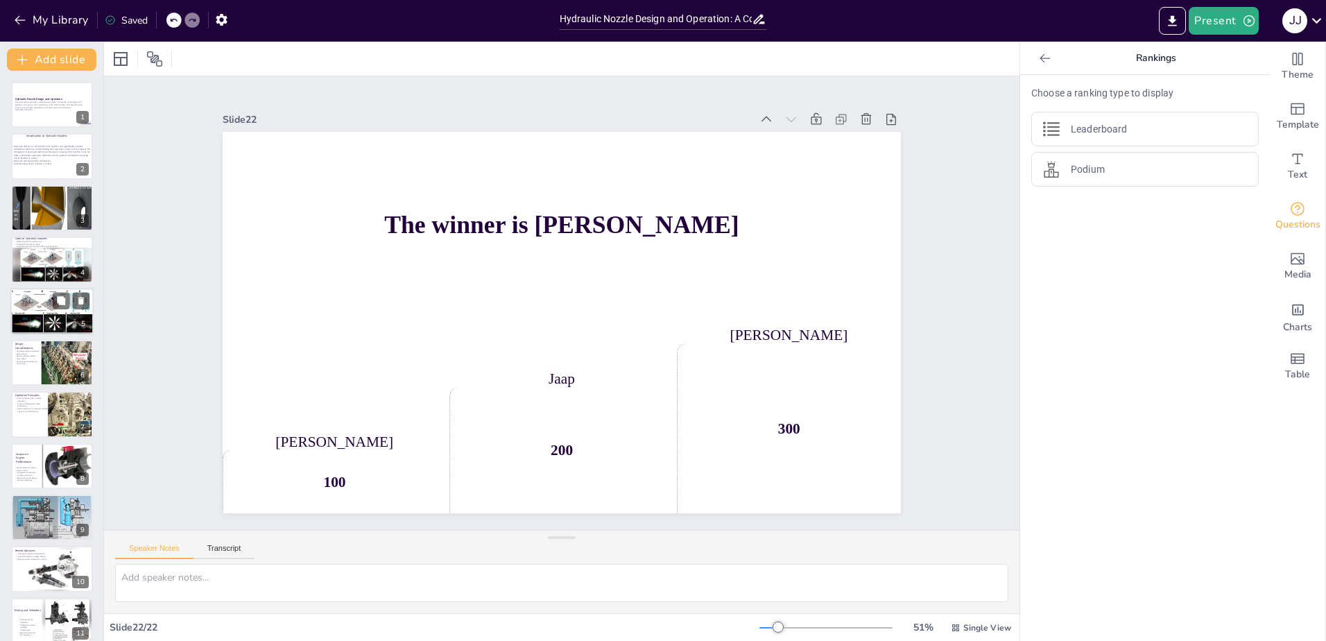
checkbox input "true"
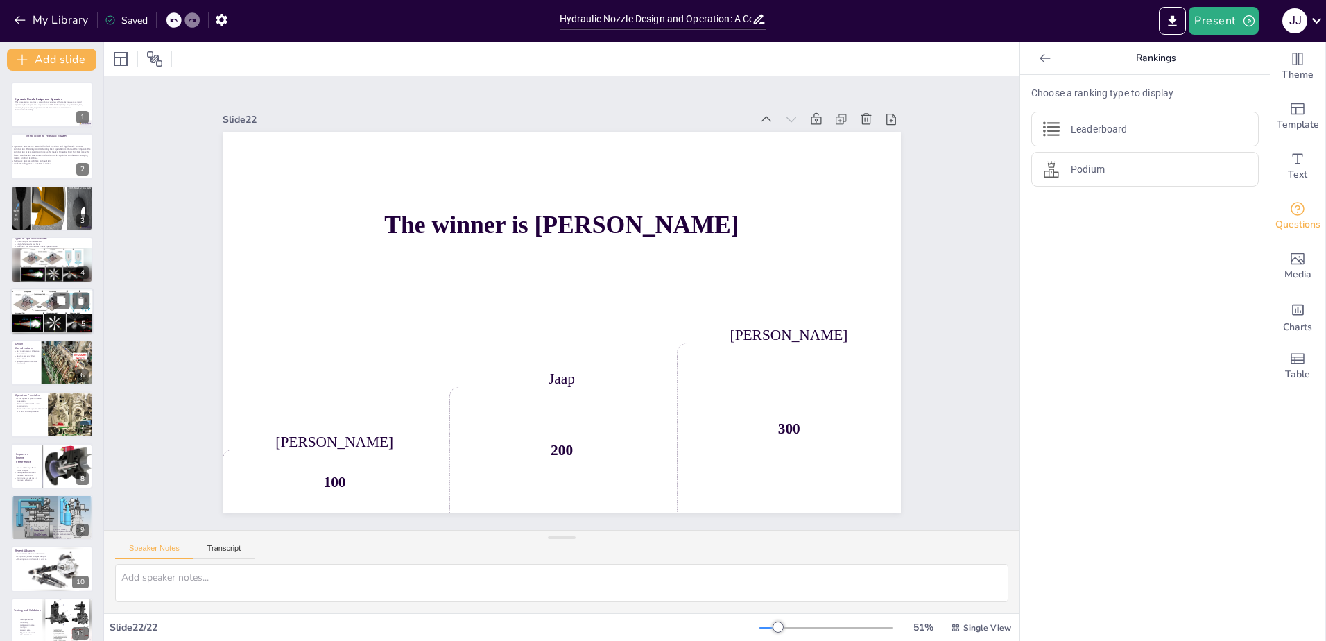
checkbox input "true"
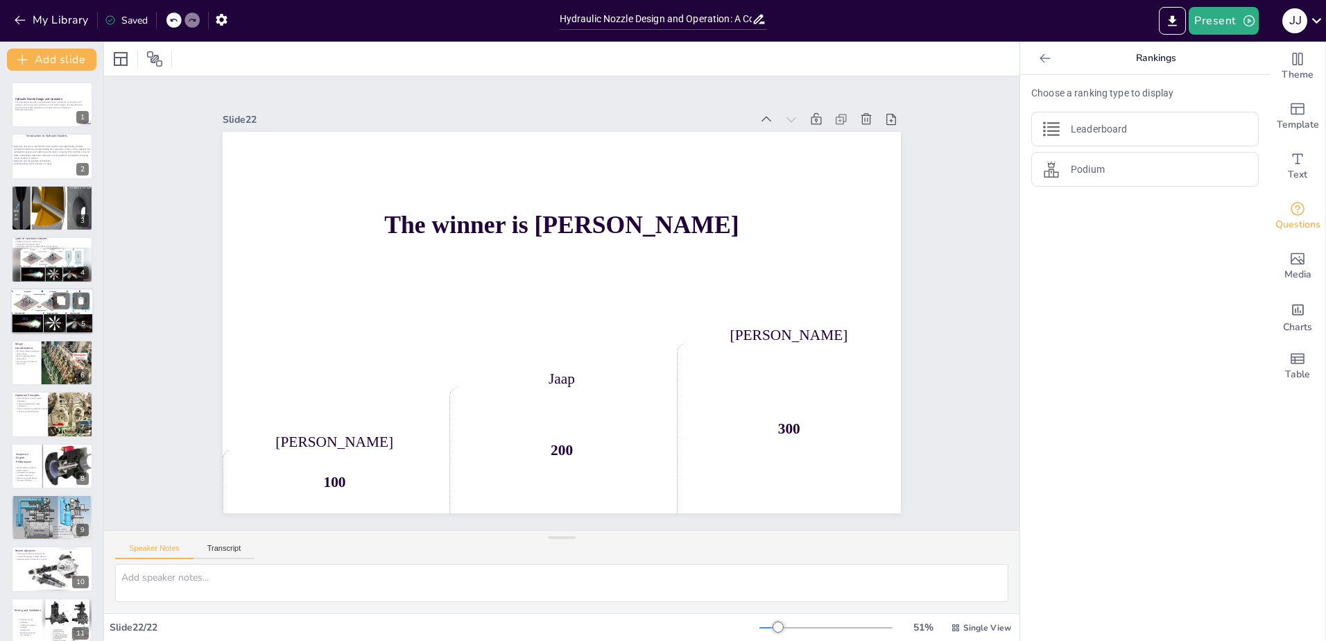
click at [31, 298] on div at bounding box center [51, 311] width 83 height 47
checkbox input "true"
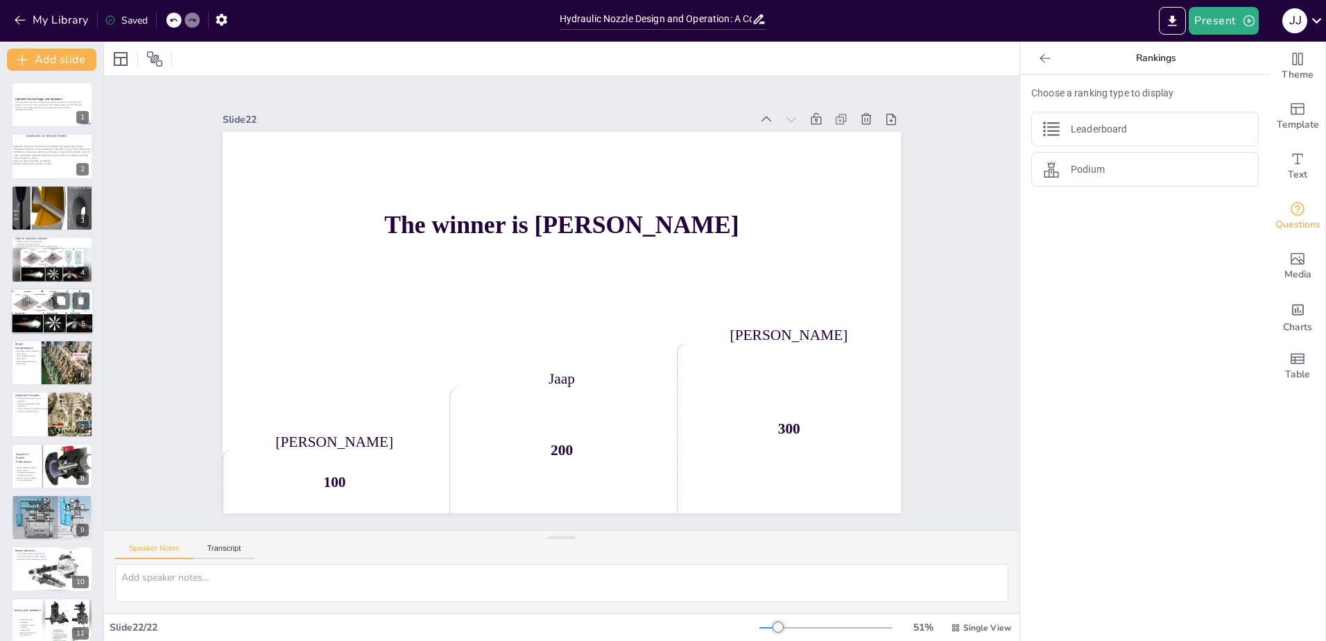
checkbox input "true"
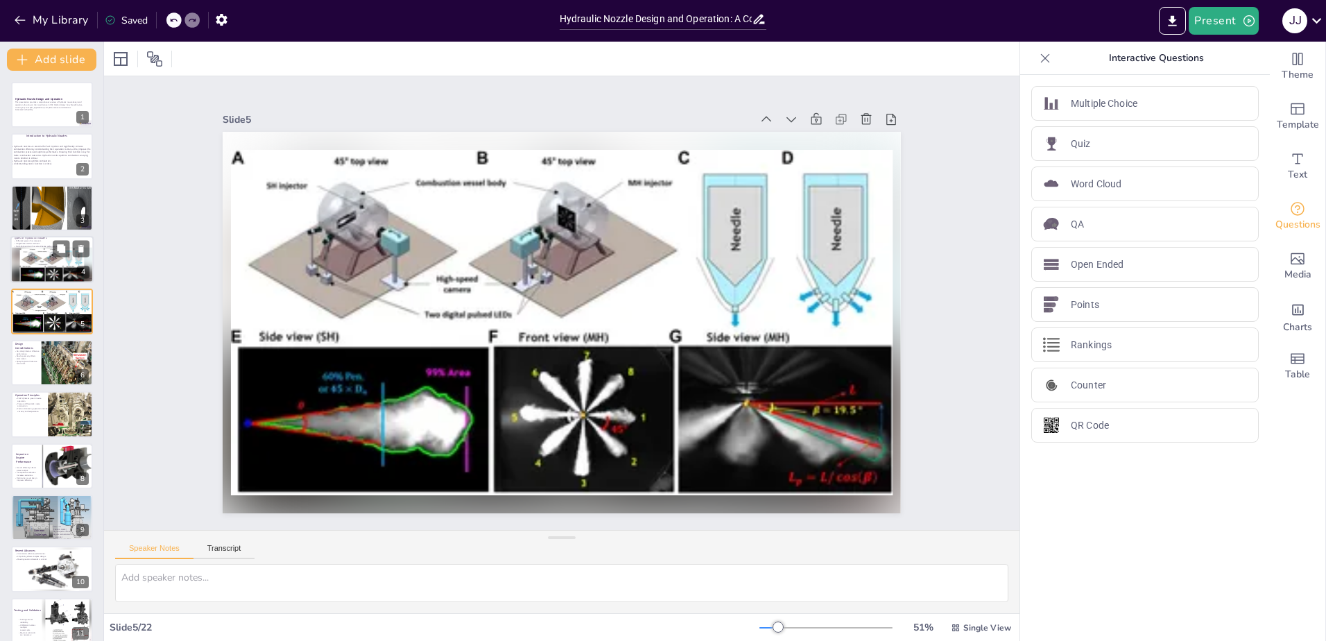
checkbox input "true"
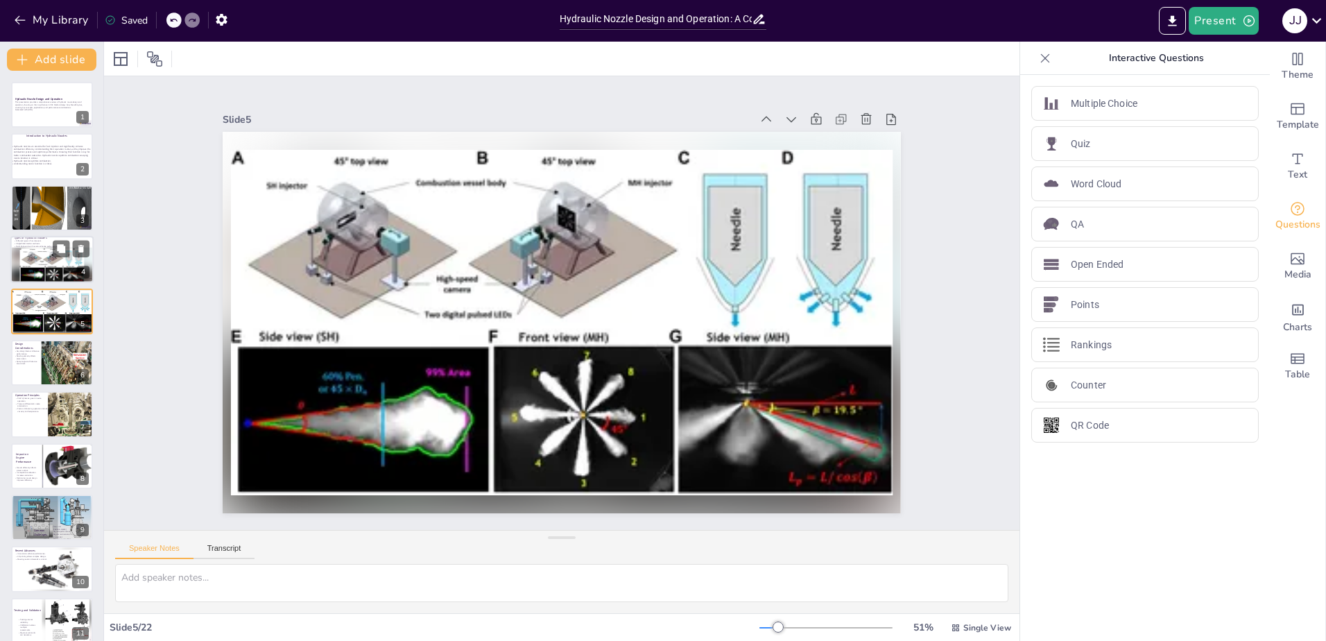
checkbox input "true"
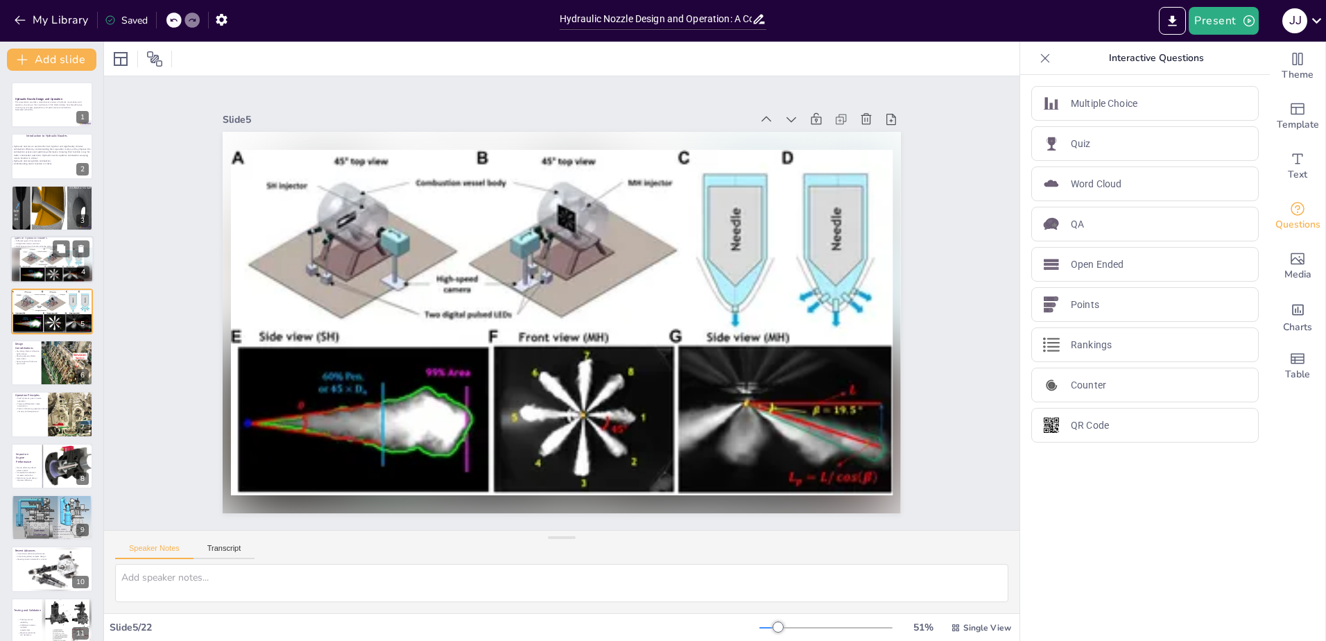
click at [44, 254] on div at bounding box center [51, 265] width 83 height 35
checkbox input "true"
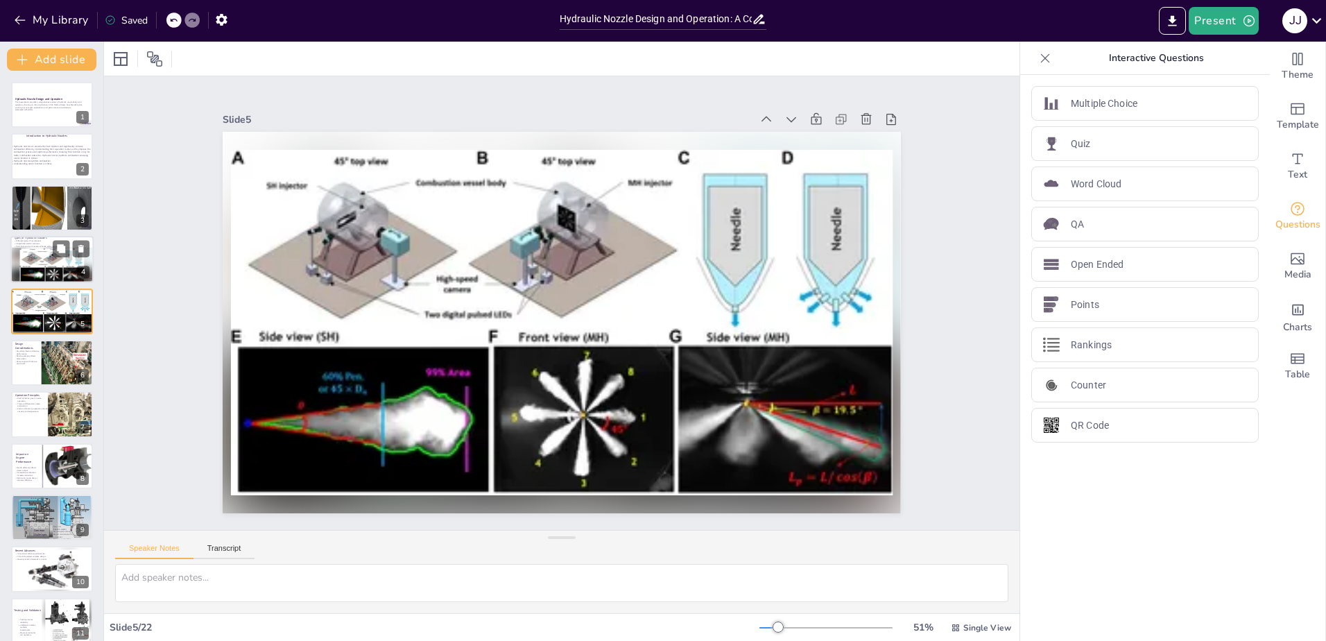
checkbox input "true"
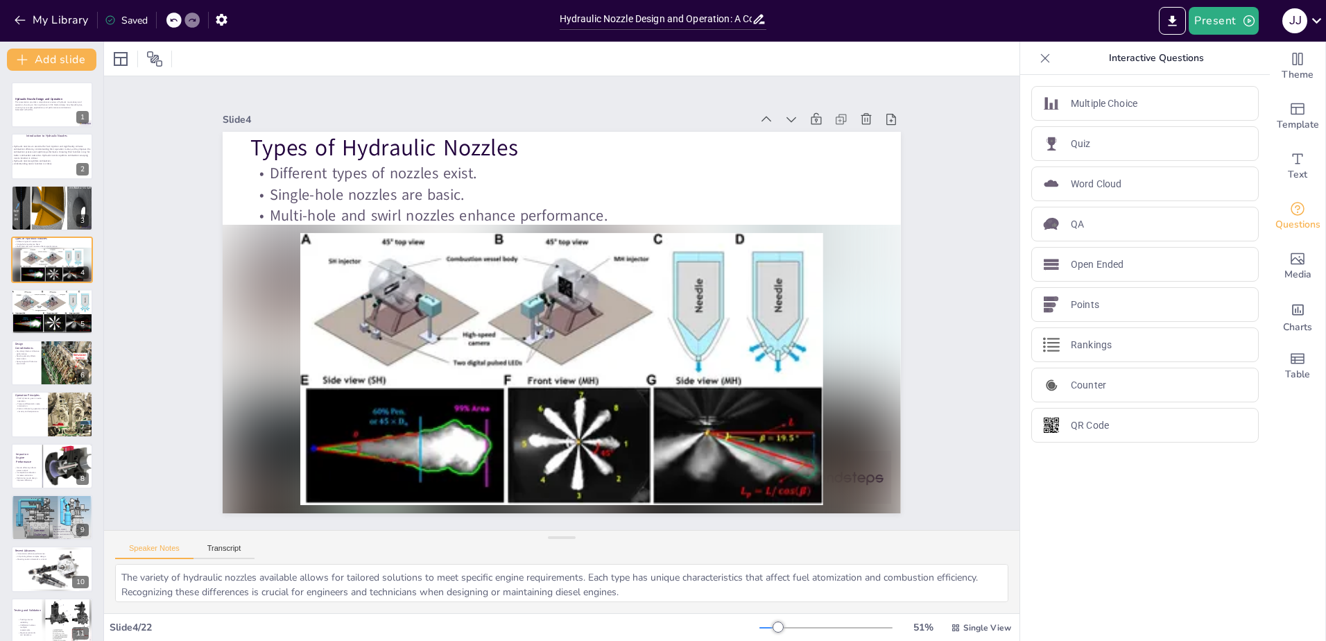
checkbox input "true"
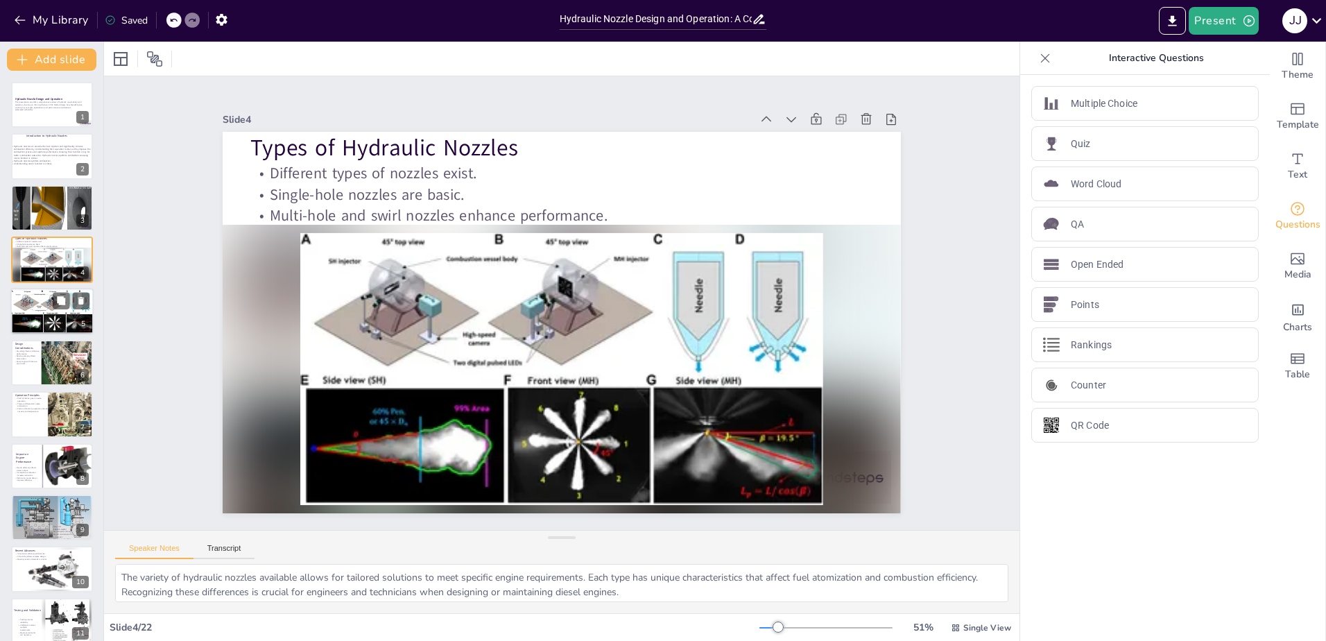
checkbox input "true"
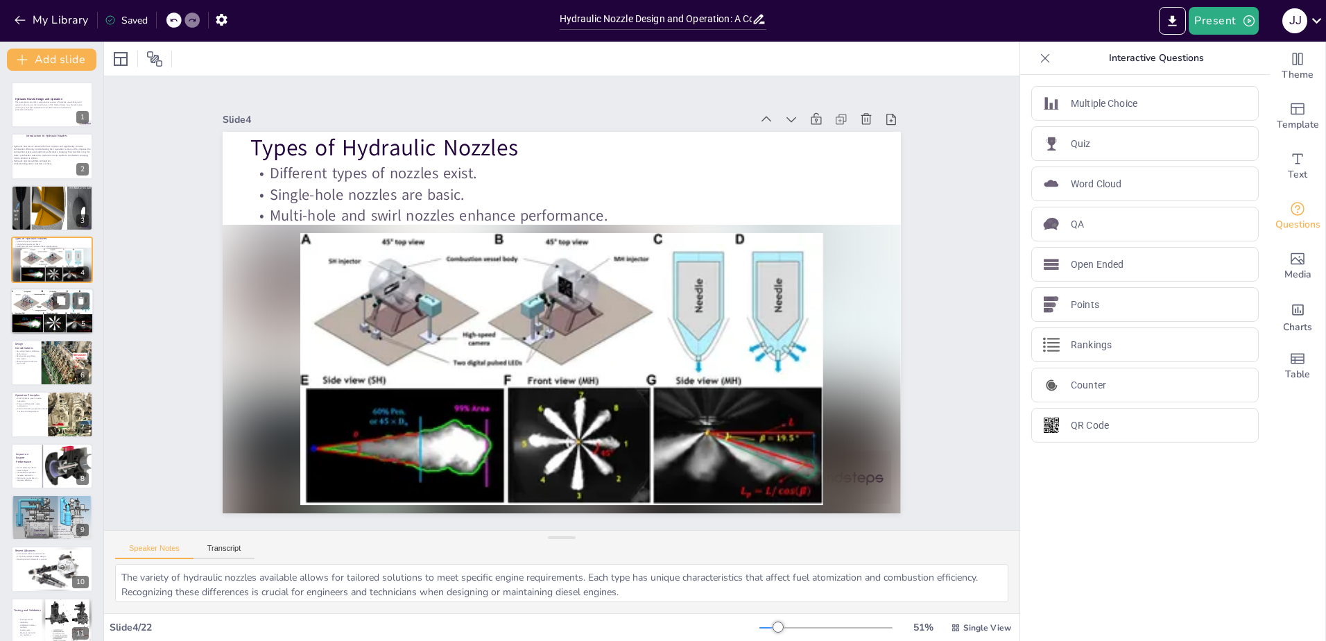
click at [51, 309] on div at bounding box center [51, 311] width 83 height 47
checkbox input "true"
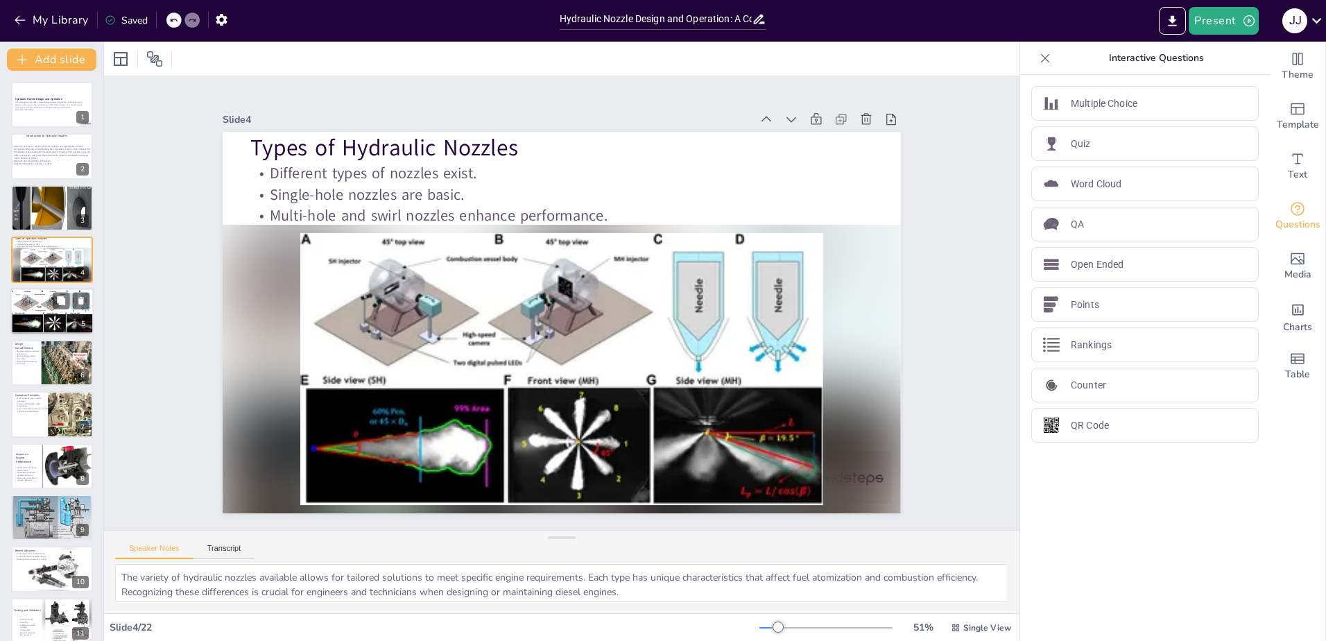
checkbox input "true"
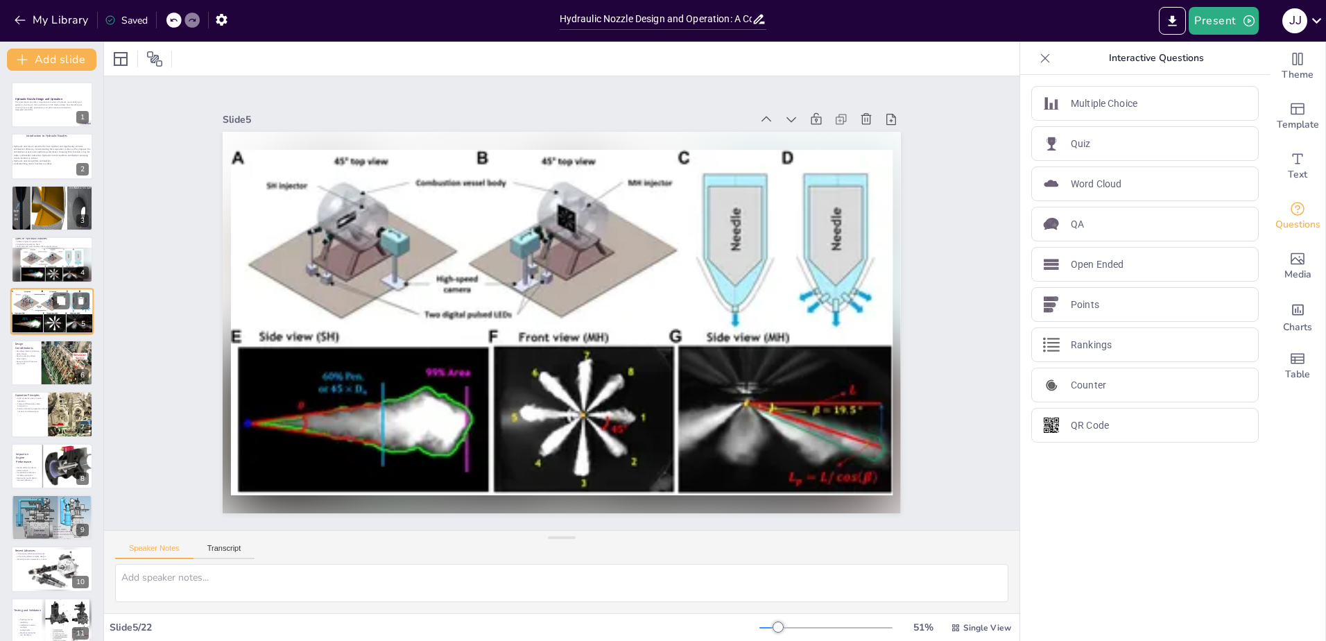
drag, startPoint x: 51, startPoint y: 309, endPoint x: 26, endPoint y: 309, distance: 24.3
click at [26, 309] on div at bounding box center [51, 311] width 83 height 47
checkbox input "true"
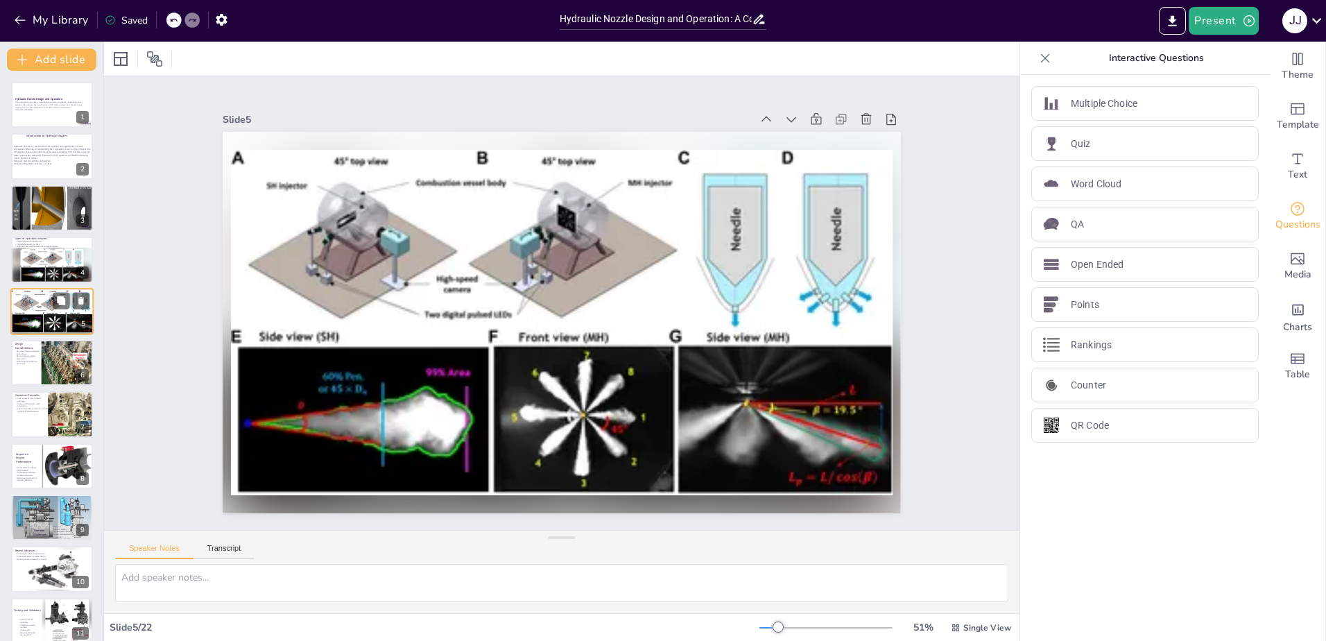
checkbox input "true"
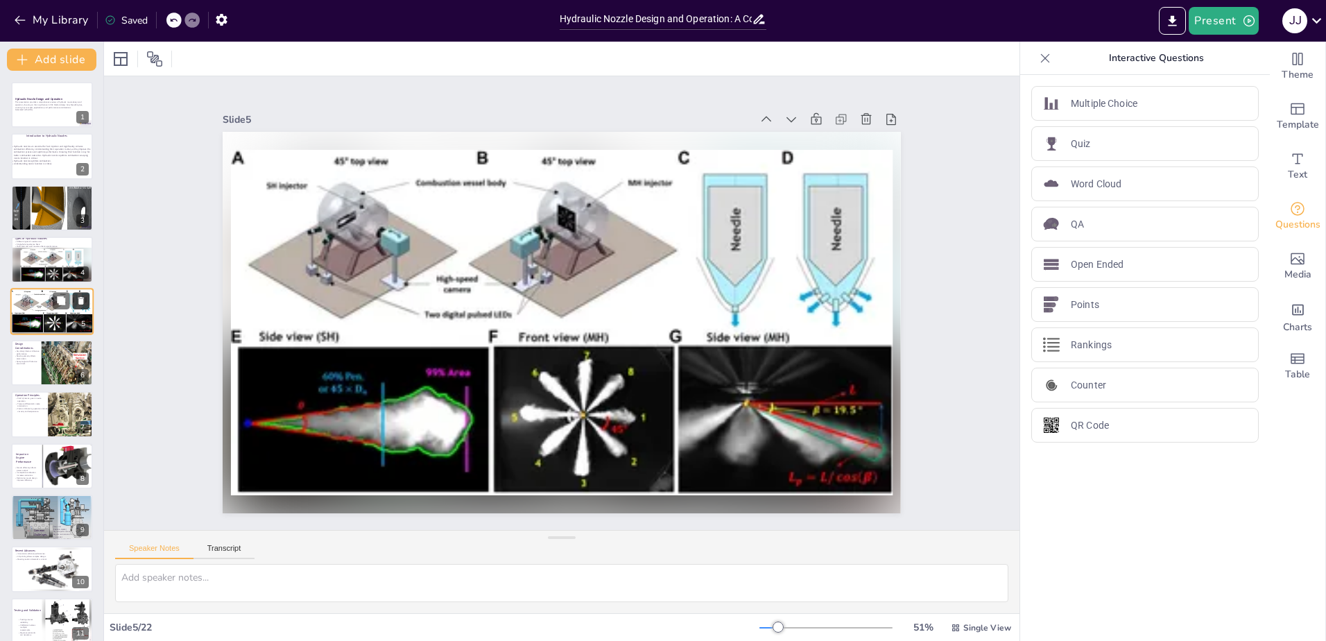
checkbox input "true"
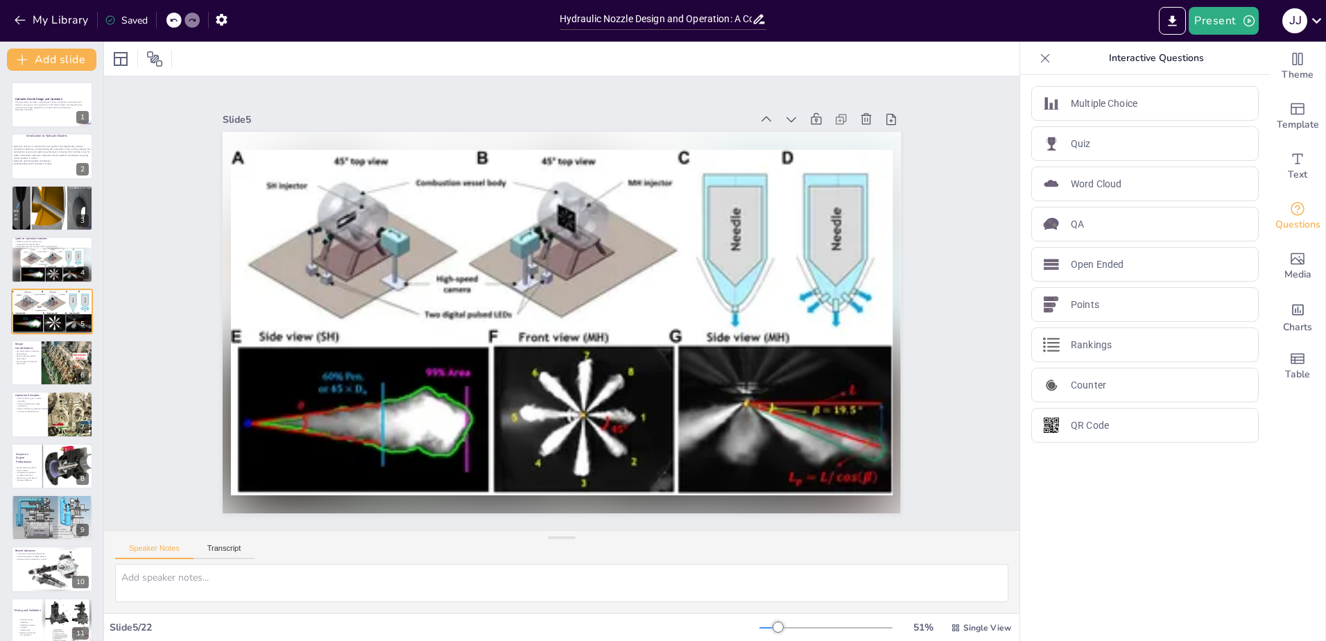
checkbox input "true"
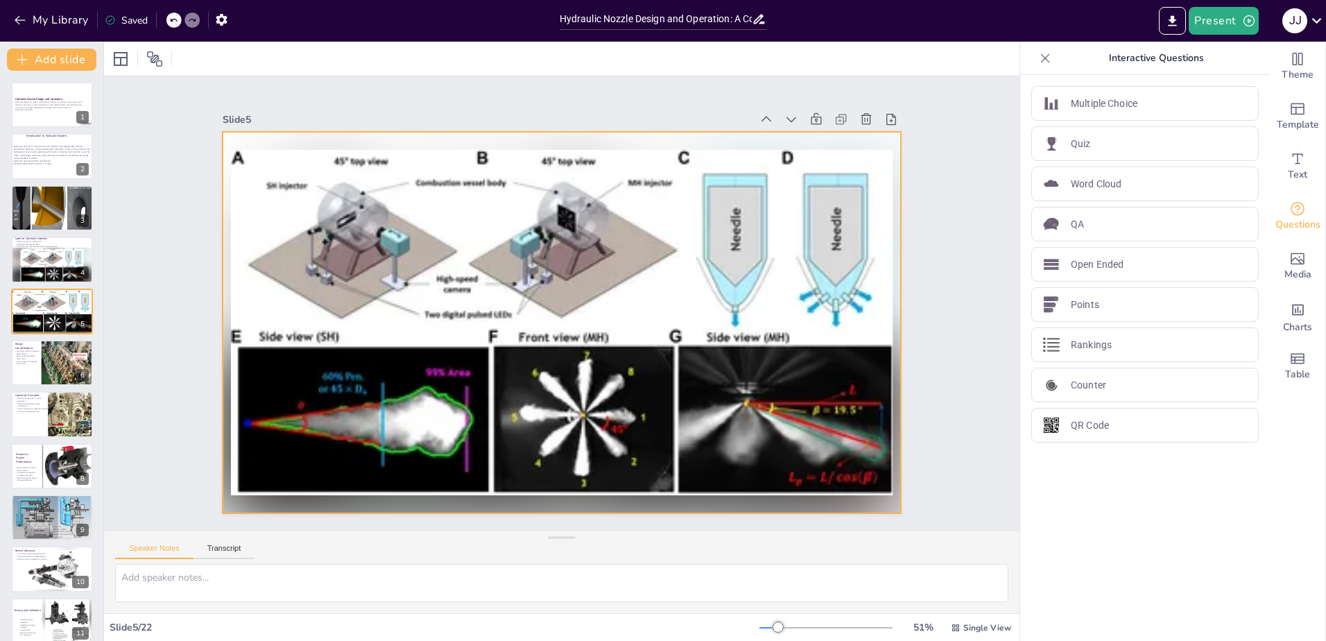
checkbox input "true"
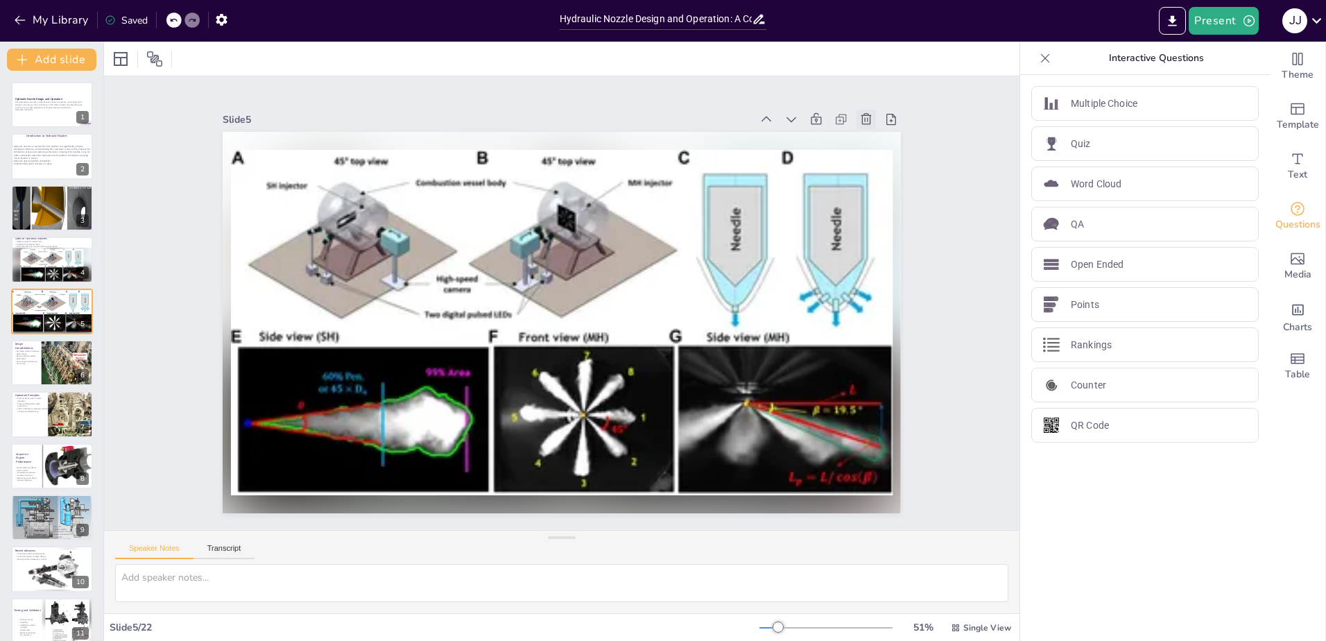
click at [862, 114] on icon at bounding box center [866, 119] width 14 height 14
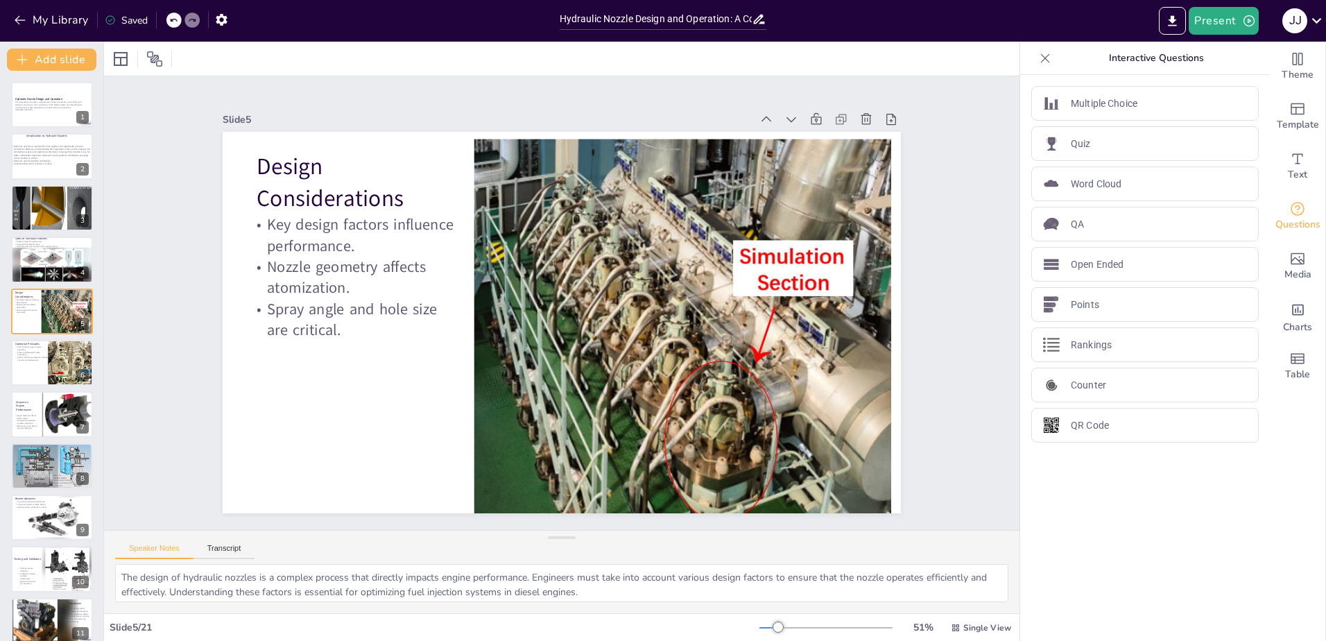
checkbox input "true"
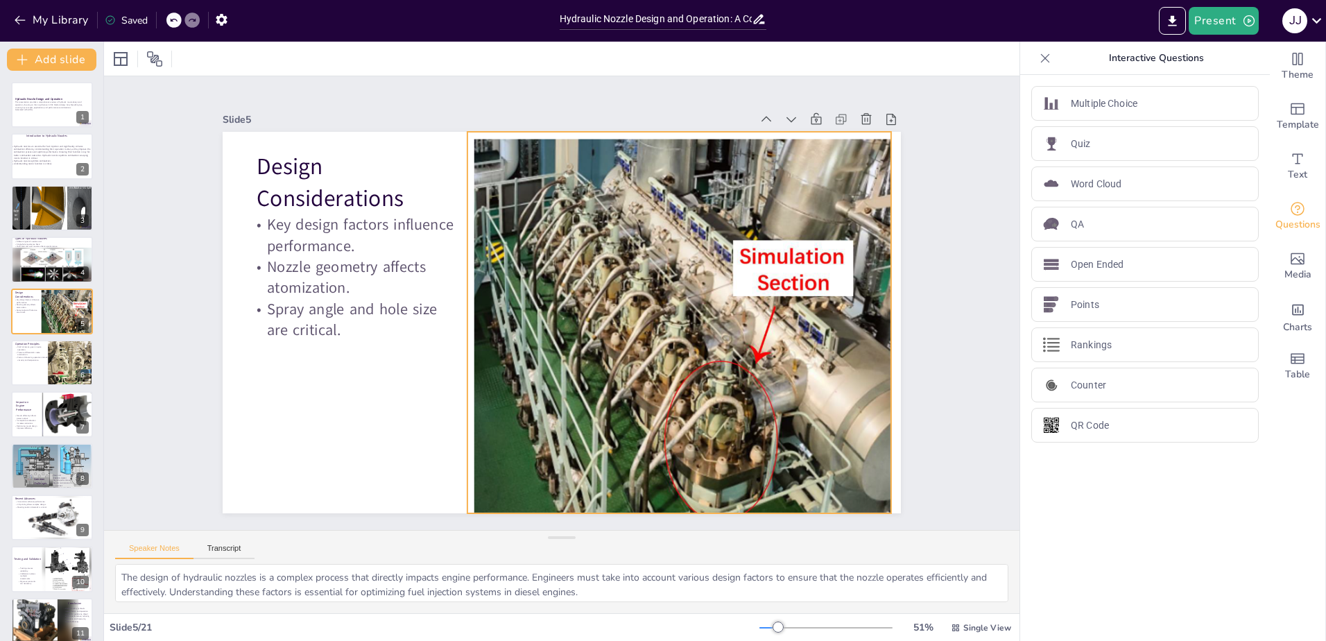
checkbox input "true"
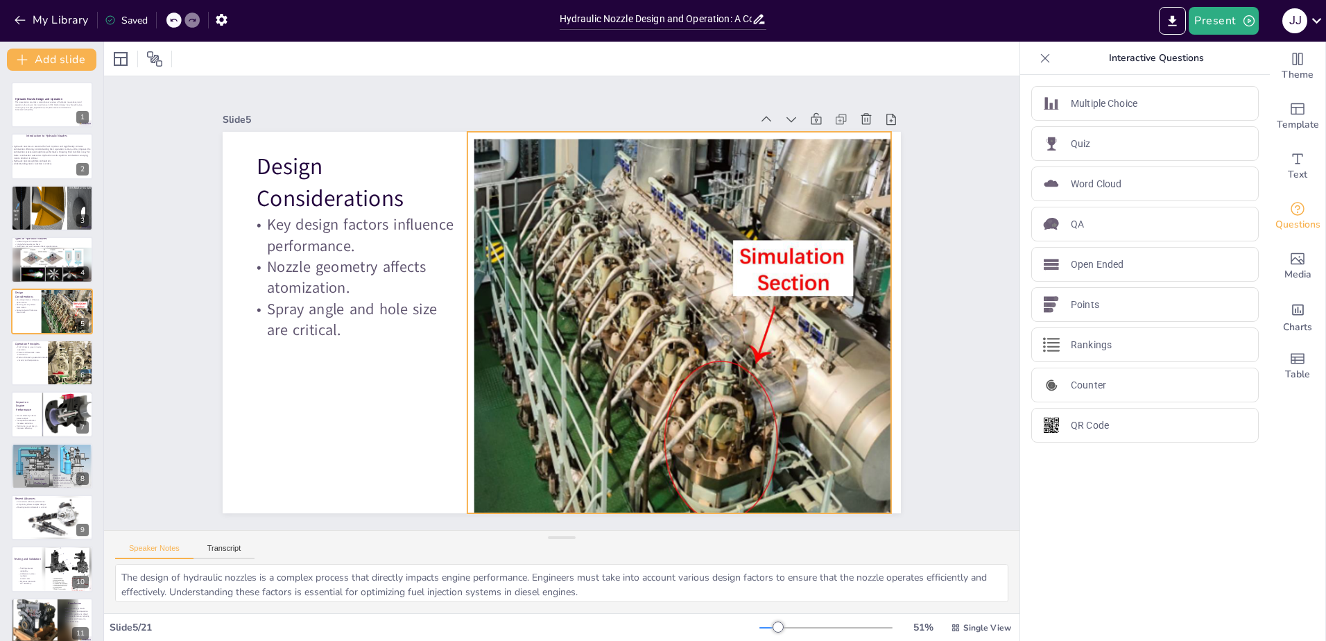
checkbox input "true"
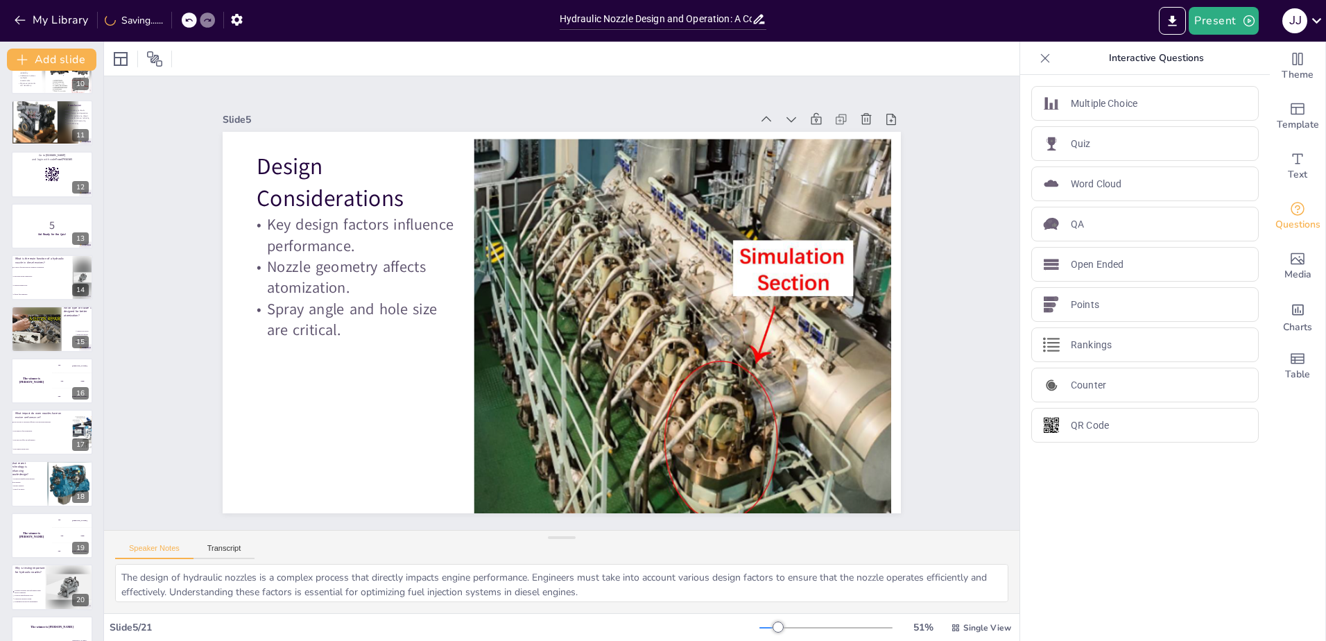
scroll to position [530, 0]
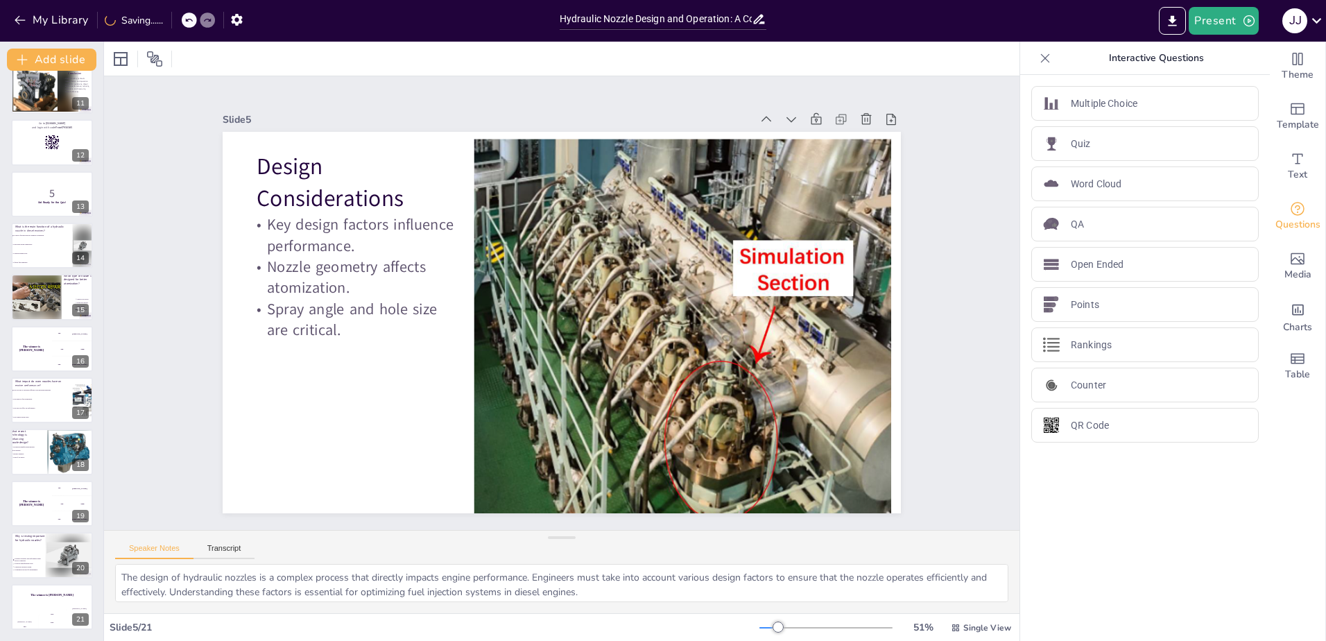
checkbox input "true"
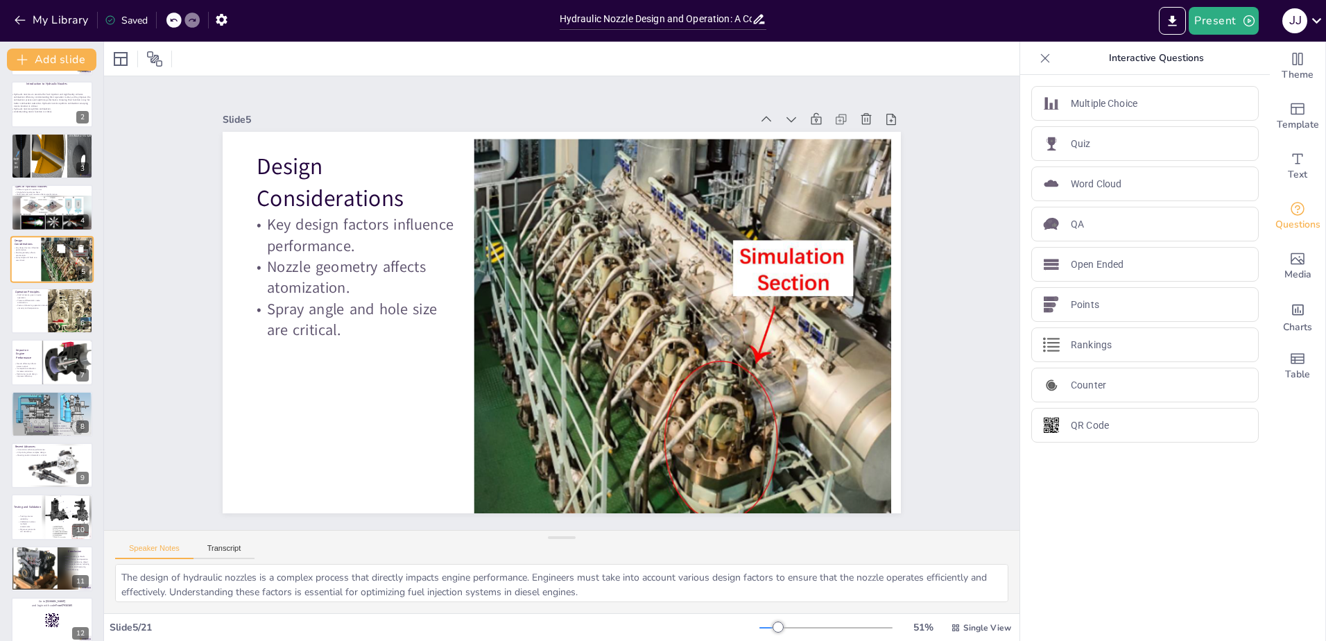
scroll to position [0, 0]
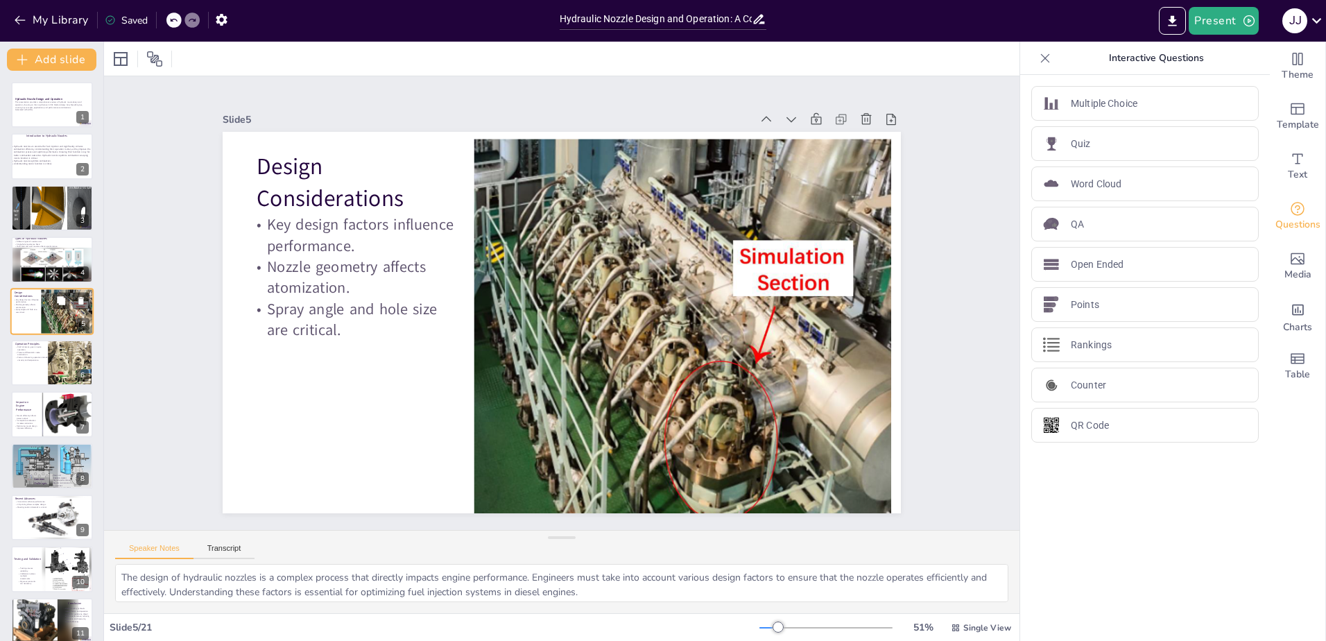
checkbox input "true"
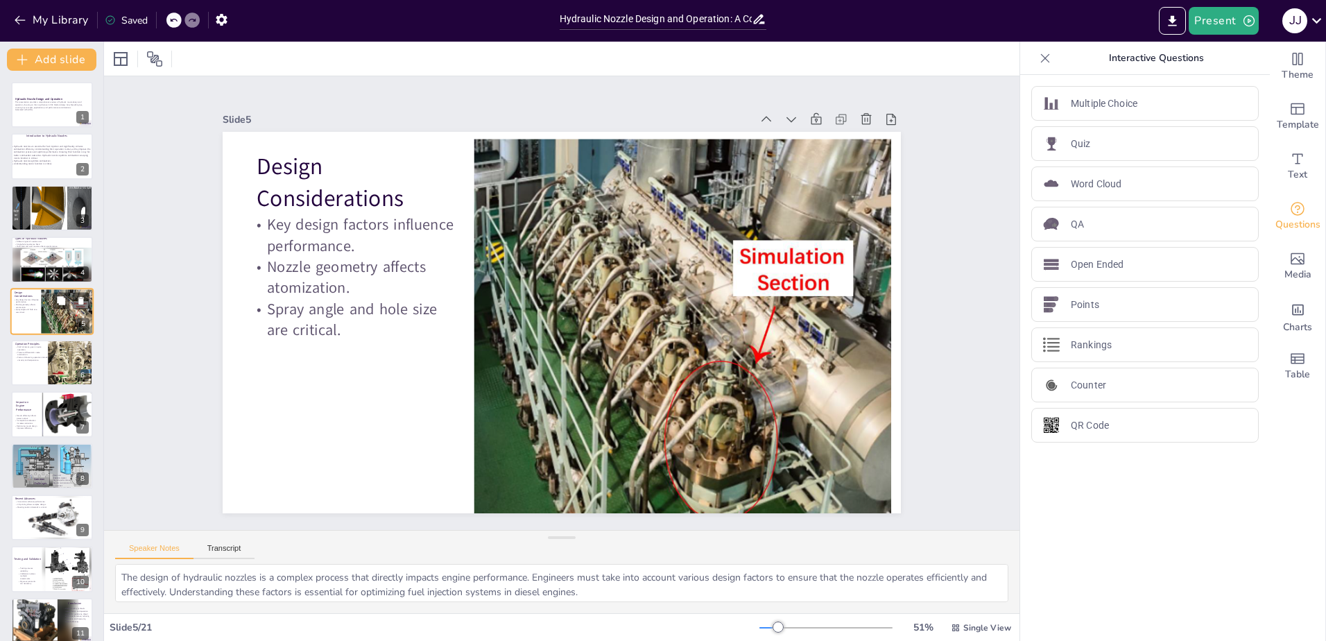
checkbox input "true"
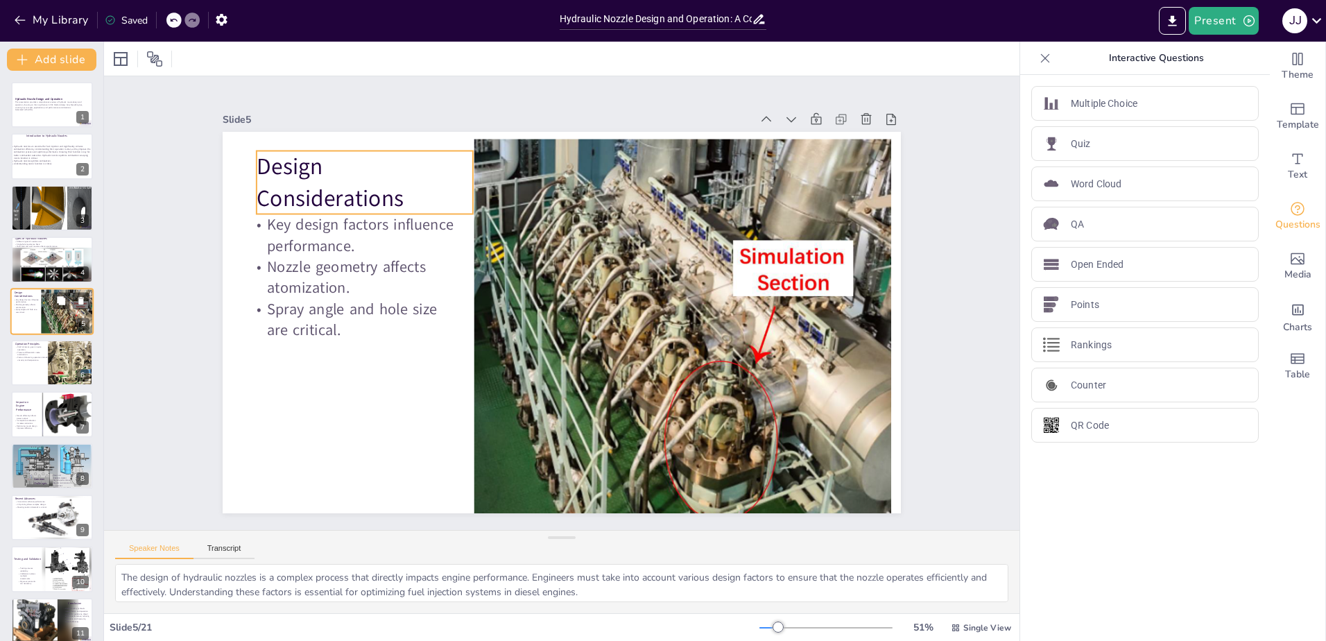
checkbox input "true"
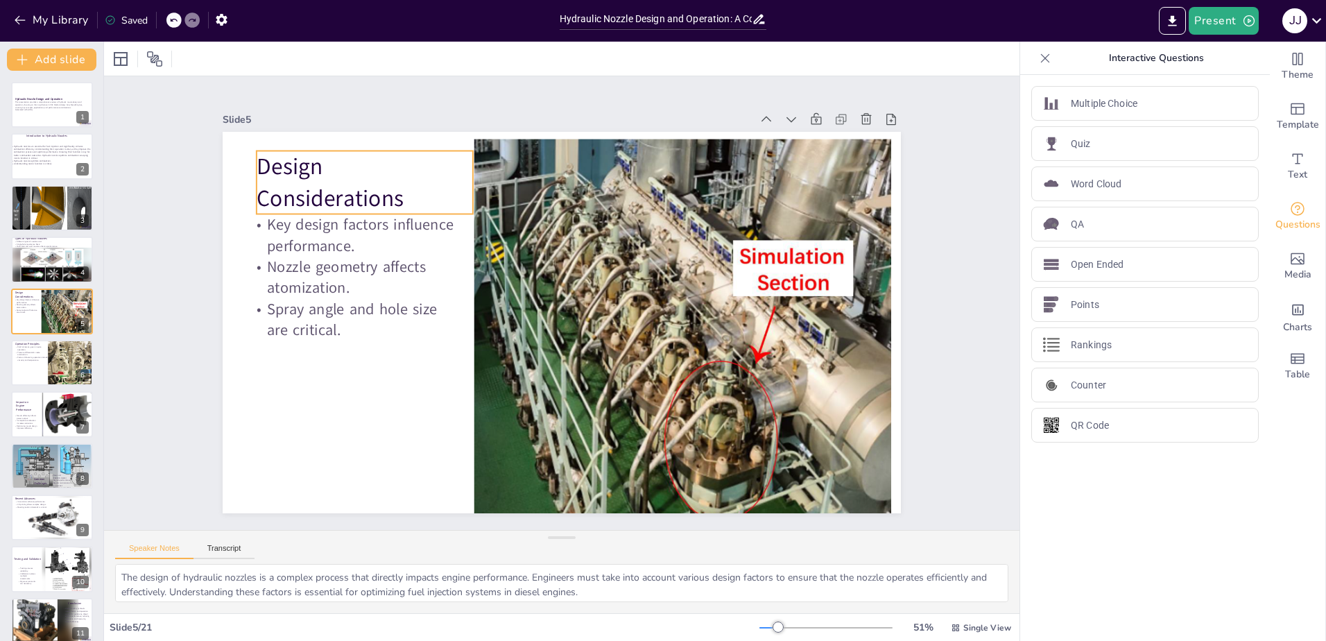
checkbox input "true"
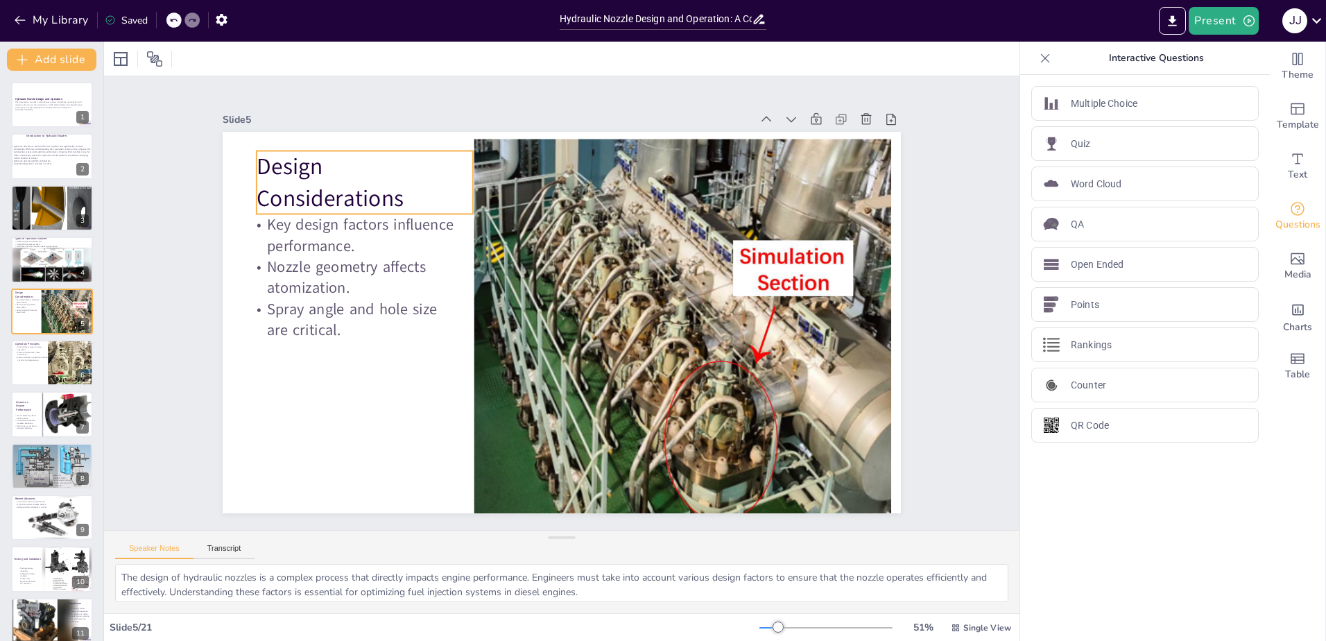
checkbox input "true"
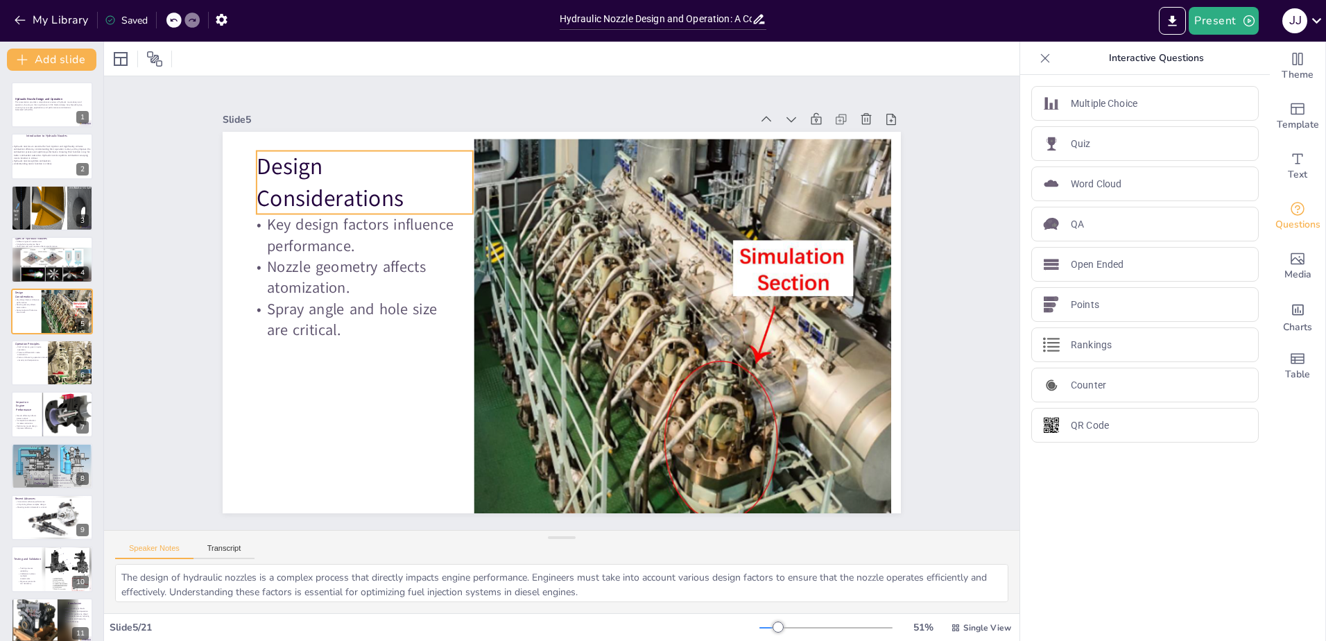
checkbox input "true"
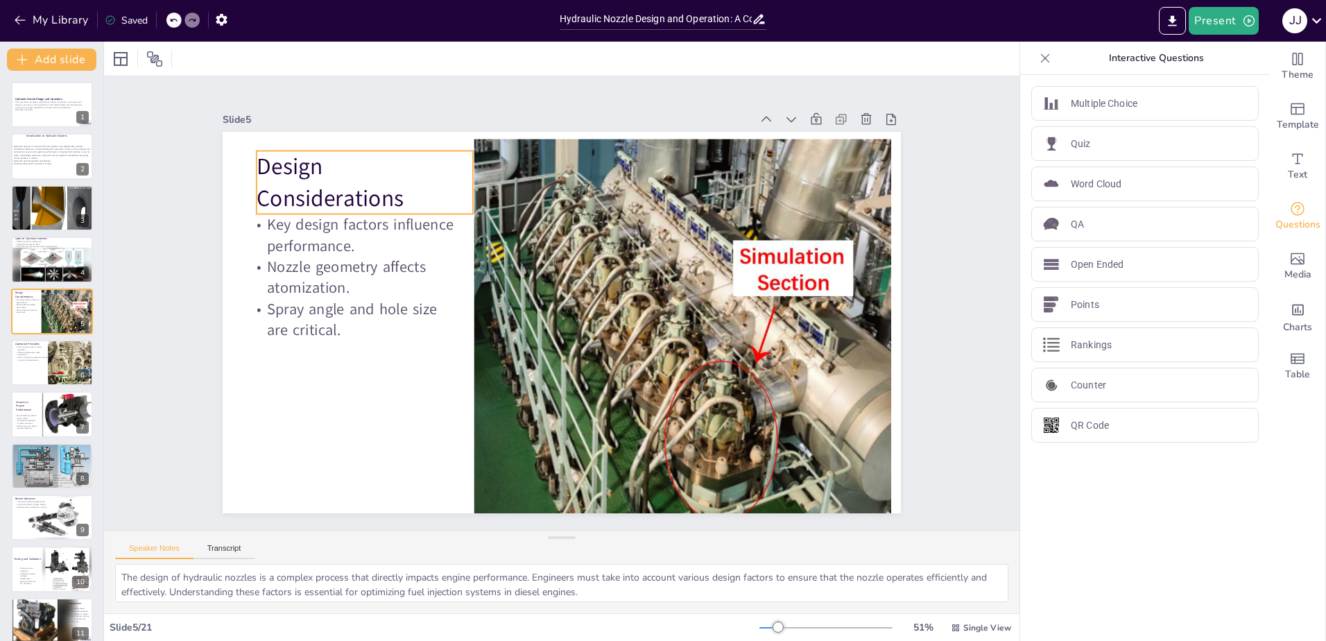
checkbox input "true"
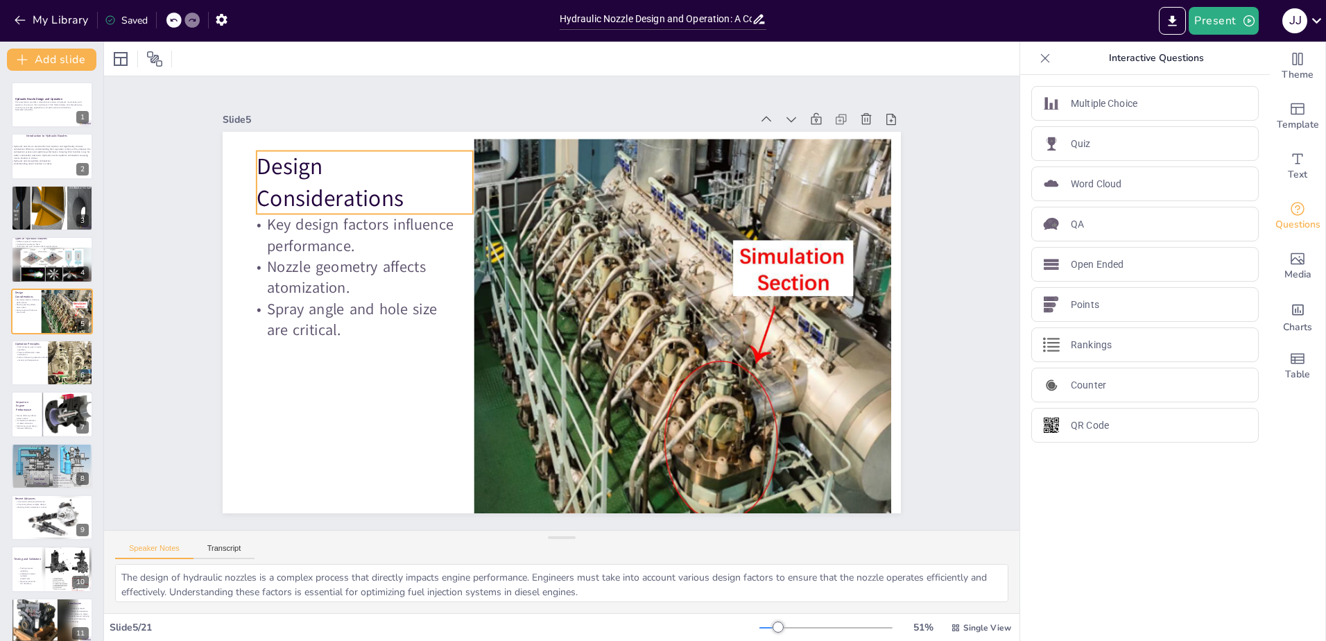
checkbox input "true"
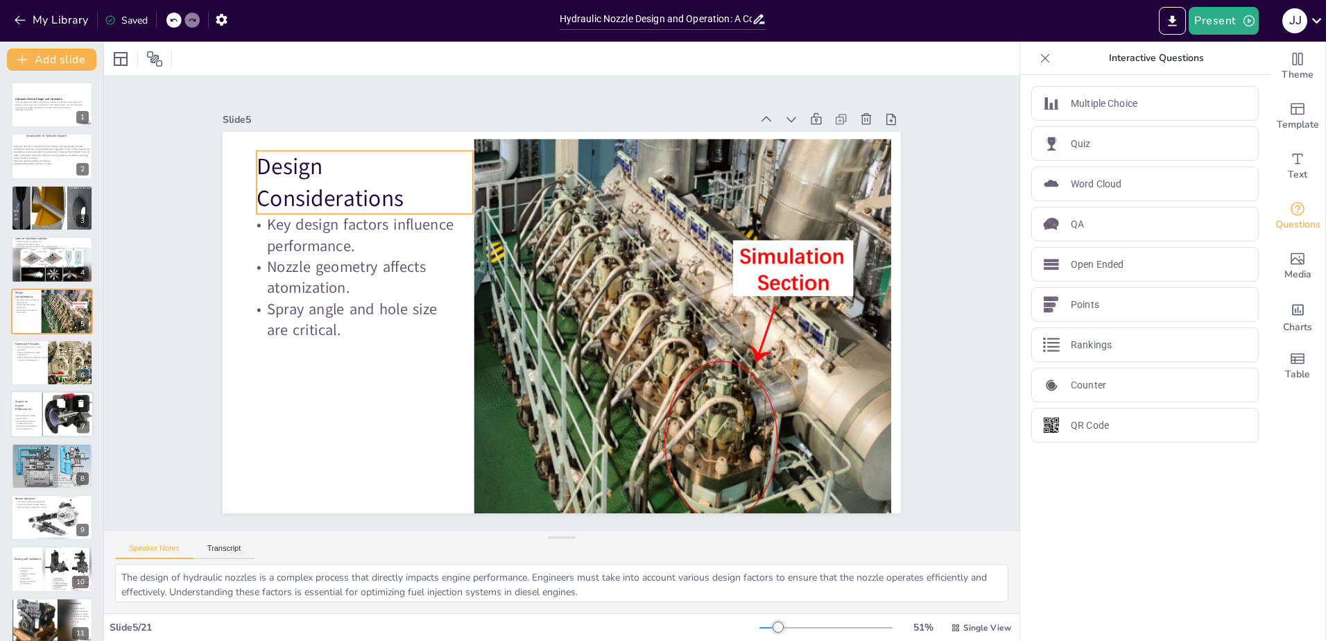
checkbox input "true"
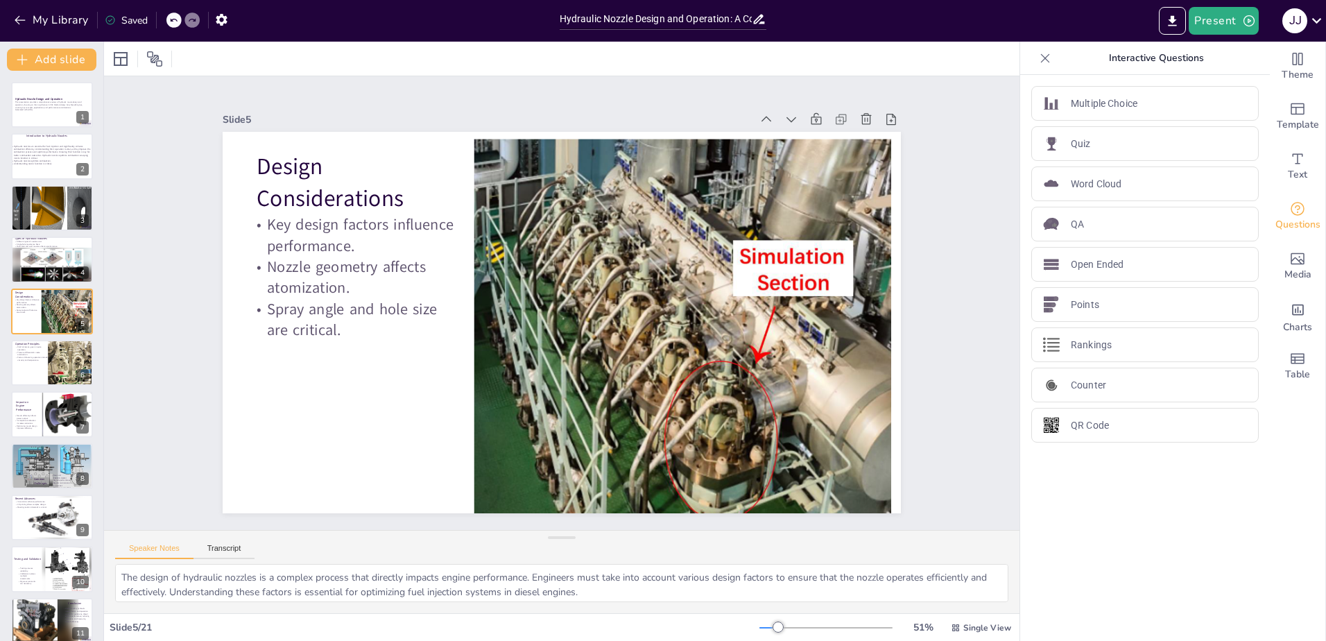
checkbox input "true"
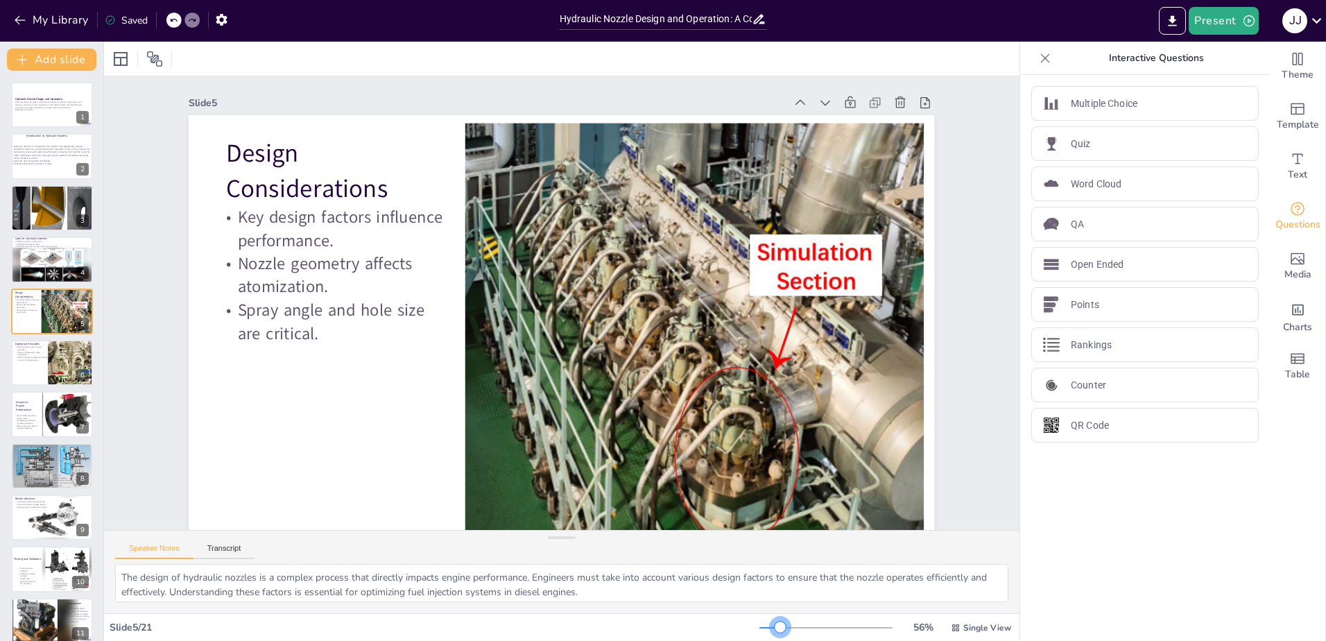
checkbox input "true"
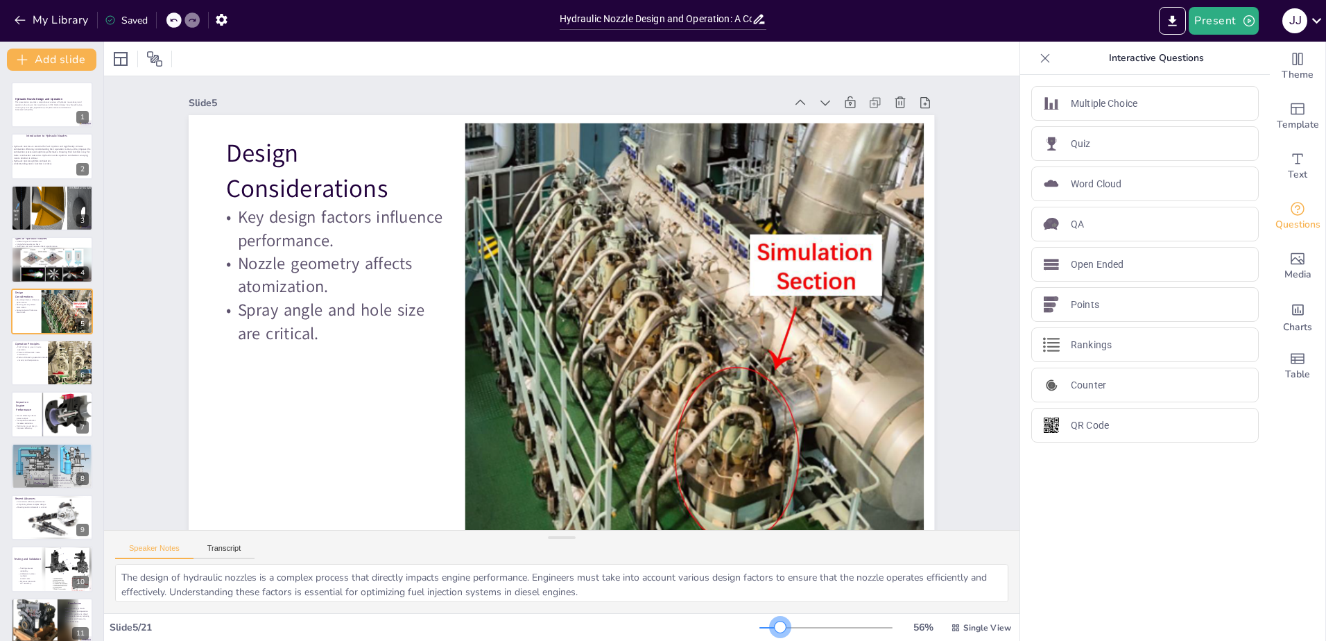
checkbox input "true"
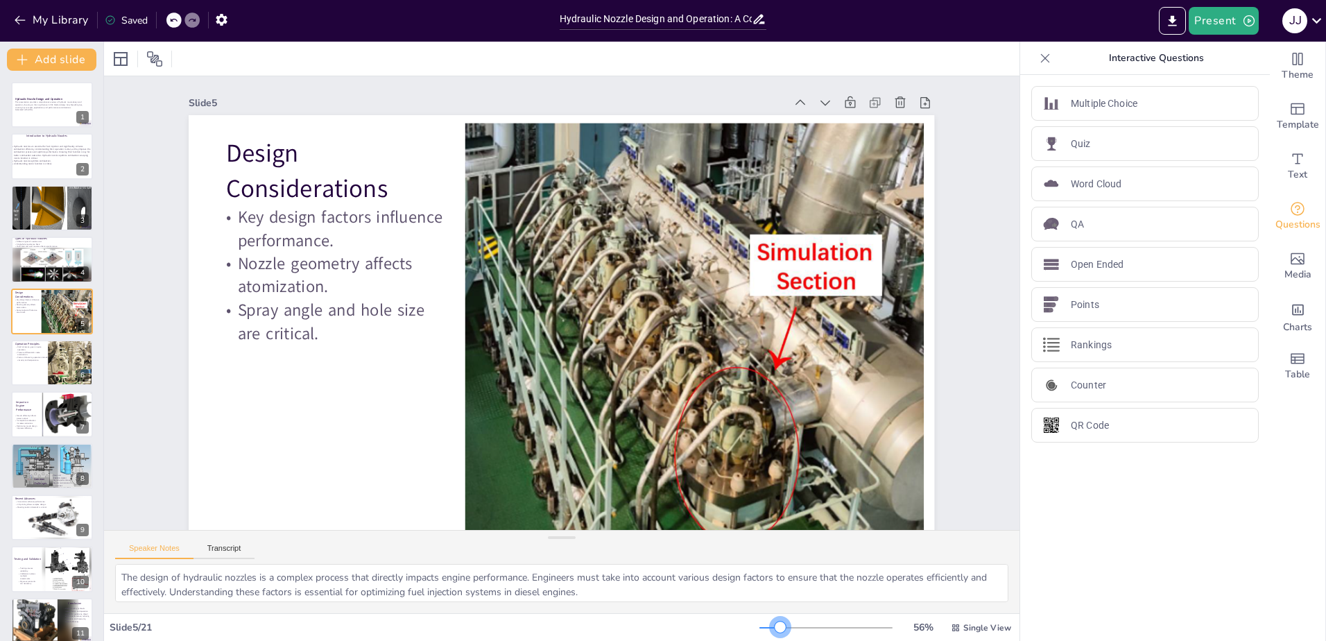
checkbox input "true"
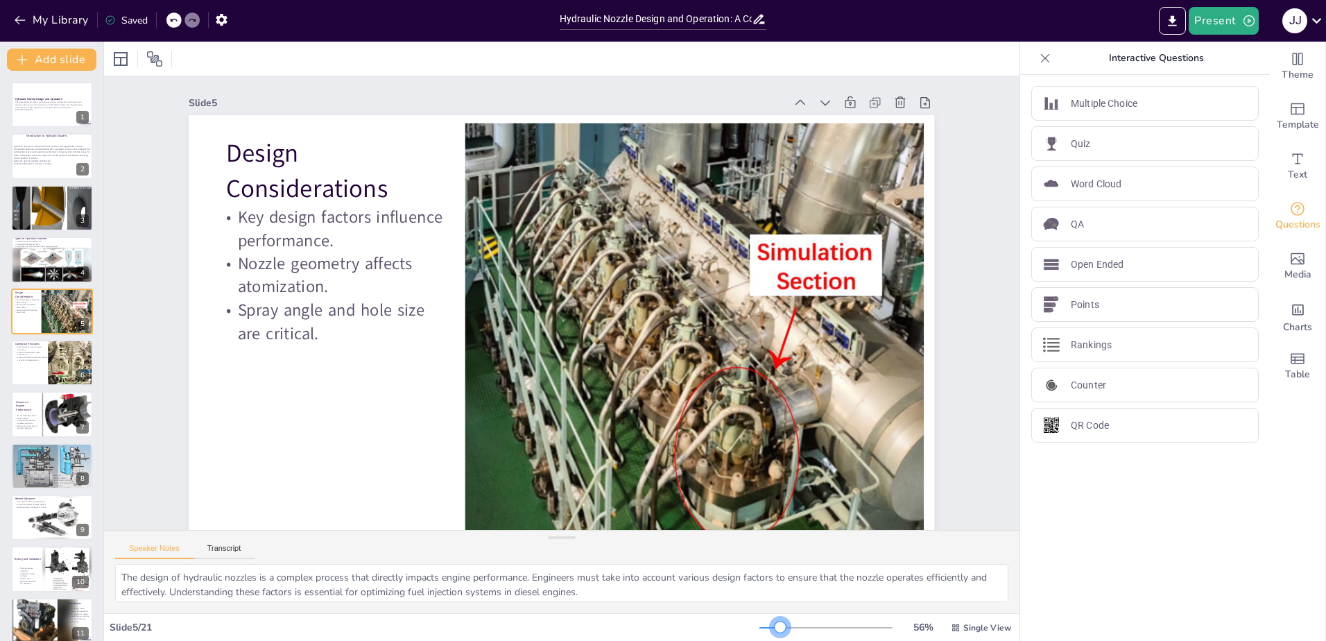
checkbox input "true"
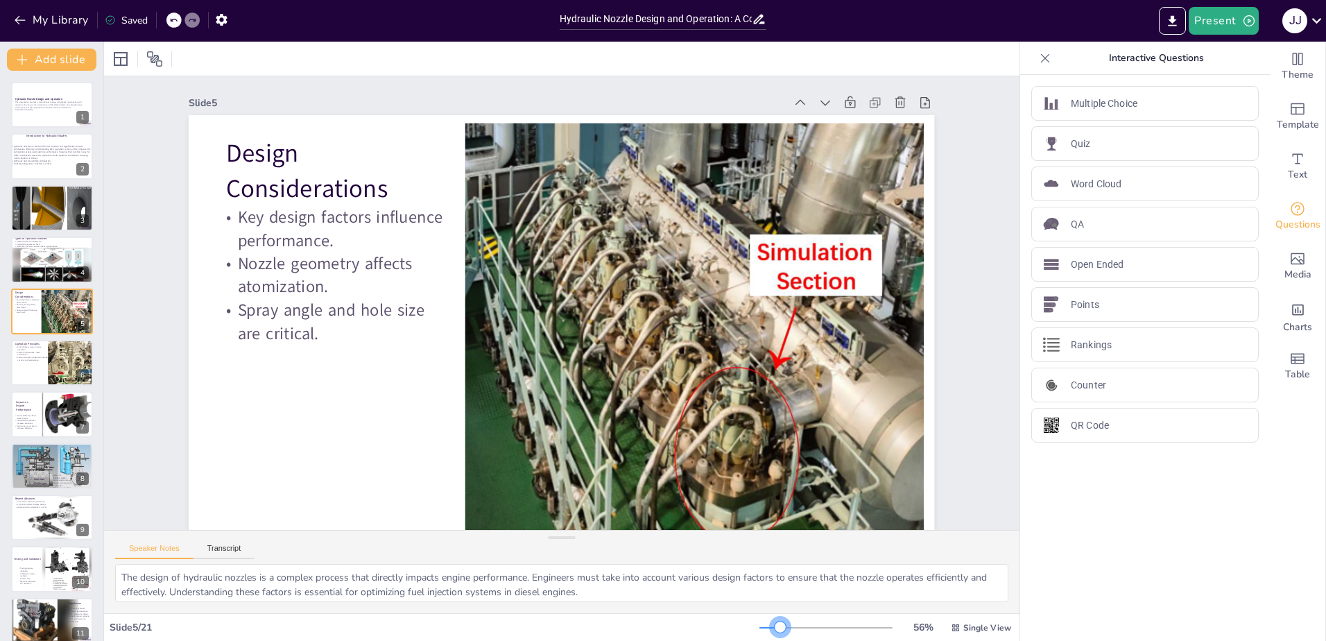
checkbox input "true"
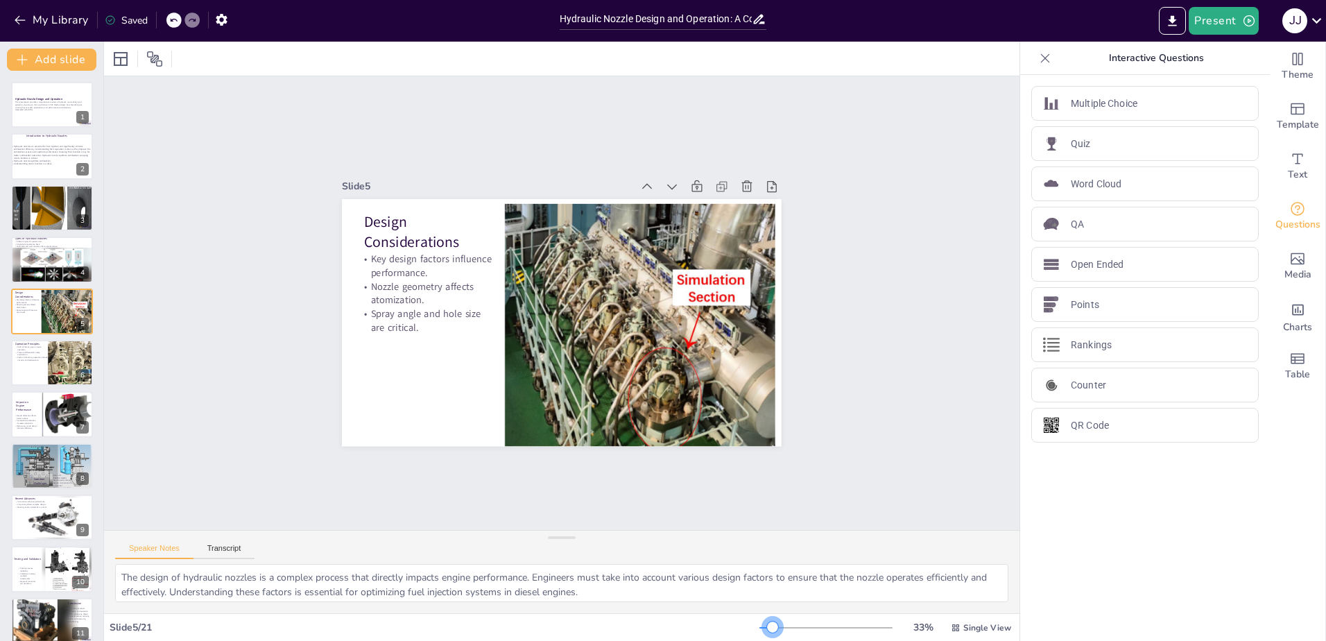
checkbox input "true"
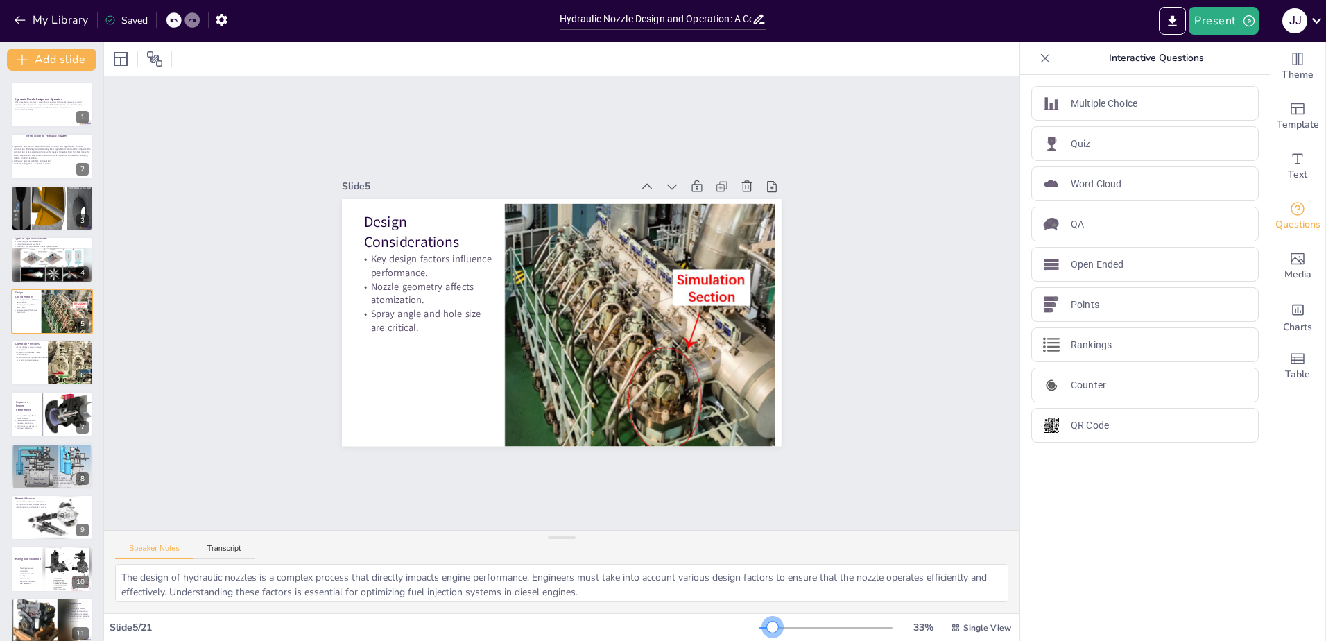
checkbox input "true"
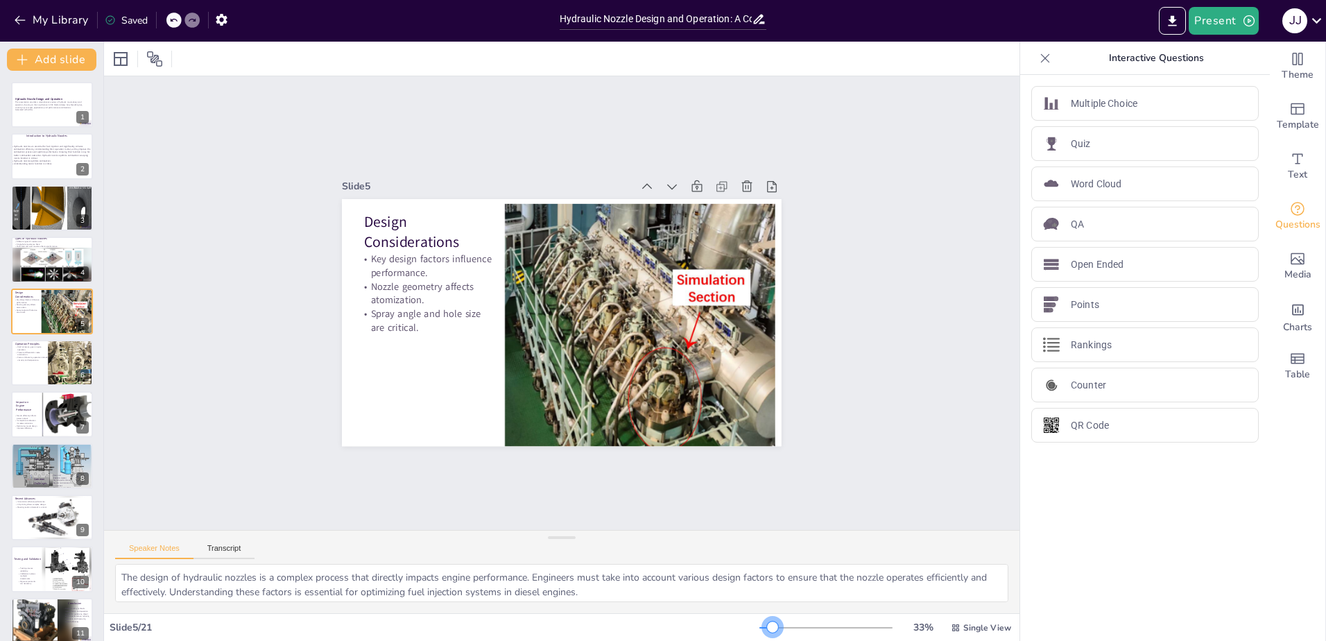
checkbox input "true"
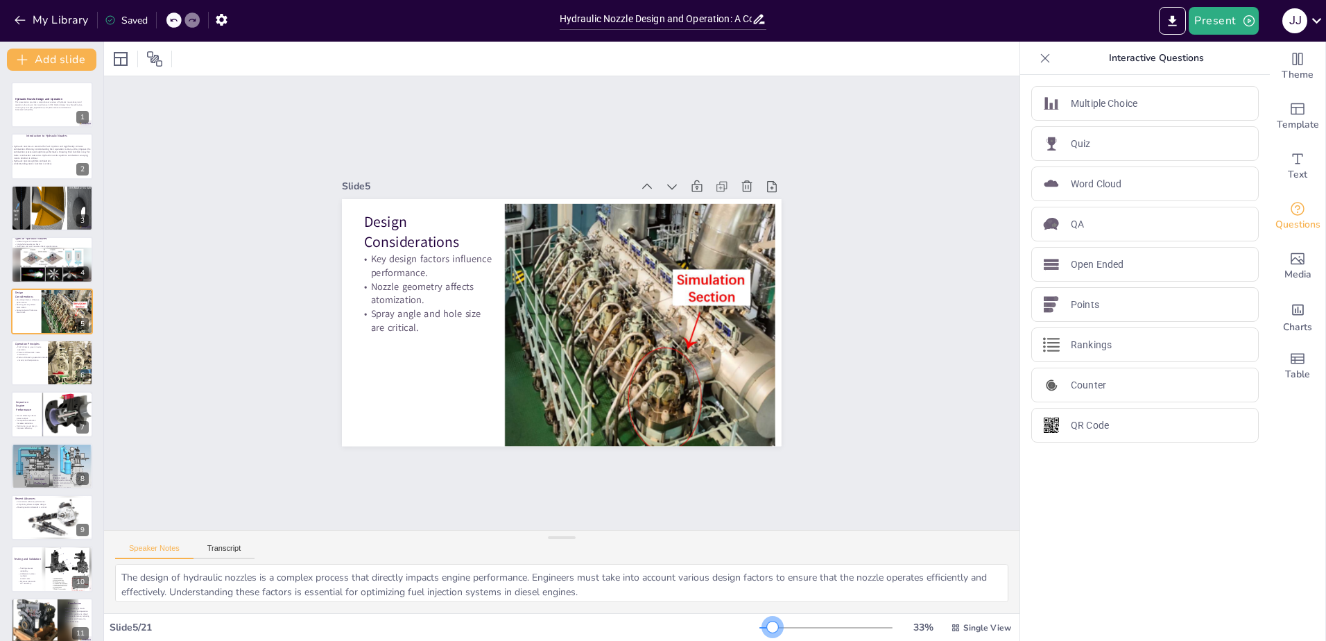
checkbox input "true"
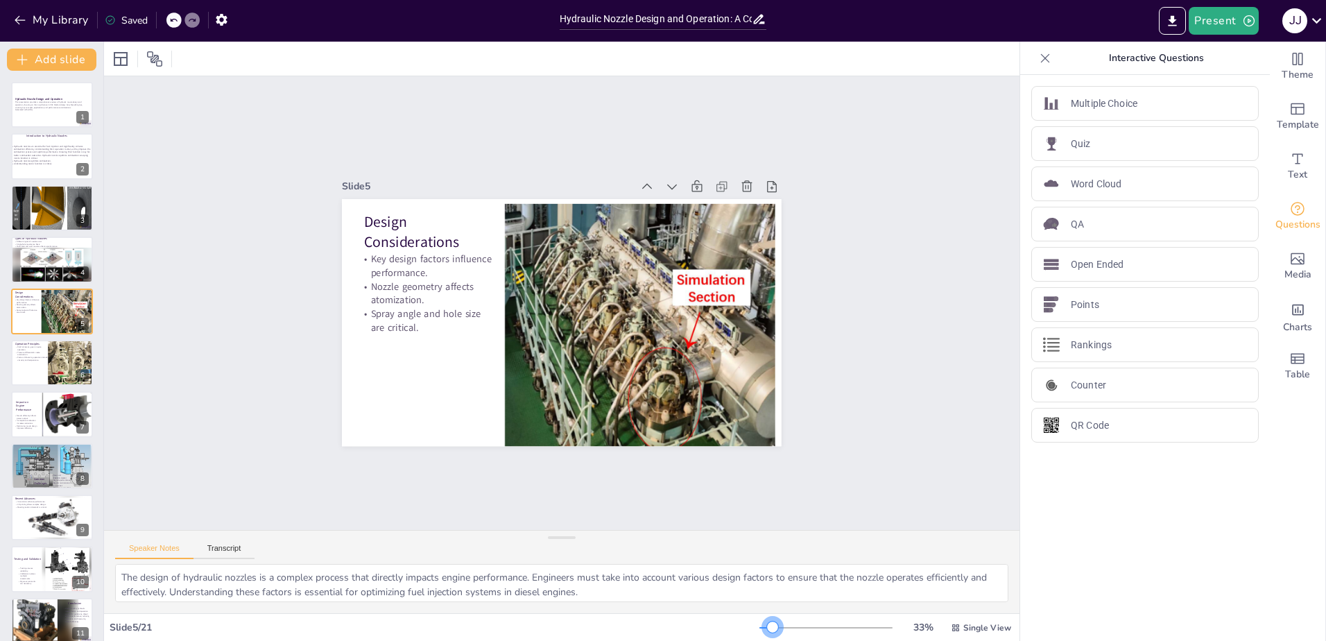
checkbox input "true"
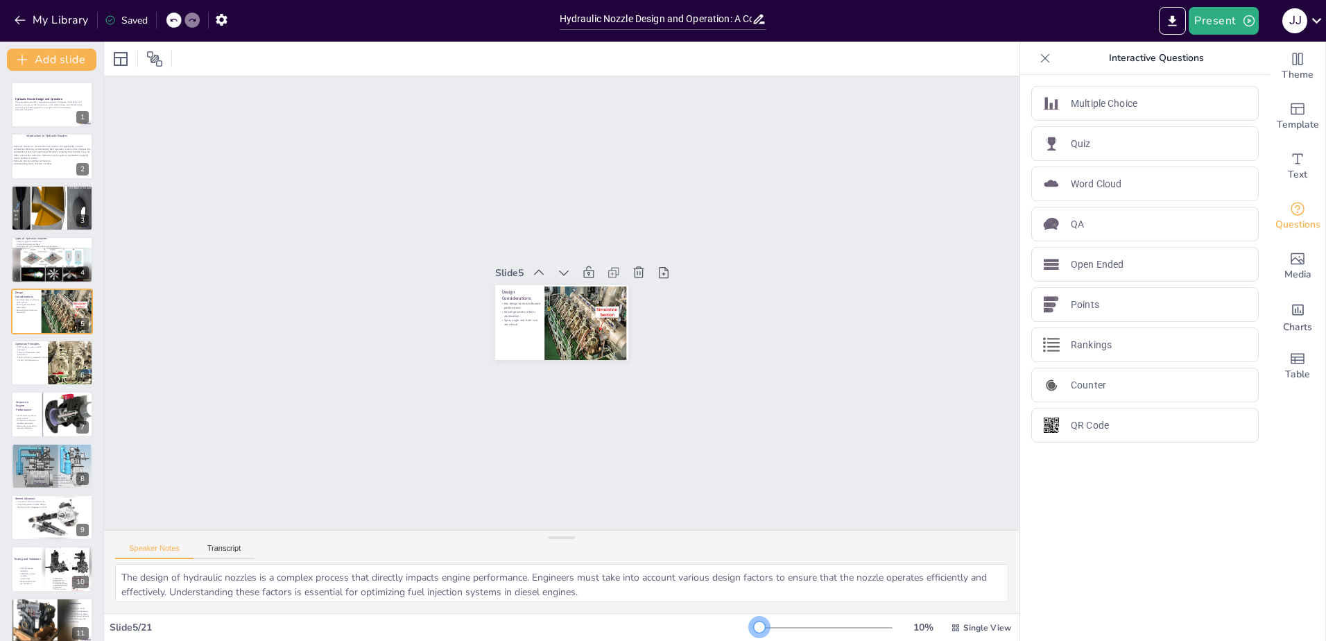
checkbox input "true"
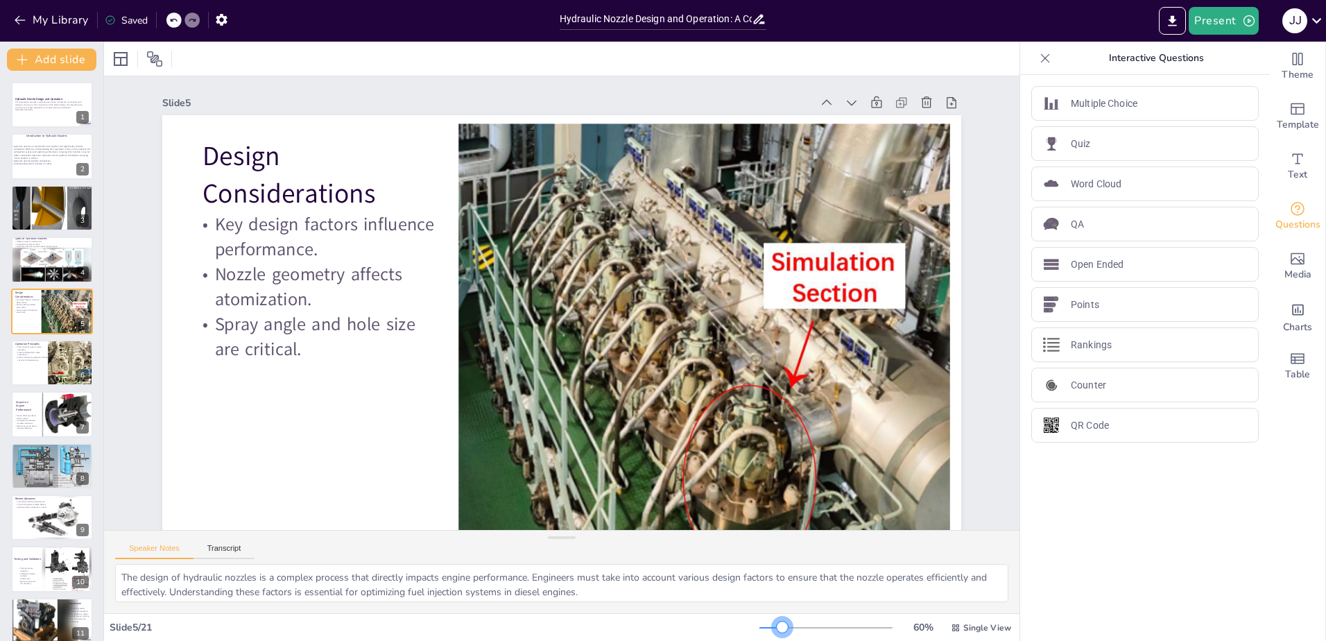
drag, startPoint x: 771, startPoint y: 627, endPoint x: 773, endPoint y: 636, distance: 9.2
click at [773, 636] on div "60 % Single View" at bounding box center [886, 627] width 254 height 22
click at [1041, 60] on icon at bounding box center [1045, 57] width 9 height 9
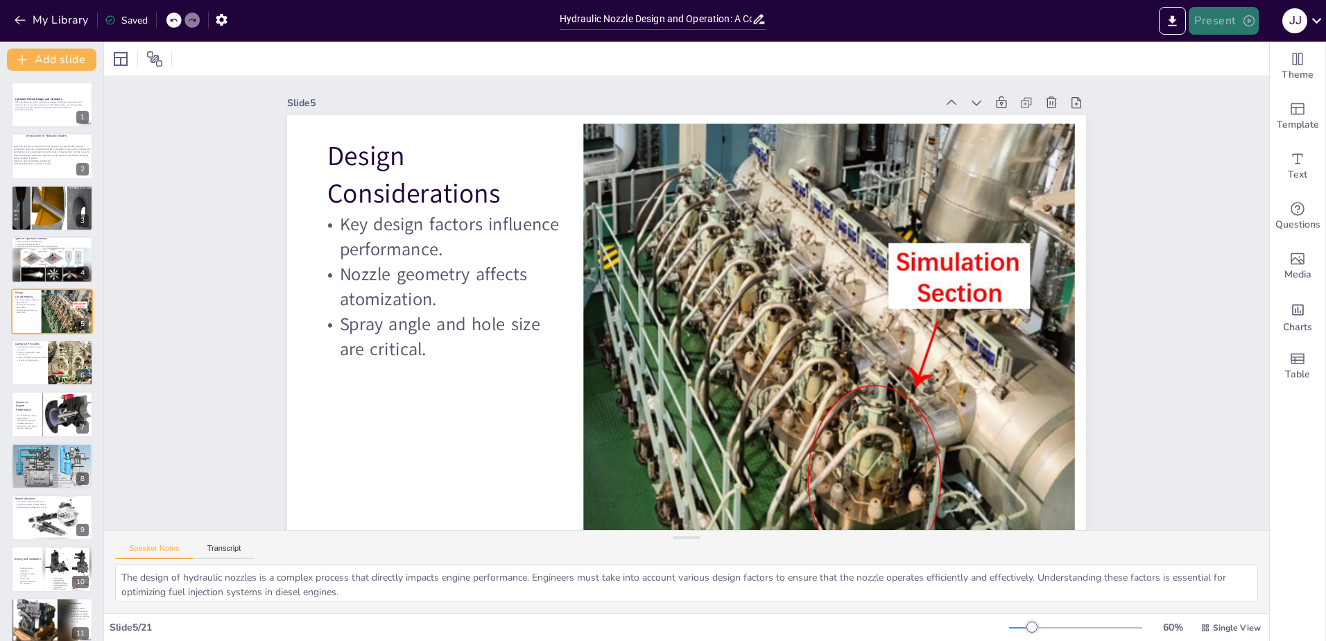
click at [1206, 26] on button "Present" at bounding box center [1222, 21] width 69 height 28
click at [1258, 53] on li "Preview presentation" at bounding box center [1244, 51] width 109 height 22
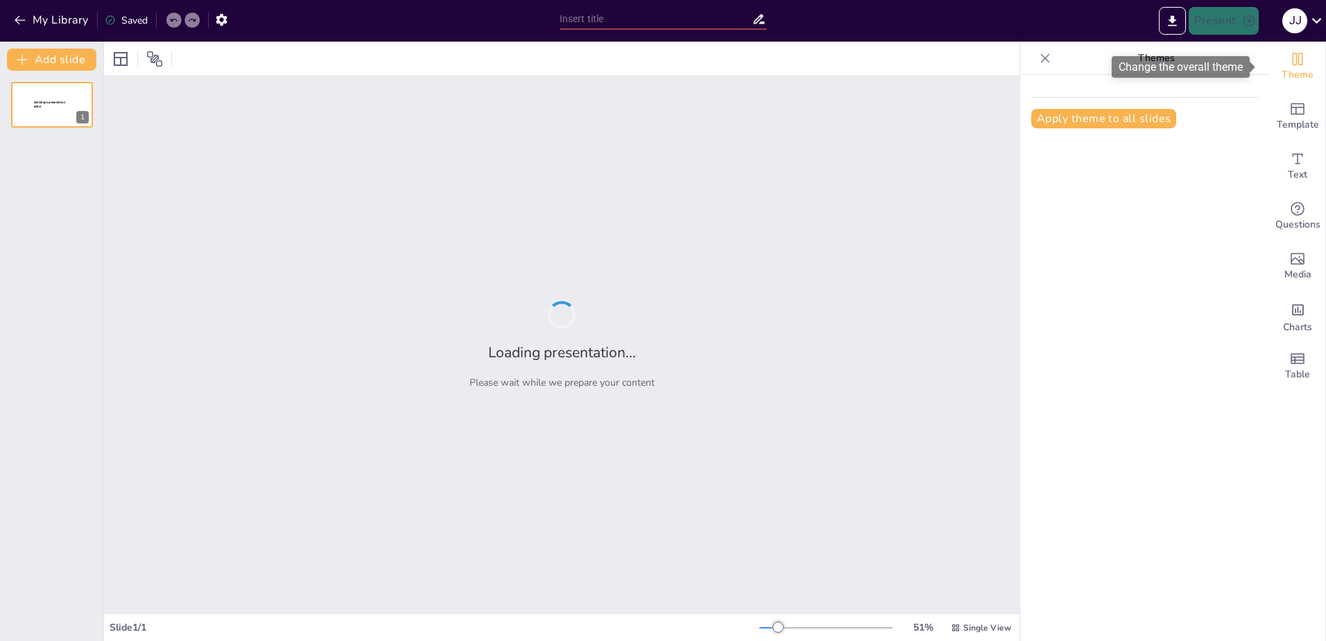
type input "Hydraulic Nozzle Design and Operation: A Comprehensive Review from CDX Medium/H…"
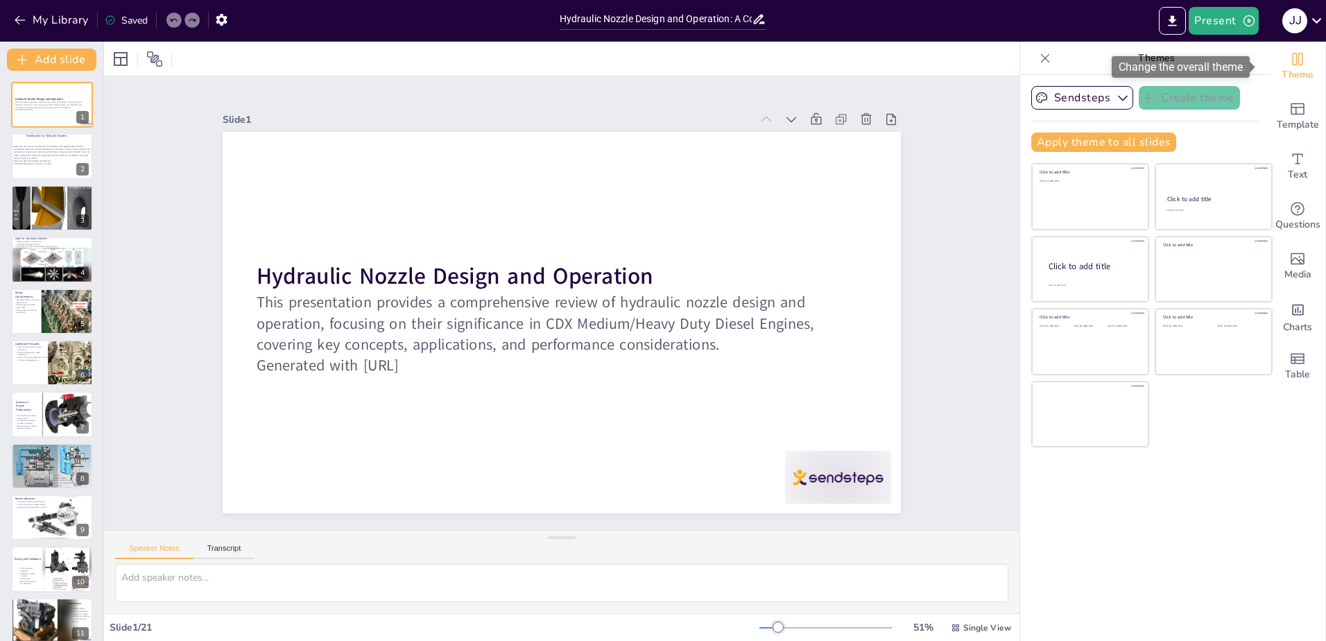
checkbox input "true"
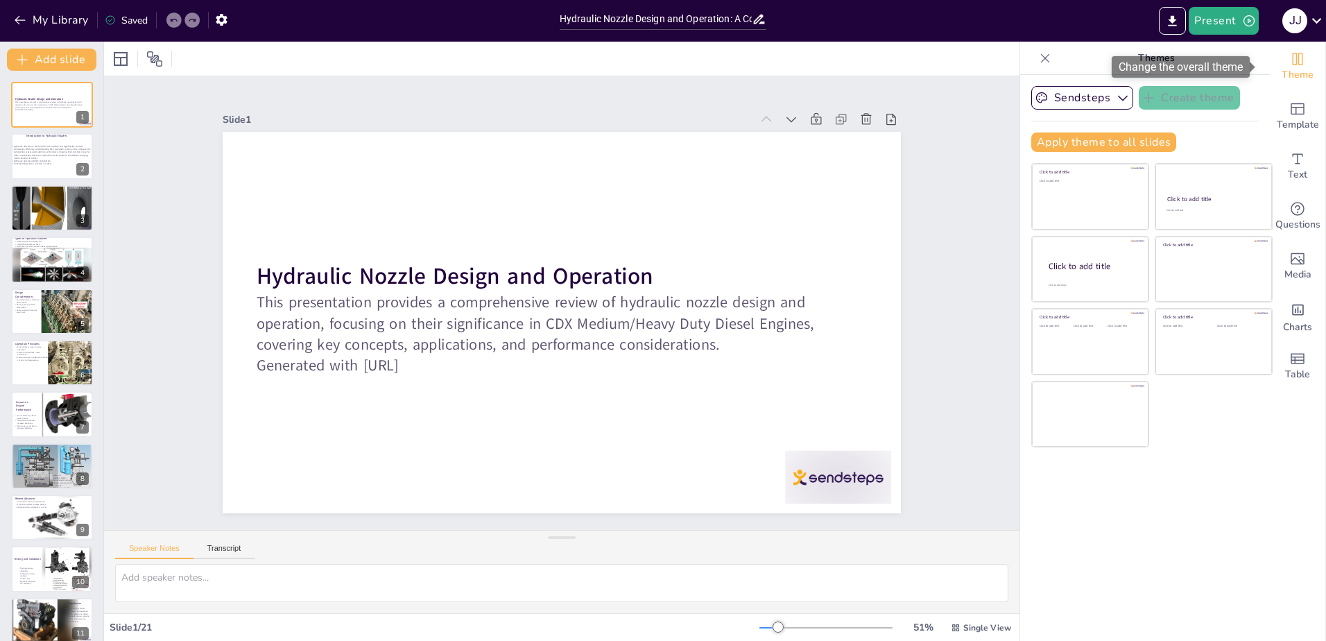
checkbox input "true"
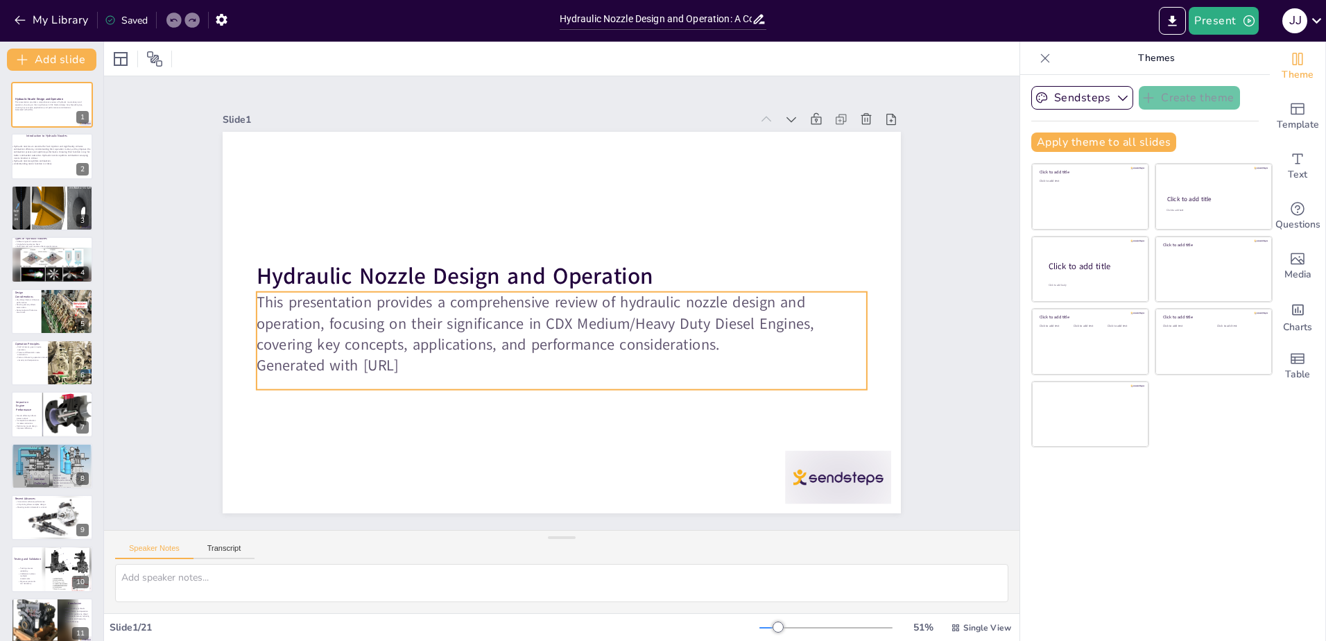
checkbox input "true"
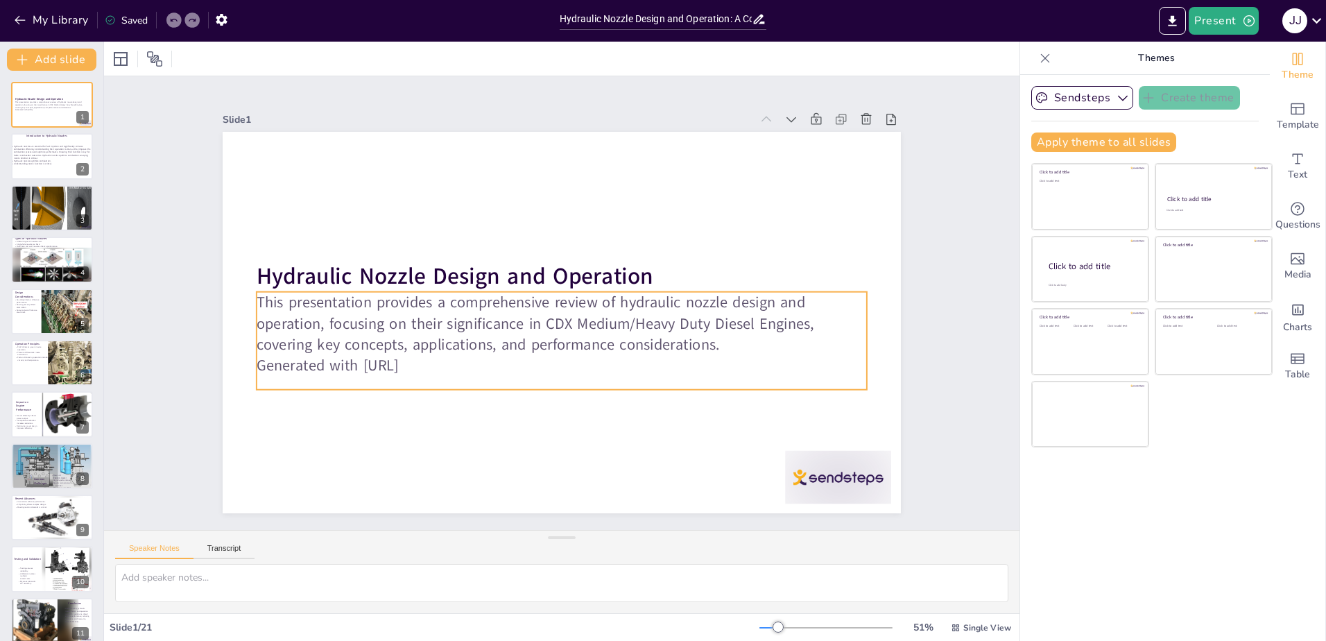
checkbox input "true"
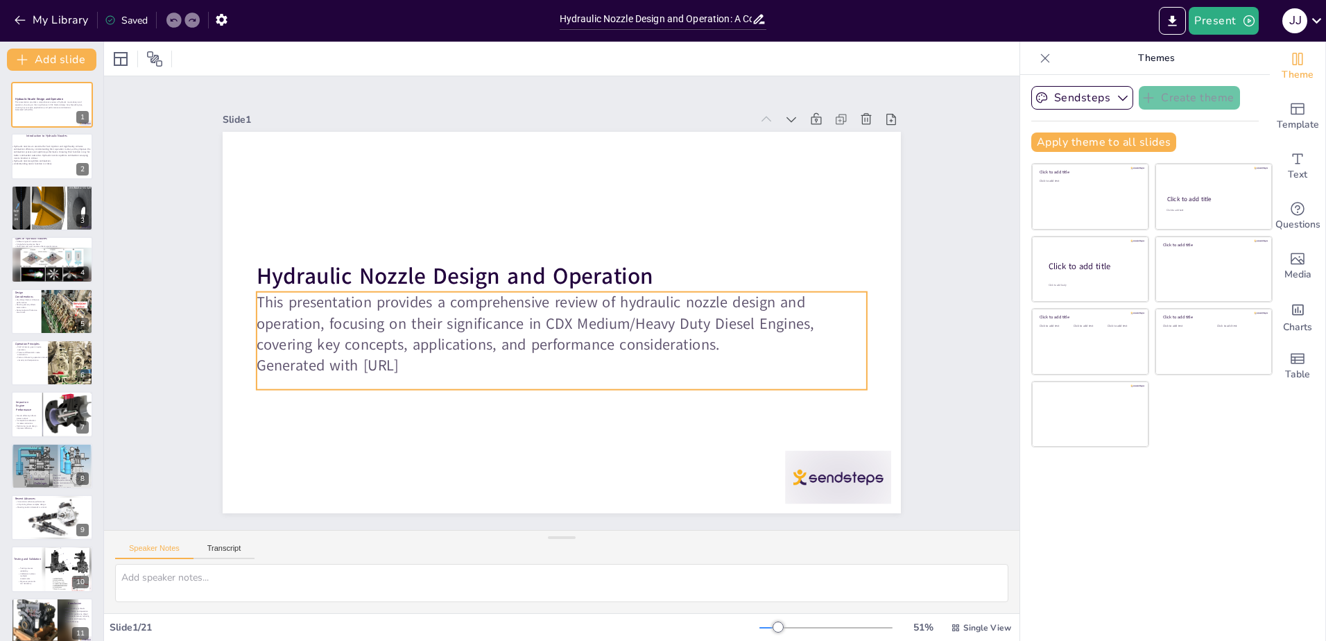
checkbox input "true"
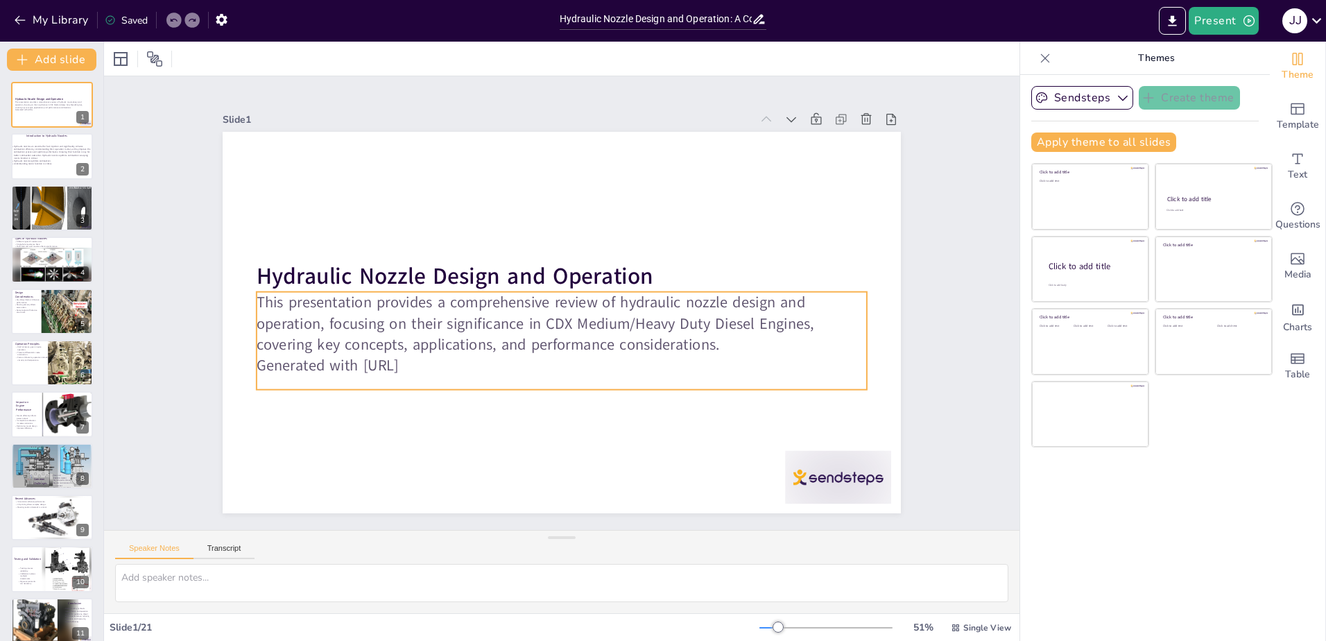
checkbox input "true"
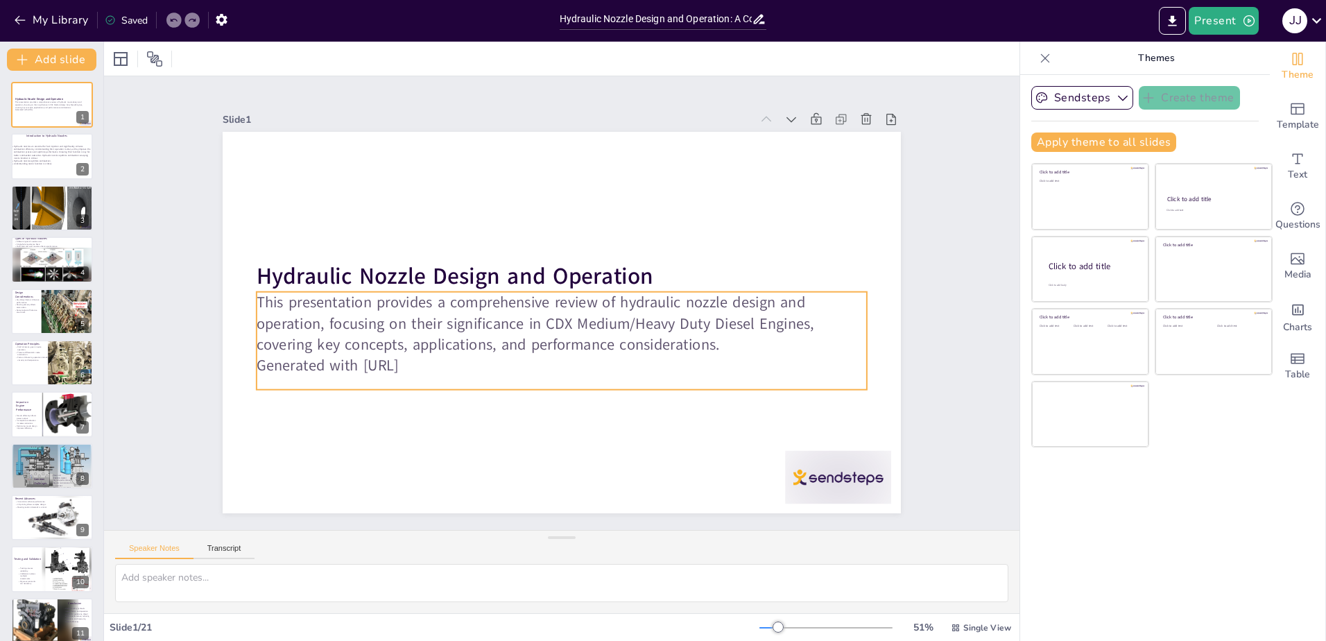
checkbox input "true"
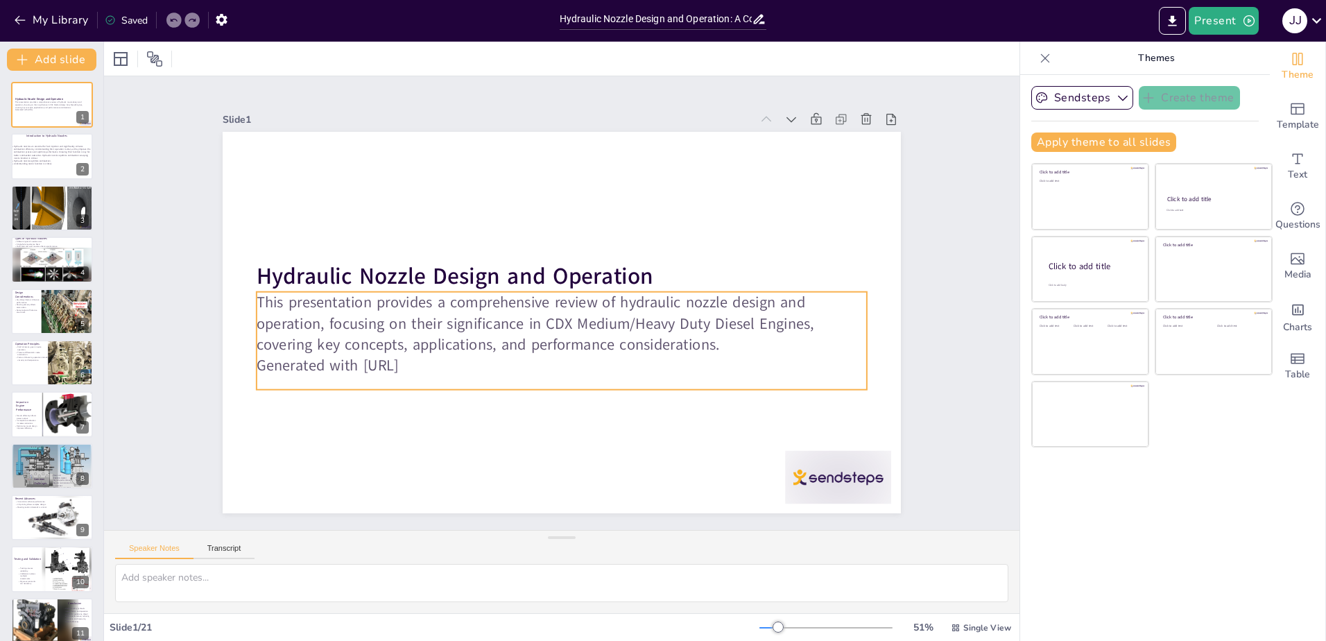
checkbox input "true"
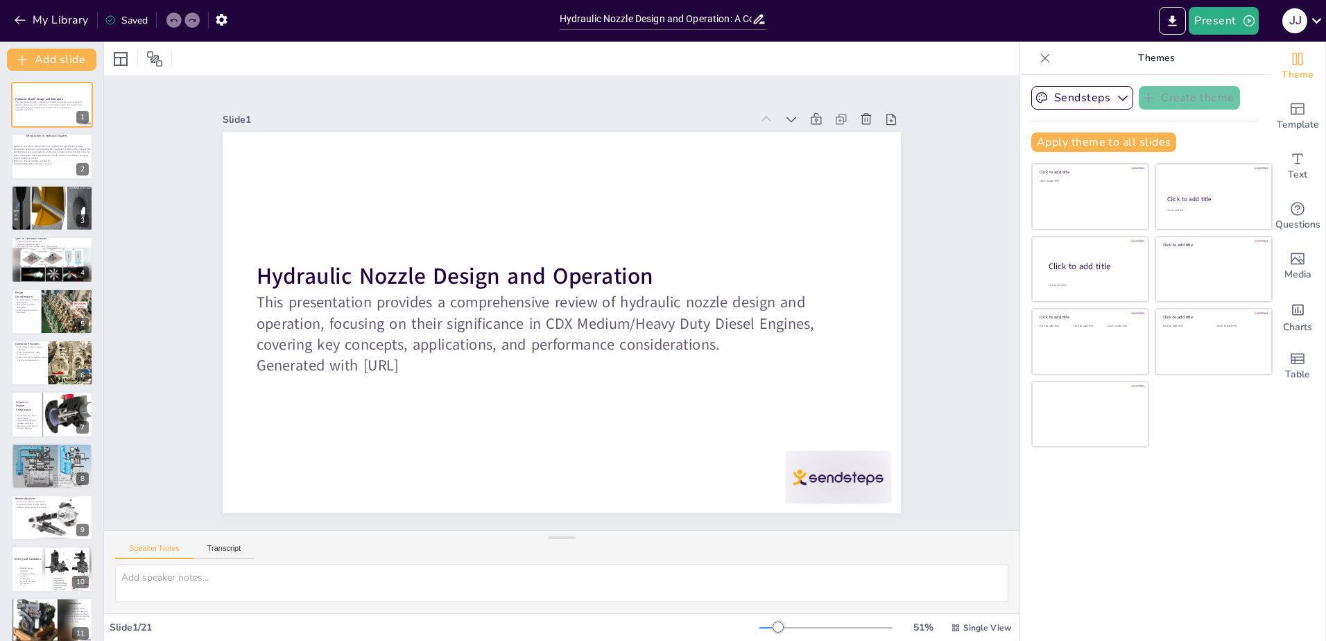
checkbox input "true"
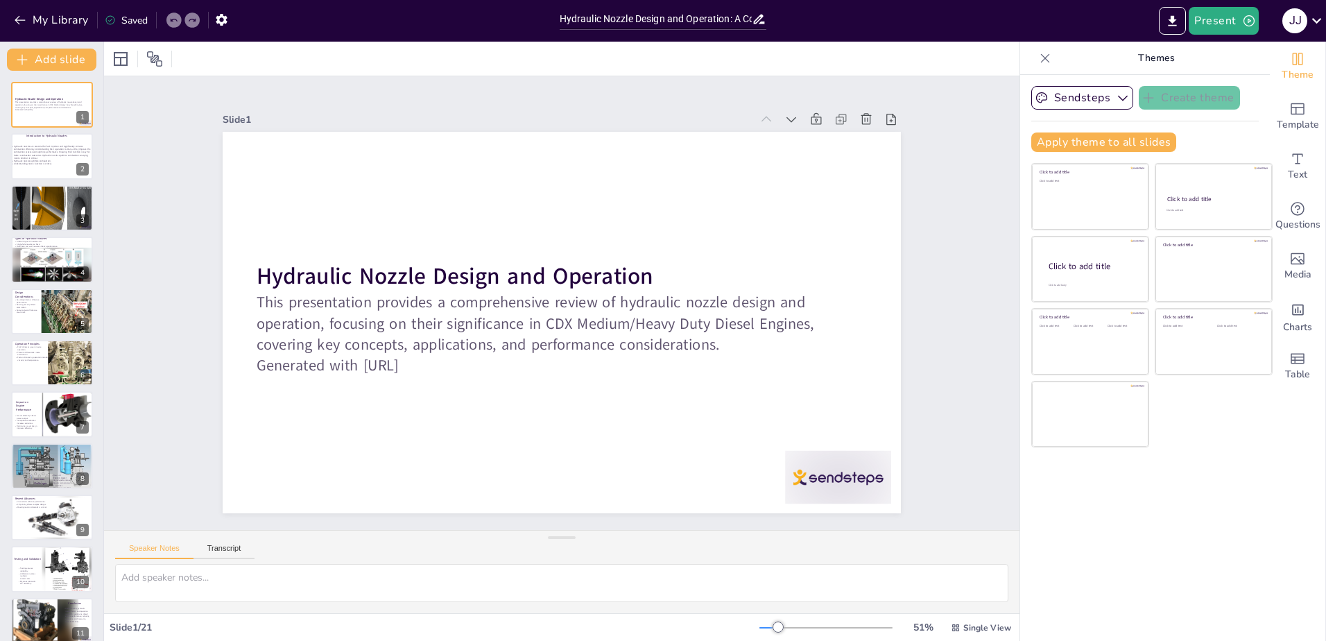
checkbox input "true"
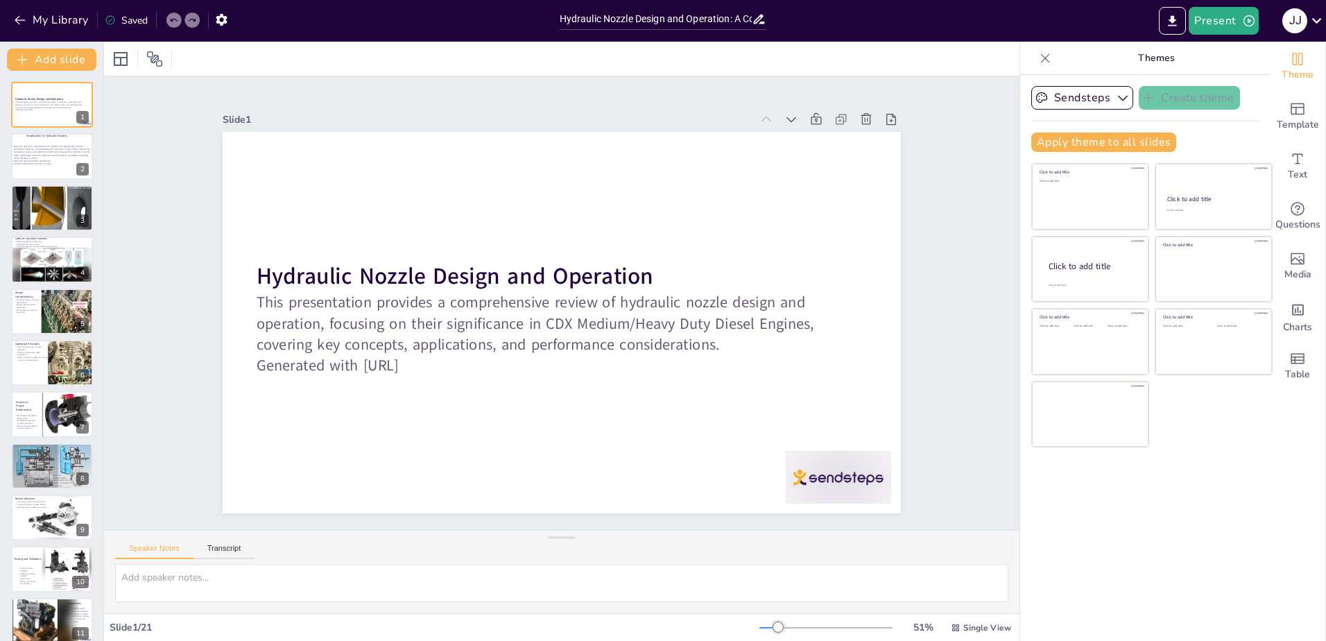
checkbox input "true"
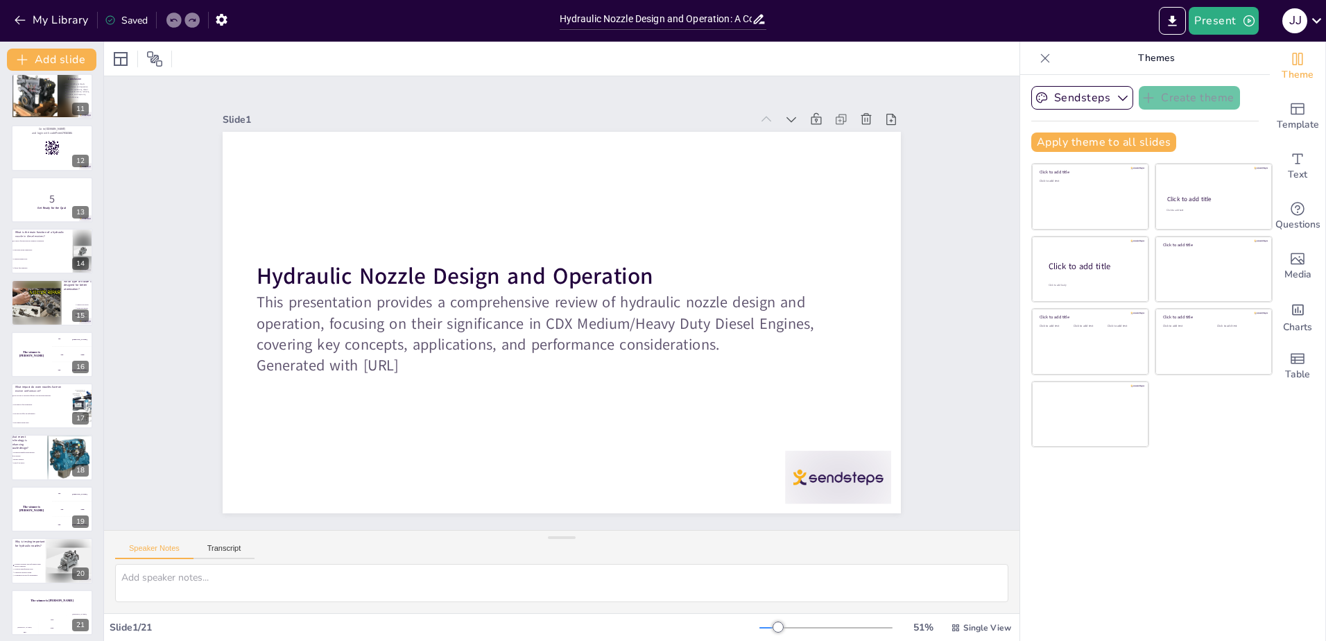
scroll to position [530, 0]
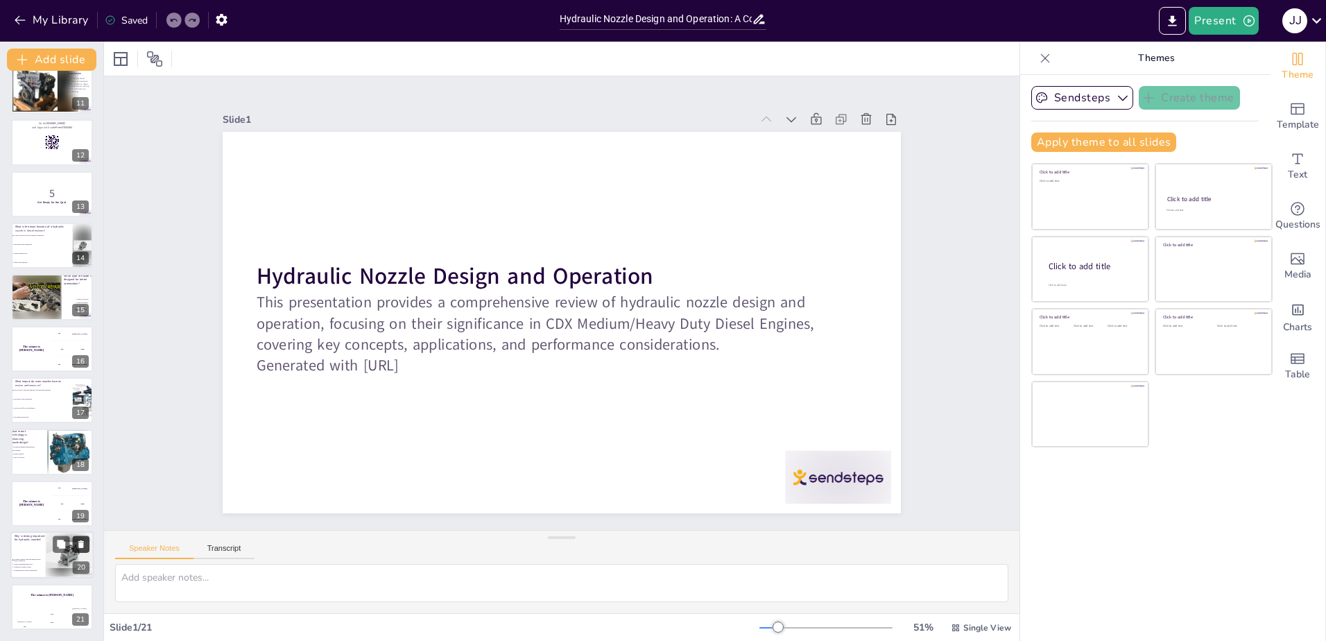
checkbox input "true"
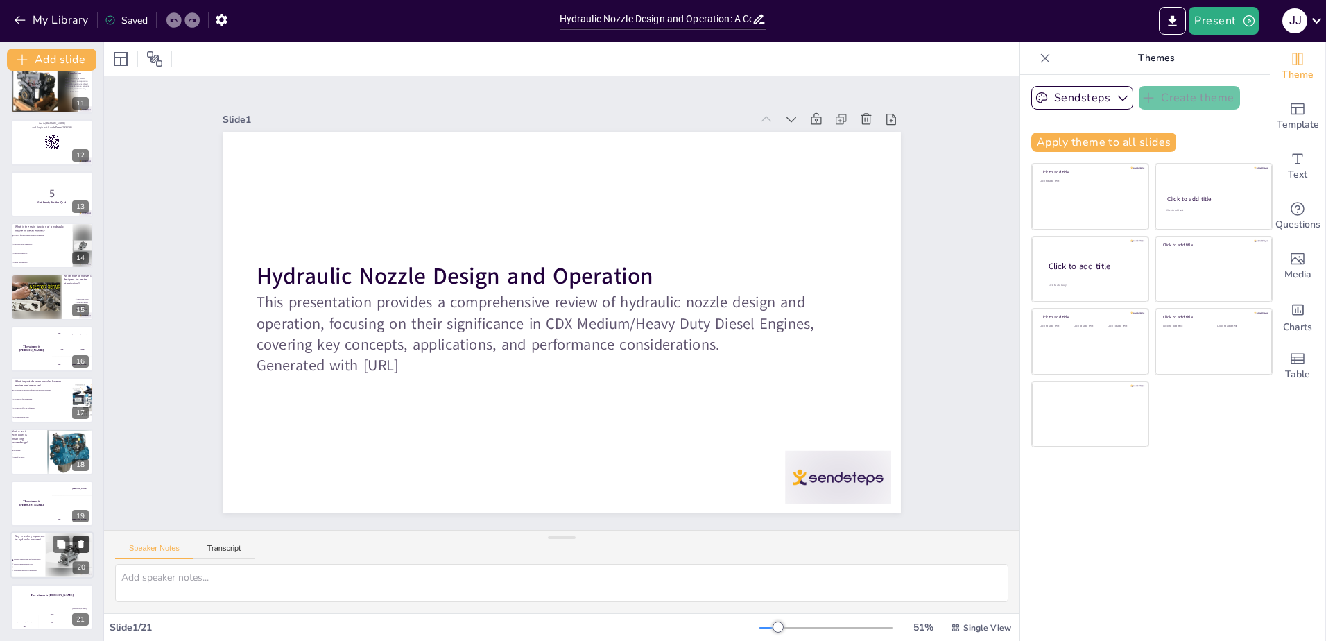
checkbox input "true"
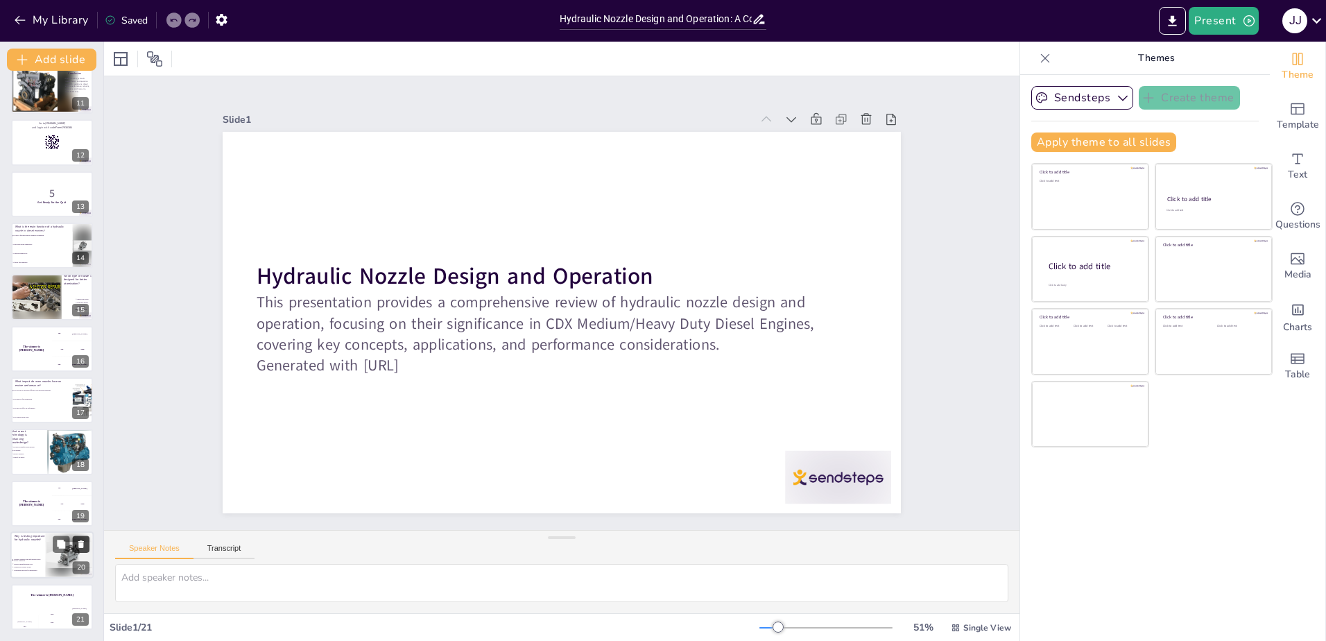
checkbox input "true"
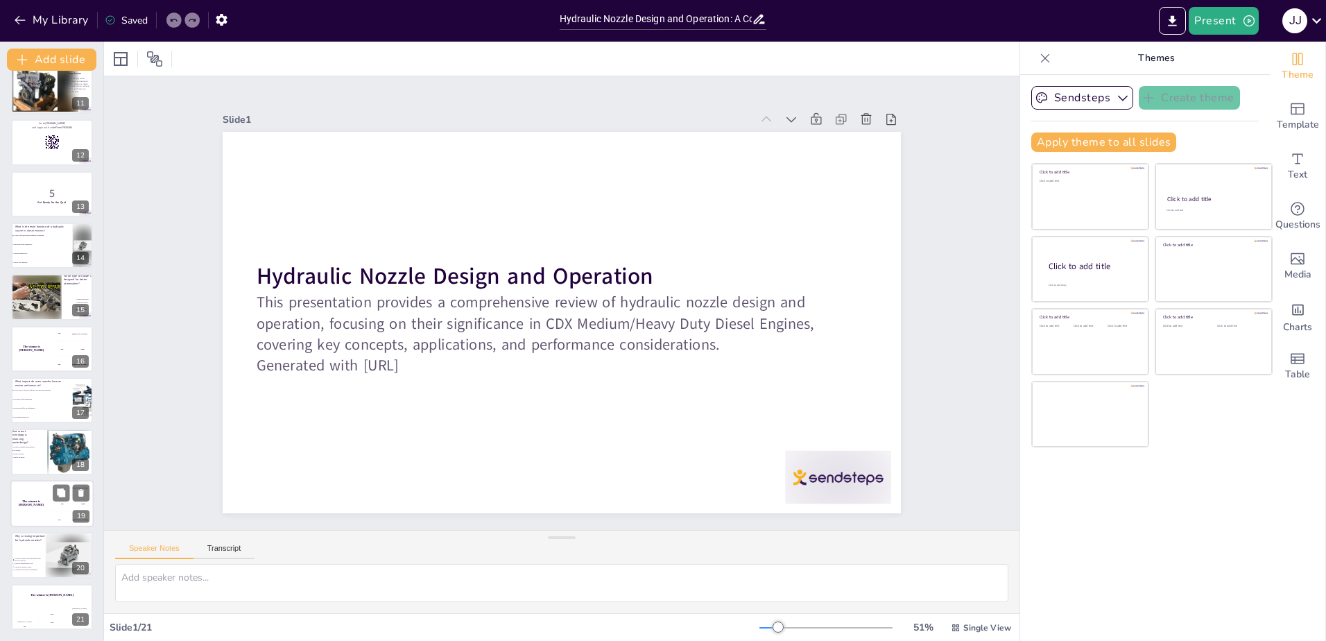
checkbox input "true"
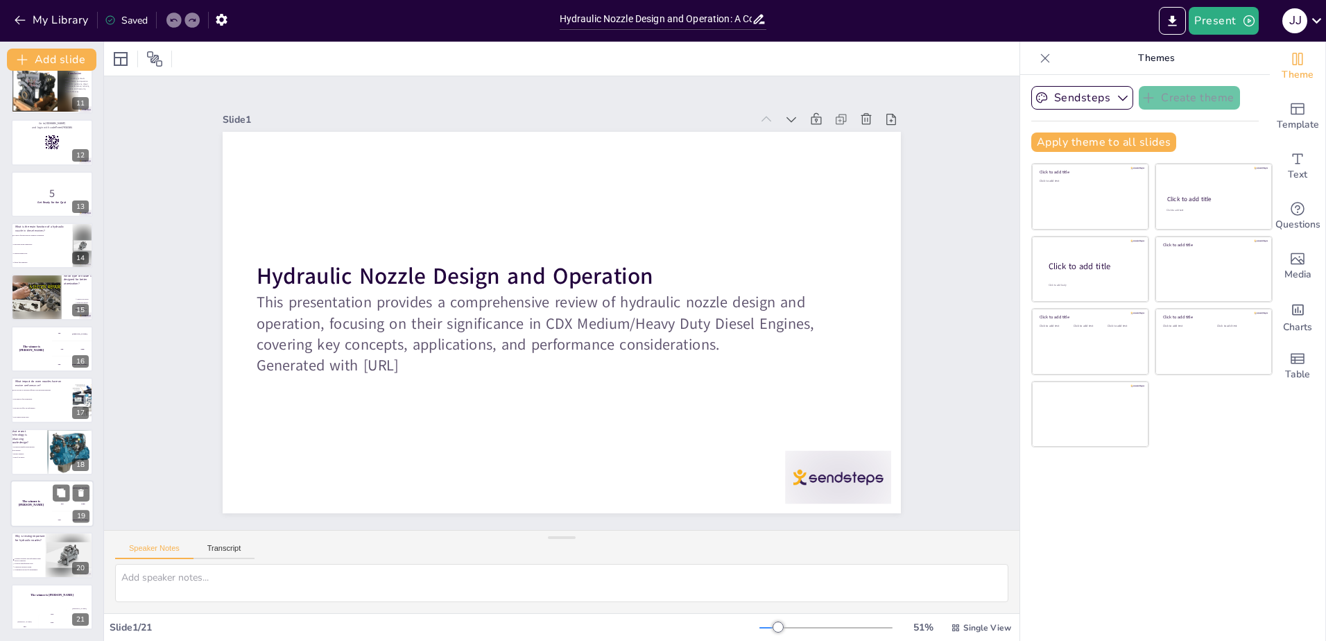
checkbox input "true"
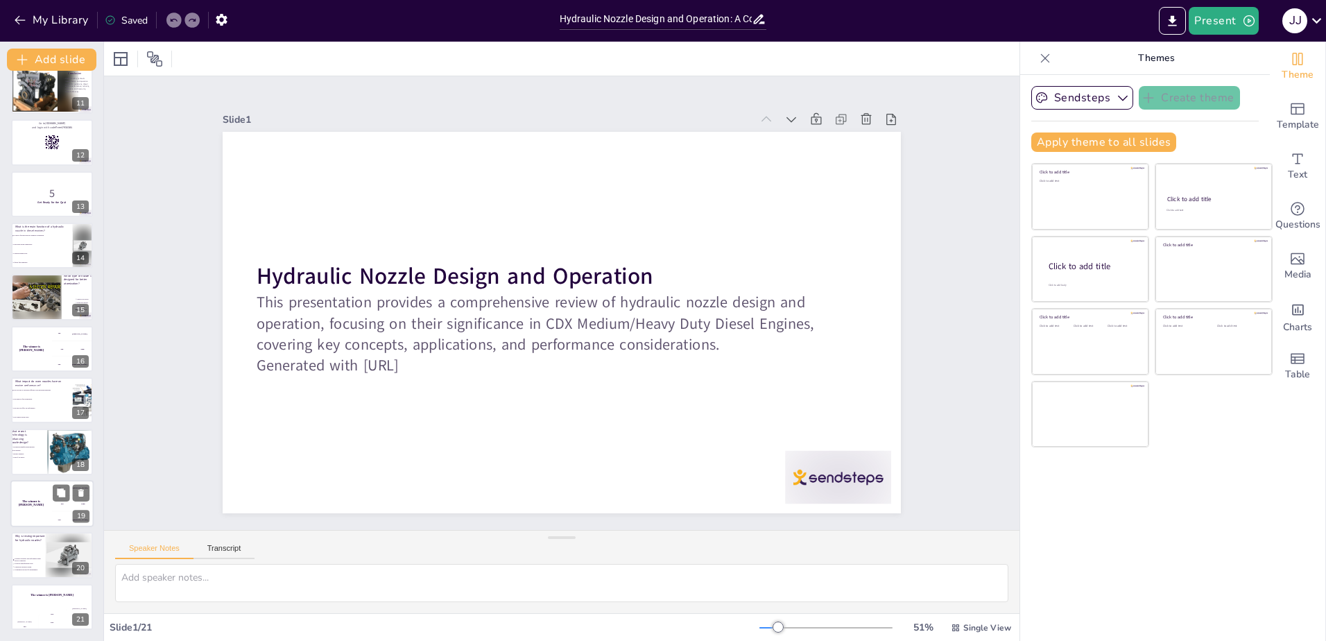
checkbox input "true"
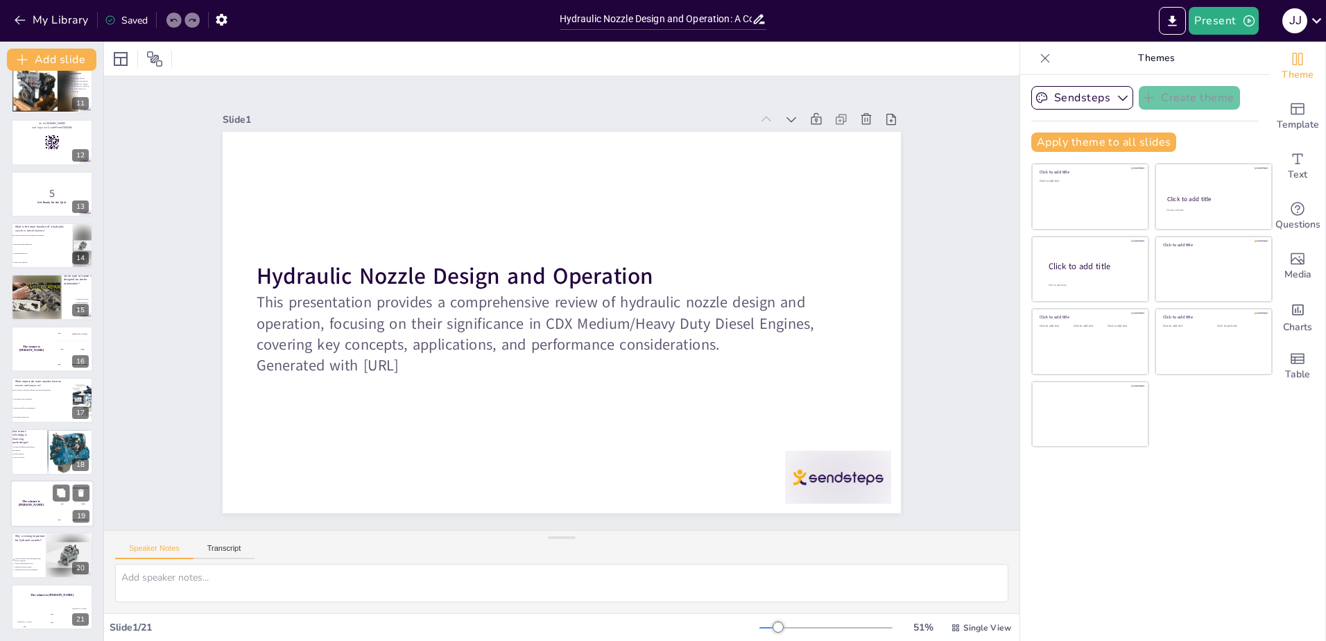
checkbox input "true"
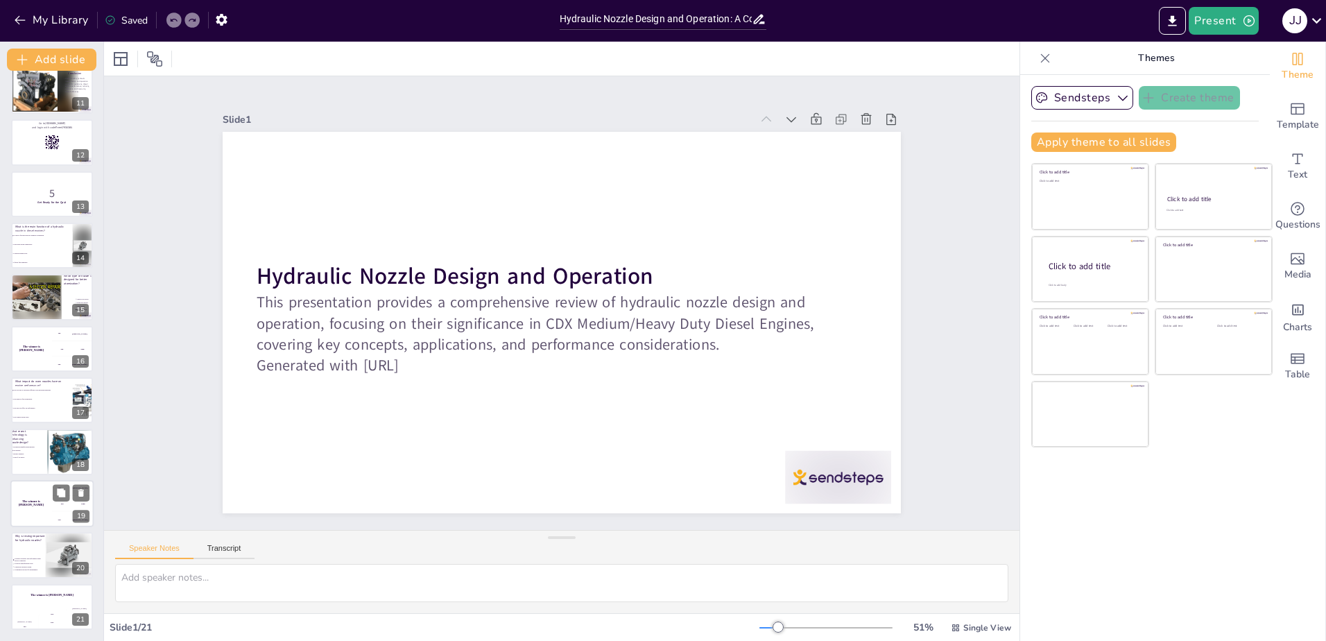
checkbox input "true"
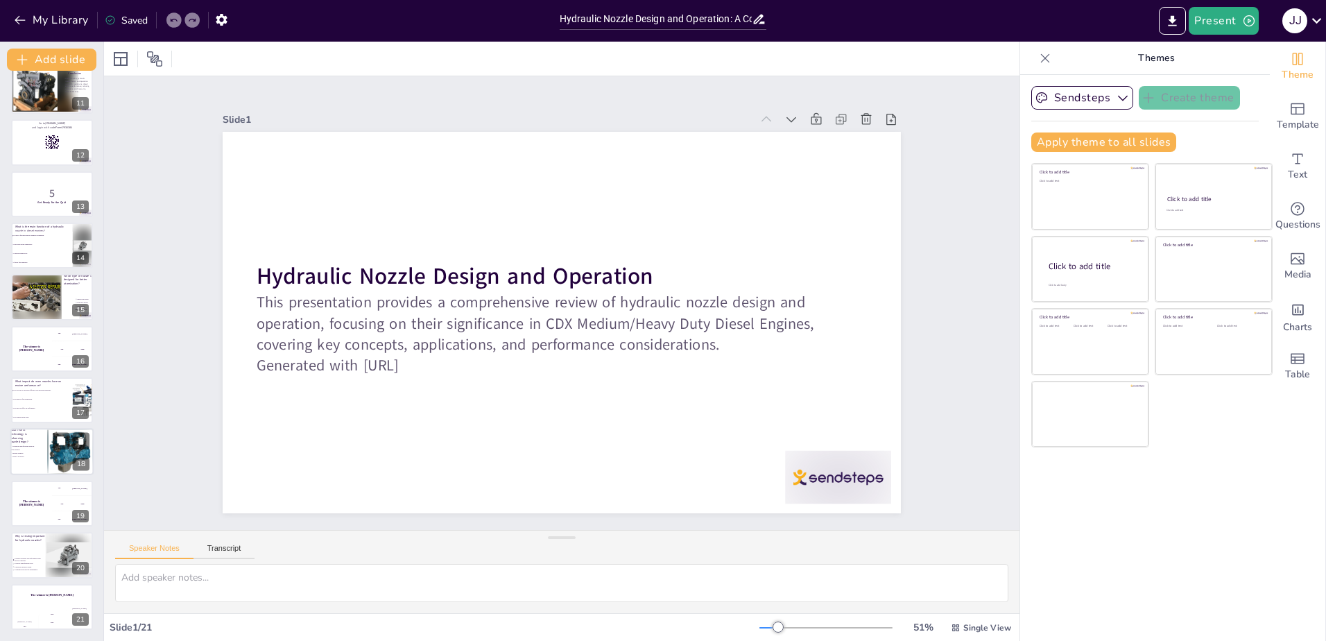
checkbox input "true"
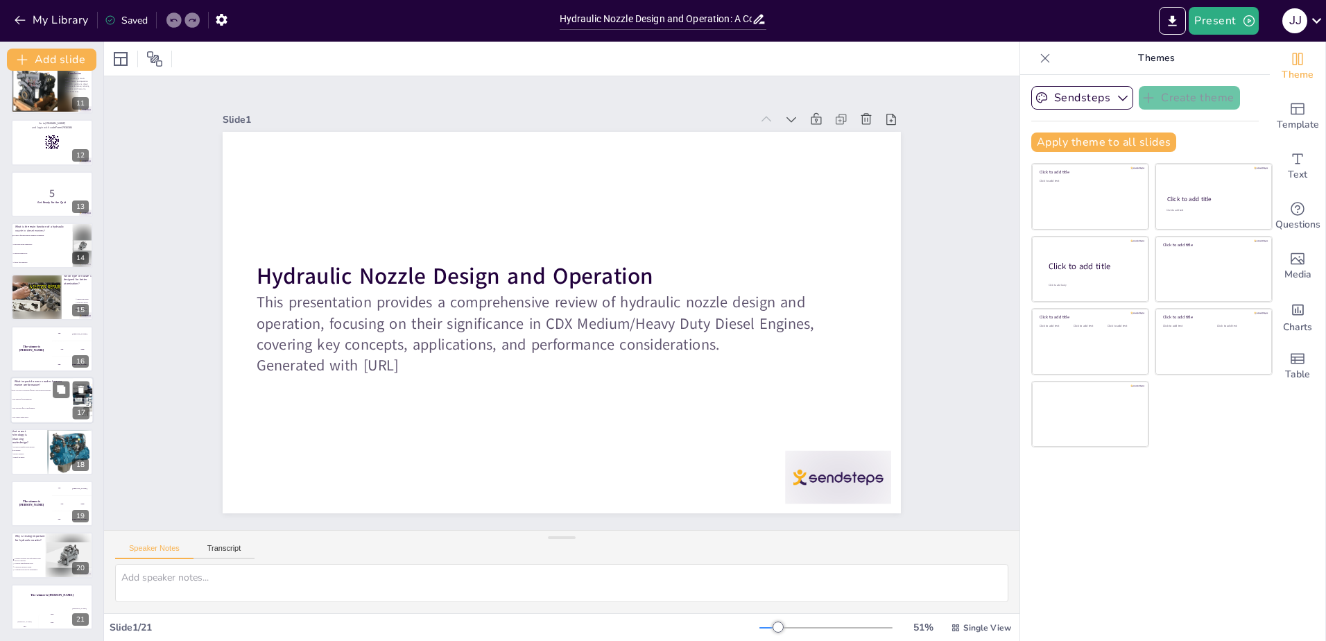
checkbox input "true"
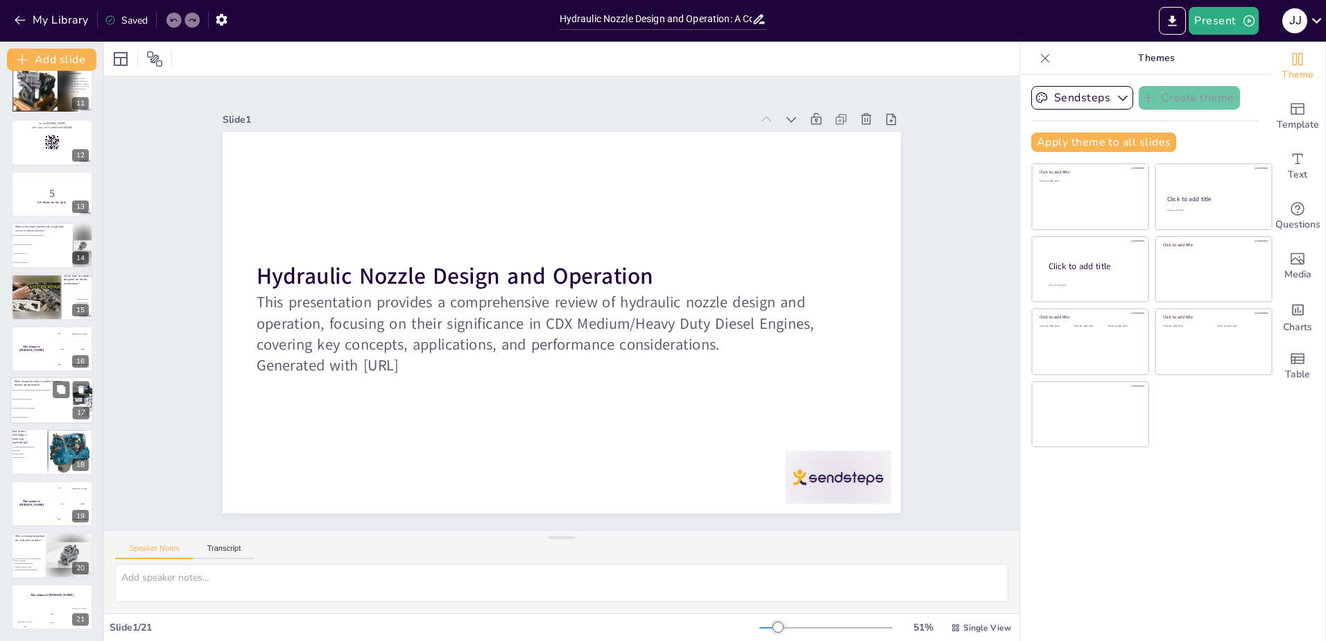
checkbox input "true"
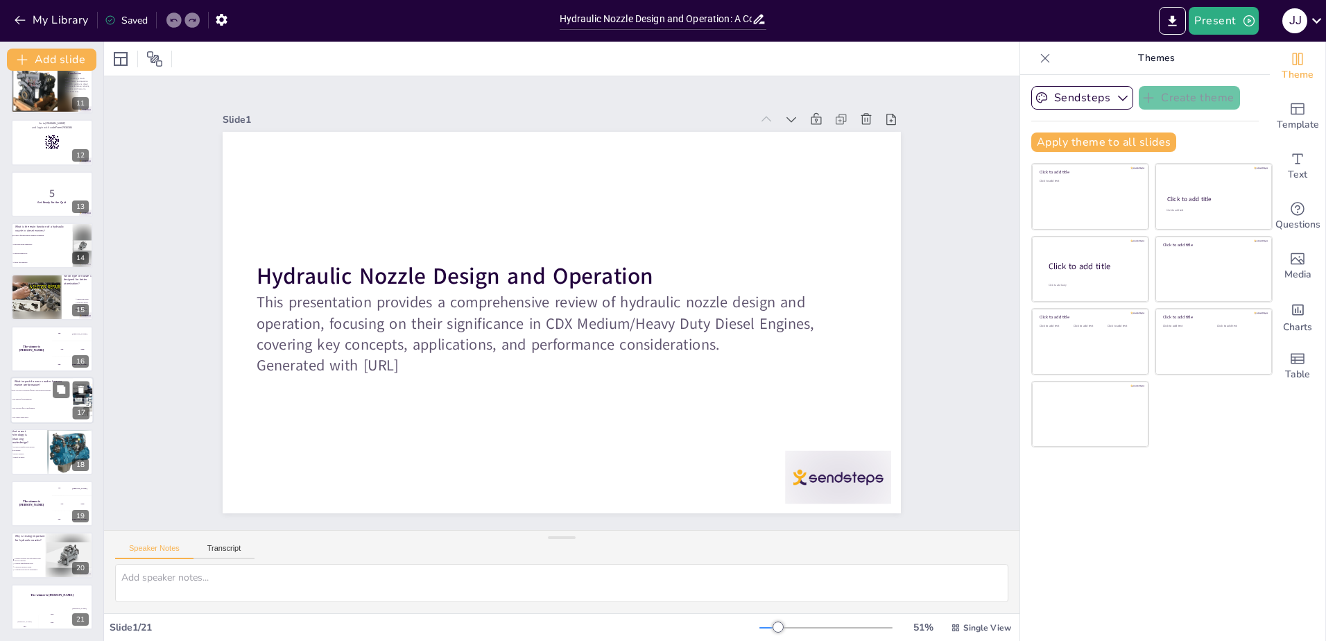
checkbox input "true"
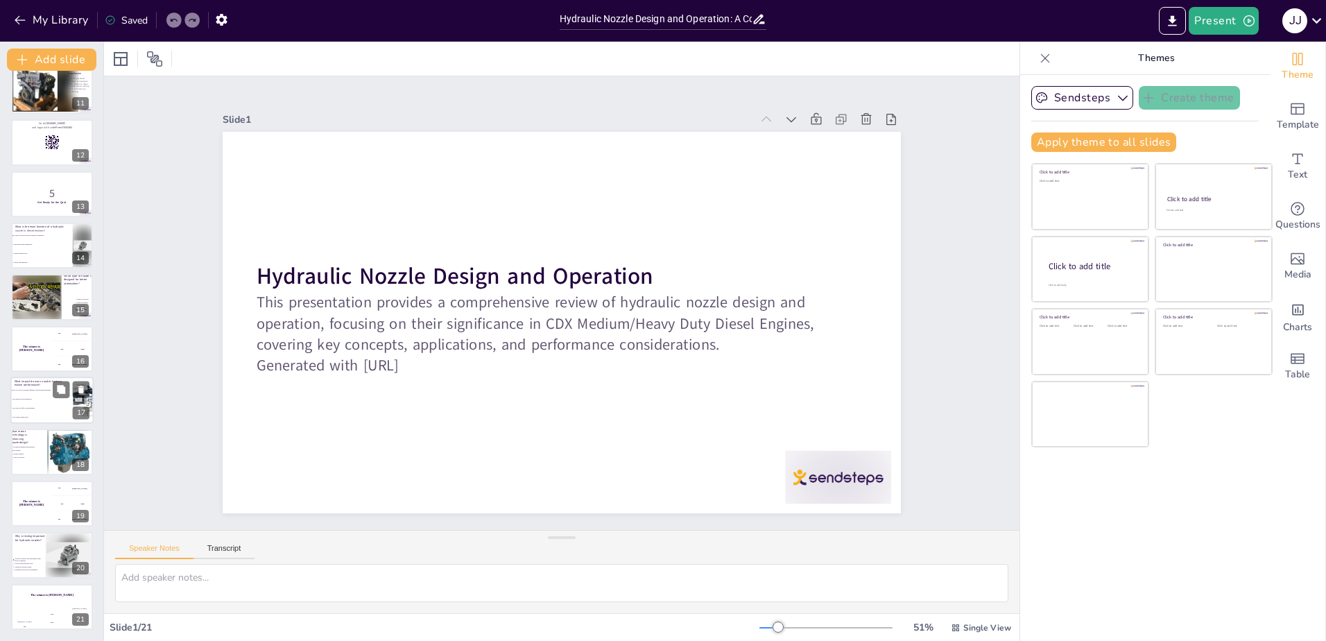
checkbox input "true"
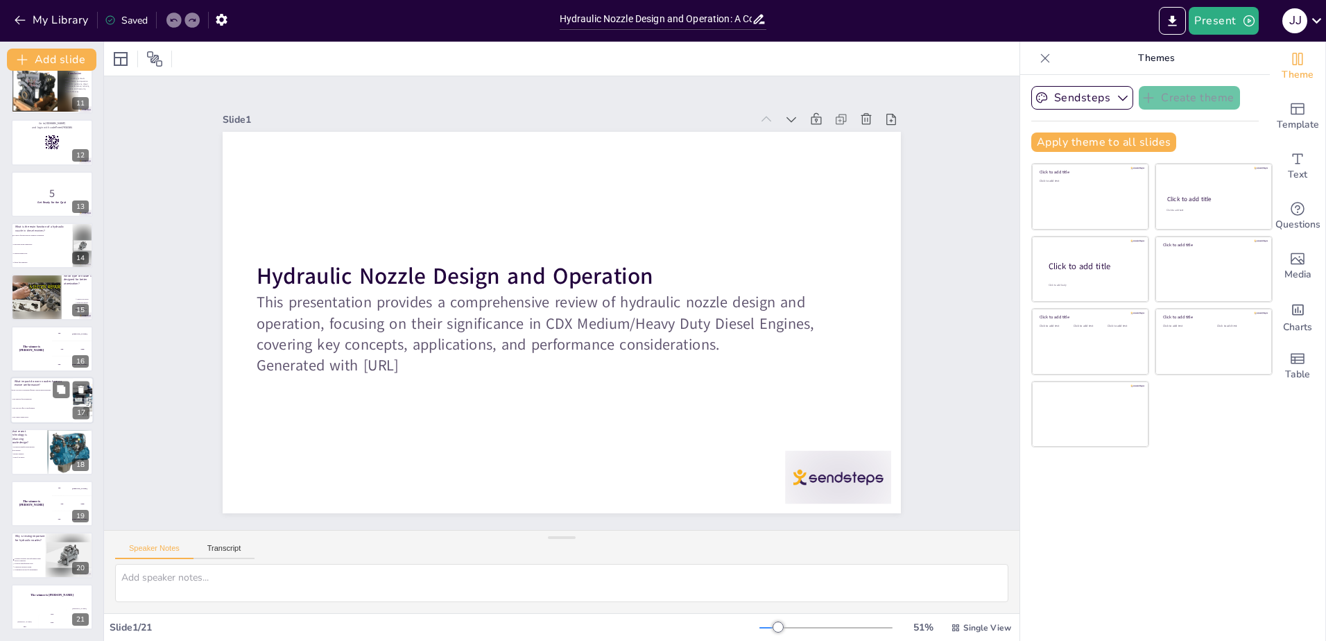
checkbox input "true"
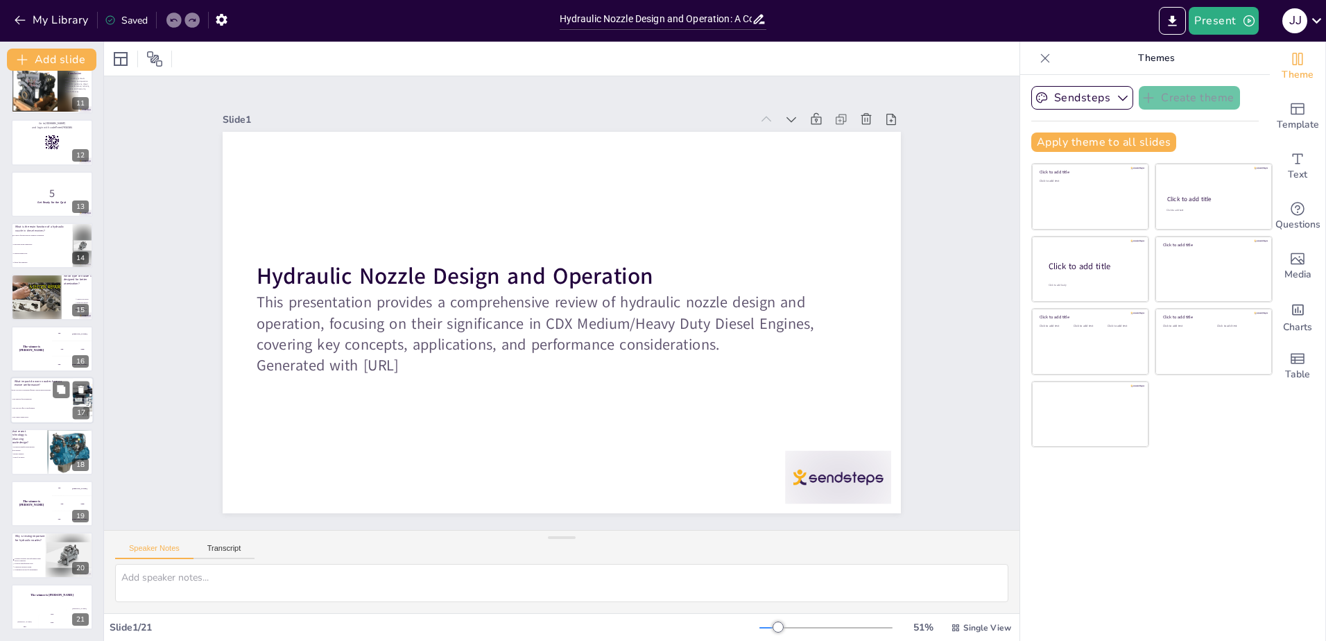
checkbox input "true"
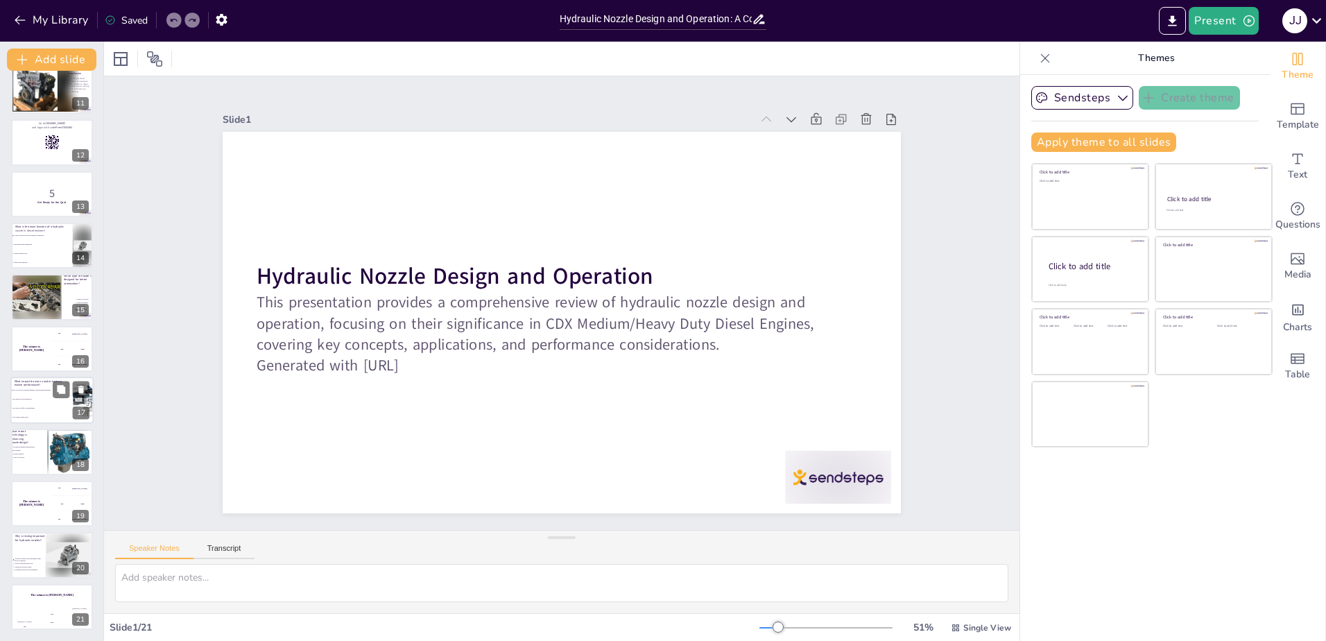
checkbox input "true"
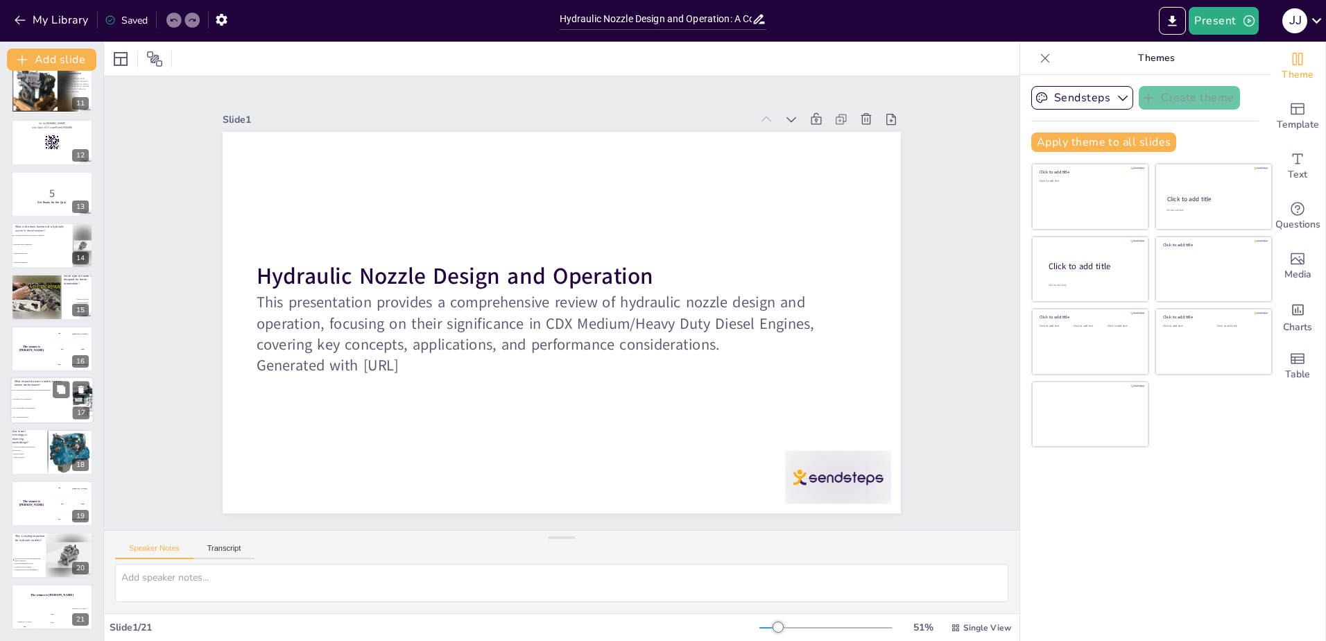
checkbox input "true"
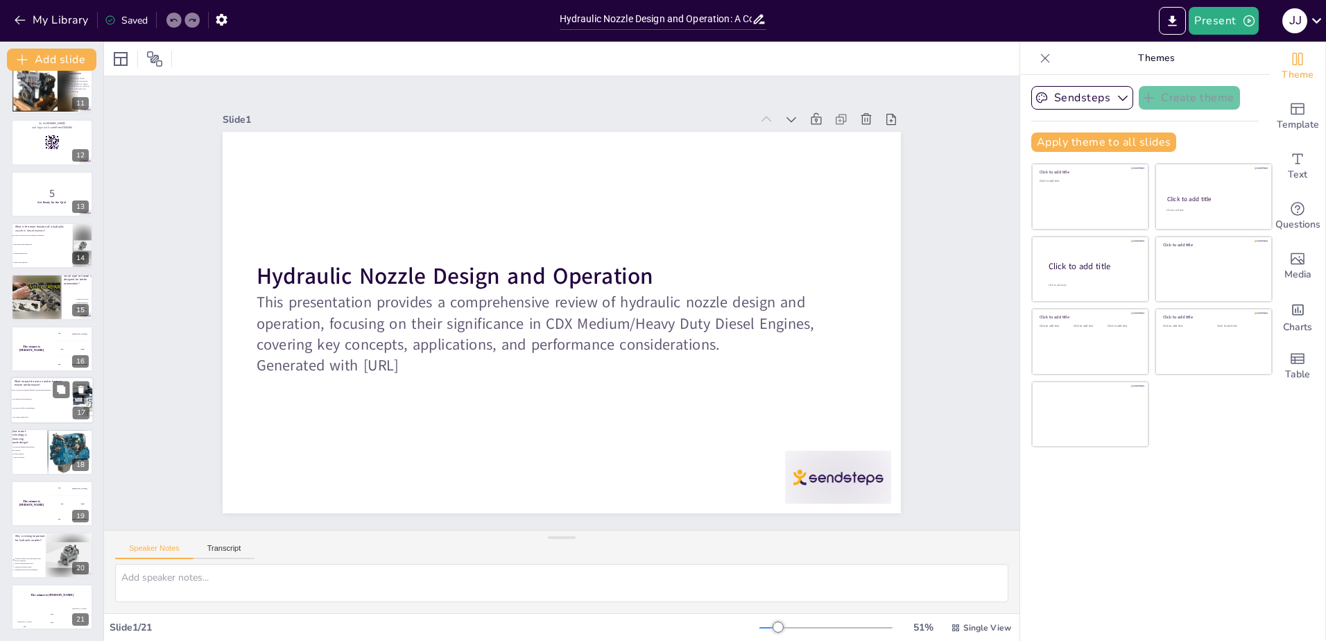
checkbox input "true"
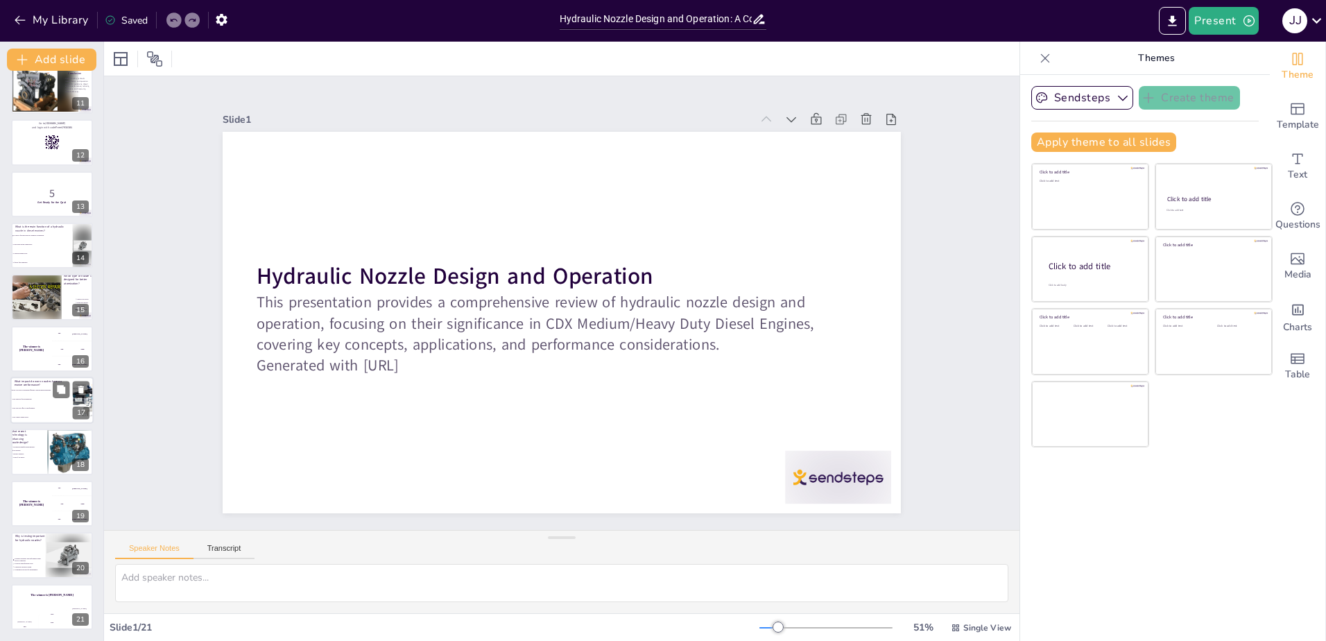
click at [42, 401] on li "They improve fuel atomization." at bounding box center [41, 398] width 62 height 9
type textarea "The correct answer is that worn nozzles can lead to decreased efficiency and in…"
checkbox input "true"
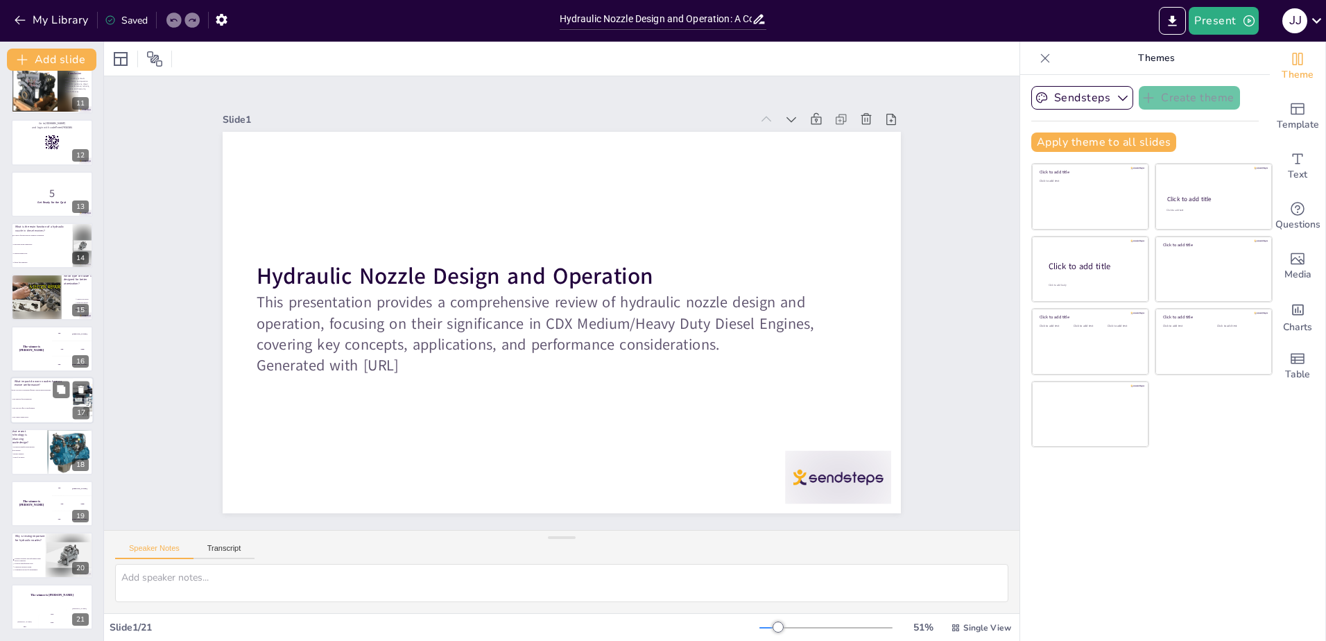
checkbox input "true"
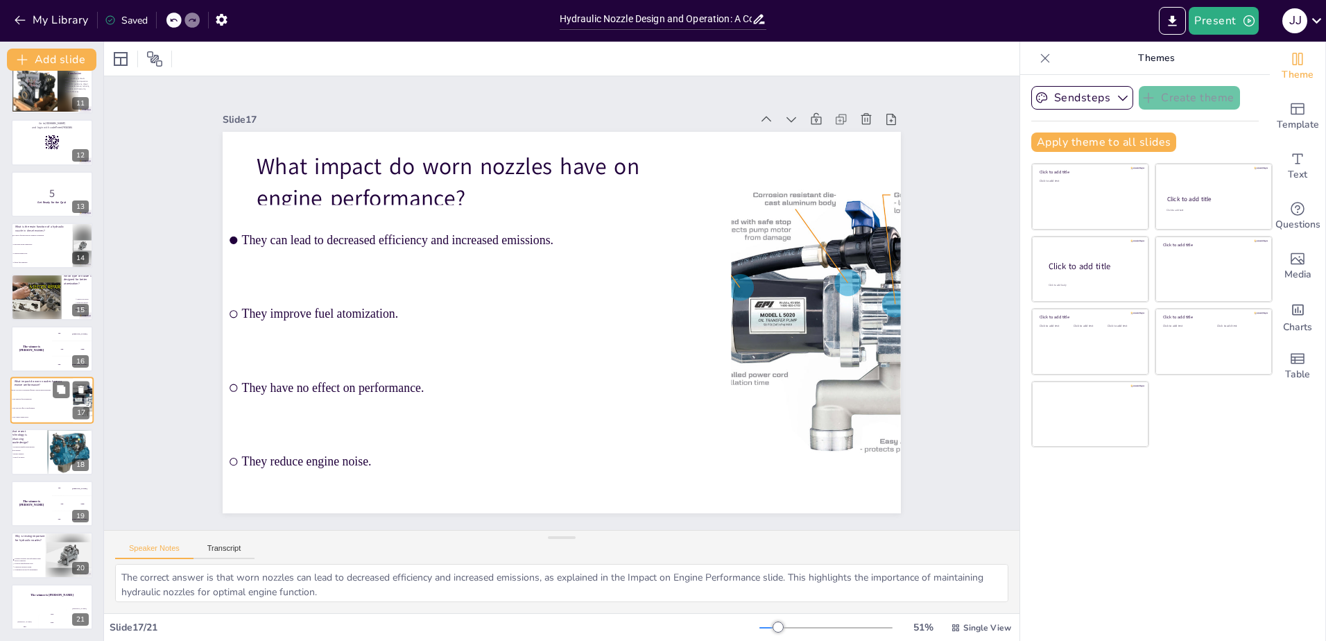
checkbox input "true"
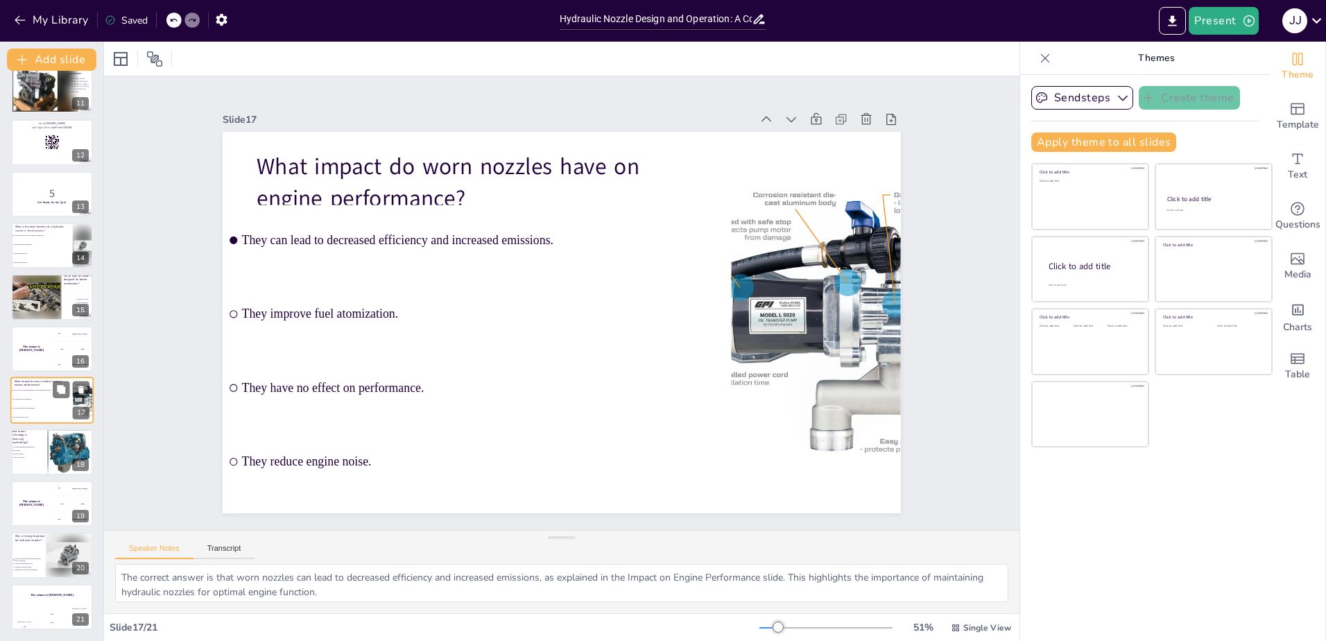
checkbox input "true"
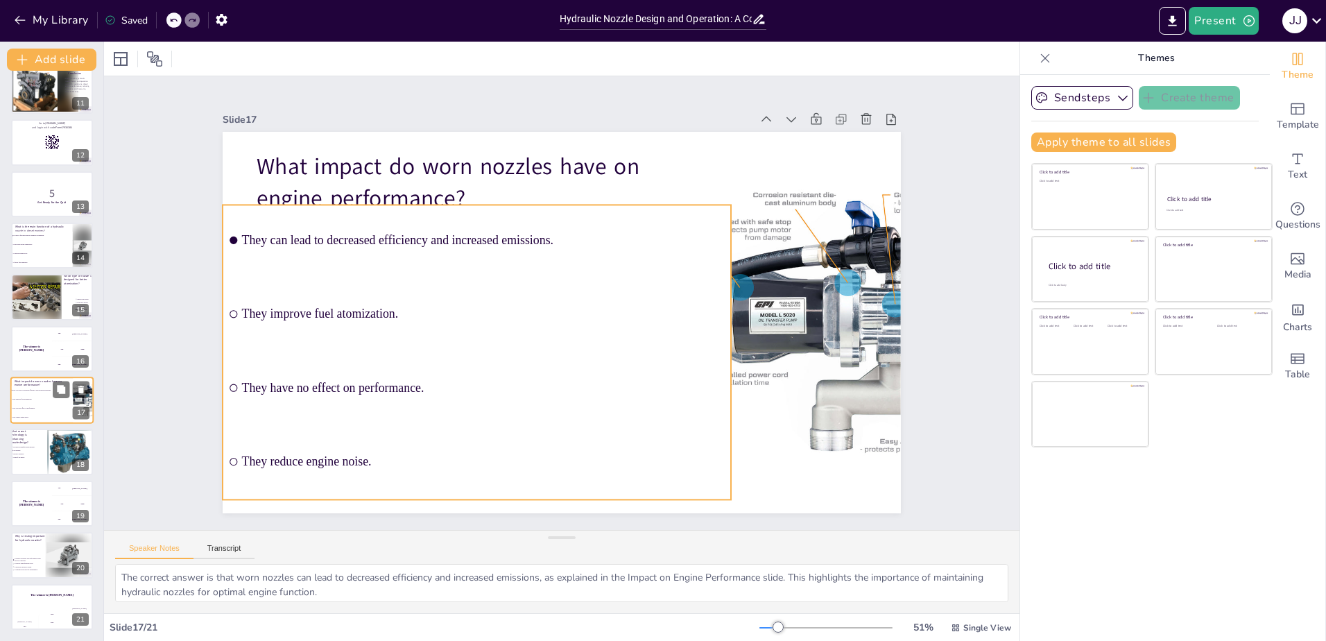
checkbox input "true"
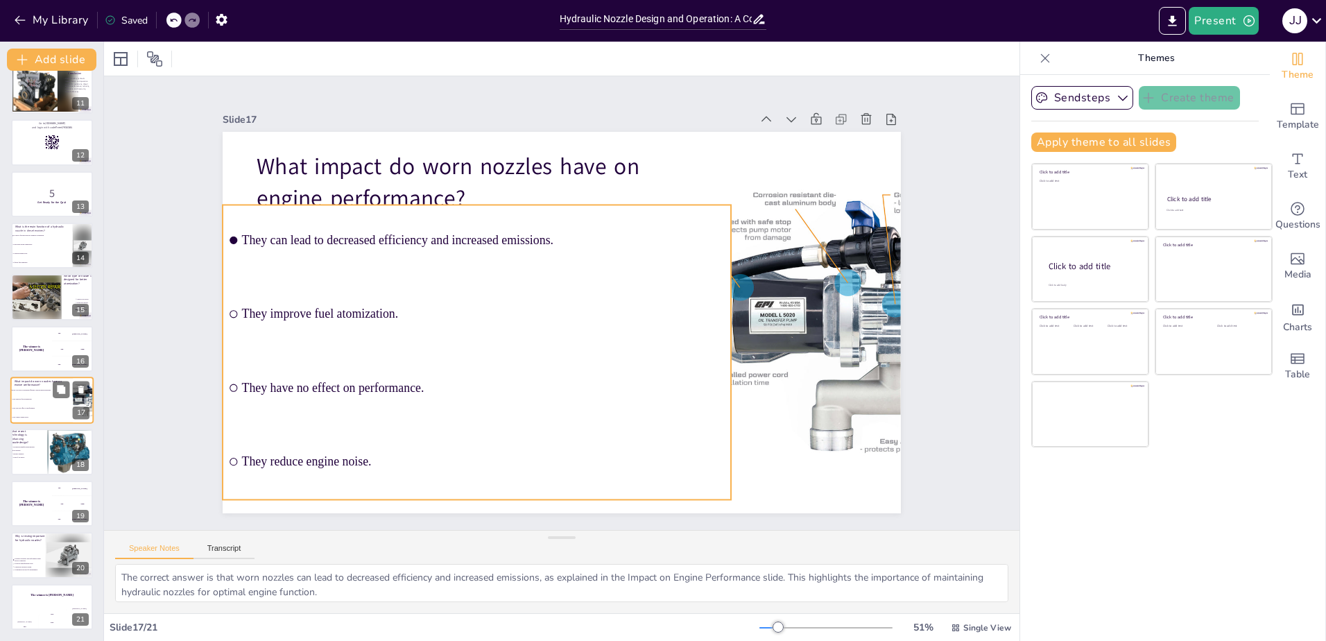
checkbox input "true"
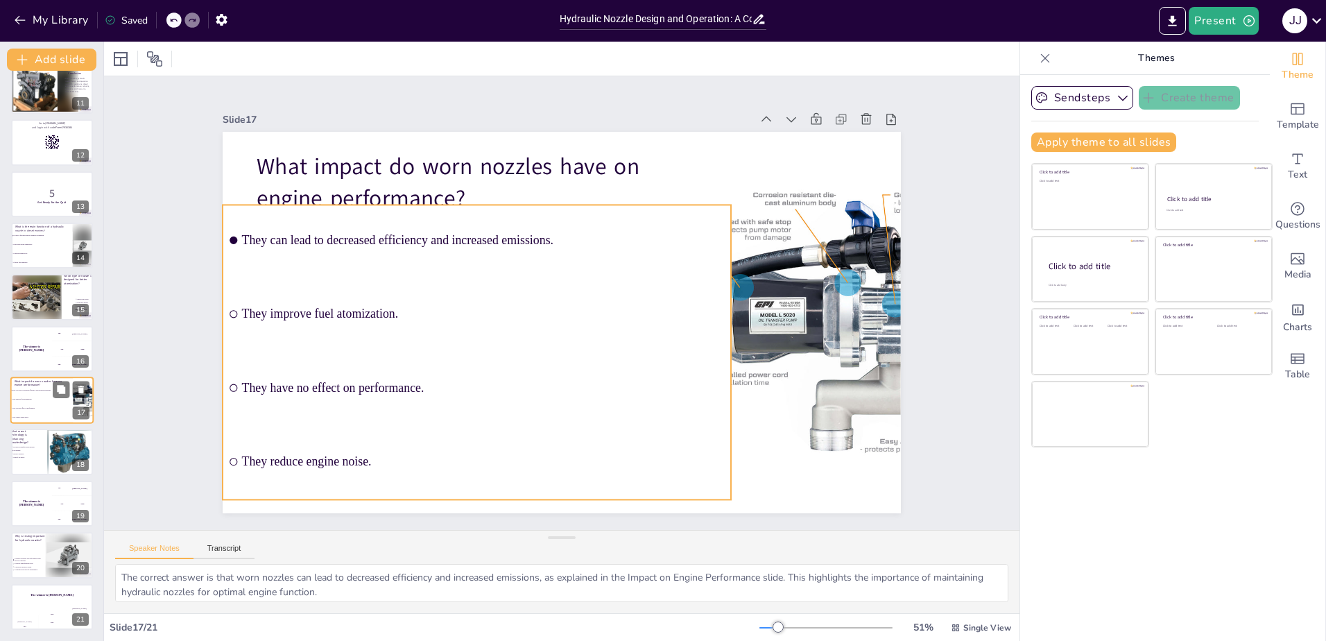
checkbox input "true"
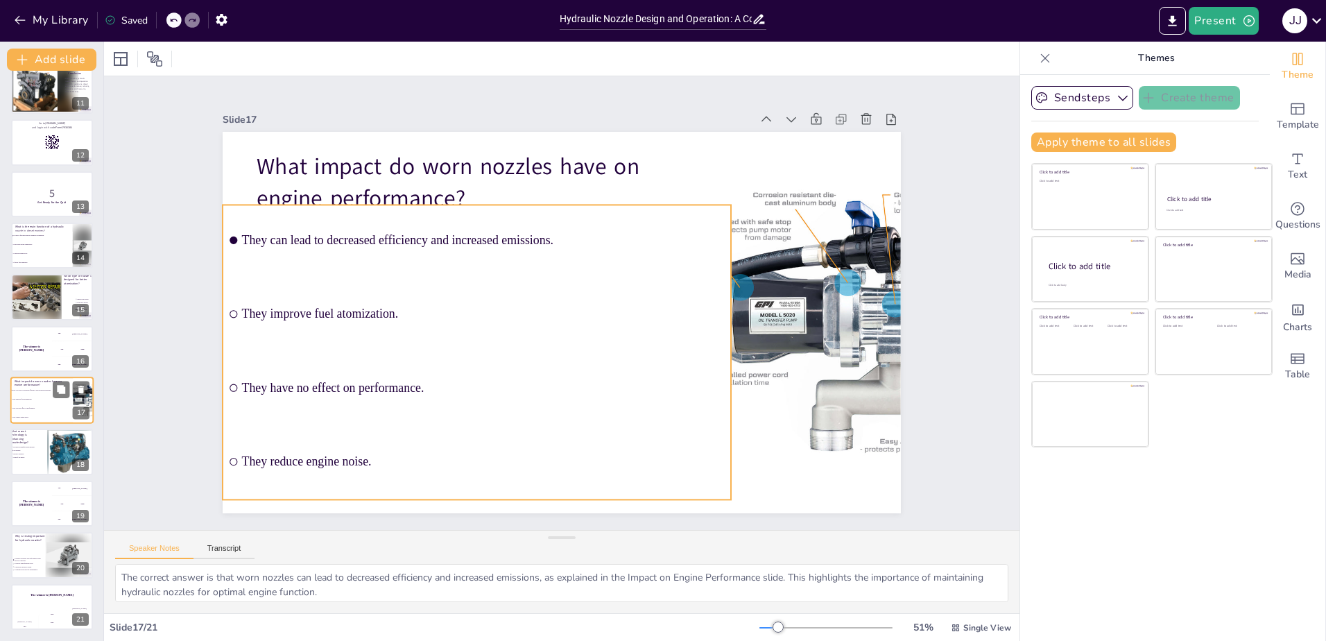
checkbox input "true"
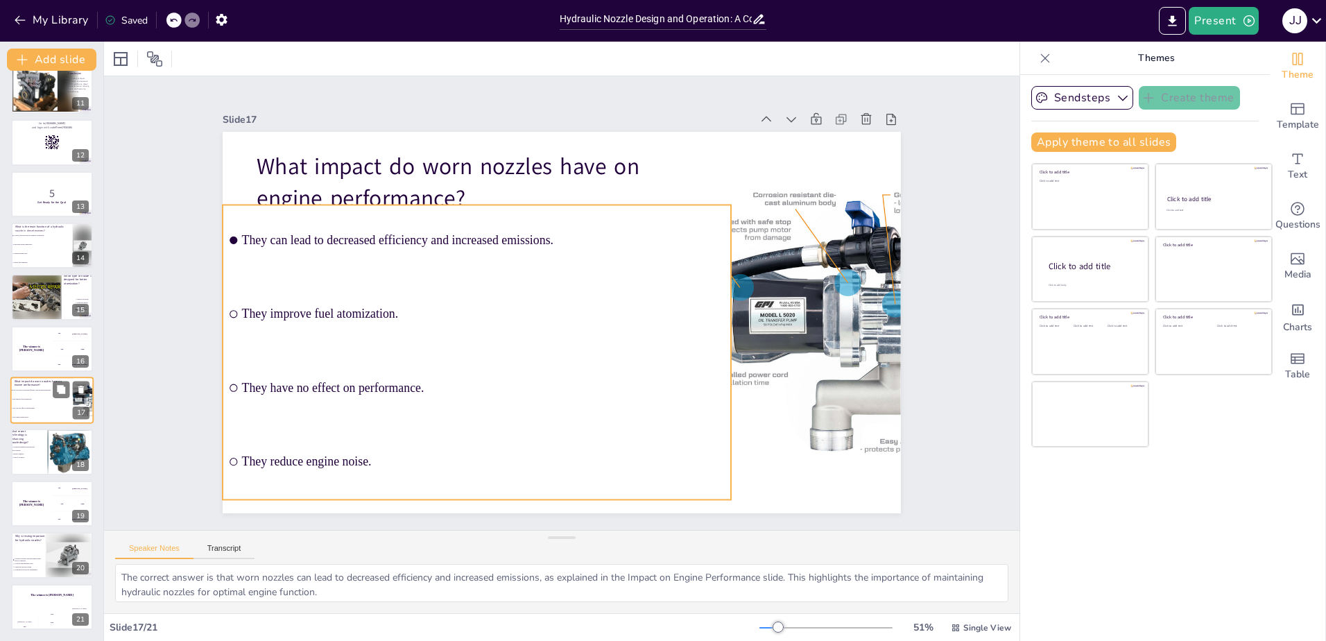
checkbox input "true"
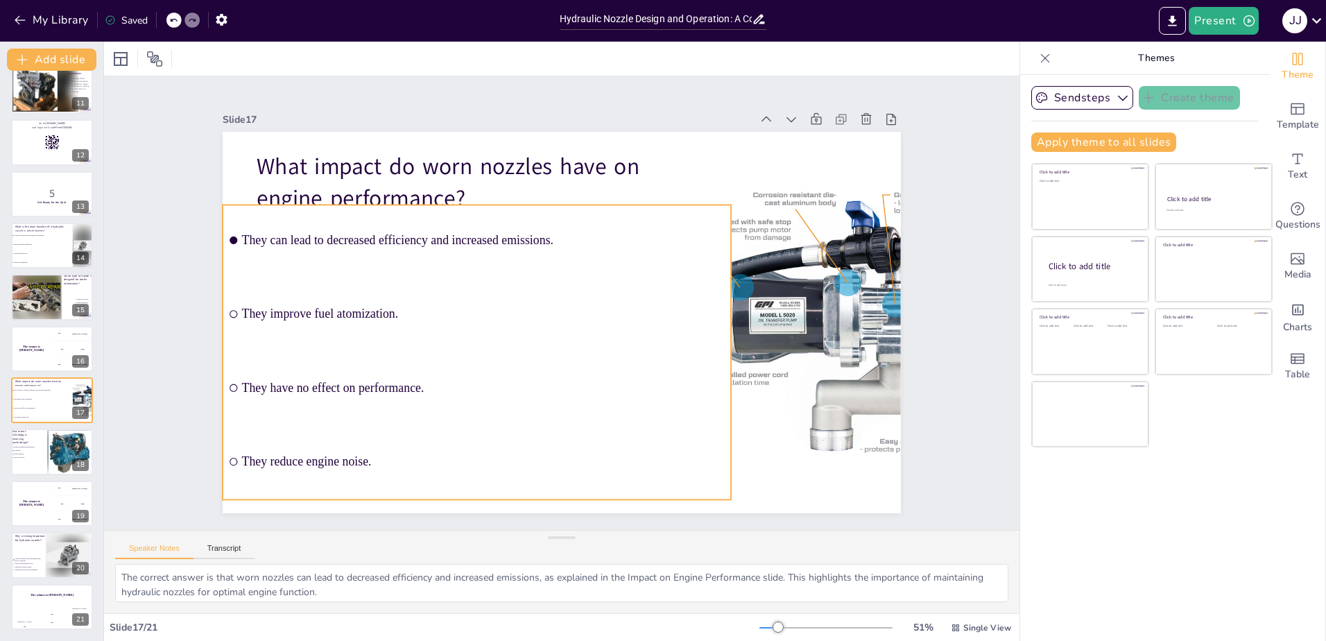
checkbox input "true"
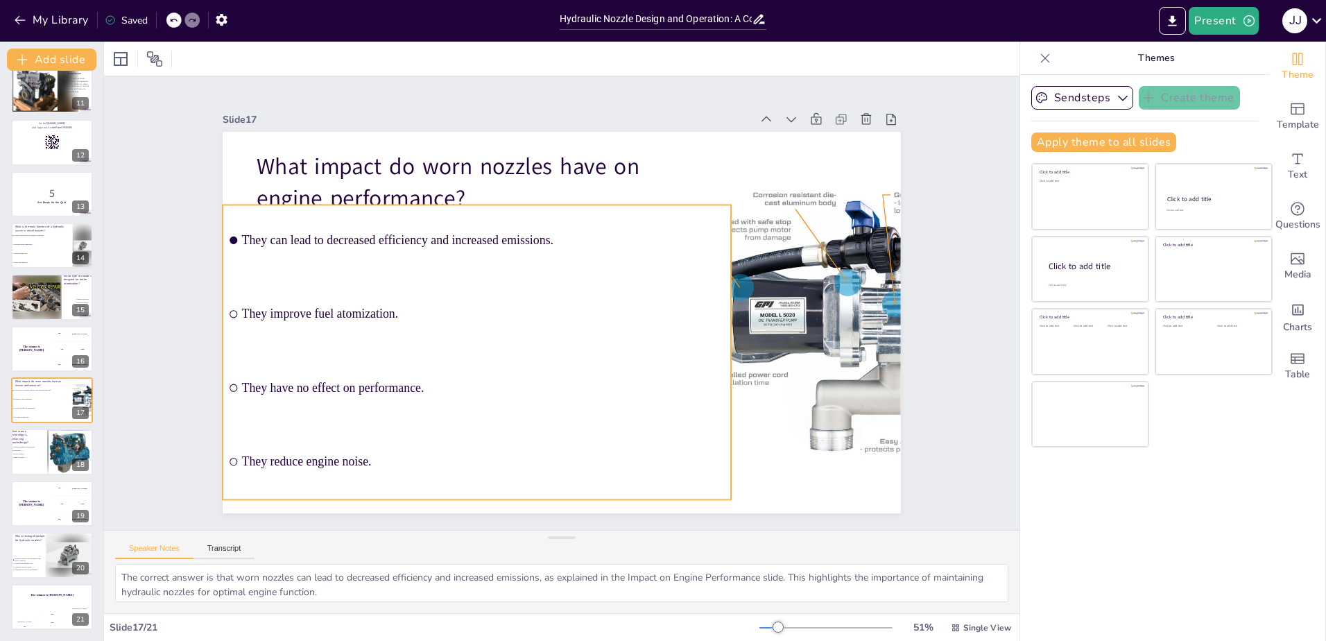
checkbox input "true"
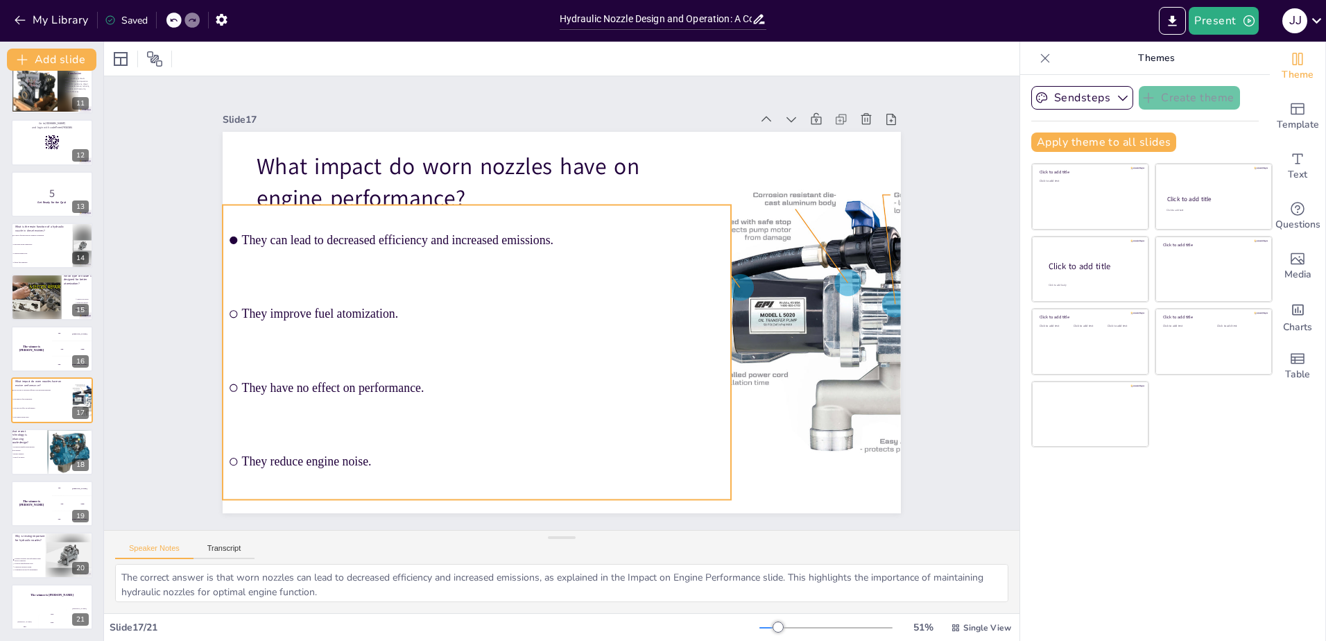
checkbox input "true"
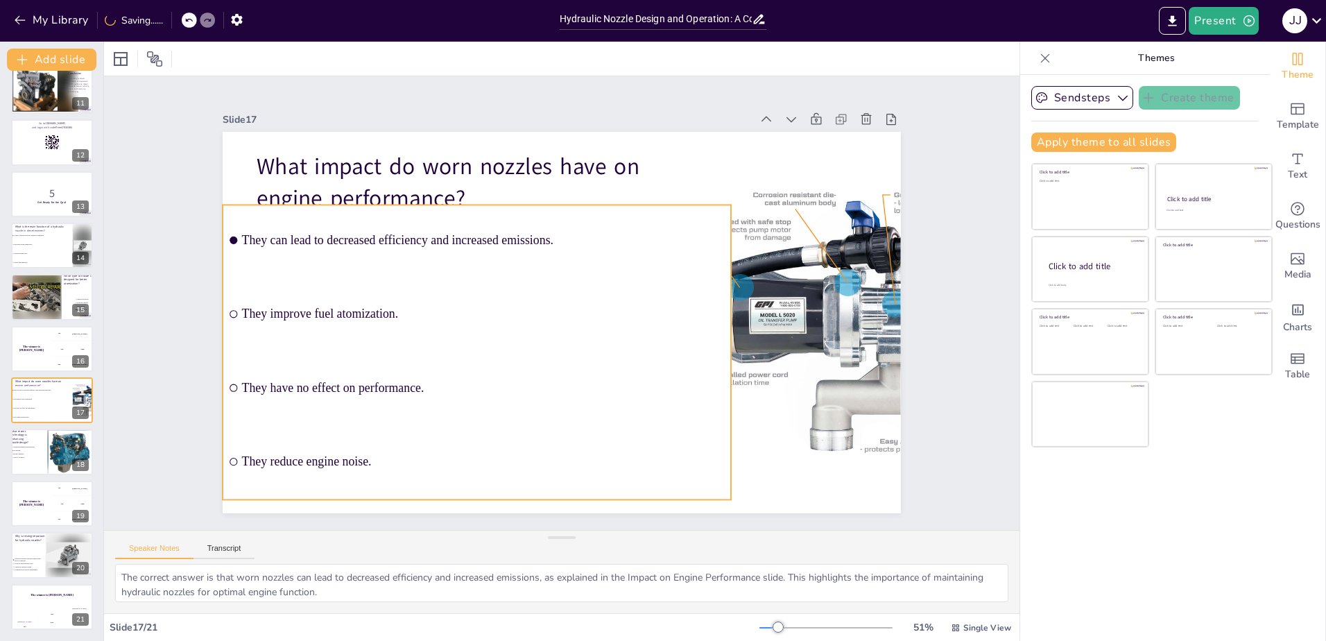
checkbox input "true"
click at [652, 363] on li "They have no effect on performance." at bounding box center [477, 387] width 508 height 71
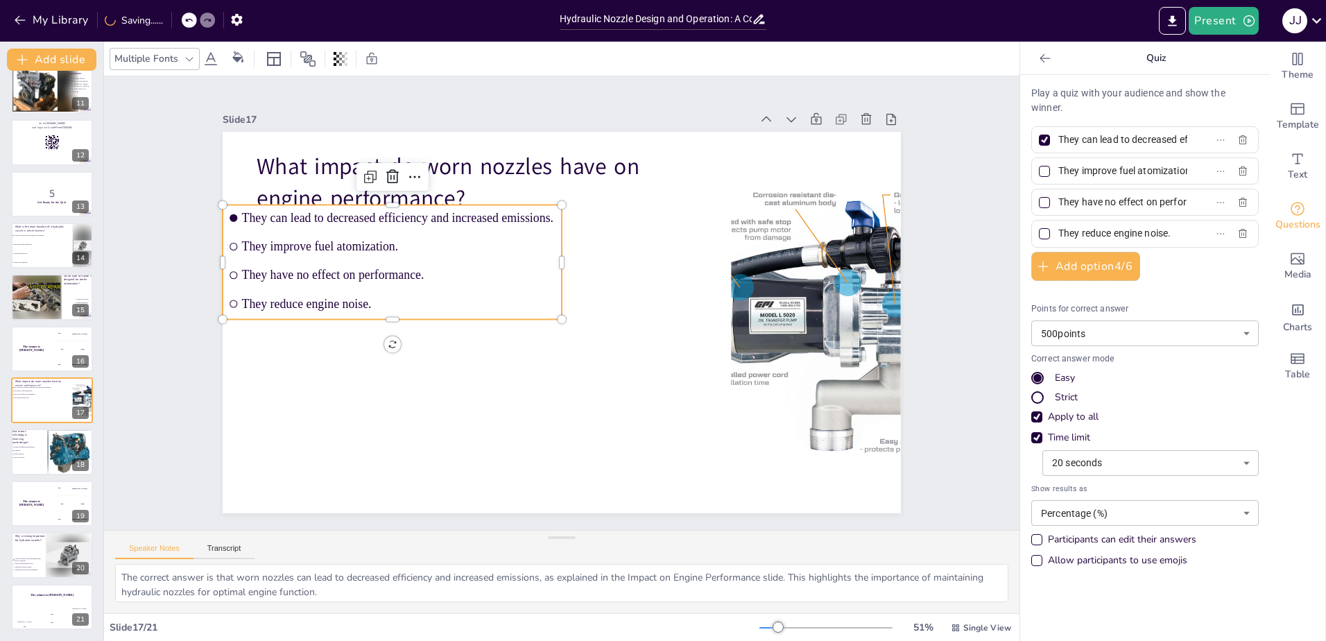
click at [443, 290] on li "They reduce engine noise." at bounding box center [392, 303] width 339 height 26
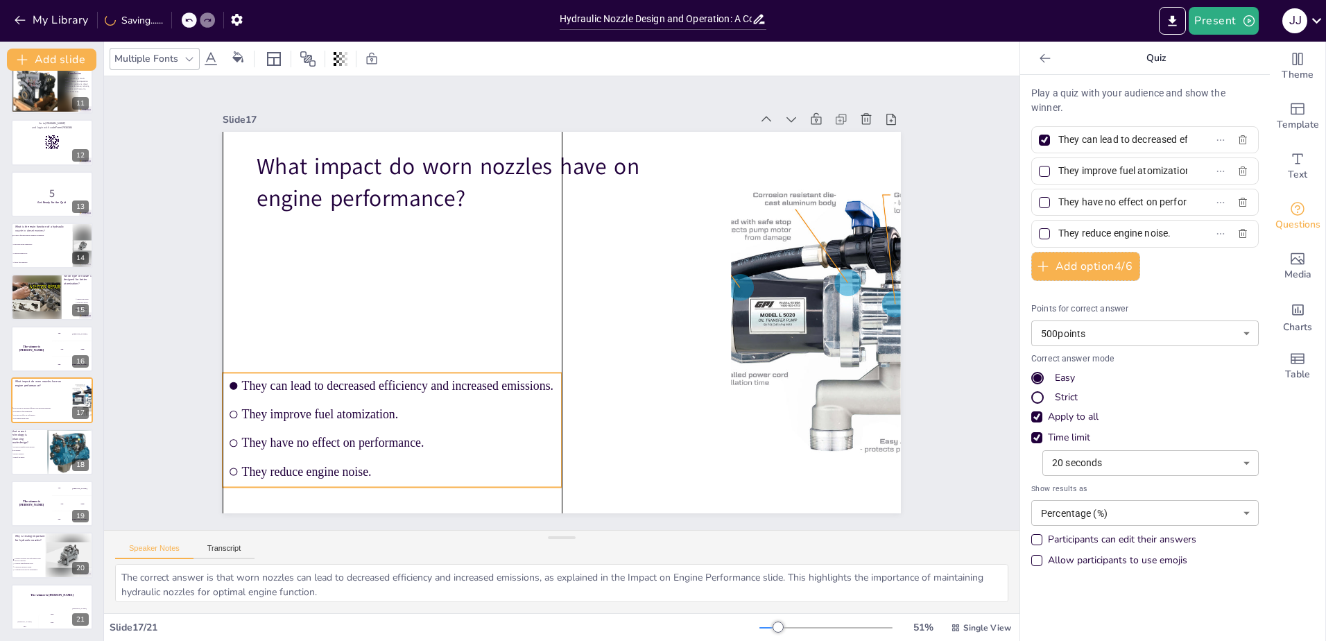
drag, startPoint x: 442, startPoint y: 272, endPoint x: 444, endPoint y: 440, distance: 167.8
click at [444, 372] on span "They have no effect on performance." at bounding box center [359, 231] width 169 height 279
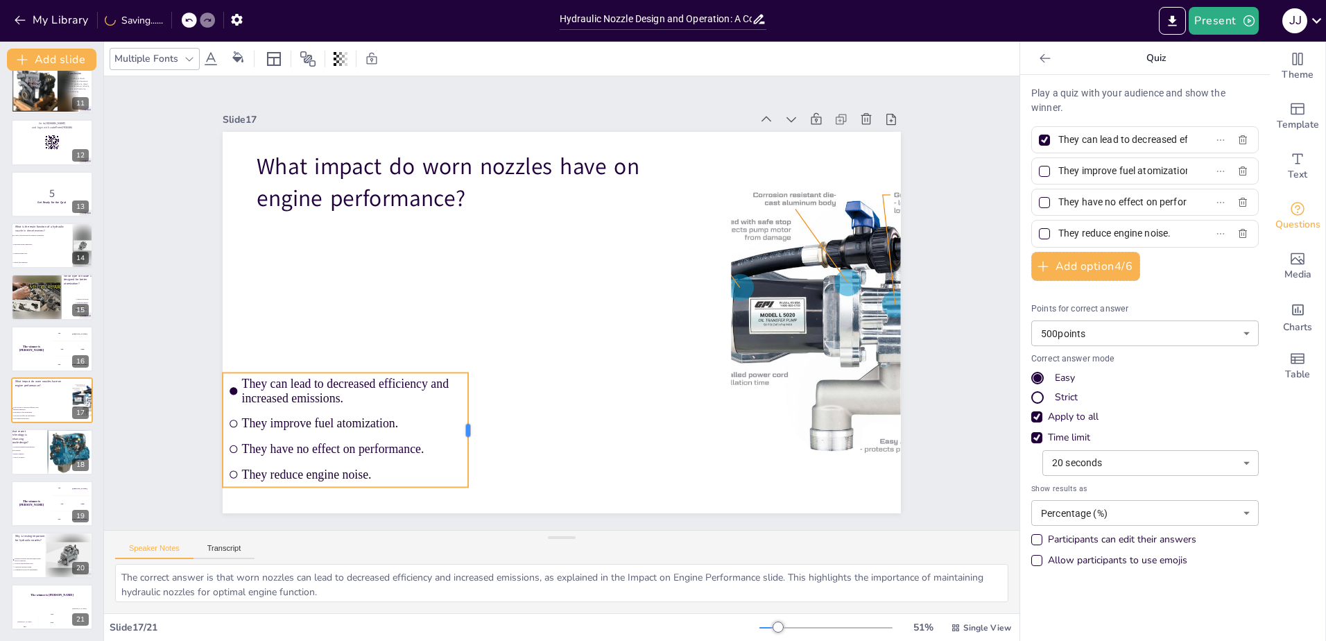
drag, startPoint x: 553, startPoint y: 426, endPoint x: 459, endPoint y: 434, distance: 93.9
click at [468, 434] on div at bounding box center [473, 429] width 11 height 114
click at [404, 281] on span "They improve fuel atomization." at bounding box center [352, 182] width 123 height 198
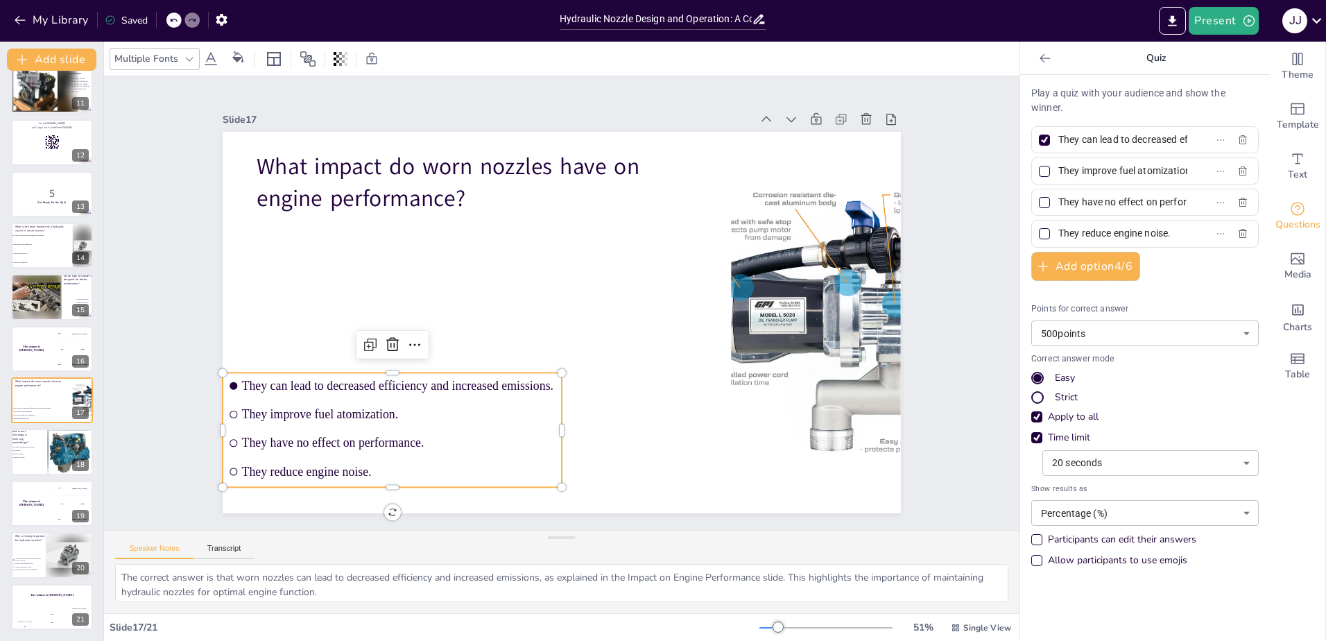
click at [550, 423] on ul "They can lead to decreased efficiency and increased emissions. They improve fue…" at bounding box center [392, 429] width 339 height 114
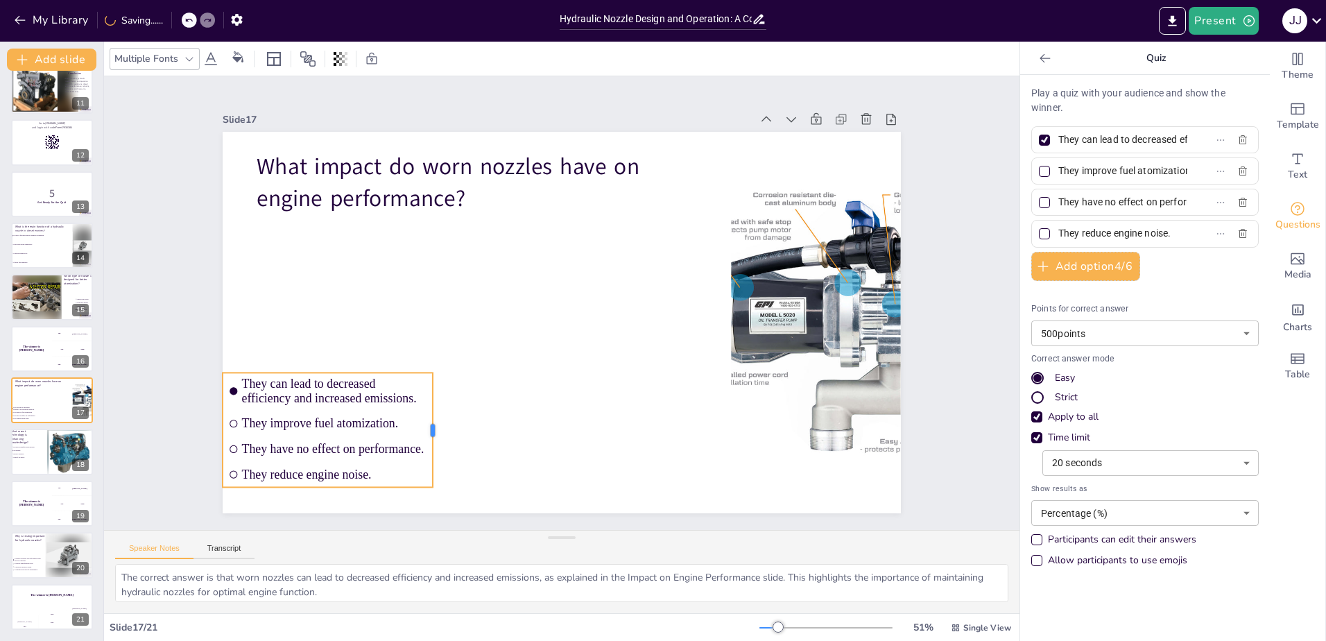
drag, startPoint x: 552, startPoint y: 423, endPoint x: 423, endPoint y: 427, distance: 129.0
click at [433, 427] on div at bounding box center [438, 429] width 11 height 114
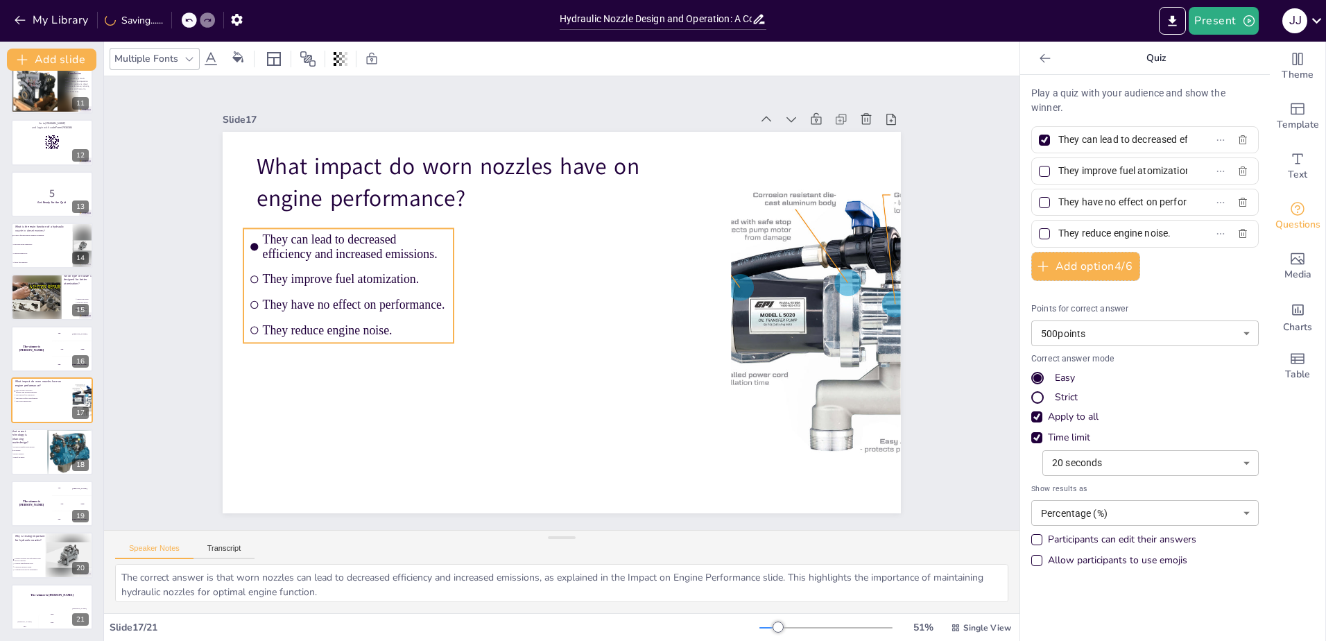
drag, startPoint x: 316, startPoint y: 415, endPoint x: 337, endPoint y: 271, distance: 145.7
click at [337, 271] on span "They improve fuel atomization." at bounding box center [359, 257] width 186 height 33
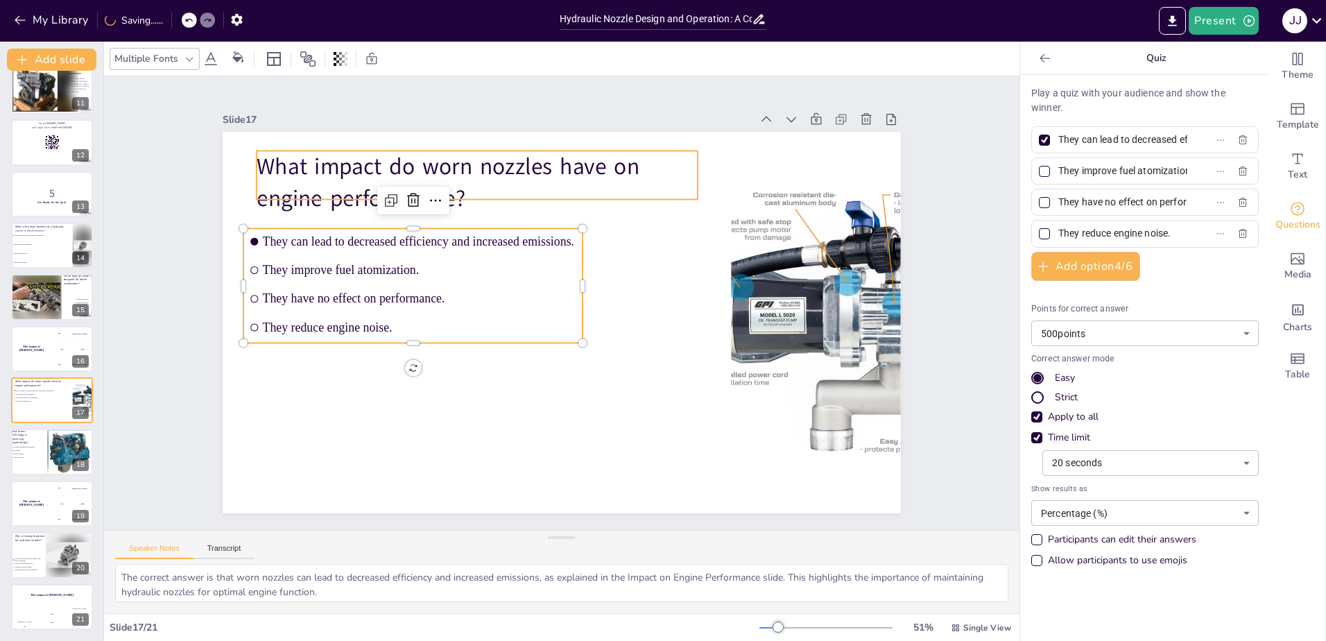
click at [526, 173] on p "What impact do worn nozzles have on engine performance?" at bounding box center [477, 181] width 441 height 63
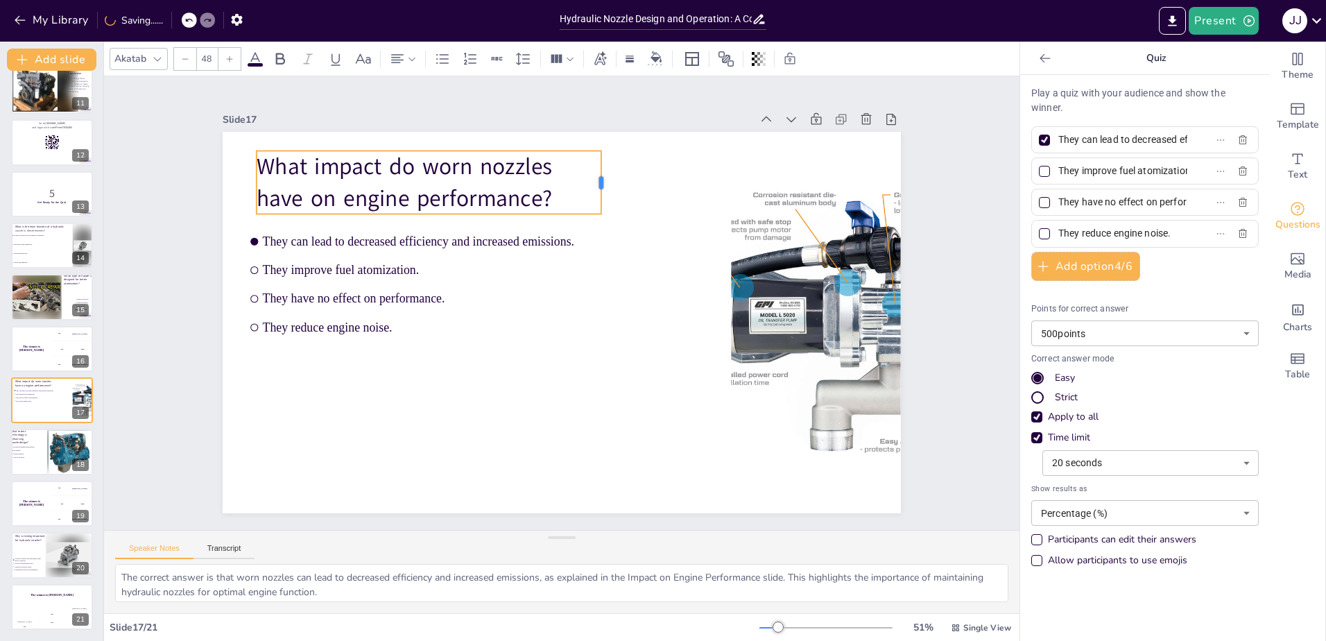
drag, startPoint x: 686, startPoint y: 168, endPoint x: 590, endPoint y: 181, distance: 97.3
click at [626, 181] on div at bounding box center [641, 203] width 30 height 64
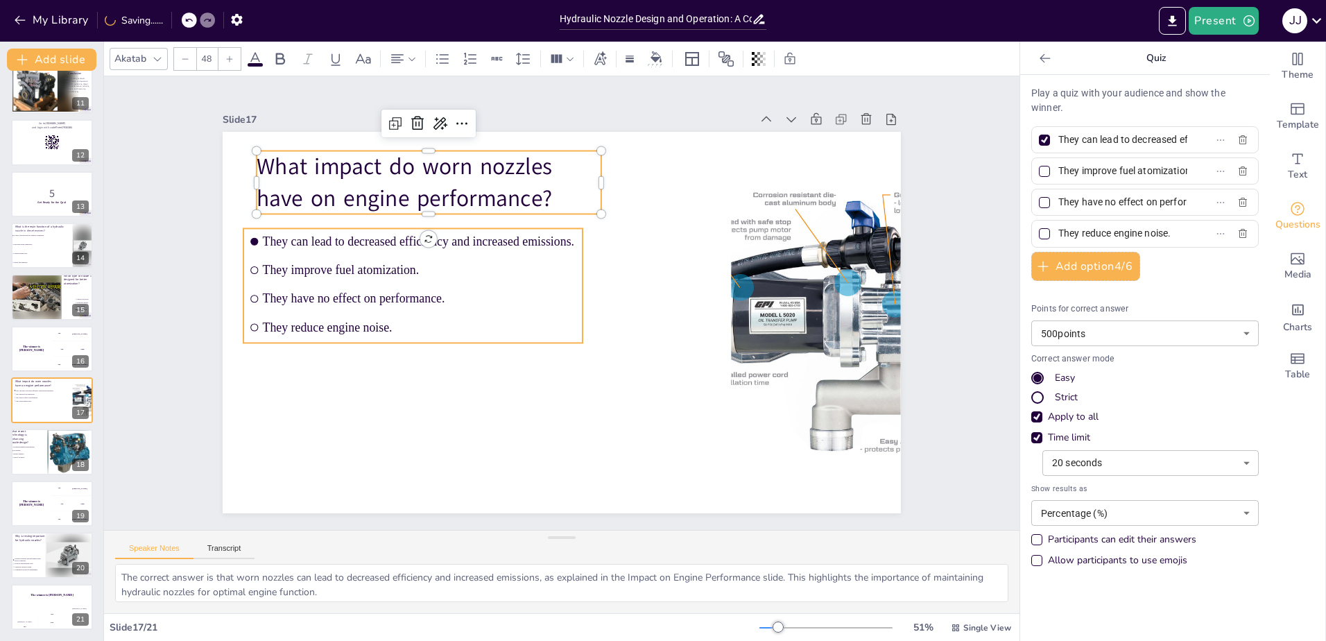
click at [450, 293] on span "They have no effect on performance." at bounding box center [420, 298] width 314 height 14
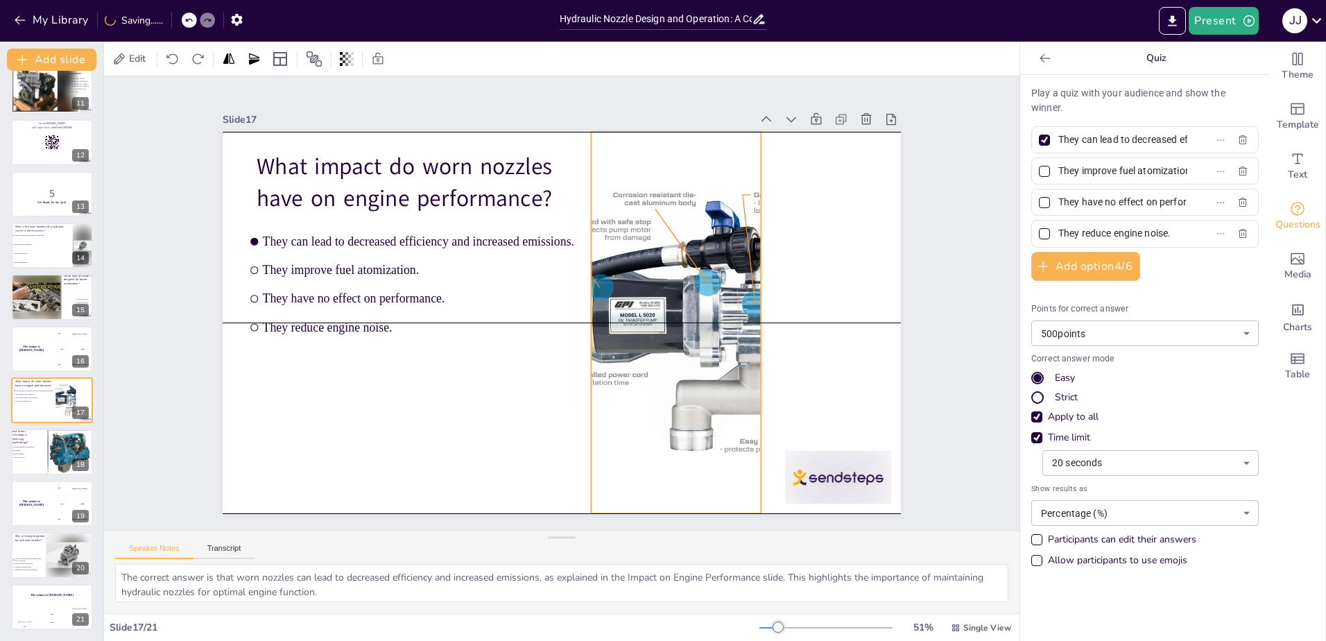
drag, startPoint x: 757, startPoint y: 310, endPoint x: 617, endPoint y: 311, distance: 140.1
click at [617, 311] on div at bounding box center [673, 334] width 419 height 419
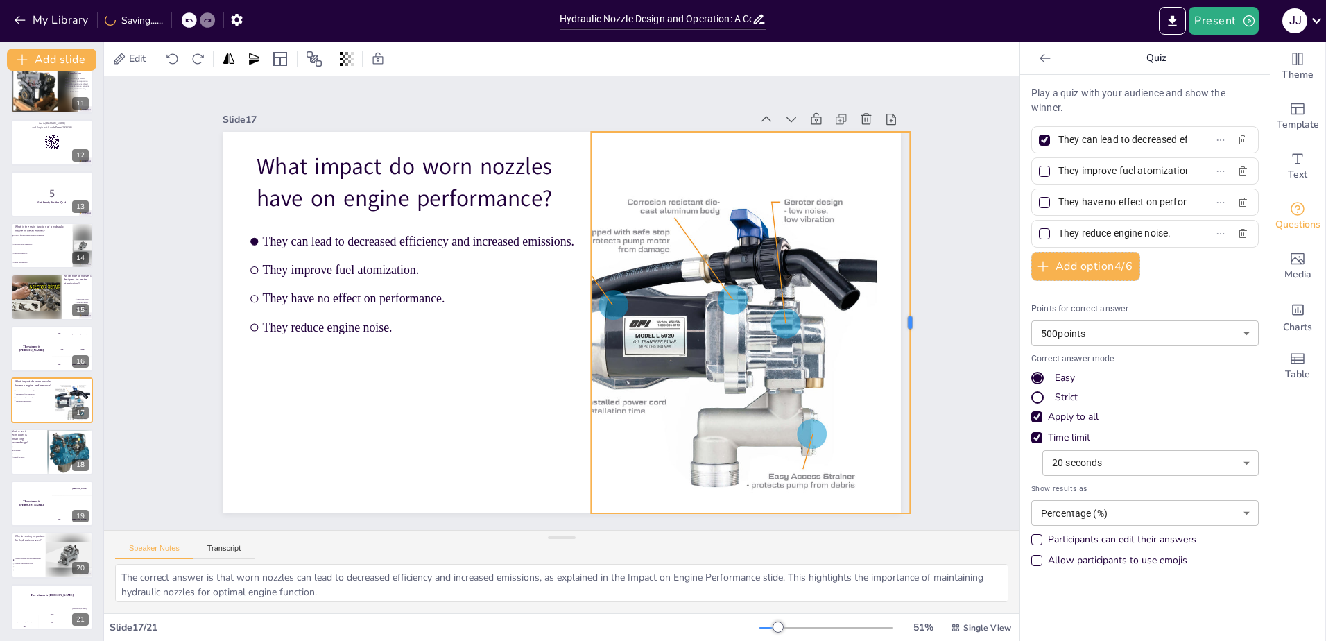
drag, startPoint x: 753, startPoint y: 316, endPoint x: 902, endPoint y: 333, distance: 150.1
click at [910, 333] on div at bounding box center [915, 322] width 11 height 381
click at [711, 98] on icon at bounding box center [716, 103] width 11 height 11
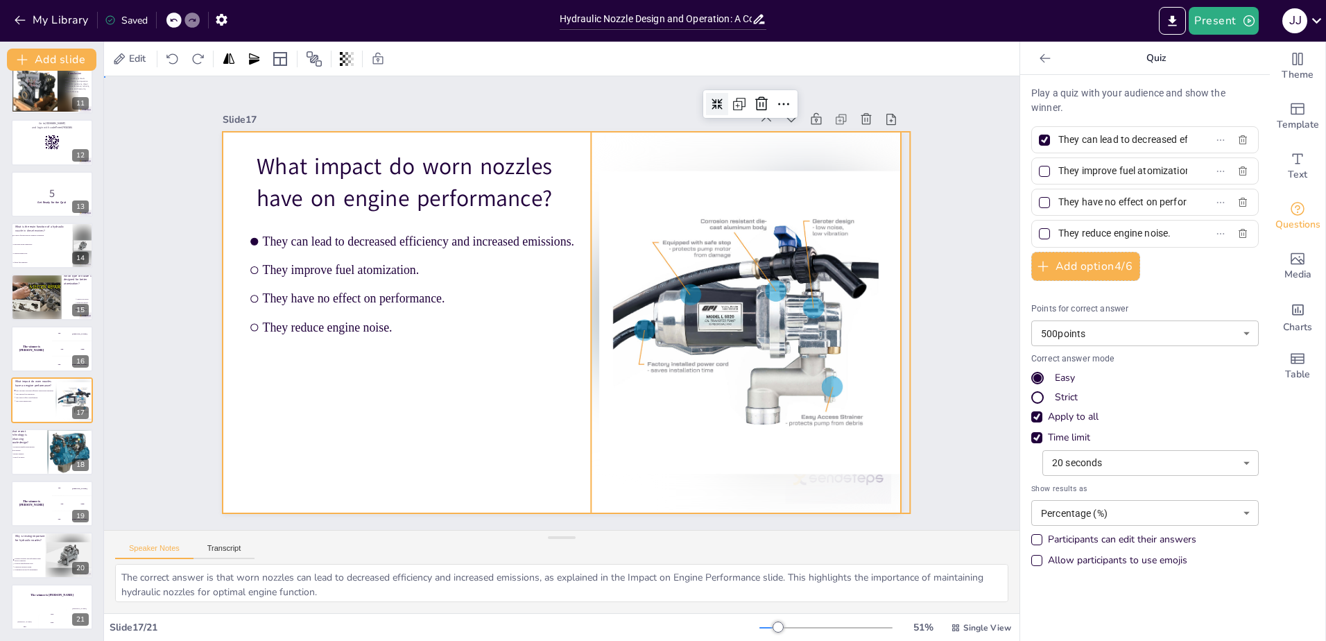
click at [550, 385] on div at bounding box center [562, 322] width 678 height 381
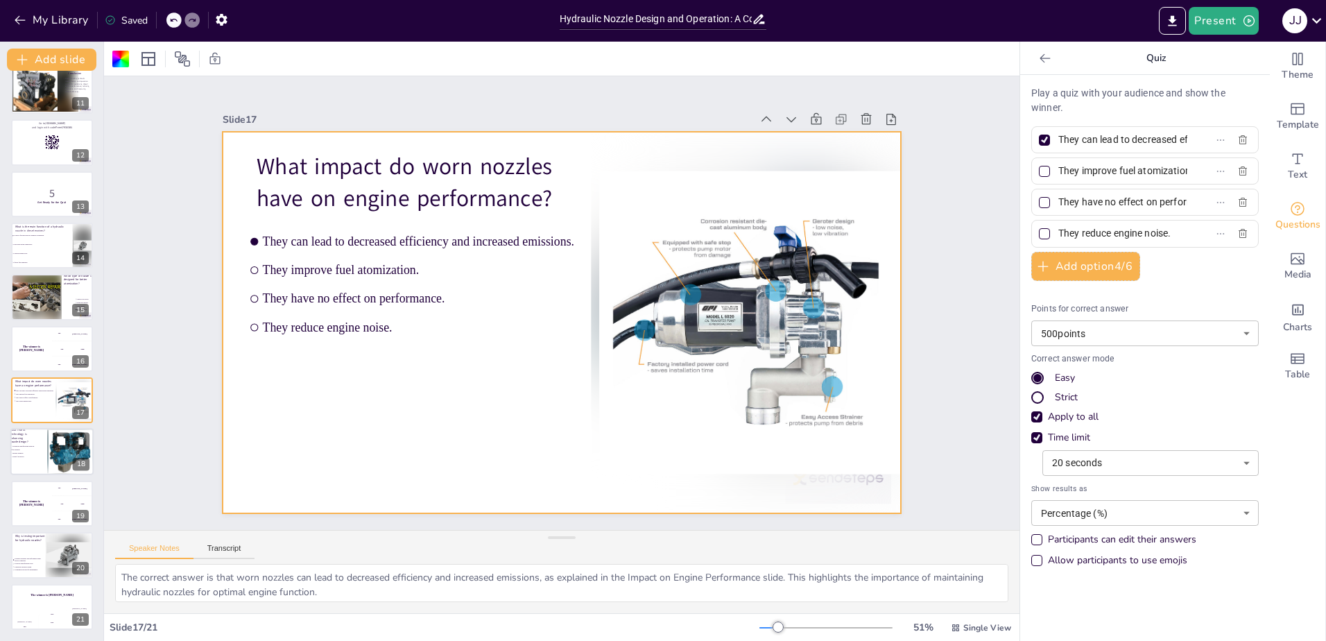
click at [55, 464] on div at bounding box center [70, 451] width 46 height 47
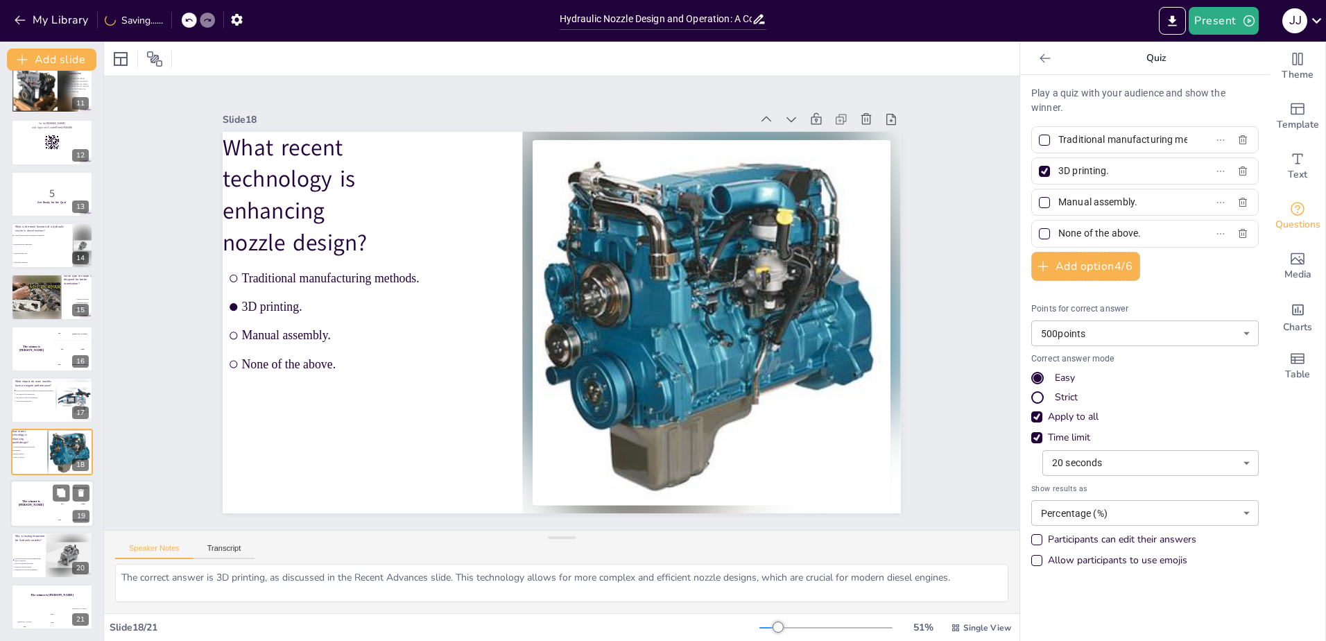
click at [59, 508] on div "200 Jaap" at bounding box center [73, 503] width 42 height 15
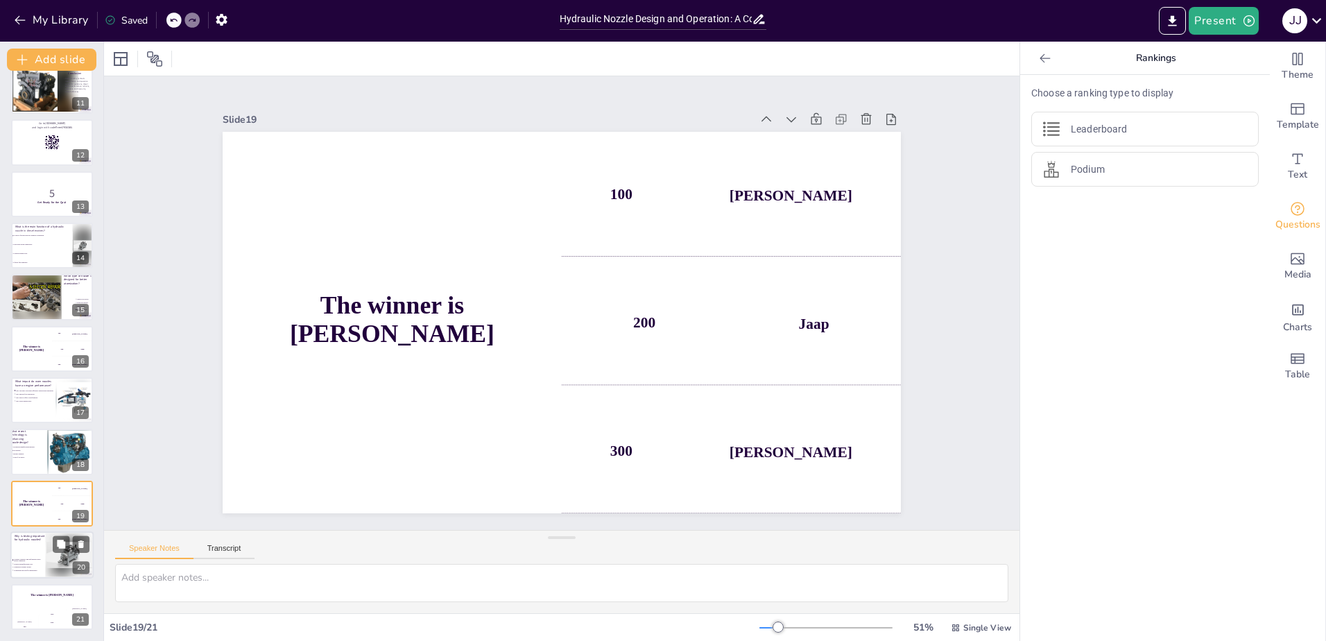
click at [32, 563] on span "It reduces manufacturing costs." at bounding box center [28, 564] width 28 height 2
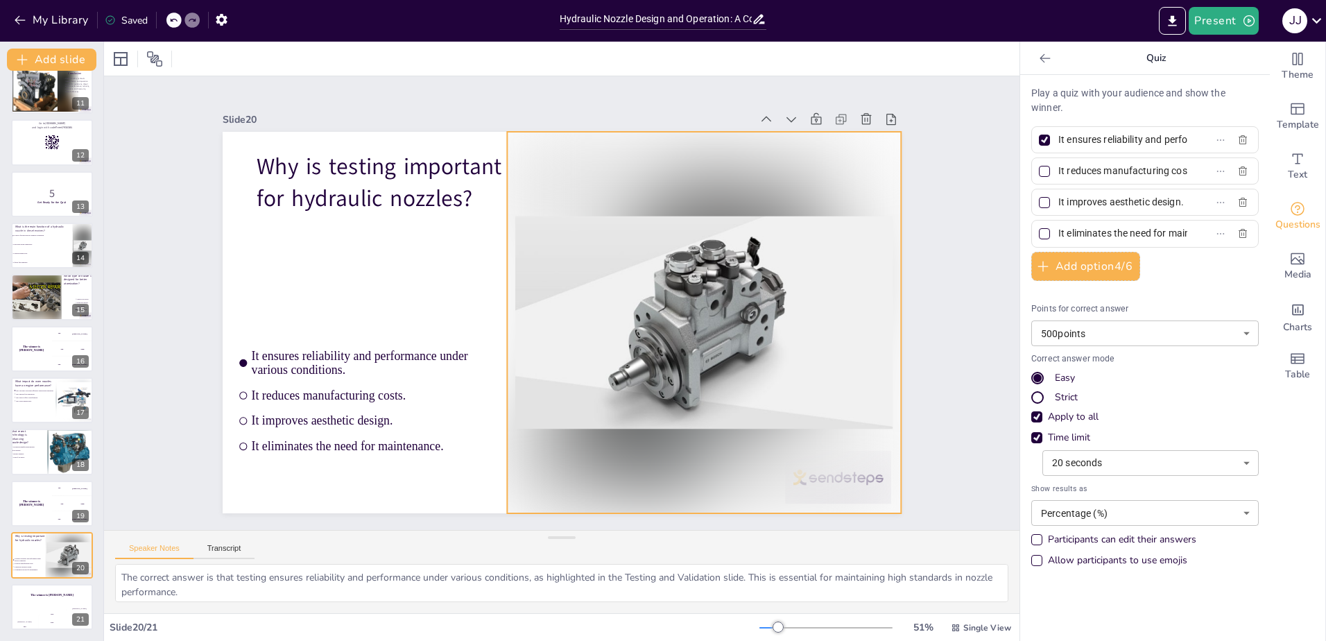
click at [513, 340] on div at bounding box center [703, 322] width 393 height 381
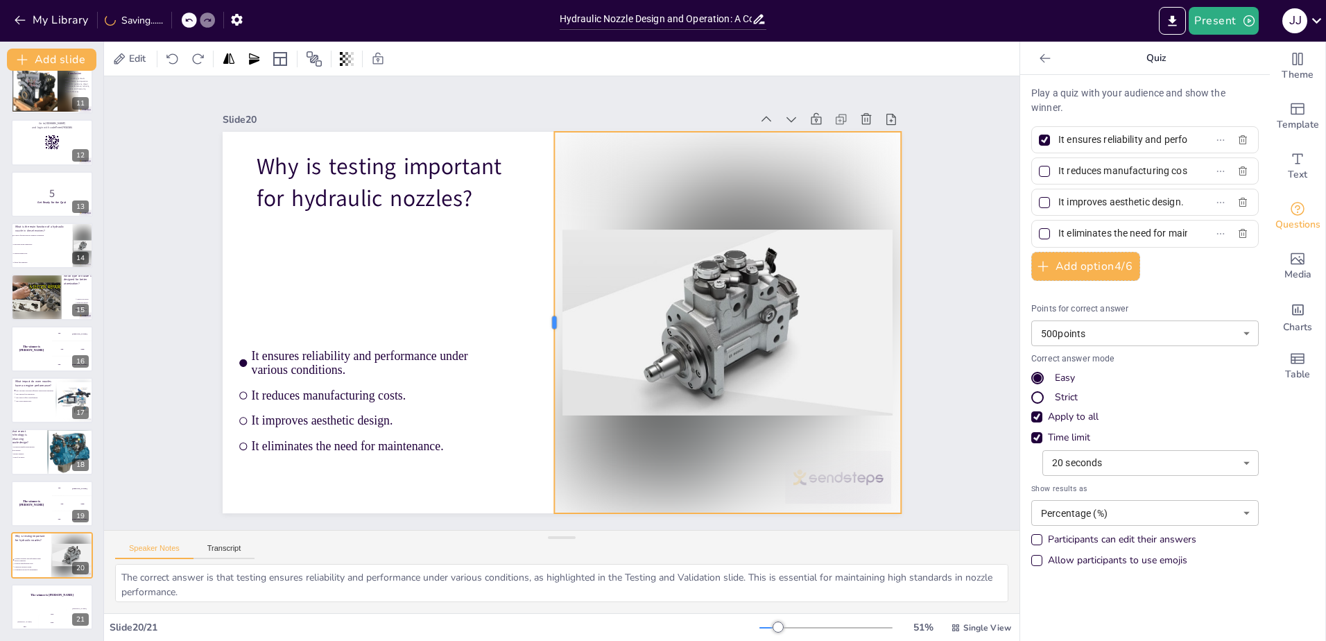
drag, startPoint x: 494, startPoint y: 318, endPoint x: 541, endPoint y: 324, distance: 47.6
click at [543, 324] on div at bounding box center [548, 322] width 11 height 381
click at [131, 19] on div "Saved" at bounding box center [126, 20] width 43 height 13
click at [51, 31] on button "My Library" at bounding box center [52, 20] width 84 height 22
